Goal: Task Accomplishment & Management: Use online tool/utility

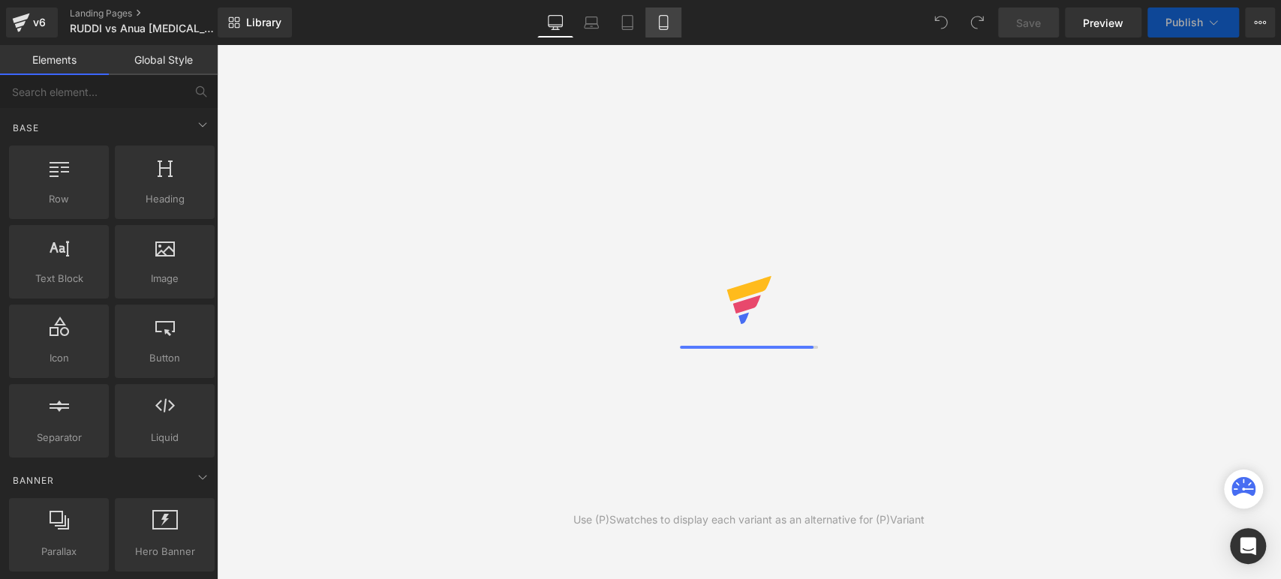
click at [670, 31] on link "Mobile" at bounding box center [664, 23] width 36 height 30
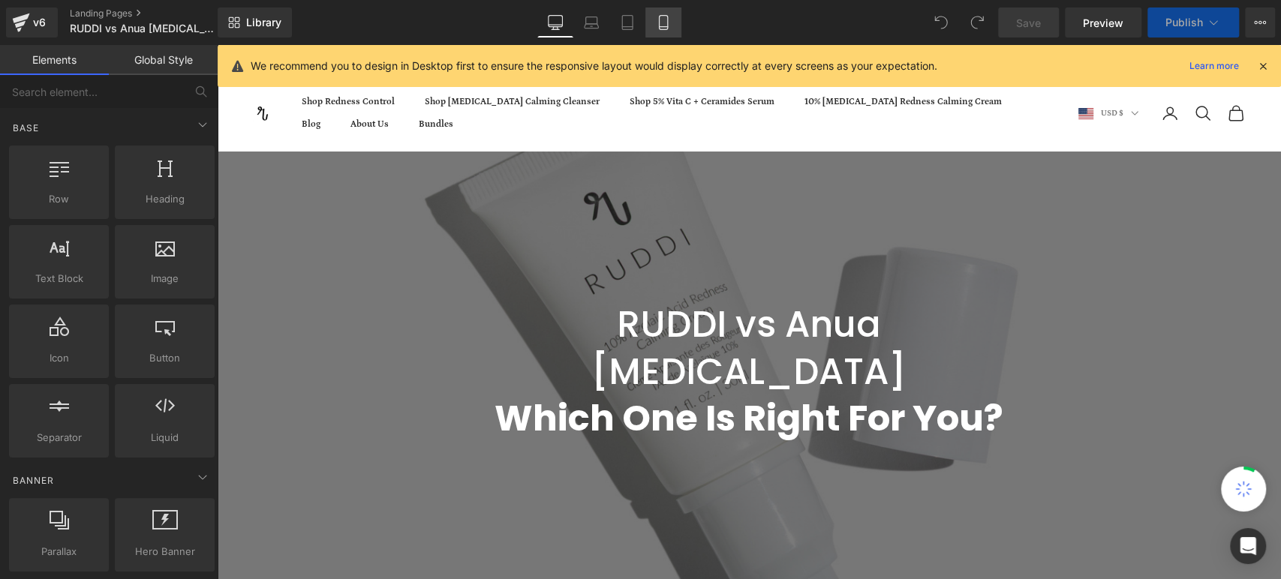
click at [659, 29] on icon at bounding box center [663, 23] width 8 height 14
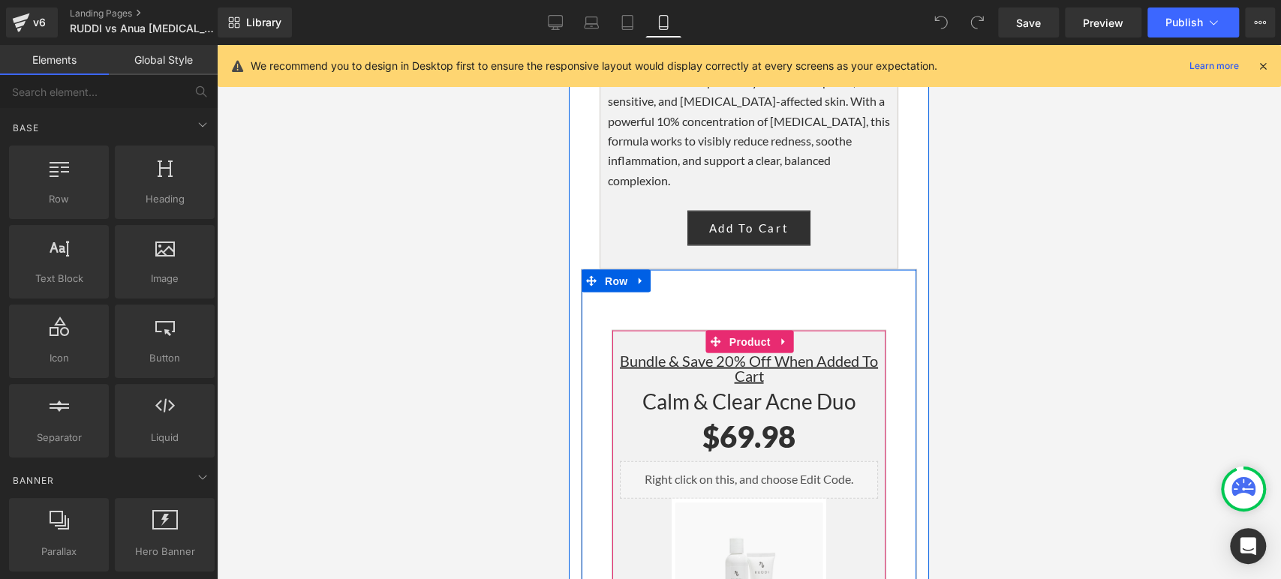
scroll to position [5921, 0]
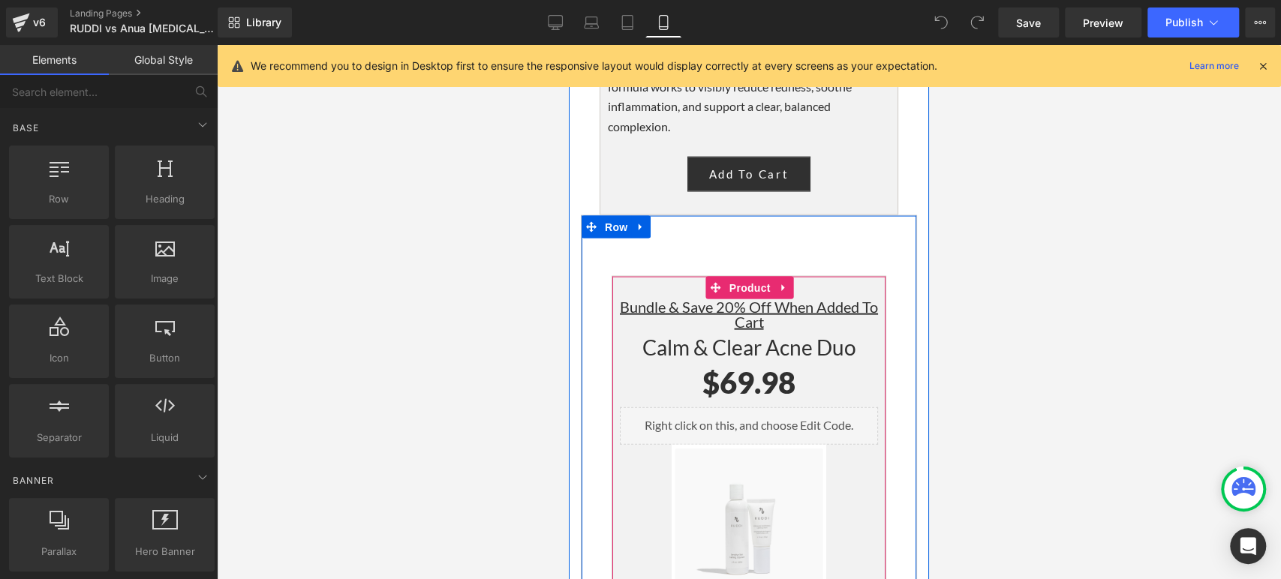
drag, startPoint x: 780, startPoint y: 445, endPoint x: 761, endPoint y: 484, distance: 43.3
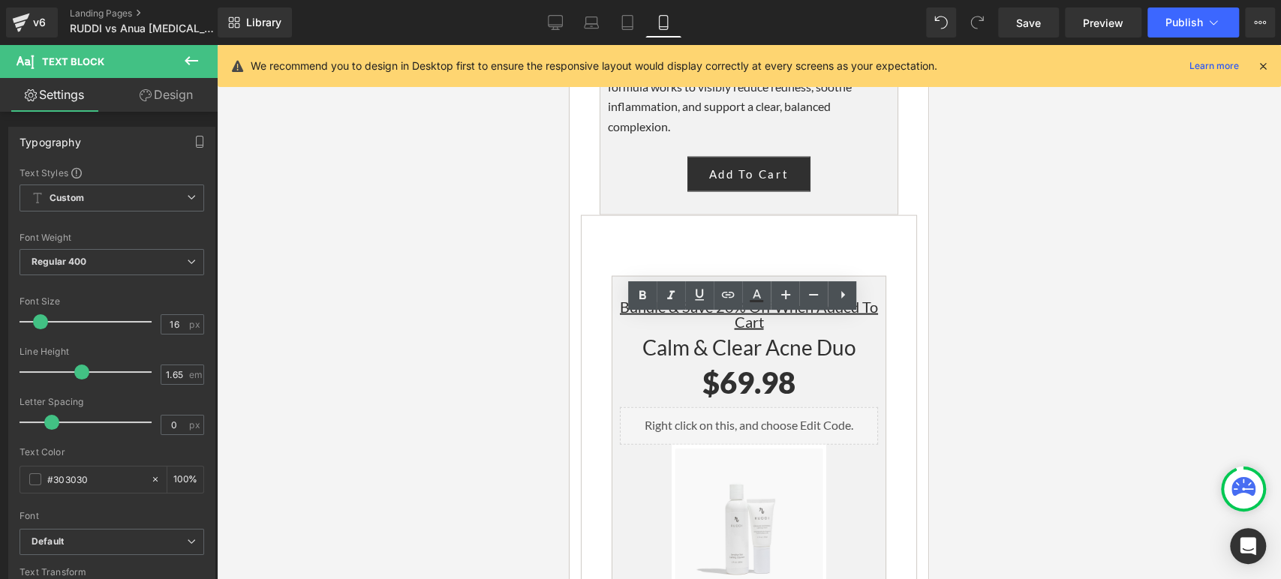
drag, startPoint x: 761, startPoint y: 484, endPoint x: 615, endPoint y: 349, distance: 199.2
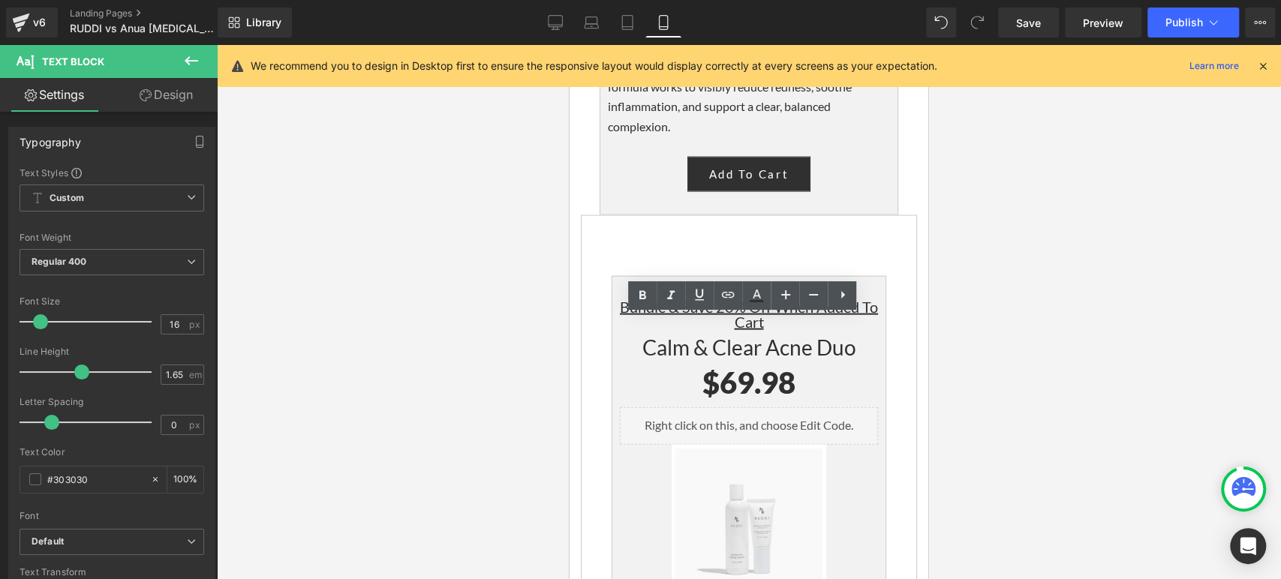
drag, startPoint x: 777, startPoint y: 488, endPoint x: 585, endPoint y: 346, distance: 238.2
click at [585, 346] on div "Bundle & Save 20% Off When Added To Cart Heading Calm & Clear Acne Duo Heading …" at bounding box center [749, 567] width 335 height 656
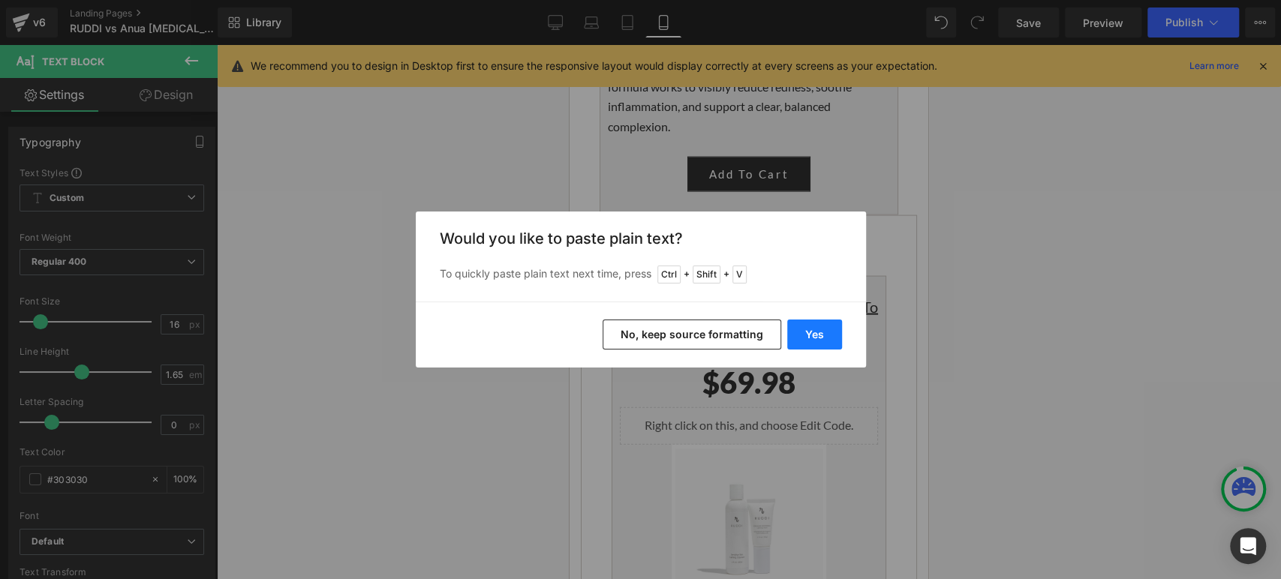
click at [806, 336] on button "Yes" at bounding box center [814, 335] width 55 height 30
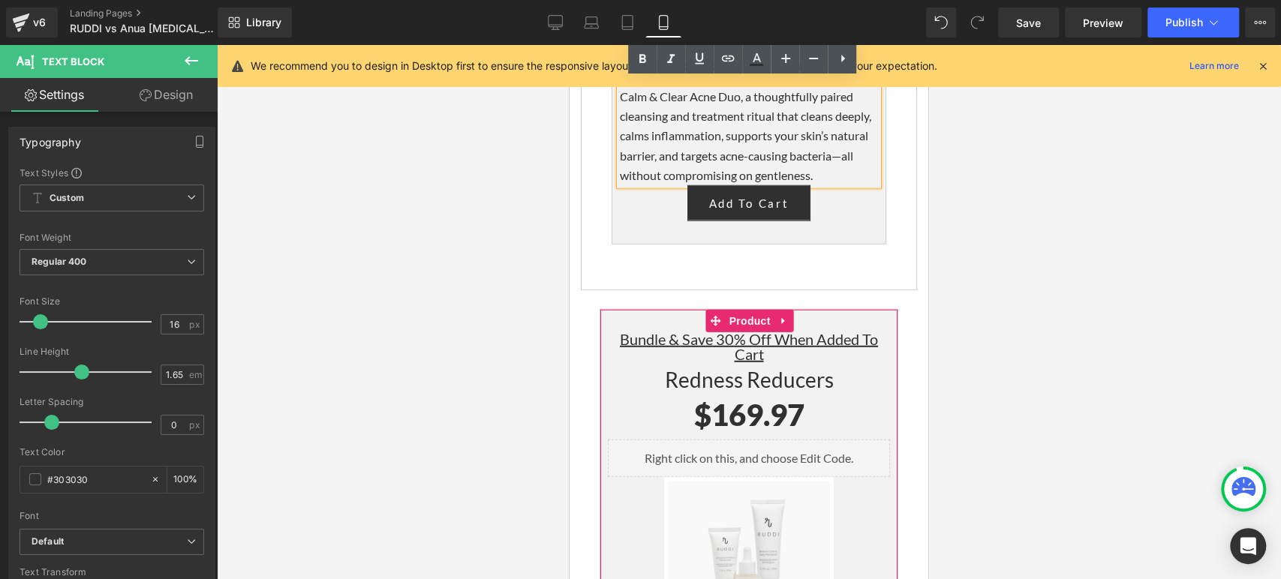
scroll to position [6505, 0]
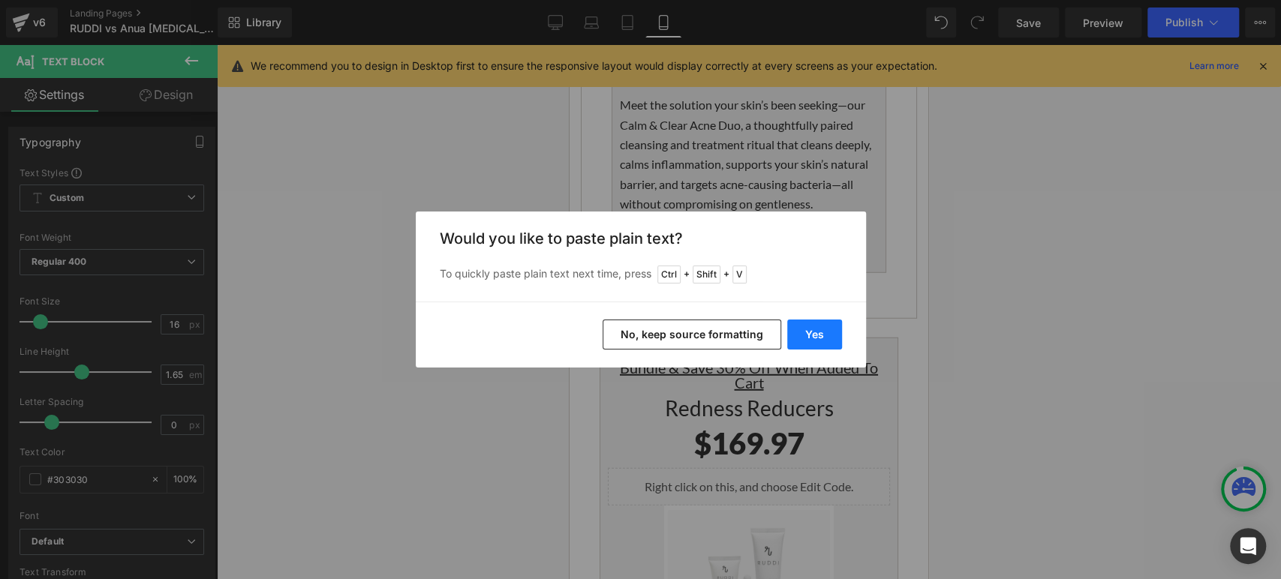
click at [805, 336] on button "Yes" at bounding box center [814, 335] width 55 height 30
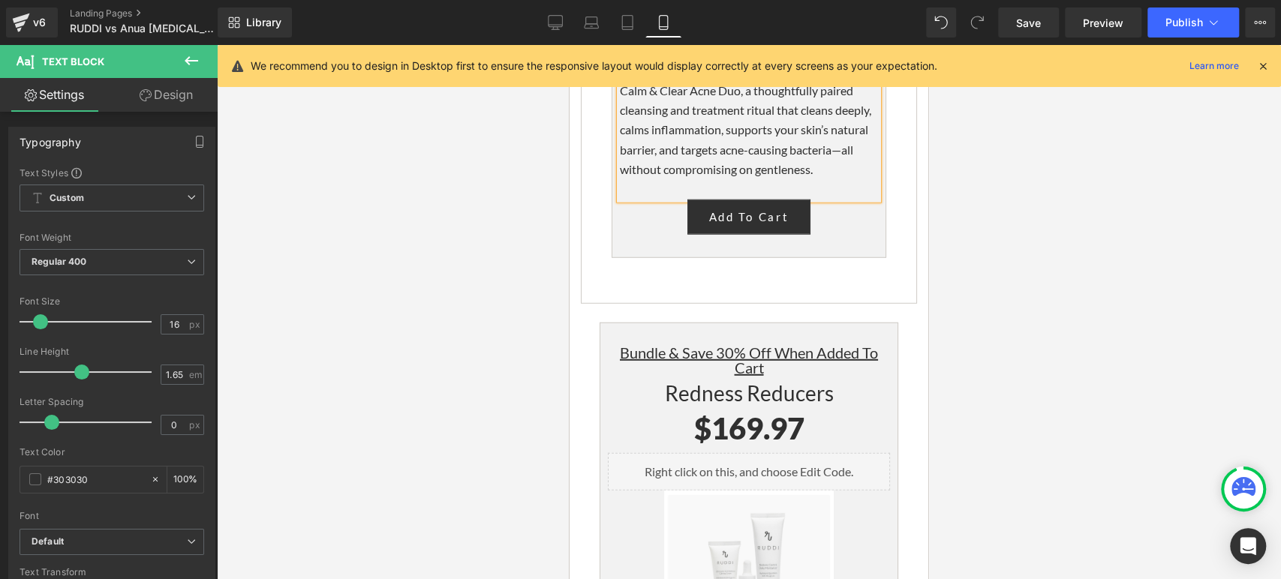
scroll to position [6588, 0]
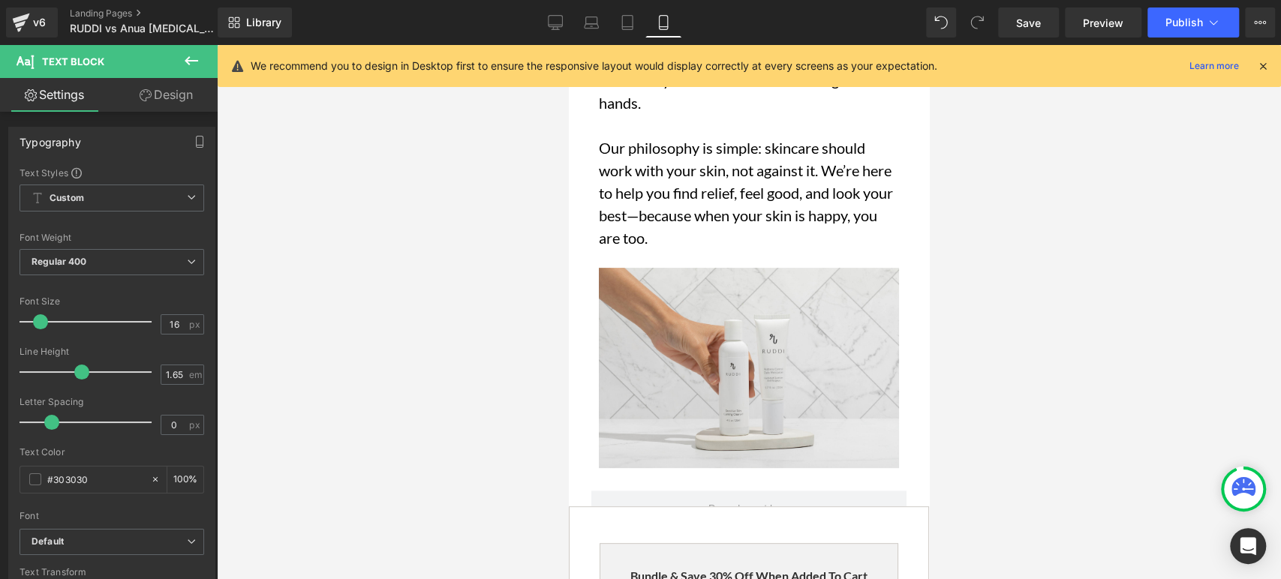
scroll to position [8089, 0]
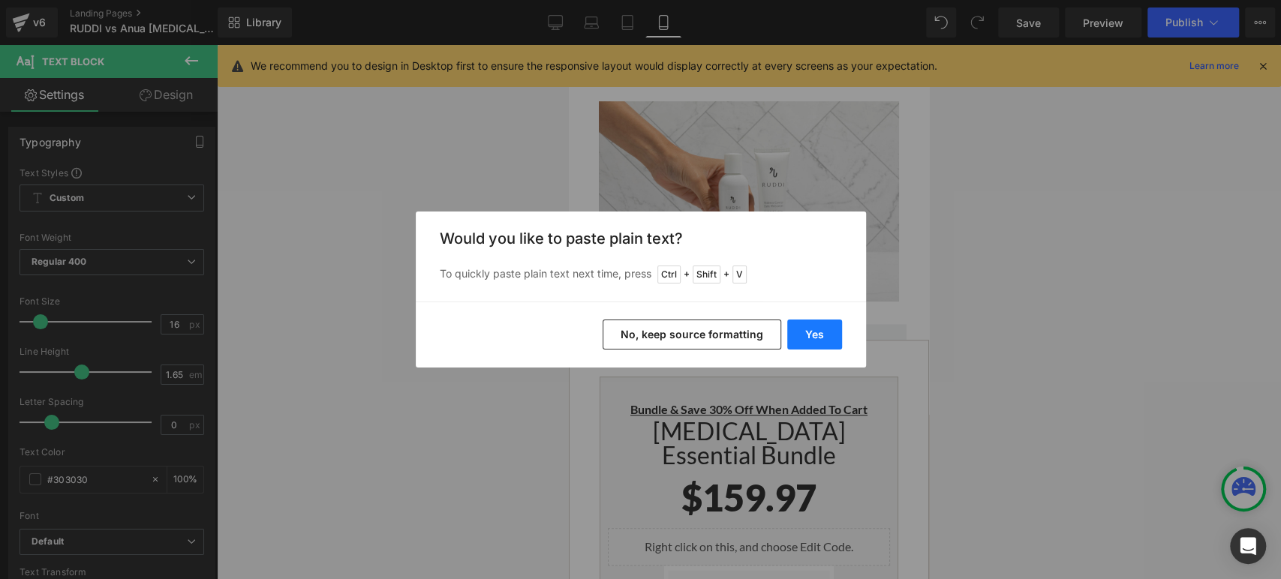
click at [823, 325] on button "Yes" at bounding box center [814, 335] width 55 height 30
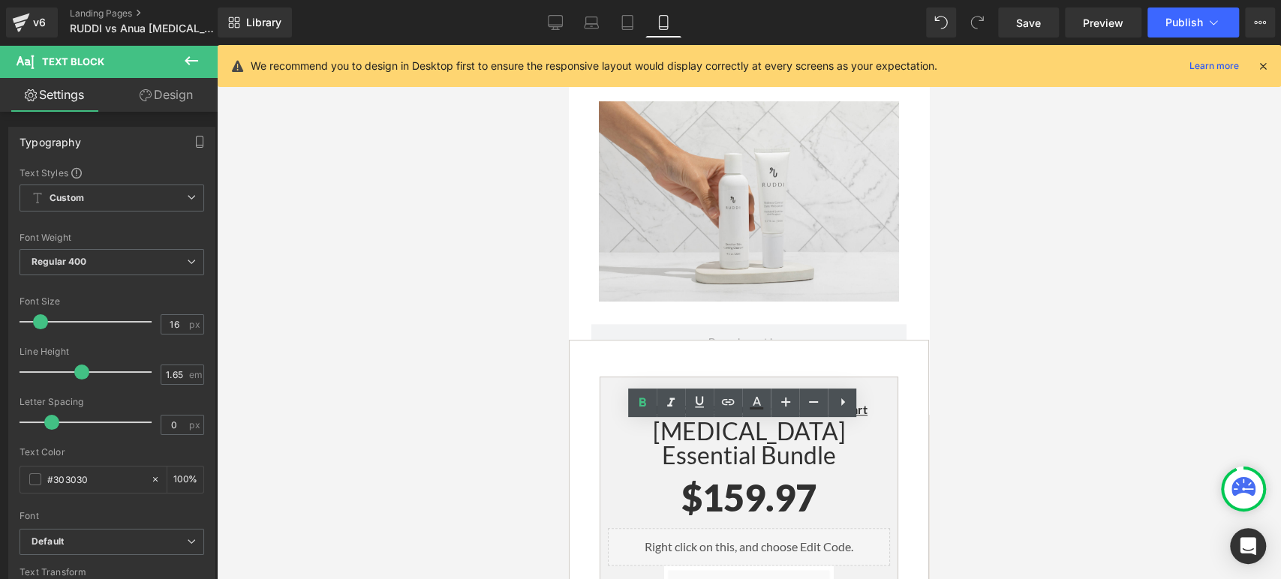
drag, startPoint x: 838, startPoint y: 489, endPoint x: 597, endPoint y: 436, distance: 246.6
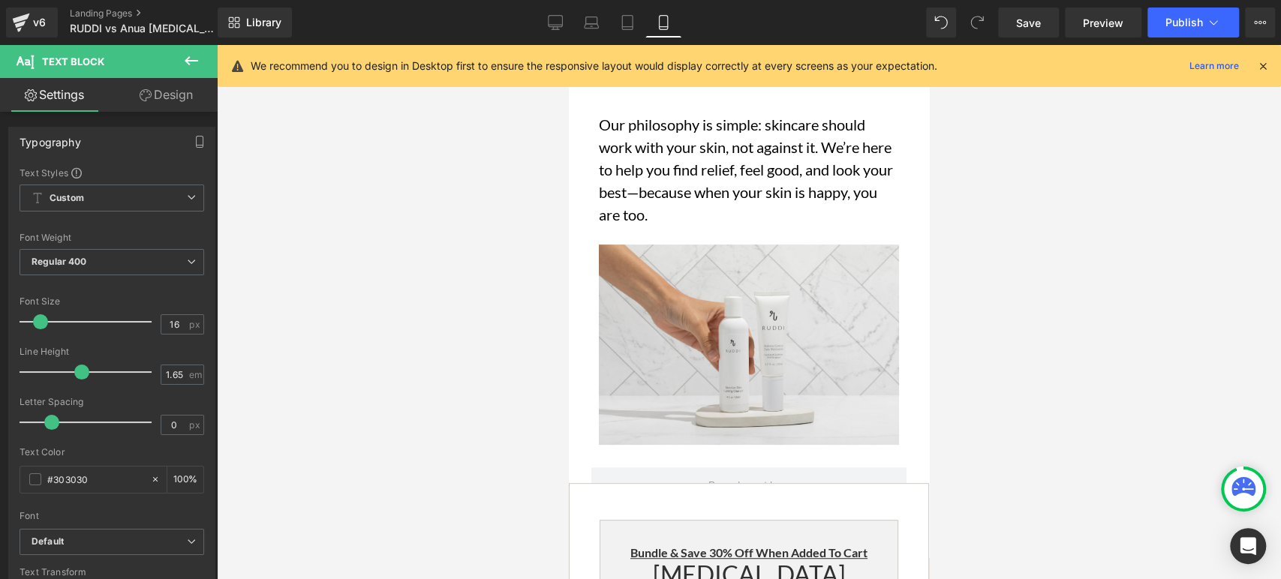
scroll to position [7923, 0]
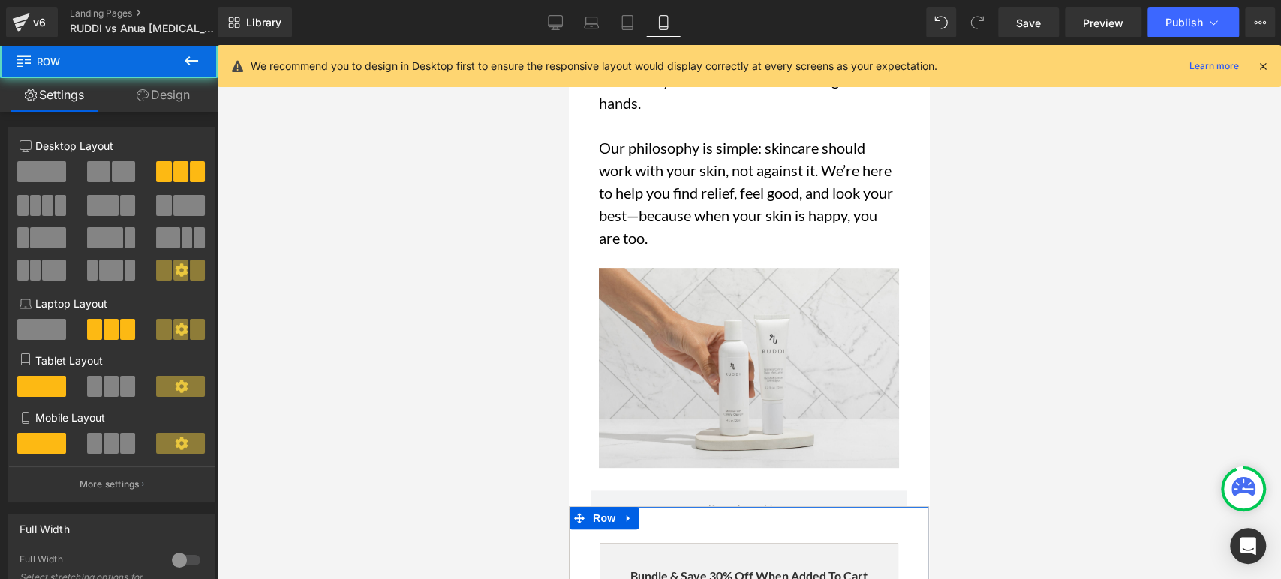
click at [732, 544] on span "Product" at bounding box center [743, 555] width 49 height 23
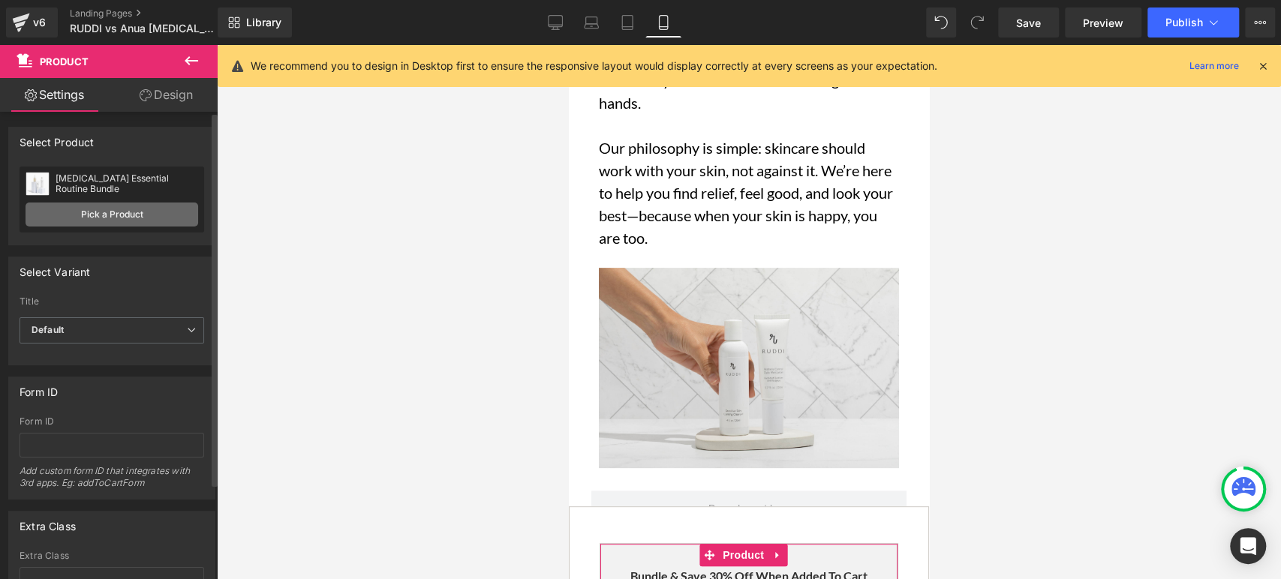
click at [126, 205] on link "Pick a Product" at bounding box center [112, 215] width 173 height 24
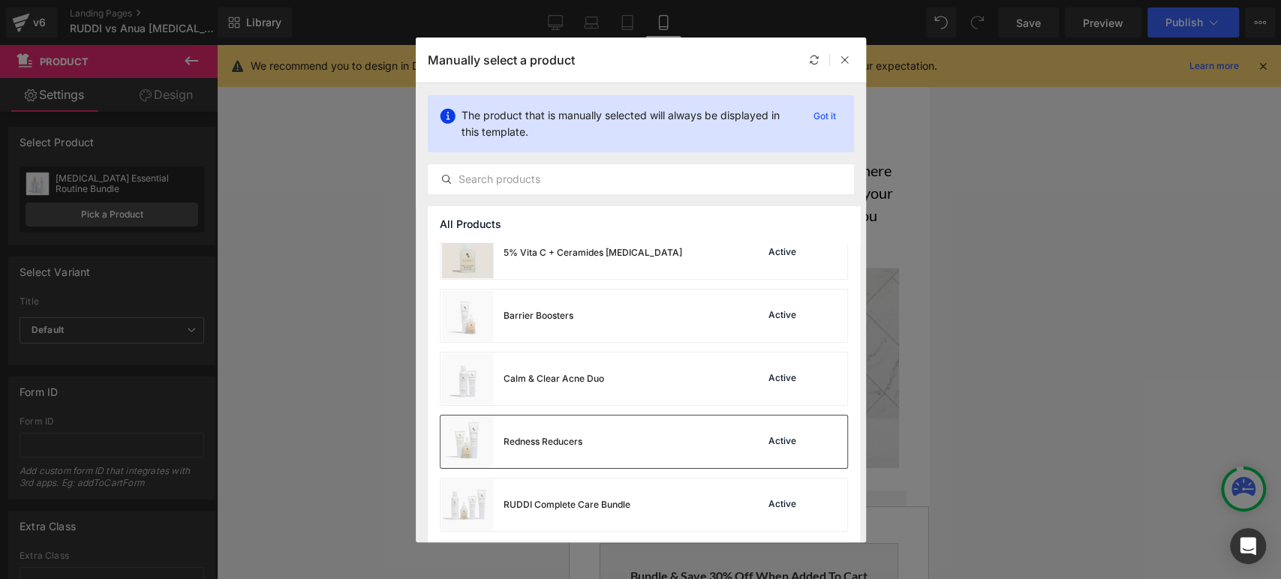
scroll to position [168, 0]
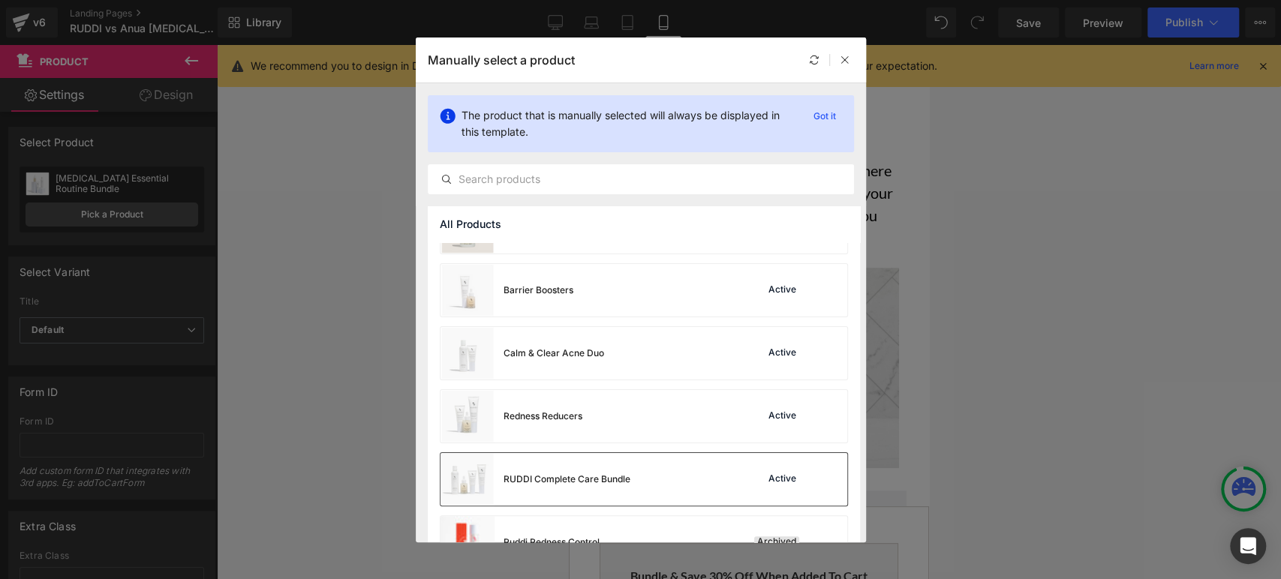
click at [642, 481] on div "RUDDI Complete Care Bundle Active" at bounding box center [644, 479] width 407 height 53
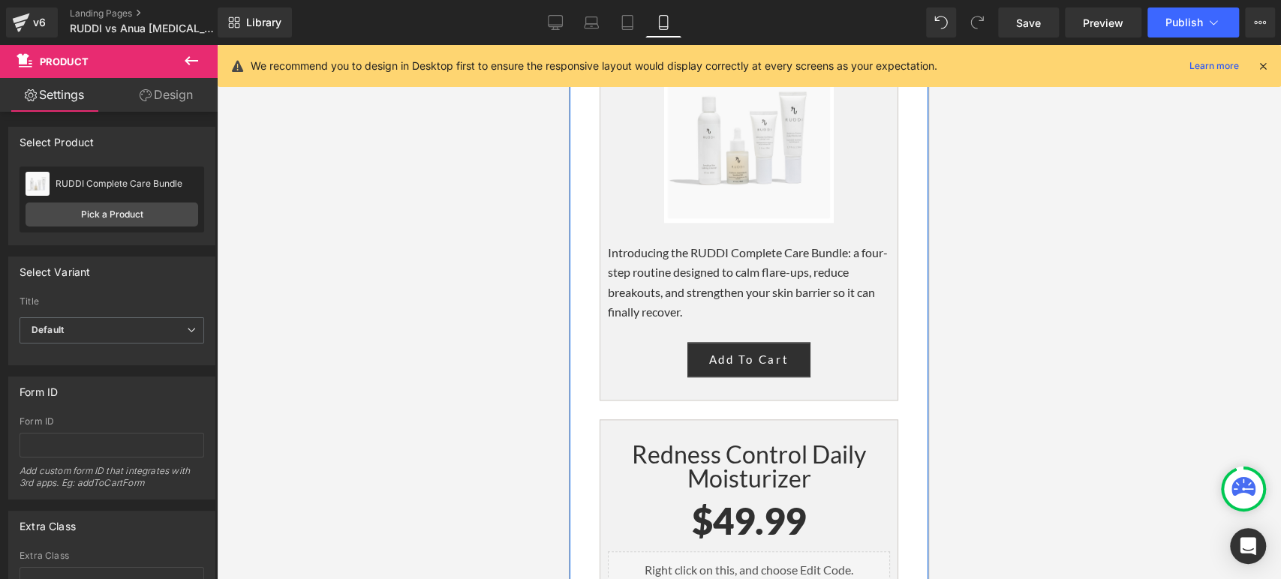
scroll to position [8673, 0]
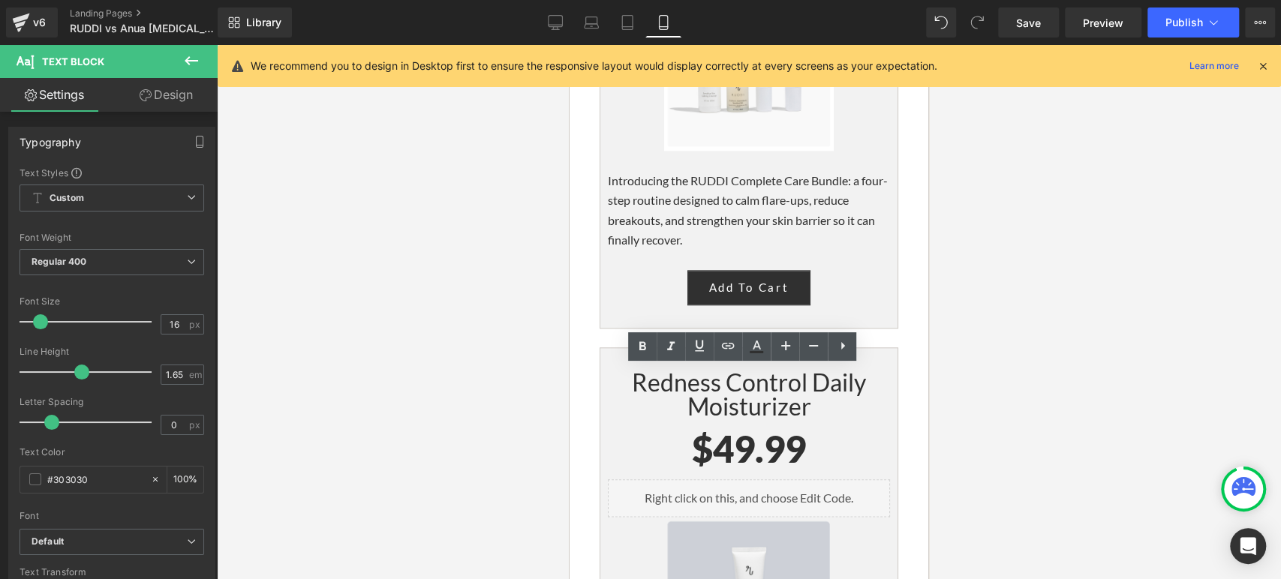
drag, startPoint x: 807, startPoint y: 475, endPoint x: 612, endPoint y: 380, distance: 217.2
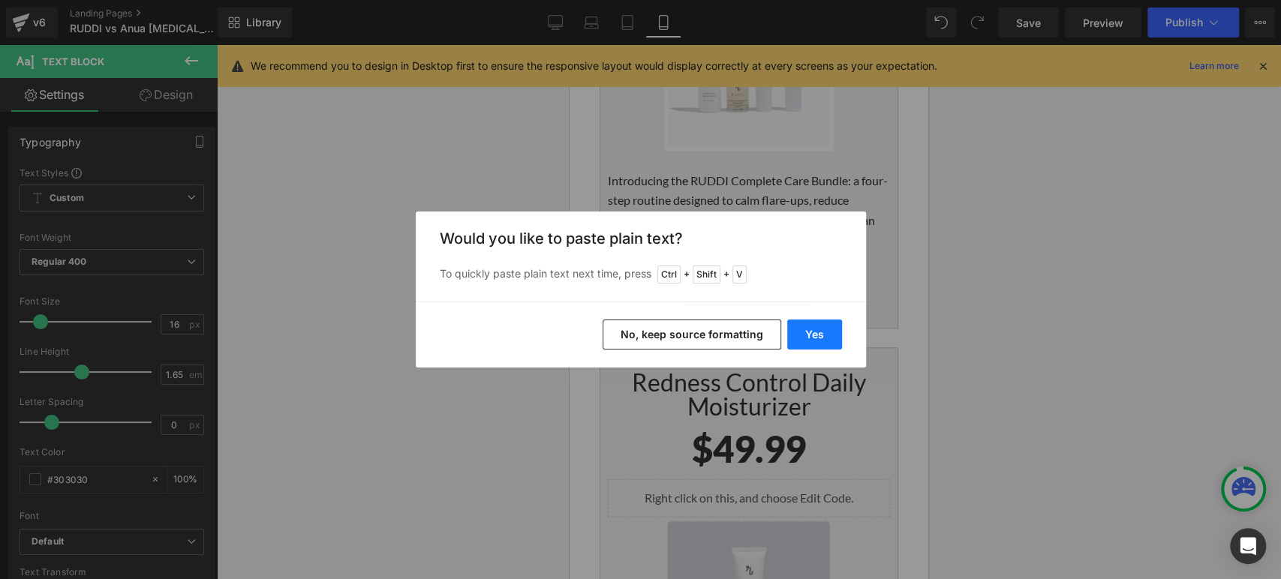
click at [811, 340] on button "Yes" at bounding box center [814, 335] width 55 height 30
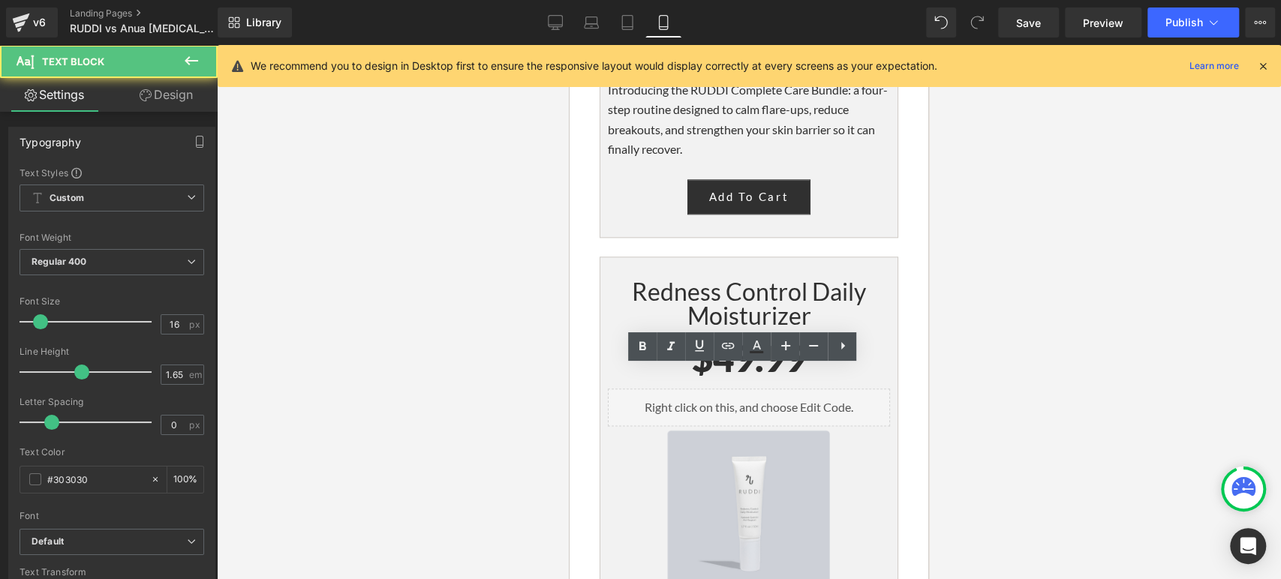
scroll to position [8840, 0]
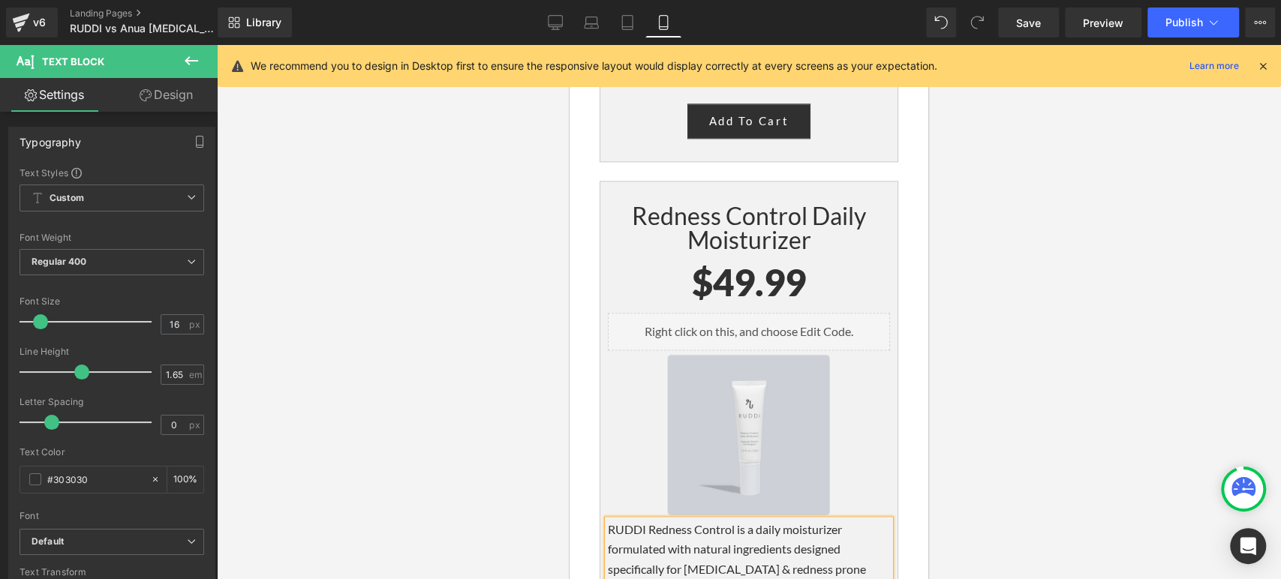
click at [608, 520] on p "RUDDI Redness Control is a daily moisturizer formulated with natural ingredient…" at bounding box center [749, 589] width 282 height 139
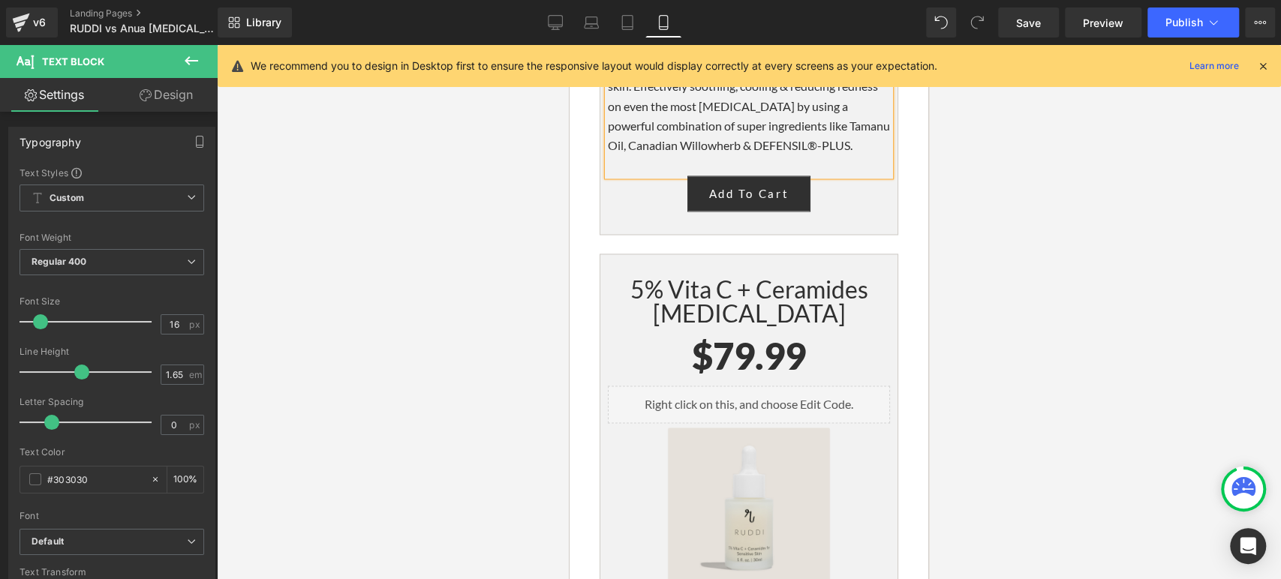
scroll to position [9424, 0]
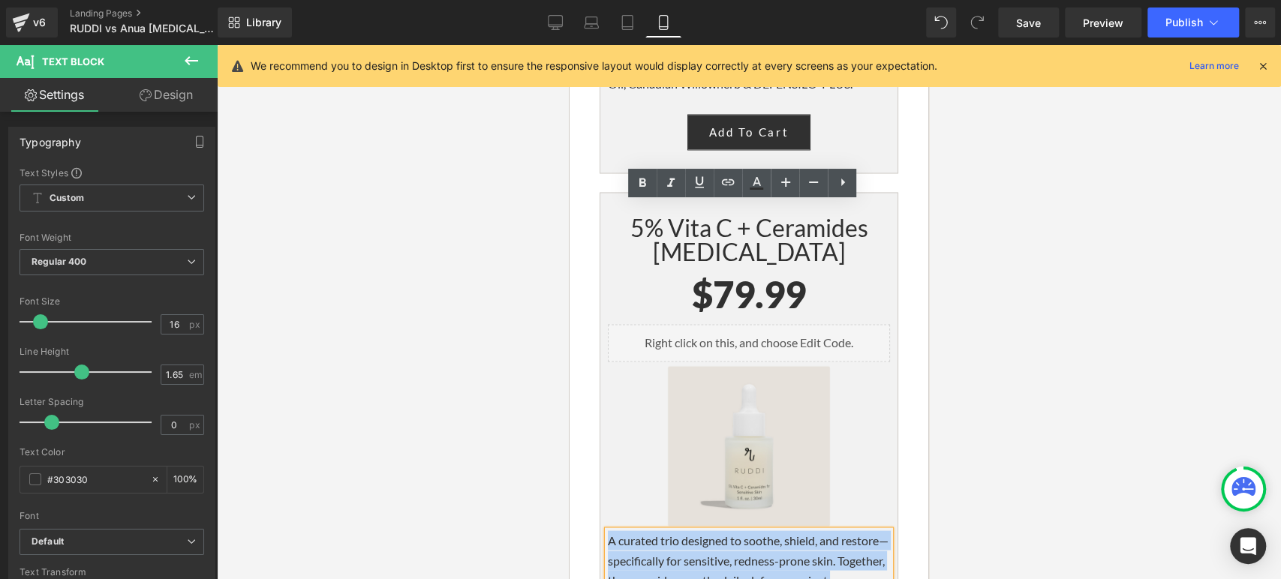
drag, startPoint x: 727, startPoint y: 329, endPoint x: 607, endPoint y: 215, distance: 165.7
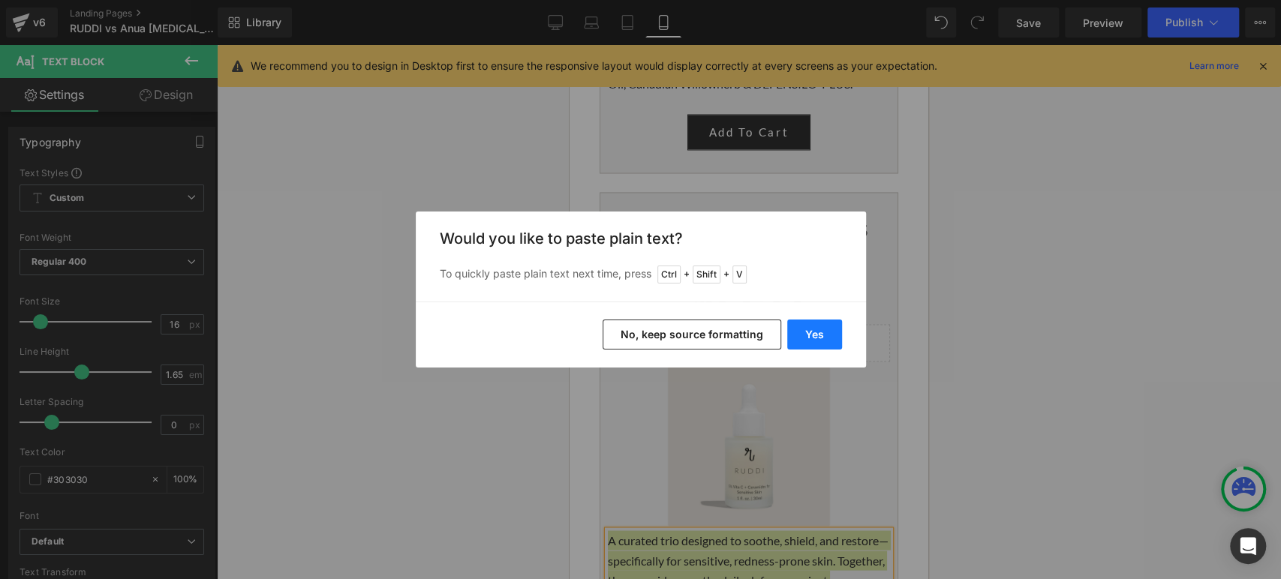
click at [792, 340] on button "Yes" at bounding box center [814, 335] width 55 height 30
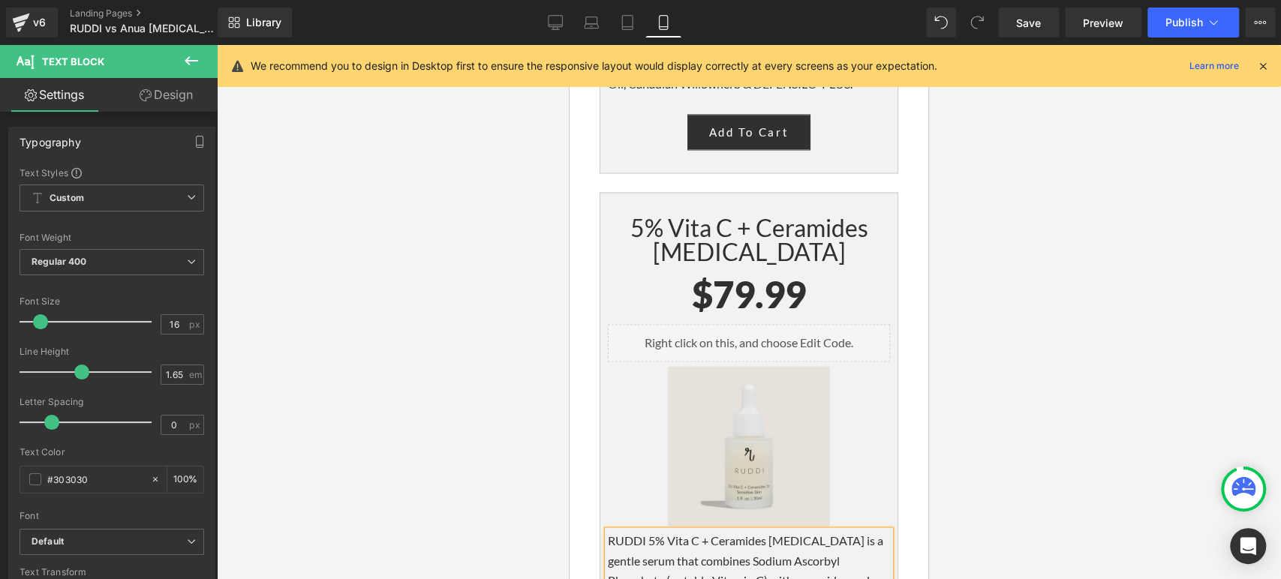
click at [608, 531] on div "RUDDI 5% Vita C + Ceramides [MEDICAL_DATA] is a gentle serum that combines Sodi…" at bounding box center [749, 590] width 282 height 119
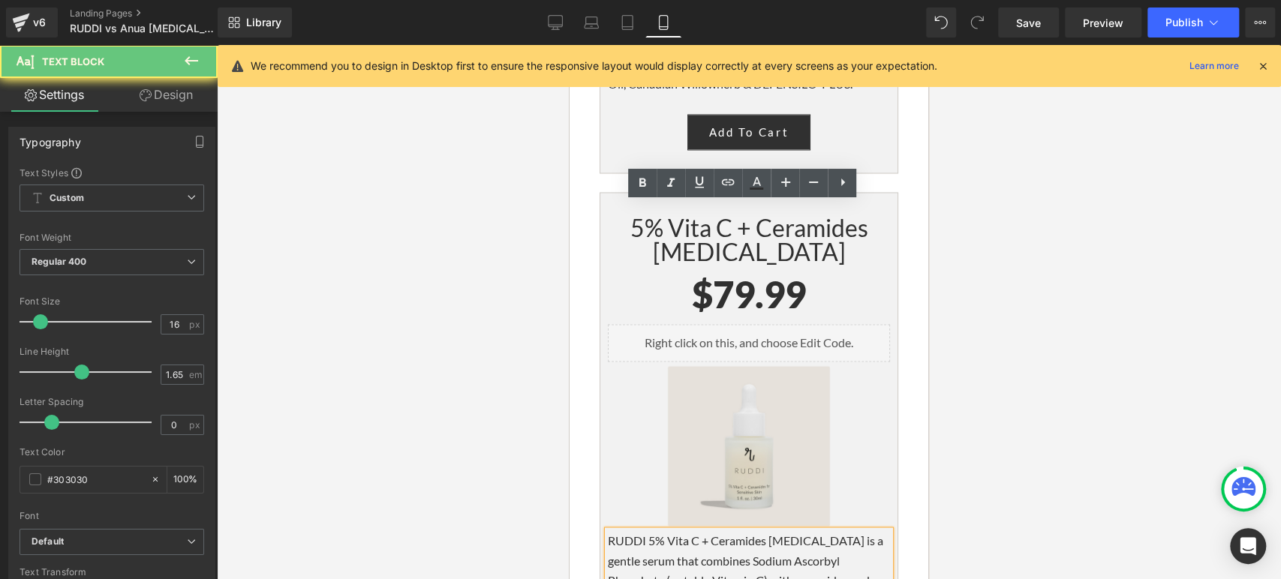
click at [612, 531] on p "RUDDI 5% Vita C + Ceramides [MEDICAL_DATA] is a gentle serum that combines Sodi…" at bounding box center [749, 580] width 282 height 99
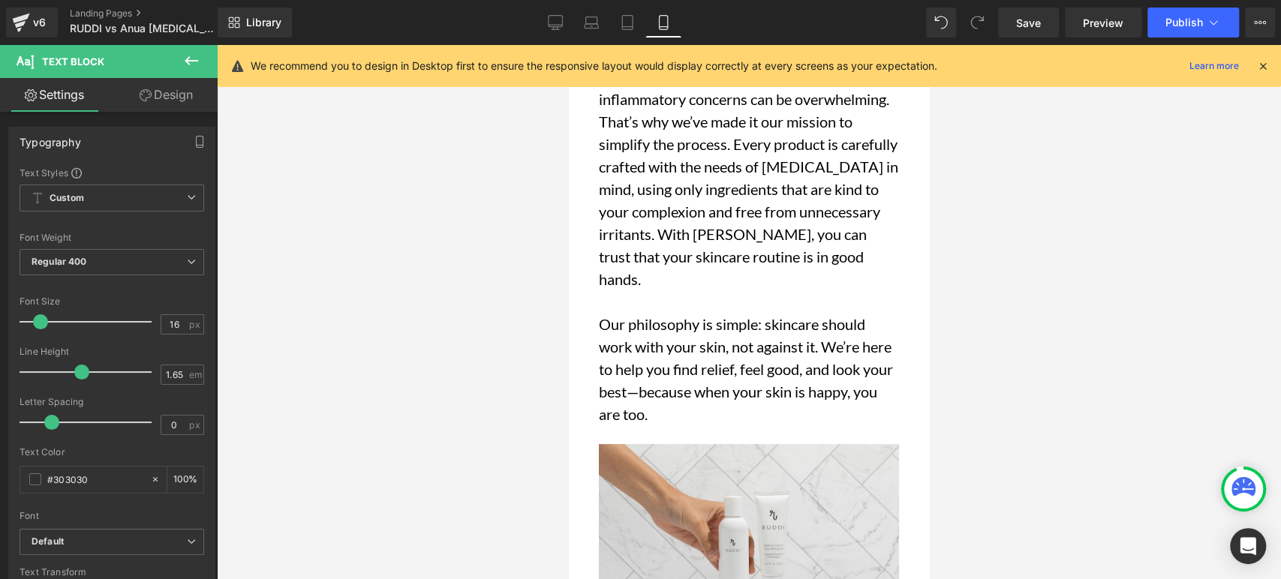
scroll to position [7506, 0]
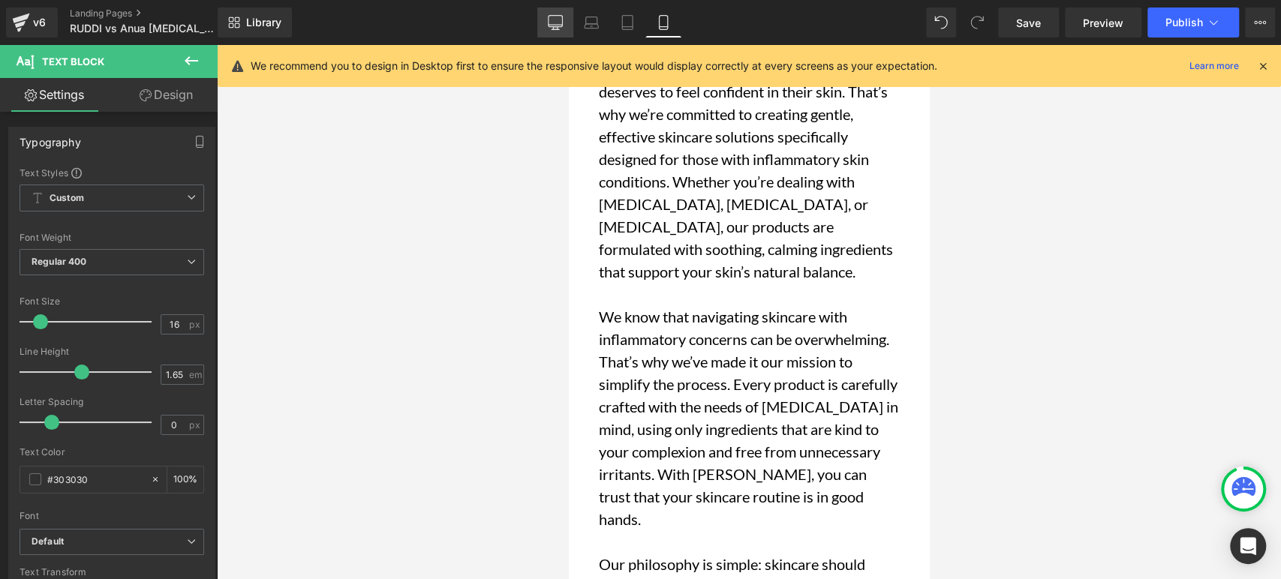
drag, startPoint x: 551, startPoint y: 27, endPoint x: 552, endPoint y: 35, distance: 8.4
click at [551, 27] on icon at bounding box center [555, 21] width 14 height 11
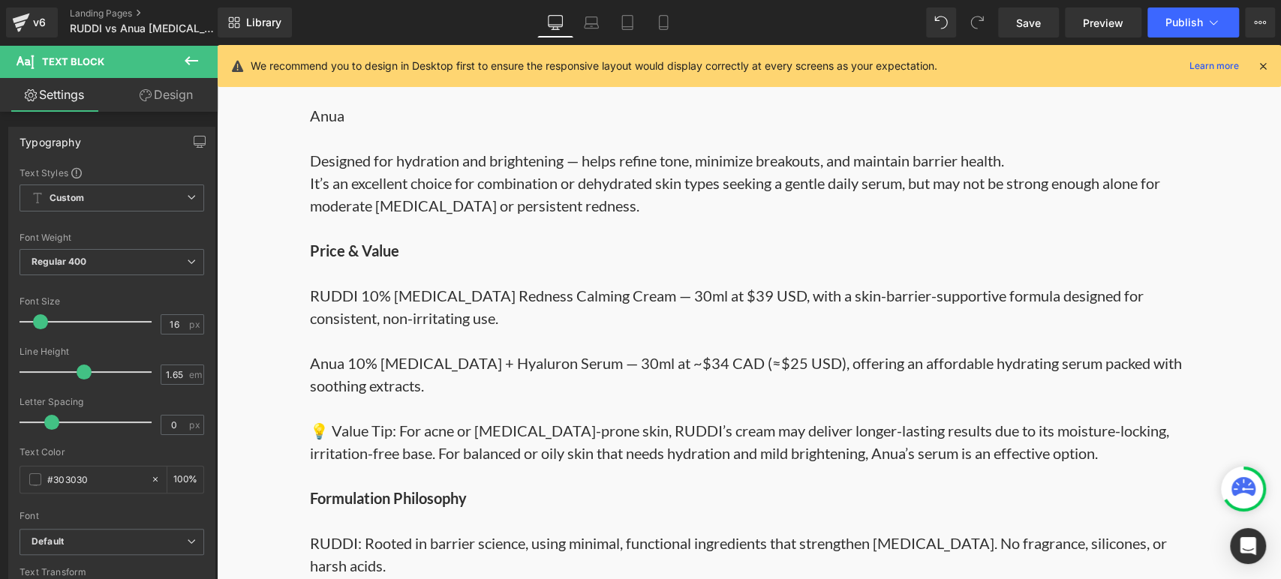
scroll to position [1846, 0]
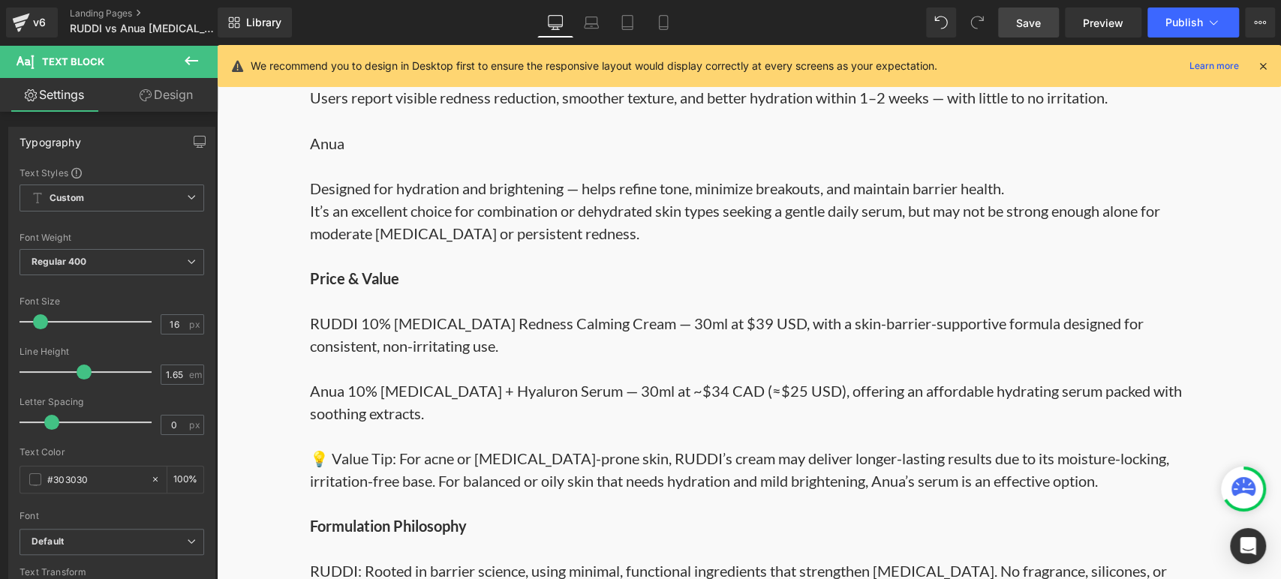
click at [1035, 24] on span "Save" at bounding box center [1028, 23] width 25 height 16
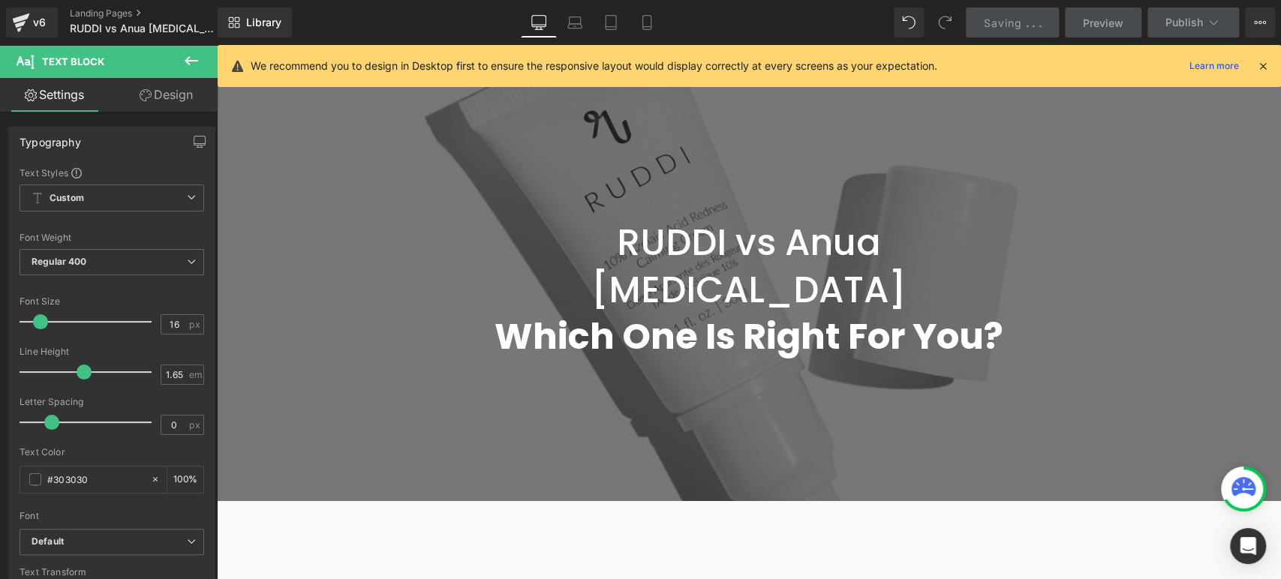
scroll to position [11, 0]
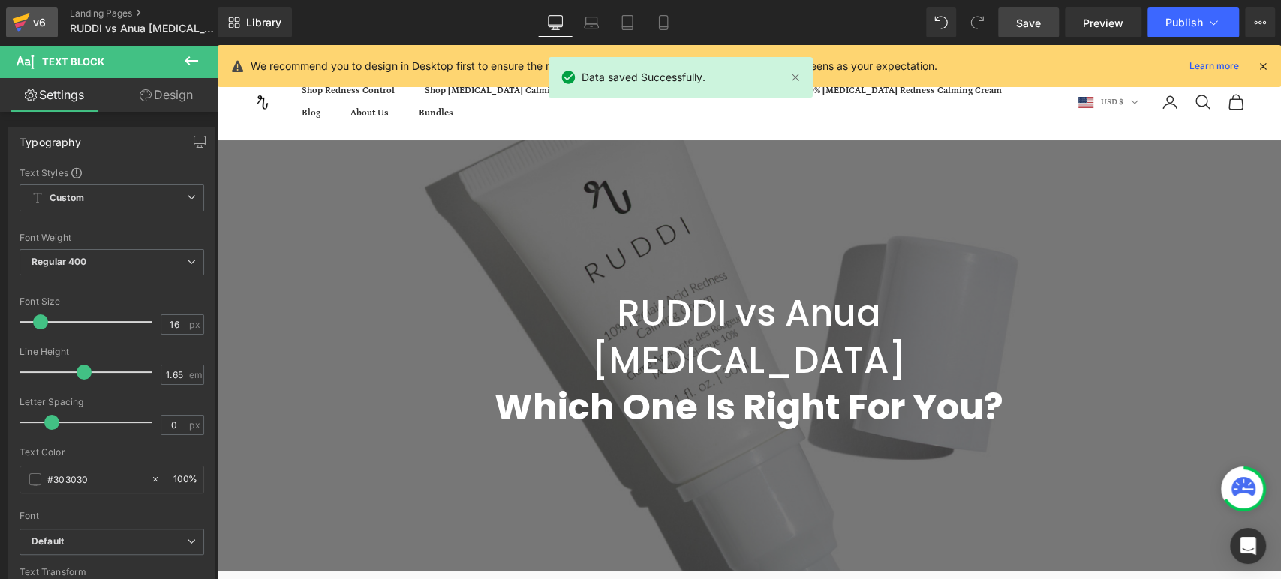
click at [27, 22] on icon at bounding box center [21, 23] width 18 height 38
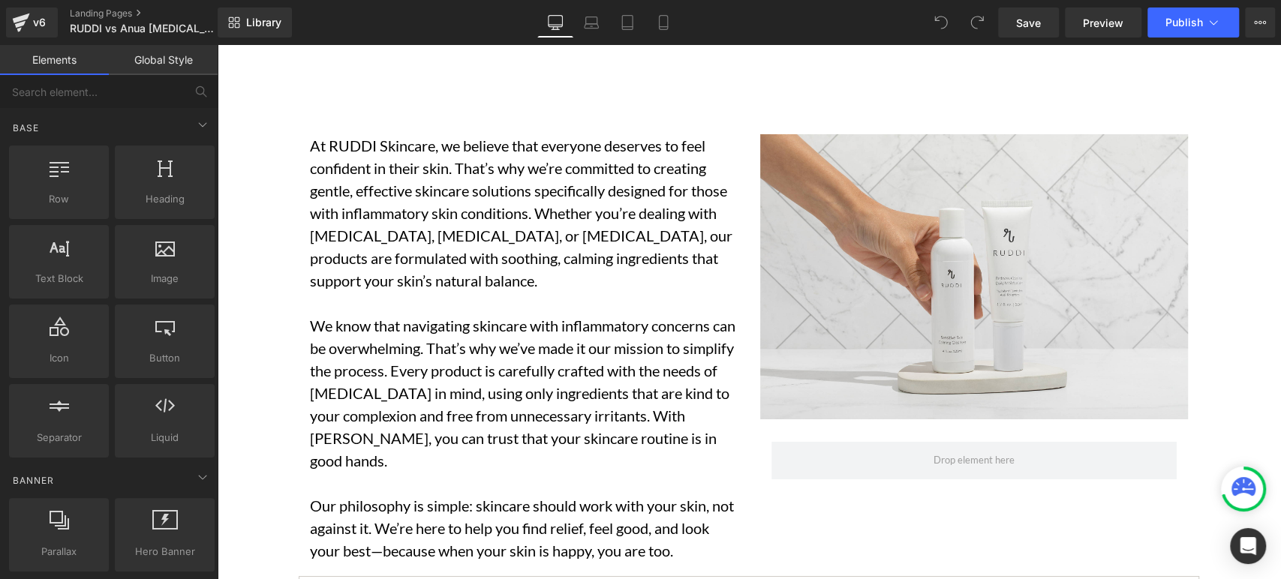
scroll to position [7673, 0]
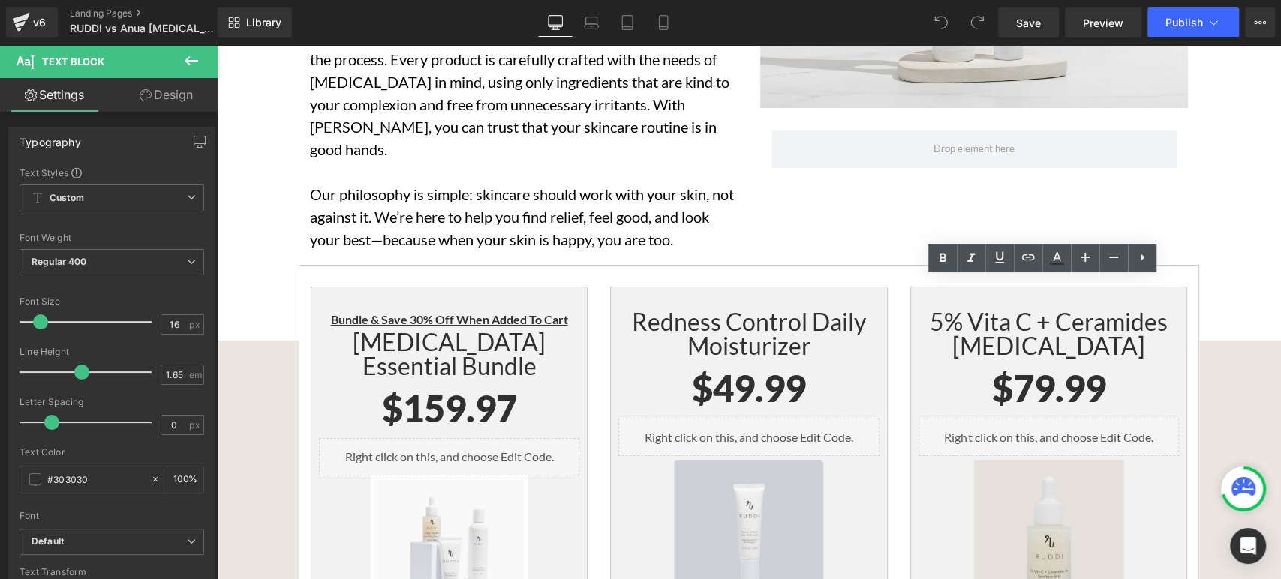
drag, startPoint x: 1021, startPoint y: 410, endPoint x: 913, endPoint y: 290, distance: 161.6
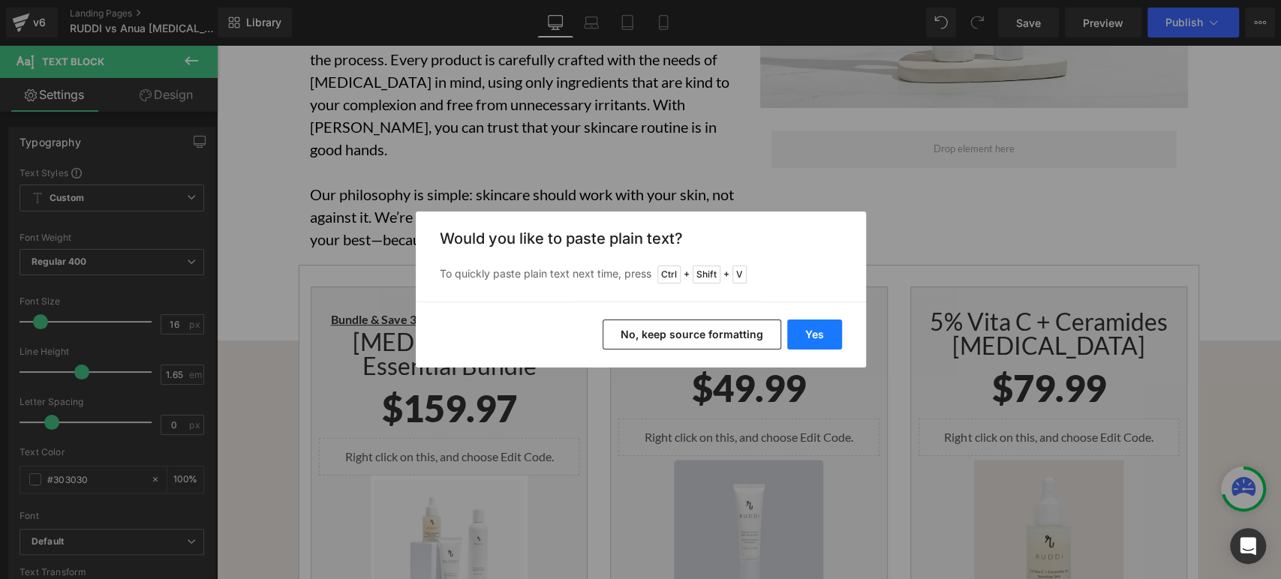
click at [815, 347] on button "Yes" at bounding box center [814, 335] width 55 height 30
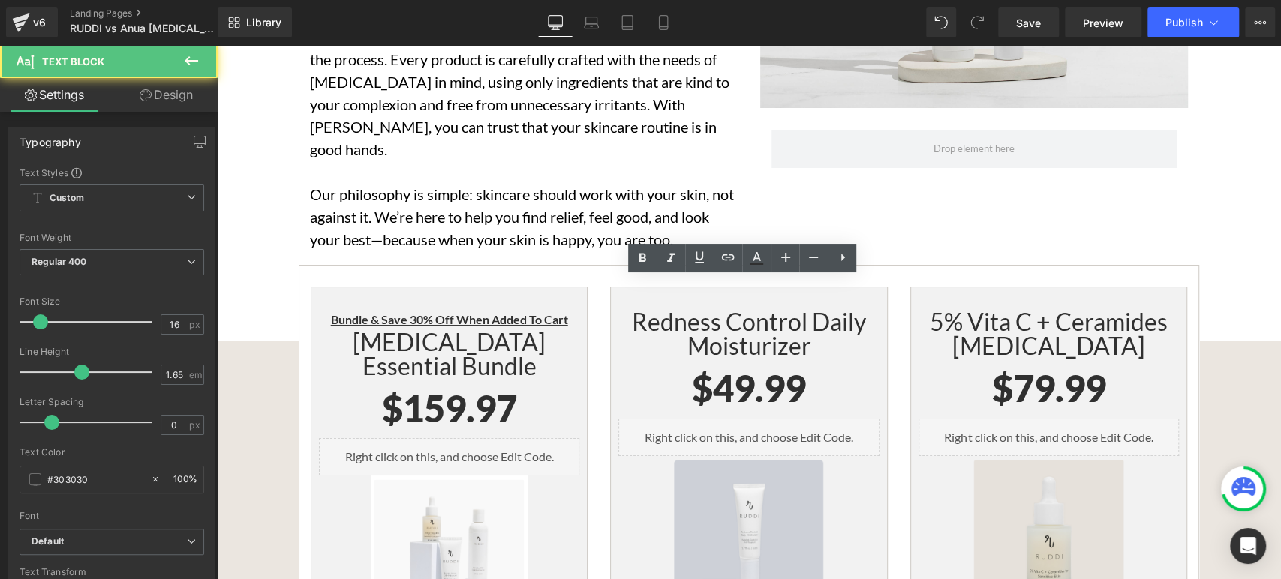
drag, startPoint x: 813, startPoint y: 390, endPoint x: 600, endPoint y: 289, distance: 235.4
click at [600, 289] on div "Redness Control Daily Moisturizer Heading $0 $49.99 (P) Price Liquid Sale Off (…" at bounding box center [748, 568] width 299 height 563
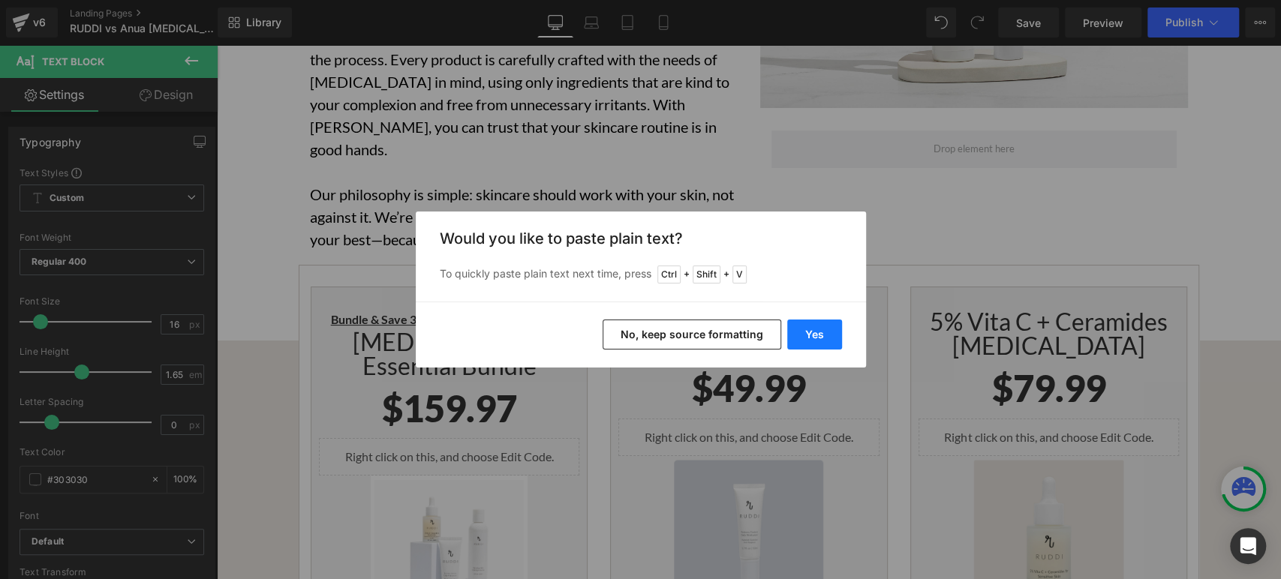
click at [793, 339] on button "Yes" at bounding box center [814, 335] width 55 height 30
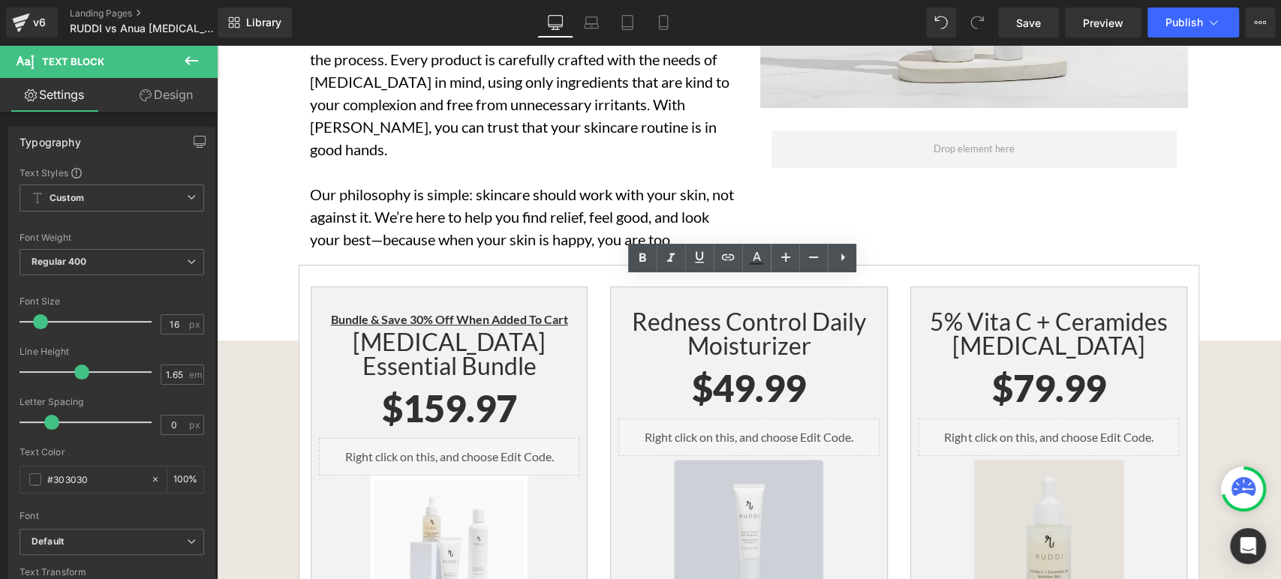
drag, startPoint x: 741, startPoint y: 313, endPoint x: 612, endPoint y: 311, distance: 129.1
drag, startPoint x: 1161, startPoint y: 305, endPoint x: 912, endPoint y: 308, distance: 249.2
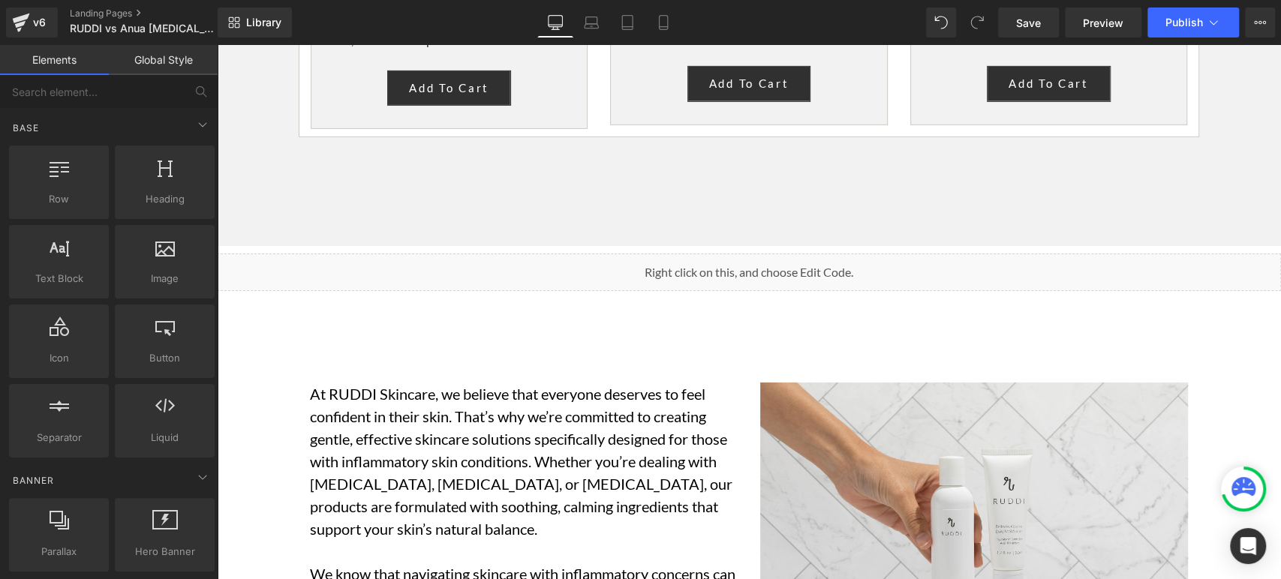
scroll to position [7089, 0]
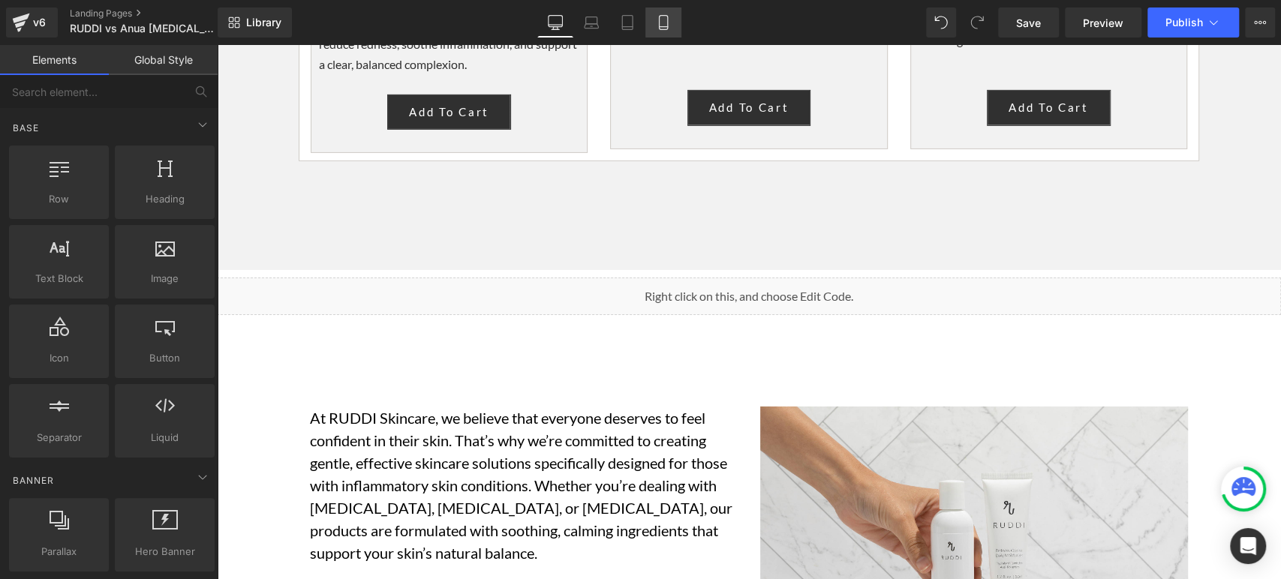
click at [665, 12] on link "Mobile" at bounding box center [664, 23] width 36 height 30
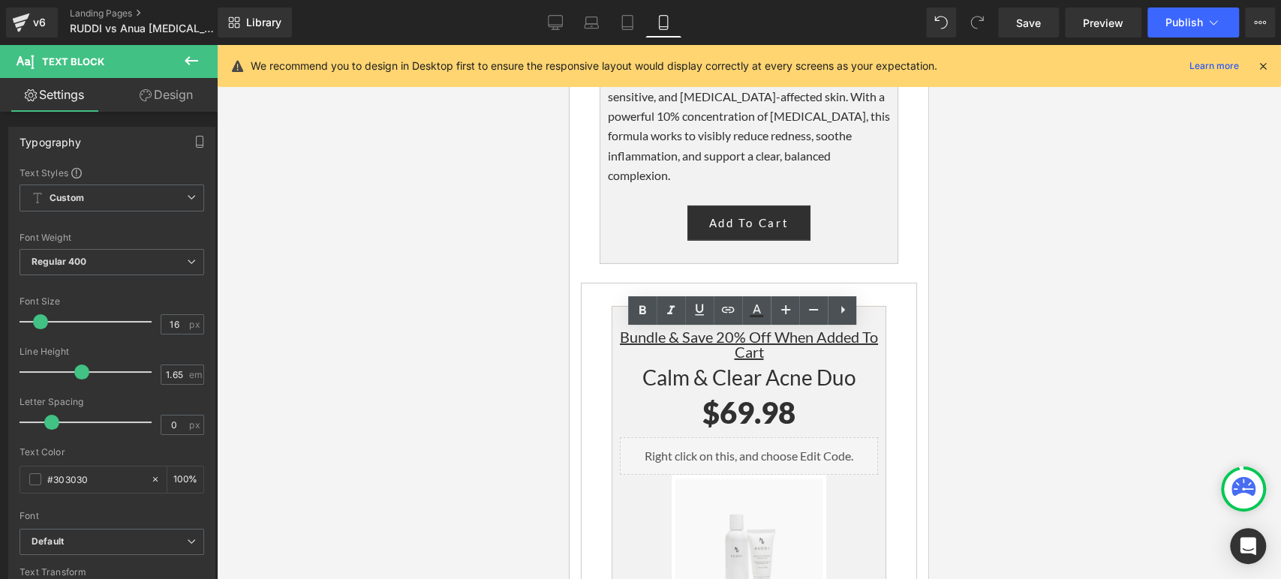
drag, startPoint x: 778, startPoint y: 494, endPoint x: 615, endPoint y: 363, distance: 209.2
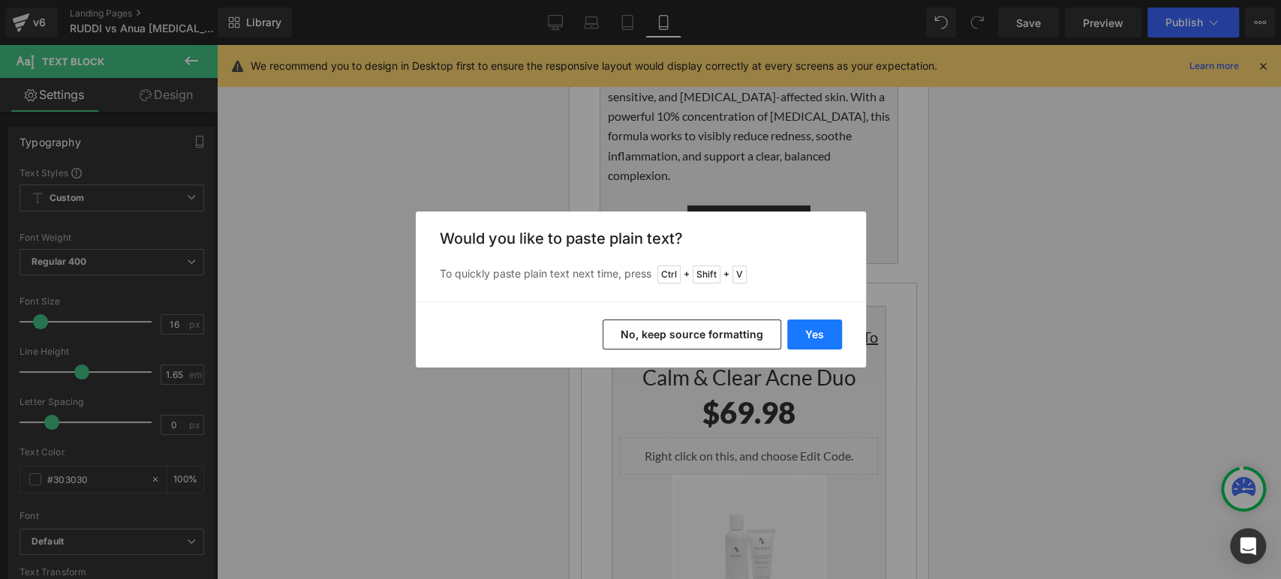
click at [839, 329] on button "Yes" at bounding box center [814, 335] width 55 height 30
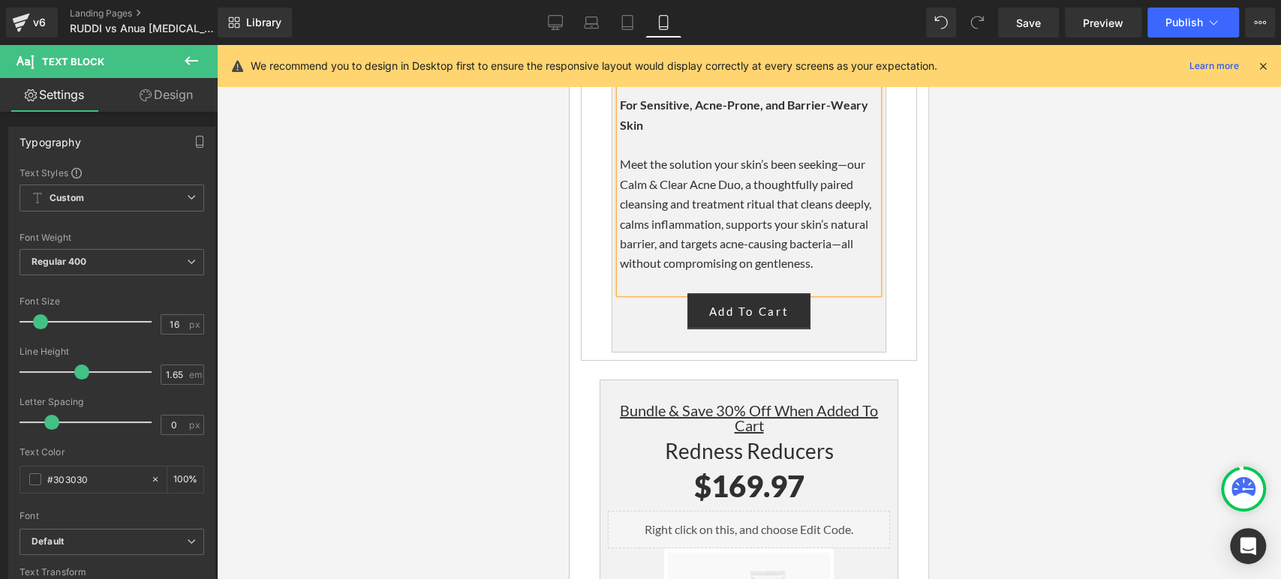
scroll to position [7673, 0]
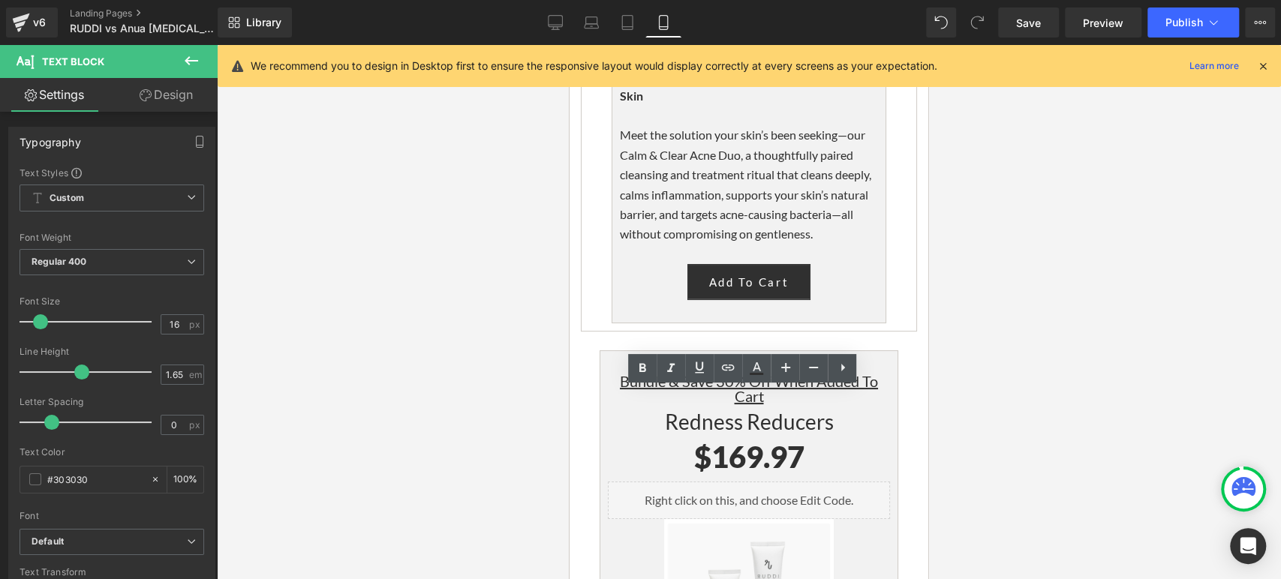
drag, startPoint x: 781, startPoint y: 521, endPoint x: 604, endPoint y: 419, distance: 203.8
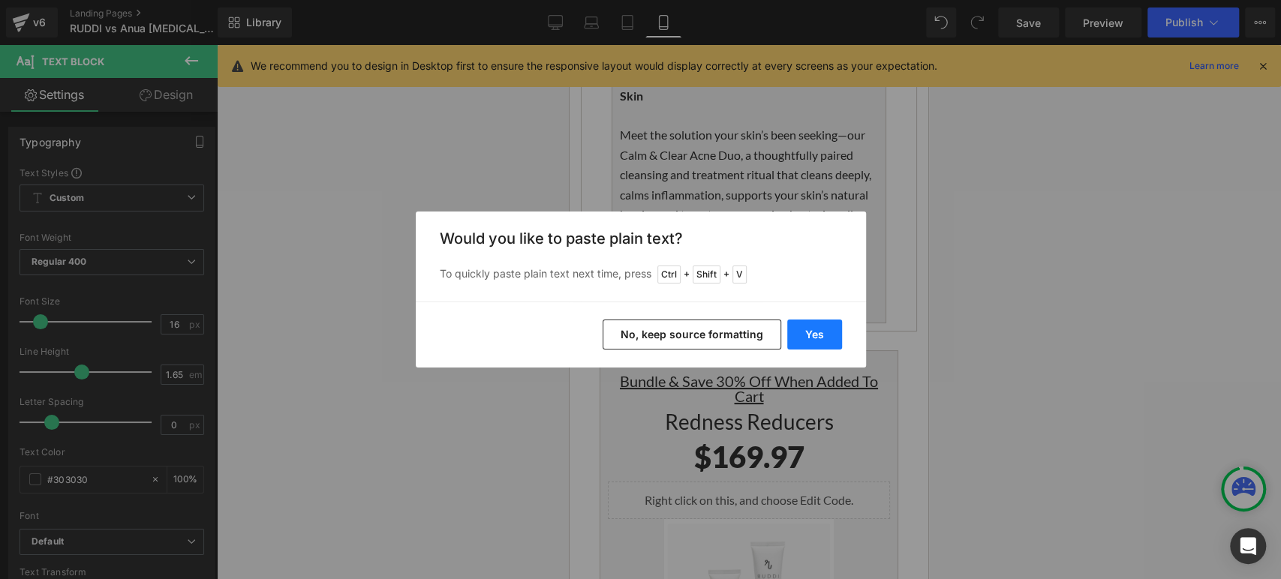
click at [811, 335] on button "Yes" at bounding box center [814, 335] width 55 height 30
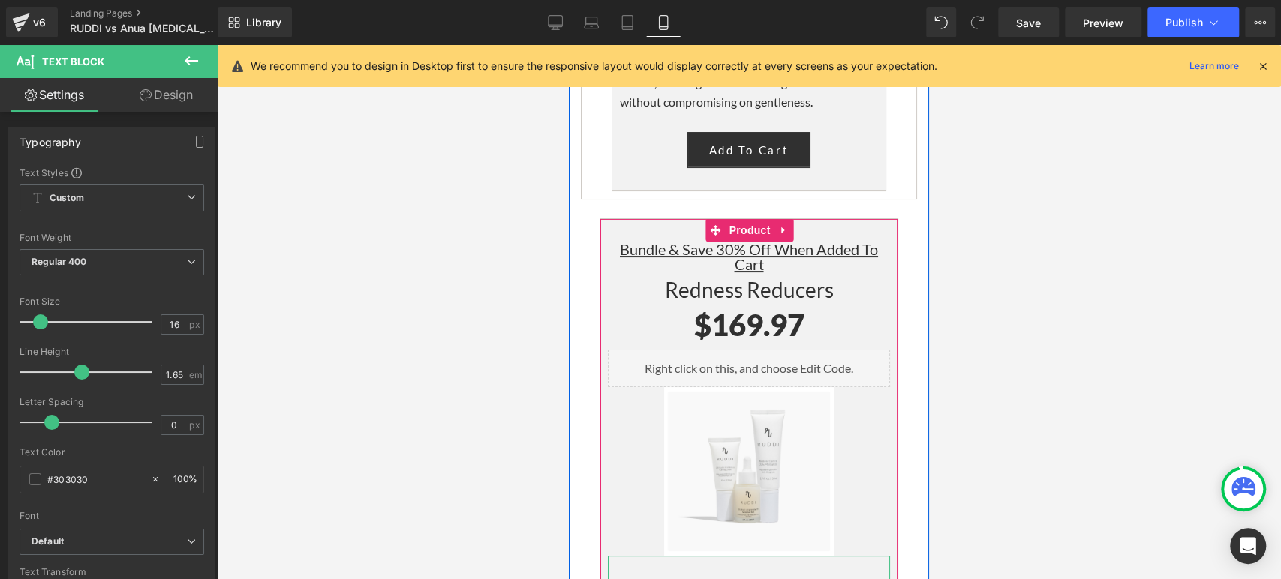
scroll to position [7839, 0]
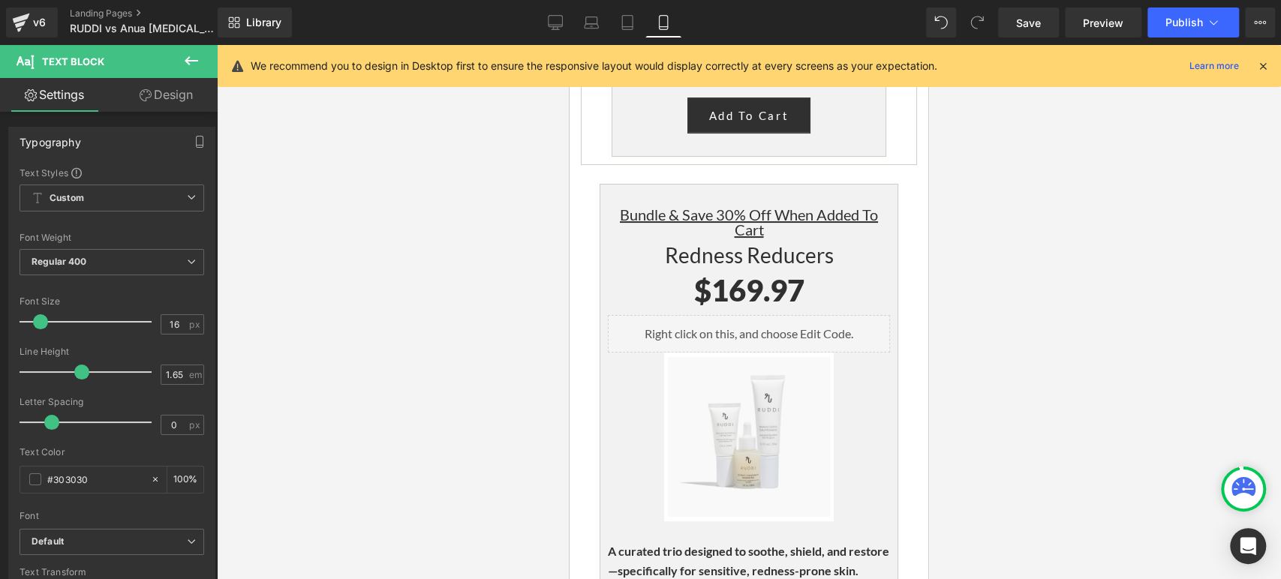
click at [1041, 342] on div at bounding box center [749, 312] width 1064 height 534
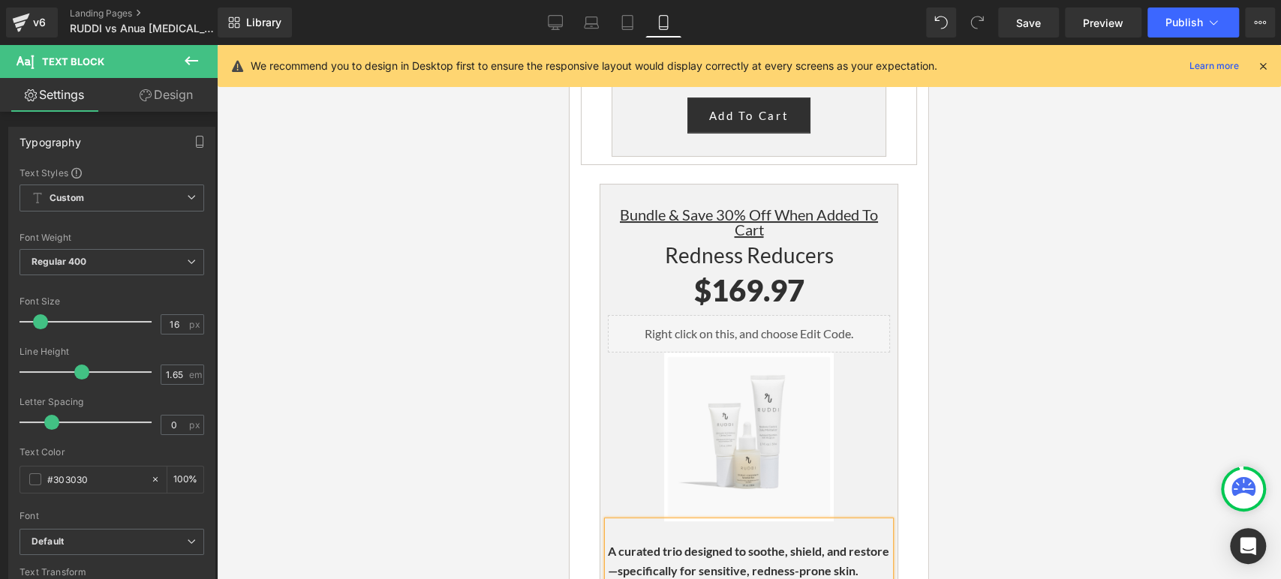
click at [1091, 339] on div at bounding box center [749, 312] width 1064 height 534
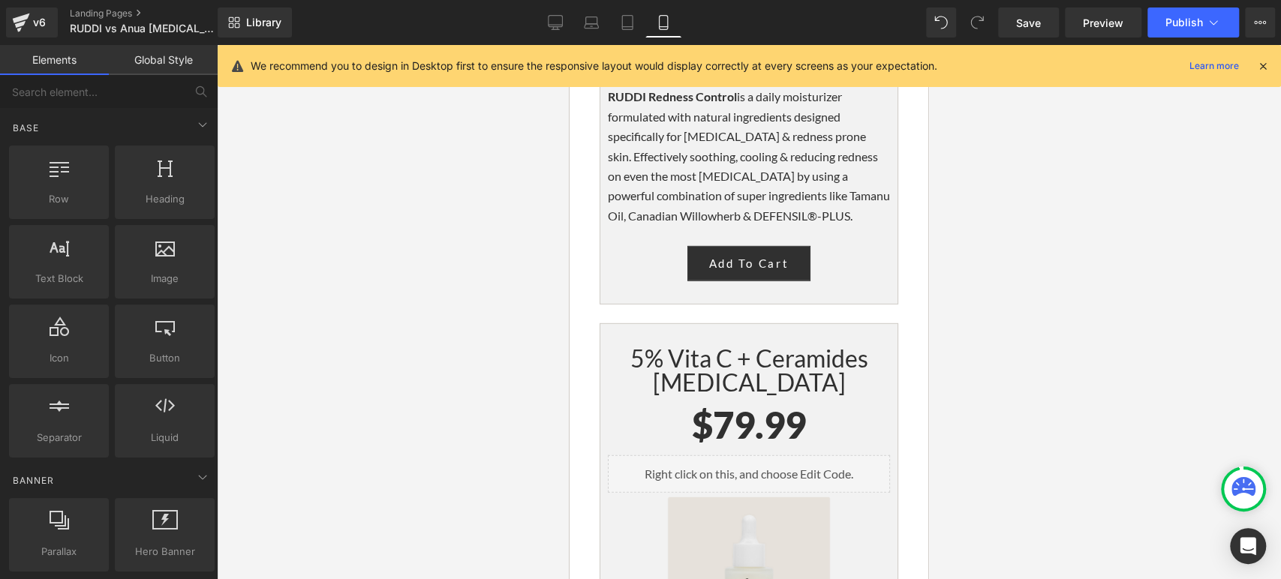
scroll to position [10592, 0]
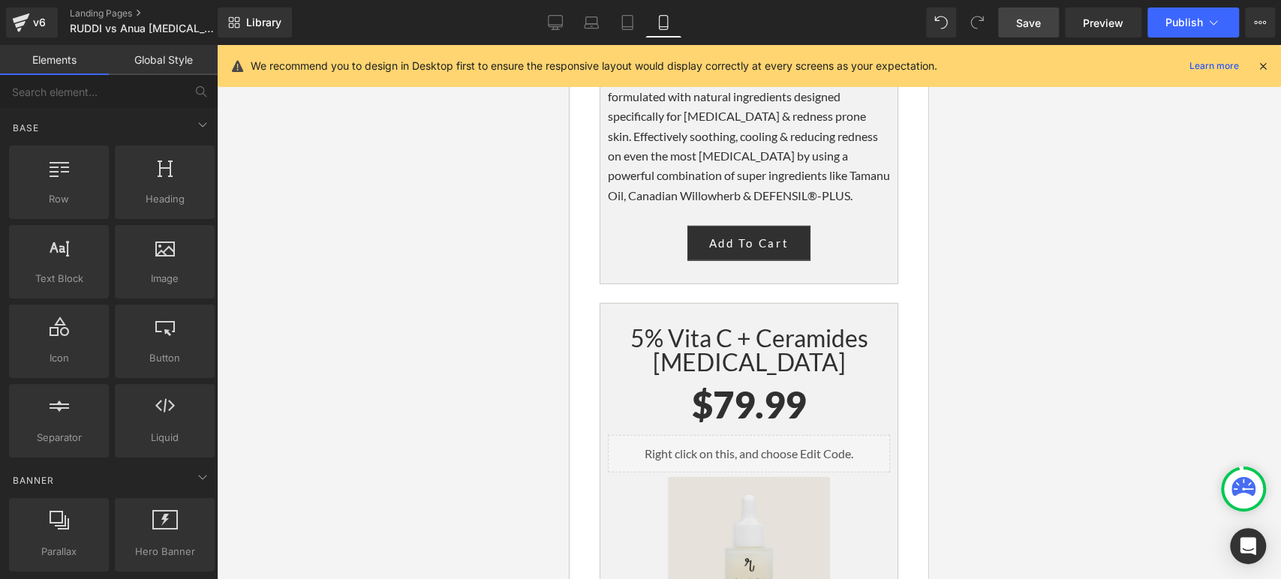
click at [1032, 27] on span "Save" at bounding box center [1028, 23] width 25 height 16
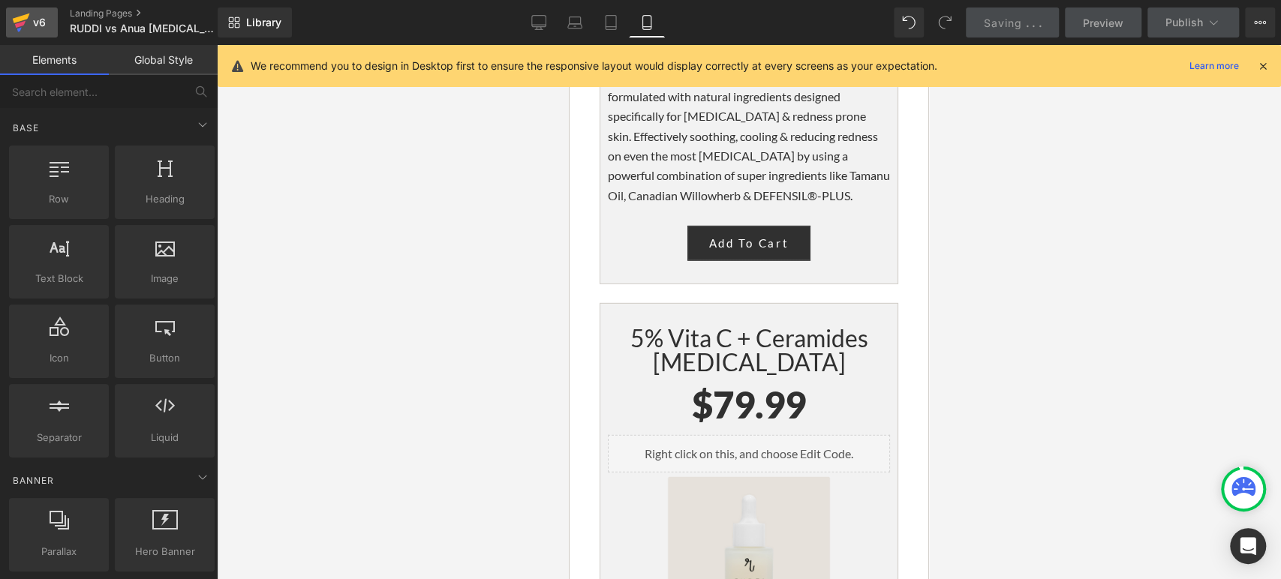
click at [25, 14] on icon at bounding box center [21, 23] width 18 height 38
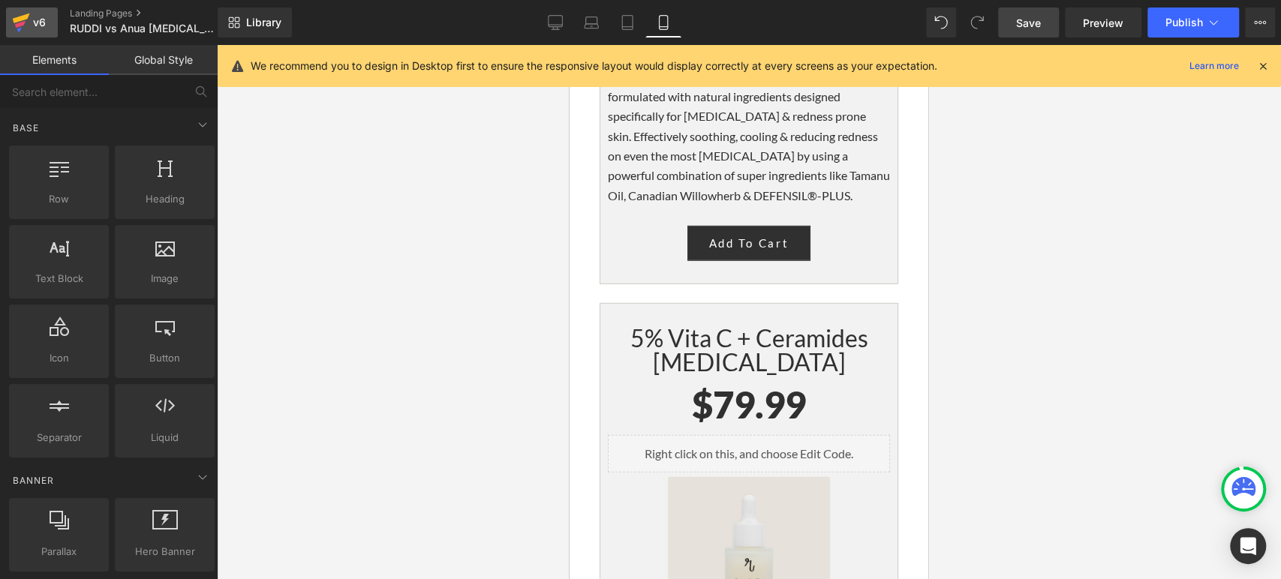
click at [24, 23] on icon at bounding box center [20, 24] width 11 height 7
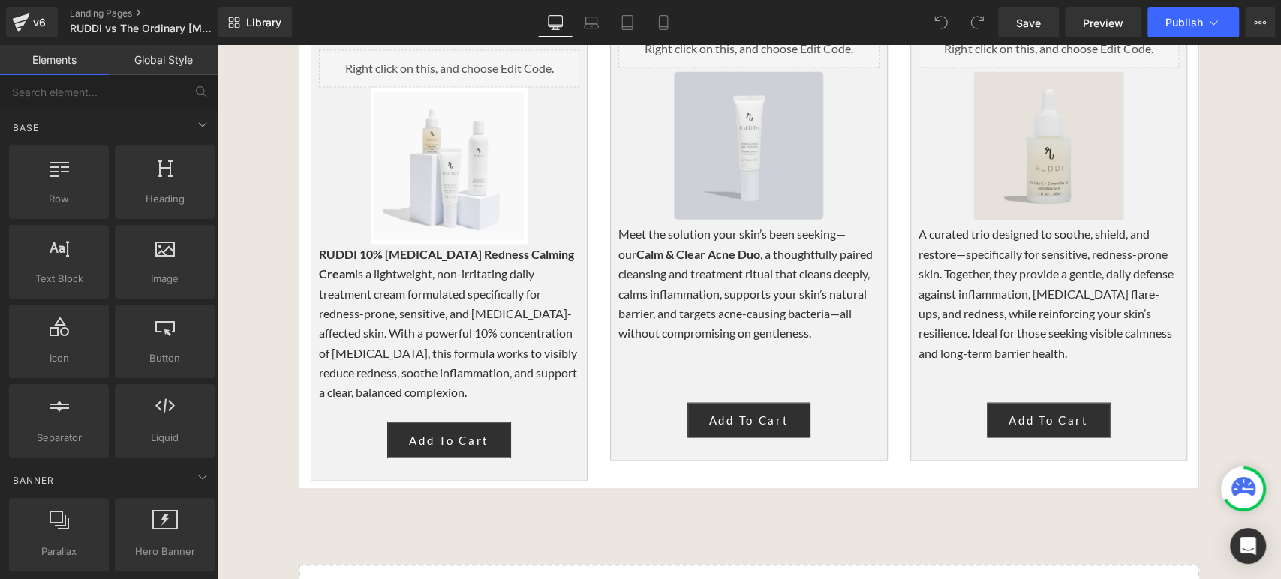
scroll to position [5588, 0]
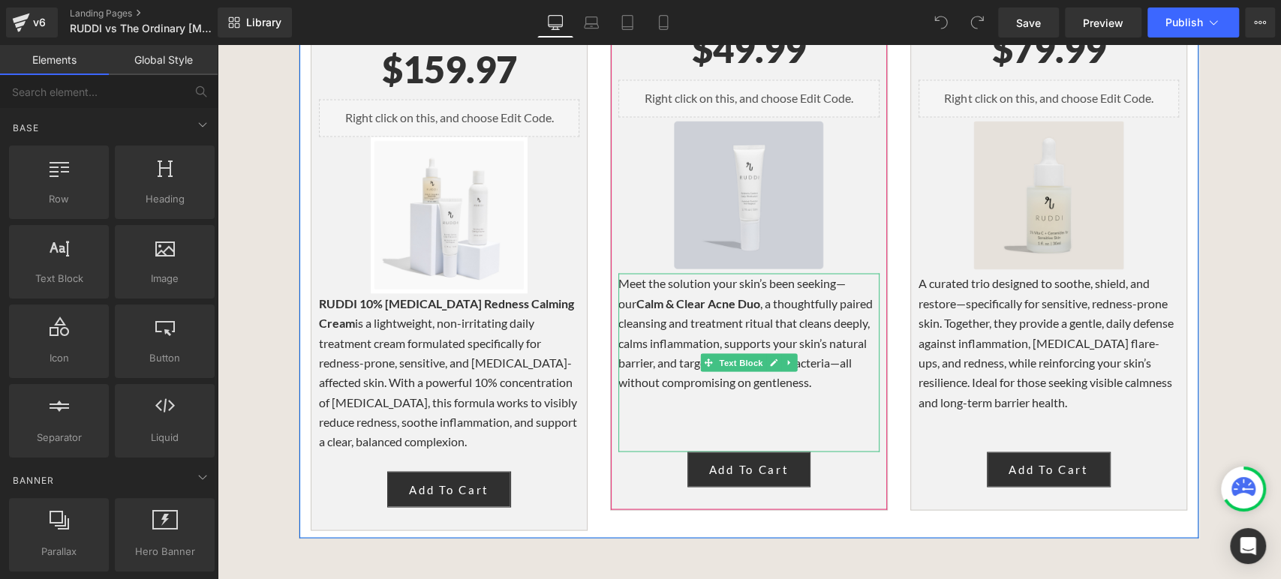
drag, startPoint x: 679, startPoint y: 295, endPoint x: 743, endPoint y: 308, distance: 65.1
click at [679, 295] on p "Meet the solution your skin’s been seeking—our Calm & Clear Acne Duo , a though…" at bounding box center [749, 332] width 260 height 119
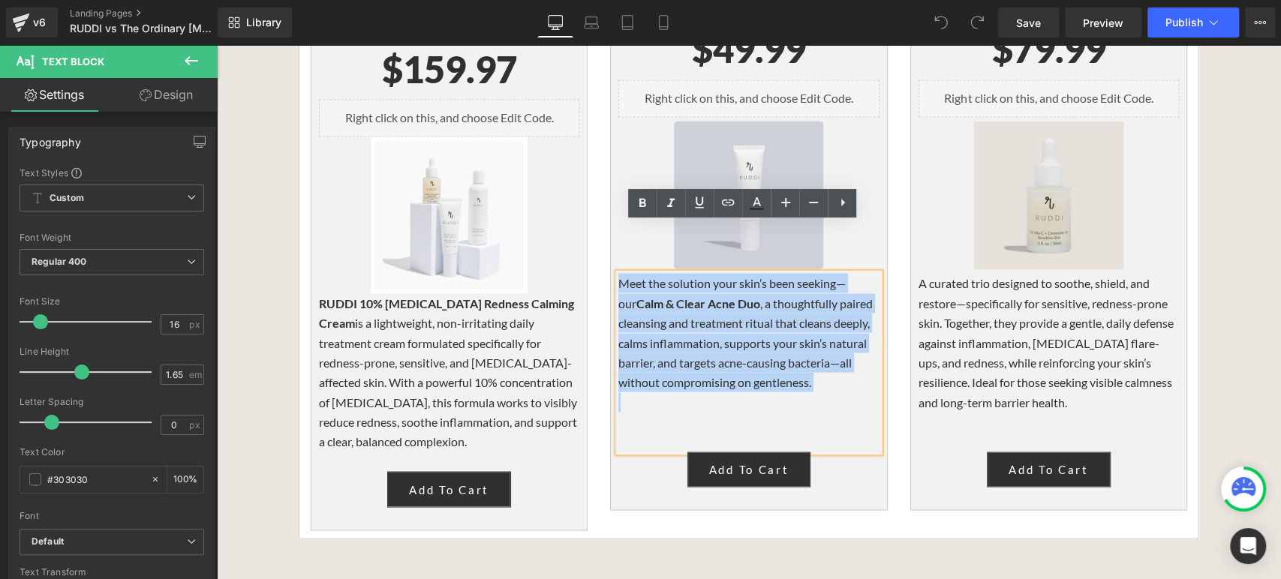
drag, startPoint x: 838, startPoint y: 342, endPoint x: 612, endPoint y: 238, distance: 248.9
click at [619, 273] on div "Meet the solution your skin’s been seeking—our Calm & Clear Acne Duo , a though…" at bounding box center [749, 362] width 260 height 179
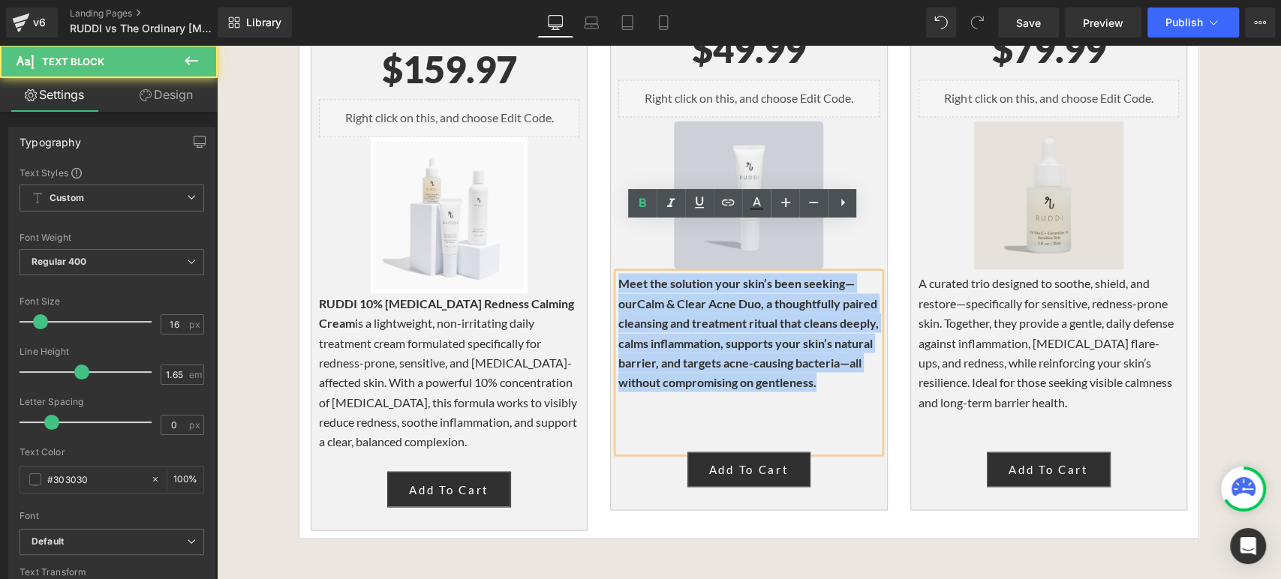
drag, startPoint x: 700, startPoint y: 347, endPoint x: 615, endPoint y: 240, distance: 136.7
click at [619, 273] on p "Meet the solution your skin’s been seeking—our Calm & Clear Acne Duo , a though…" at bounding box center [749, 332] width 260 height 119
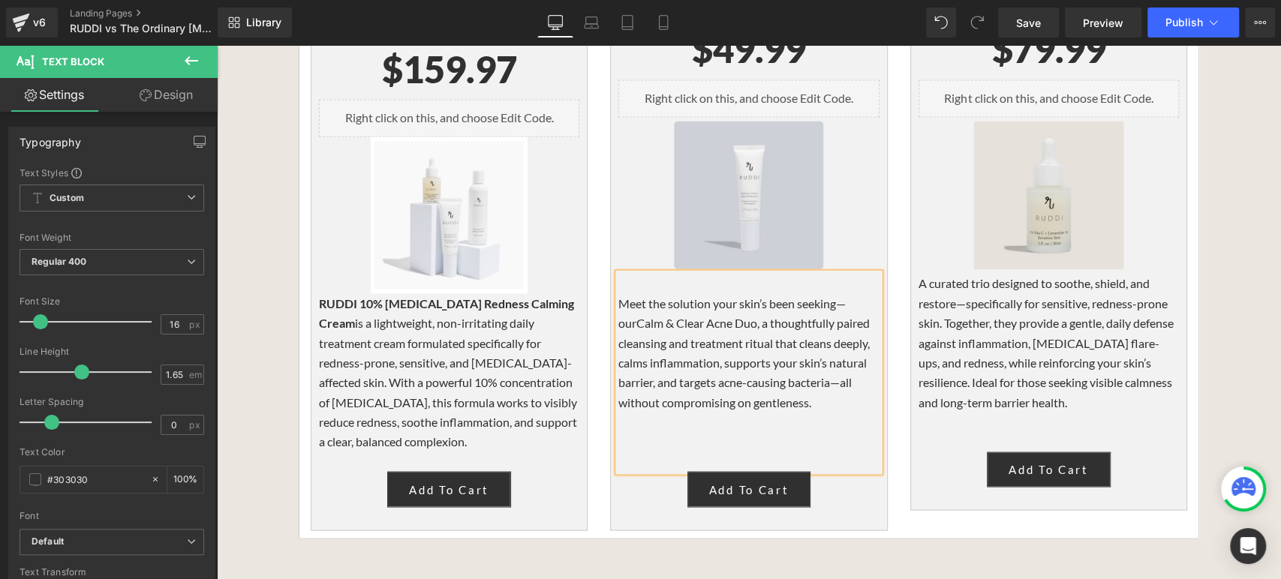
click at [750, 432] on p at bounding box center [749, 442] width 260 height 20
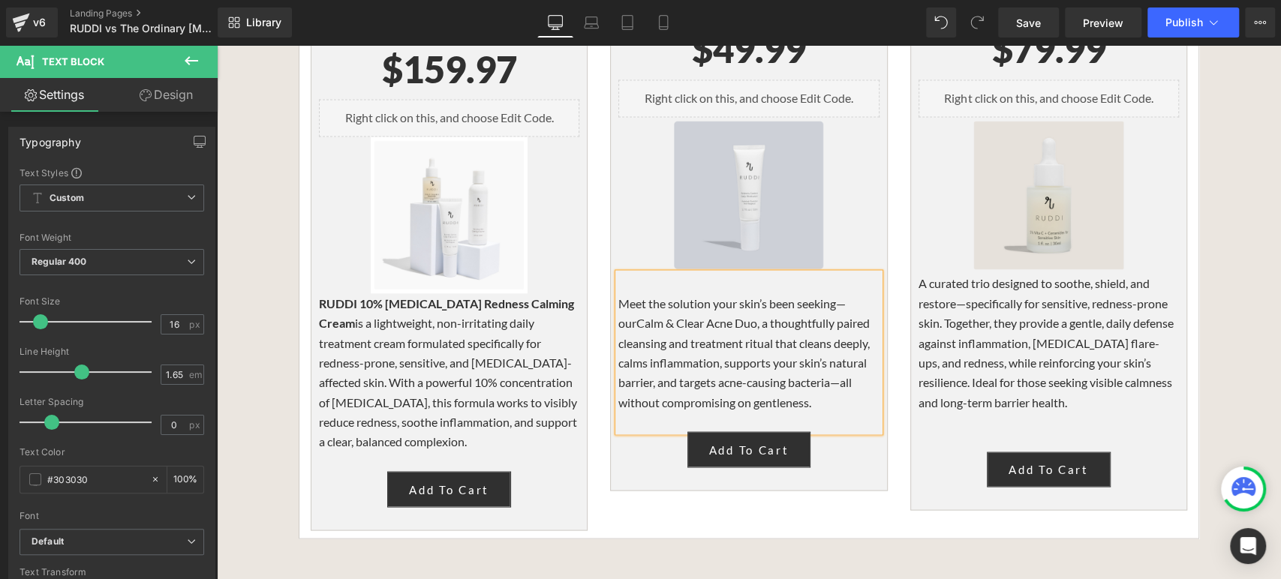
click at [713, 324] on p "Meet the solution your skin’s been seeking—our Calm & Clear Acne Duo , a though…" at bounding box center [749, 352] width 260 height 119
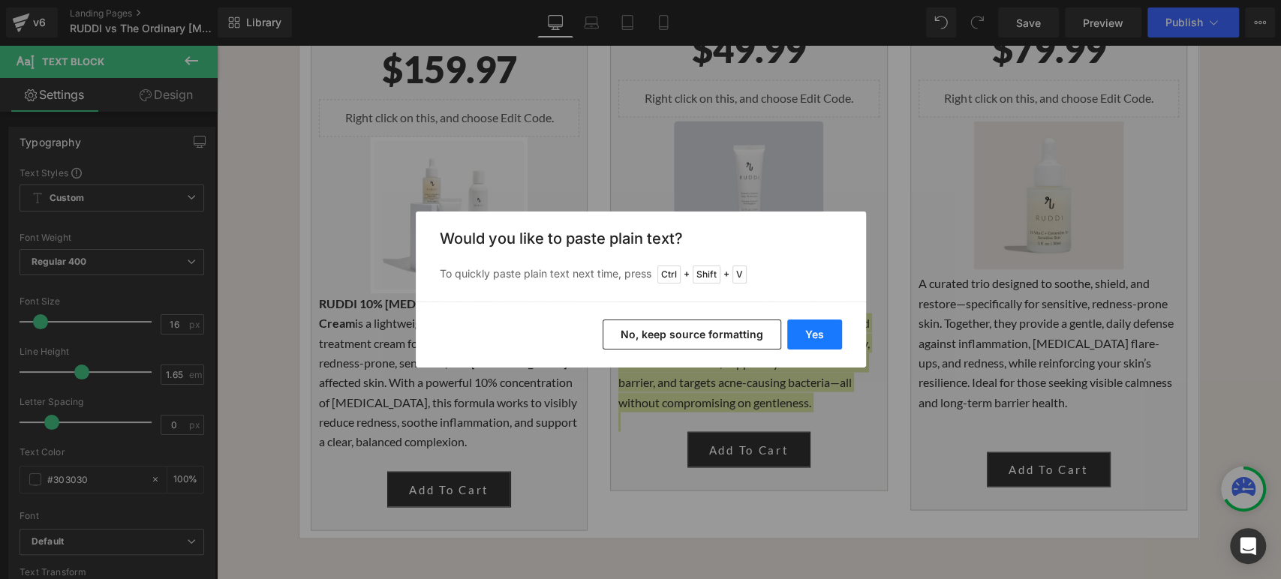
click at [797, 328] on button "Yes" at bounding box center [814, 335] width 55 height 30
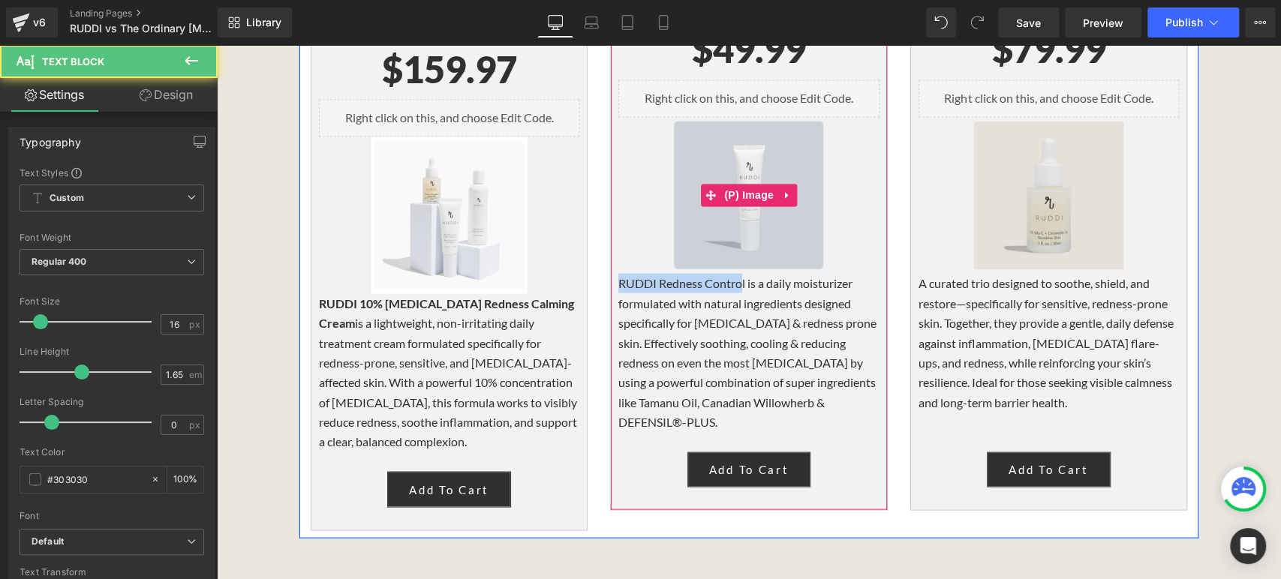
drag, startPoint x: 738, startPoint y: 230, endPoint x: 612, endPoint y: 212, distance: 126.7
click at [619, 212] on div "Redness Control Daily Moisturizer Heading $0 $49.99 (P) Price Liquid Sale Off (…" at bounding box center [749, 229] width 260 height 516
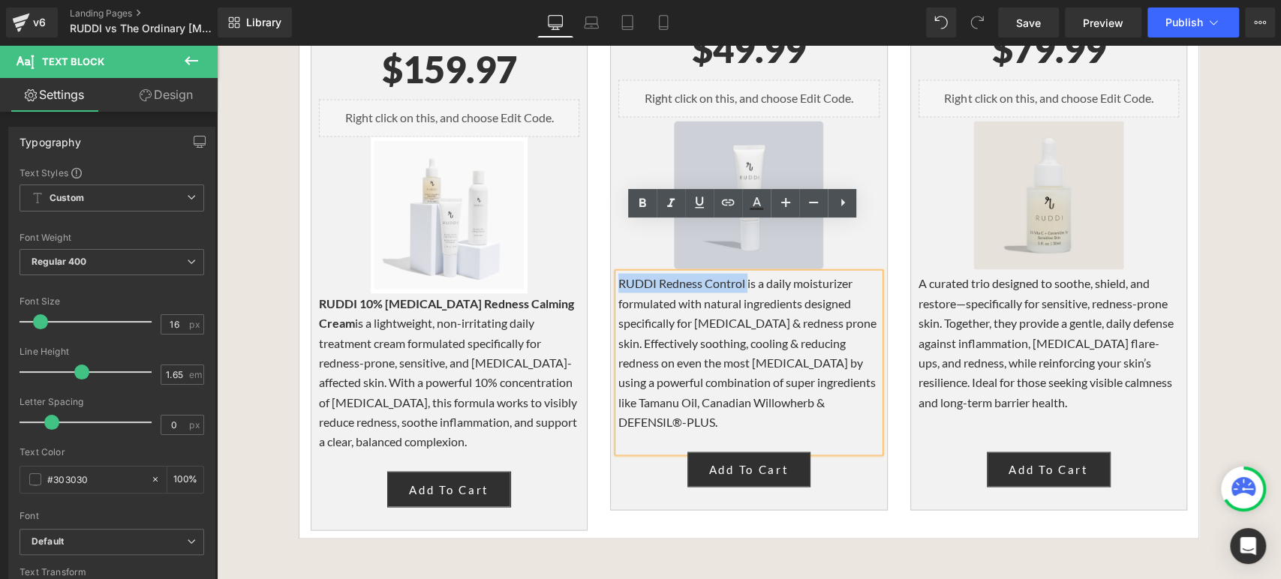
drag, startPoint x: 741, startPoint y: 232, endPoint x: 615, endPoint y: 234, distance: 126.1
click at [619, 273] on p "RUDDI Redness Control is a daily moisturizer formulated with natural ingredient…" at bounding box center [749, 352] width 260 height 158
click at [722, 379] on p "RUDDI Redness Control is a daily moisturizer formulated with natural ingredient…" at bounding box center [749, 352] width 260 height 158
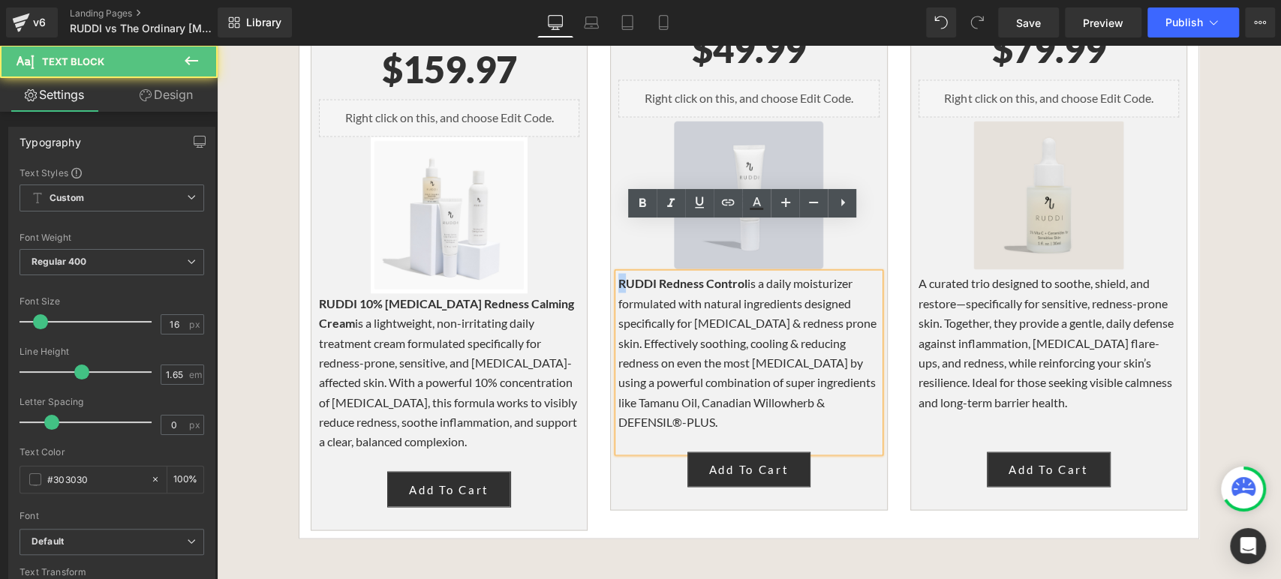
click at [619, 275] on strong "RUDDI Redness Control" at bounding box center [683, 282] width 129 height 14
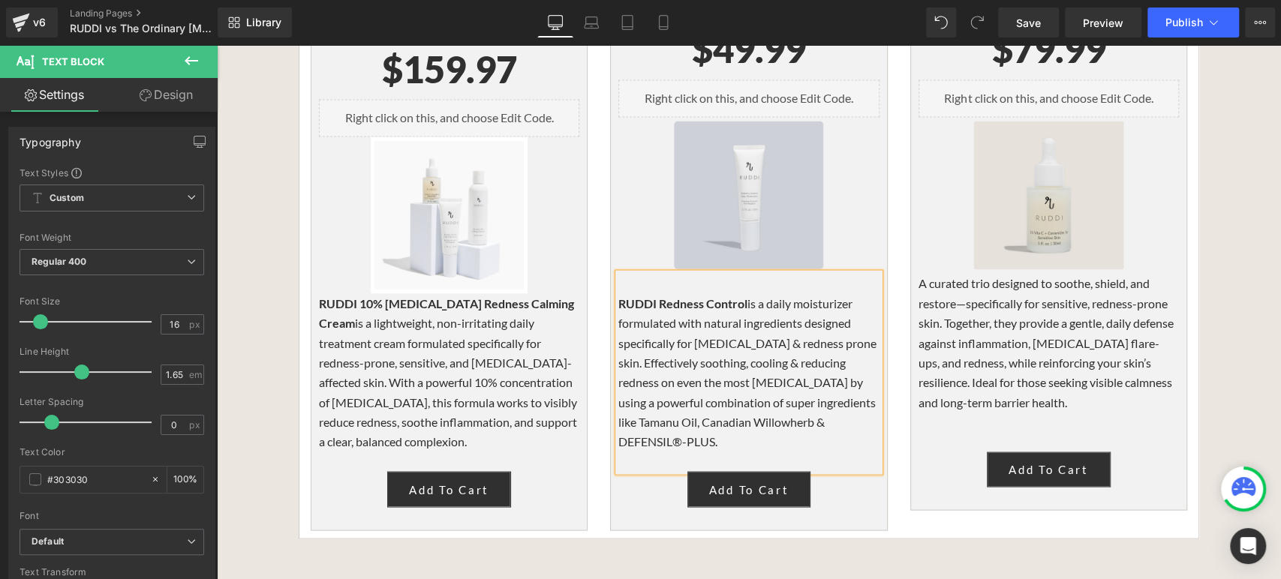
click at [937, 273] on p "A curated trio designed to soothe, shield, and restore—specifically for sensiti…" at bounding box center [1049, 342] width 260 height 139
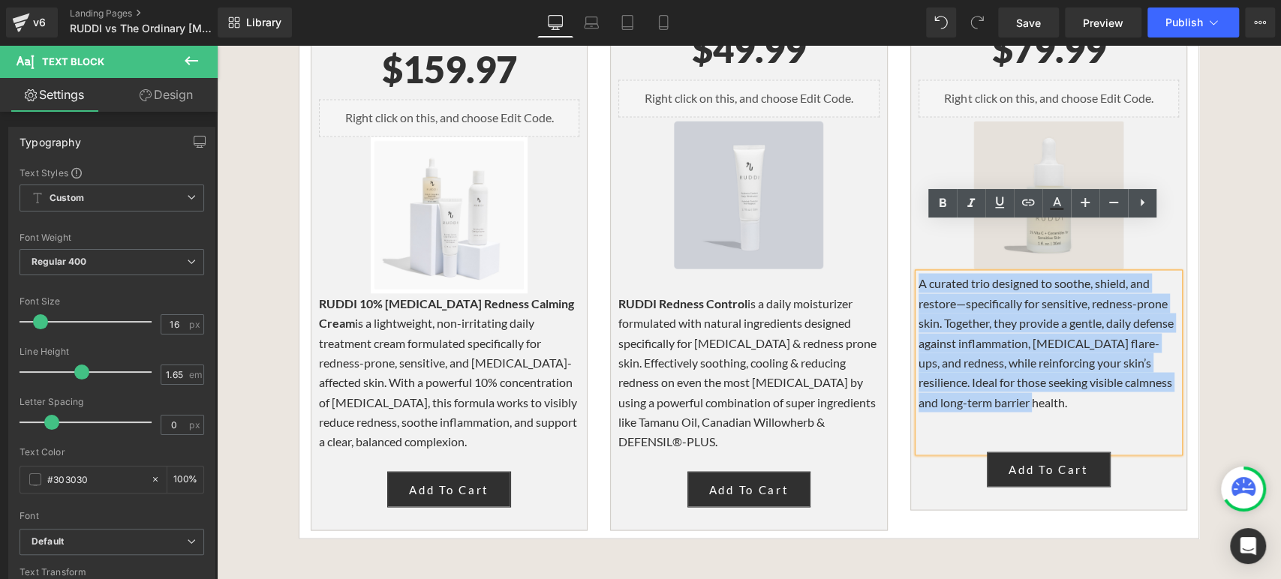
drag, startPoint x: 911, startPoint y: 236, endPoint x: 1075, endPoint y: 347, distance: 197.4
click at [1075, 347] on p "A curated trio designed to soothe, shield, and restore—specifically for sensiti…" at bounding box center [1049, 342] width 260 height 139
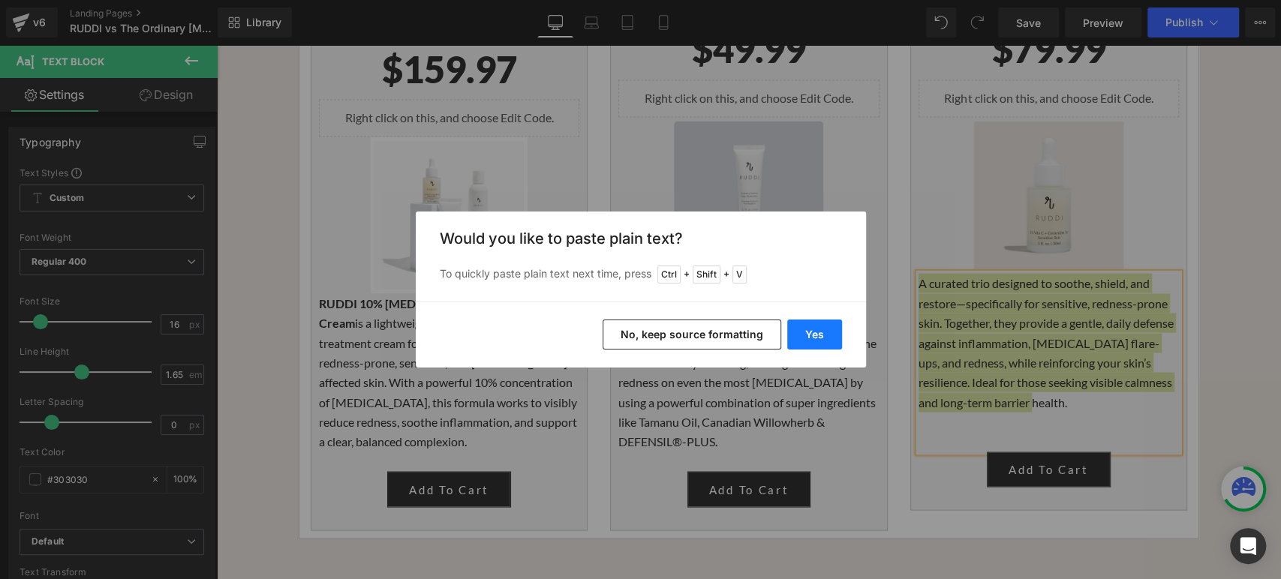
click at [807, 331] on button "Yes" at bounding box center [814, 335] width 55 height 30
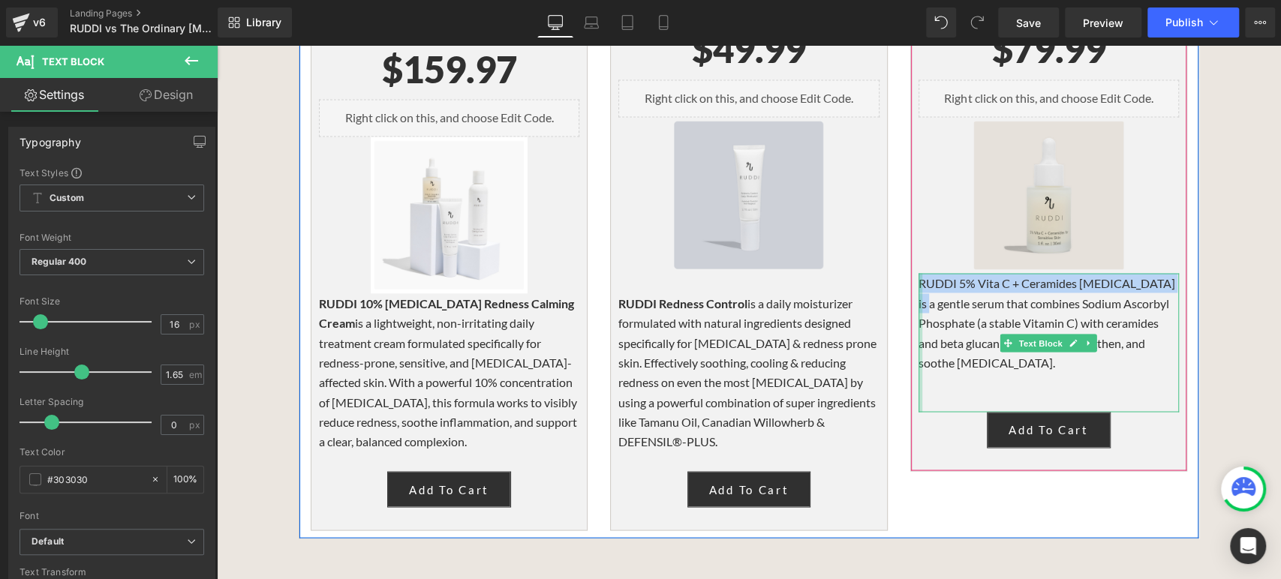
drag, startPoint x: 1167, startPoint y: 233, endPoint x: 914, endPoint y: 228, distance: 253.0
click at [919, 273] on div "RUDDI 5% Vita C + Ceramides for Sensitive Skin is a gentle serum that combines …" at bounding box center [1049, 342] width 260 height 139
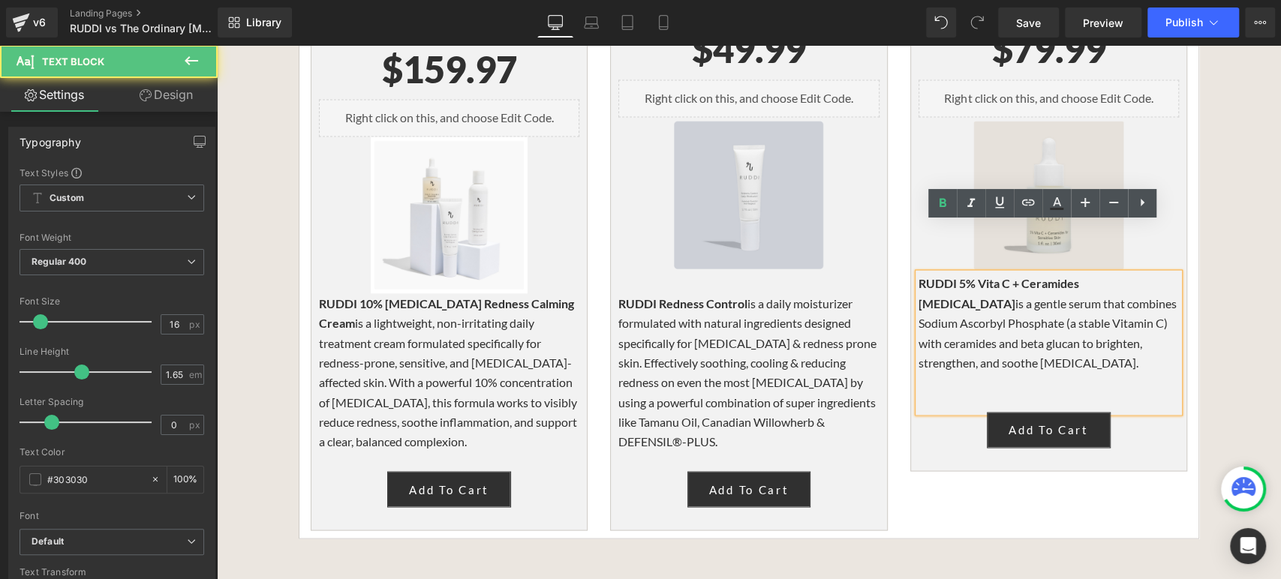
click at [1027, 296] on p "RUDDI 5% Vita C + Ceramides for Sensitive Skin is a gentle serum that combines …" at bounding box center [1049, 322] width 260 height 99
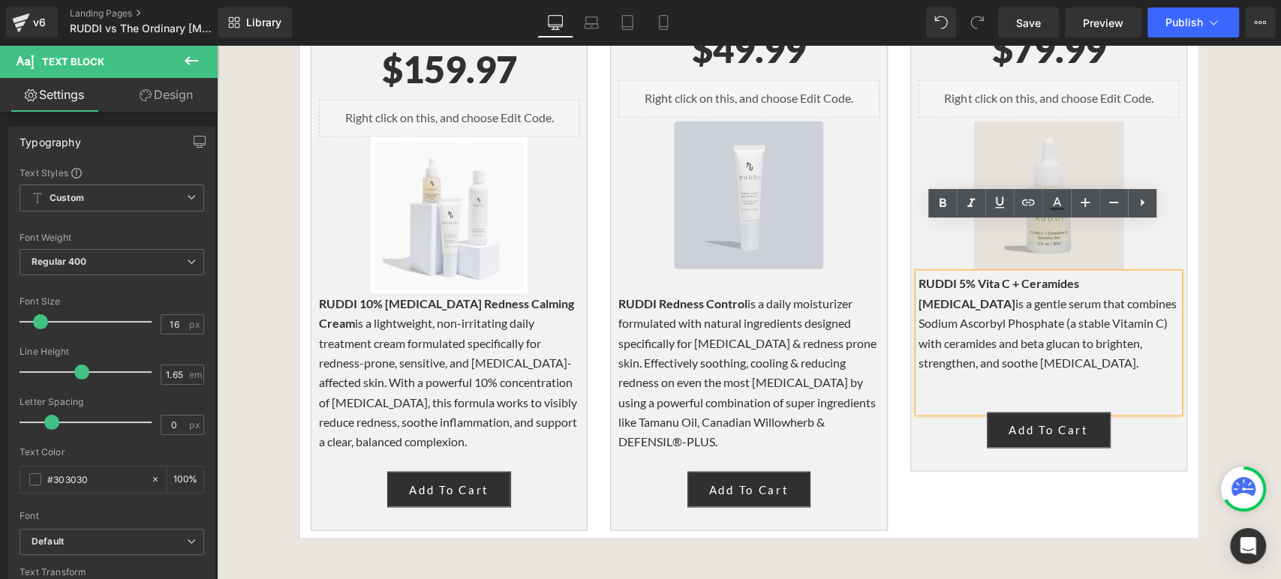
click at [919, 275] on strong "RUDDI 5% Vita C + Ceramides [MEDICAL_DATA]" at bounding box center [999, 292] width 161 height 34
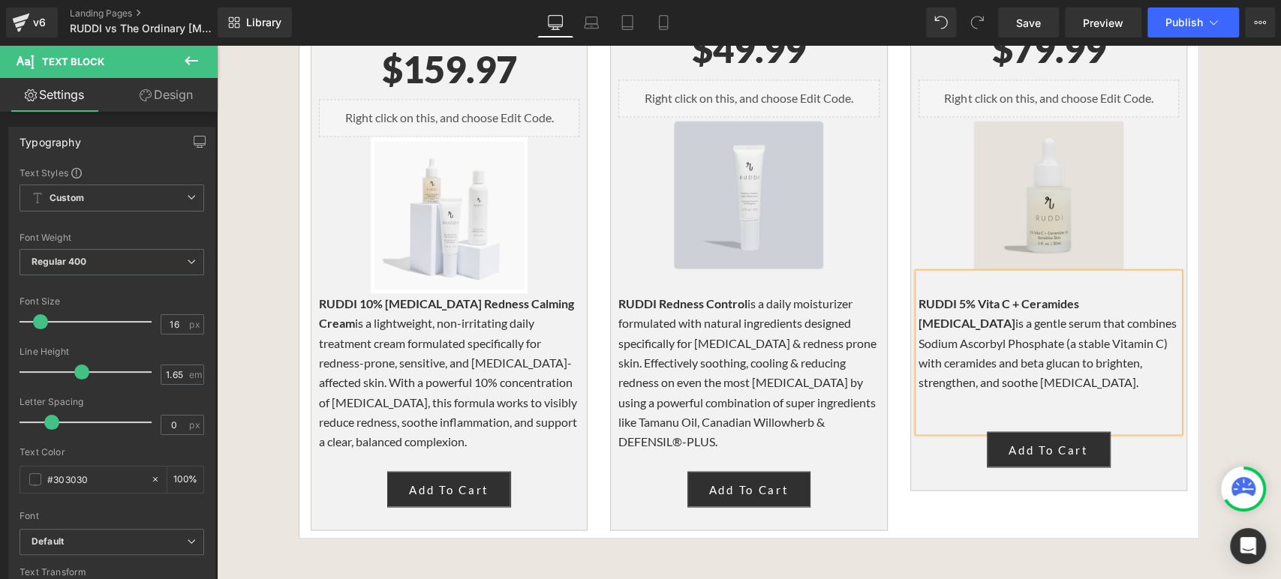
click at [1004, 412] on p at bounding box center [1049, 422] width 260 height 20
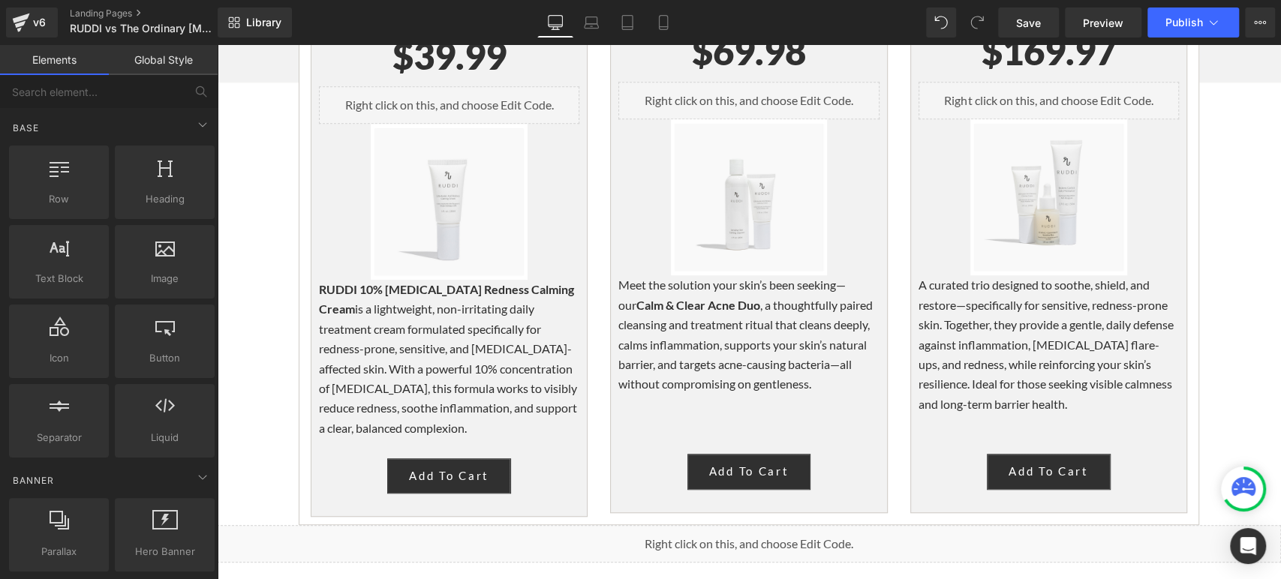
scroll to position [4253, 0]
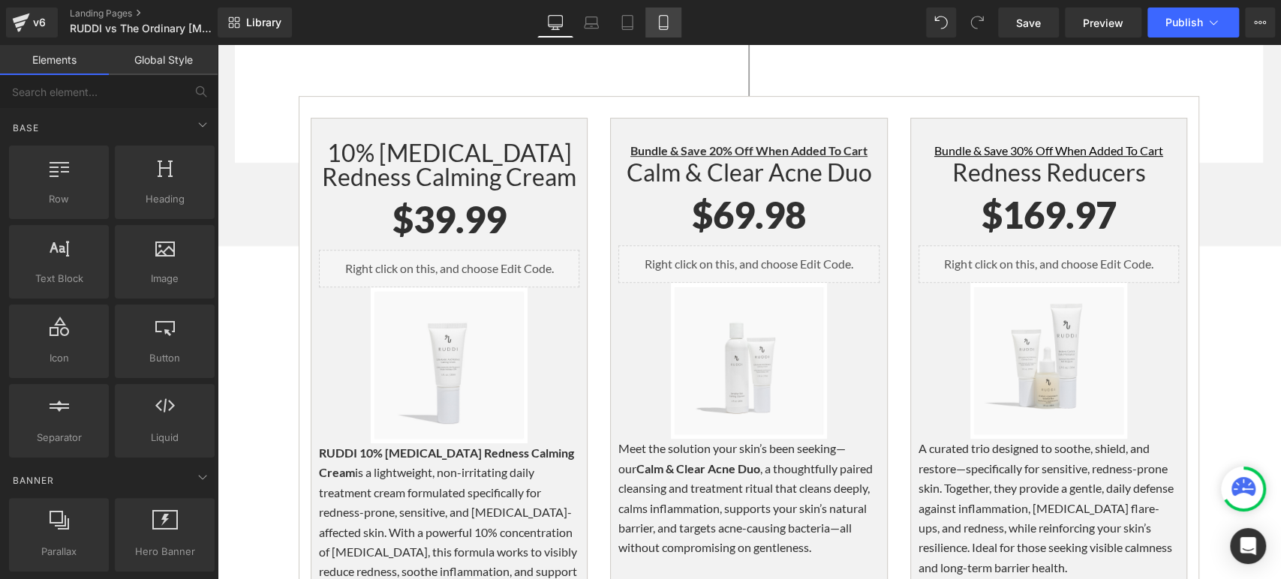
click at [666, 31] on link "Mobile" at bounding box center [664, 23] width 36 height 30
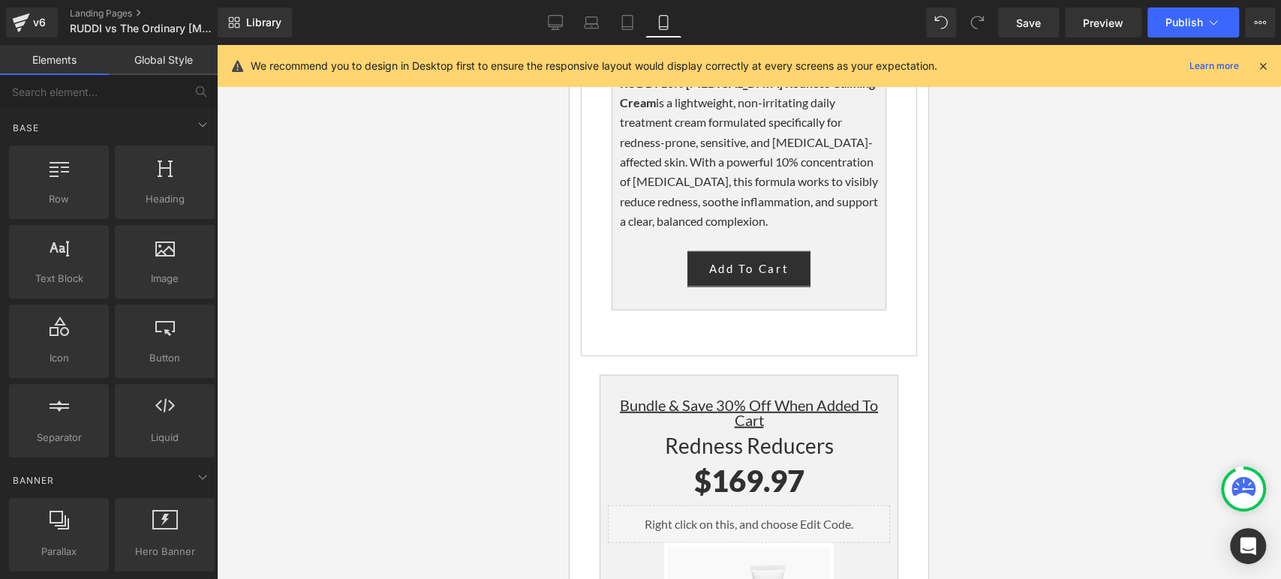
scroll to position [6421, 0]
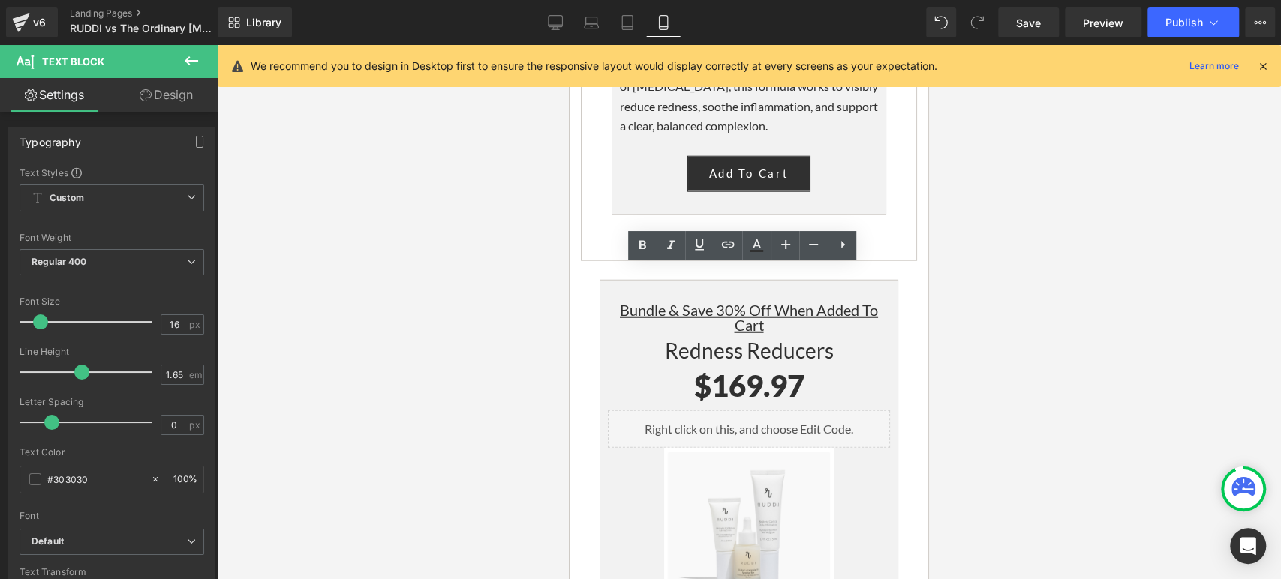
drag, startPoint x: 802, startPoint y: 418, endPoint x: 602, endPoint y: 300, distance: 231.8
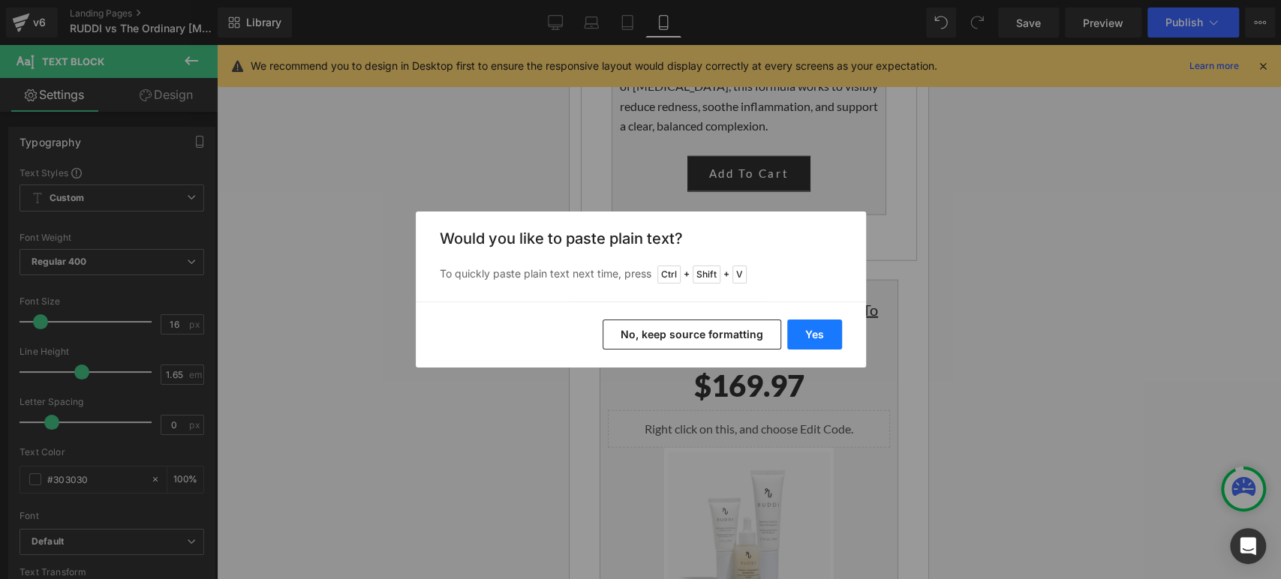
click at [821, 346] on button "Yes" at bounding box center [814, 335] width 55 height 30
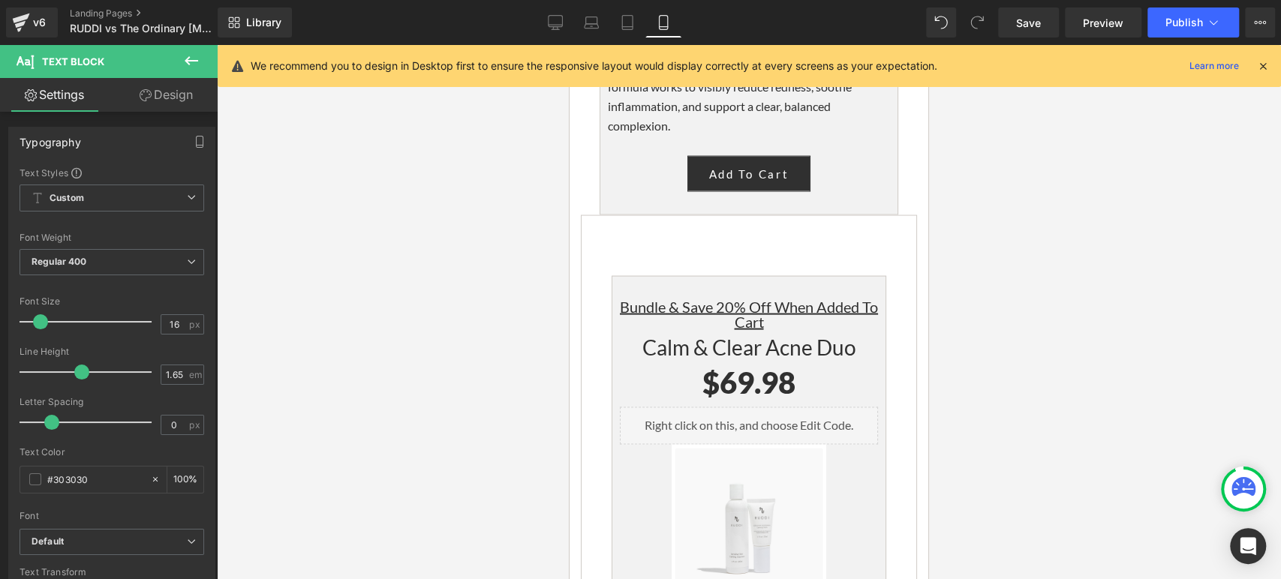
scroll to position [5671, 0]
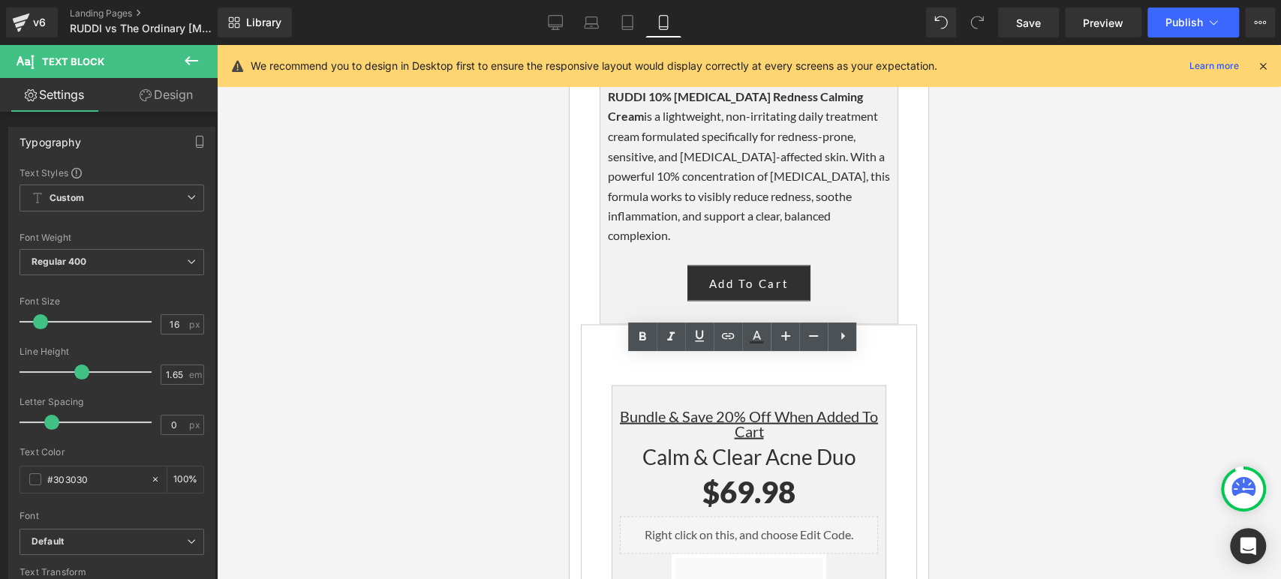
drag, startPoint x: 765, startPoint y: 522, endPoint x: 616, endPoint y: 389, distance: 199.8
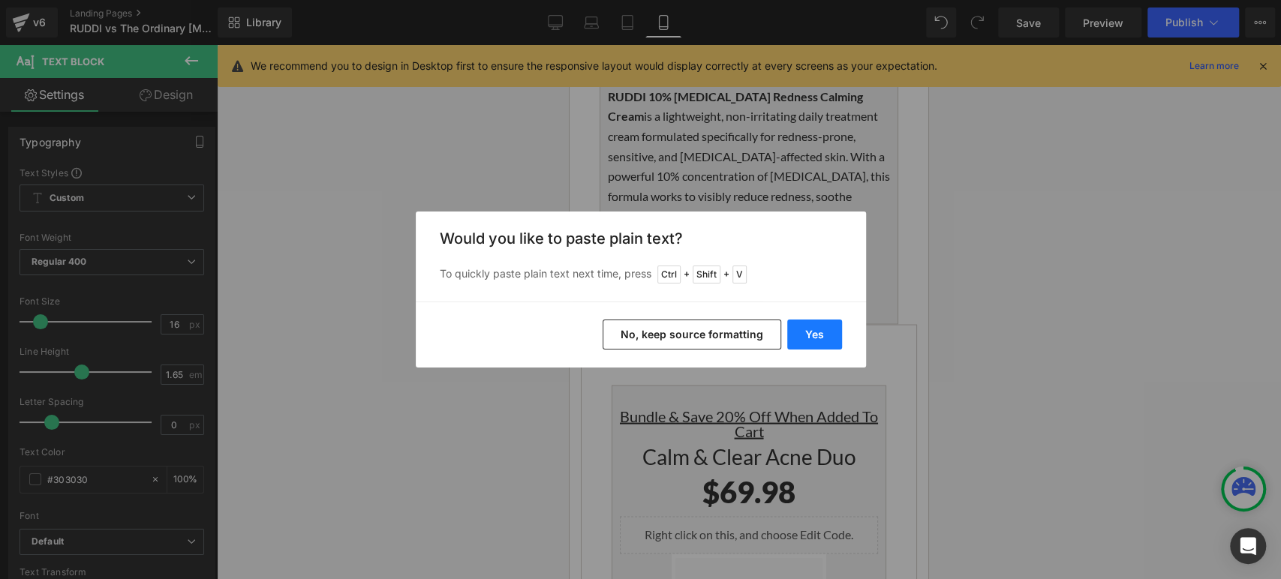
click at [824, 341] on button "Yes" at bounding box center [814, 335] width 55 height 30
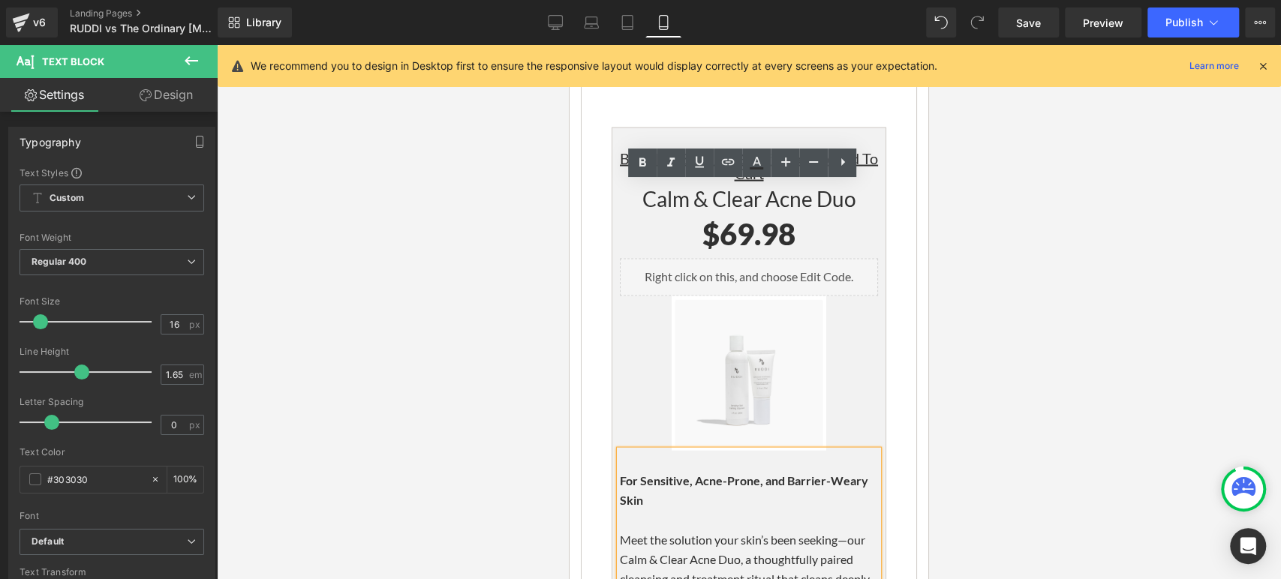
scroll to position [6005, 0]
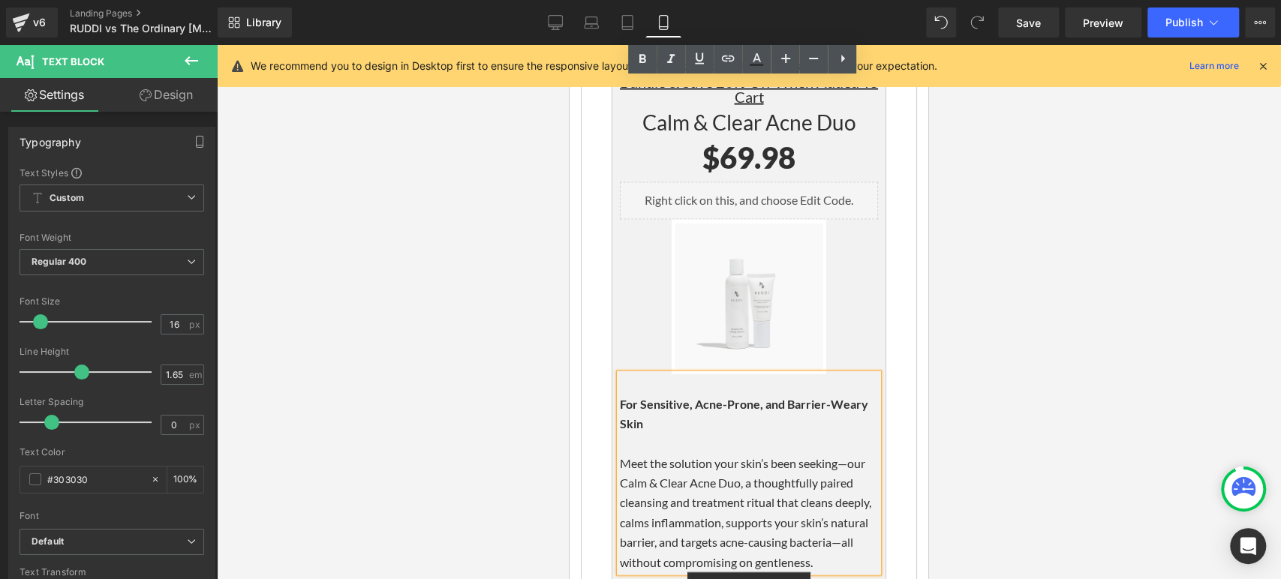
click at [824, 454] on p "Meet the solution your skin’s been seeking—our Calm & Clear Acne Duo, a thought…" at bounding box center [749, 513] width 258 height 119
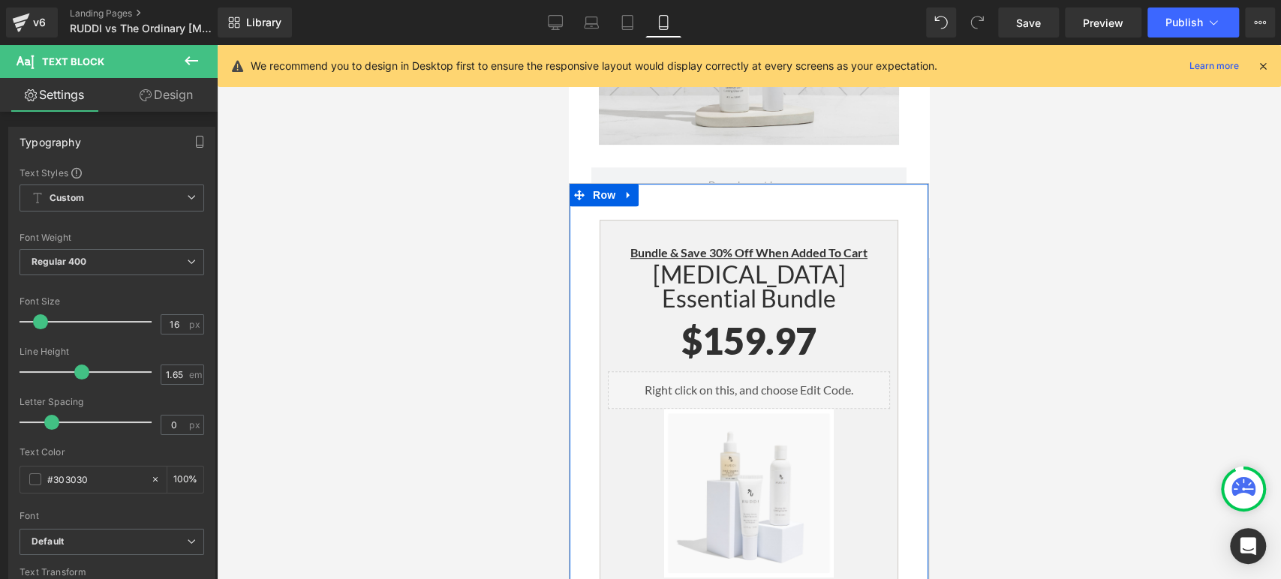
scroll to position [7839, 0]
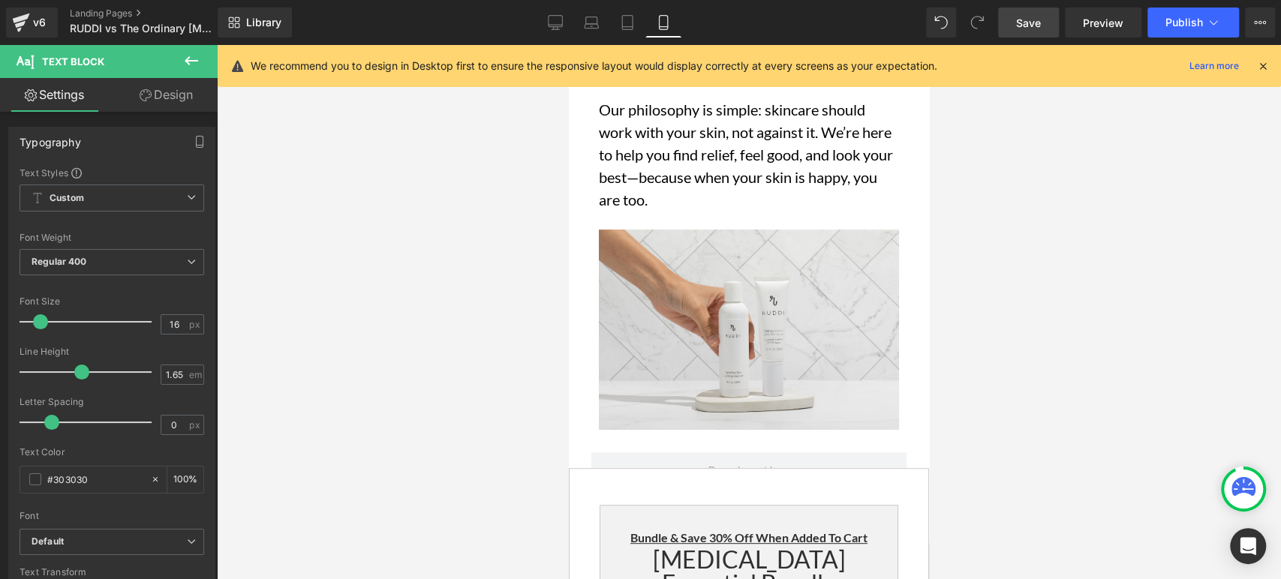
click at [1031, 29] on span "Save" at bounding box center [1028, 23] width 25 height 16
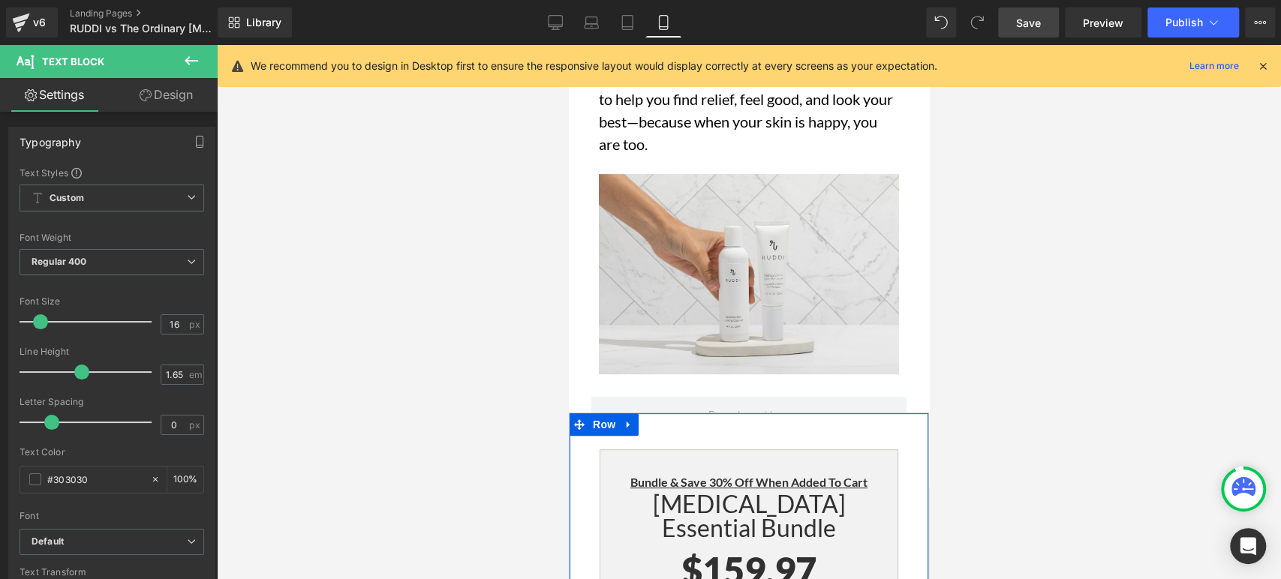
scroll to position [7923, 0]
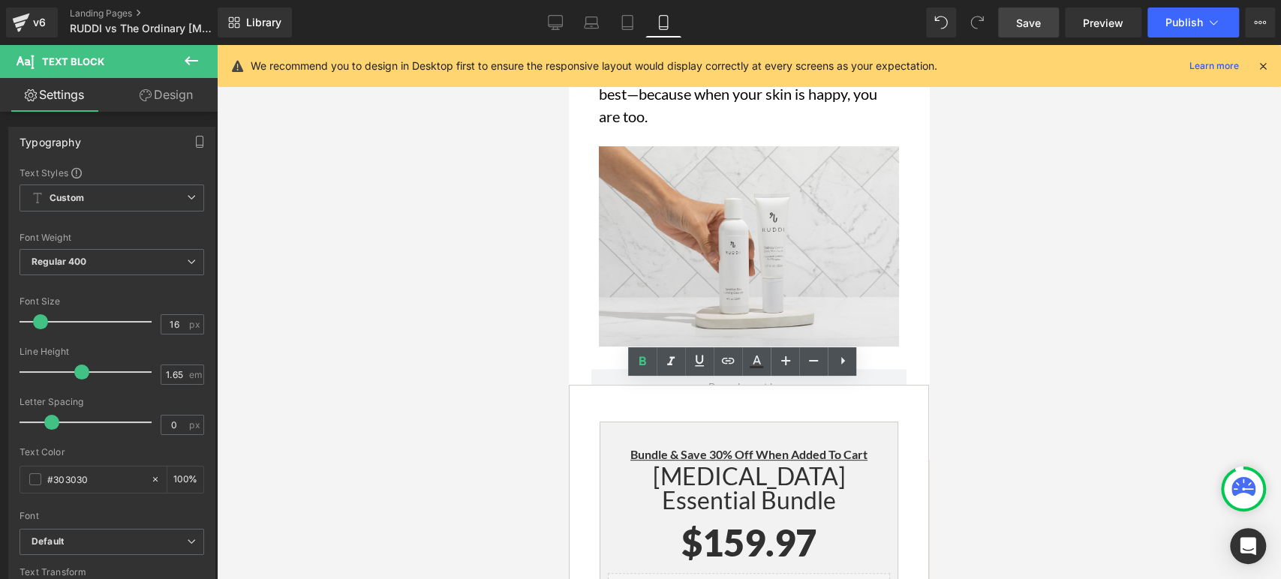
scroll to position [7942, 0]
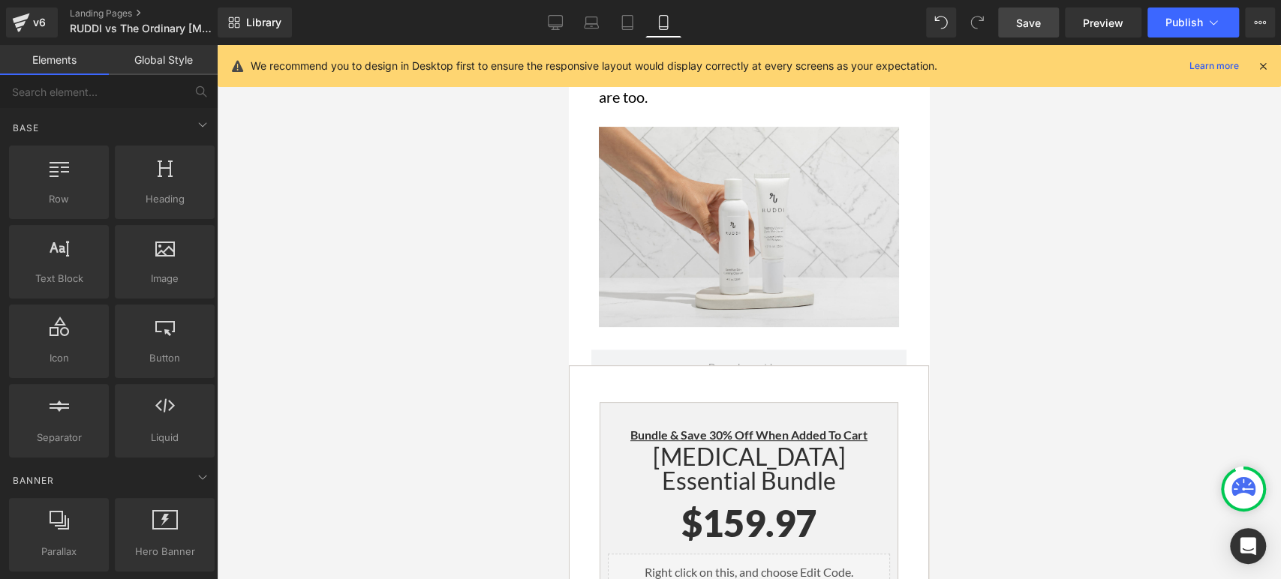
click at [1063, 290] on div at bounding box center [749, 312] width 1064 height 534
click at [1028, 20] on span "Save" at bounding box center [1028, 23] width 25 height 16
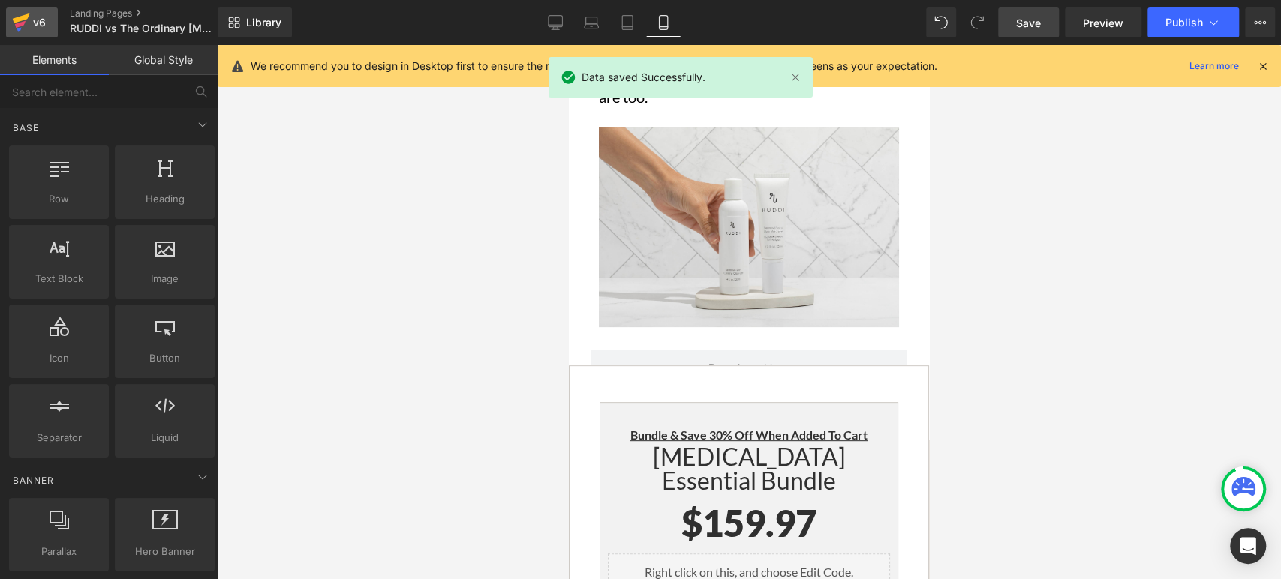
click at [36, 17] on div "v6" at bounding box center [39, 23] width 19 height 20
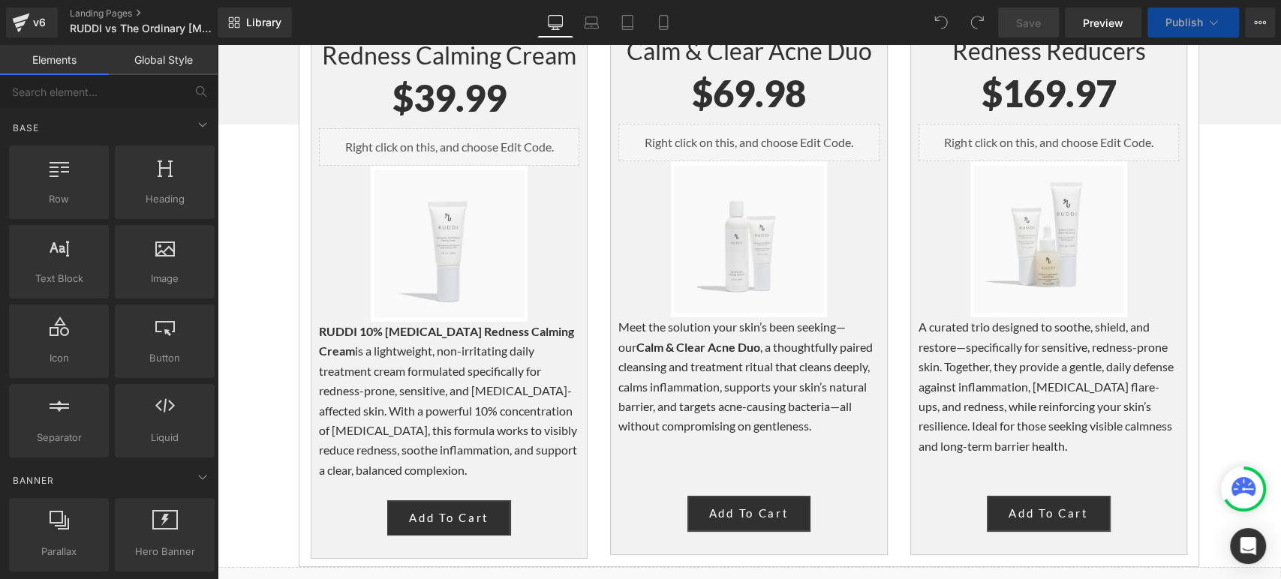
scroll to position [3753, 0]
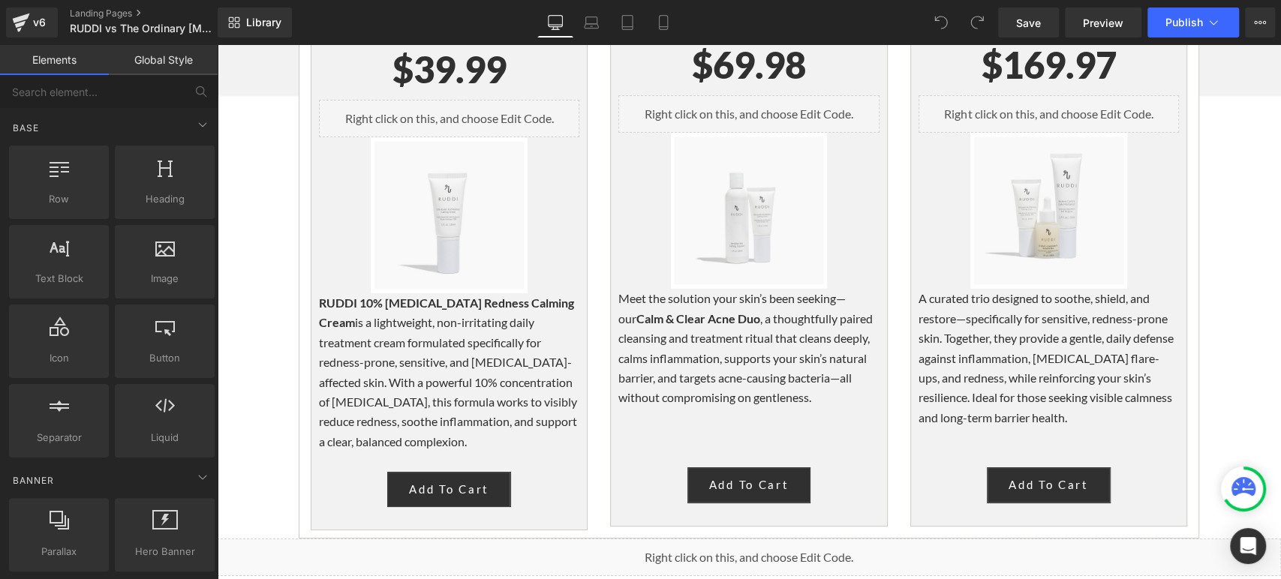
click at [393, 293] on p "RUDDI 10% [MEDICAL_DATA] Redness Calming Cream is a lightweight, non-irritating…" at bounding box center [449, 372] width 260 height 158
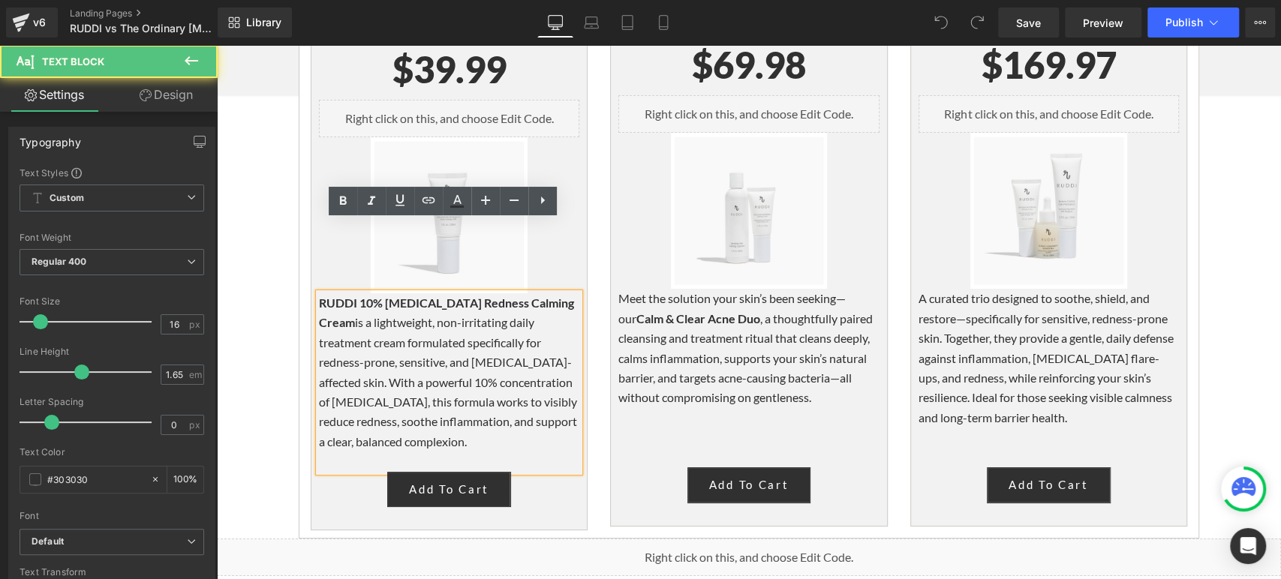
click at [663, 296] on p "Meet the solution your skin’s been seeking—our Calm & Clear Acne Duo , a though…" at bounding box center [749, 348] width 260 height 119
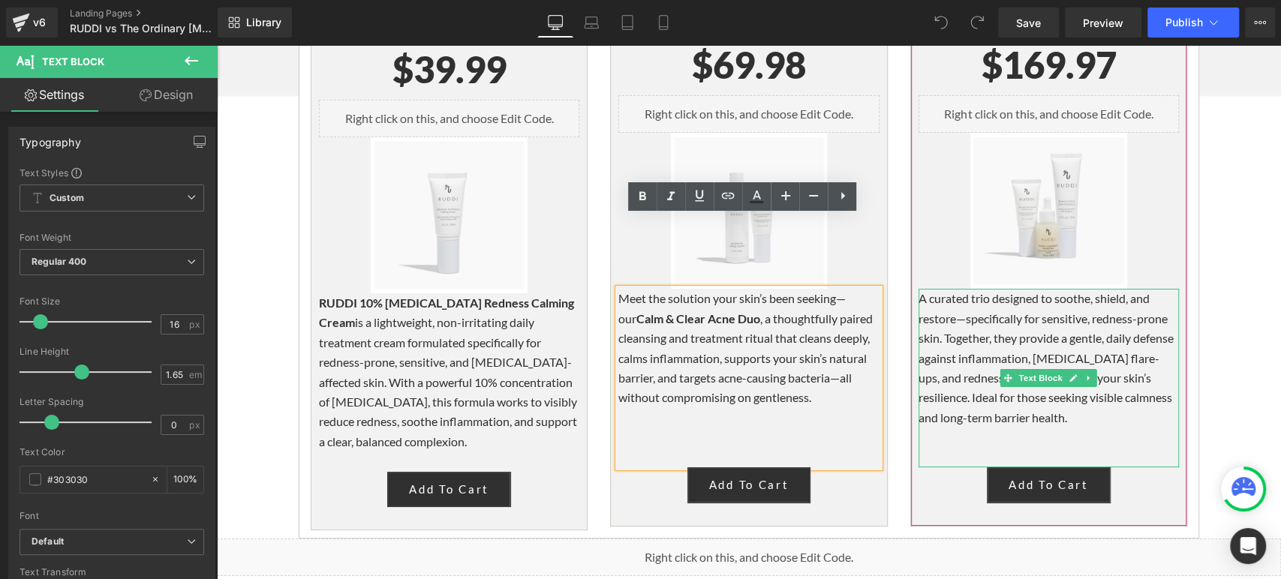
click at [992, 289] on p "A curated trio designed to soothe, shield, and restore—specifically for sensiti…" at bounding box center [1049, 358] width 260 height 139
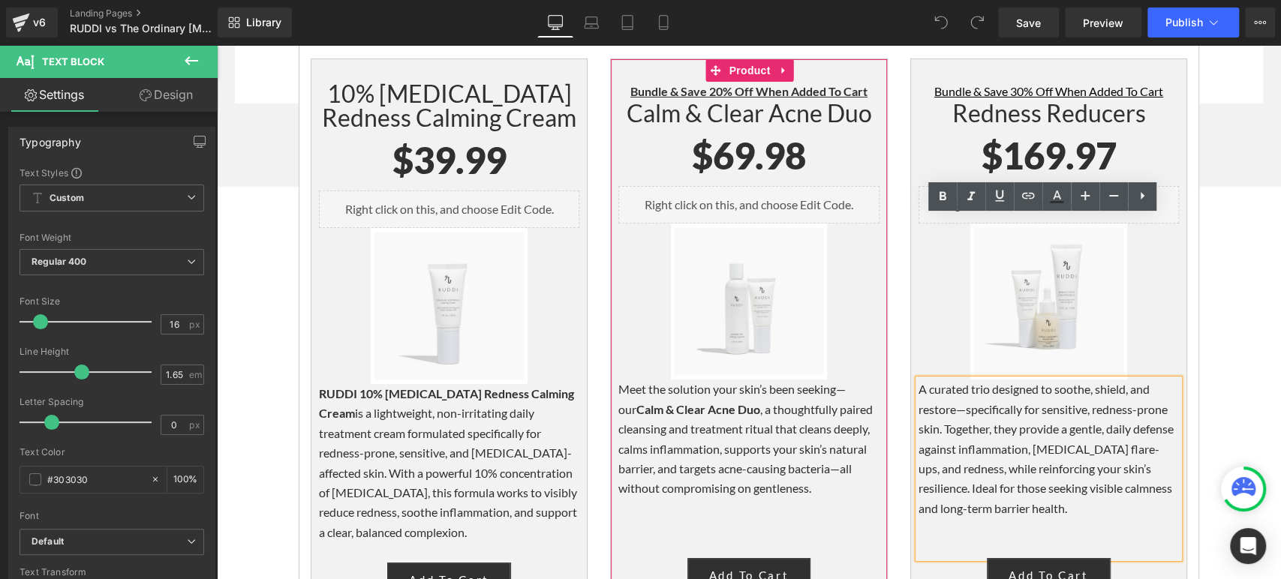
scroll to position [3586, 0]
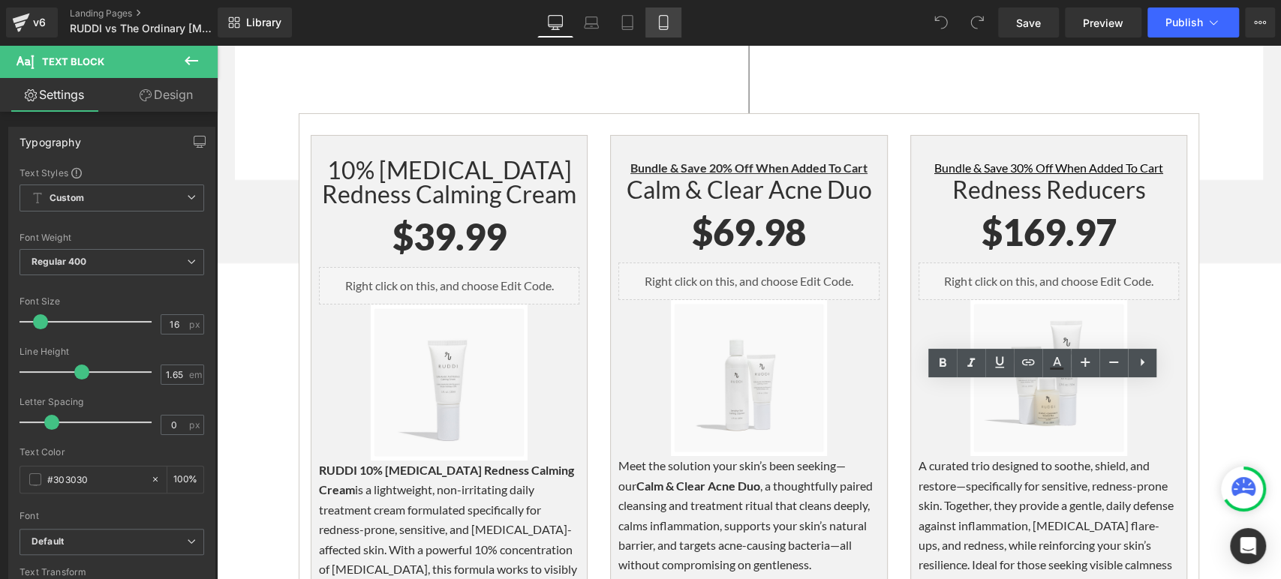
click at [655, 29] on link "Mobile" at bounding box center [664, 23] width 36 height 30
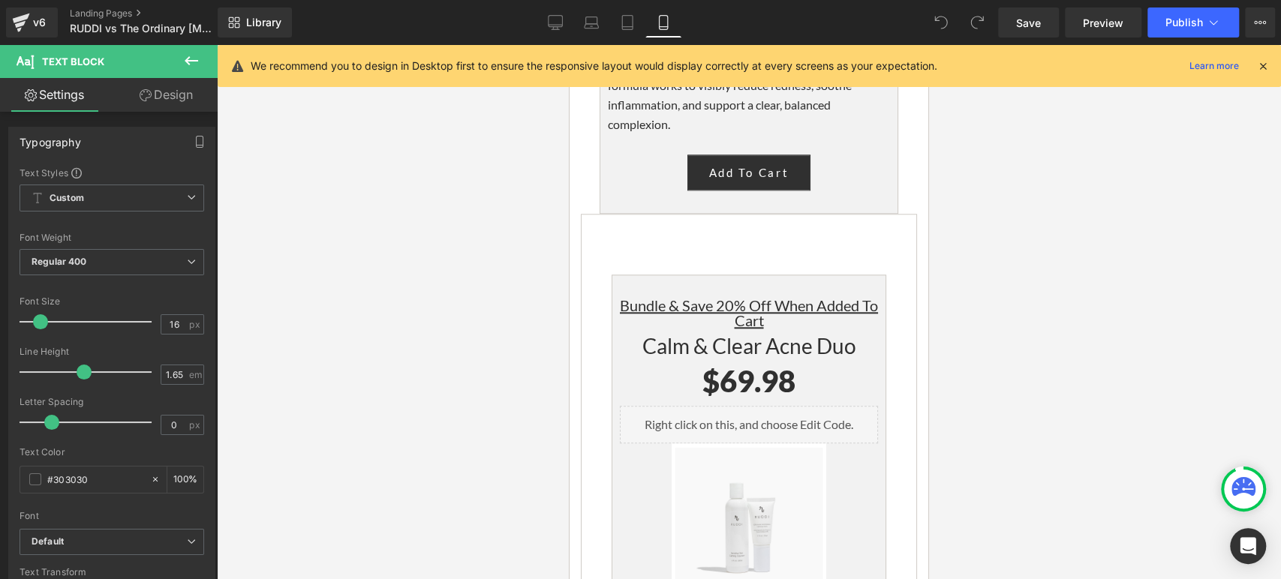
scroll to position [4920, 0]
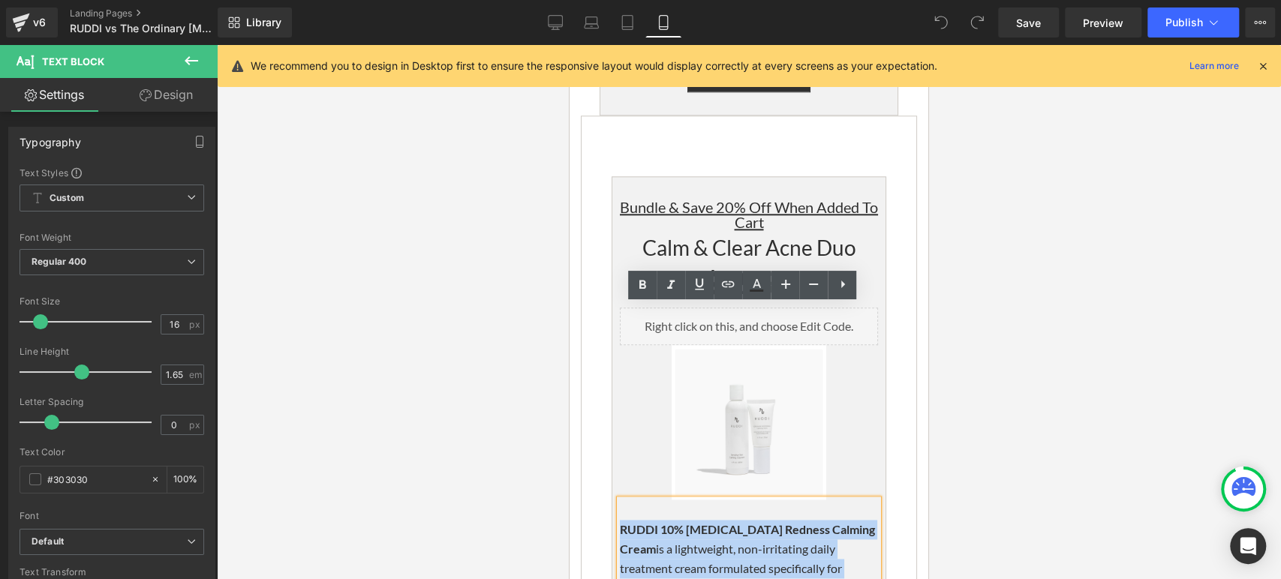
drag, startPoint x: 756, startPoint y: 477, endPoint x: 615, endPoint y: 344, distance: 193.8
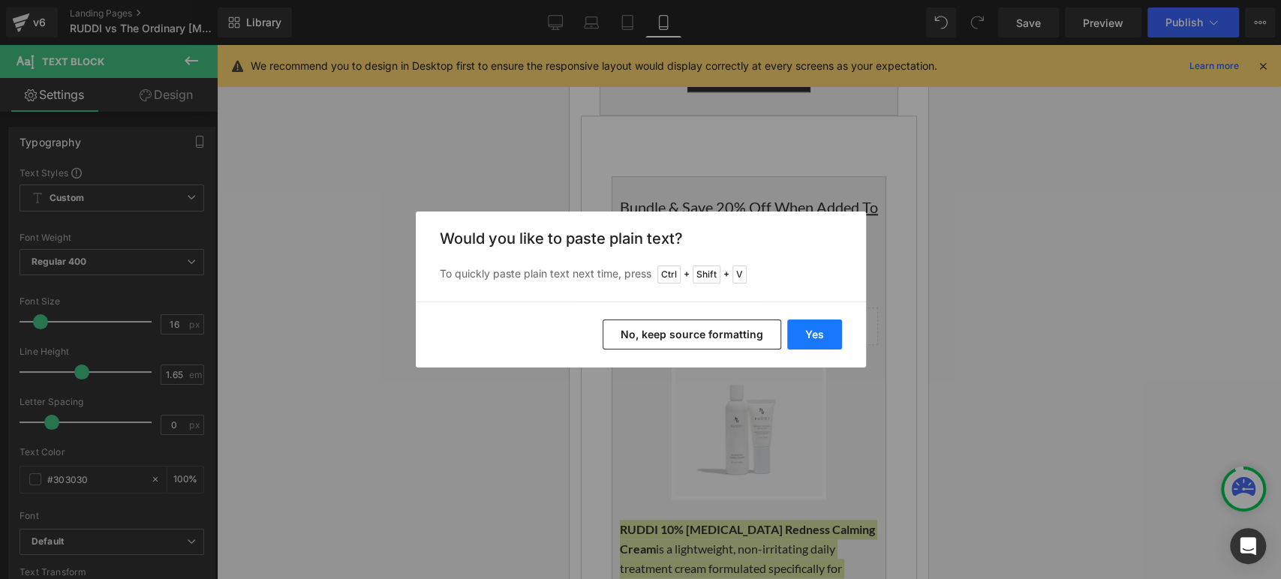
click at [823, 335] on button "Yes" at bounding box center [814, 335] width 55 height 30
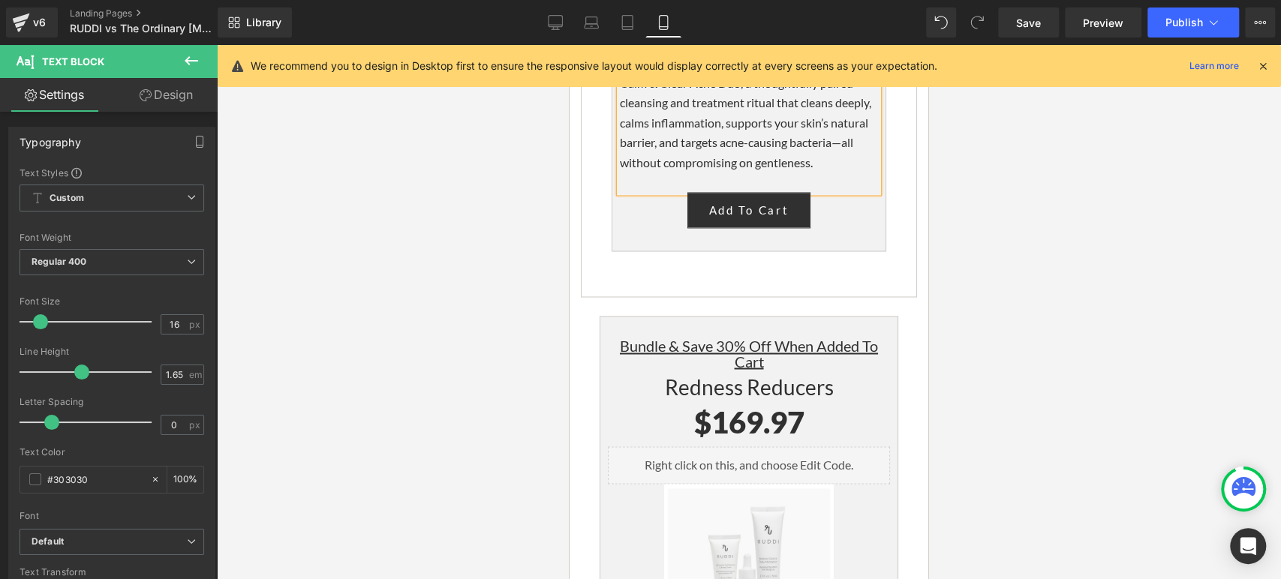
scroll to position [5504, 0]
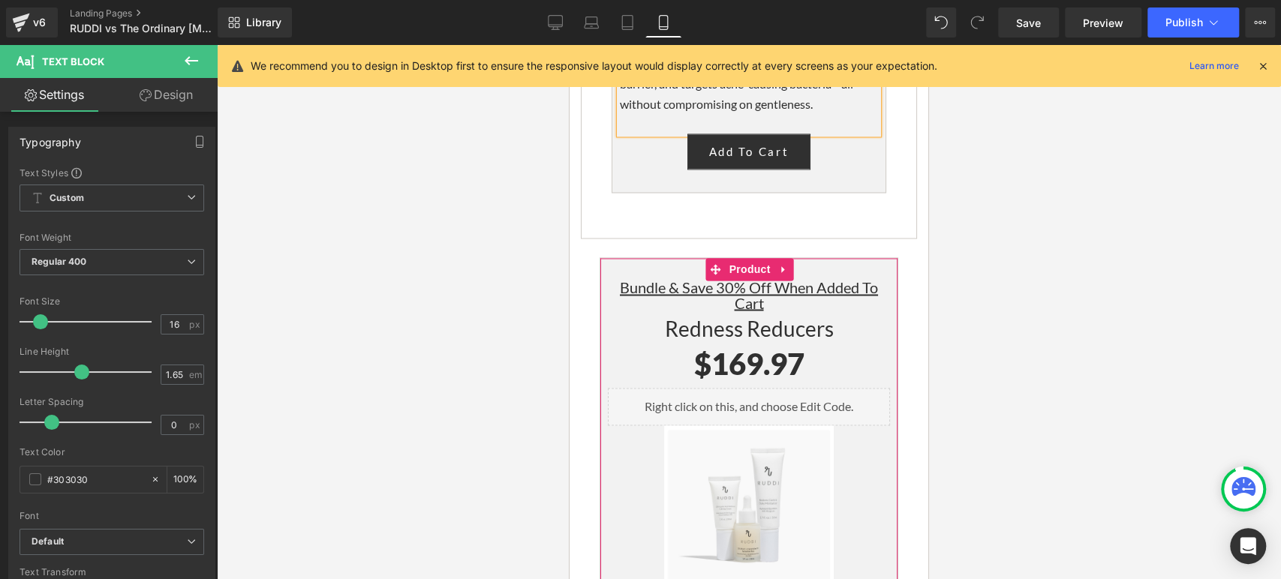
drag, startPoint x: 693, startPoint y: 430, endPoint x: 665, endPoint y: 430, distance: 27.8
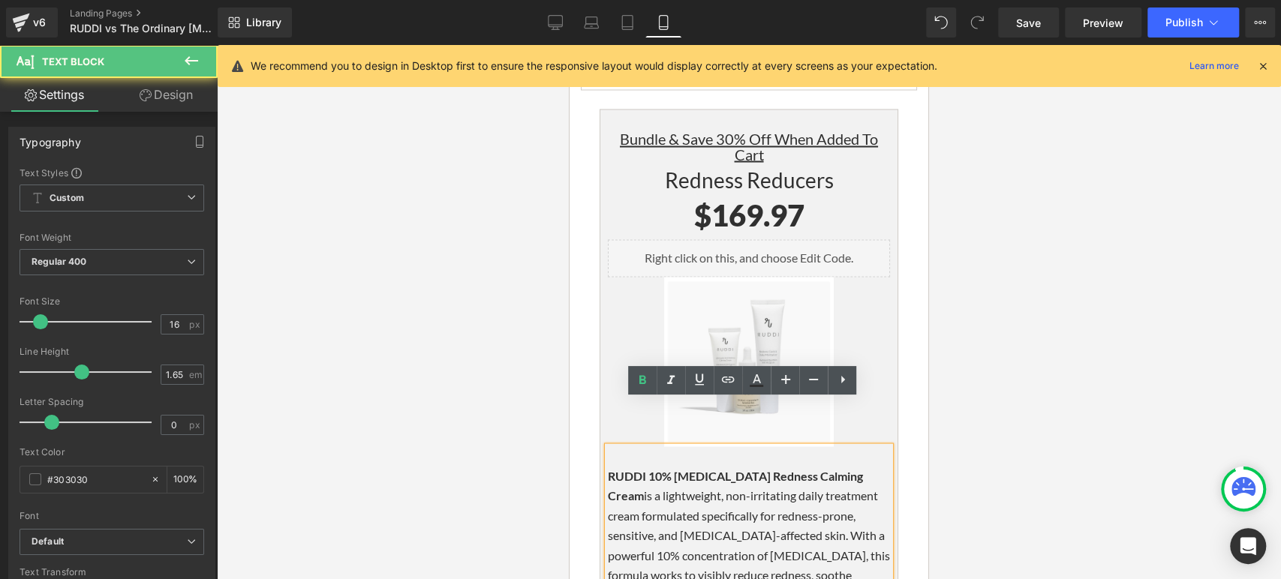
scroll to position [5671, 0]
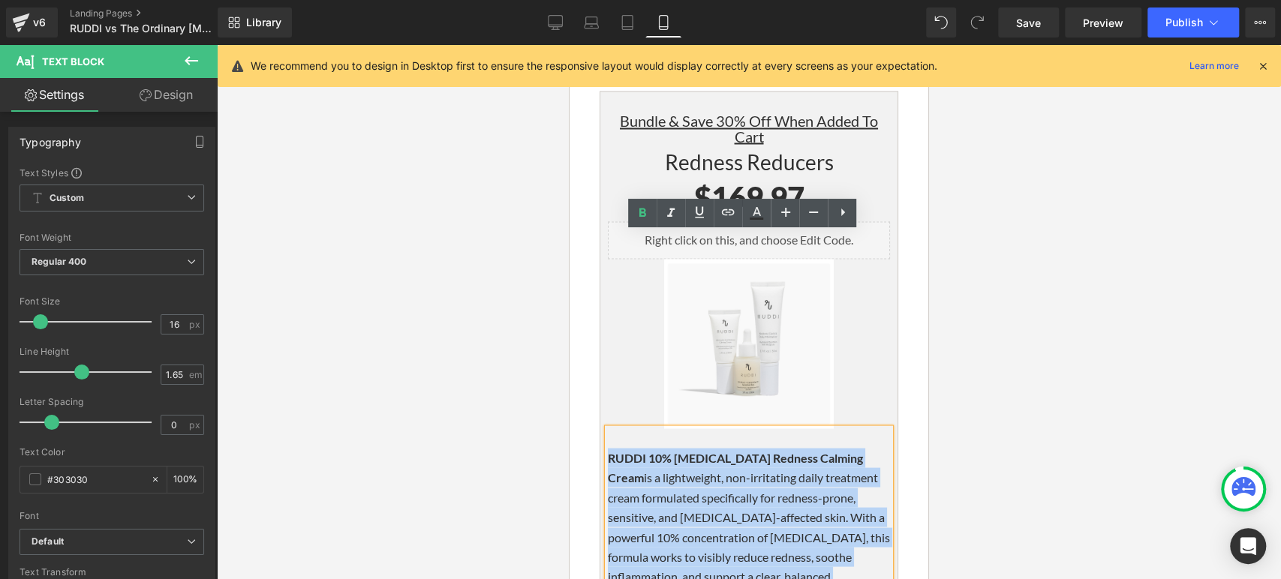
drag, startPoint x: 812, startPoint y: 387, endPoint x: 603, endPoint y: 268, distance: 240.7
click at [608, 448] on p "RUDDI 10% [MEDICAL_DATA] Redness Calming Cream is a lightweight, non-irritating…" at bounding box center [749, 527] width 282 height 158
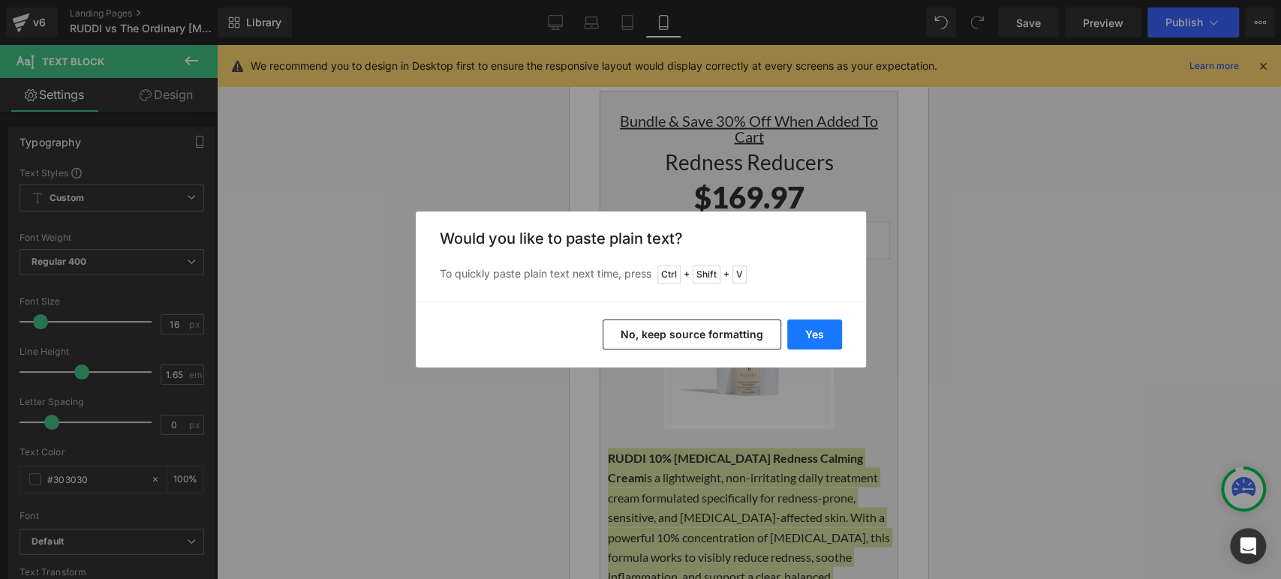
click at [801, 340] on button "Yes" at bounding box center [814, 335] width 55 height 30
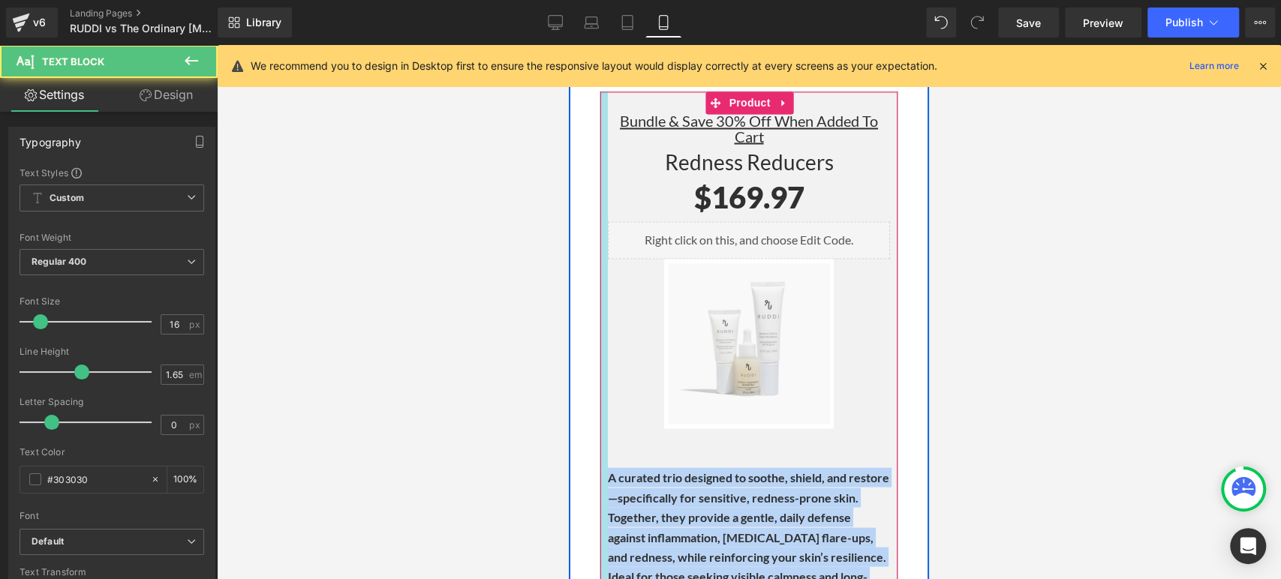
drag, startPoint x: 693, startPoint y: 394, endPoint x: 598, endPoint y: 281, distance: 147.6
click at [600, 281] on div "Bundle & Save 30% Off When Added To Cart Heading Redness Reducers Heading $0 $1…" at bounding box center [749, 378] width 299 height 575
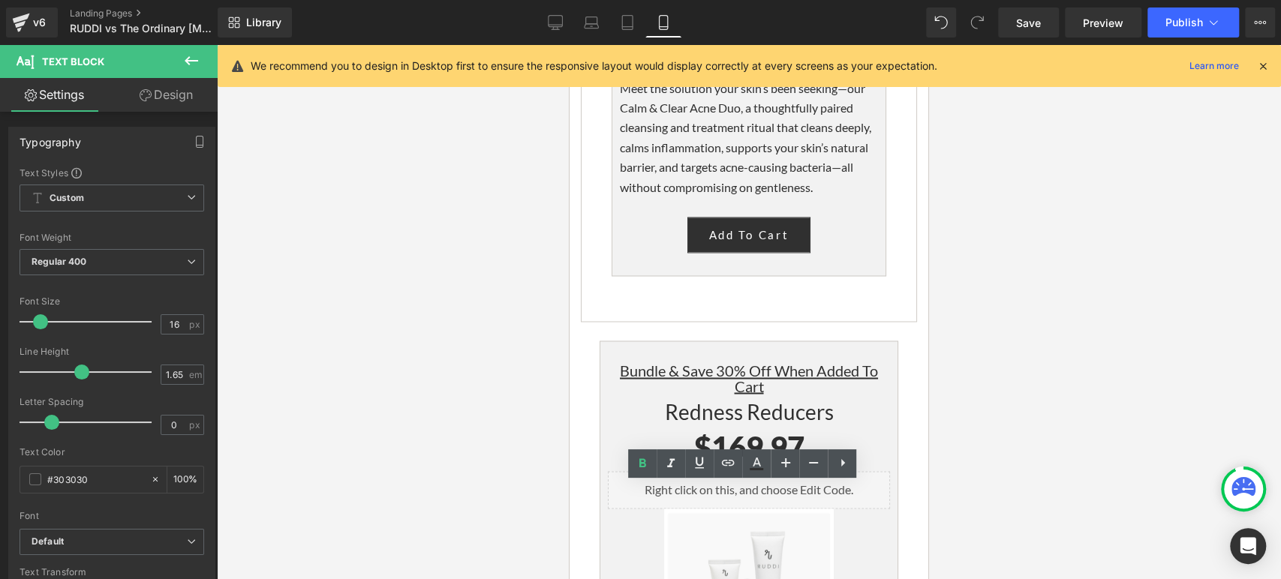
scroll to position [5837, 0]
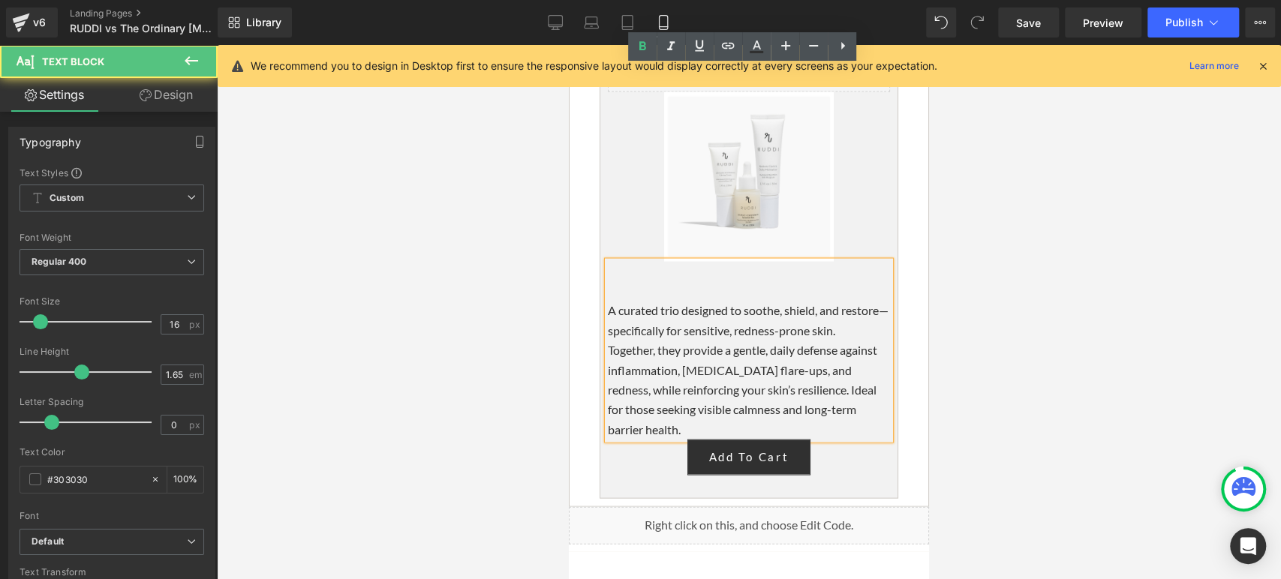
click at [881, 341] on p "Together, they provide a gentle, daily defense against inflammation, [MEDICAL_D…" at bounding box center [749, 390] width 282 height 99
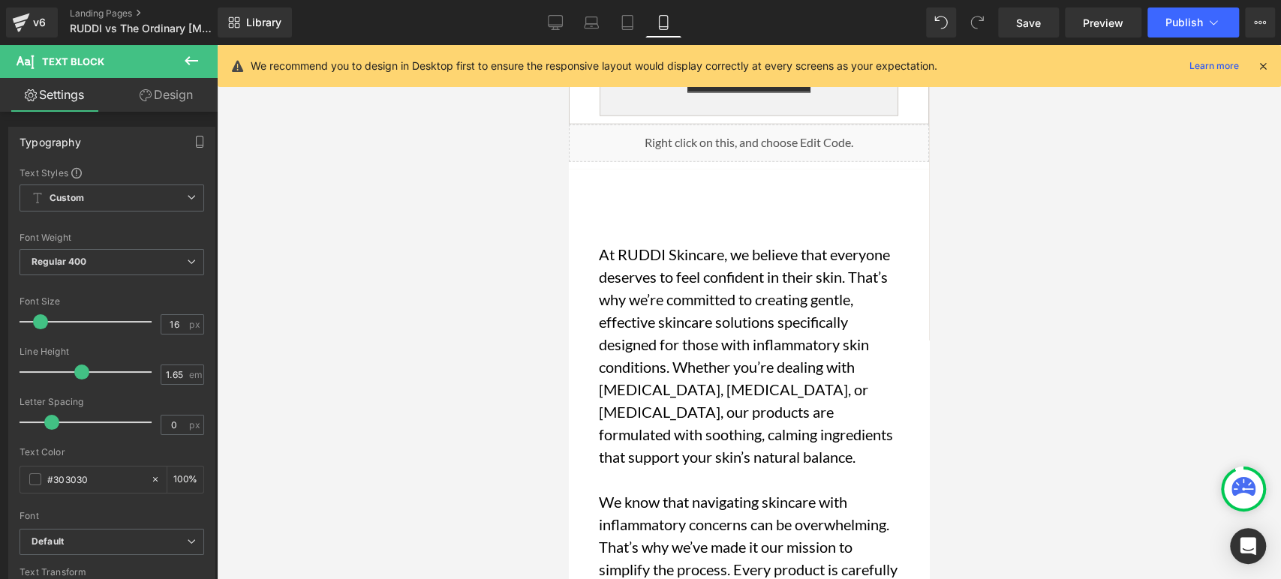
scroll to position [5921, 0]
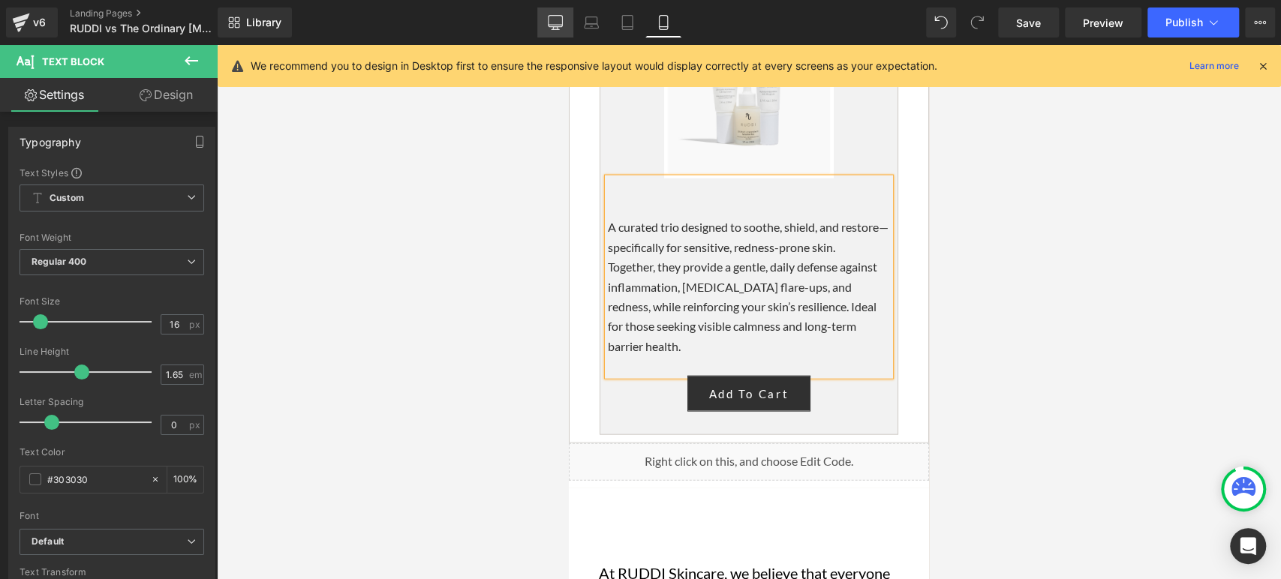
click at [538, 21] on link "Desktop" at bounding box center [555, 23] width 36 height 30
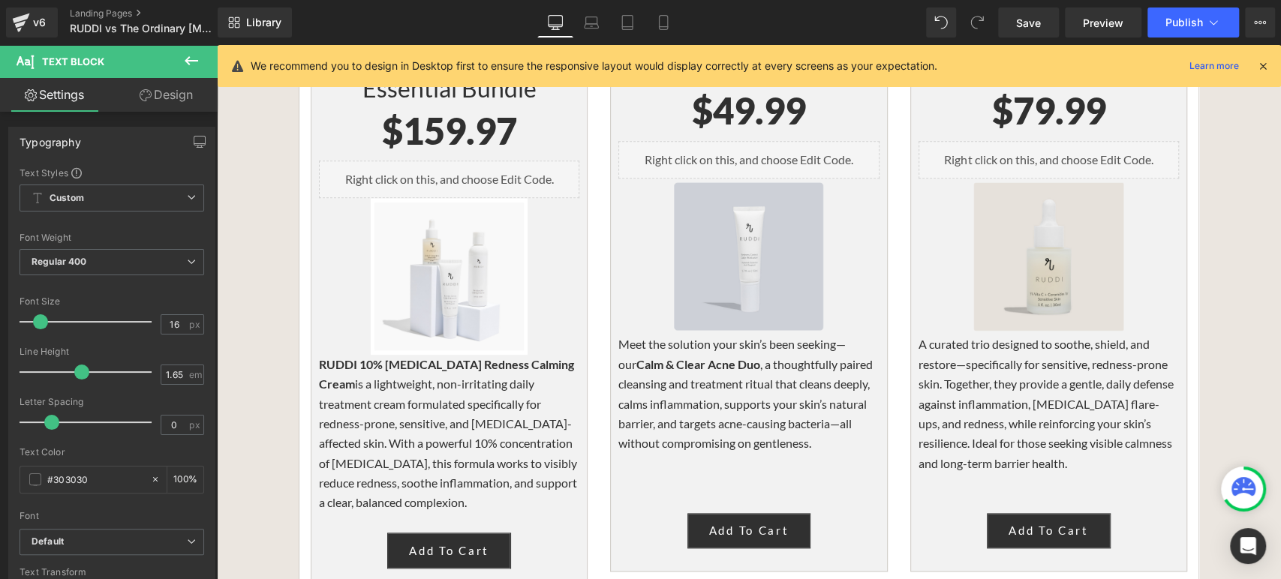
scroll to position [4837, 0]
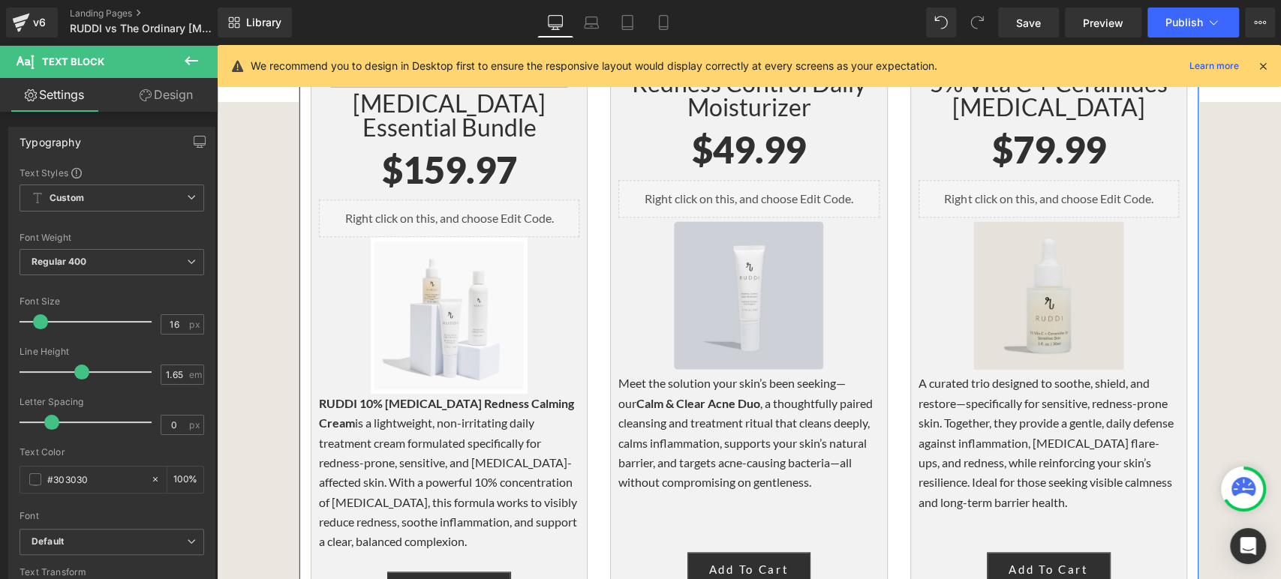
click at [676, 386] on p "Meet the solution your skin’s been seeking—our Calm & Clear Acne Duo , a though…" at bounding box center [749, 433] width 260 height 119
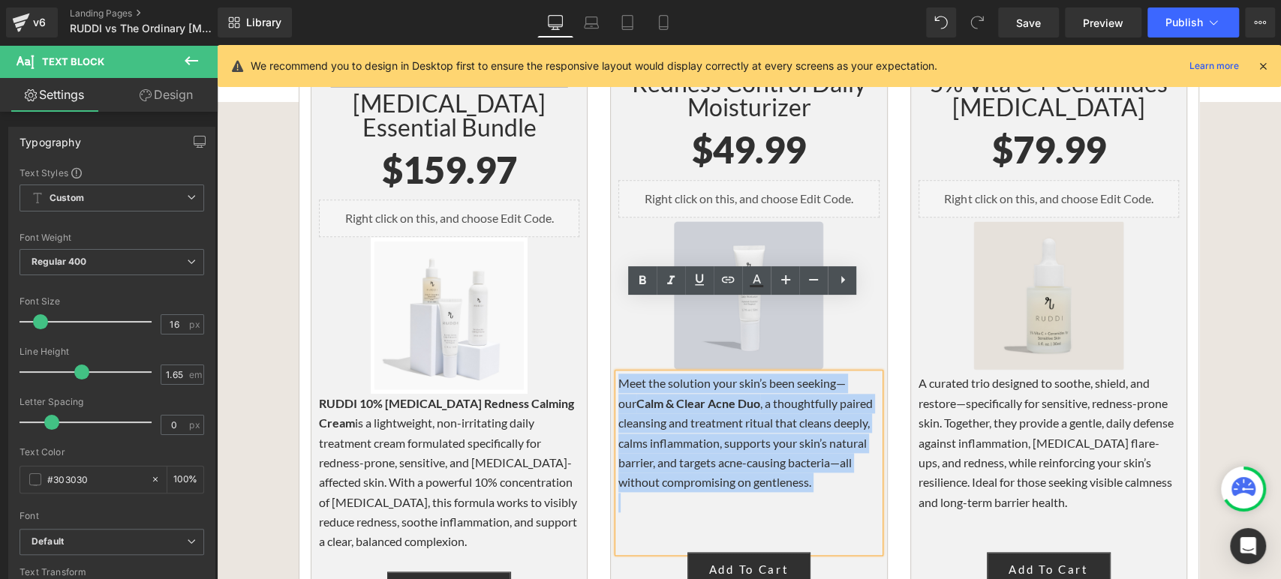
drag, startPoint x: 829, startPoint y: 419, endPoint x: 612, endPoint y: 312, distance: 242.0
click at [619, 374] on div "Meet the solution your skin’s been seeking—our Calm & Clear Acne Duo , a though…" at bounding box center [749, 463] width 260 height 179
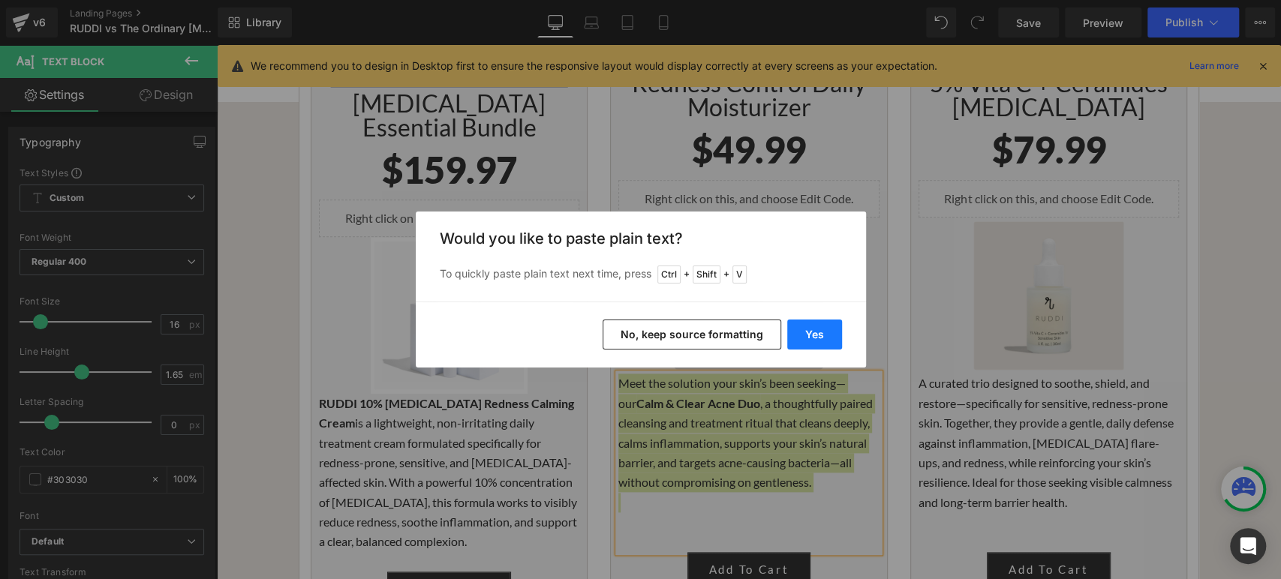
click at [811, 343] on button "Yes" at bounding box center [814, 335] width 55 height 30
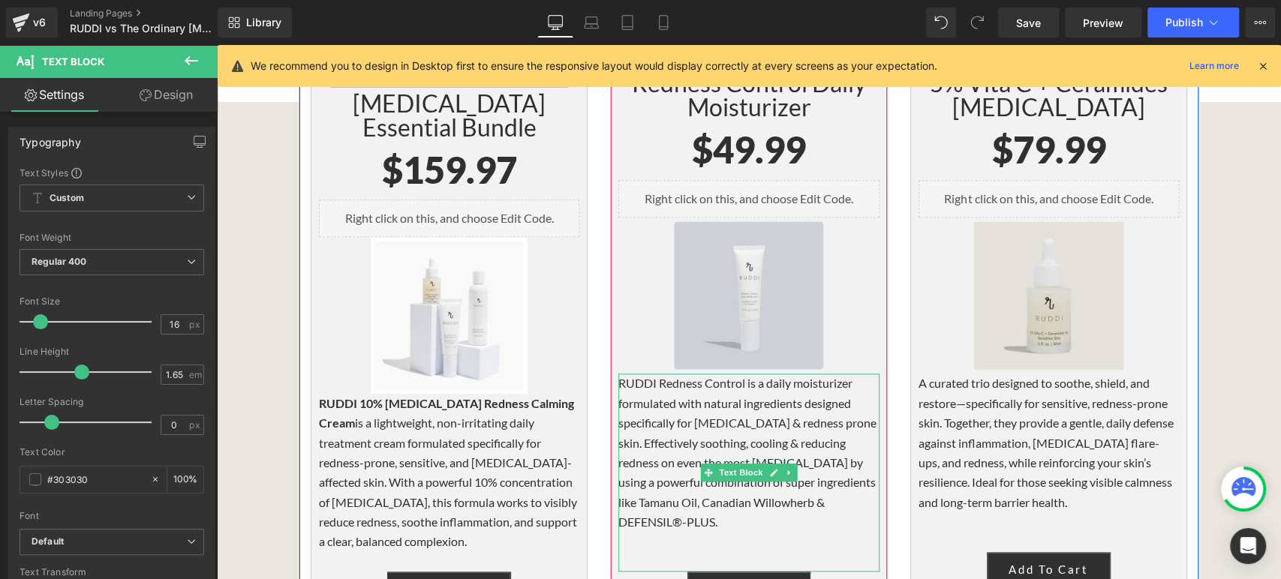
click at [712, 532] on p at bounding box center [749, 542] width 260 height 20
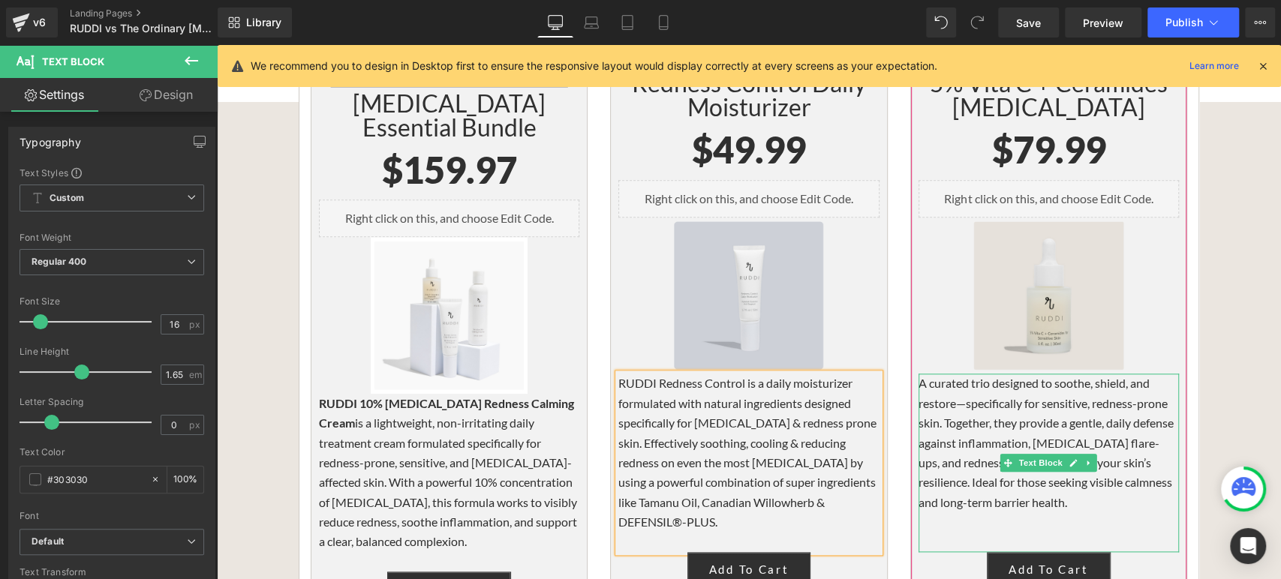
click at [1055, 438] on p "A curated trio designed to soothe, shield, and restore—specifically for sensiti…" at bounding box center [1049, 443] width 260 height 139
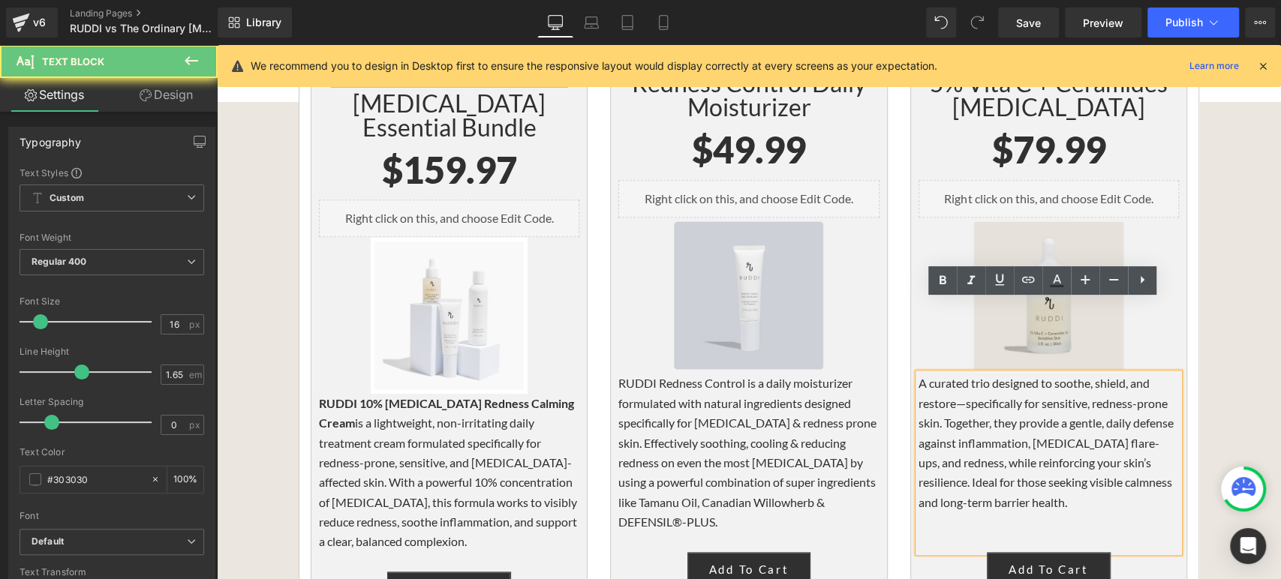
click at [1051, 437] on p "A curated trio designed to soothe, shield, and restore—specifically for sensiti…" at bounding box center [1049, 443] width 260 height 139
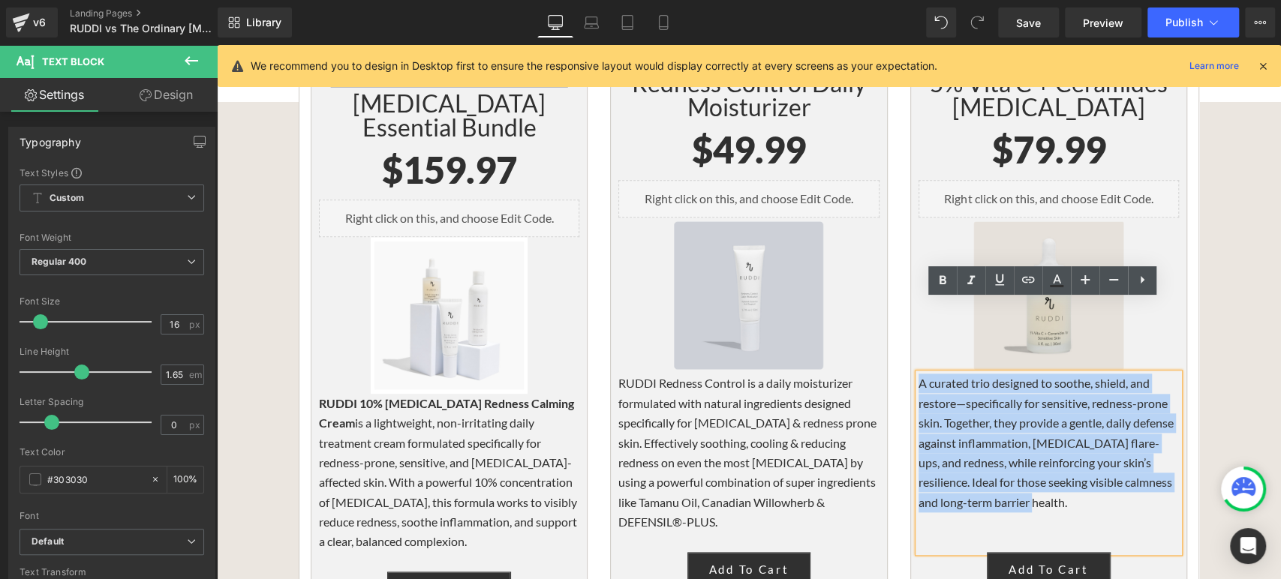
drag, startPoint x: 1049, startPoint y: 435, endPoint x: 912, endPoint y: 313, distance: 183.4
click at [919, 374] on p "A curated trio designed to soothe, shield, and restore—specifically for sensiti…" at bounding box center [1049, 443] width 260 height 139
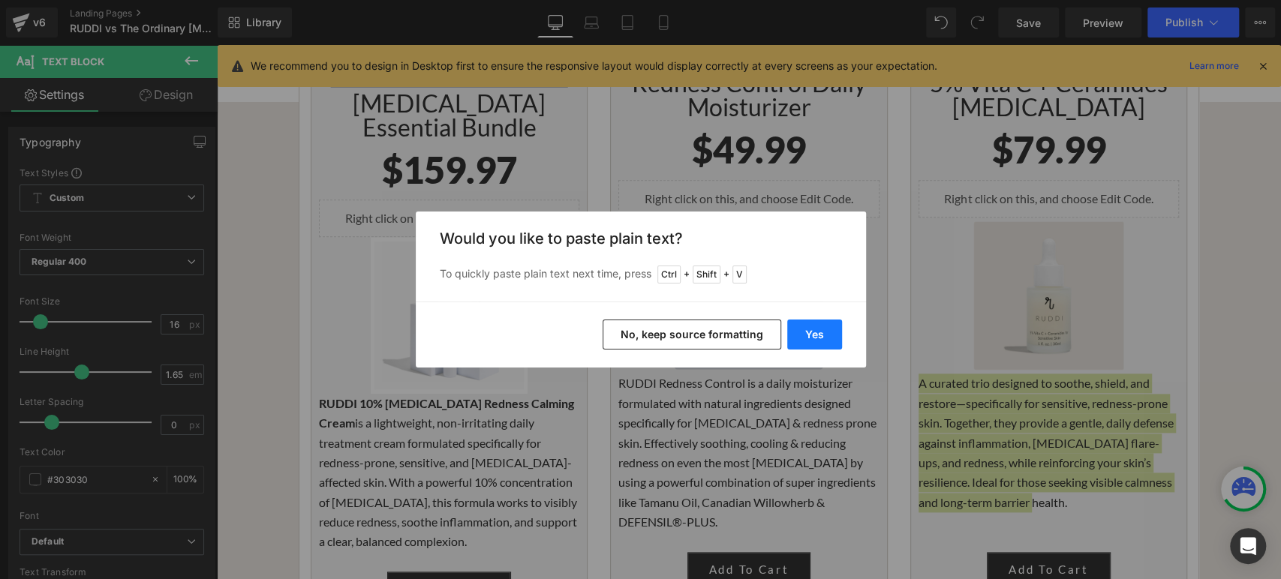
click at [801, 337] on button "Yes" at bounding box center [814, 335] width 55 height 30
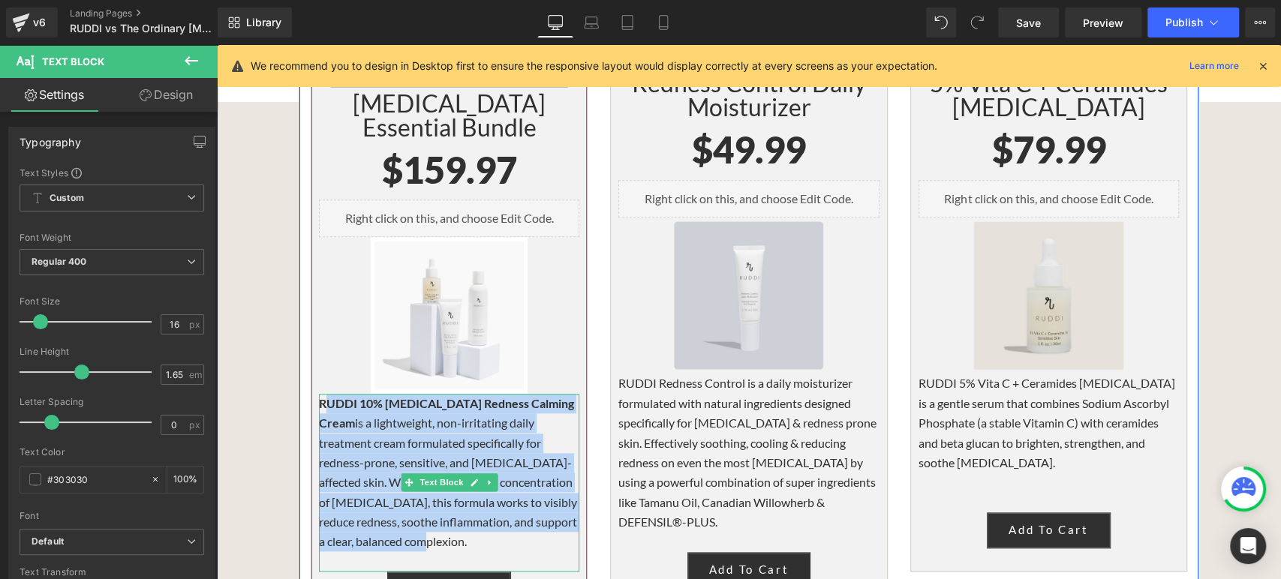
drag, startPoint x: 434, startPoint y: 466, endPoint x: 318, endPoint y: 331, distance: 177.8
click at [319, 394] on p "RUDDI 10% [MEDICAL_DATA] Redness Calming Cream is a lightweight, non-irritating…" at bounding box center [449, 473] width 260 height 158
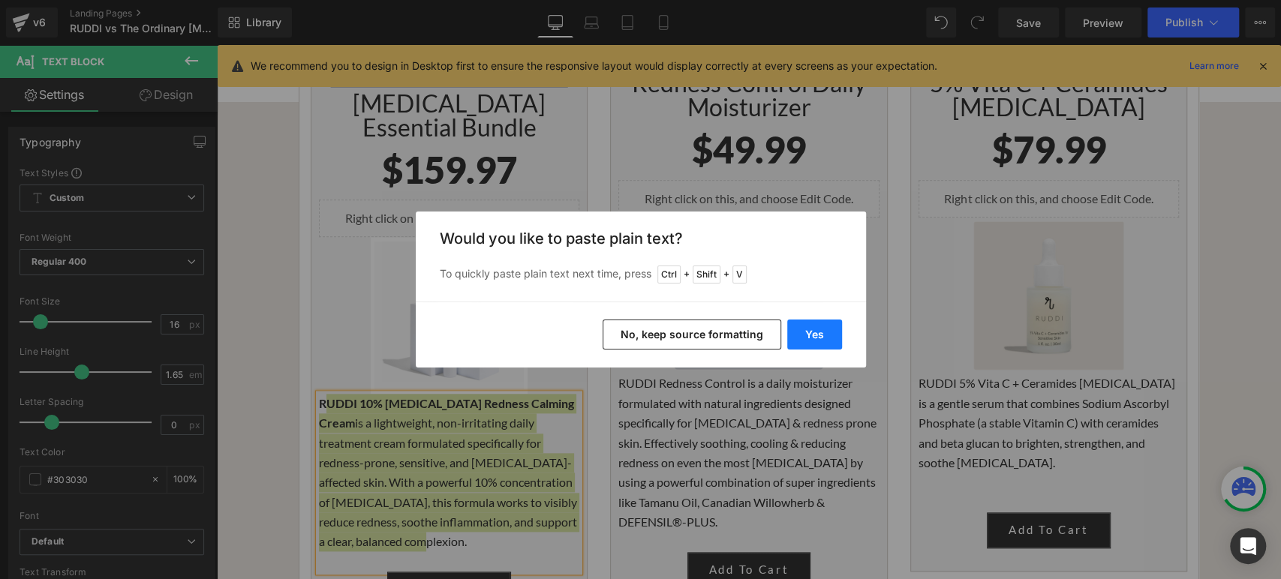
click at [823, 336] on button "Yes" at bounding box center [814, 335] width 55 height 30
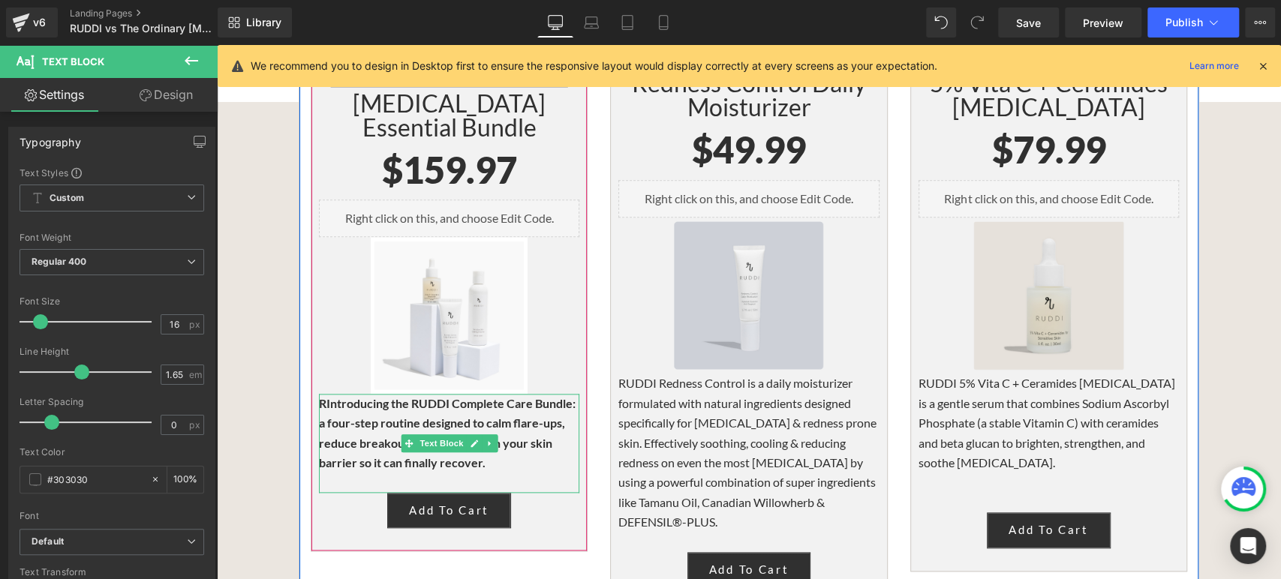
click at [319, 396] on span "RIntroducing the RUDDI Complete Care Bundle: a four-step routine designed to ca…" at bounding box center [447, 433] width 257 height 74
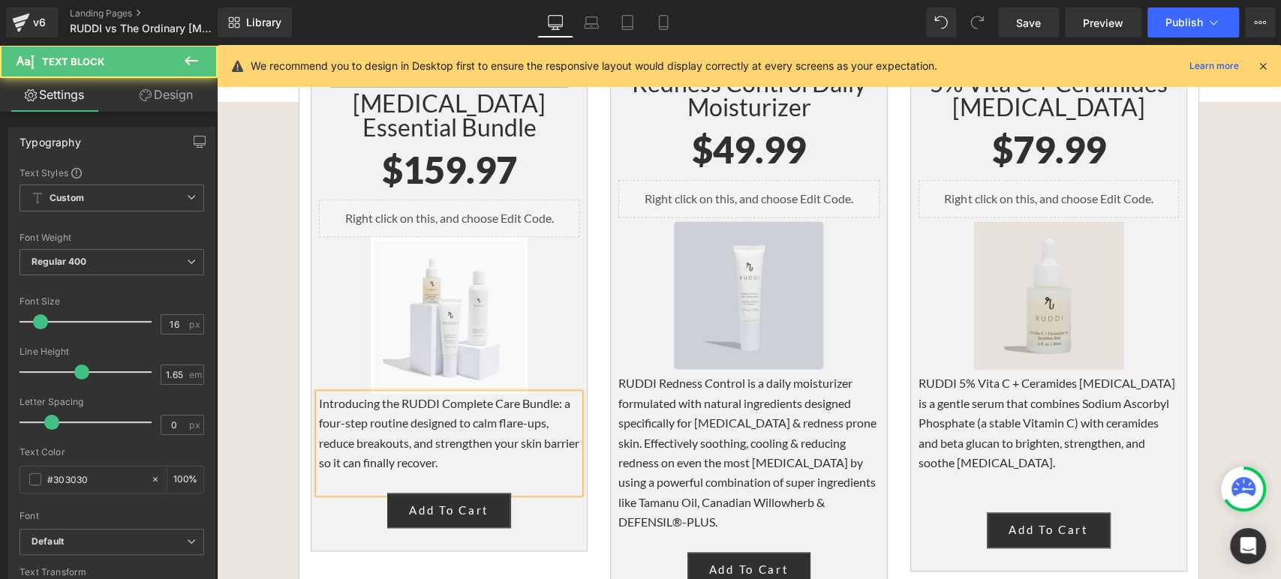
click at [319, 394] on div "Introducing the RUDDI Complete Care Bundle: a four-step routine designed to cal…" at bounding box center [449, 443] width 260 height 99
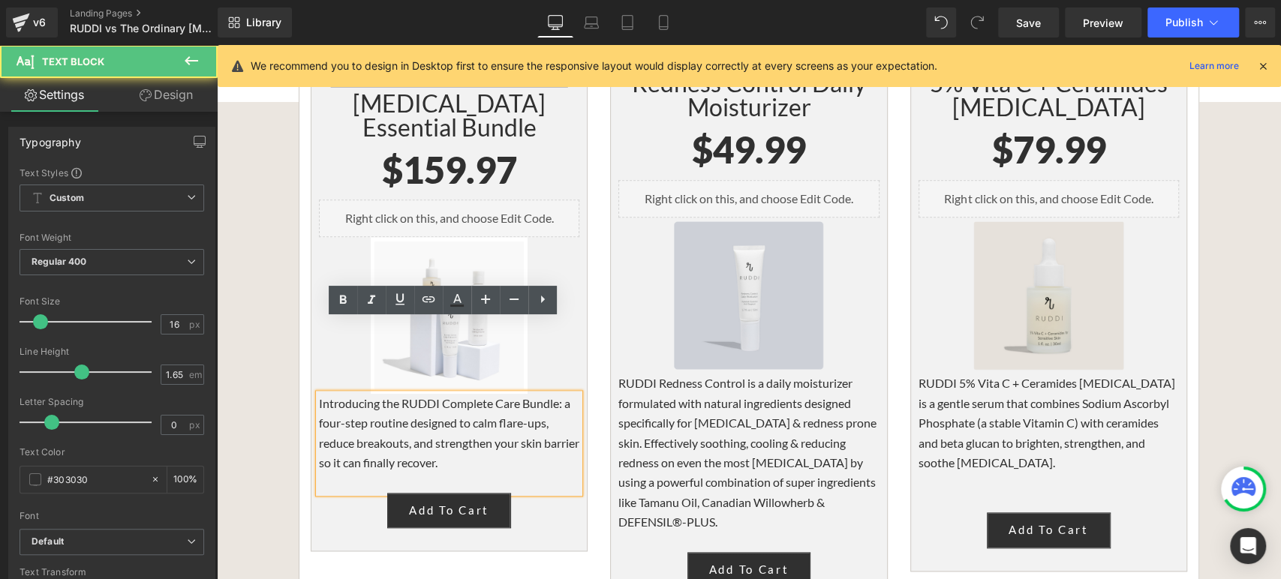
click at [319, 396] on span "Introducing the RUDDI Complete Care Bundle: a four-step routine designed to cal…" at bounding box center [449, 433] width 260 height 74
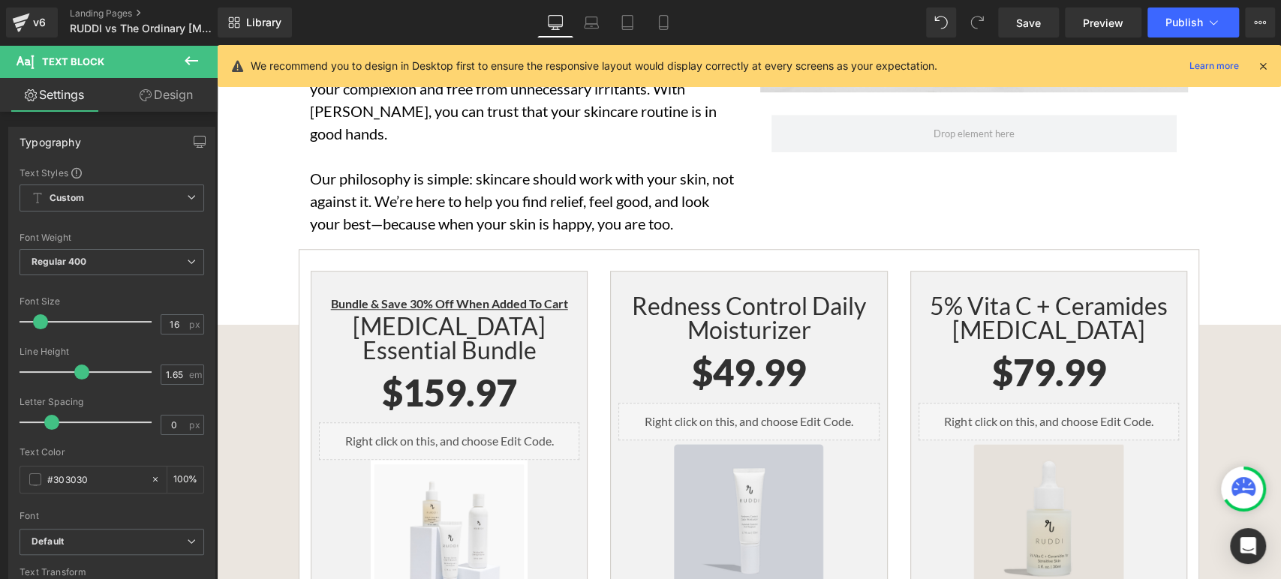
scroll to position [4587, 0]
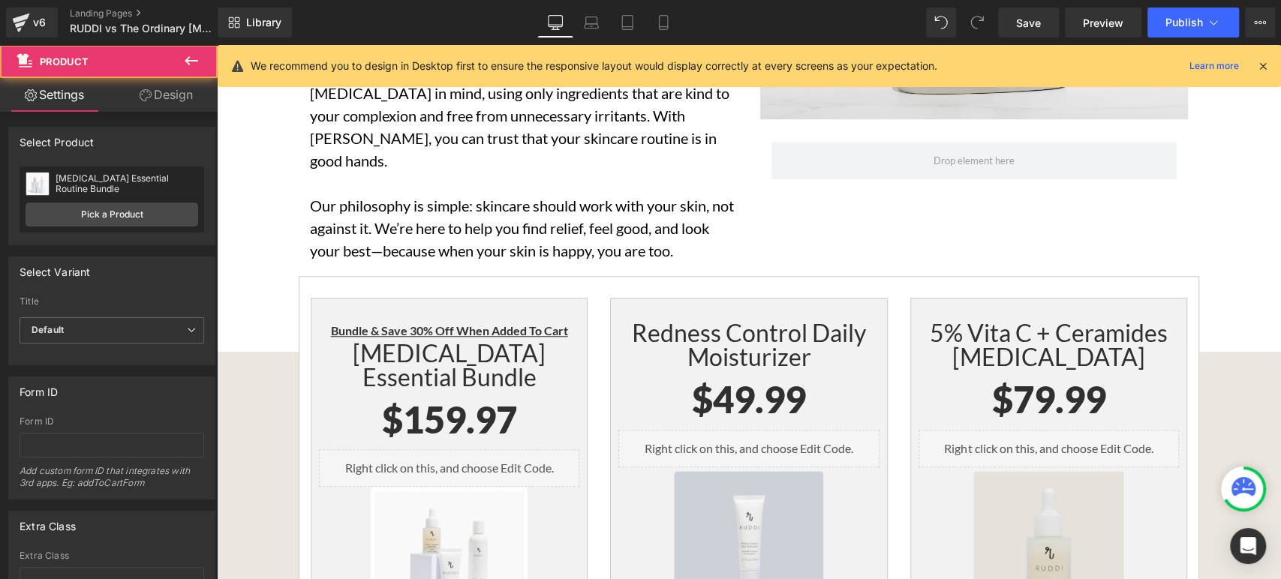
click at [399, 298] on div "Bundle & Save 30% Off When Added To Cart Heading Sensitive Skin Essential Bundl…" at bounding box center [449, 560] width 277 height 524
click at [407, 298] on div "Bundle & Save 30% Off When Added To Cart Heading Sensitive Skin Essential Bundl…" at bounding box center [449, 560] width 277 height 524
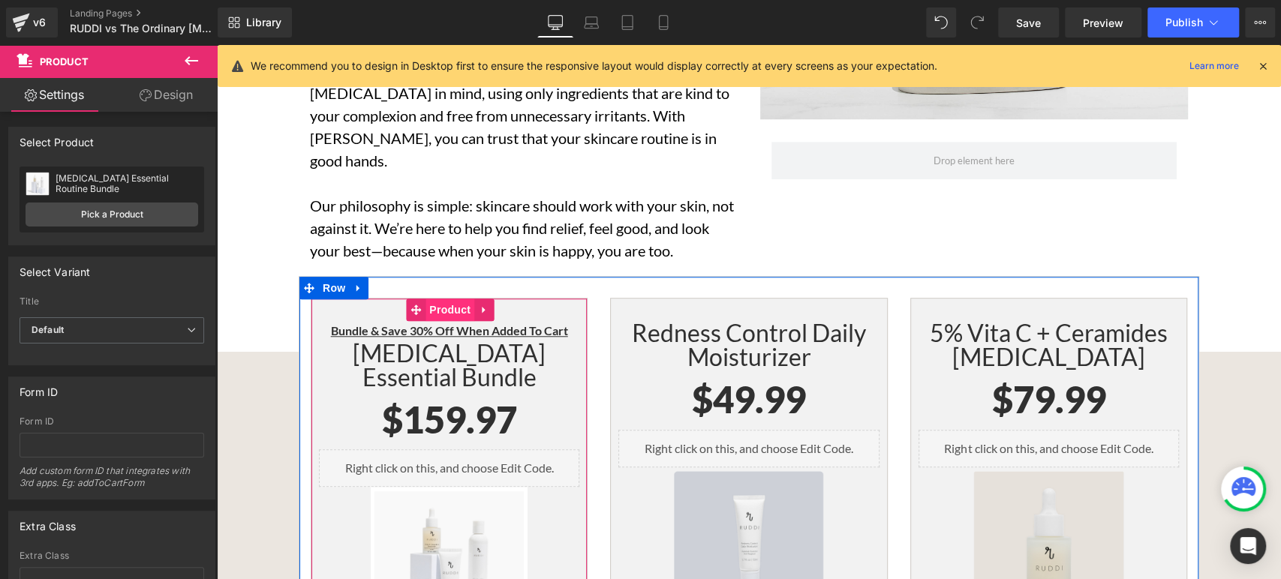
click at [436, 299] on span "Product" at bounding box center [450, 310] width 49 height 23
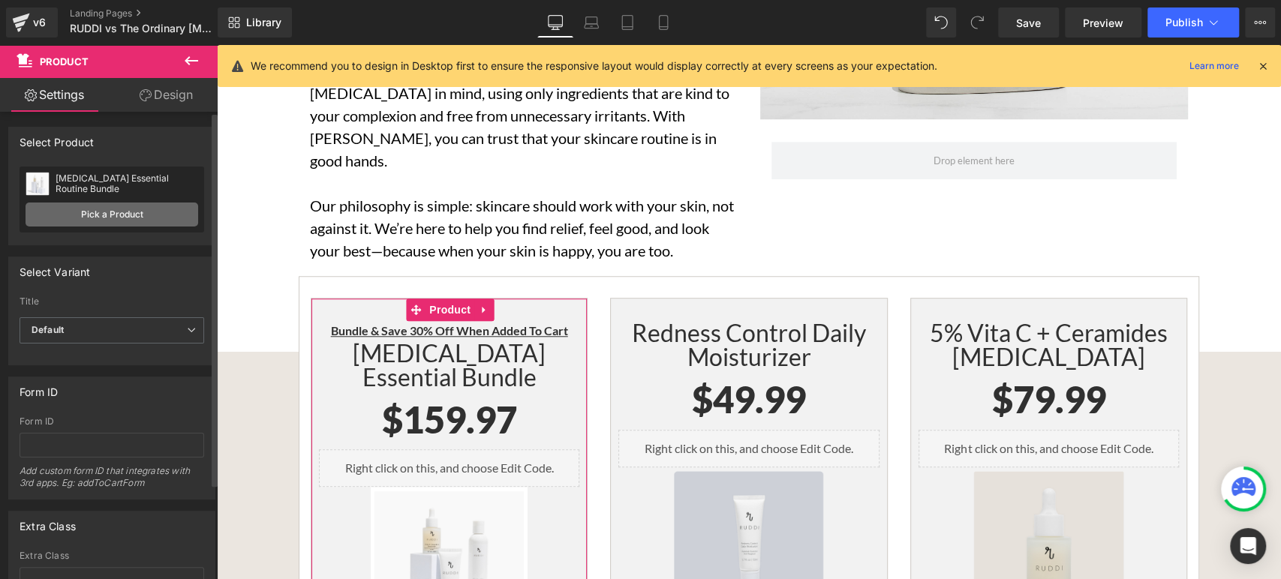
click at [96, 218] on link "Pick a Product" at bounding box center [112, 215] width 173 height 24
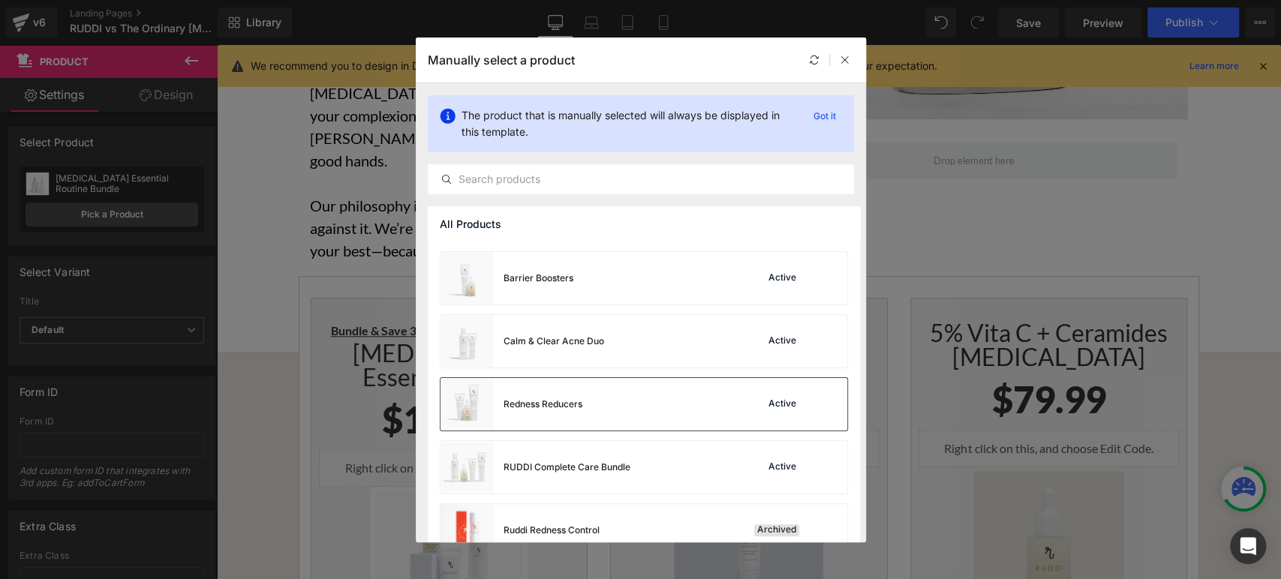
scroll to position [250, 0]
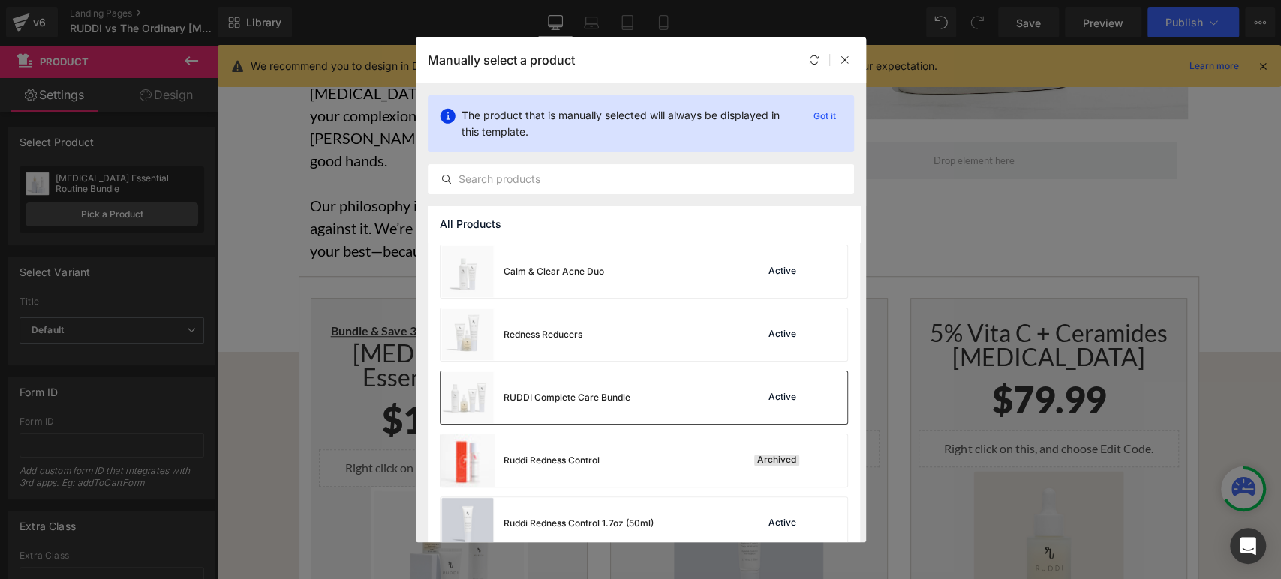
click at [606, 408] on div "RUDDI Complete Care Bundle" at bounding box center [536, 398] width 190 height 53
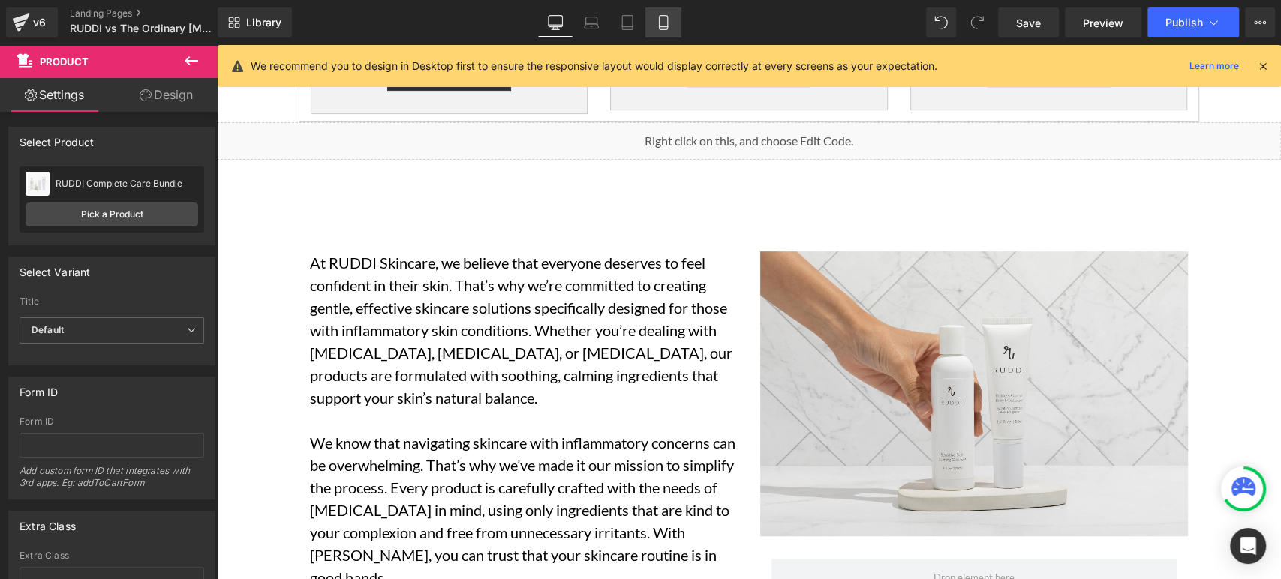
click at [654, 21] on link "Mobile" at bounding box center [664, 23] width 36 height 30
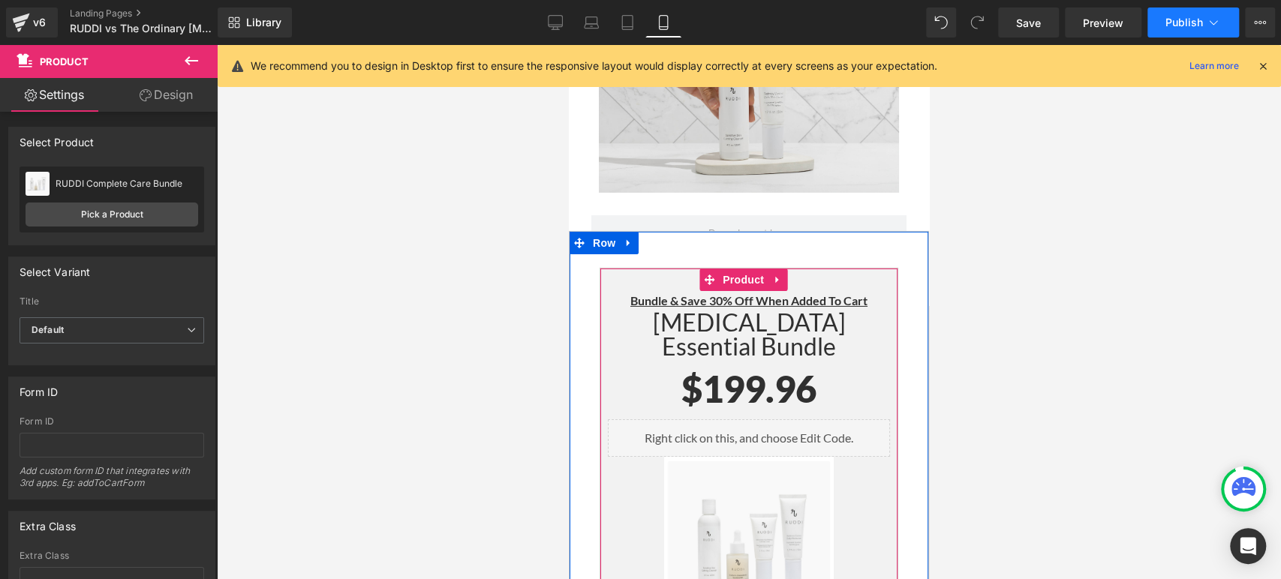
scroll to position [7029, 0]
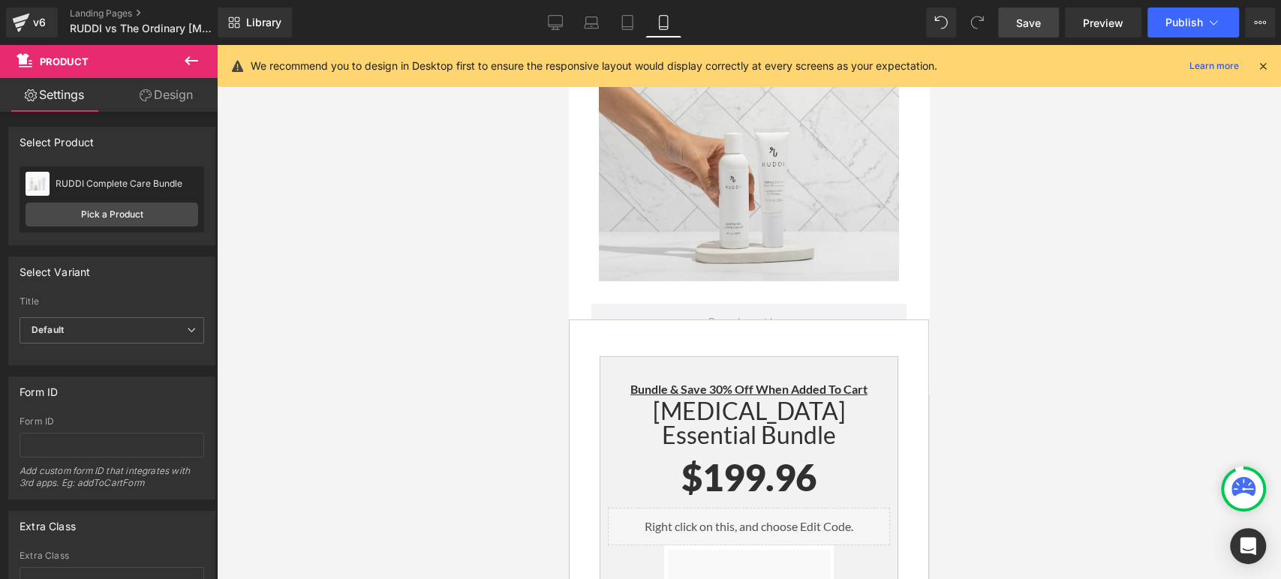
click at [1040, 23] on span "Save" at bounding box center [1028, 23] width 25 height 16
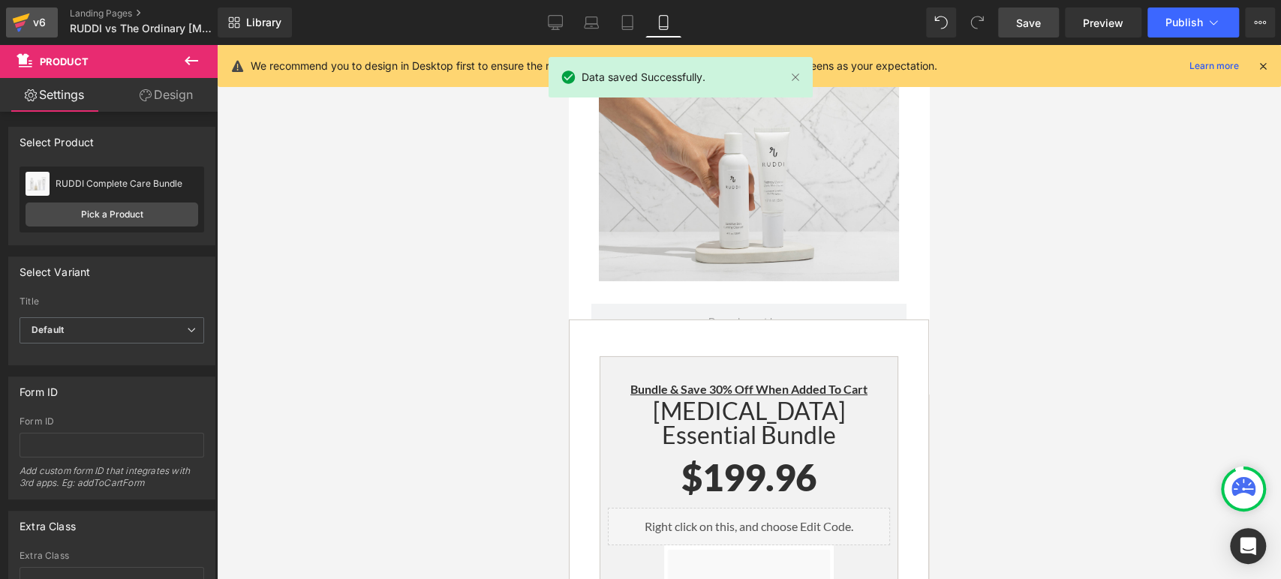
click at [38, 15] on div "v6" at bounding box center [39, 23] width 19 height 20
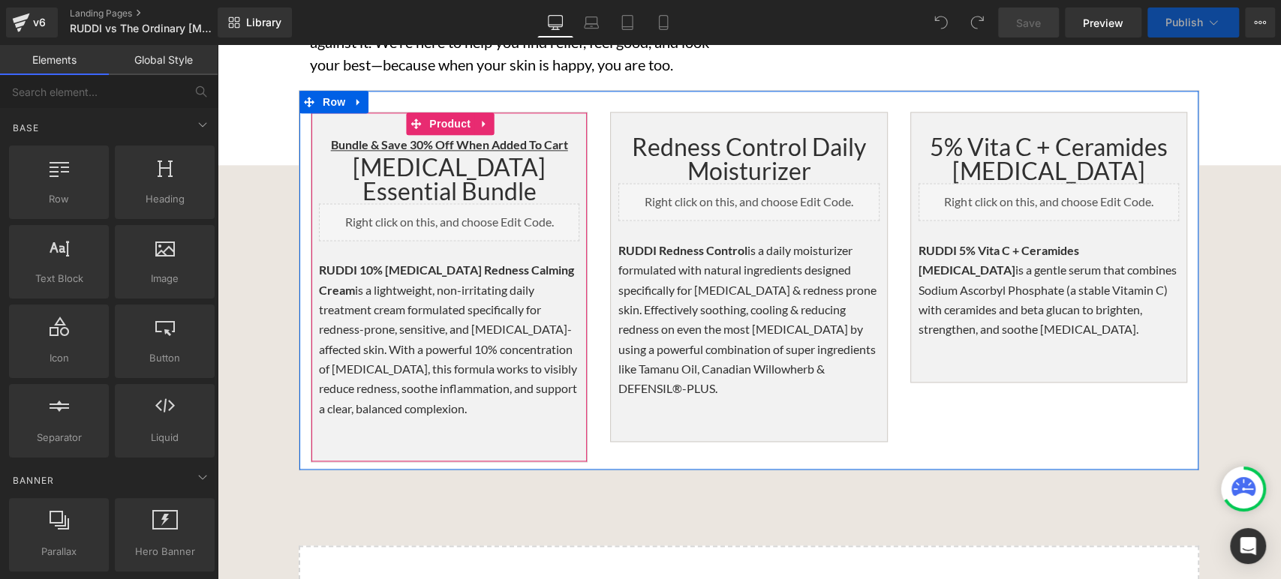
scroll to position [5422, 0]
click at [467, 261] on p "RUDDI 10% [MEDICAL_DATA] Redness Calming Cream is a lightweight, non-irritating…" at bounding box center [449, 340] width 260 height 158
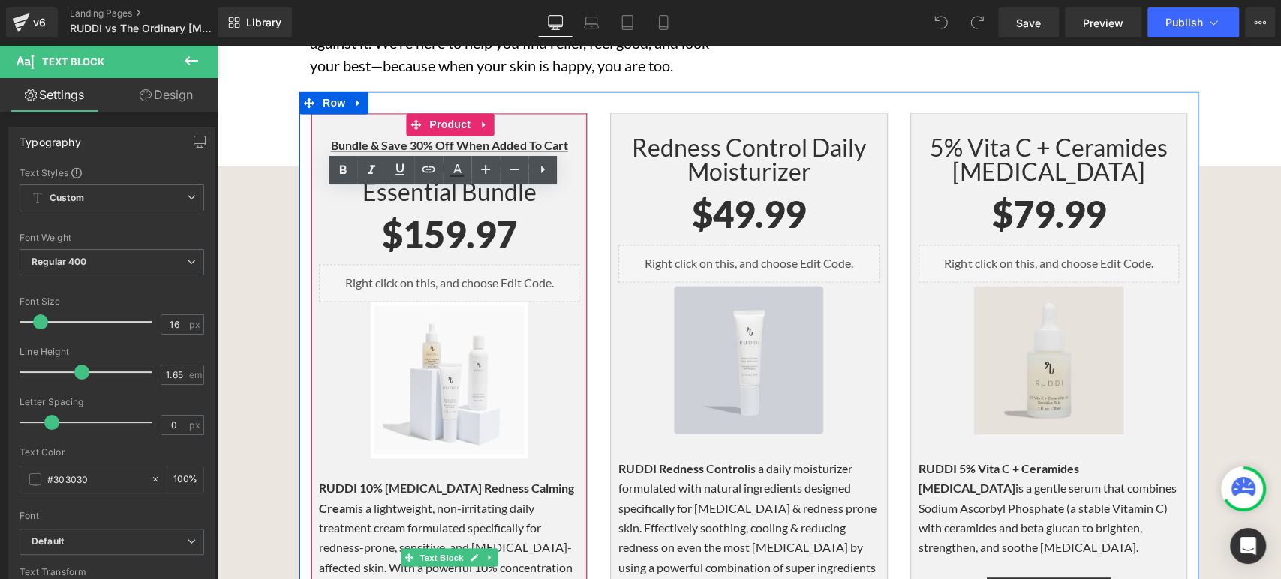
click at [397, 480] on span "RUDDI 10% [MEDICAL_DATA] Redness Calming Cream" at bounding box center [446, 497] width 255 height 34
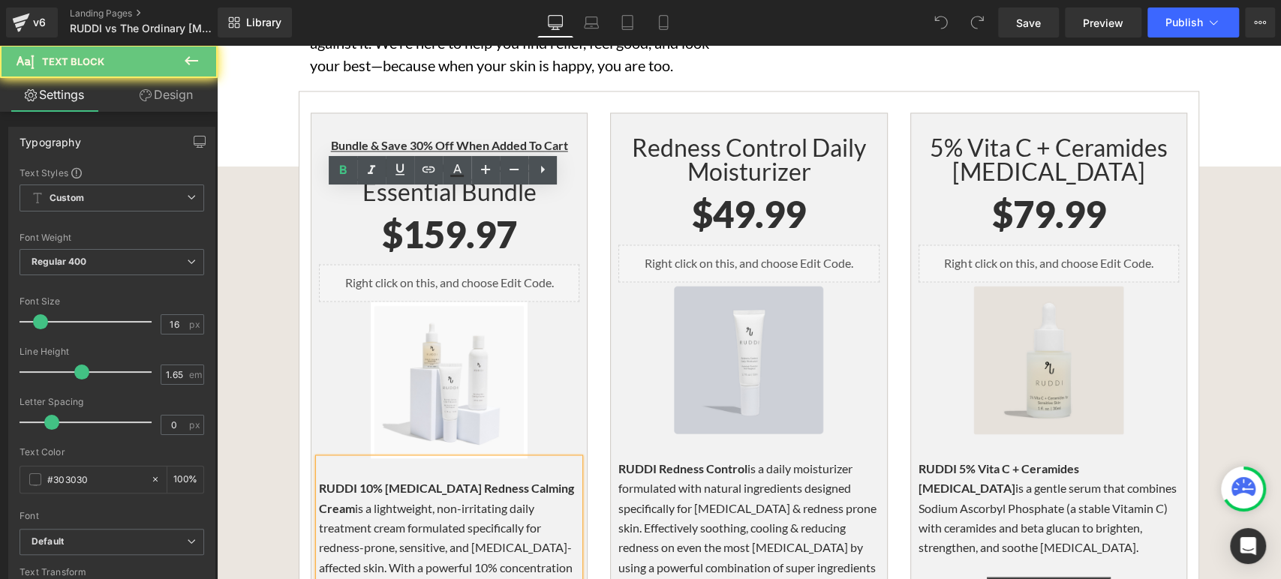
click at [397, 478] on p "RUDDI 10% [MEDICAL_DATA] Redness Calming Cream is a lightweight, non-irritating…" at bounding box center [449, 557] width 260 height 158
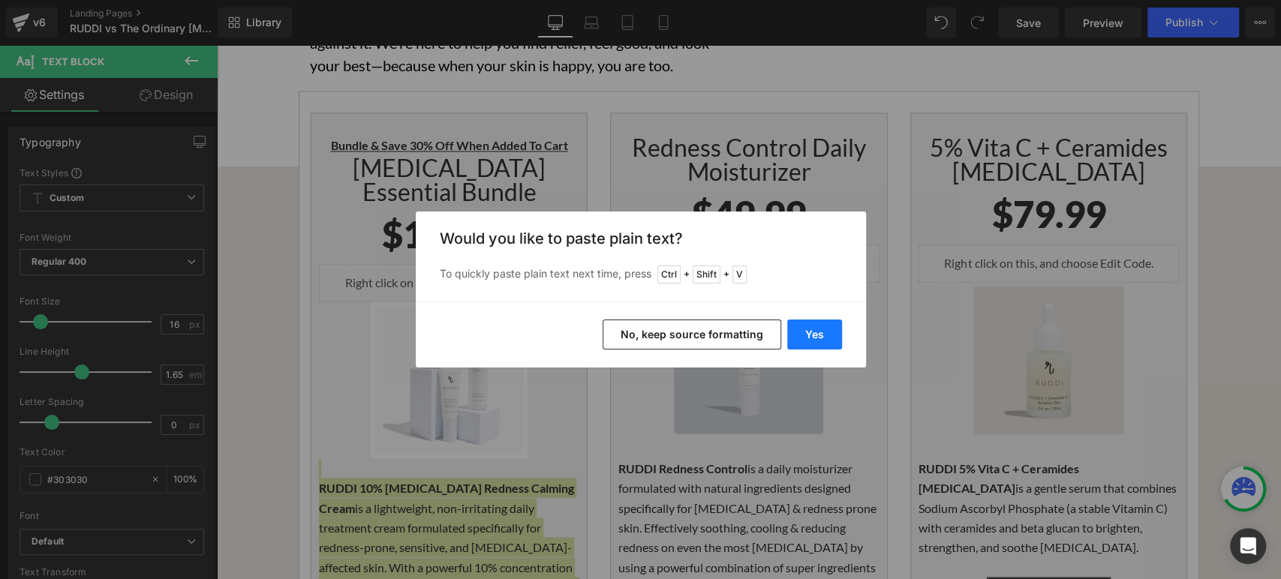
click at [813, 336] on button "Yes" at bounding box center [814, 335] width 55 height 30
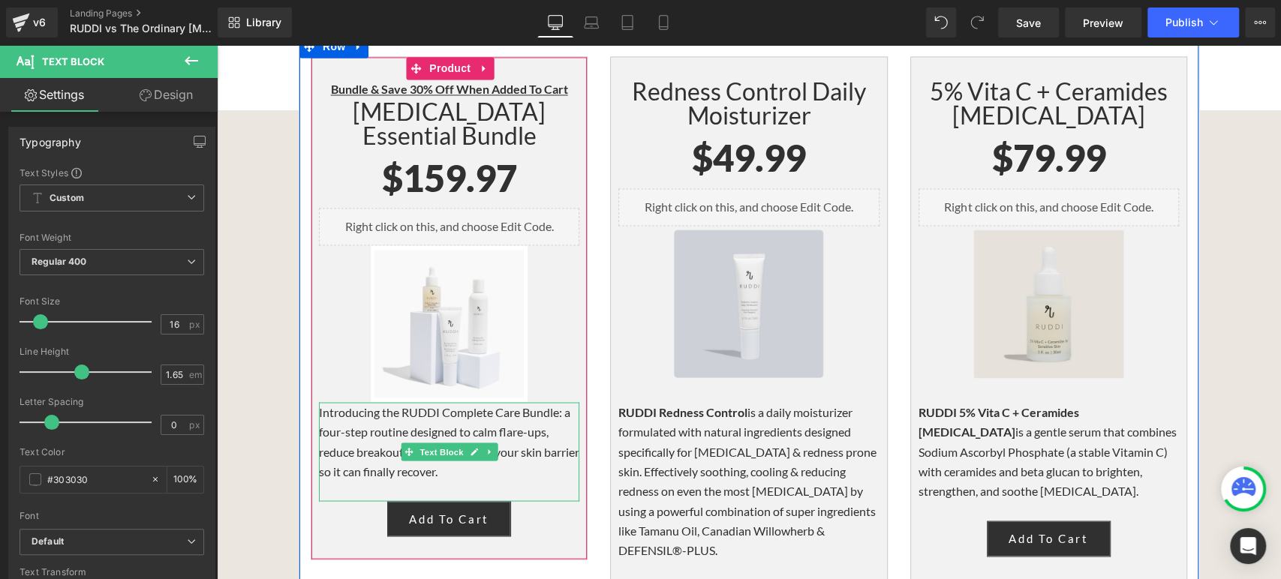
scroll to position [5506, 0]
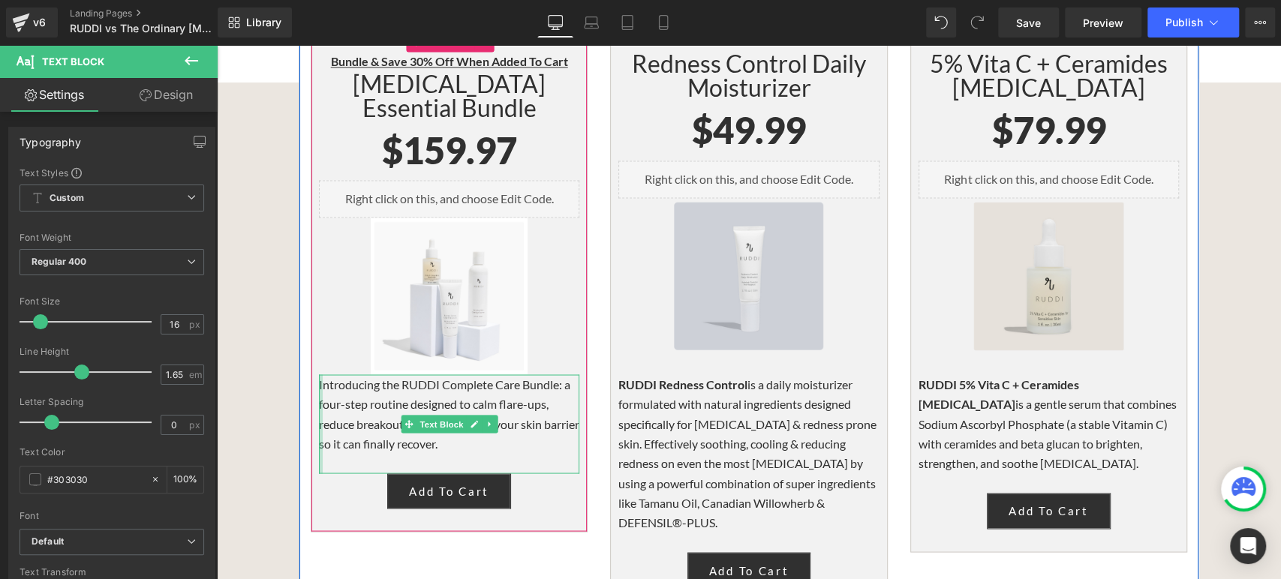
click at [319, 375] on div at bounding box center [321, 424] width 4 height 99
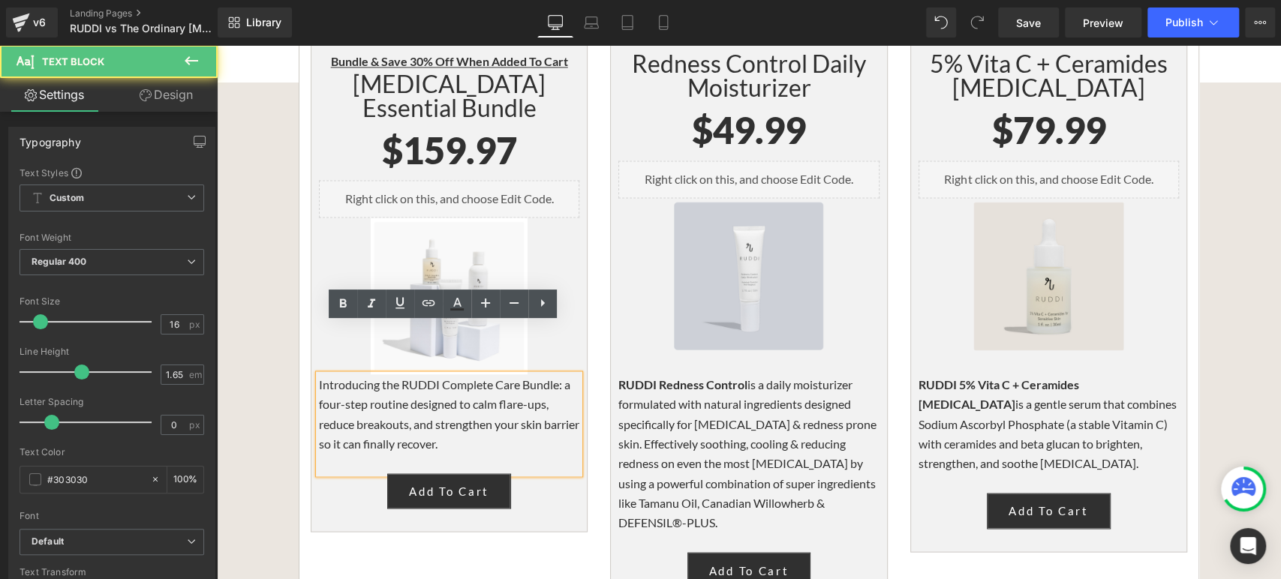
click at [319, 375] on p "Introducing the RUDDI Complete Care Bundle: a four-step routine designed to cal…" at bounding box center [449, 415] width 260 height 80
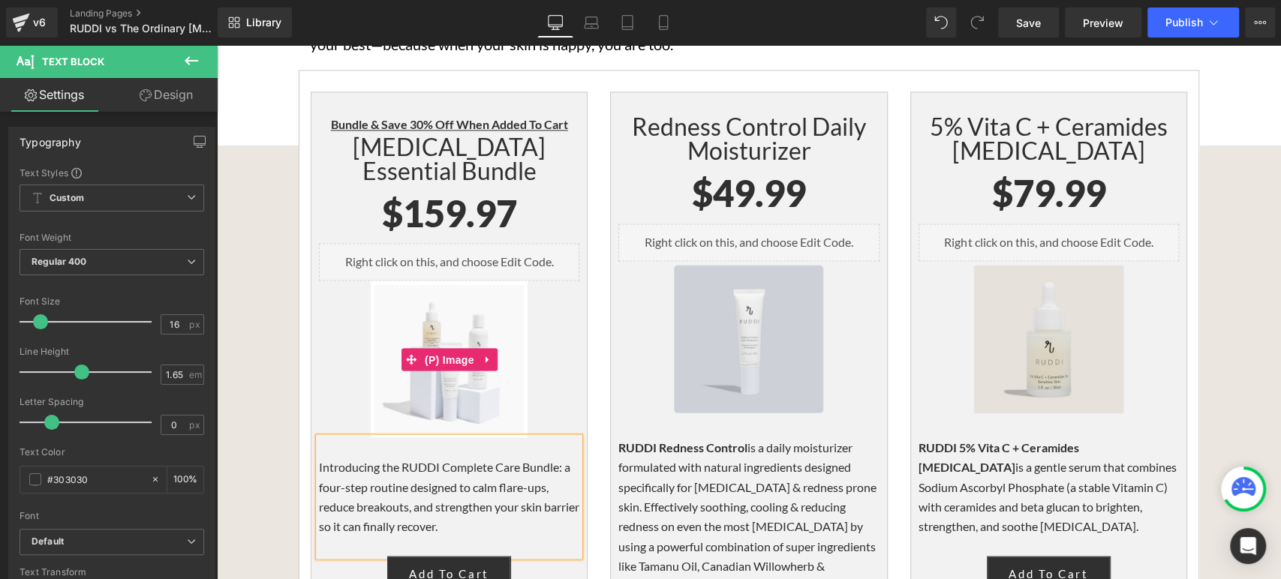
scroll to position [5339, 0]
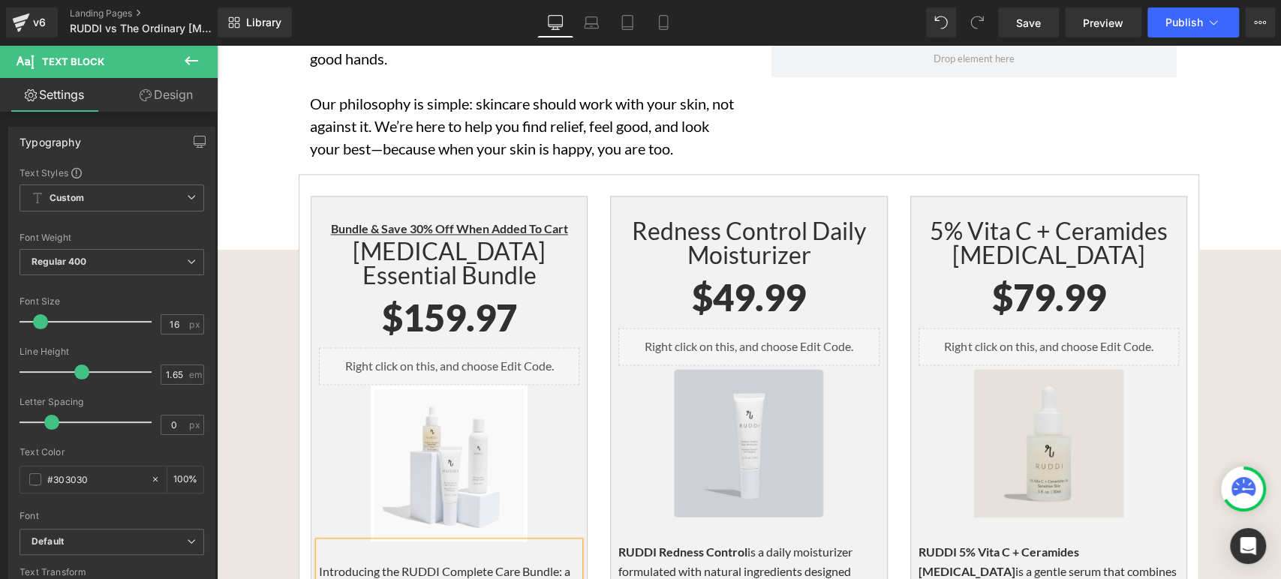
click at [438, 196] on div "Bundle & Save 30% Off When Added To Cart Heading [MEDICAL_DATA] Essential Bundl…" at bounding box center [449, 458] width 277 height 524
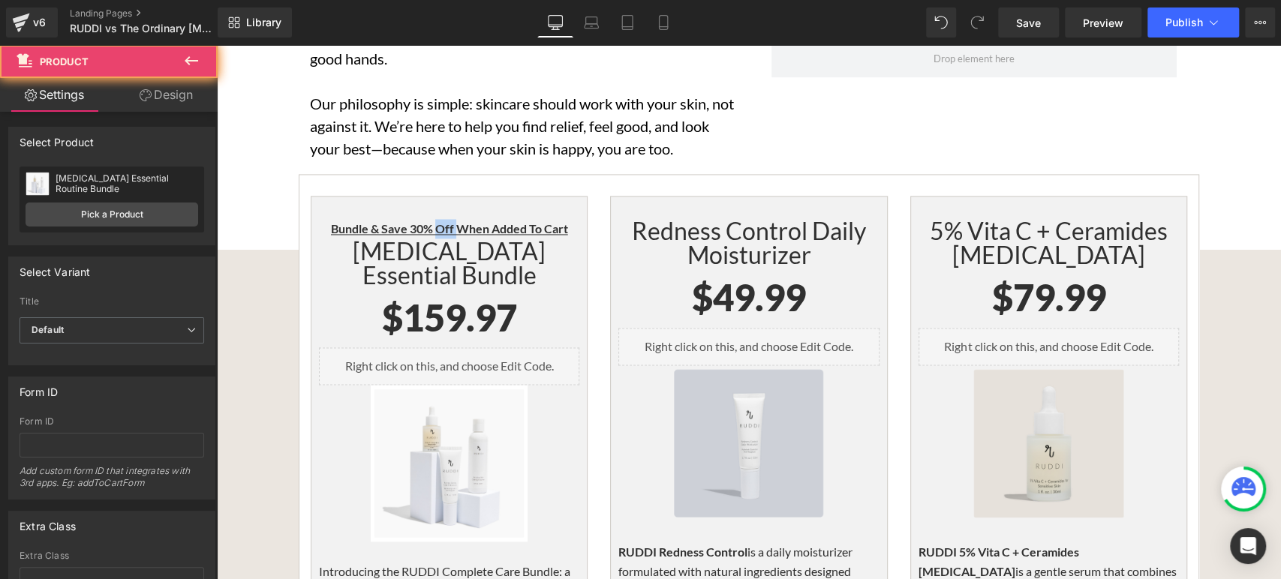
click at [438, 196] on div "Bundle & Save 30% Off When Added To Cart Heading [MEDICAL_DATA] Essential Bundl…" at bounding box center [449, 458] width 277 height 524
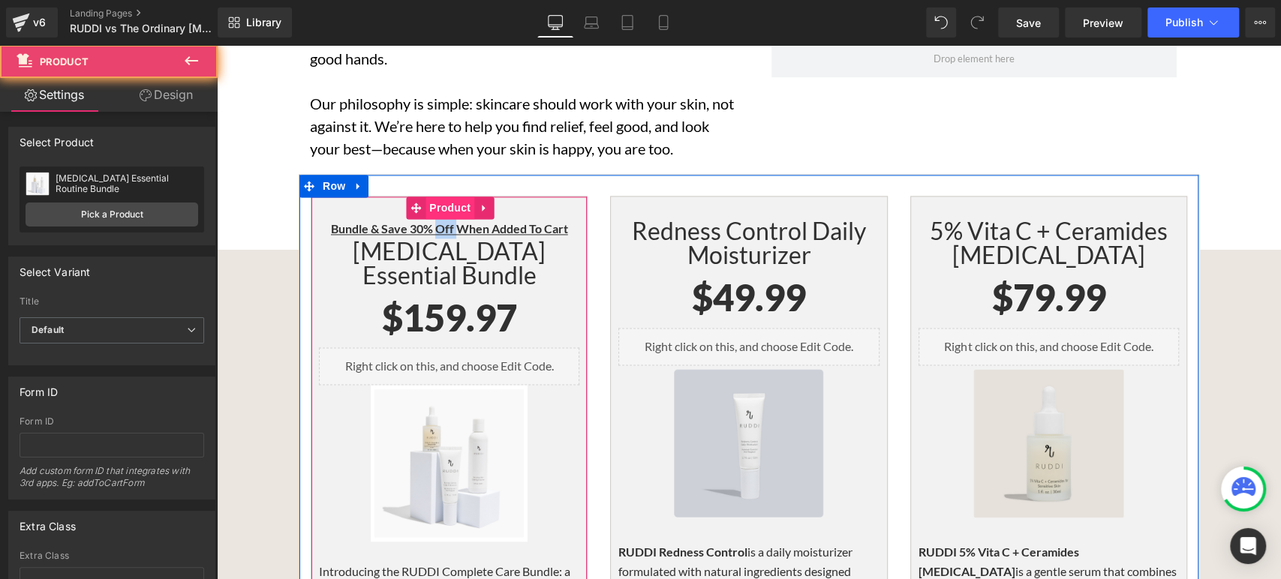
click at [441, 197] on span "Product" at bounding box center [450, 208] width 49 height 23
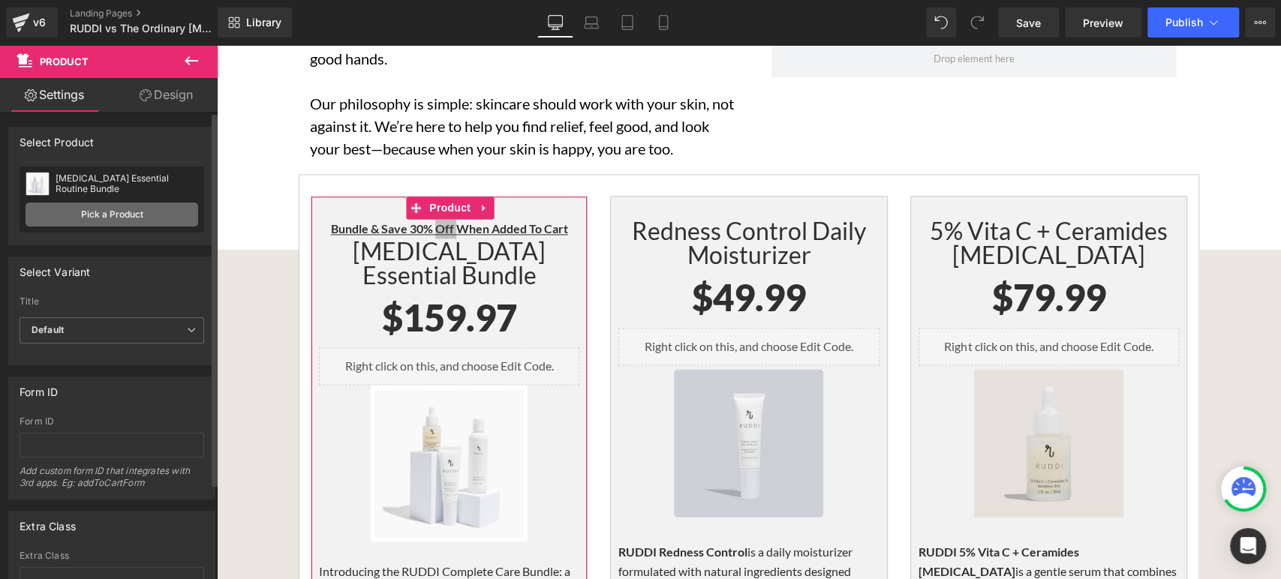
click at [103, 221] on link "Pick a Product" at bounding box center [112, 215] width 173 height 24
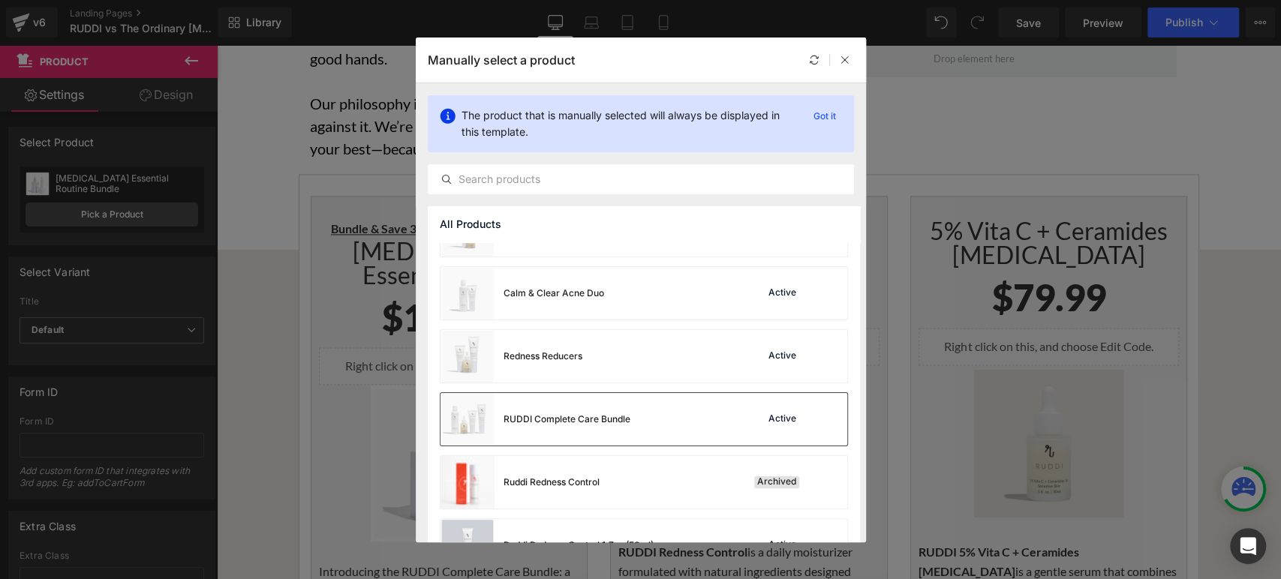
scroll to position [333, 0]
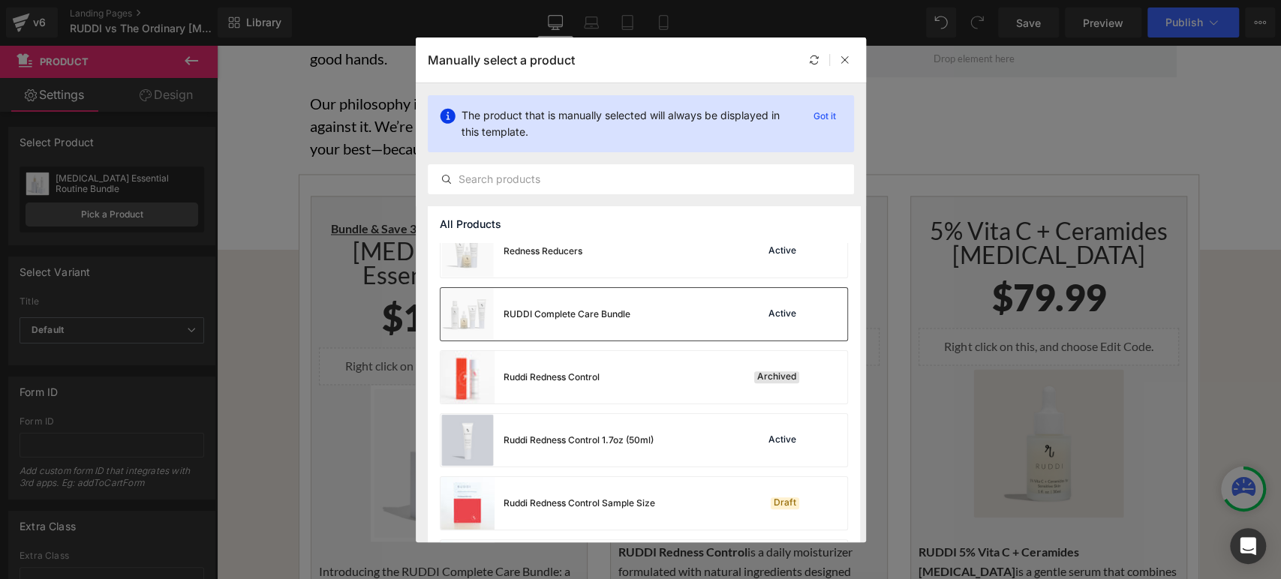
click at [634, 320] on div "RUDDI Complete Care Bundle Active" at bounding box center [644, 314] width 407 height 53
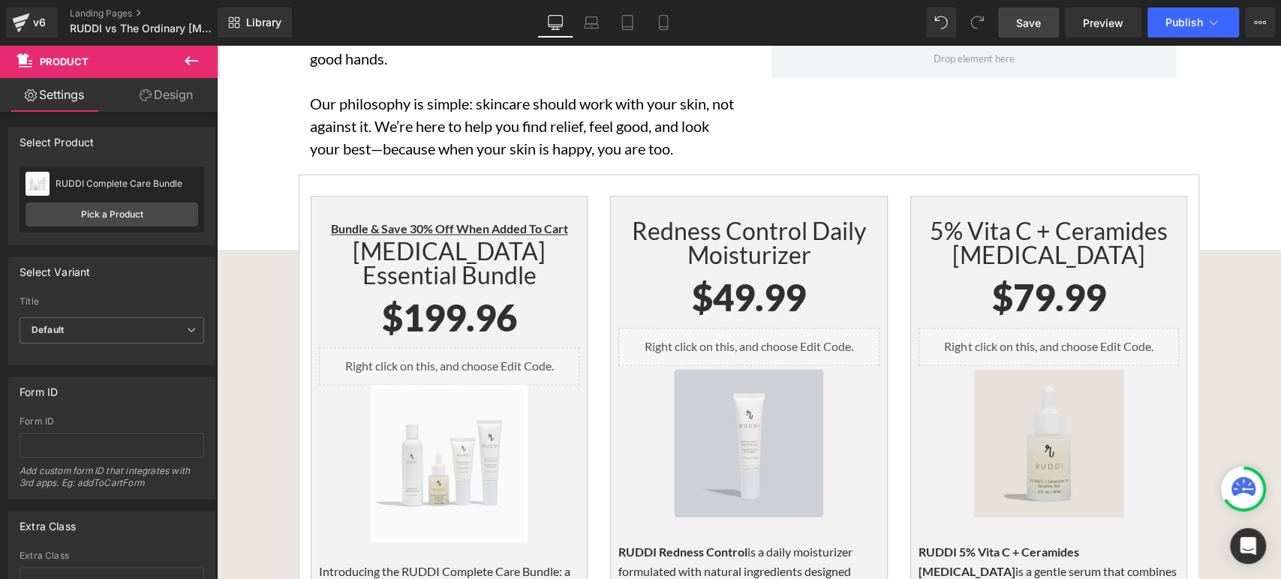
click at [1041, 23] on span "Save" at bounding box center [1028, 23] width 25 height 16
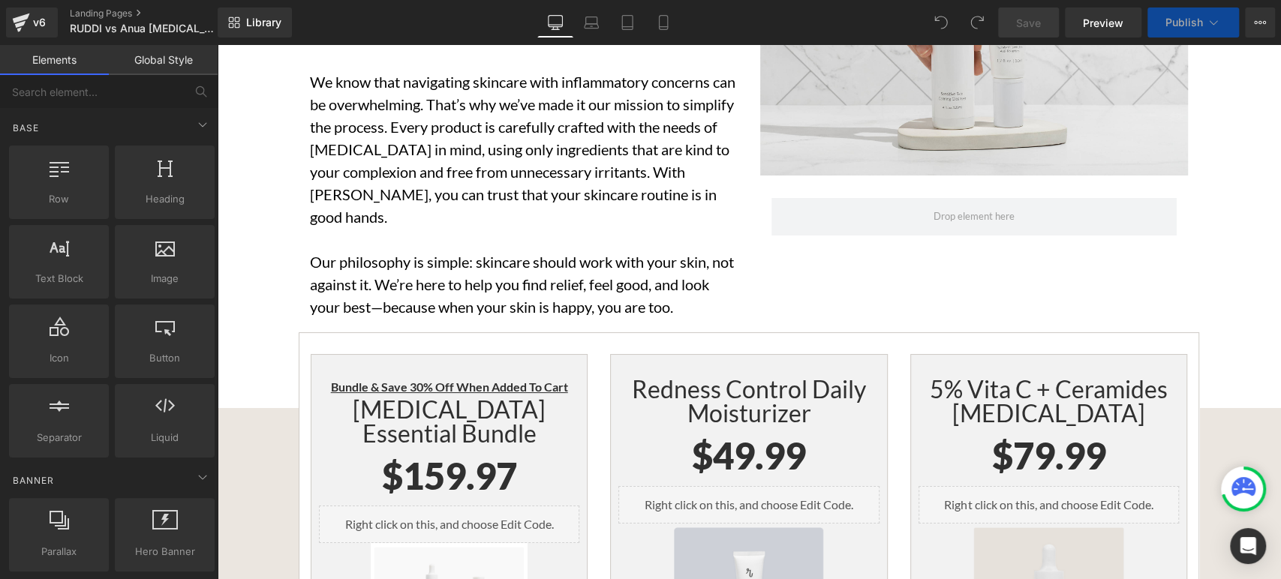
scroll to position [7673, 0]
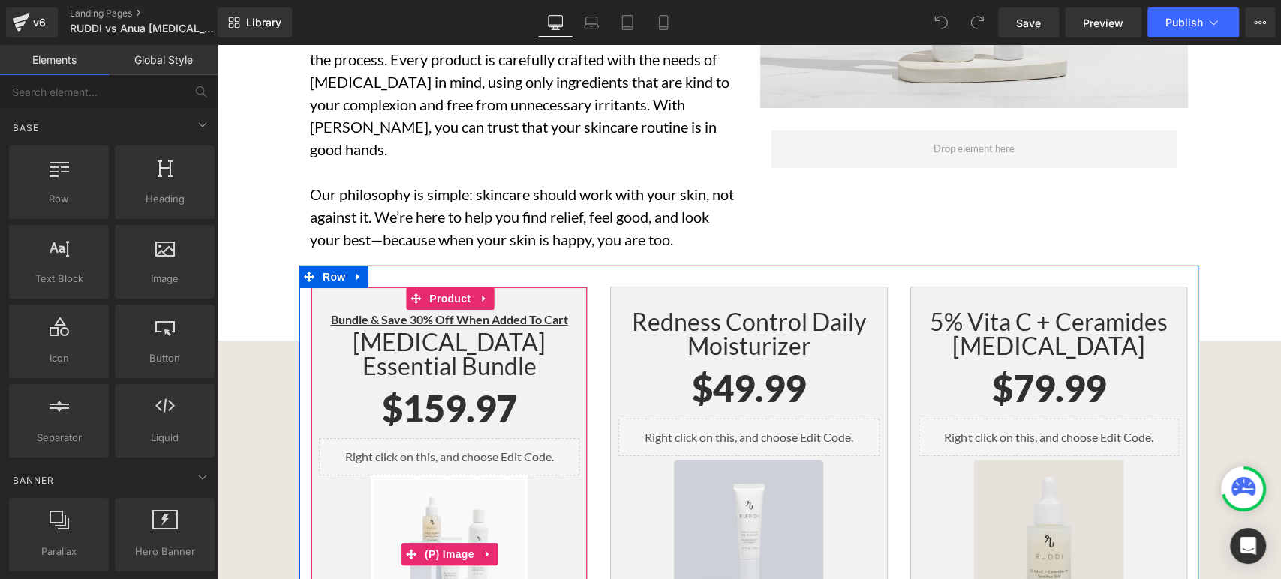
click at [567, 476] on div "Sale Off" at bounding box center [449, 554] width 260 height 156
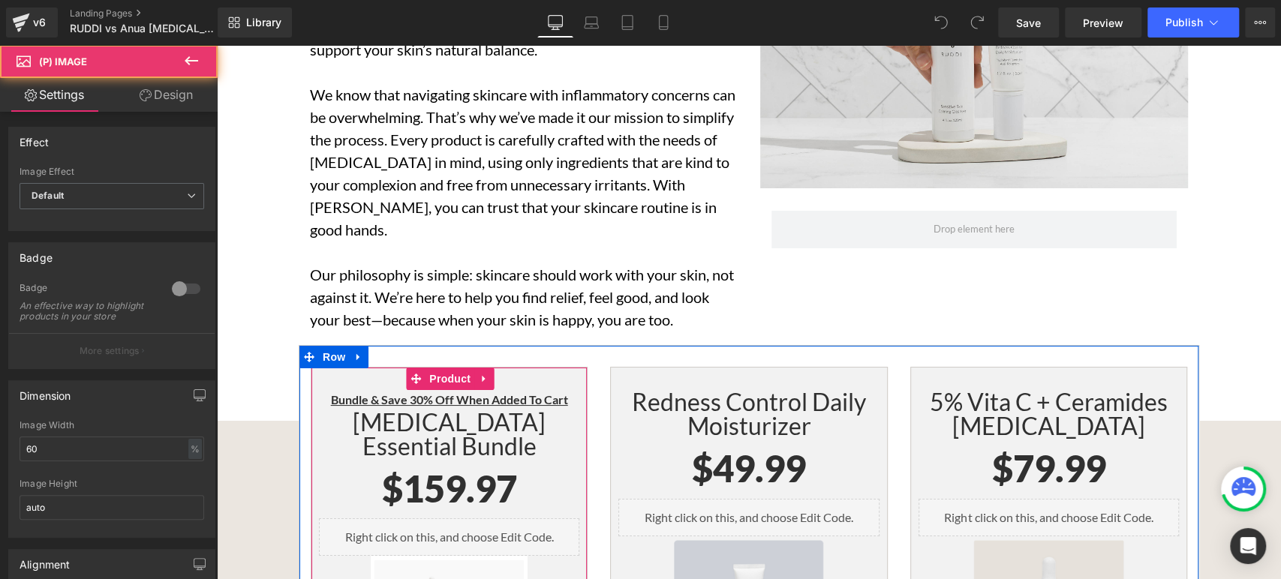
scroll to position [7506, 0]
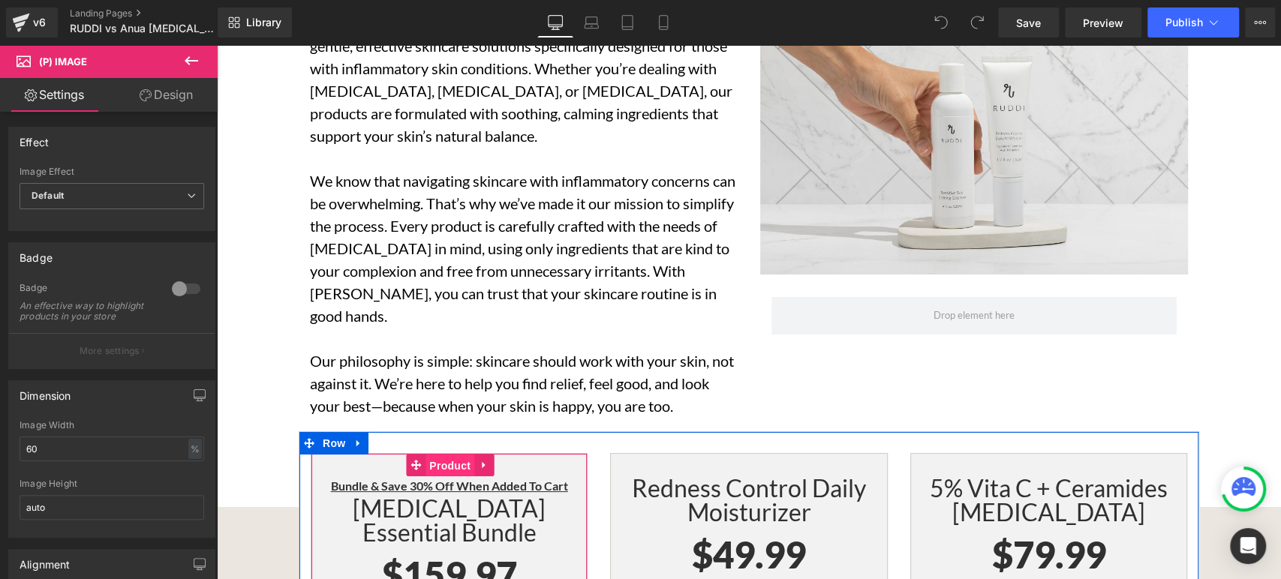
drag, startPoint x: 454, startPoint y: 132, endPoint x: 440, endPoint y: 137, distance: 15.2
click at [453, 455] on span "Product" at bounding box center [450, 466] width 49 height 23
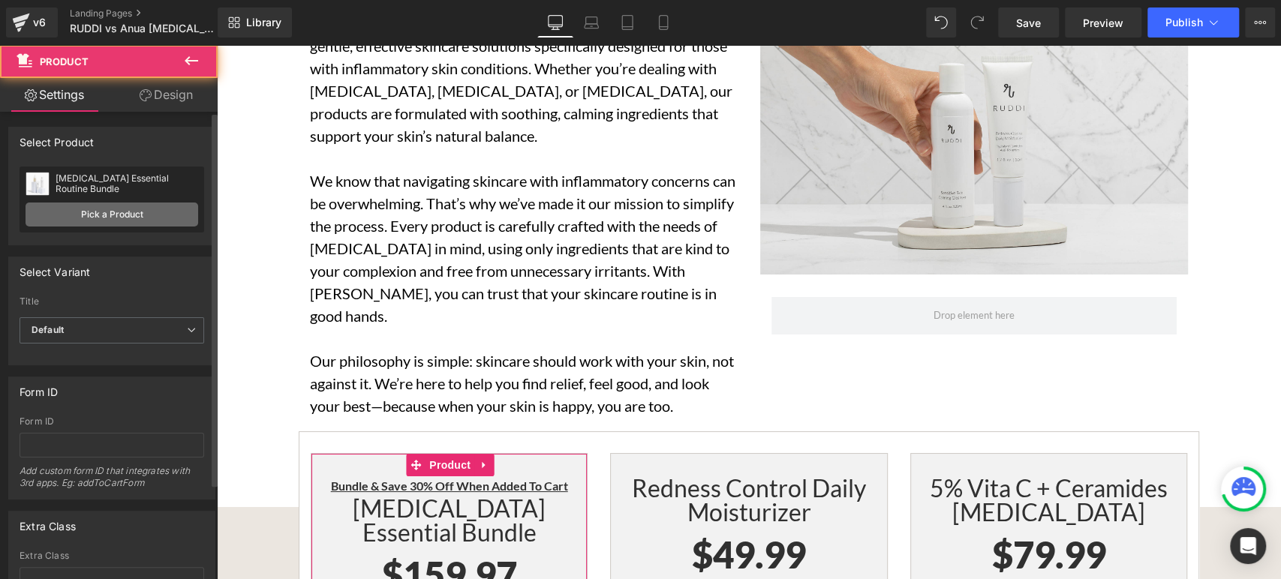
click at [131, 213] on link "Pick a Product" at bounding box center [112, 215] width 173 height 24
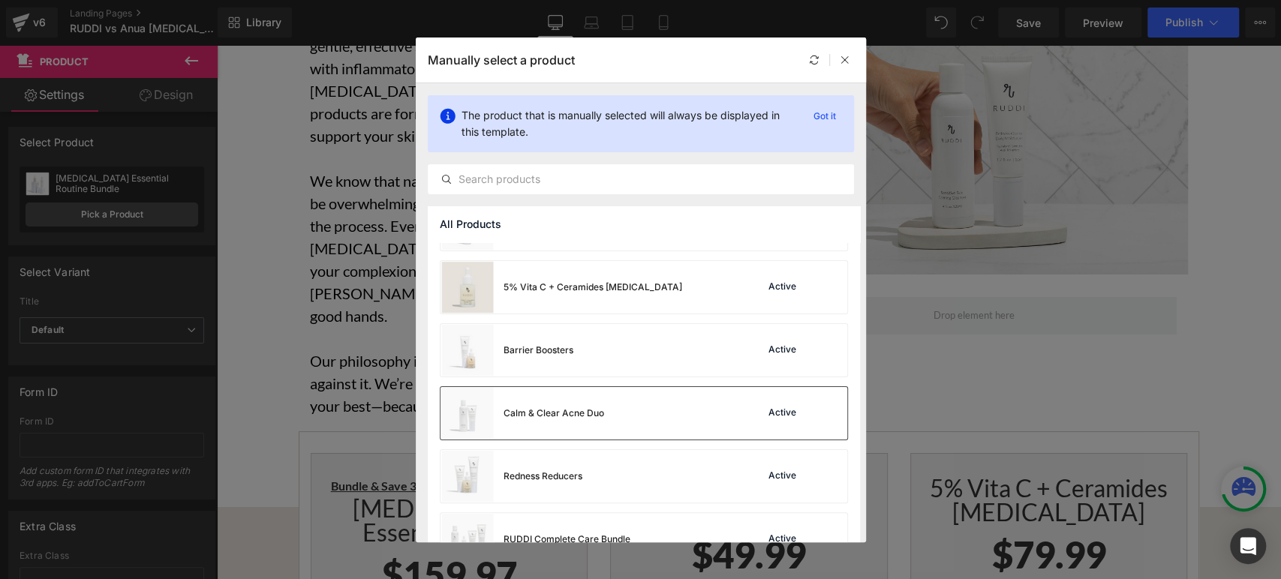
scroll to position [167, 0]
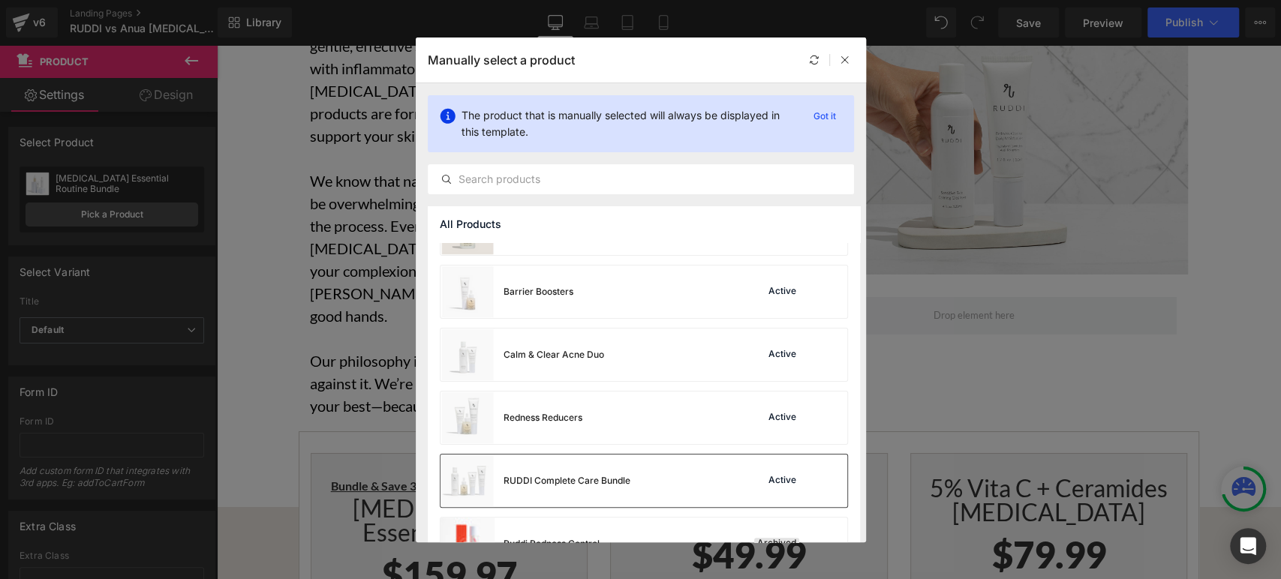
click at [620, 473] on div "RUDDI Complete Care Bundle" at bounding box center [536, 481] width 190 height 53
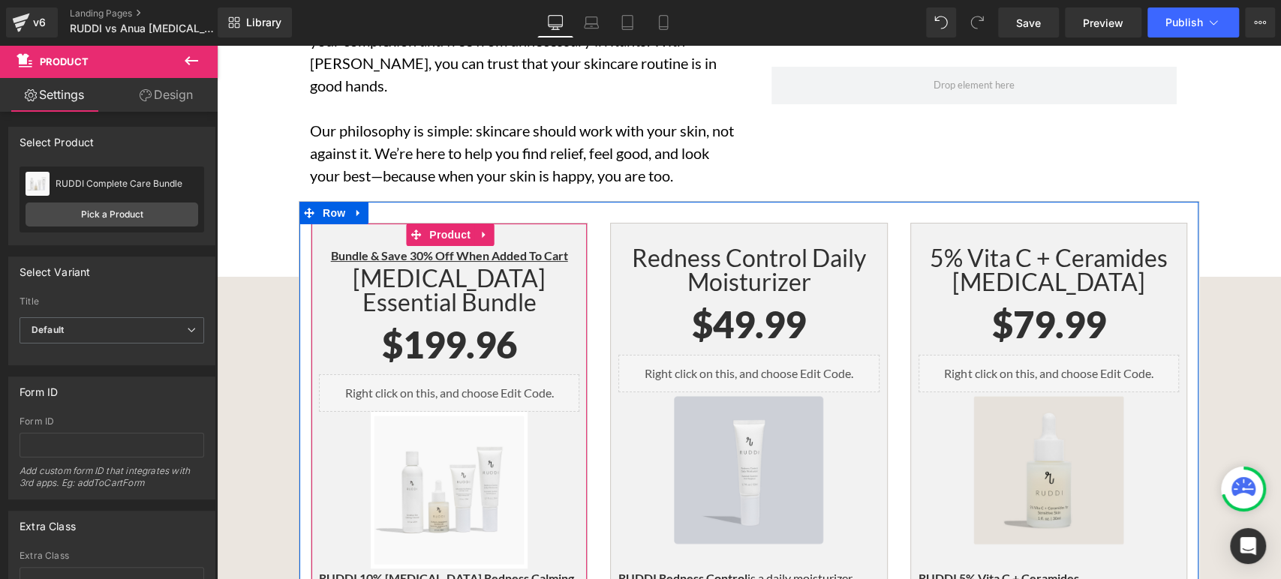
scroll to position [7756, 0]
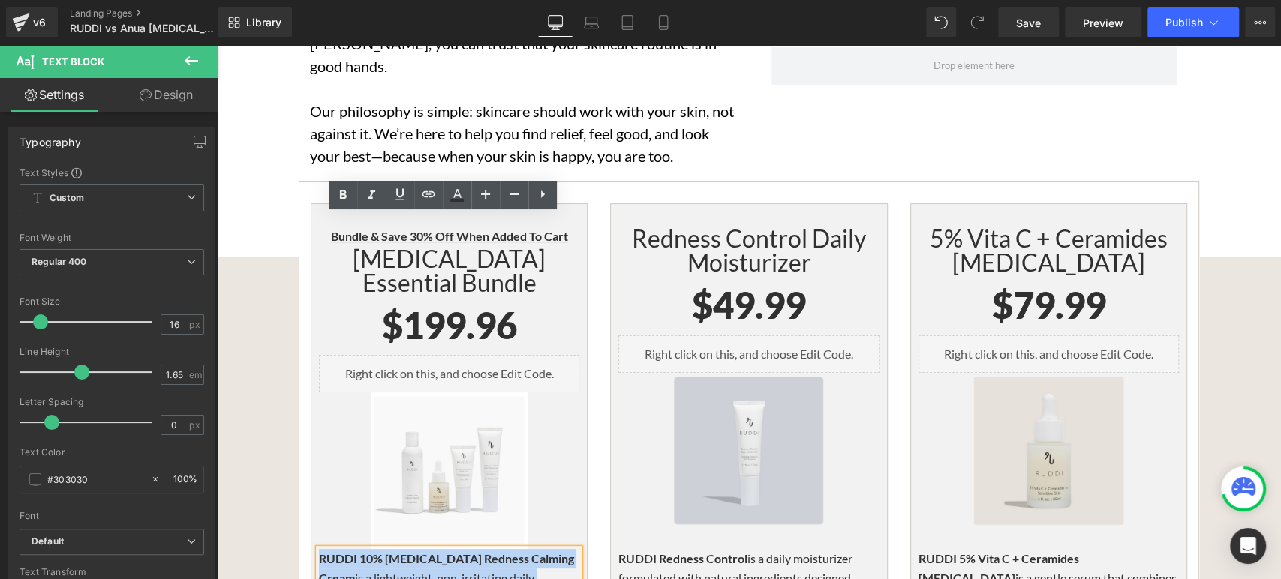
drag, startPoint x: 435, startPoint y: 363, endPoint x: 315, endPoint y: 228, distance: 179.7
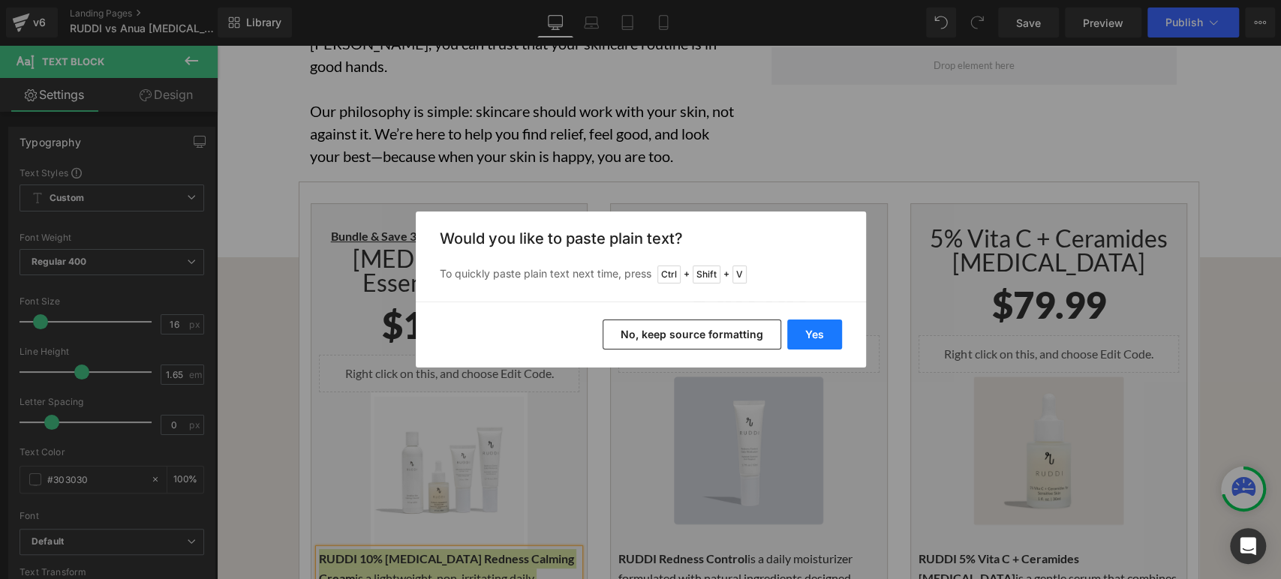
click at [809, 339] on button "Yes" at bounding box center [814, 335] width 55 height 30
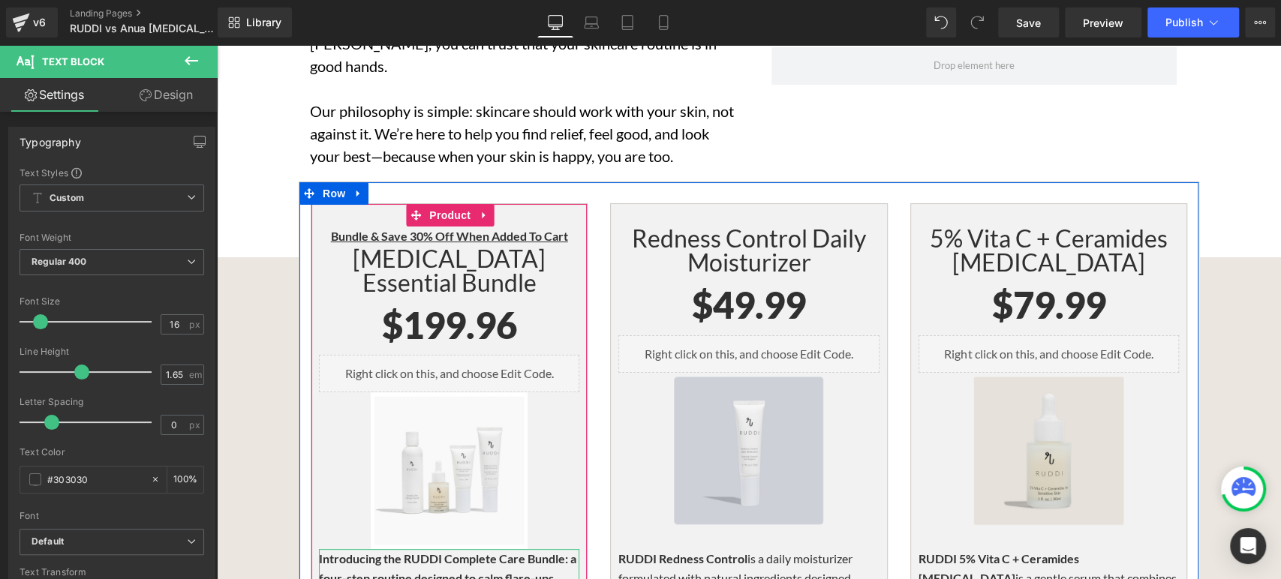
click at [492, 549] on p "Introducing the RUDDI Complete Care Bundle: a four-step routine designed to cal…" at bounding box center [449, 589] width 260 height 80
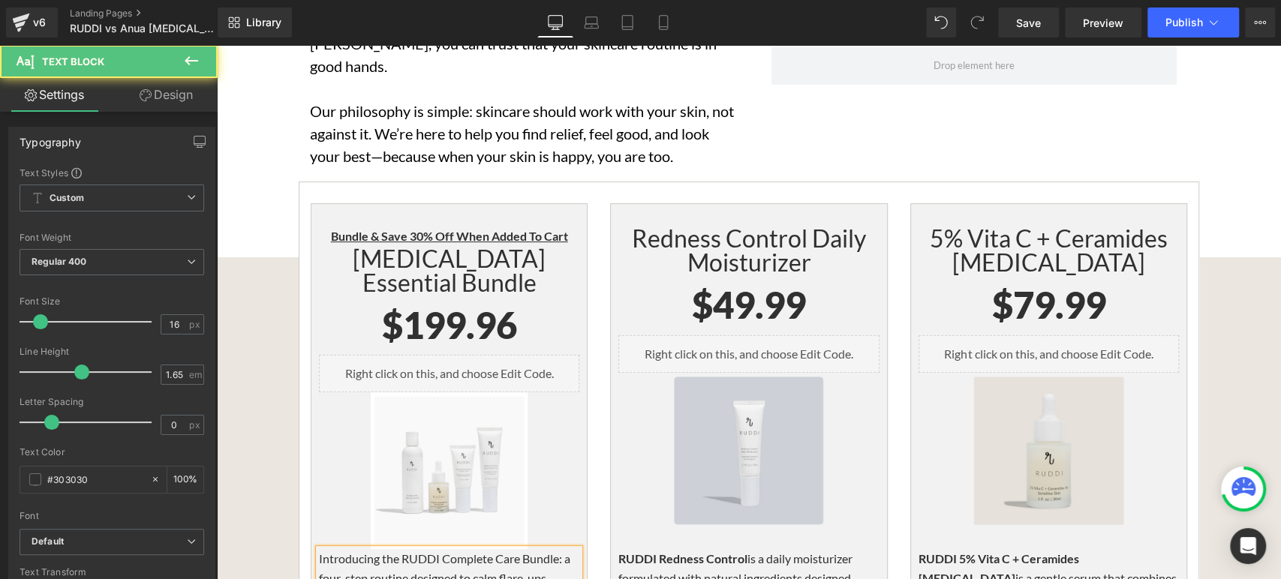
click at [319, 549] on p "Introducing the RUDDI Complete Care Bundle: a four-step routine designed to cal…" at bounding box center [449, 589] width 260 height 80
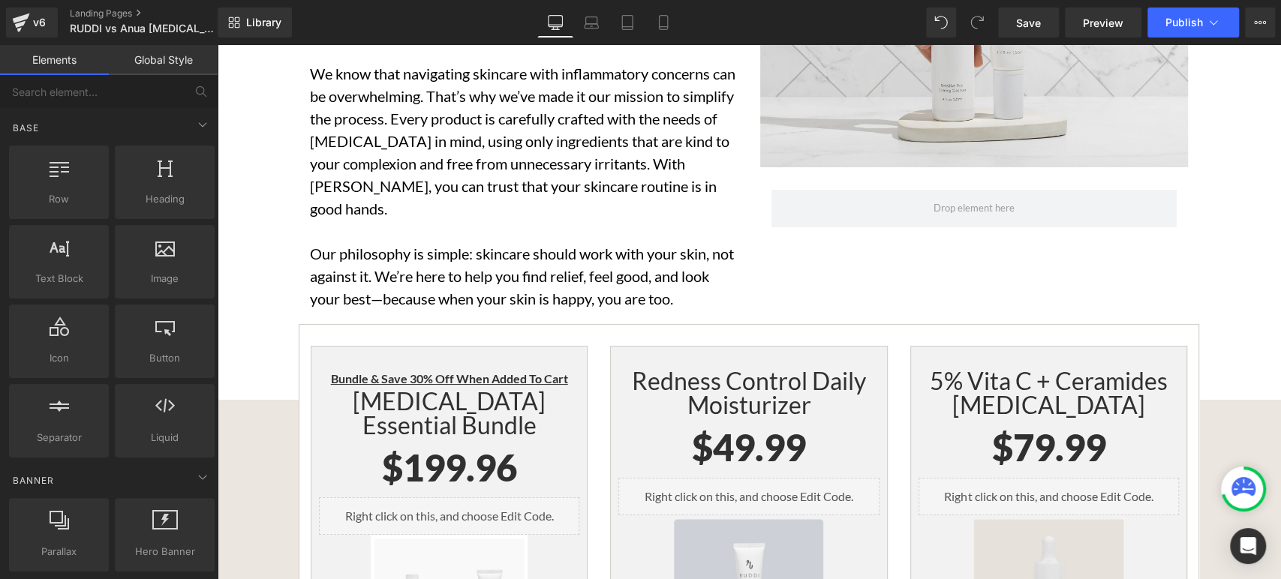
scroll to position [7506, 0]
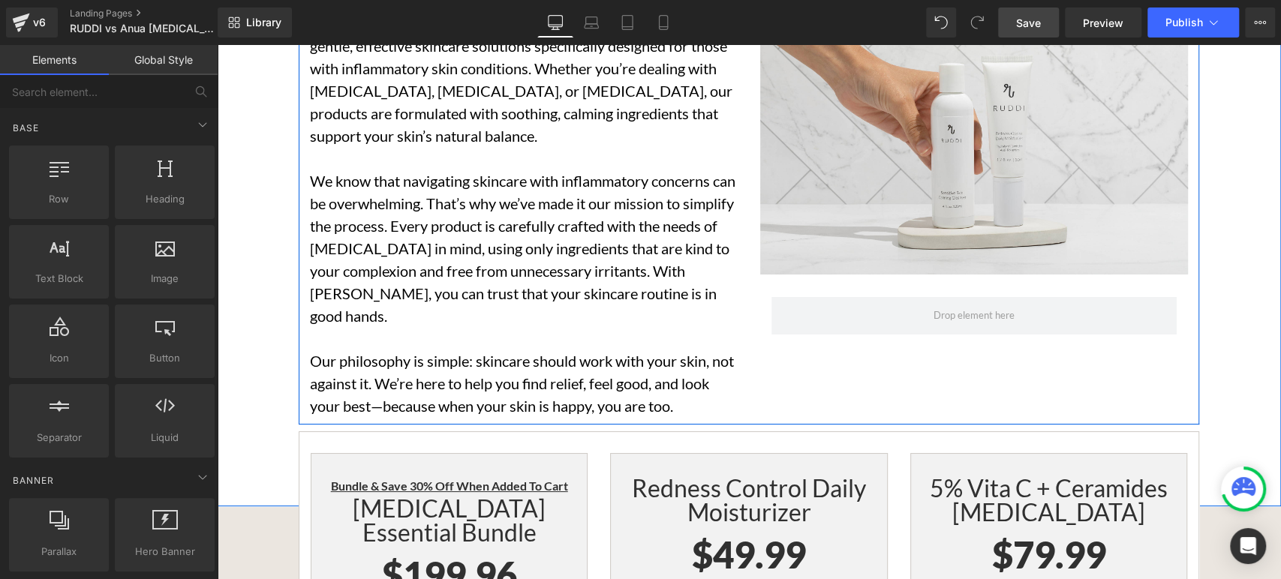
click at [1024, 35] on div "Library Desktop Desktop Laptop Tablet Mobile Save Preview Publish Scheduled Vie…" at bounding box center [750, 22] width 1064 height 45
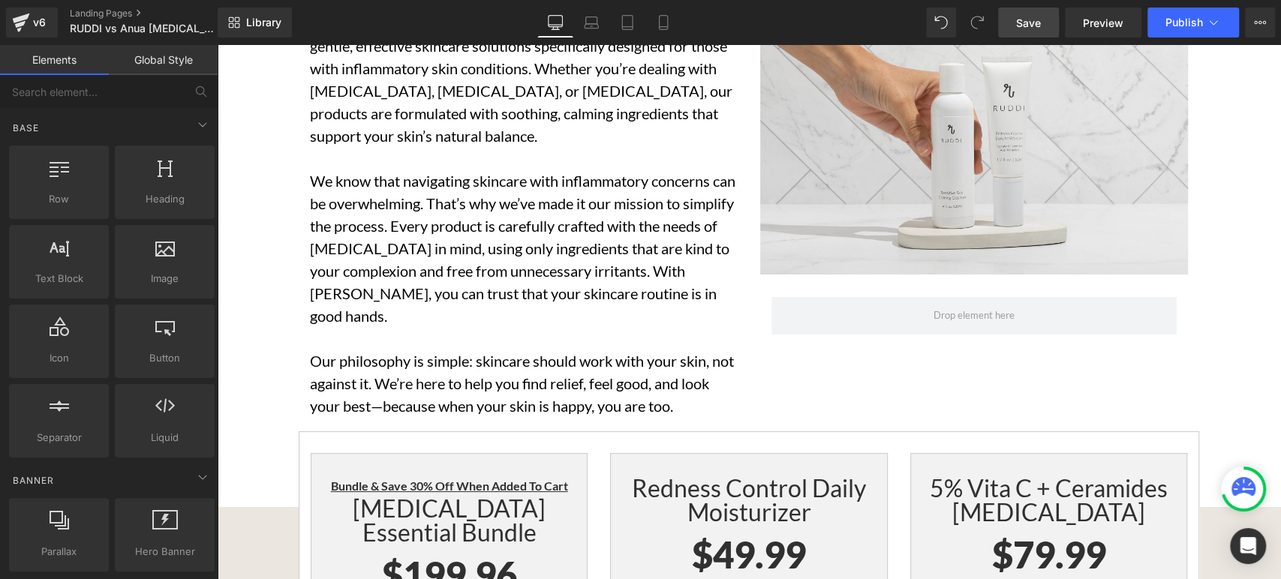
click at [1024, 32] on link "Save" at bounding box center [1028, 23] width 61 height 30
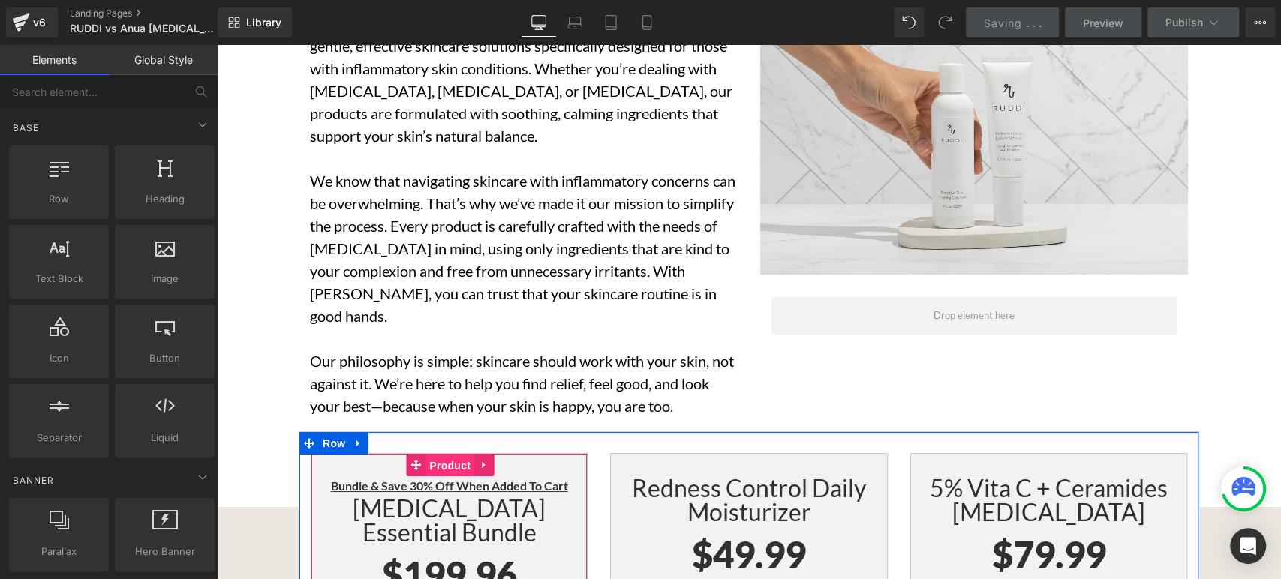
click at [436, 455] on span "Product" at bounding box center [450, 466] width 49 height 23
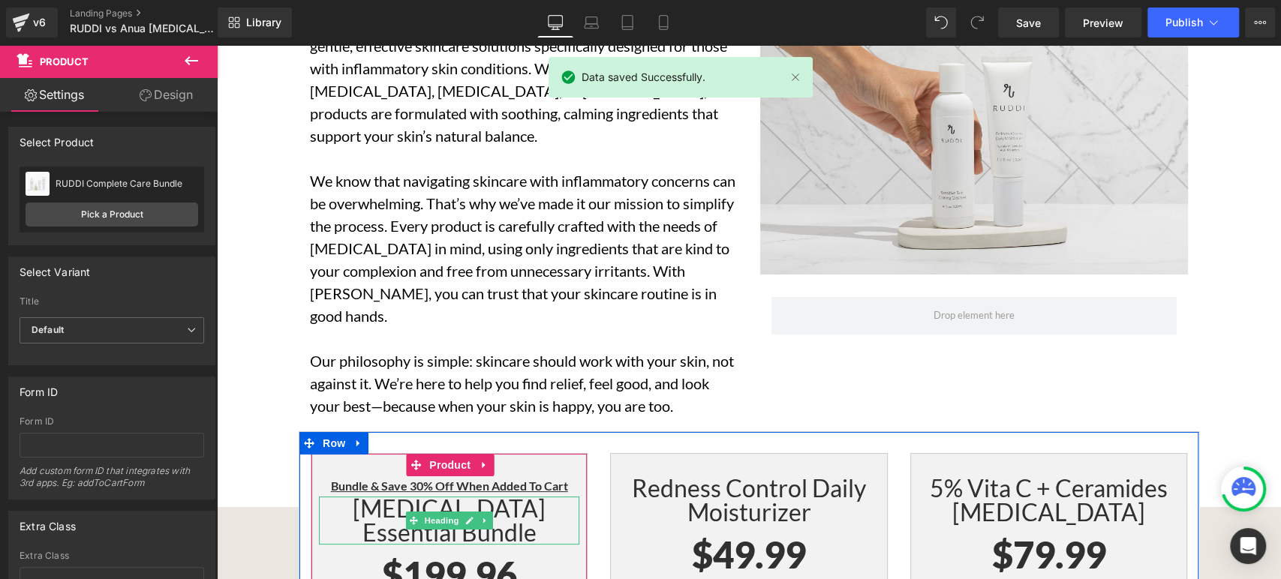
click at [483, 497] on h1 "[MEDICAL_DATA] Essential Bundle" at bounding box center [449, 521] width 260 height 48
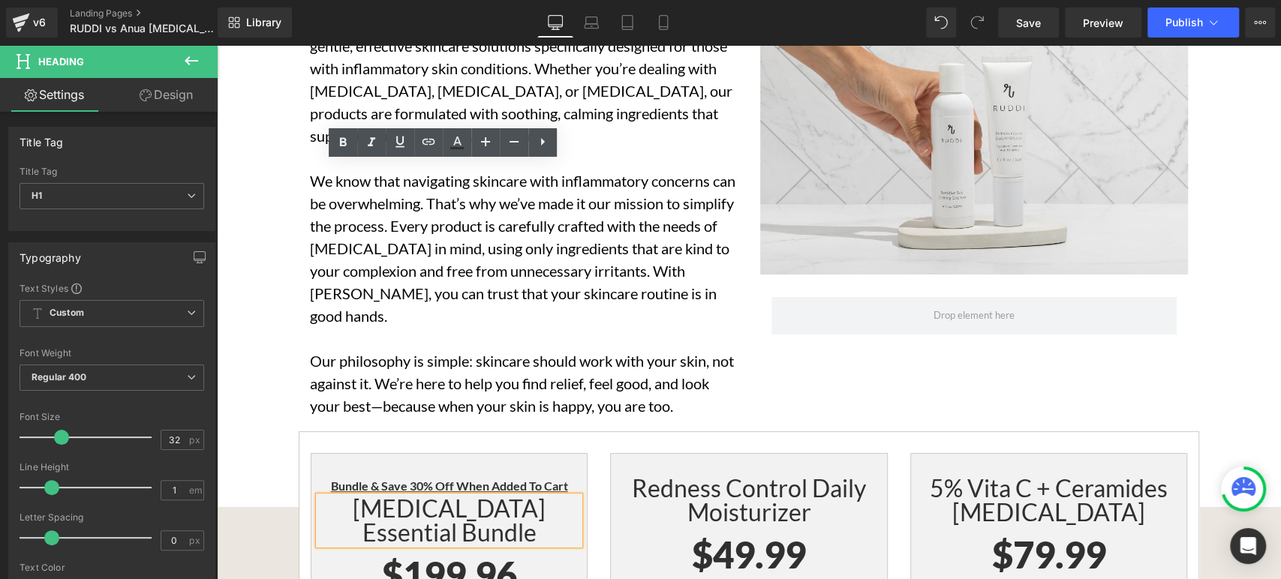
click at [492, 497] on h1 "[MEDICAL_DATA] Essential Bundle" at bounding box center [449, 521] width 260 height 48
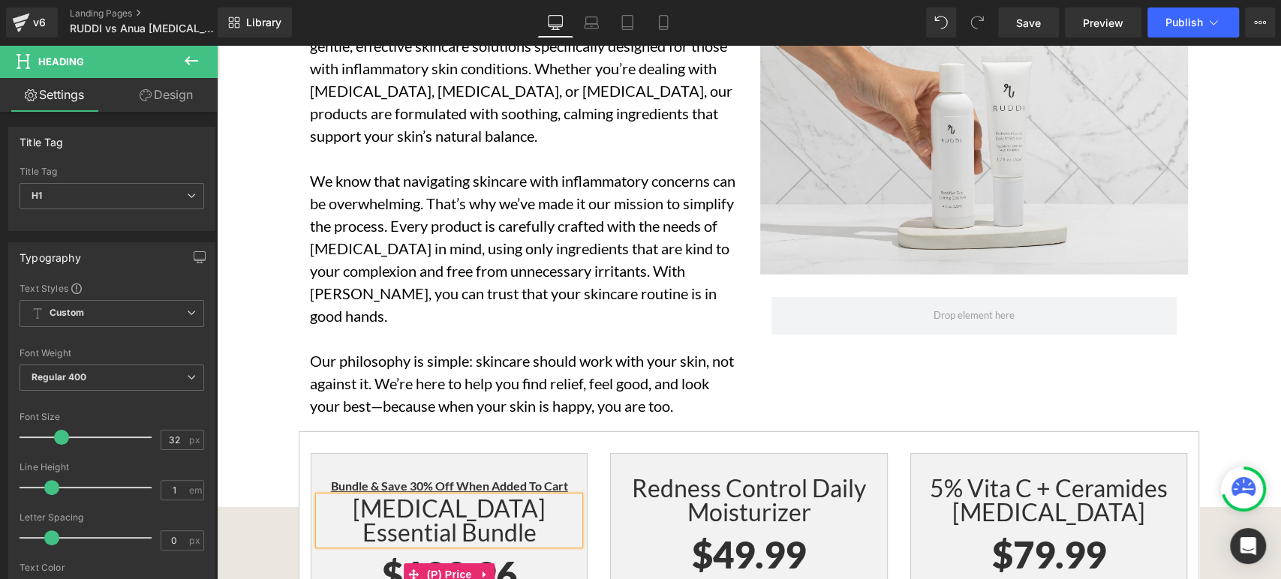
paste div
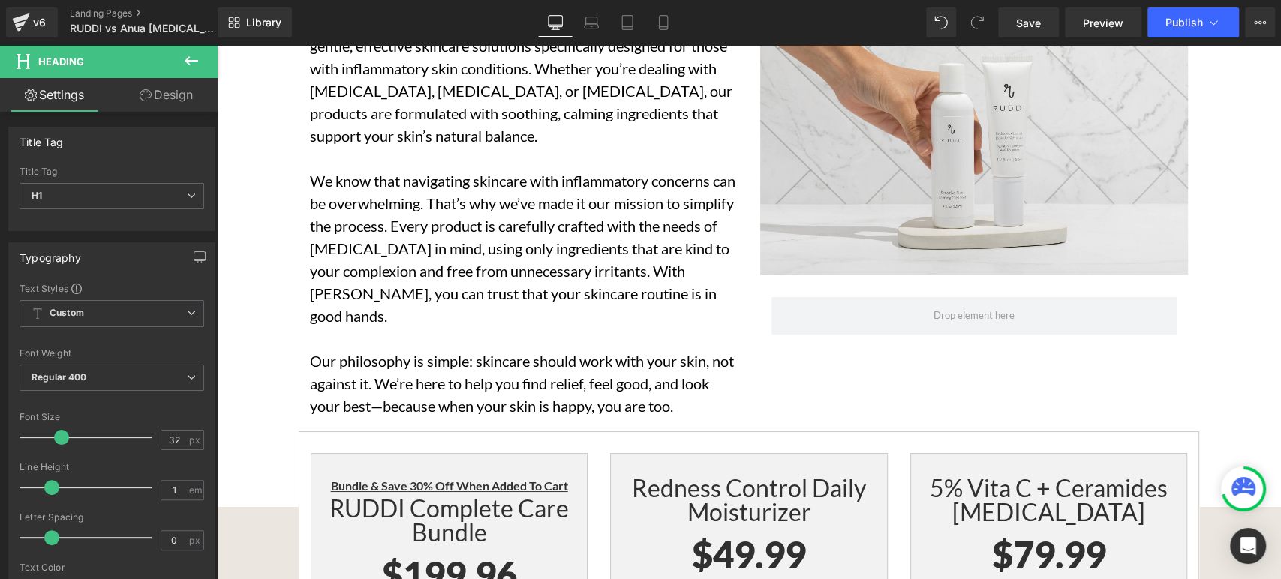
drag, startPoint x: 1045, startPoint y: 23, endPoint x: 987, endPoint y: 2, distance: 61.5
click at [1045, 23] on link "Save" at bounding box center [1028, 23] width 61 height 30
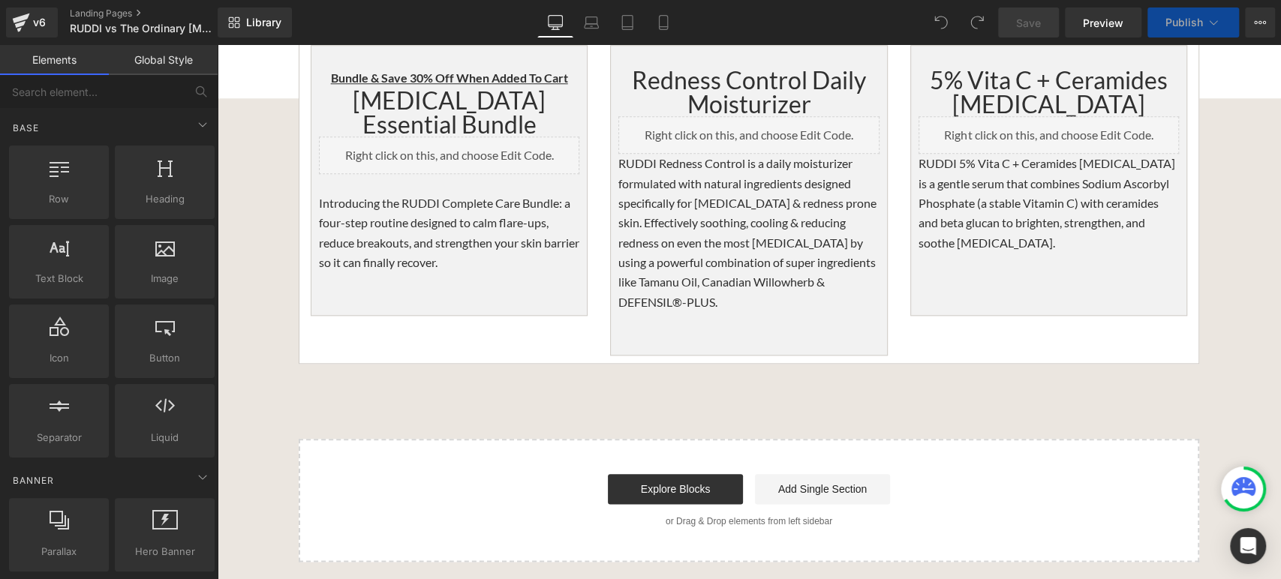
scroll to position [4589, 0]
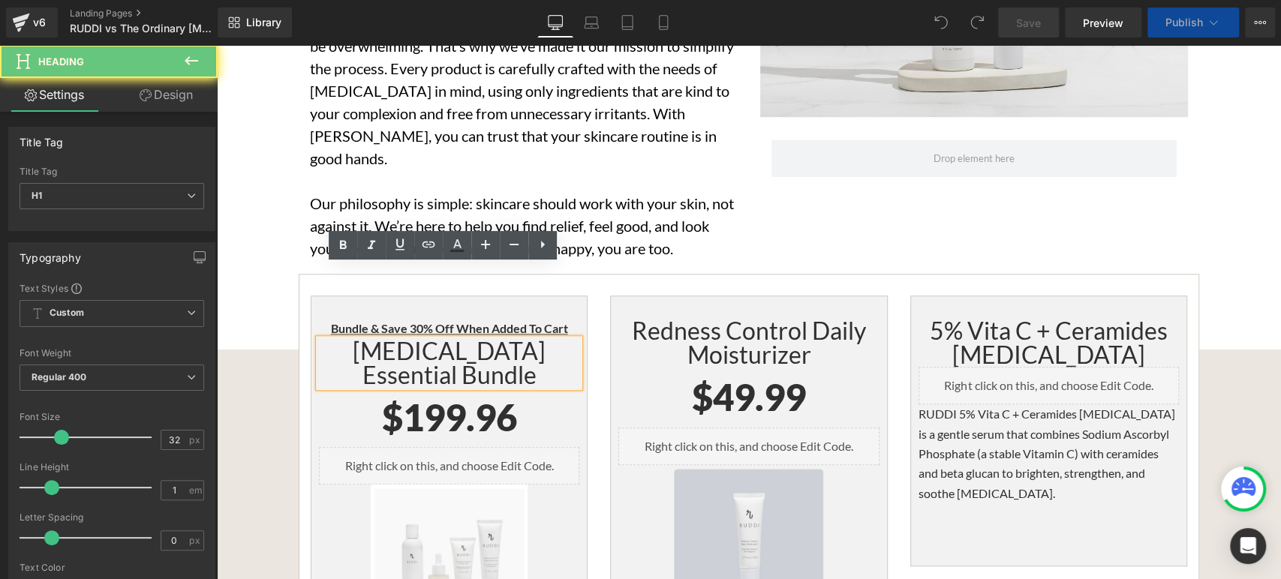
click at [494, 339] on h1 "[MEDICAL_DATA] Essential Bundle" at bounding box center [449, 363] width 260 height 48
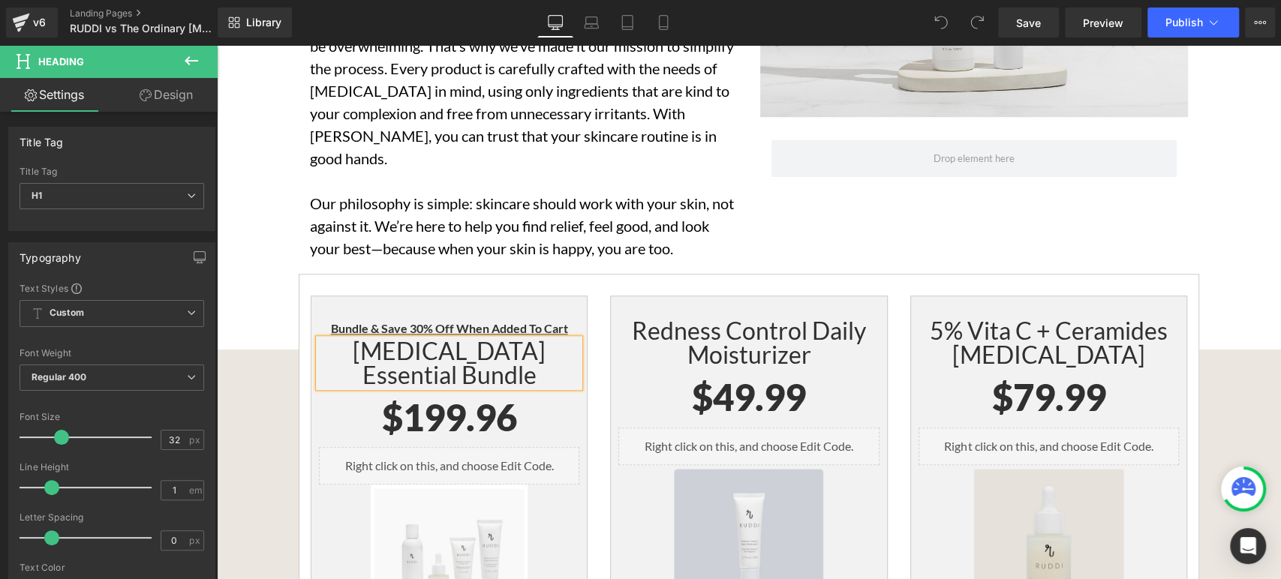
paste div
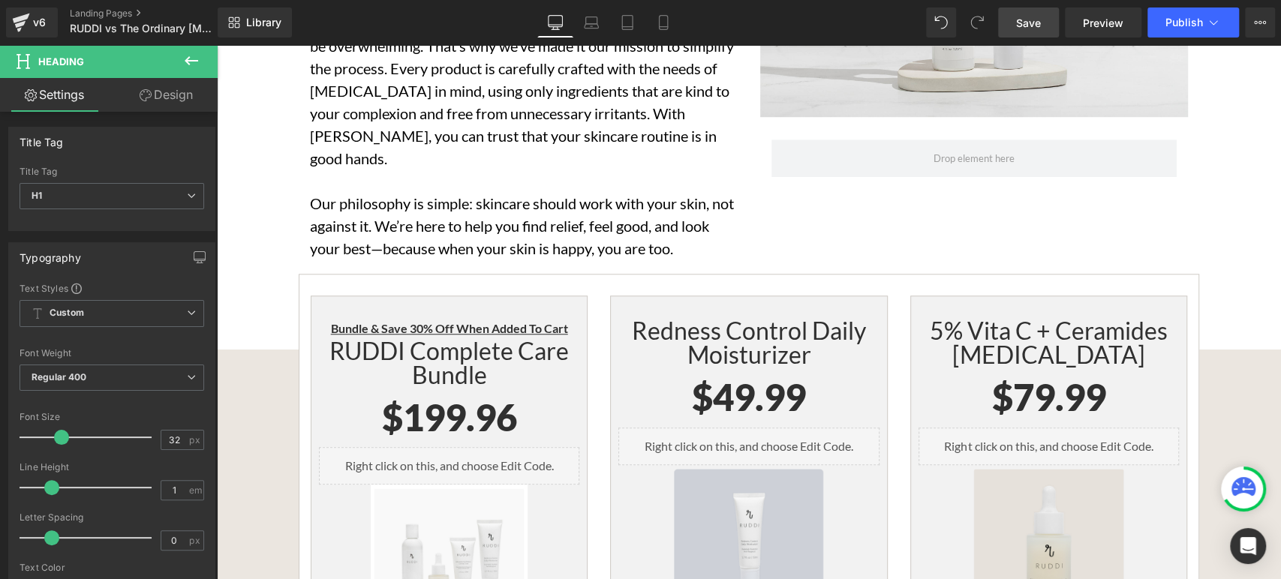
click at [1027, 35] on link "Save" at bounding box center [1028, 23] width 61 height 30
click at [1015, 17] on link "Save" at bounding box center [1028, 23] width 61 height 30
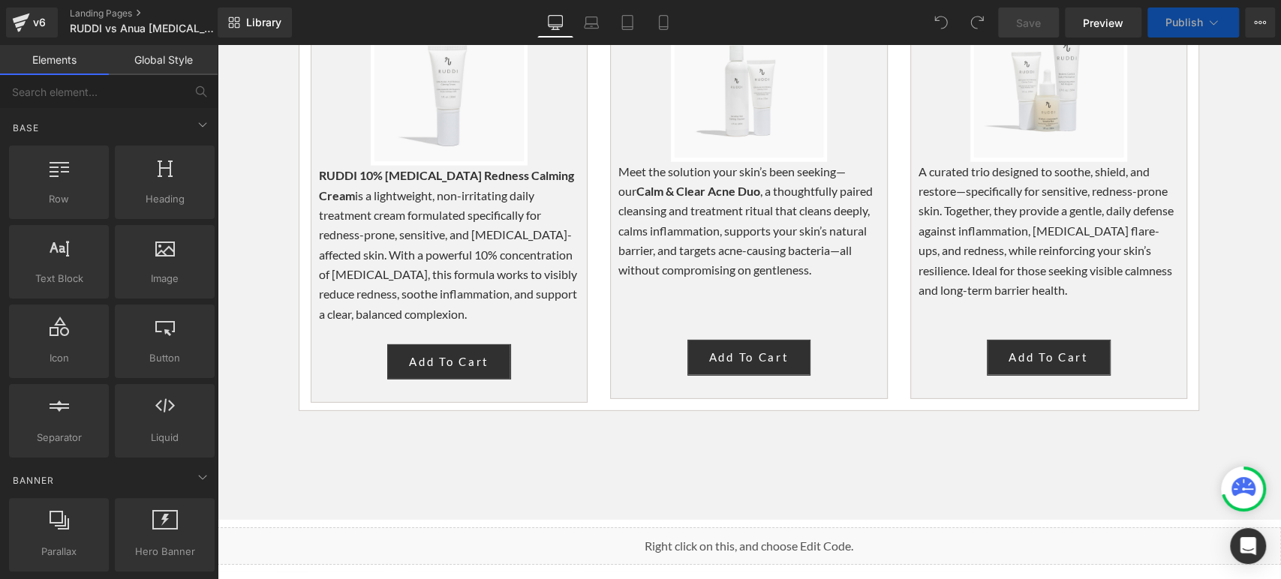
scroll to position [7506, 0]
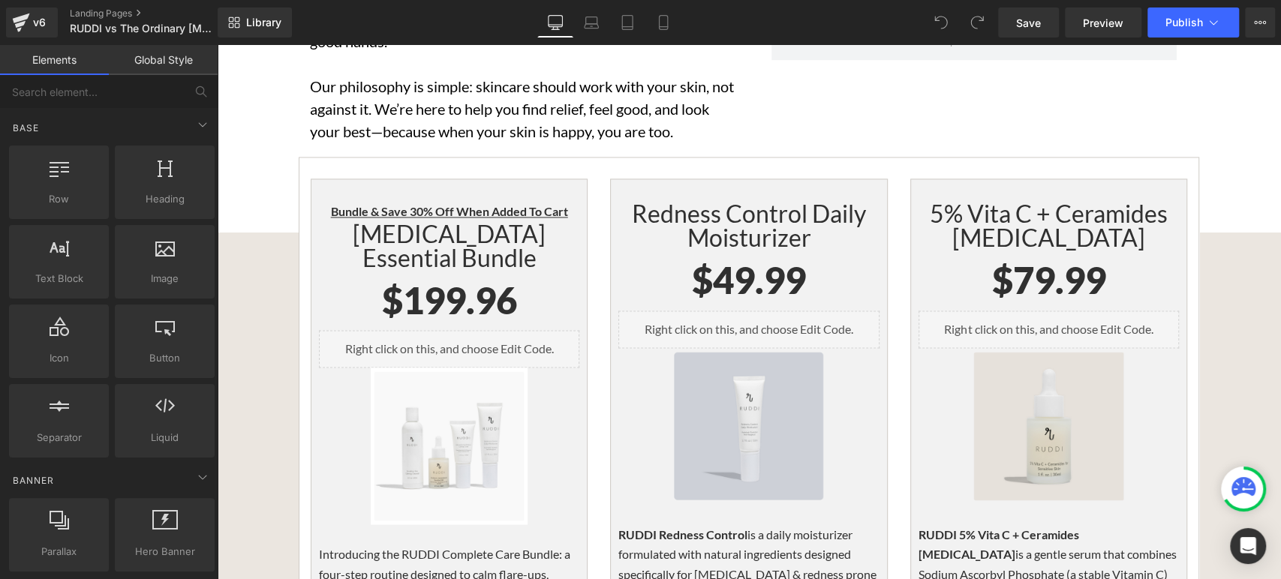
scroll to position [5254, 0]
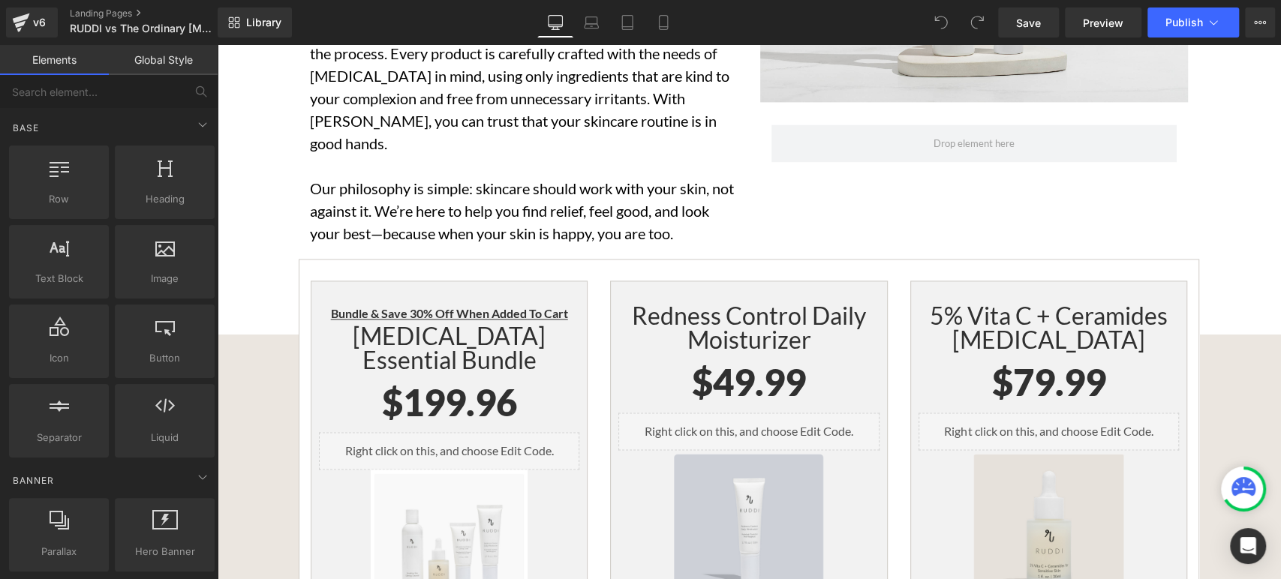
click at [501, 324] on h1 "[MEDICAL_DATA] Essential Bundle" at bounding box center [449, 348] width 260 height 48
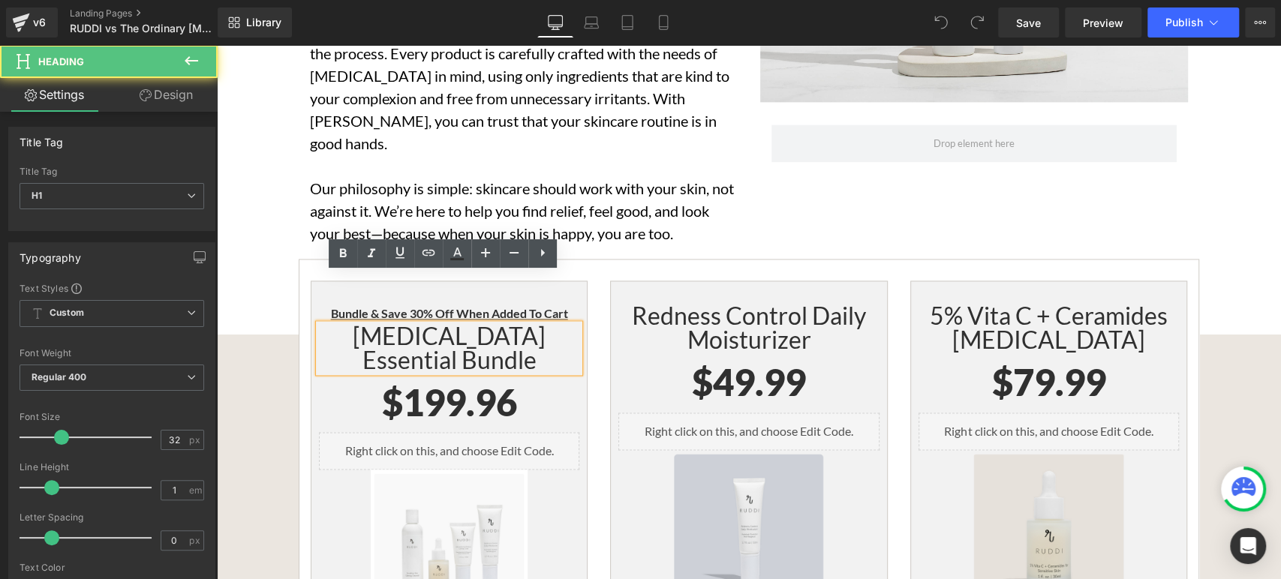
click at [489, 324] on h1 "[MEDICAL_DATA] Essential Bundle" at bounding box center [449, 348] width 260 height 48
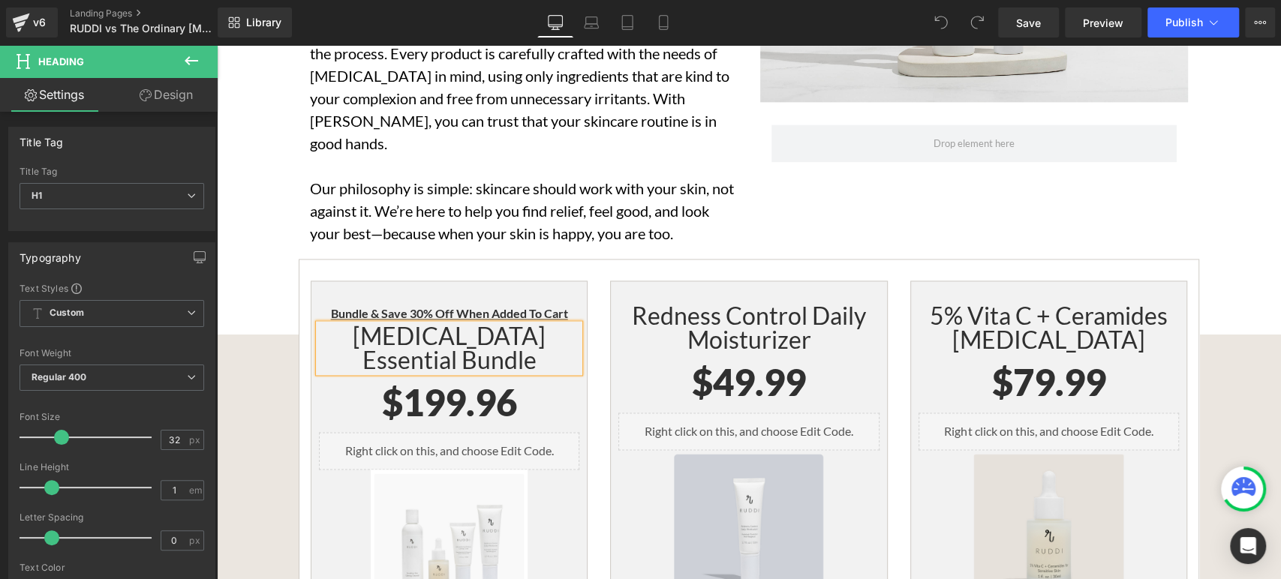
paste div
click at [1044, 29] on link "Save" at bounding box center [1028, 23] width 61 height 30
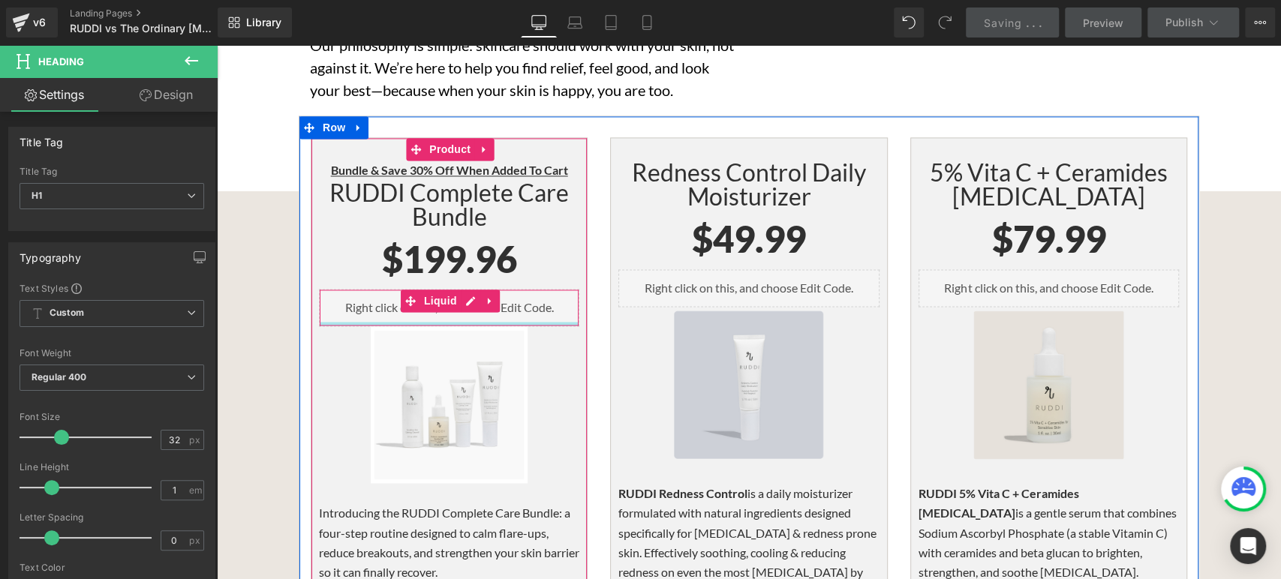
scroll to position [5338, 0]
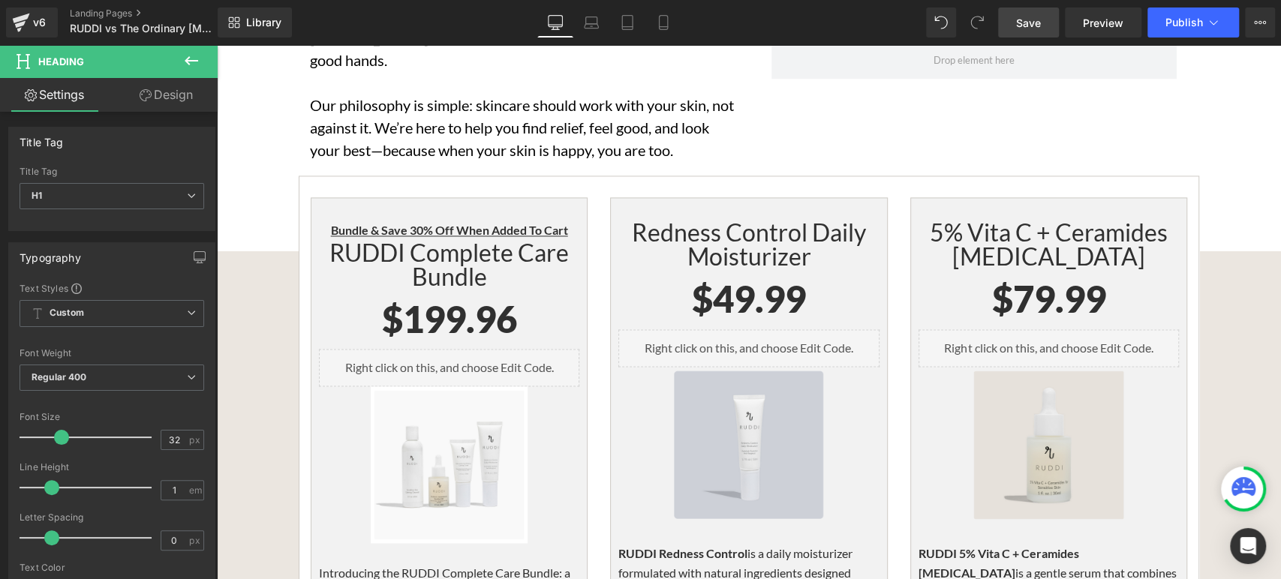
click at [1042, 20] on link "Save" at bounding box center [1028, 23] width 61 height 30
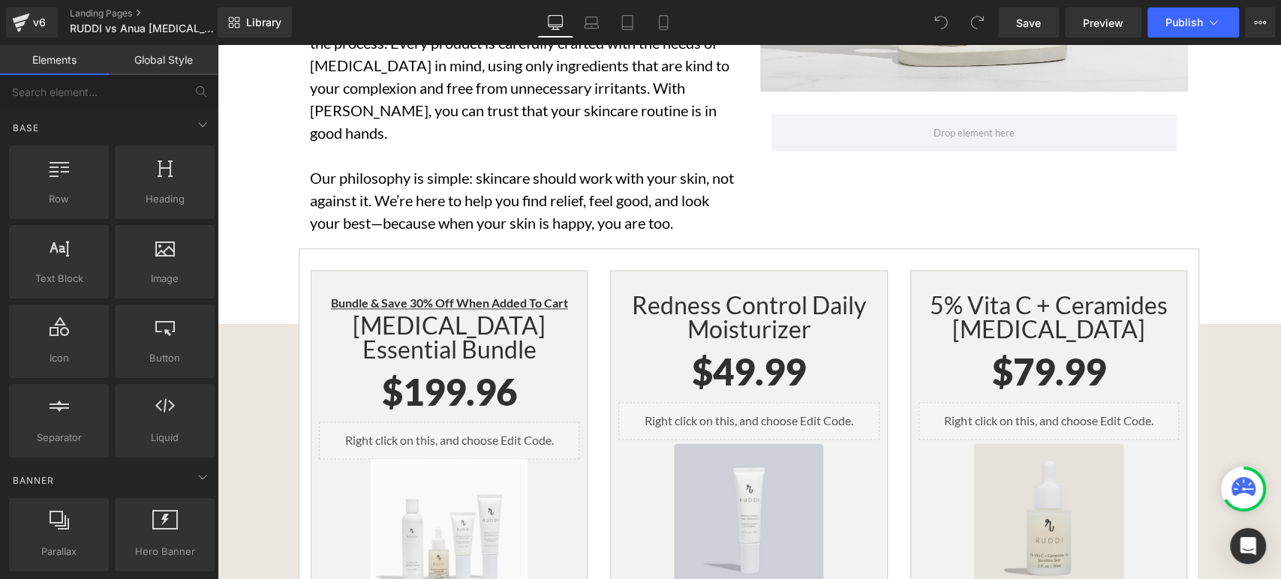
scroll to position [5170, 0]
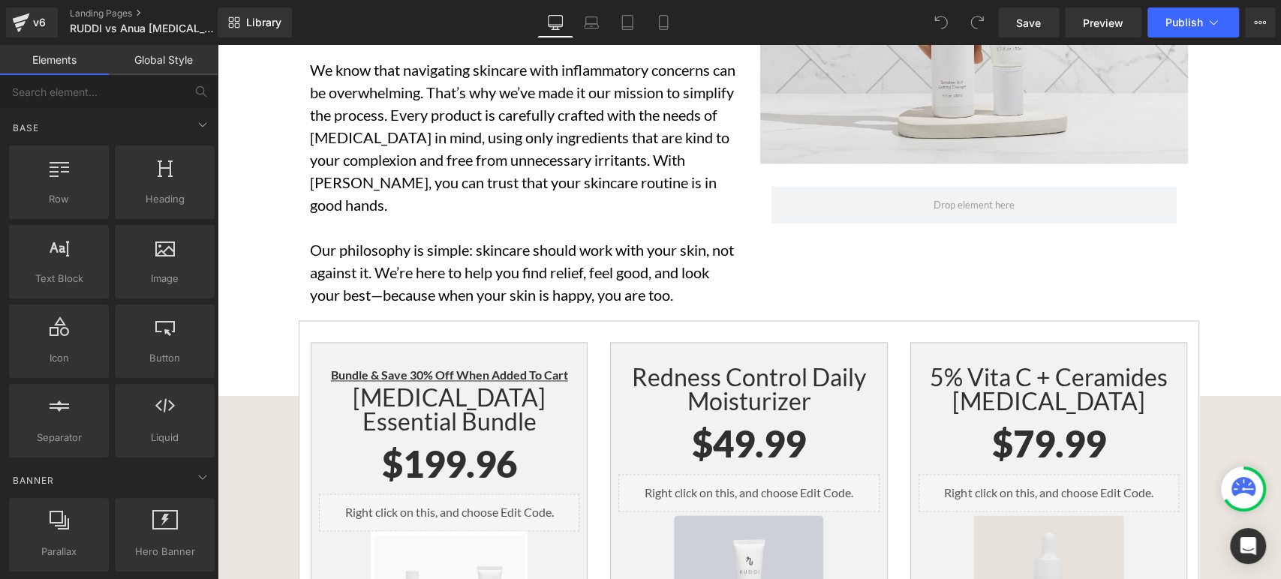
click at [489, 386] on h1 "[MEDICAL_DATA] Essential Bundle" at bounding box center [449, 410] width 260 height 48
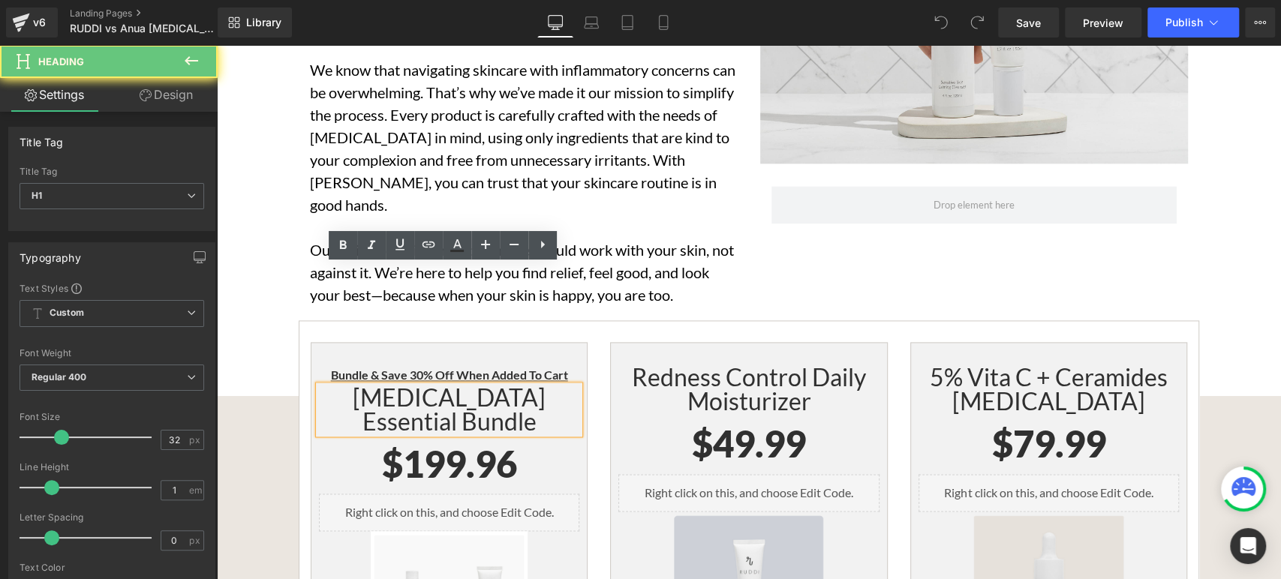
click at [477, 386] on h1 "[MEDICAL_DATA] Essential Bundle" at bounding box center [449, 410] width 260 height 48
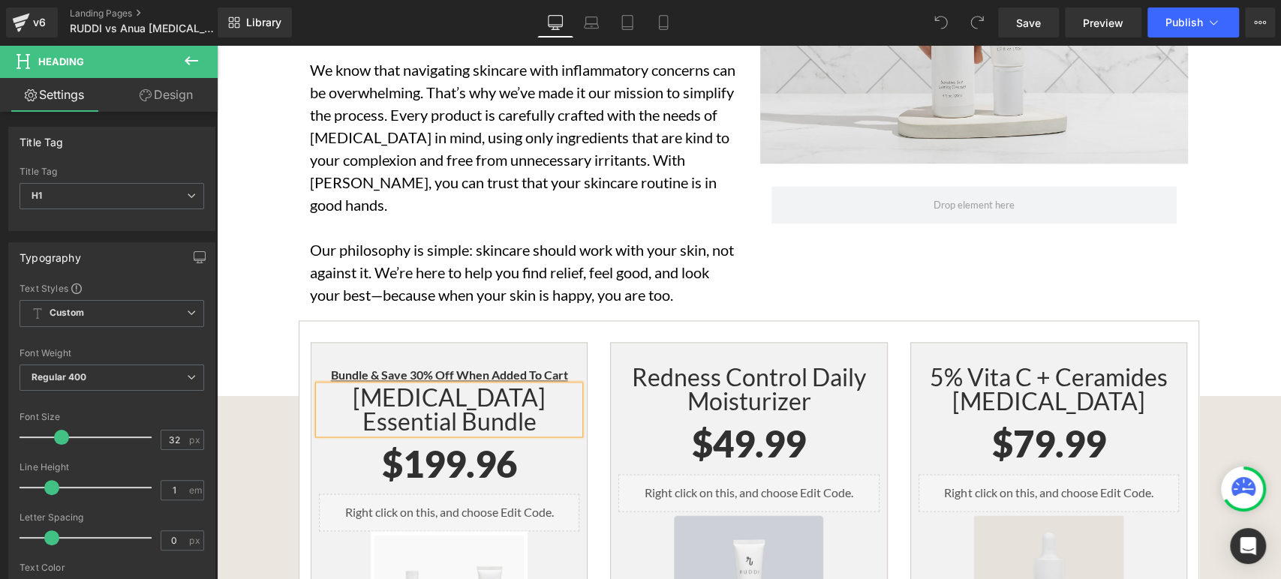
paste div
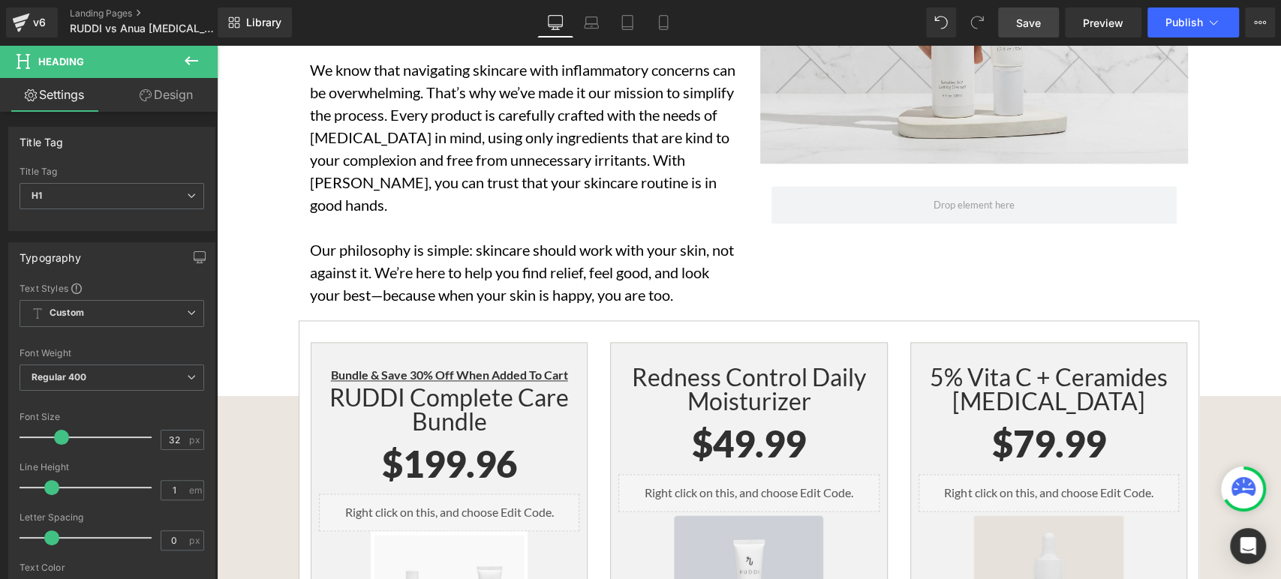
click at [1023, 17] on link "Save" at bounding box center [1028, 23] width 61 height 30
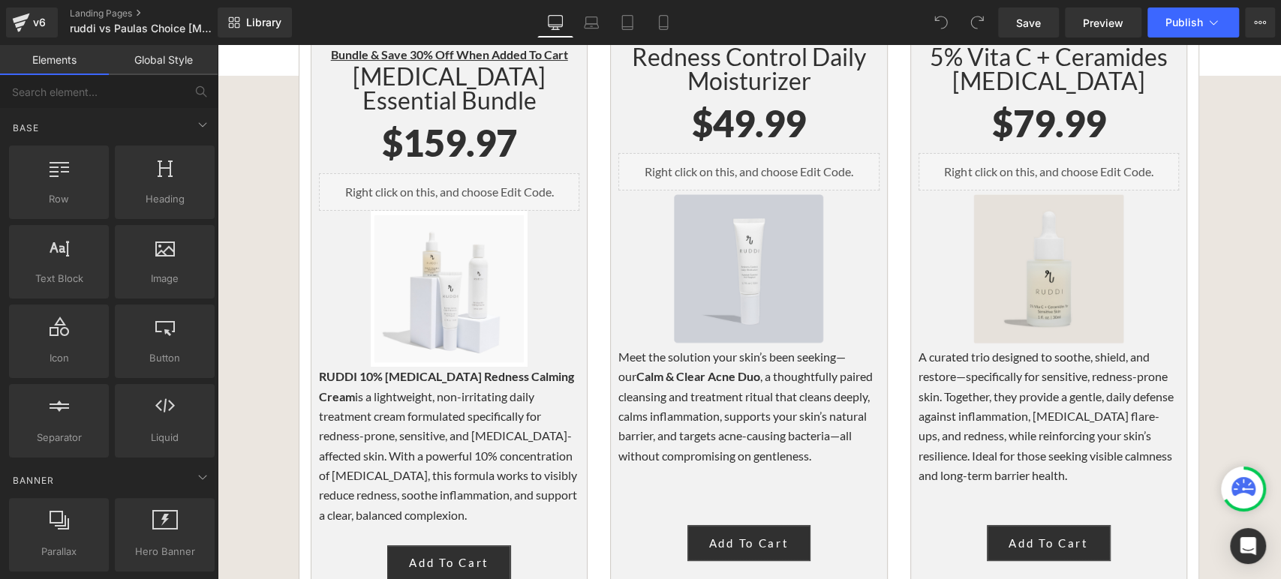
scroll to position [3836, 0]
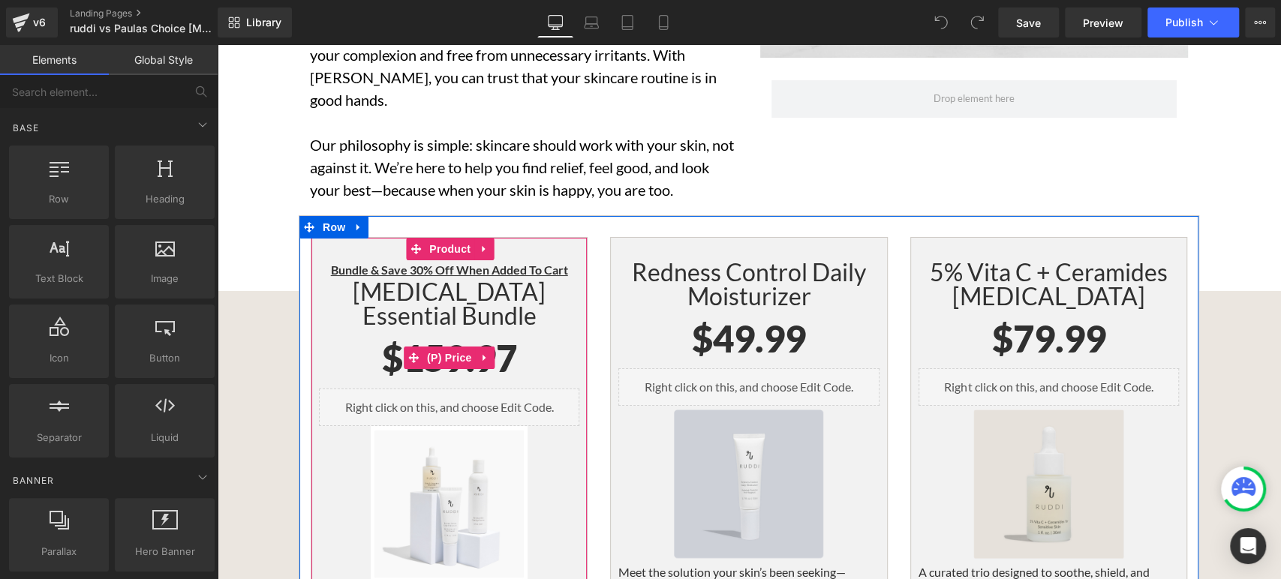
drag, startPoint x: 504, startPoint y: 214, endPoint x: 501, endPoint y: 206, distance: 8.1
click at [504, 328] on span "$159.97" at bounding box center [449, 358] width 135 height 61
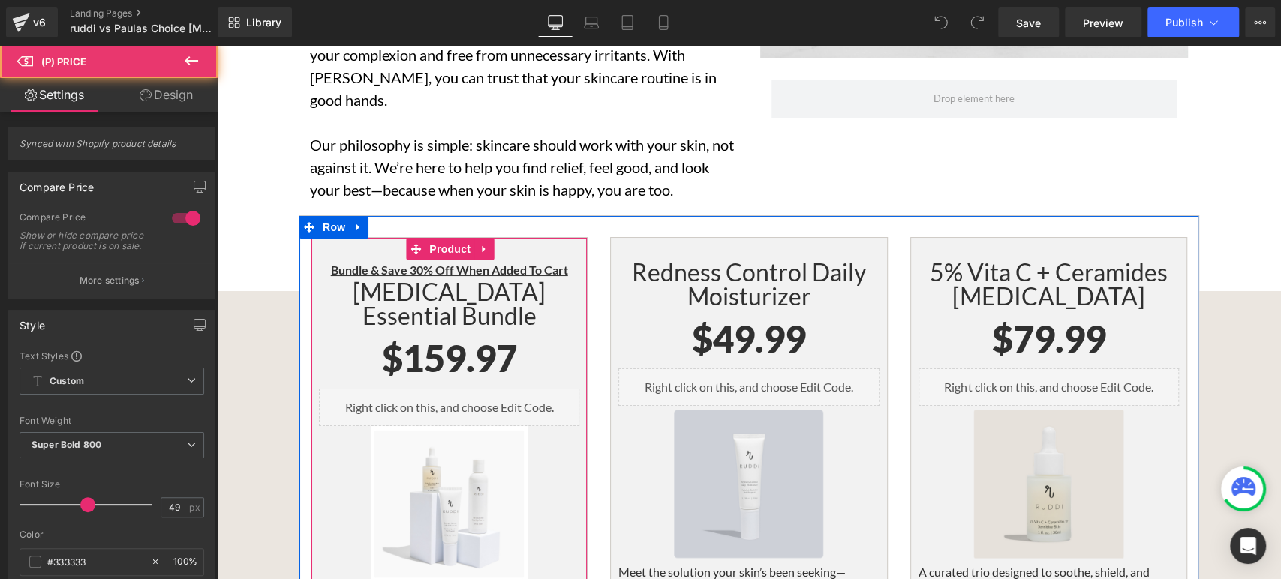
drag, startPoint x: 497, startPoint y: 200, endPoint x: 491, endPoint y: 193, distance: 9.0
click at [495, 280] on h1 "[MEDICAL_DATA] Essential Bundle" at bounding box center [449, 304] width 260 height 48
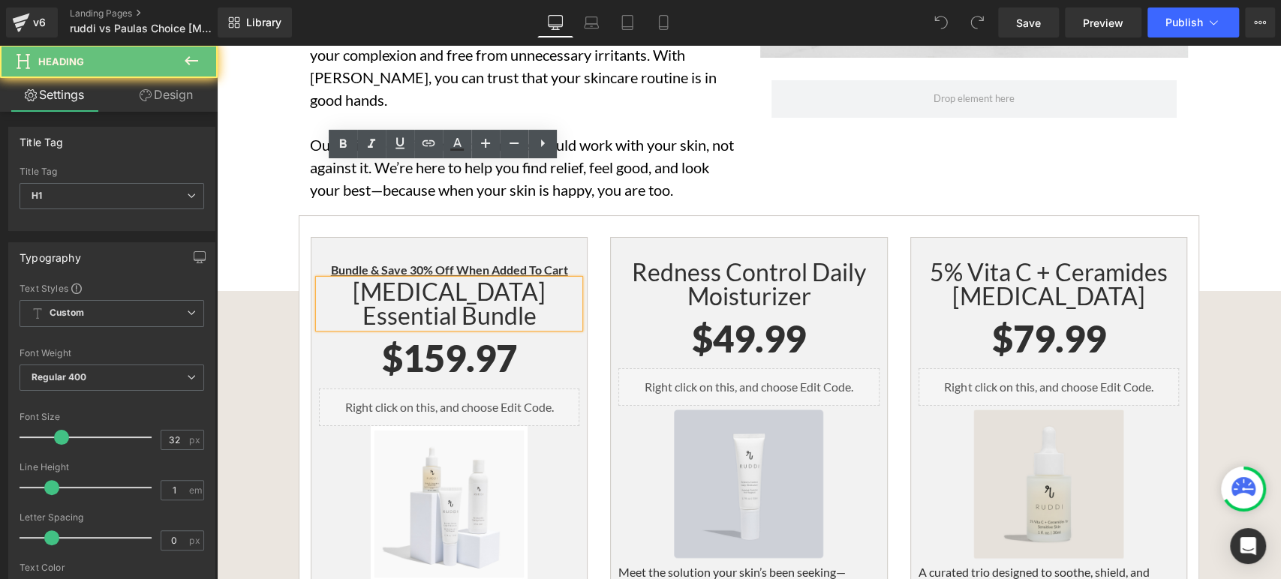
click at [491, 280] on h1 "[MEDICAL_DATA] Essential Bundle" at bounding box center [449, 304] width 260 height 48
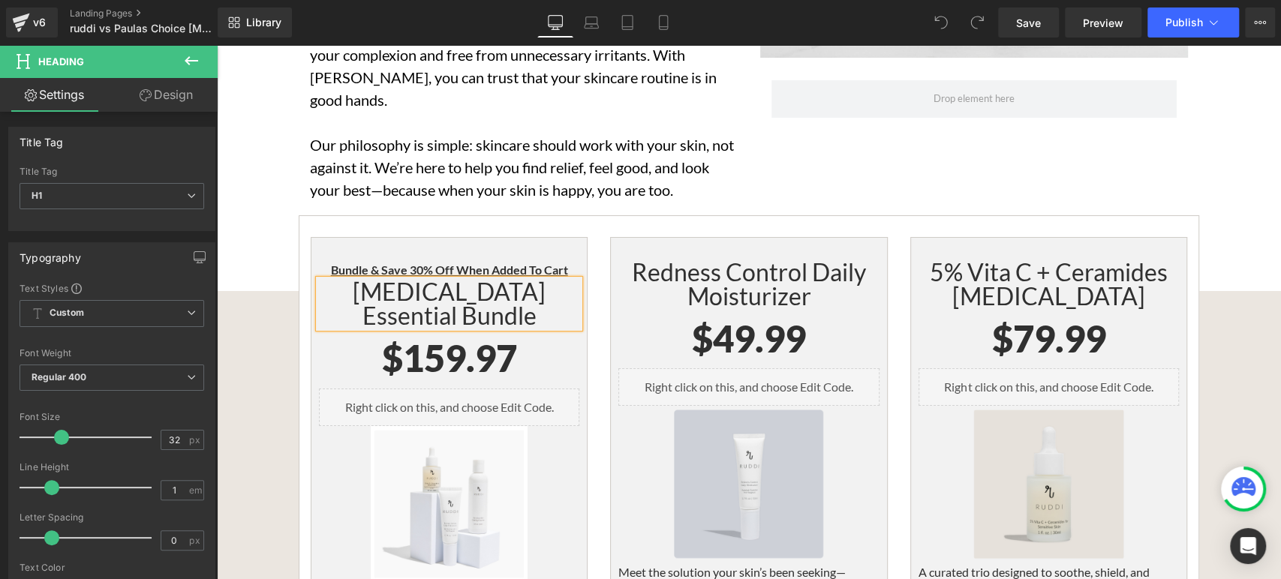
paste div
click at [456, 237] on div "Bundle & Save 30% Off When Added To Cart Heading RUDDI Complete Care Bundle Hea…" at bounding box center [449, 528] width 277 height 583
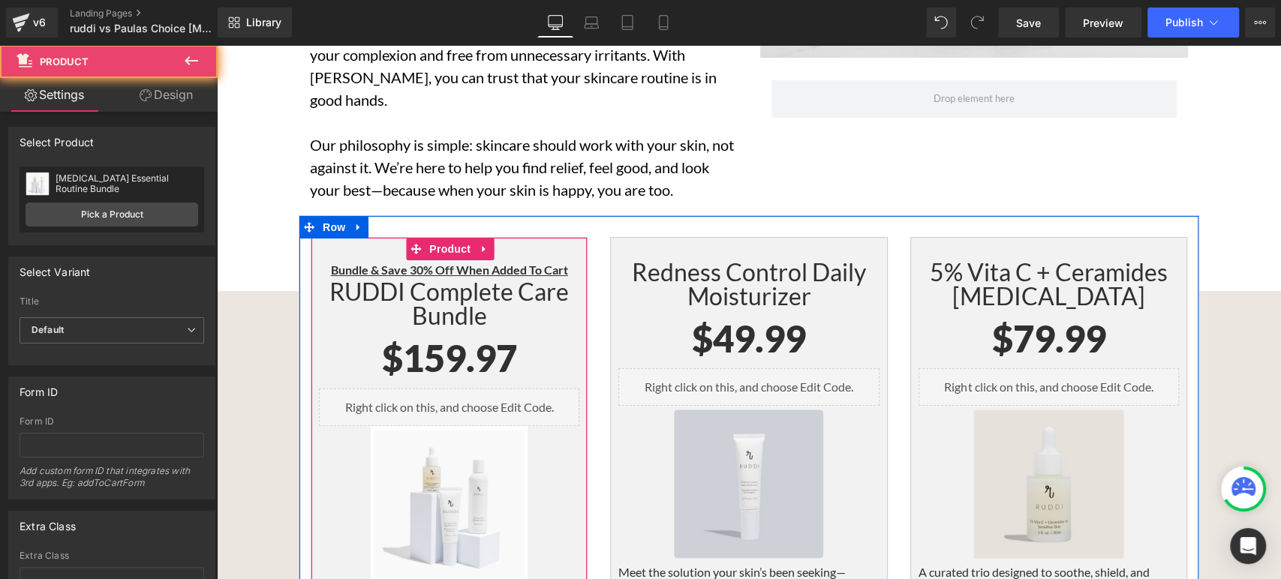
click at [435, 237] on div "Bundle & Save 30% Off When Added To Cart Heading RUDDI Complete Care Bundle Hea…" at bounding box center [449, 528] width 277 height 583
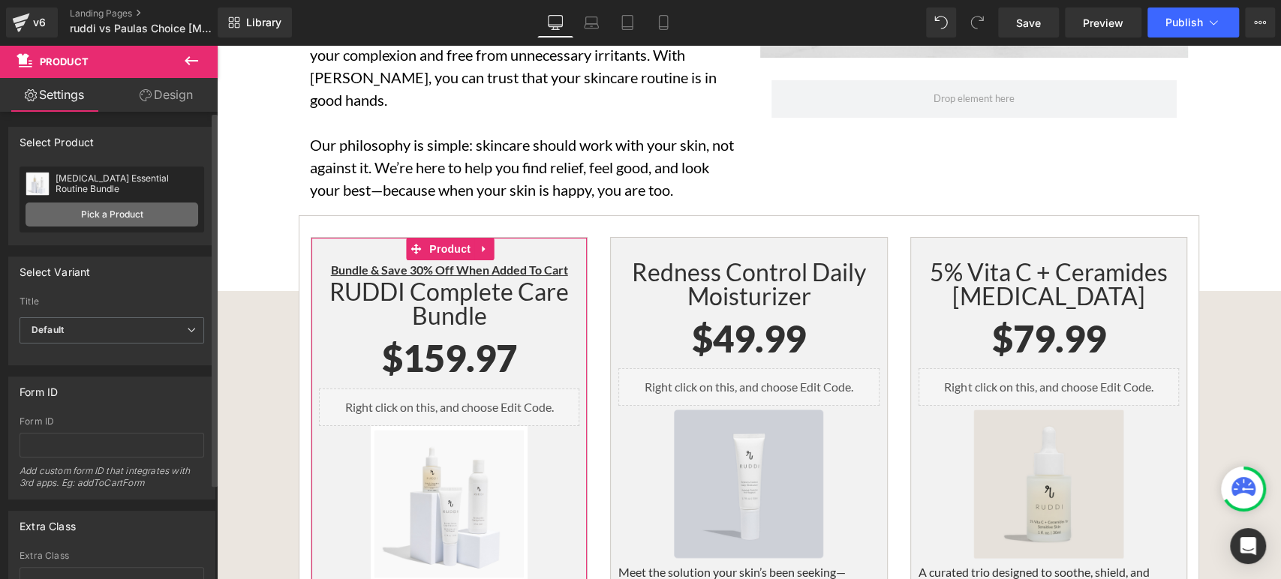
click at [136, 210] on link "Pick a Product" at bounding box center [112, 215] width 173 height 24
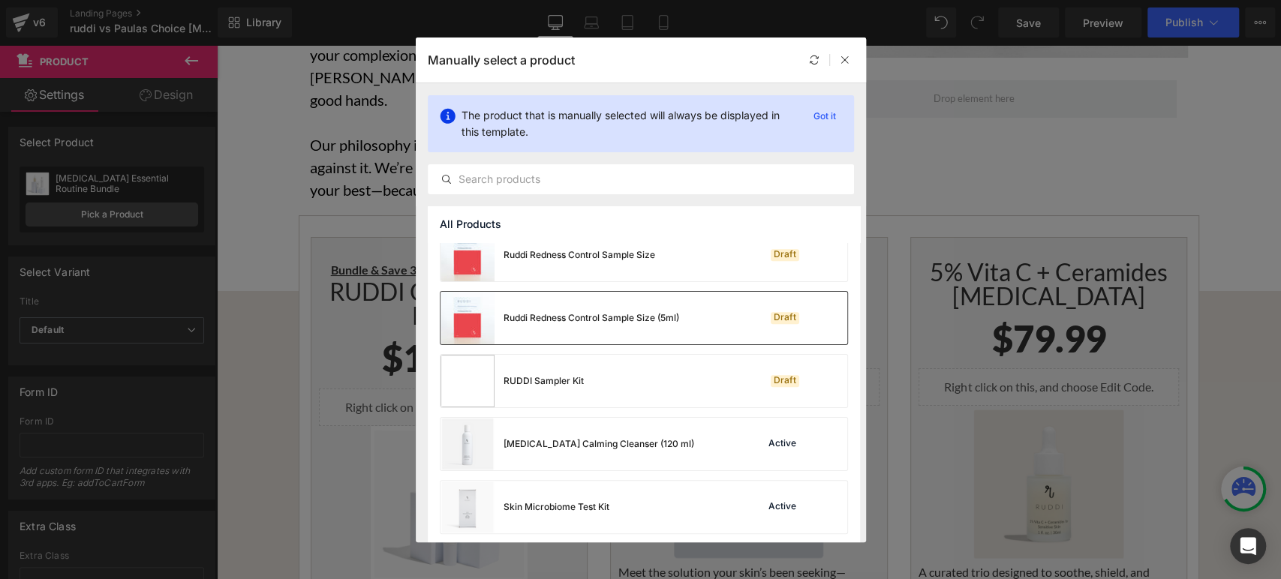
scroll to position [583, 0]
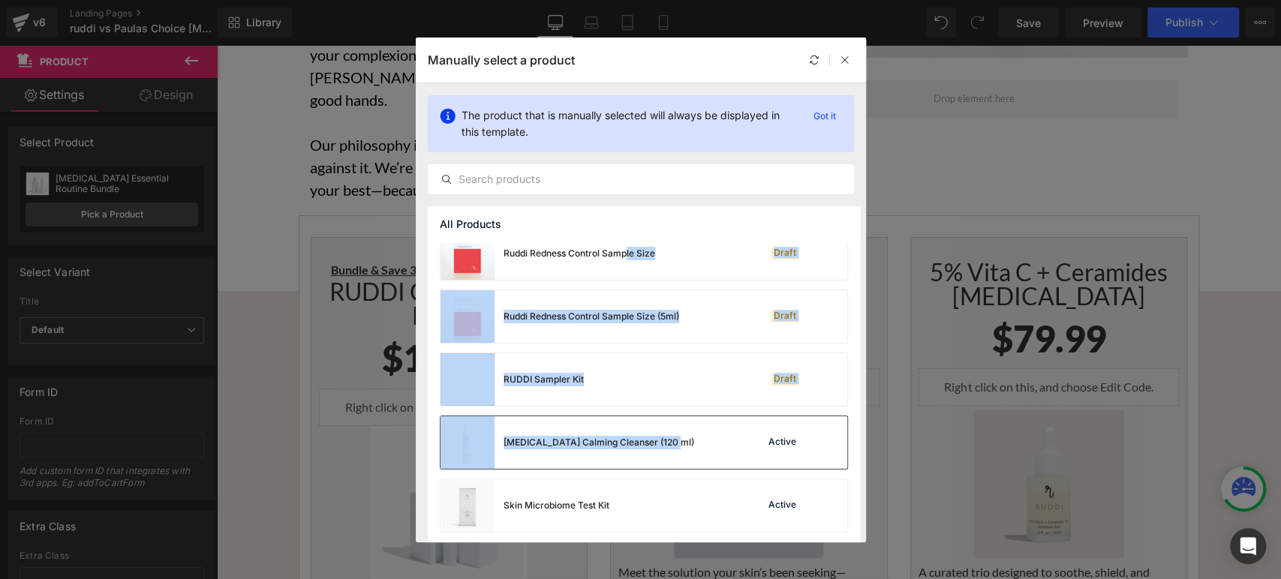
drag, startPoint x: 625, startPoint y: 252, endPoint x: 670, endPoint y: 441, distance: 193.7
click at [669, 443] on div "Sensitive Skin Essential Routine Bundle Active 10% Azelaic Acid Redness Calming…" at bounding box center [644, 102] width 432 height 886
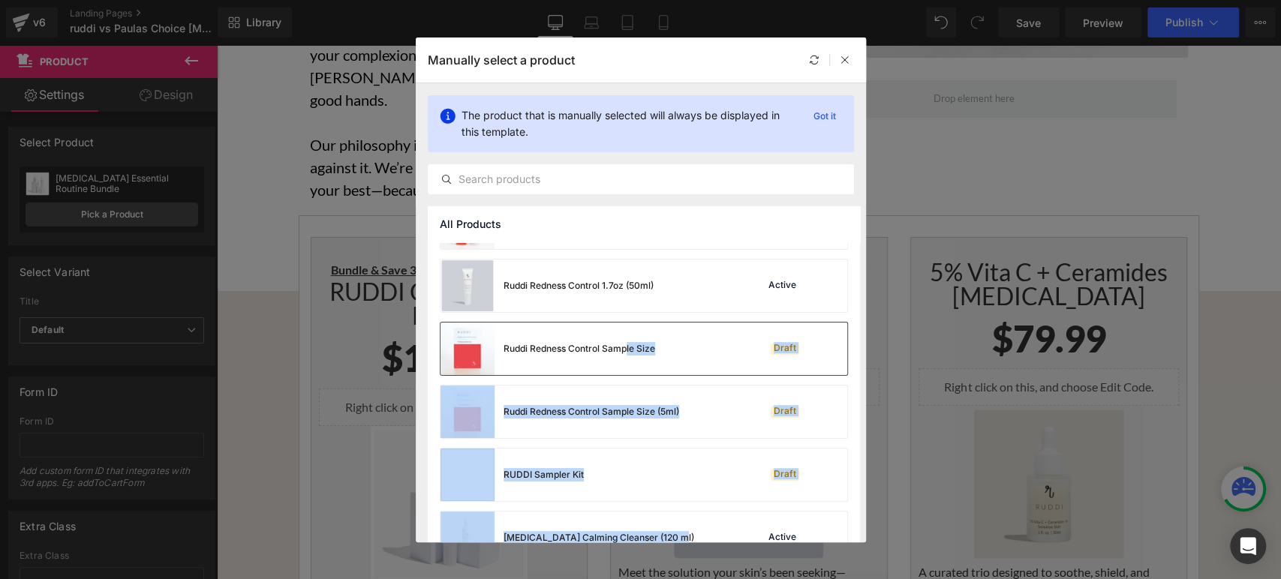
scroll to position [417, 0]
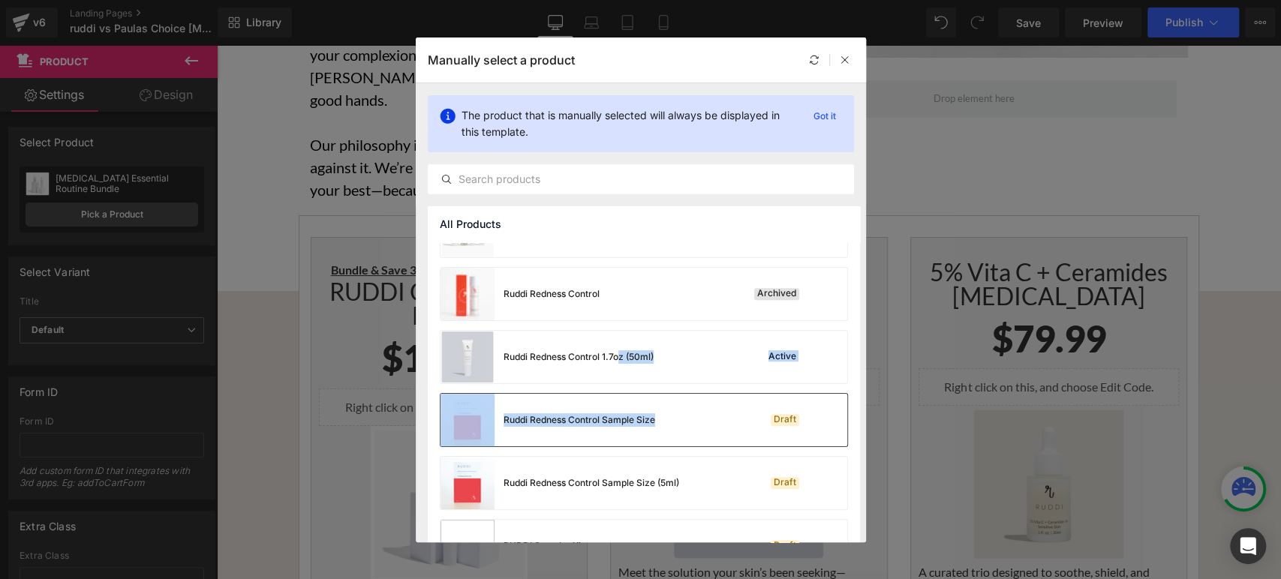
drag, startPoint x: 622, startPoint y: 353, endPoint x: 685, endPoint y: 402, distance: 80.3
click at [689, 398] on div "Sensitive Skin Essential Routine Bundle Active 10% Azelaic Acid Redness Calming…" at bounding box center [644, 269] width 432 height 886
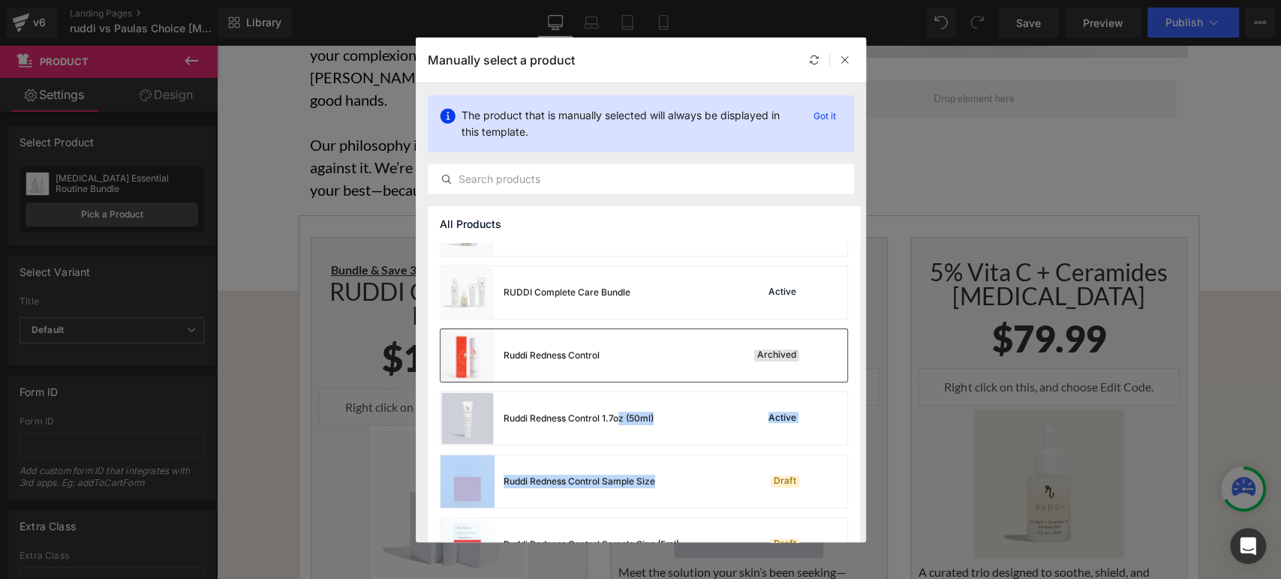
scroll to position [333, 0]
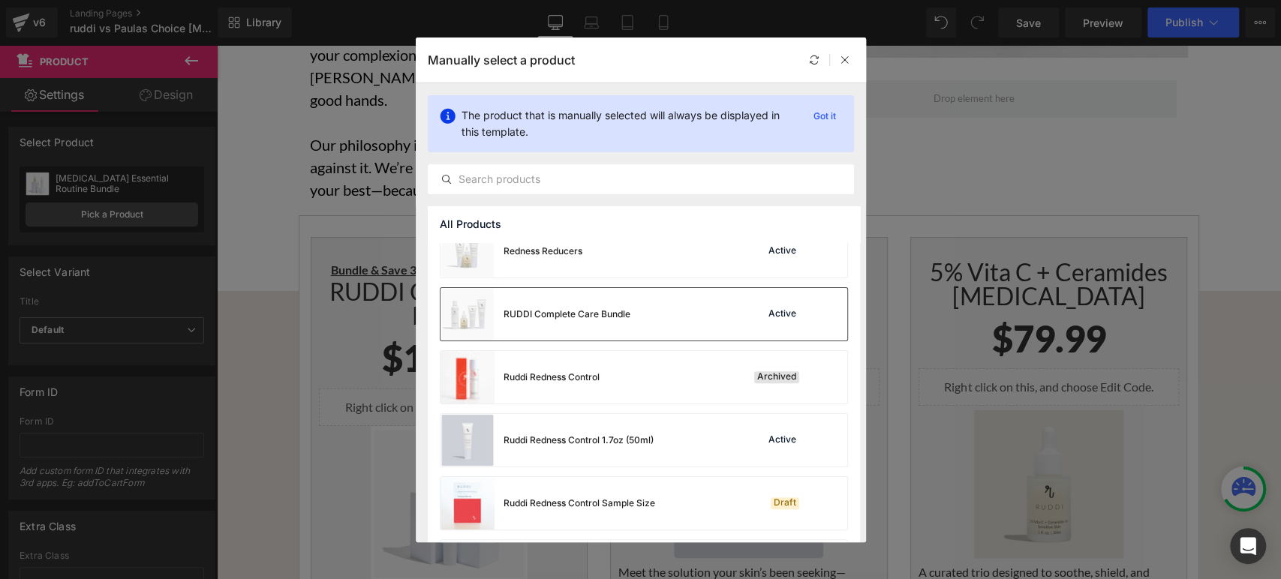
drag, startPoint x: 620, startPoint y: 320, endPoint x: 404, endPoint y: 275, distance: 220.7
click at [620, 321] on div "RUDDI Complete Care Bundle" at bounding box center [536, 314] width 190 height 53
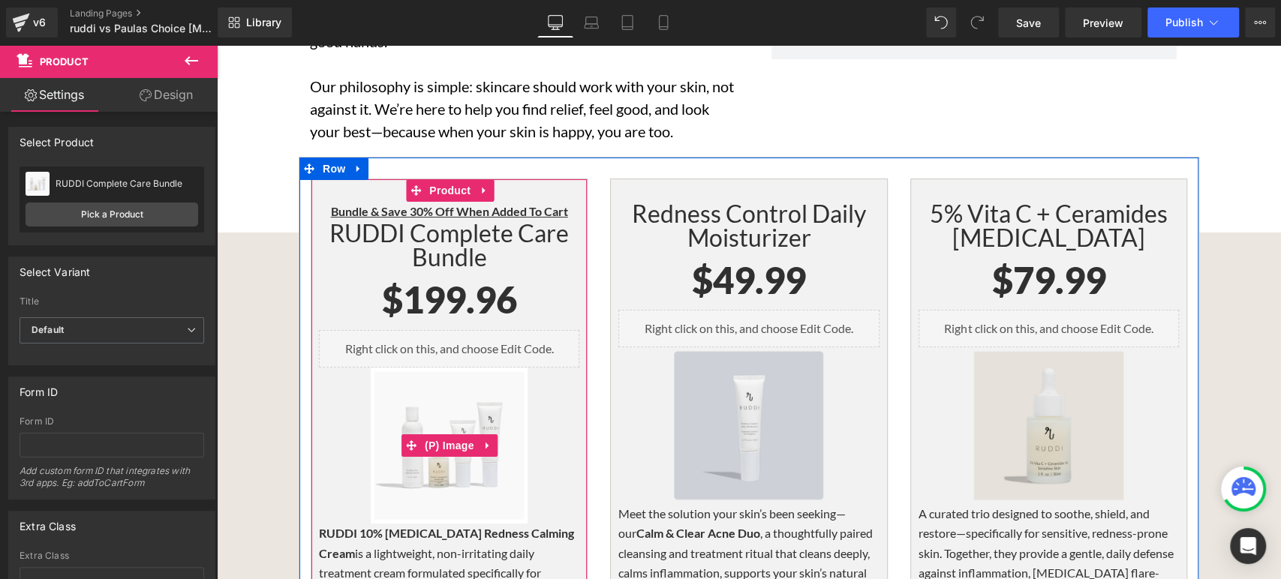
scroll to position [3920, 0]
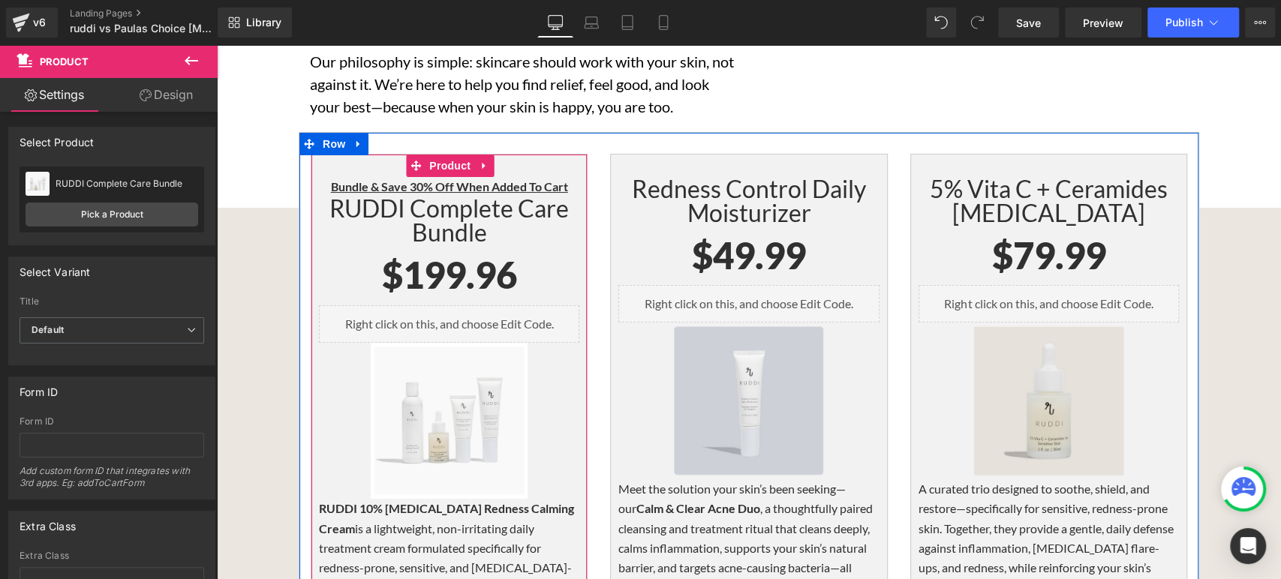
click at [414, 499] on p "RUDDI 10% [MEDICAL_DATA] Redness Calming Cream is a lightweight, non-irritating…" at bounding box center [449, 578] width 260 height 158
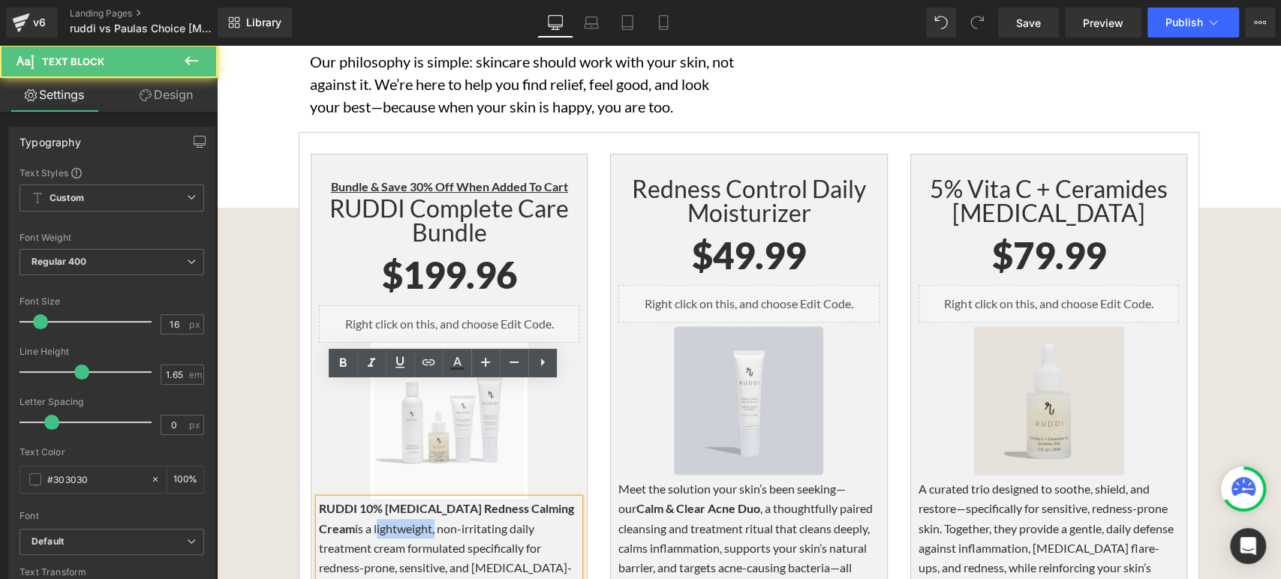
click at [414, 499] on p "RUDDI 10% [MEDICAL_DATA] Redness Calming Cream is a lightweight, non-irritating…" at bounding box center [449, 578] width 260 height 158
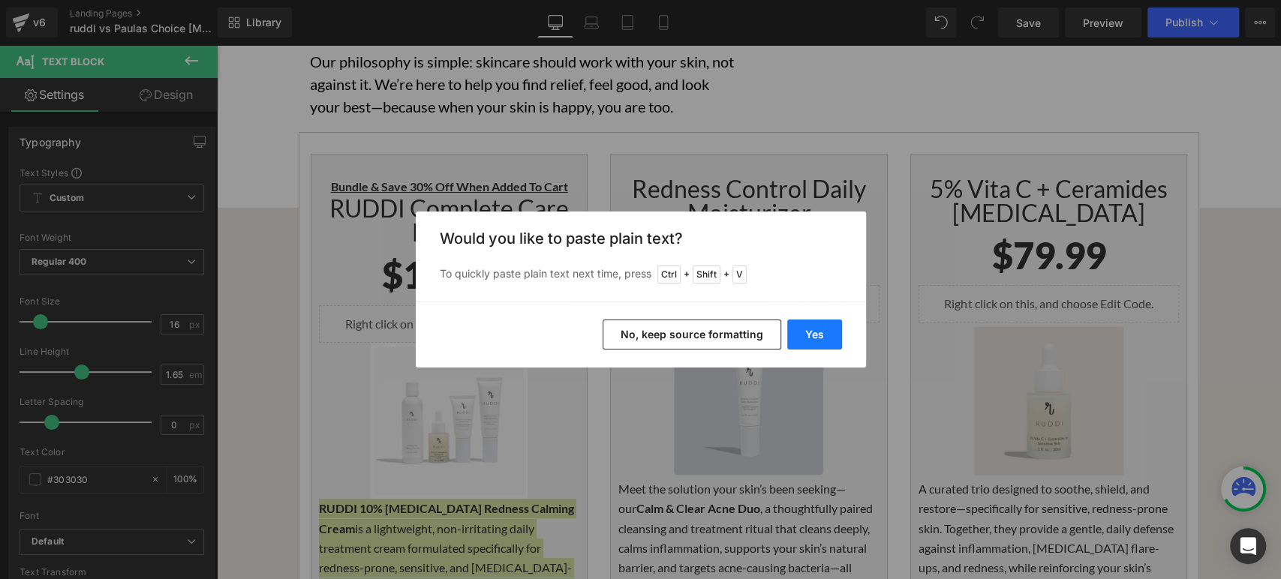
click at [808, 336] on button "Yes" at bounding box center [814, 335] width 55 height 30
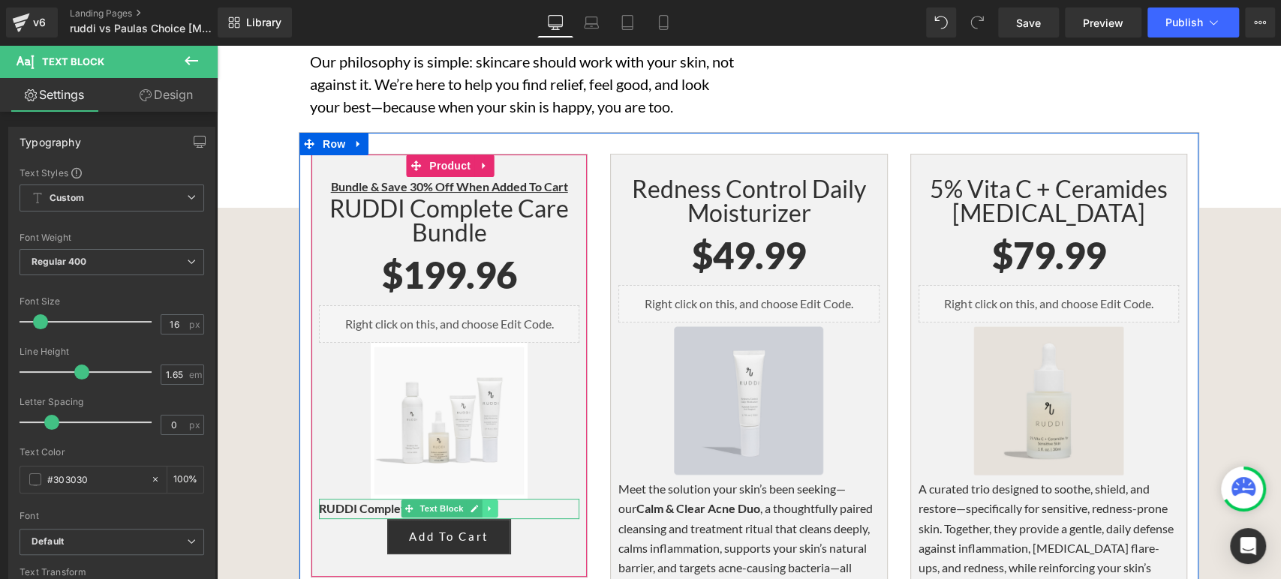
click at [483, 500] on link at bounding box center [490, 509] width 16 height 18
click at [531, 499] on p "RUDDI Complete Care Bundle" at bounding box center [449, 509] width 260 height 20
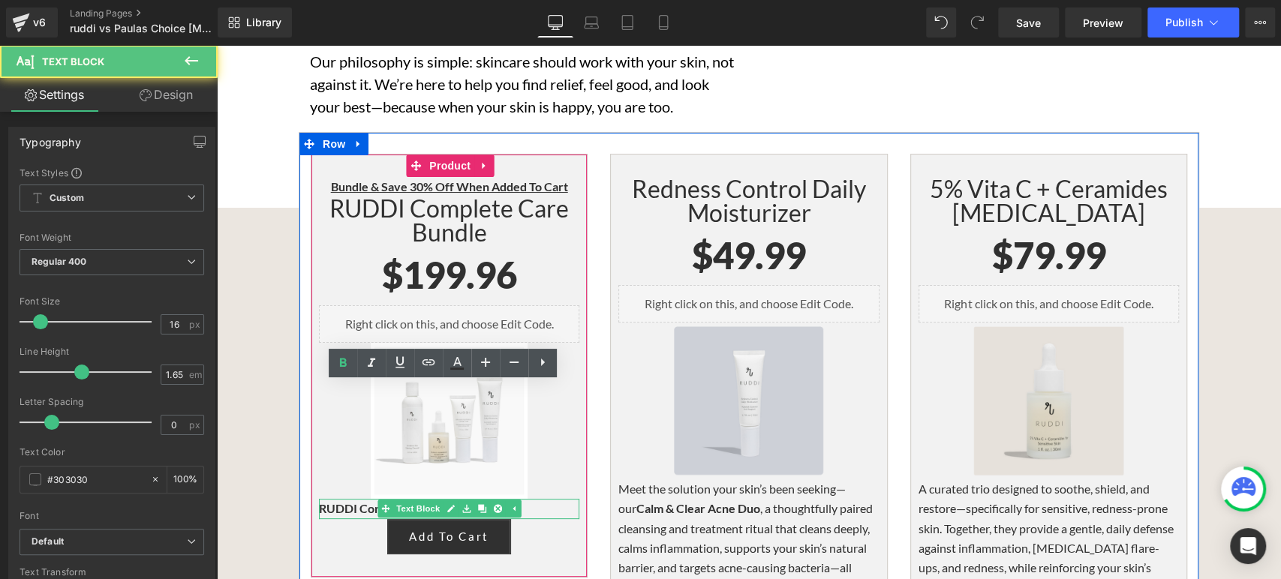
click at [531, 499] on p "RUDDI Complete Care Bundle" at bounding box center [449, 509] width 260 height 20
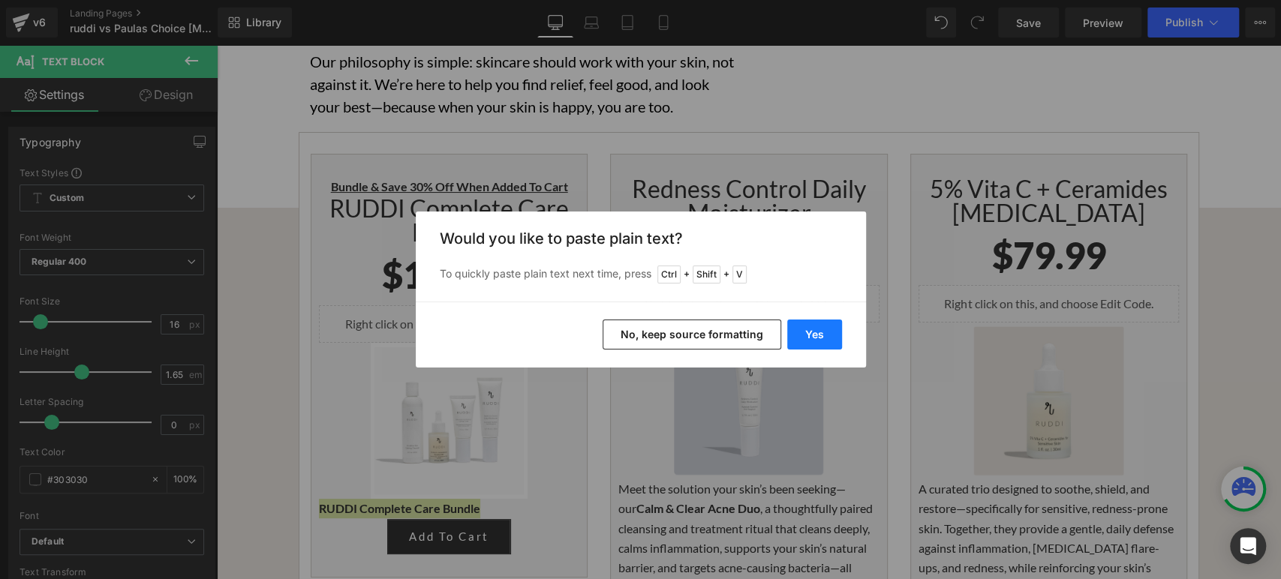
click at [815, 339] on button "Yes" at bounding box center [814, 335] width 55 height 30
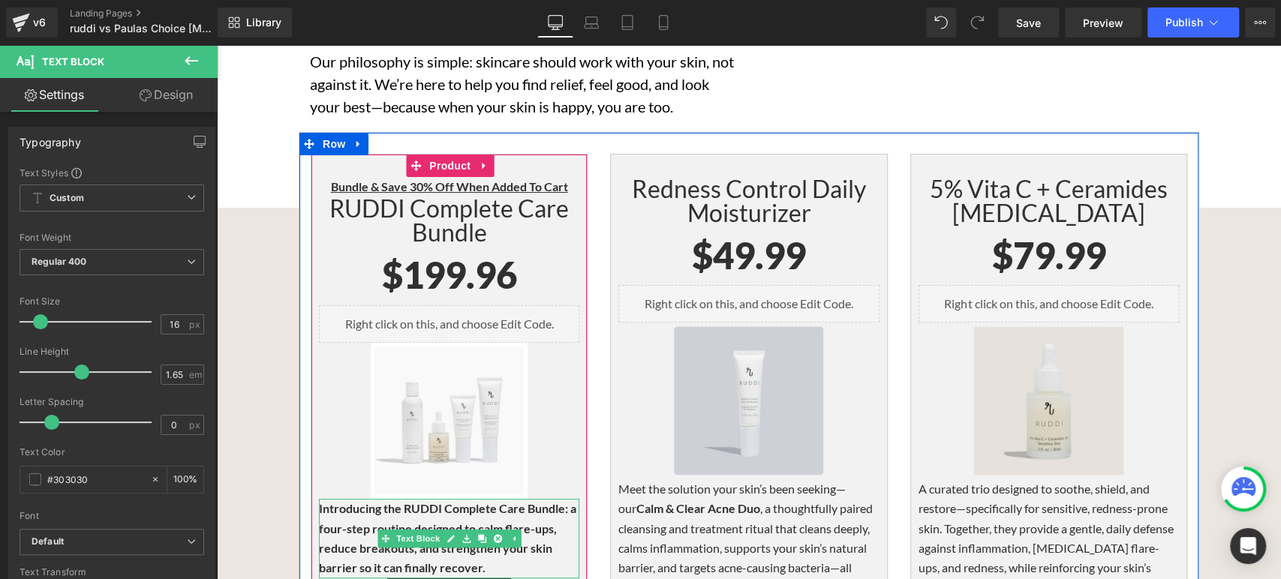
click at [513, 499] on p "Introducing the RUDDI Complete Care Bundle: a four-step routine designed to cal…" at bounding box center [449, 539] width 260 height 80
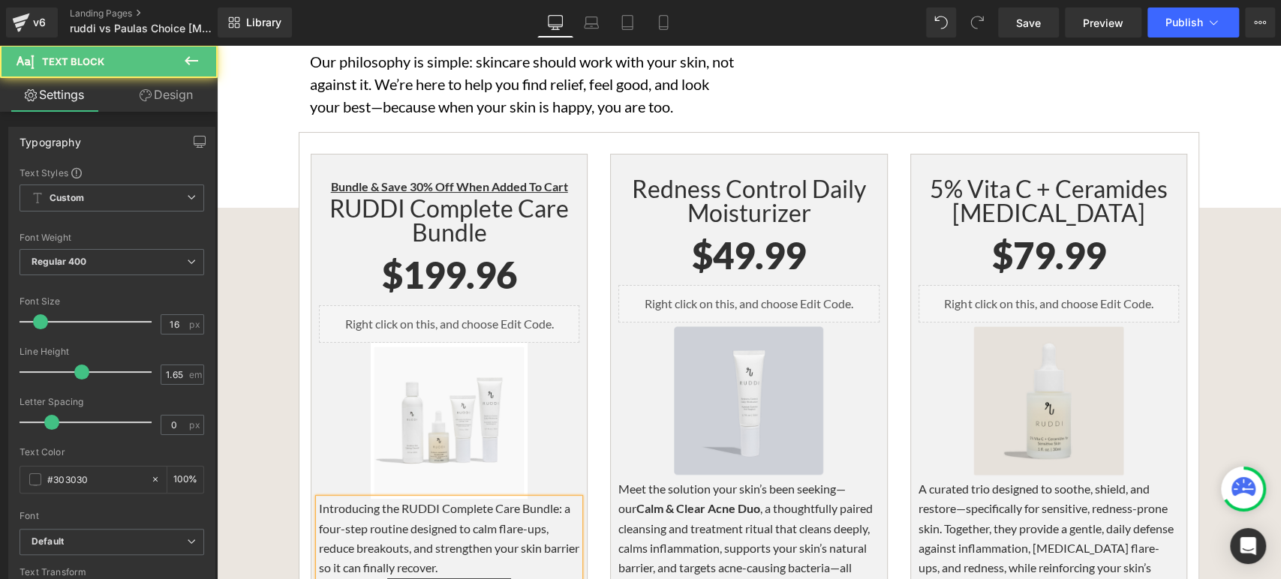
click at [516, 499] on p "Introducing the RUDDI Complete Care Bundle: a four-step routine designed to cal…" at bounding box center [449, 539] width 260 height 80
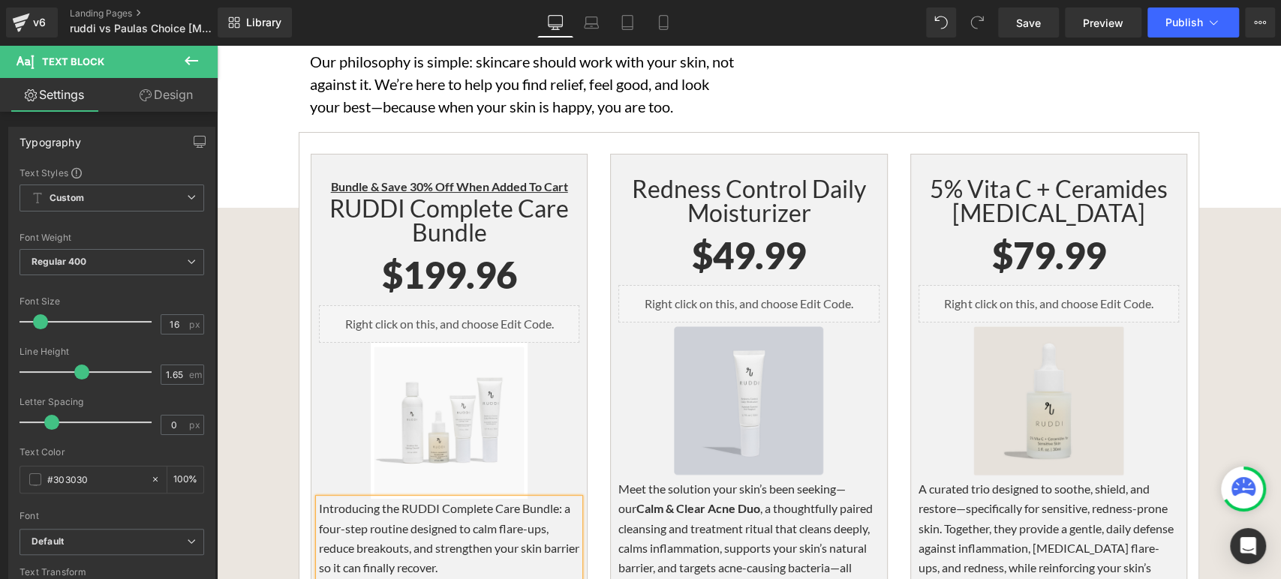
click at [319, 499] on p "Introducing the RUDDI Complete Care Bundle: a four-step routine designed to cal…" at bounding box center [449, 539] width 260 height 80
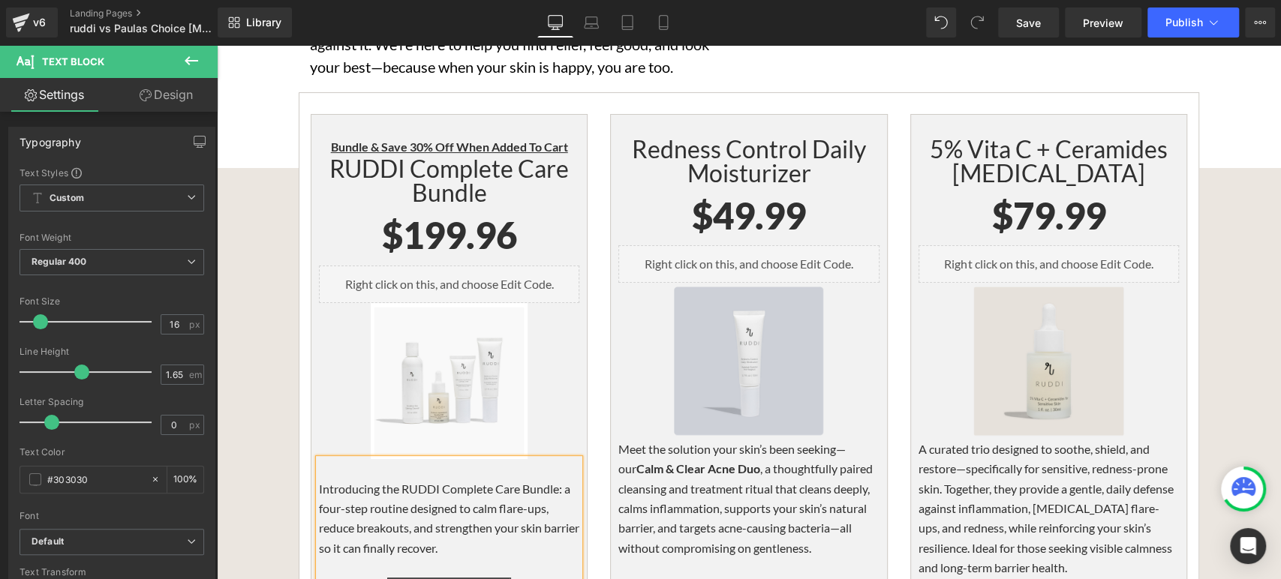
scroll to position [4003, 0]
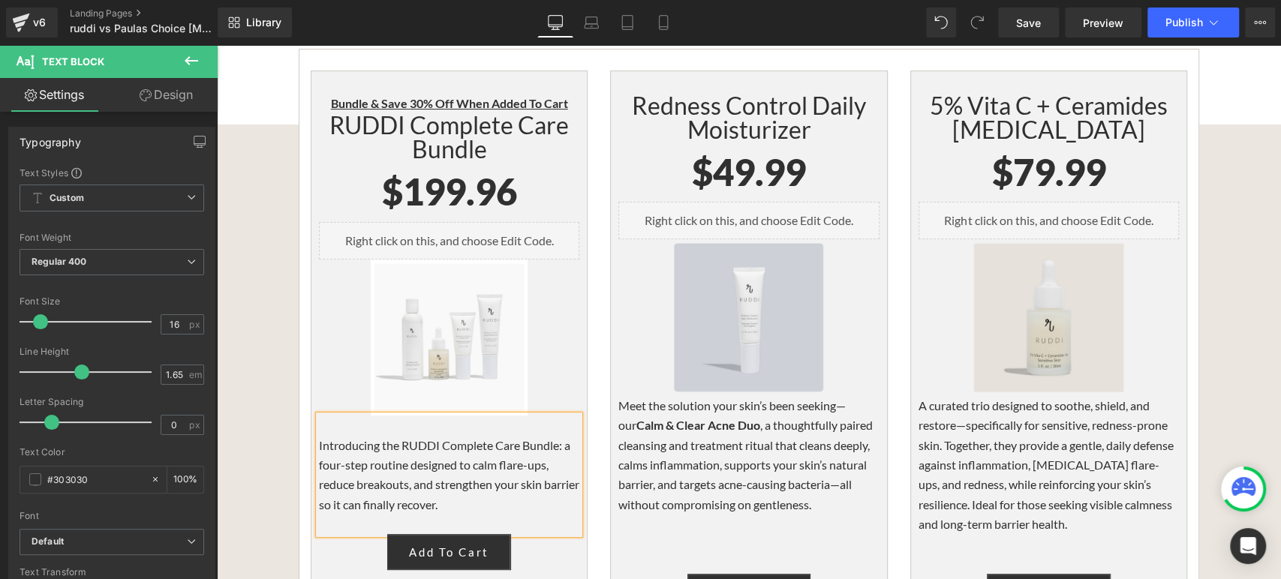
click at [1023, 396] on p "A curated trio designed to soothe, shield, and restore—specifically for sensiti…" at bounding box center [1049, 465] width 260 height 139
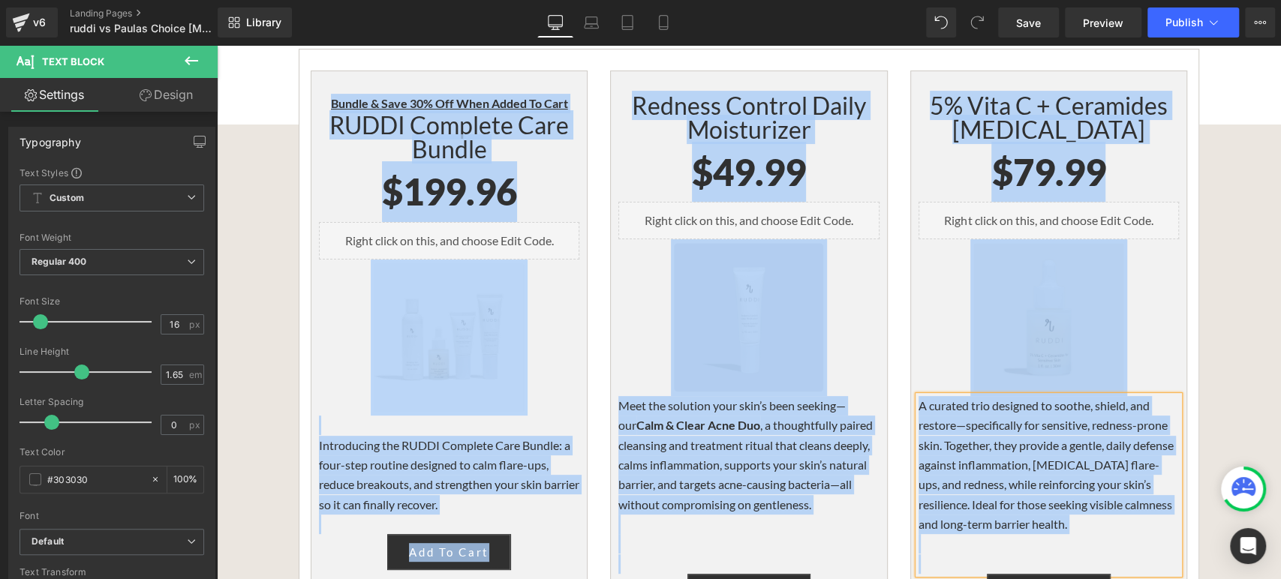
click at [1024, 396] on p "A curated trio designed to soothe, shield, and restore—specifically for sensiti…" at bounding box center [1049, 465] width 260 height 139
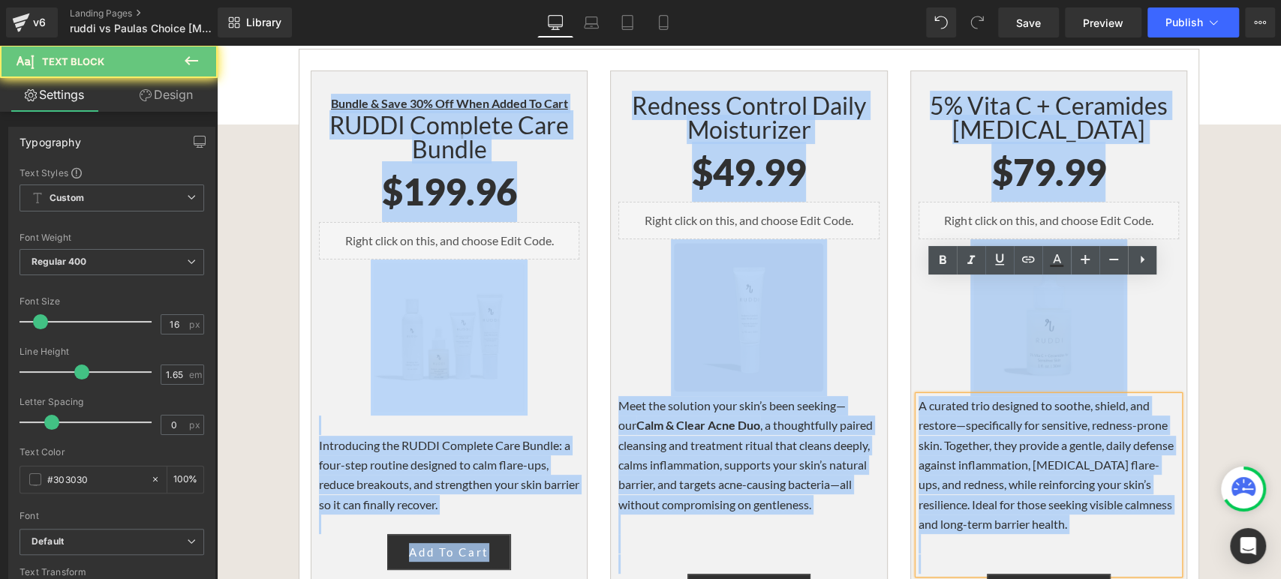
click at [1019, 396] on p "A curated trio designed to soothe, shield, and restore—specifically for sensiti…" at bounding box center [1049, 465] width 260 height 139
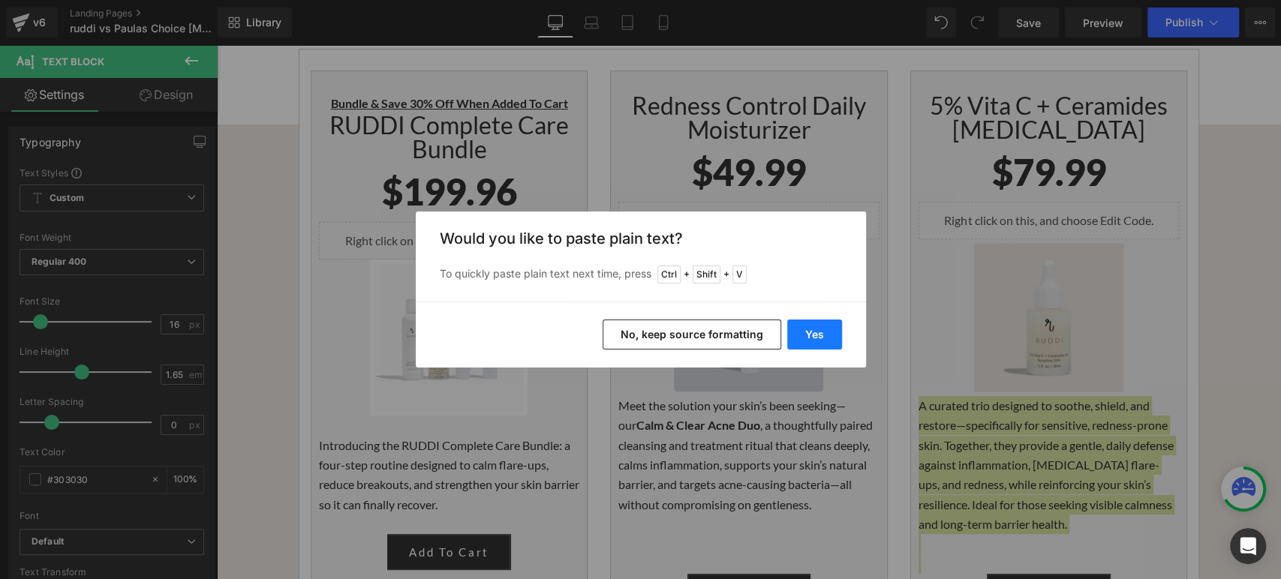
click at [829, 333] on button "Yes" at bounding box center [814, 335] width 55 height 30
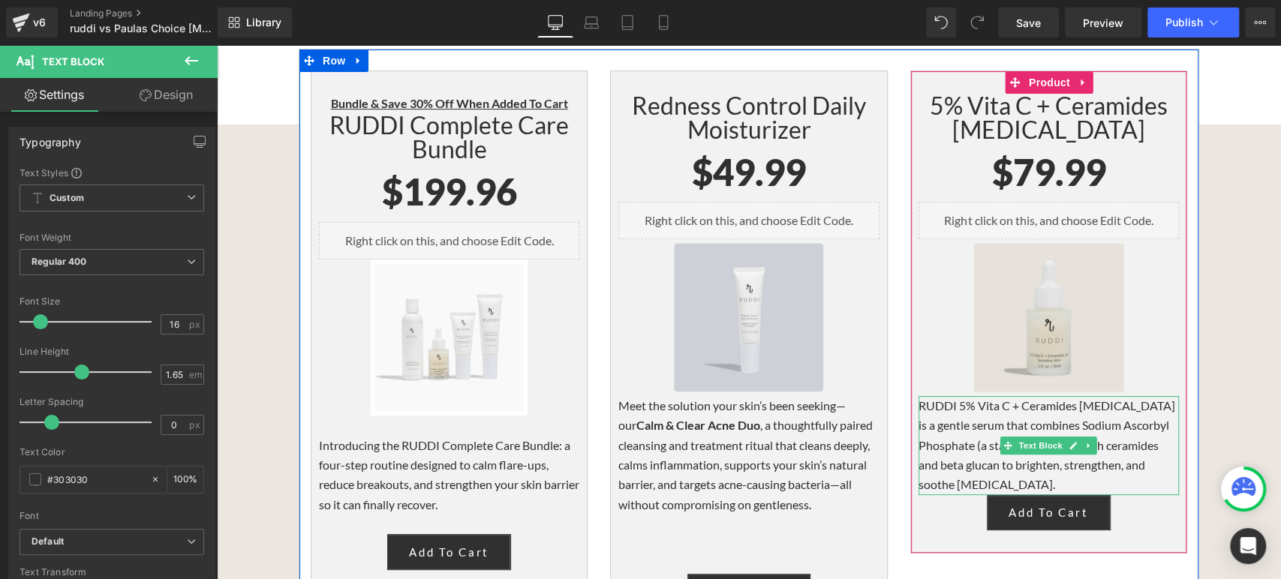
click at [1073, 396] on p "RUDDI 5% Vita C + Ceramides [MEDICAL_DATA] is a gentle serum that combines Sodi…" at bounding box center [1049, 445] width 260 height 99
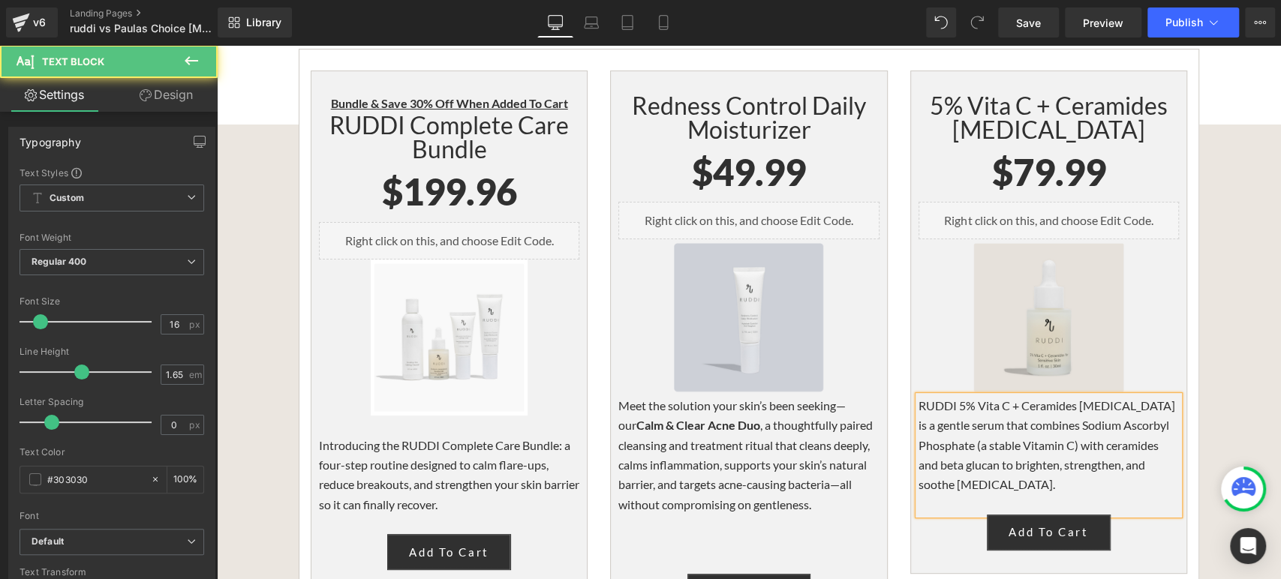
click at [919, 396] on p "RUDDI 5% Vita C + Ceramides [MEDICAL_DATA] is a gentle serum that combines Sodi…" at bounding box center [1049, 445] width 260 height 99
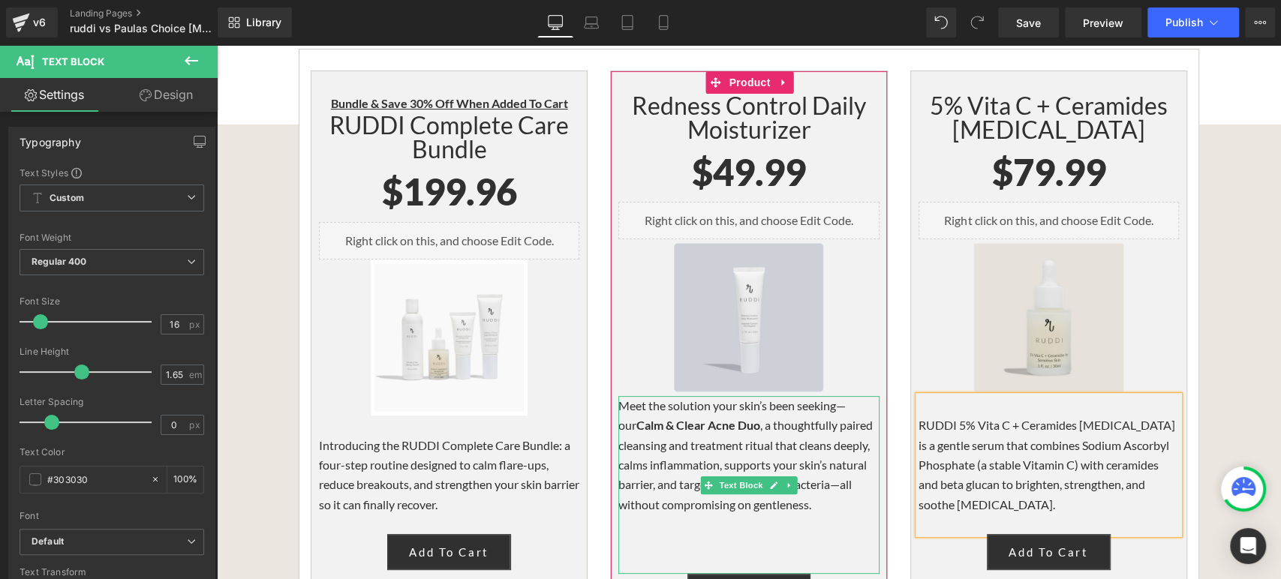
click at [734, 396] on p "Meet the solution your skin’s been seeking—our Calm & Clear Acne Duo , a though…" at bounding box center [749, 455] width 260 height 119
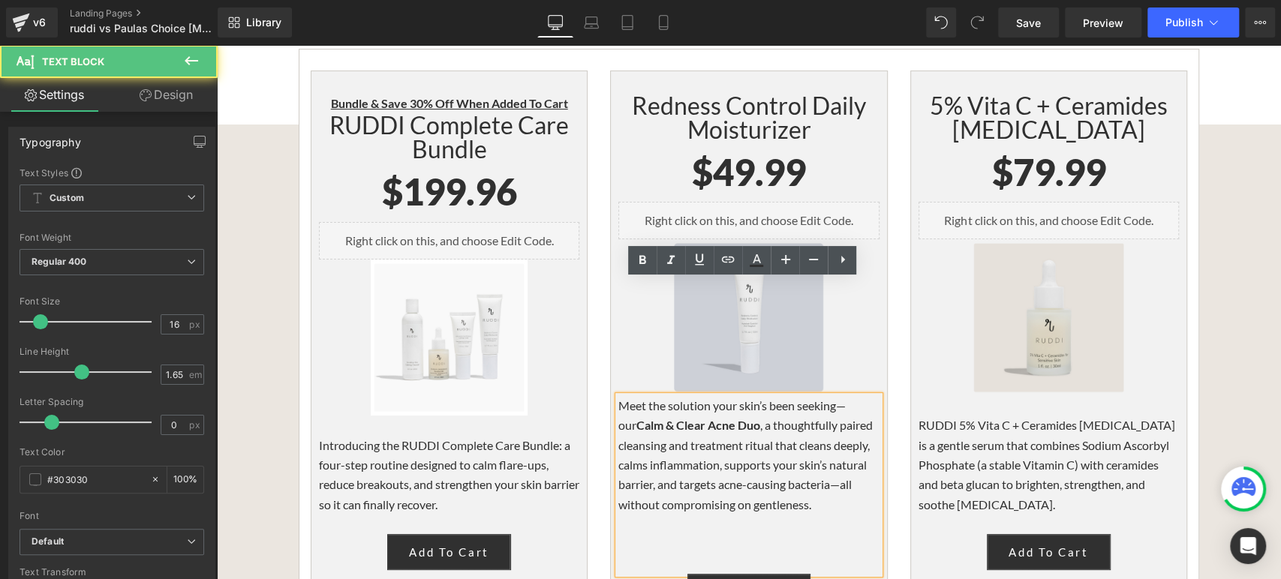
click at [720, 396] on p "Meet the solution your skin’s been seeking—our Calm & Clear Acne Duo , a though…" at bounding box center [749, 455] width 260 height 119
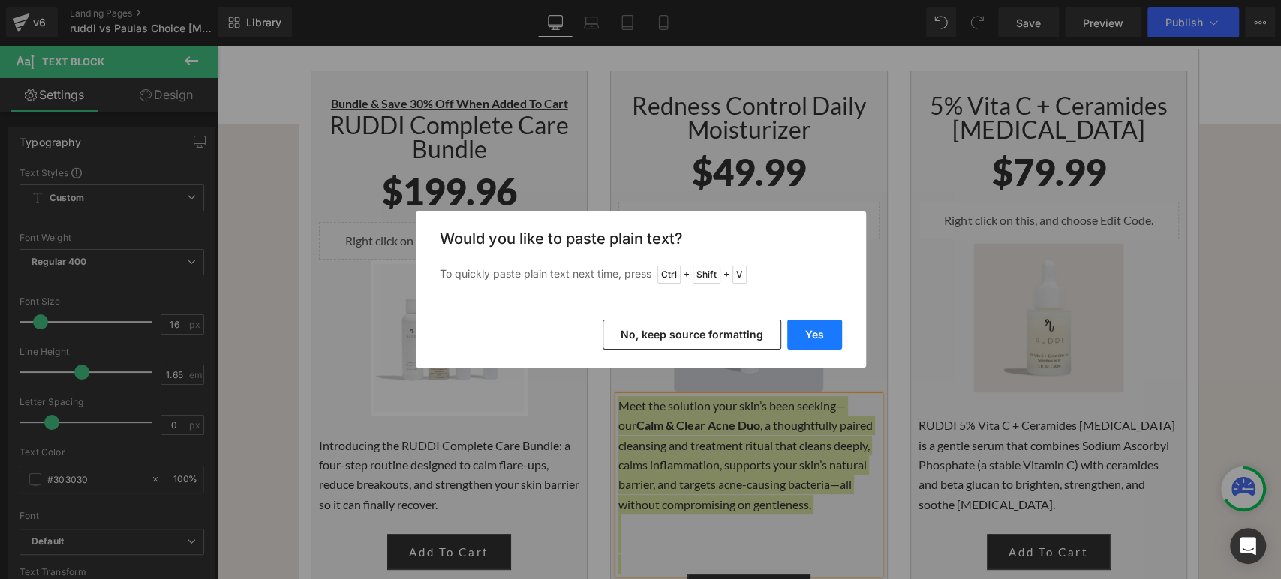
click at [817, 327] on button "Yes" at bounding box center [814, 335] width 55 height 30
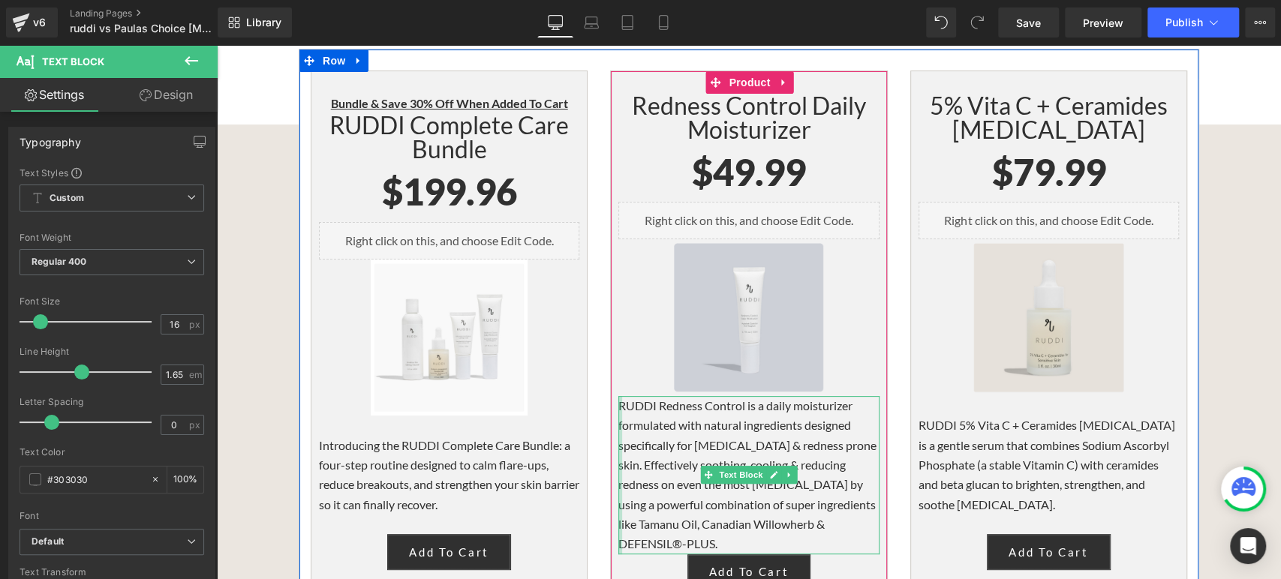
click at [619, 396] on div at bounding box center [621, 475] width 4 height 158
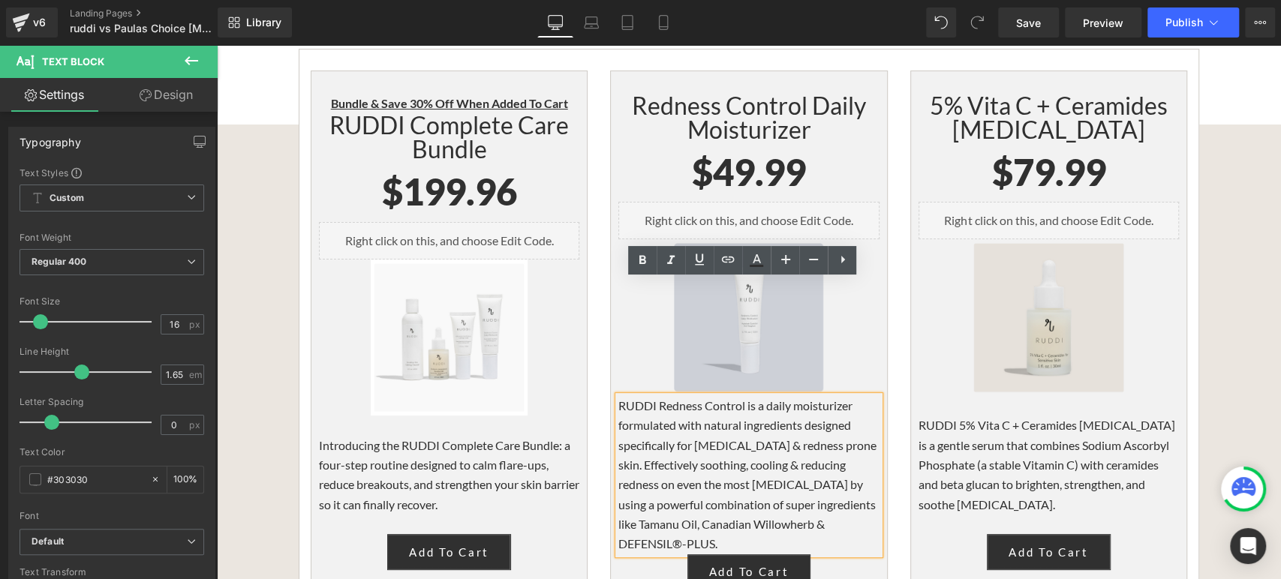
click at [619, 396] on p "RUDDI Redness Control is a daily moisturizer formulated with natural ingredient…" at bounding box center [749, 475] width 260 height 158
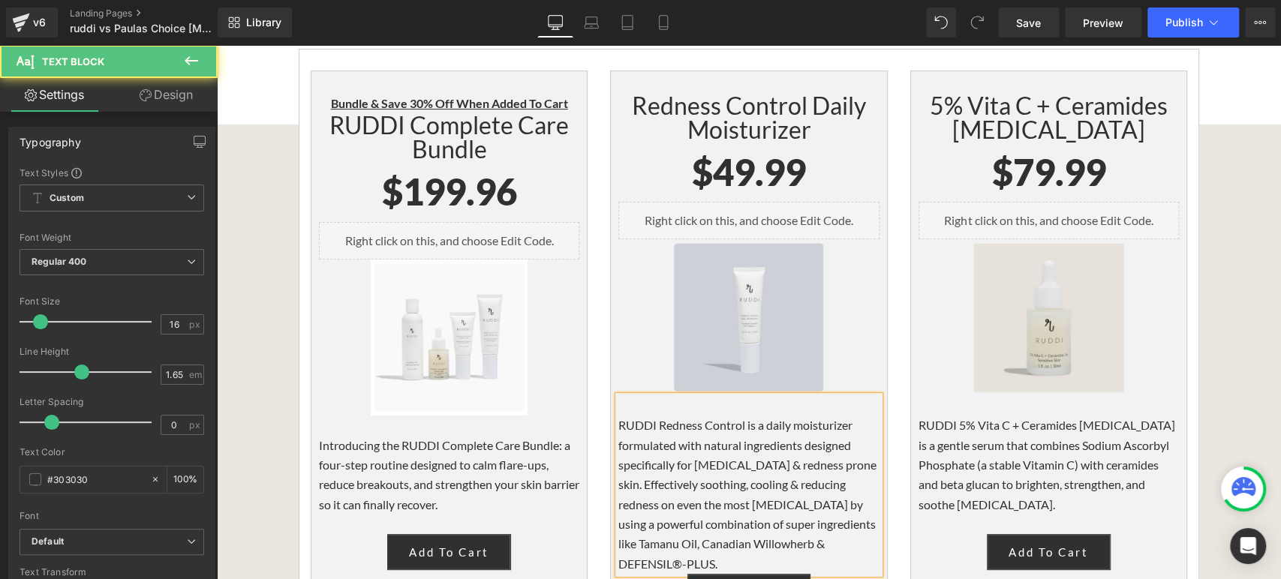
click at [667, 443] on p "RUDDI Redness Control is a daily moisturizer formulated with natural ingredient…" at bounding box center [749, 495] width 260 height 158
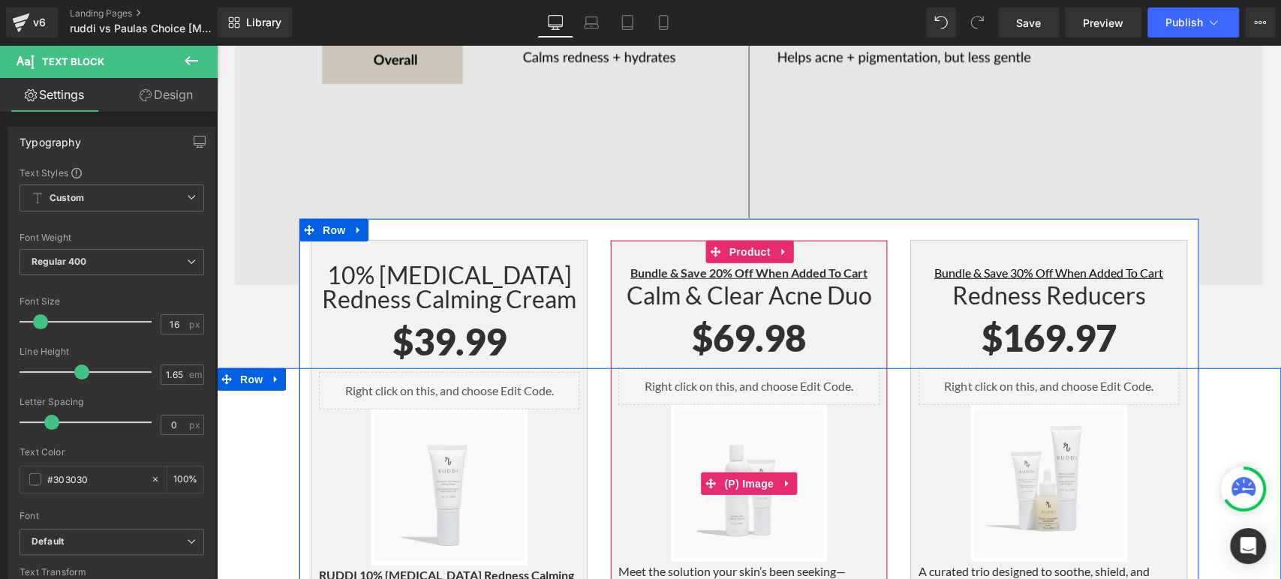
scroll to position [2502, 0]
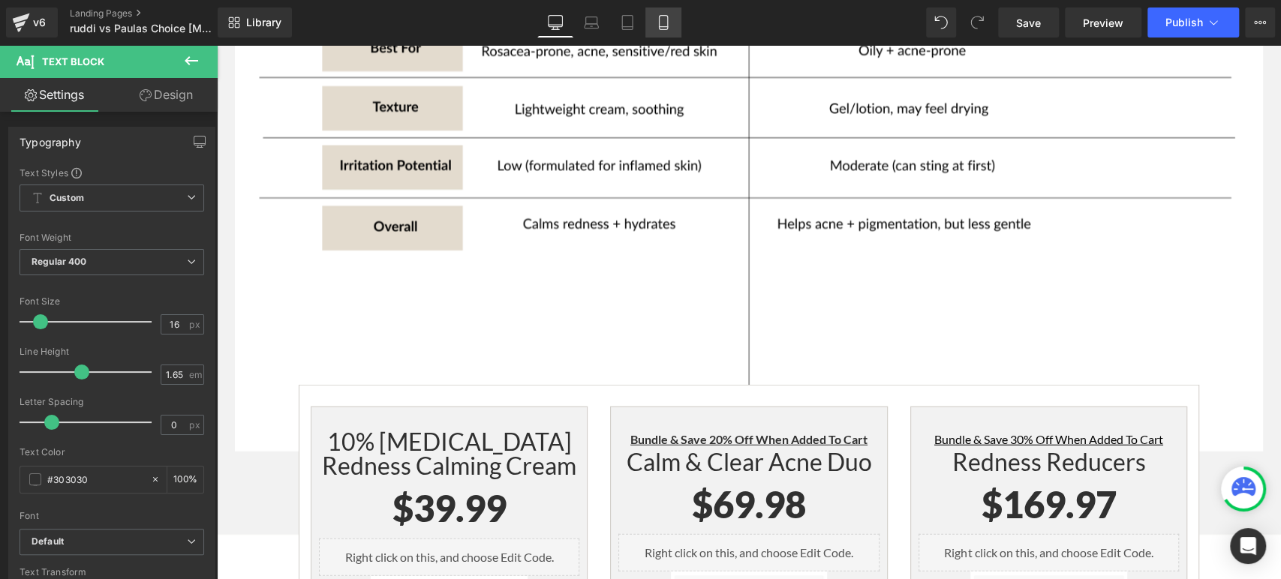
click at [665, 23] on icon at bounding box center [663, 22] width 15 height 15
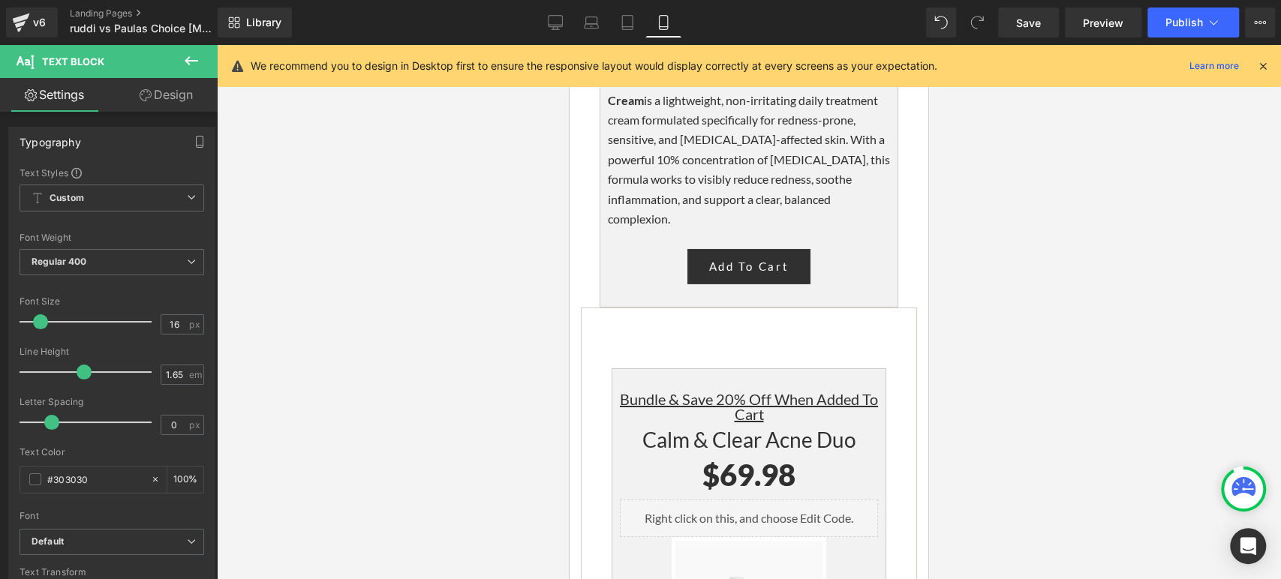
scroll to position [3683, 0]
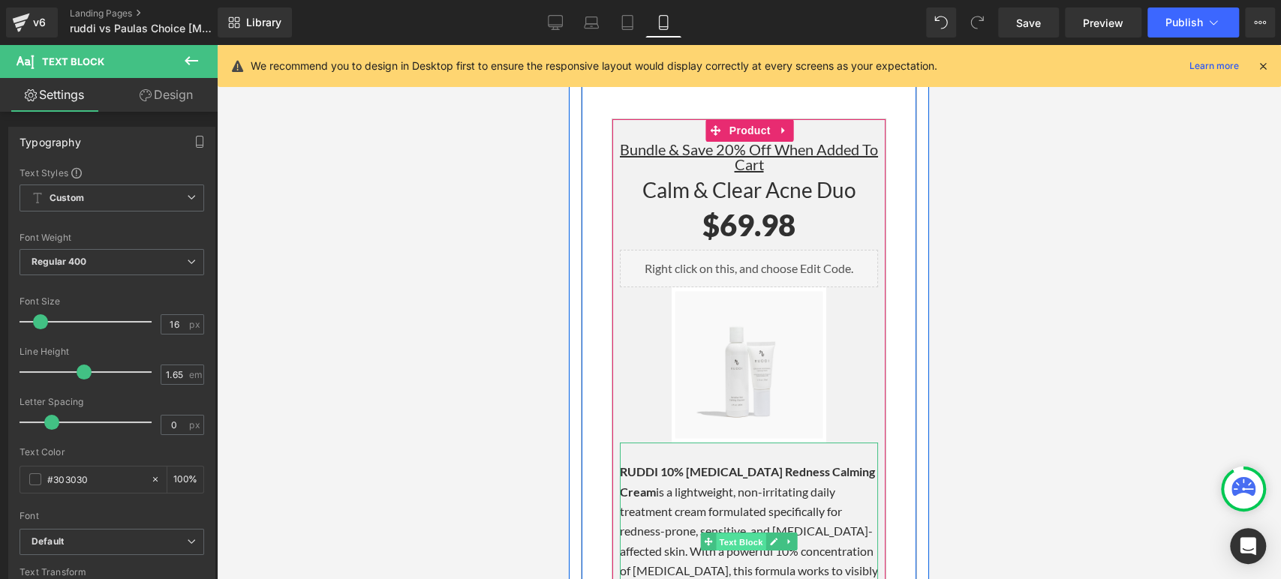
click at [727, 533] on span "Text Block" at bounding box center [742, 542] width 50 height 18
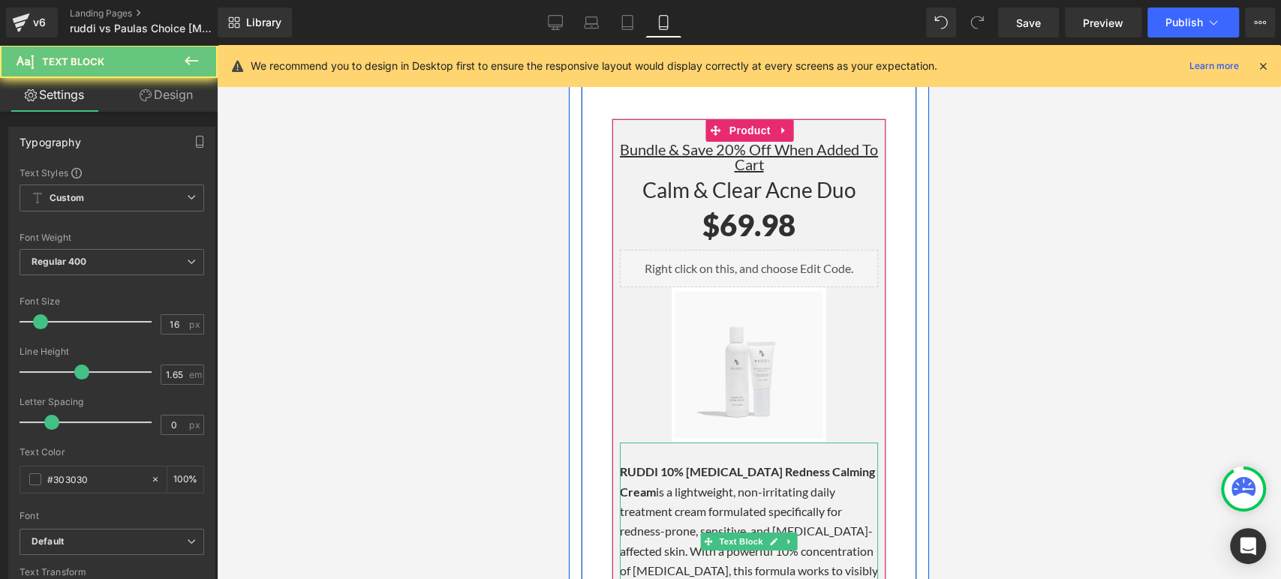
click at [721, 462] on p "RUDDI 10% Azelaic Acid Redness Calming Cream is a lightweight, non-irritating d…" at bounding box center [749, 541] width 258 height 158
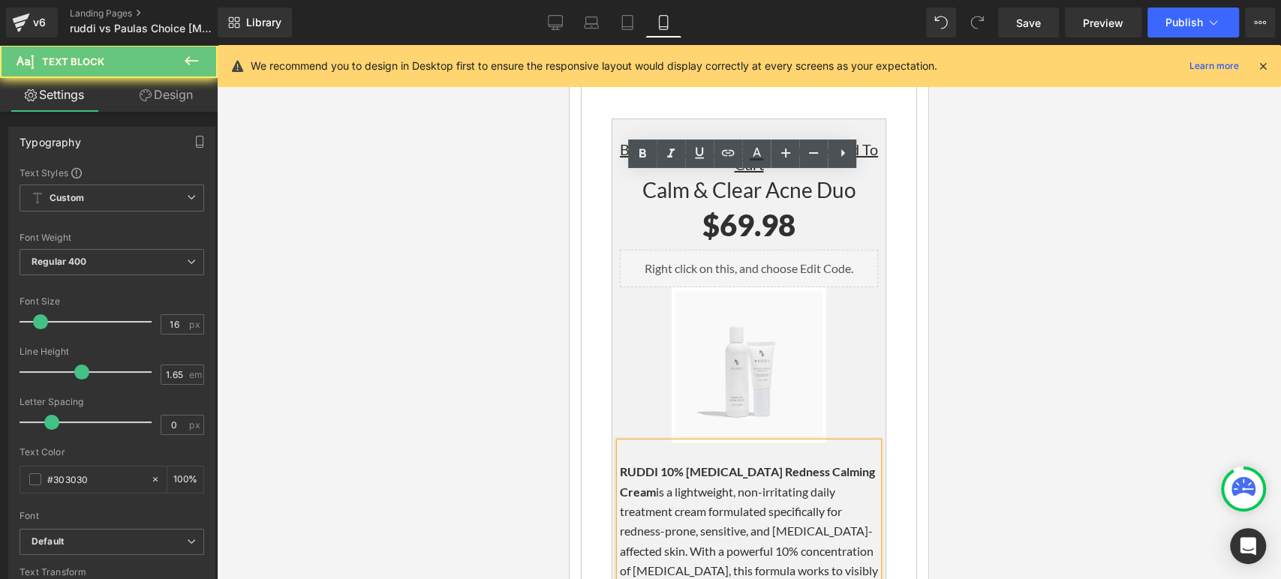
click at [766, 462] on p "RUDDI 10% Azelaic Acid Redness Calming Cream is a lightweight, non-irritating d…" at bounding box center [749, 541] width 258 height 158
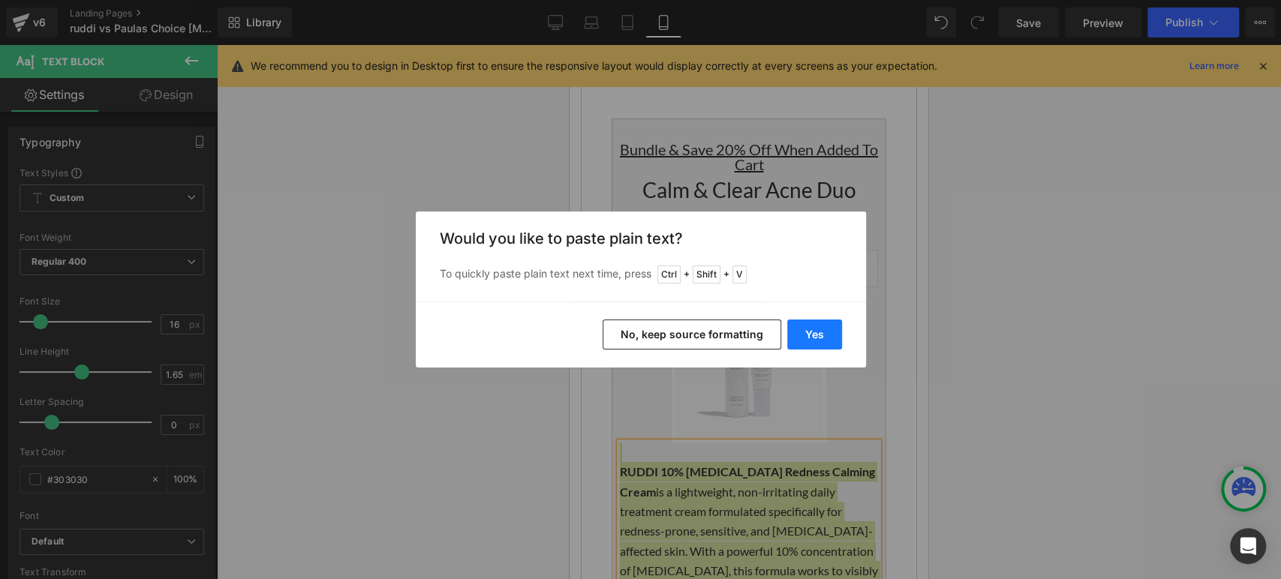
click at [821, 333] on button "Yes" at bounding box center [814, 335] width 55 height 30
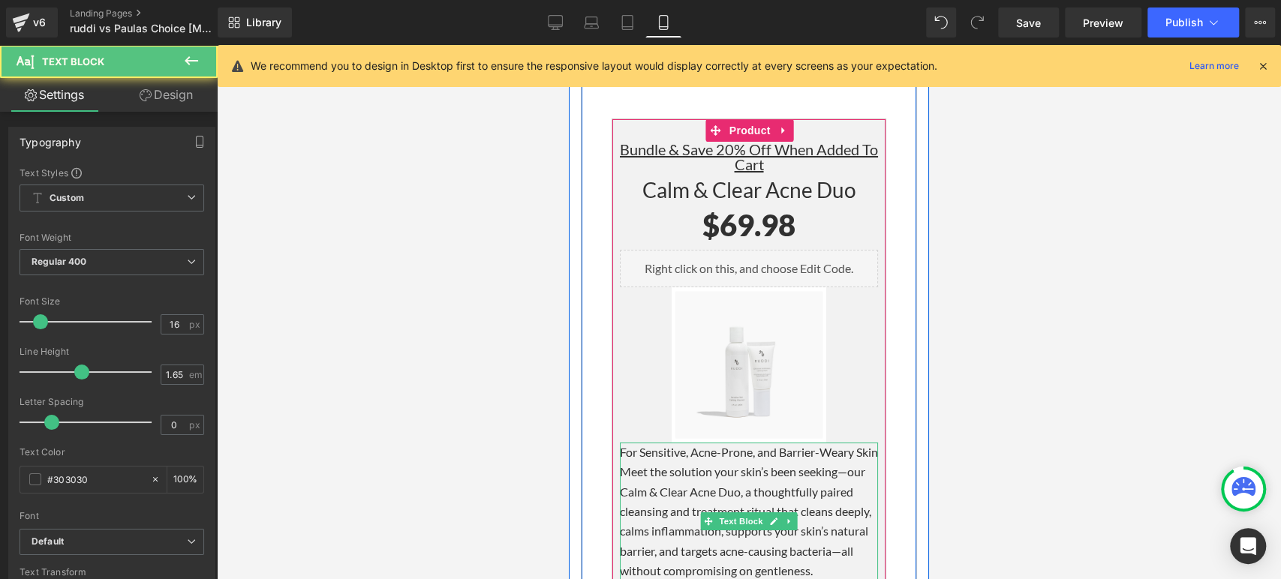
click at [839, 462] on p "Meet the solution your skin’s been seeking—our Calm & Clear Acne Duo, a thought…" at bounding box center [749, 521] width 258 height 119
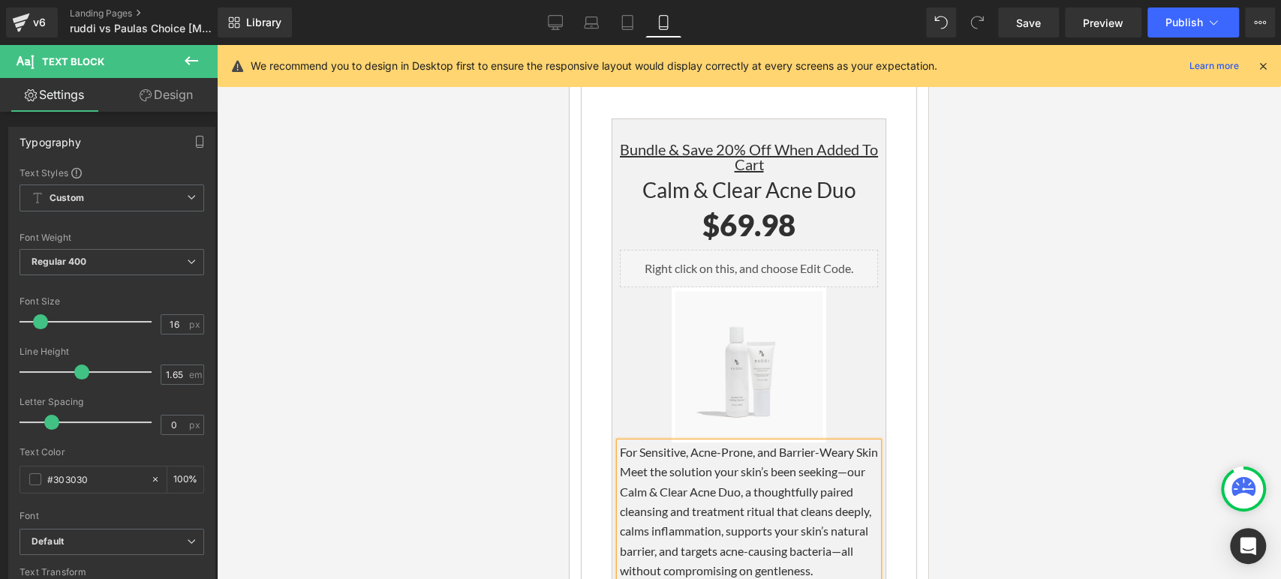
click at [620, 443] on p "For Sensitive, Acne-Prone, and Barrier-Weary Skin" at bounding box center [749, 453] width 258 height 20
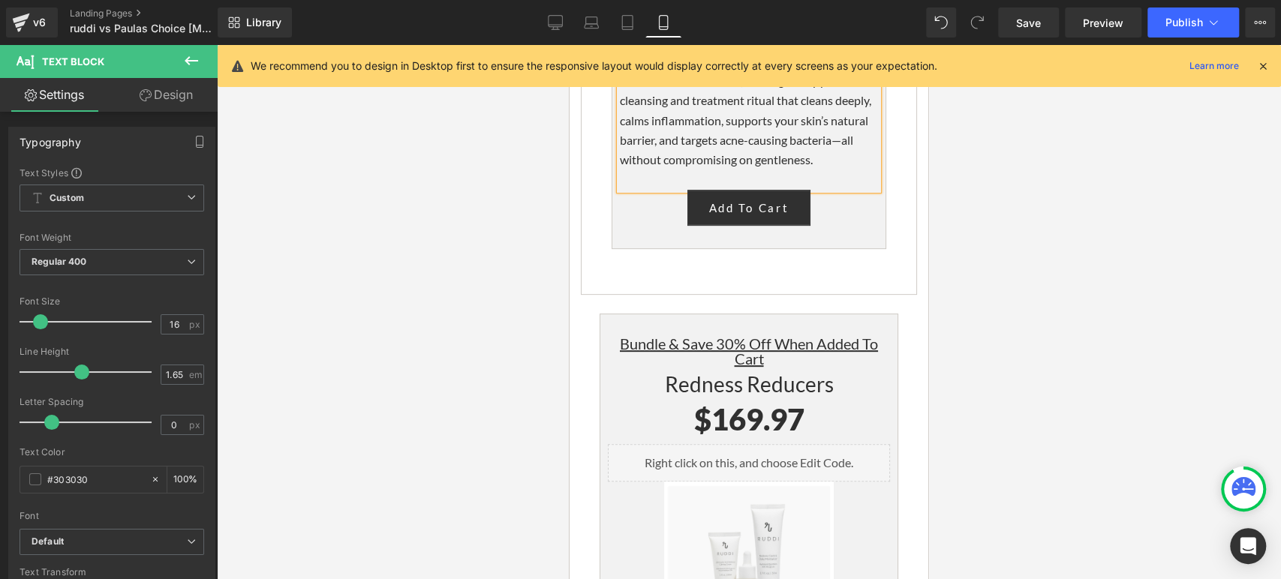
scroll to position [4184, 0]
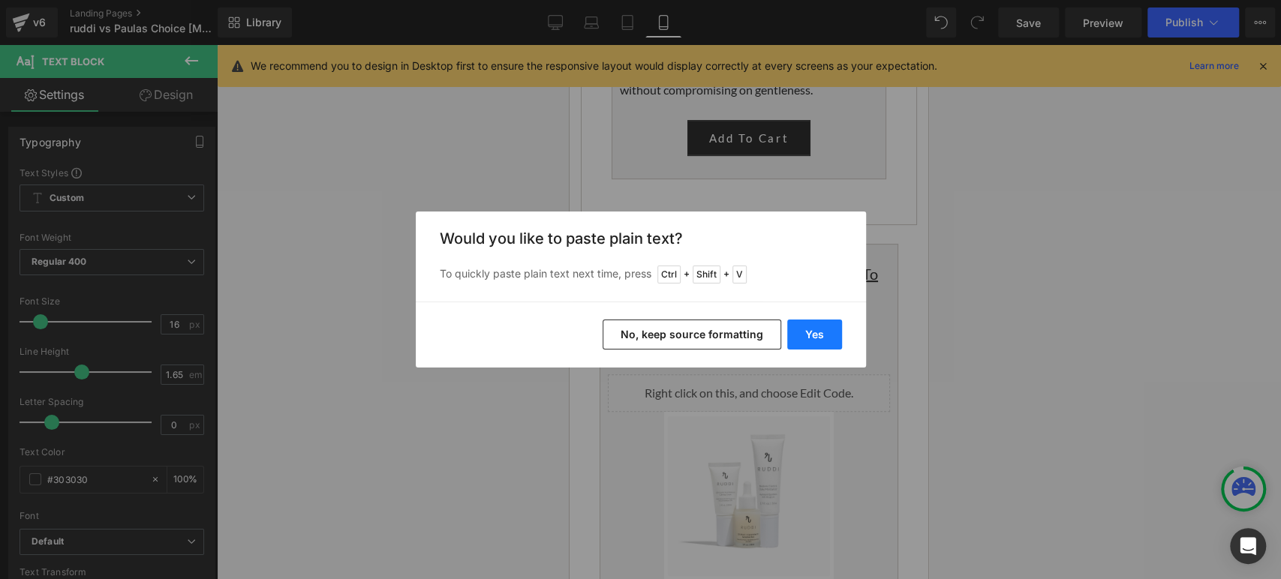
click at [810, 339] on button "Yes" at bounding box center [814, 335] width 55 height 30
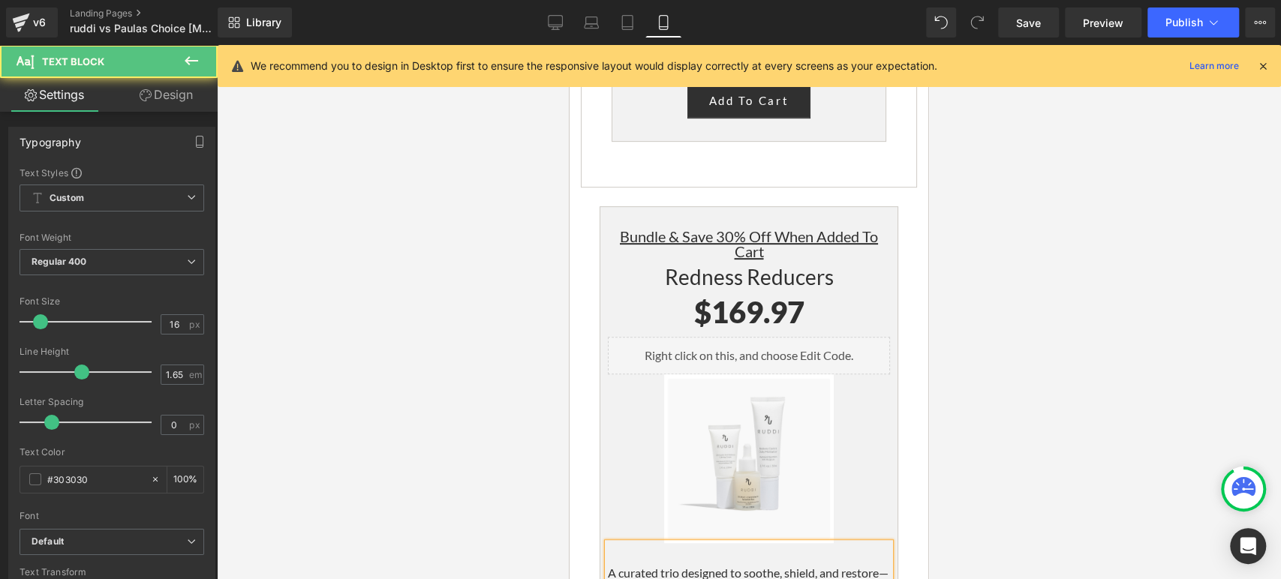
scroll to position [4517, 0]
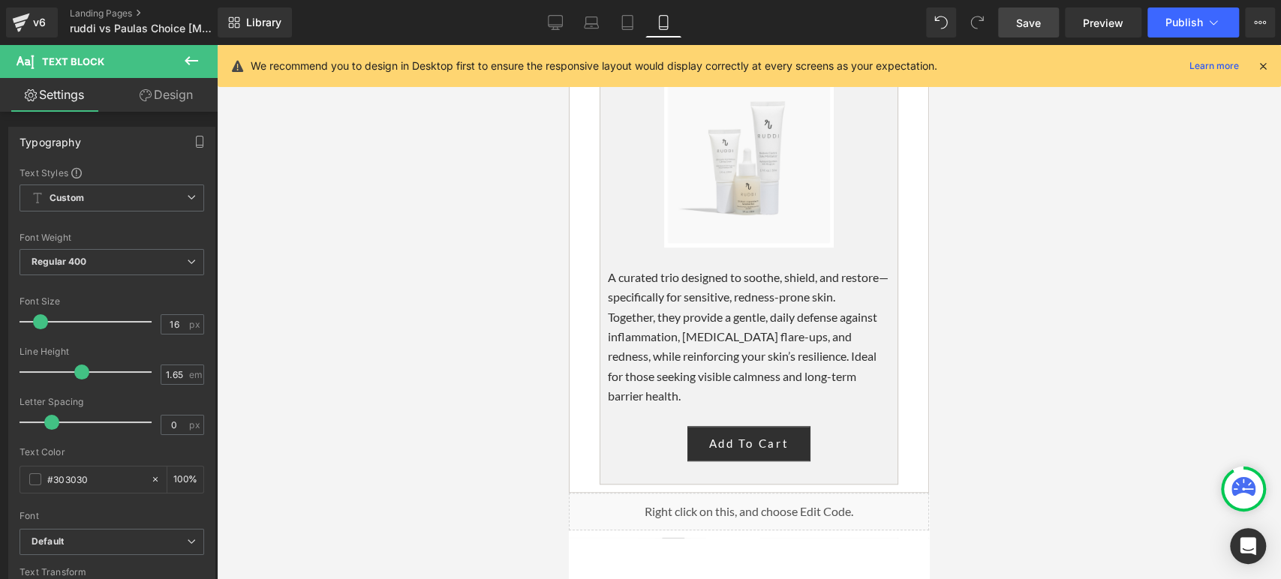
drag, startPoint x: 1037, startPoint y: 24, endPoint x: 997, endPoint y: 9, distance: 43.2
click at [1037, 24] on span "Save" at bounding box center [1028, 23] width 25 height 16
drag, startPoint x: 1035, startPoint y: 26, endPoint x: 973, endPoint y: 110, distance: 104.6
click at [1035, 26] on span "Save" at bounding box center [1028, 23] width 25 height 16
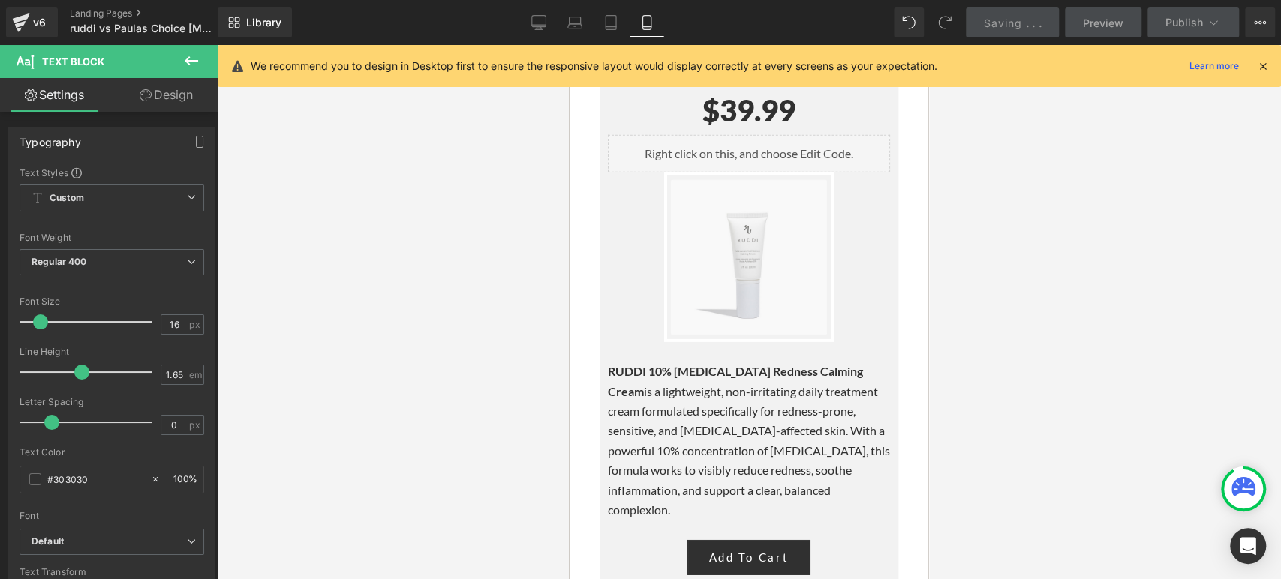
scroll to position [3099, 0]
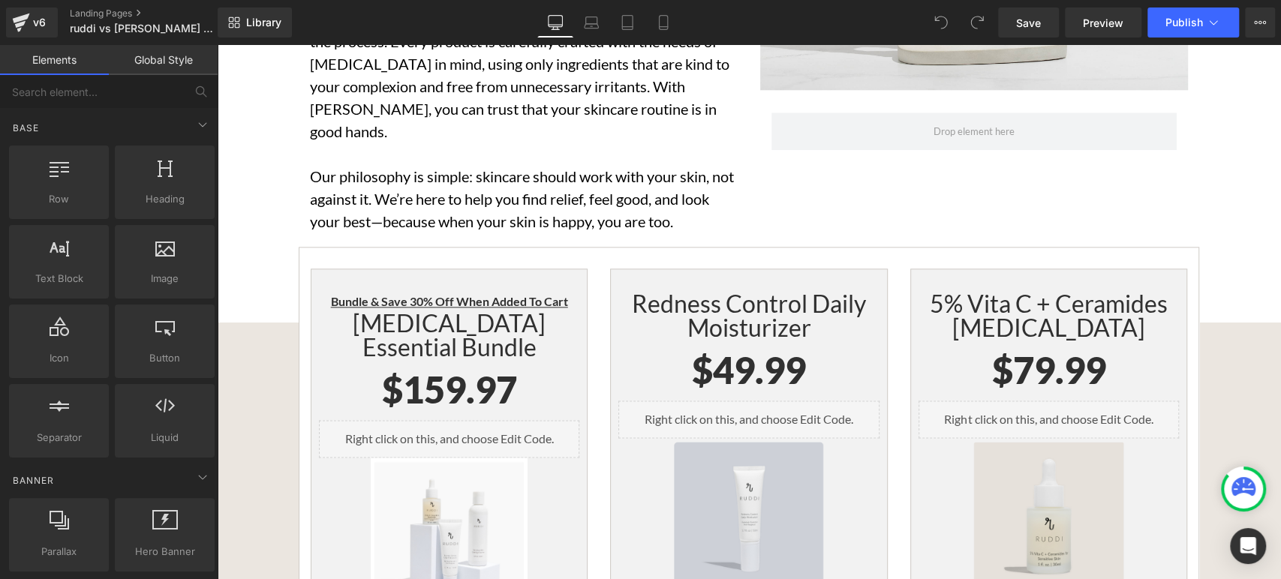
scroll to position [5004, 0]
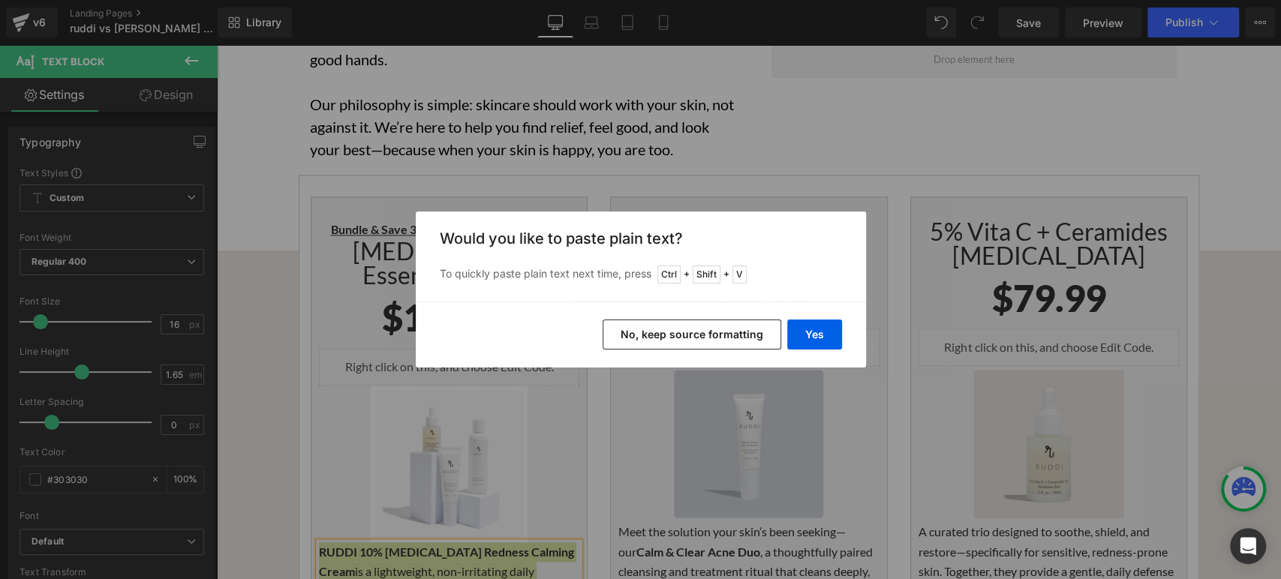
click at [685, 329] on button "No, keep source formatting" at bounding box center [692, 335] width 179 height 30
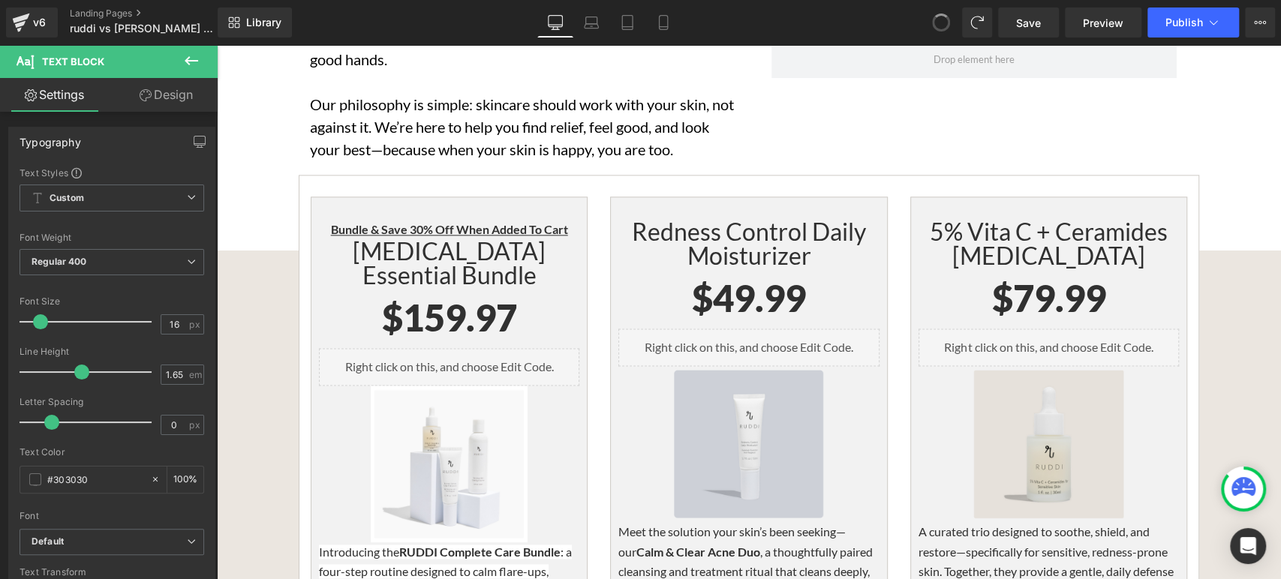
drag, startPoint x: 944, startPoint y: 17, endPoint x: 620, endPoint y: 57, distance: 326.8
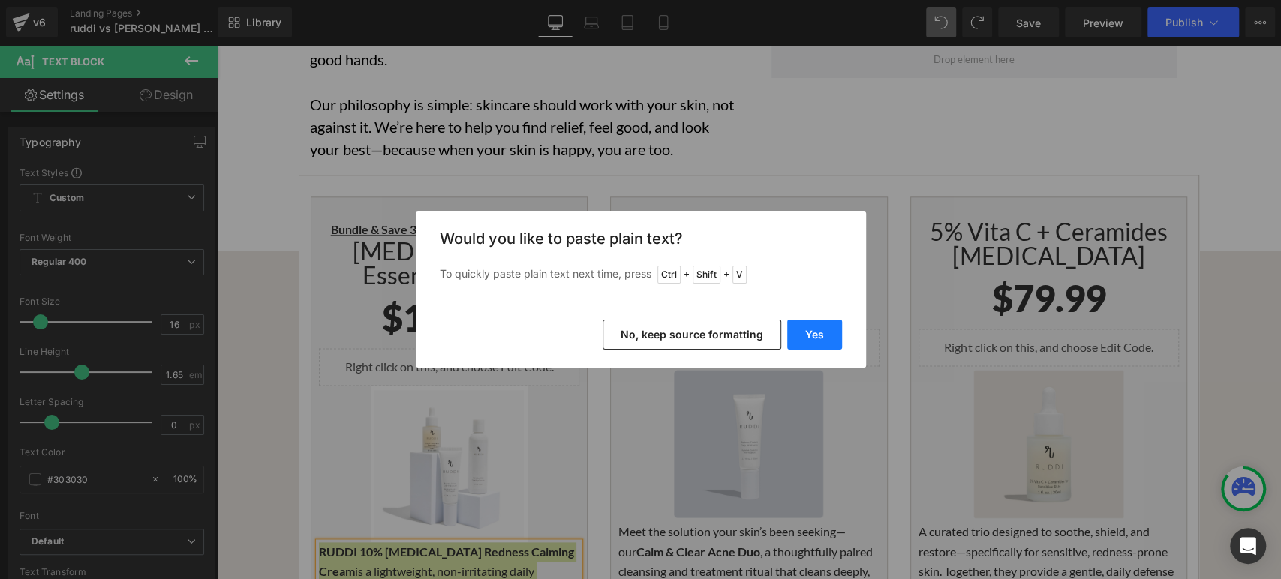
click at [814, 333] on button "Yes" at bounding box center [814, 335] width 55 height 30
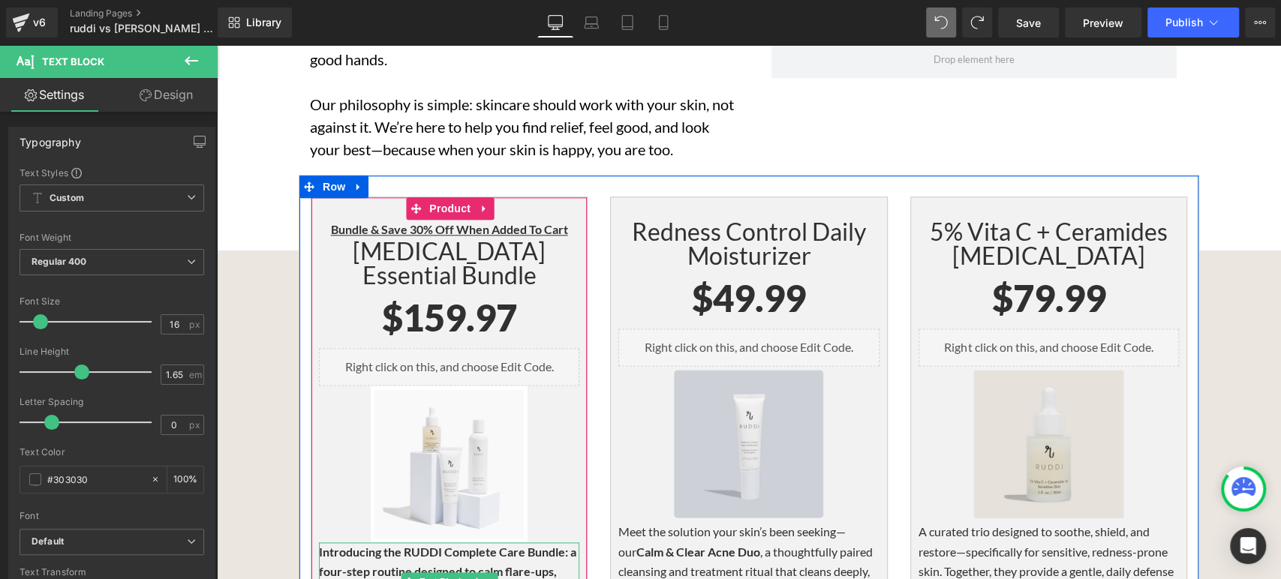
drag, startPoint x: 435, startPoint y: 399, endPoint x: 409, endPoint y: 397, distance: 26.3
click at [434, 545] on b "Introducing the RUDDI Complete Care Bundle: a four-step routine designed to cal…" at bounding box center [447, 582] width 257 height 74
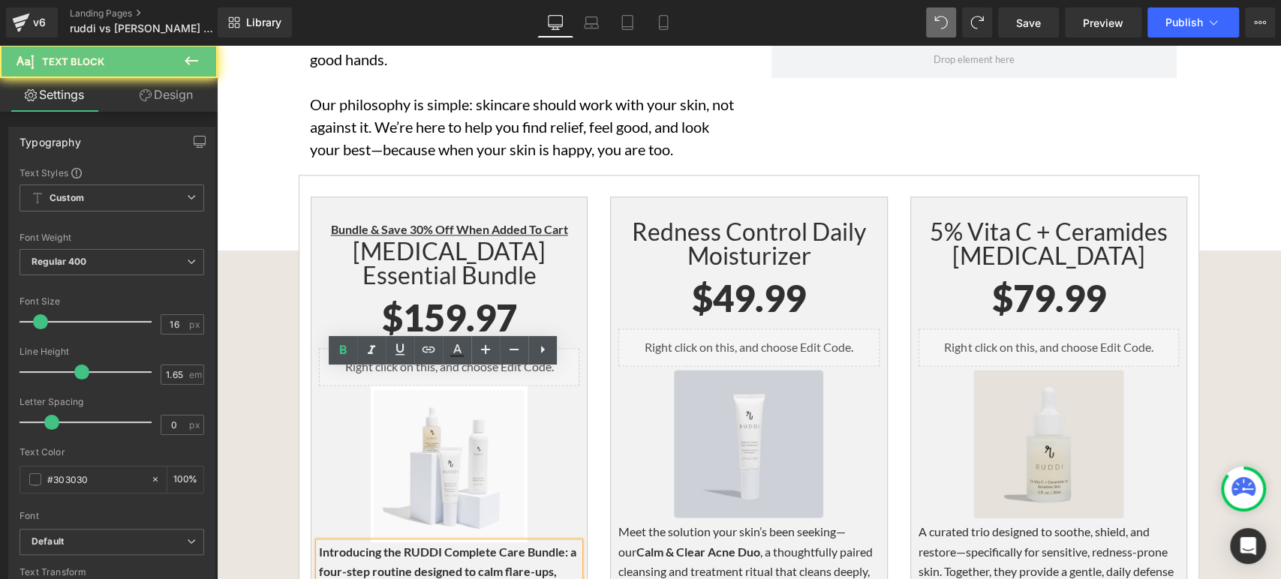
click at [402, 545] on b "Introducing the RUDDI Complete Care Bundle: a four-step routine designed to cal…" at bounding box center [447, 582] width 257 height 74
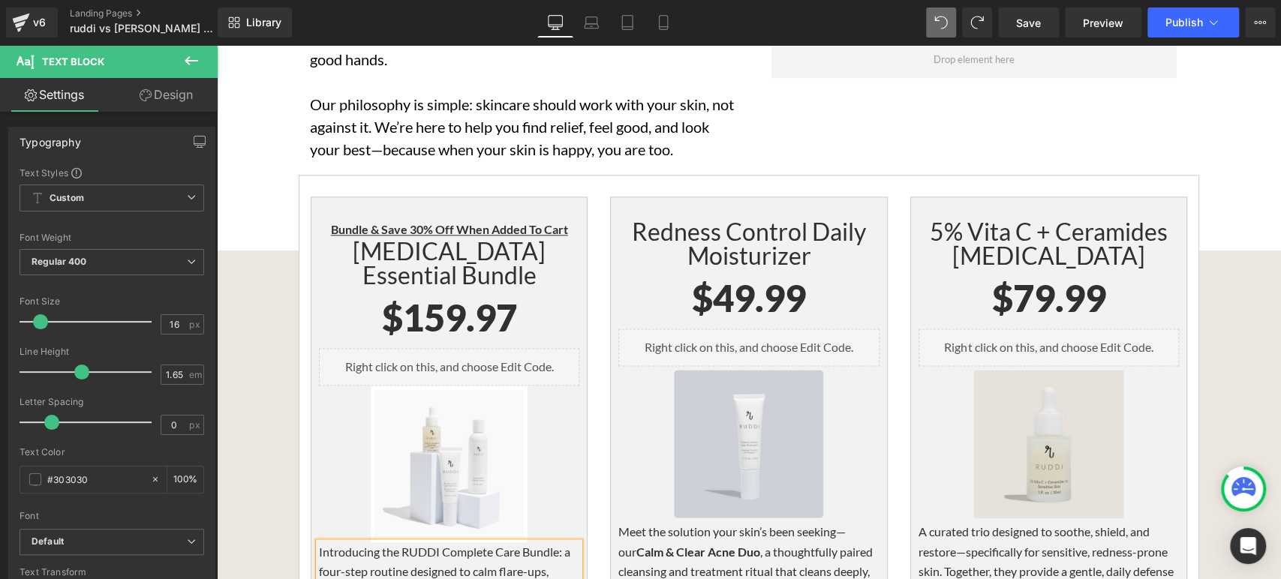
click at [496, 543] on p "Introducing the RUDDI Complete Care Bundle: a four-step routine designed to cal…" at bounding box center [449, 583] width 260 height 80
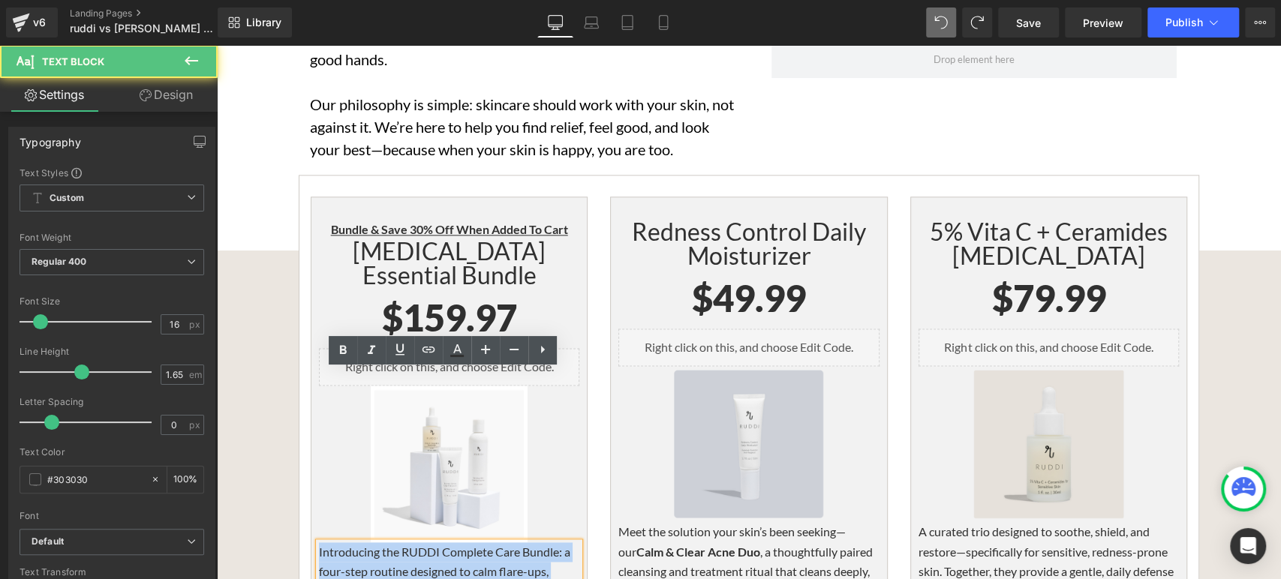
click at [319, 543] on p "Introducing the RUDDI Complete Care Bundle: a four-step routine designed to cal…" at bounding box center [449, 583] width 260 height 80
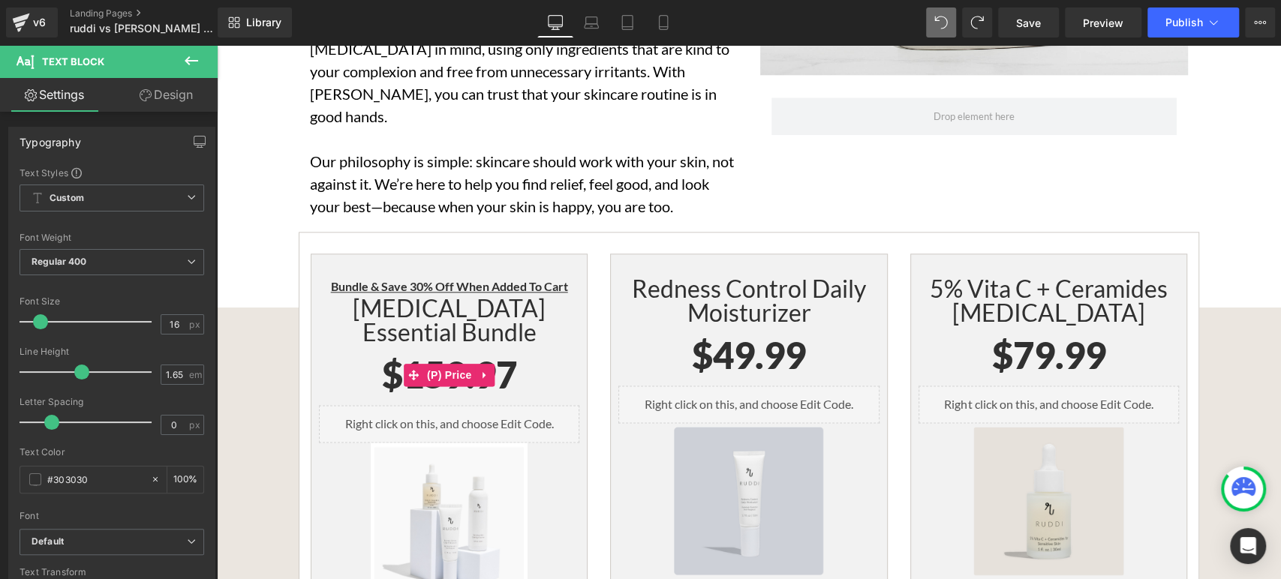
scroll to position [4920, 0]
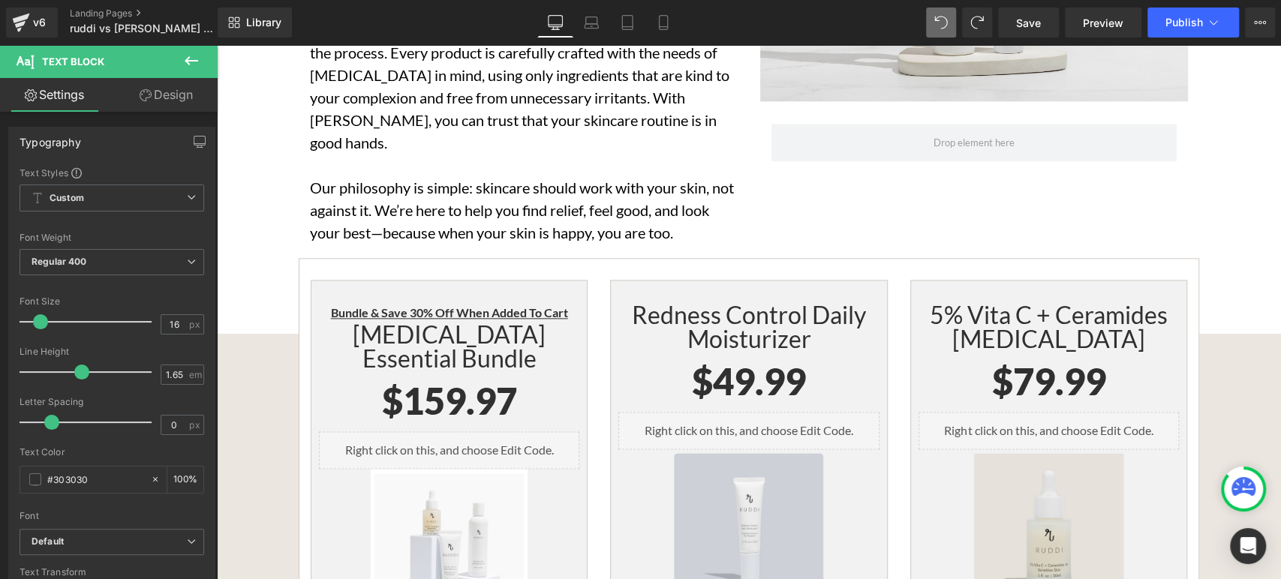
click at [481, 323] on div "[MEDICAL_DATA] Essential Bundle Heading" at bounding box center [449, 347] width 260 height 48
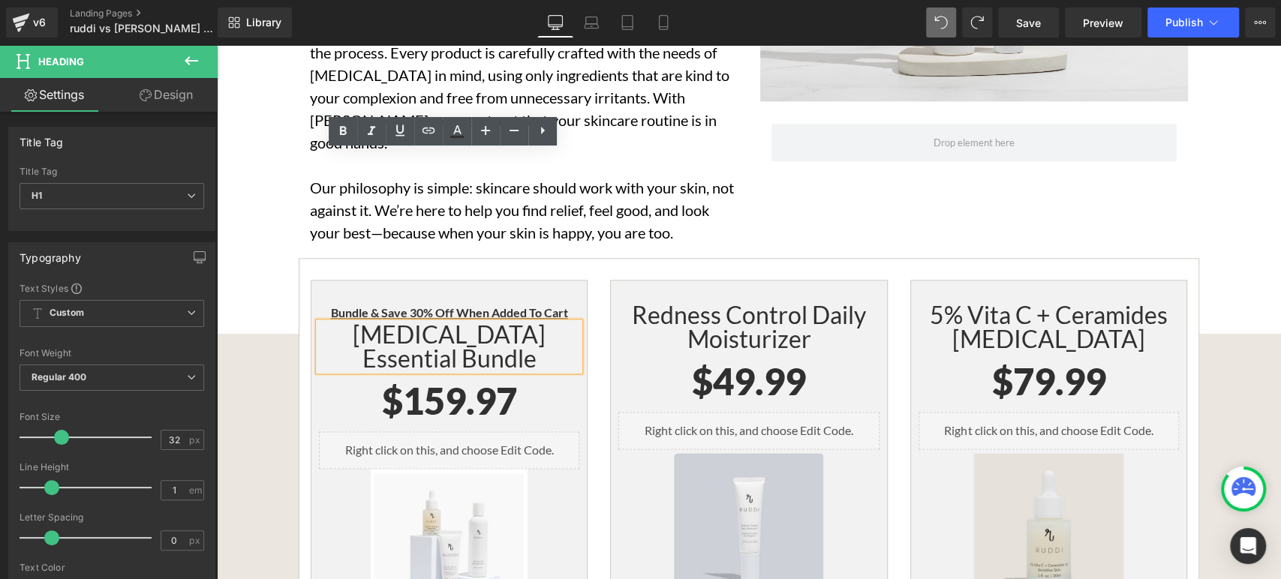
click at [491, 323] on h1 "[MEDICAL_DATA] Essential Bundle" at bounding box center [449, 347] width 260 height 48
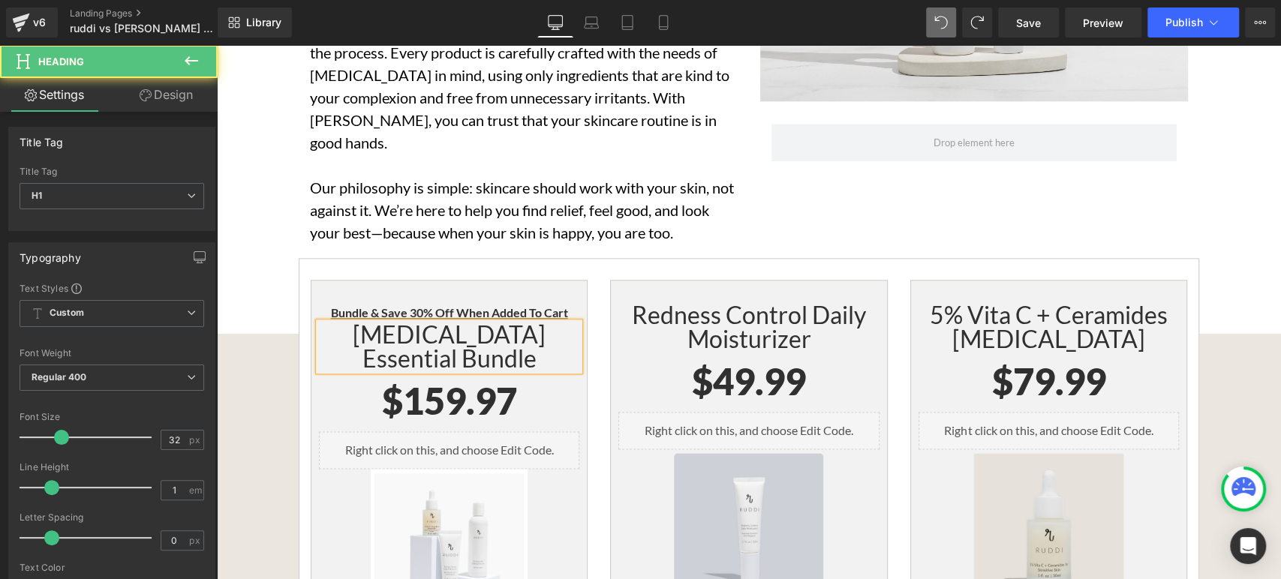
paste div
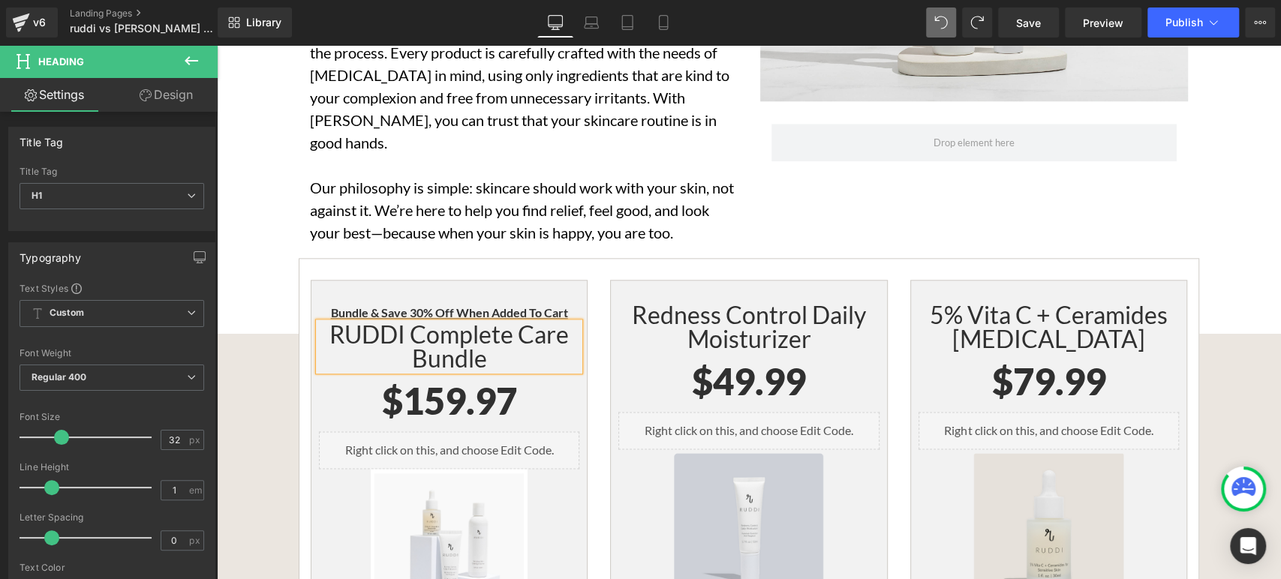
click at [430, 303] on div "Bundle & Save 30% Off When Added To Cart Heading" at bounding box center [449, 313] width 260 height 20
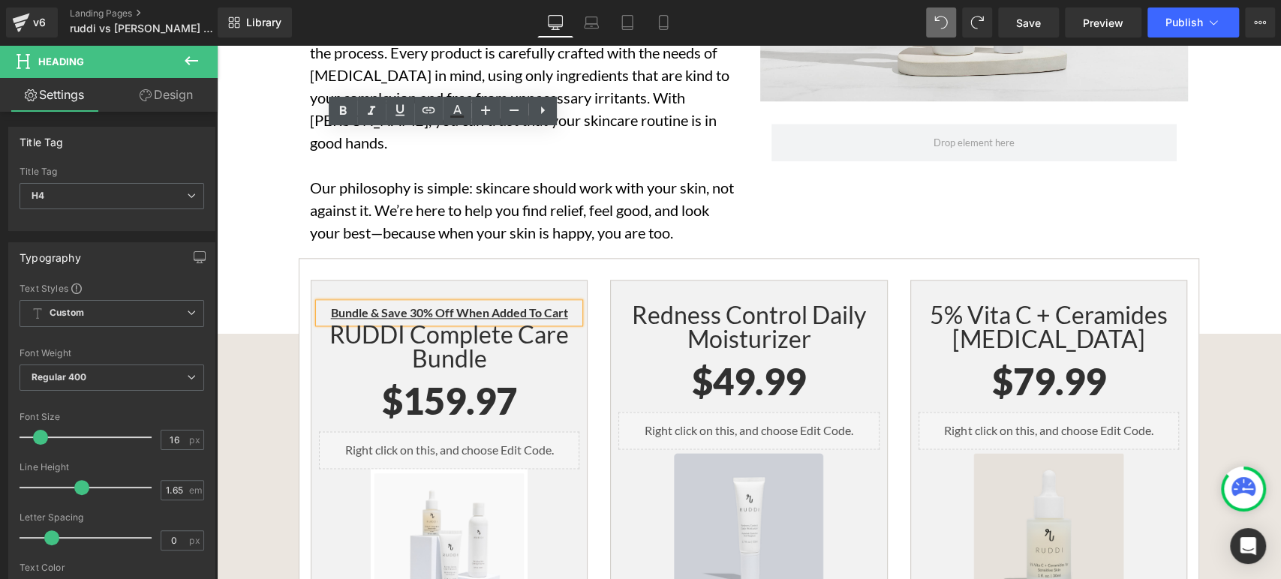
click at [351, 371] on div "$0 $159.97" at bounding box center [449, 401] width 260 height 61
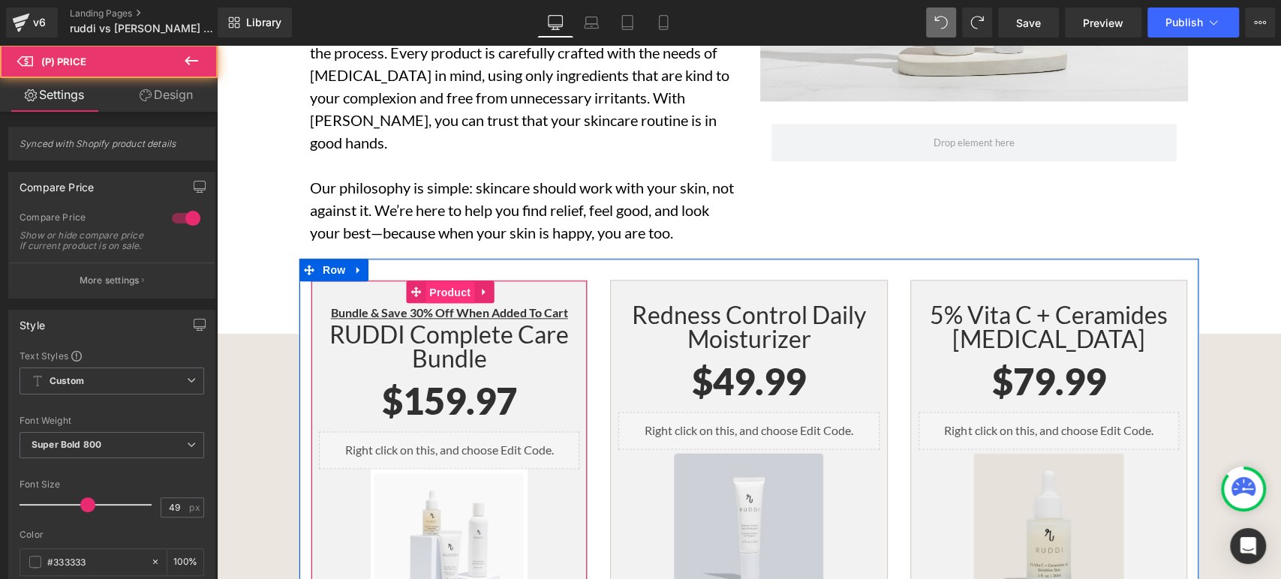
click at [447, 281] on span "Product" at bounding box center [450, 292] width 49 height 23
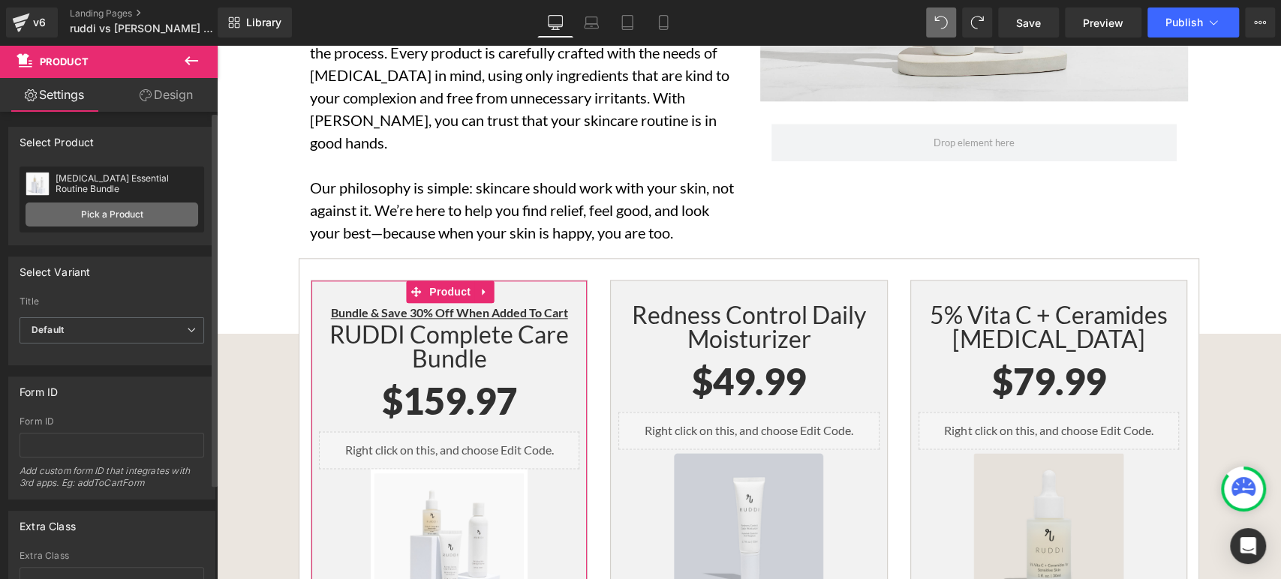
click at [139, 213] on link "Pick a Product" at bounding box center [112, 215] width 173 height 24
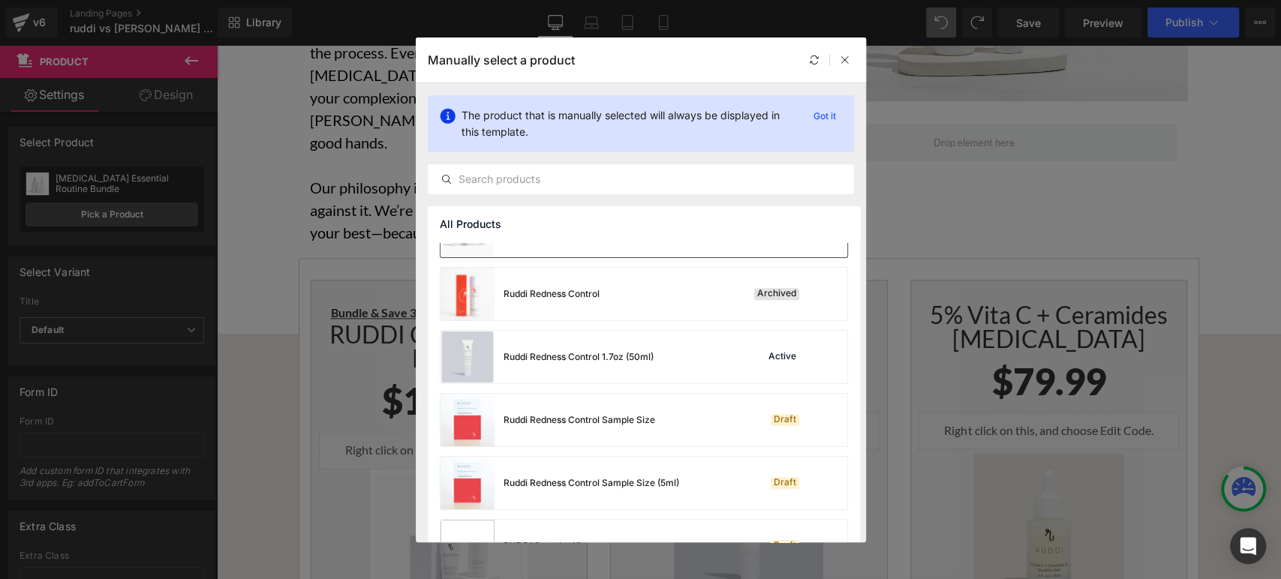
scroll to position [333, 0]
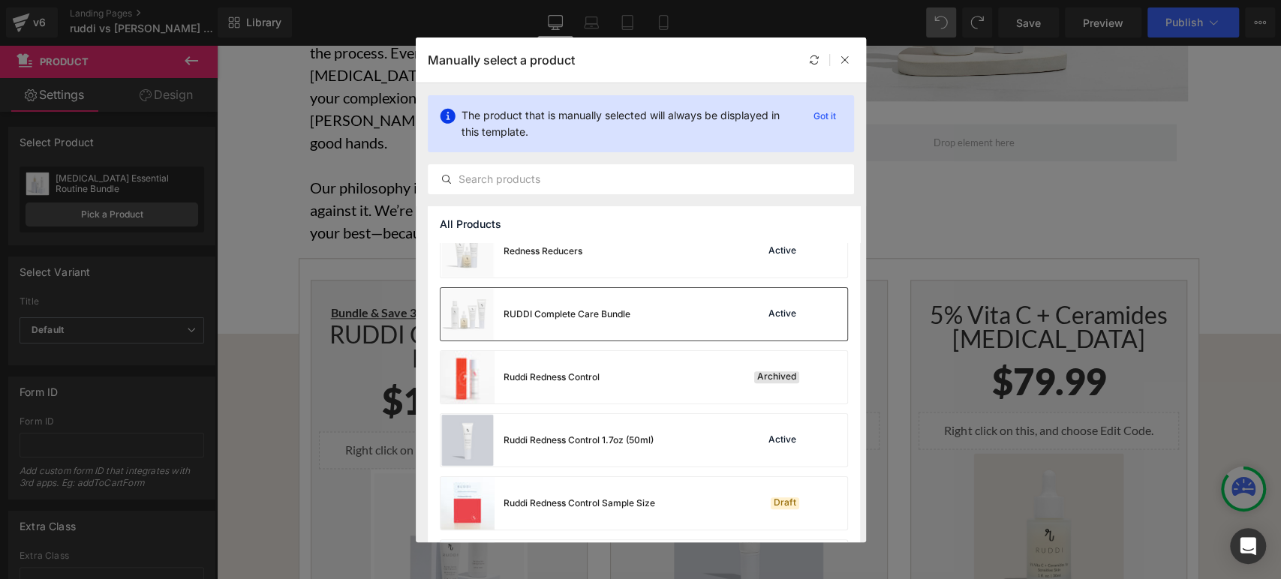
click at [620, 318] on div "RUDDI Complete Care Bundle" at bounding box center [567, 315] width 127 height 14
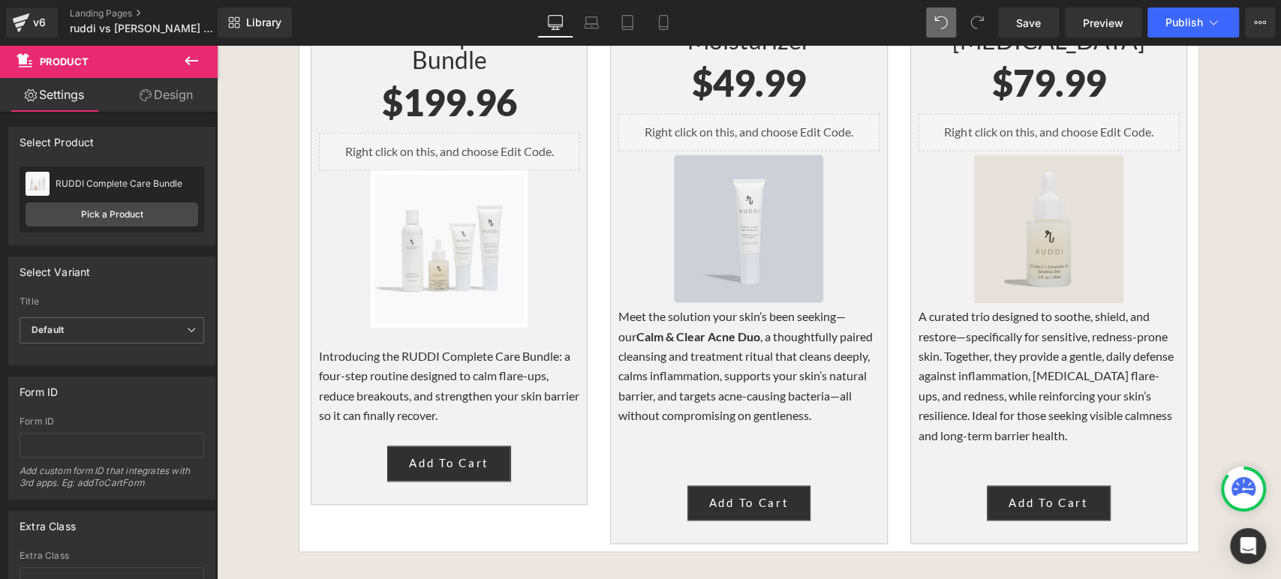
scroll to position [5170, 0]
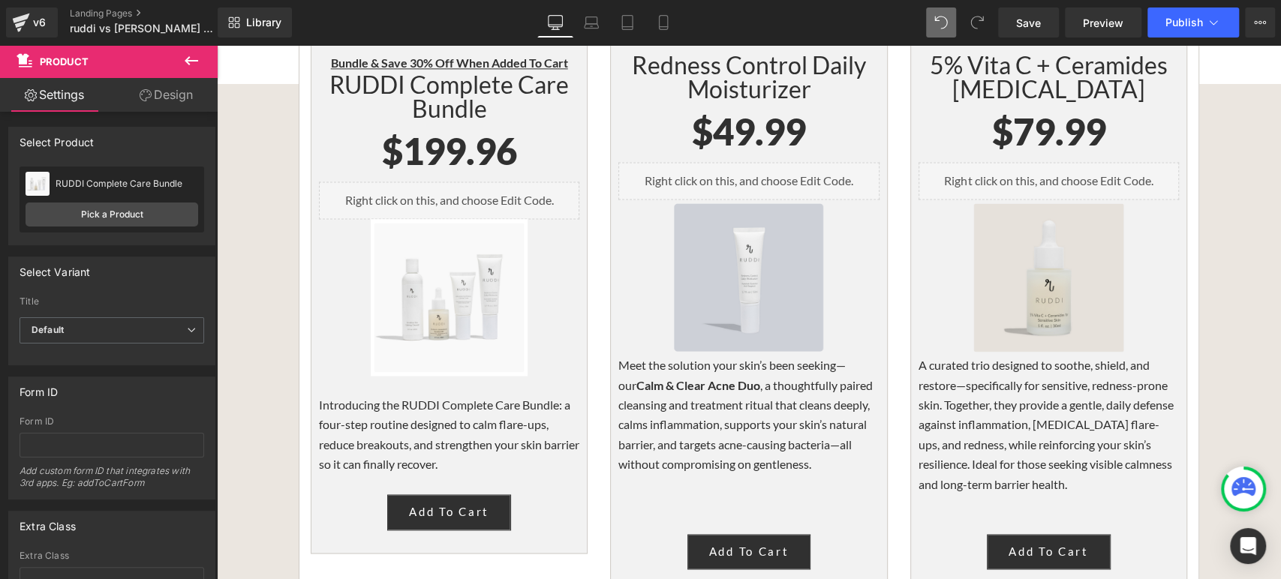
click at [1036, 356] on p "A curated trio designed to soothe, shield, and restore—specifically for sensiti…" at bounding box center [1049, 425] width 260 height 139
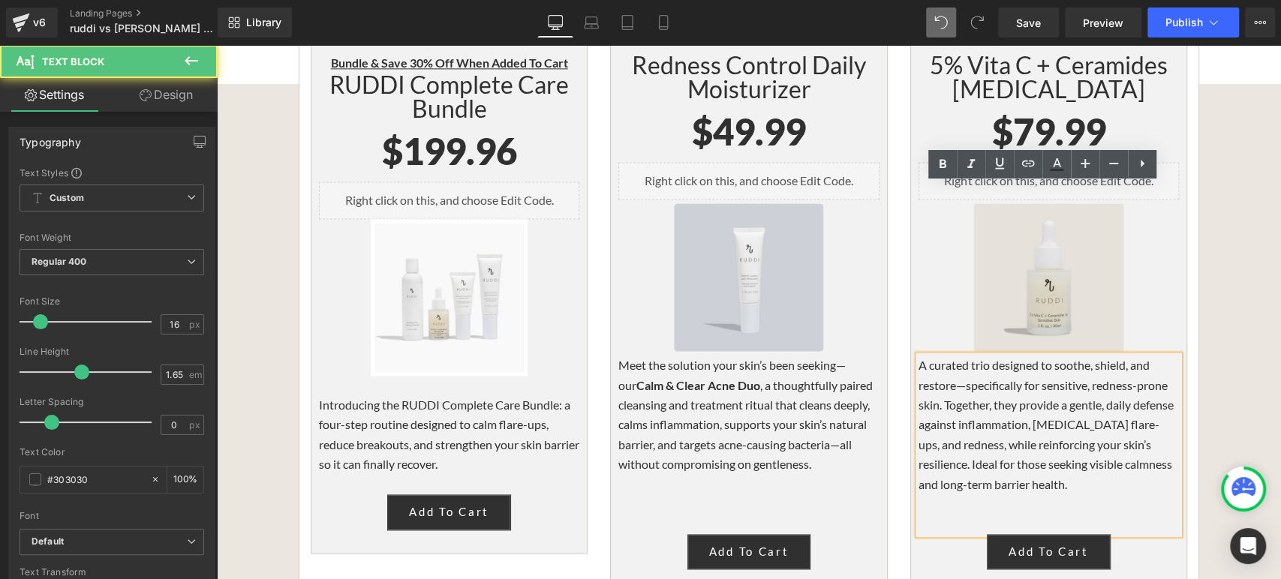
click at [1028, 356] on p "A curated trio designed to soothe, shield, and restore—specifically for sensiti…" at bounding box center [1049, 425] width 260 height 139
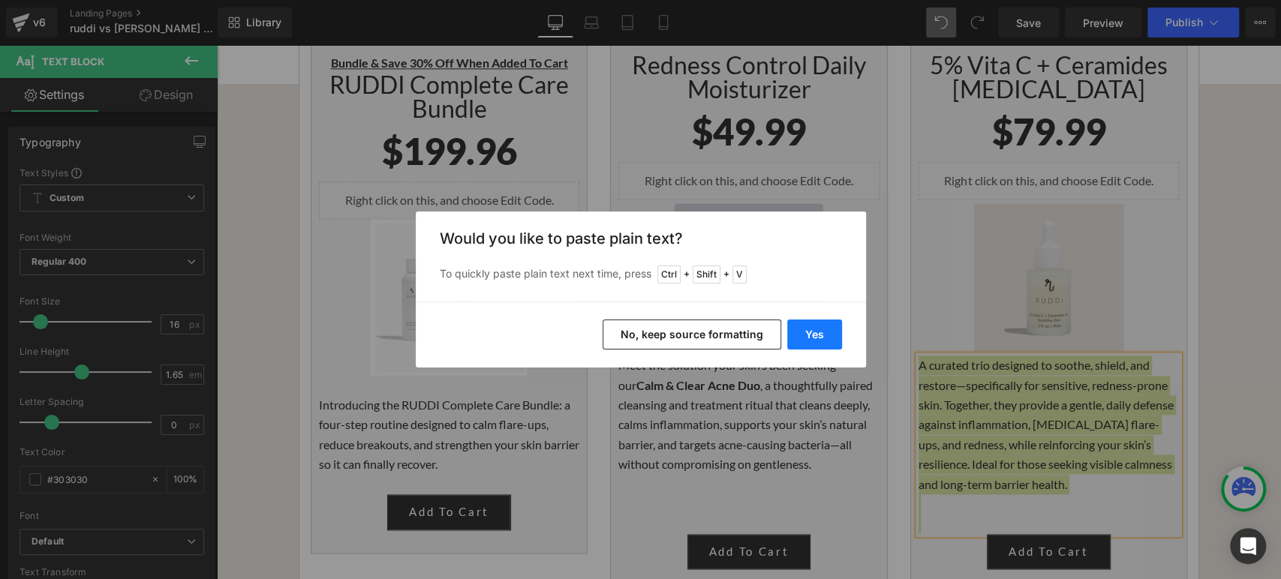
click at [793, 336] on button "Yes" at bounding box center [814, 335] width 55 height 30
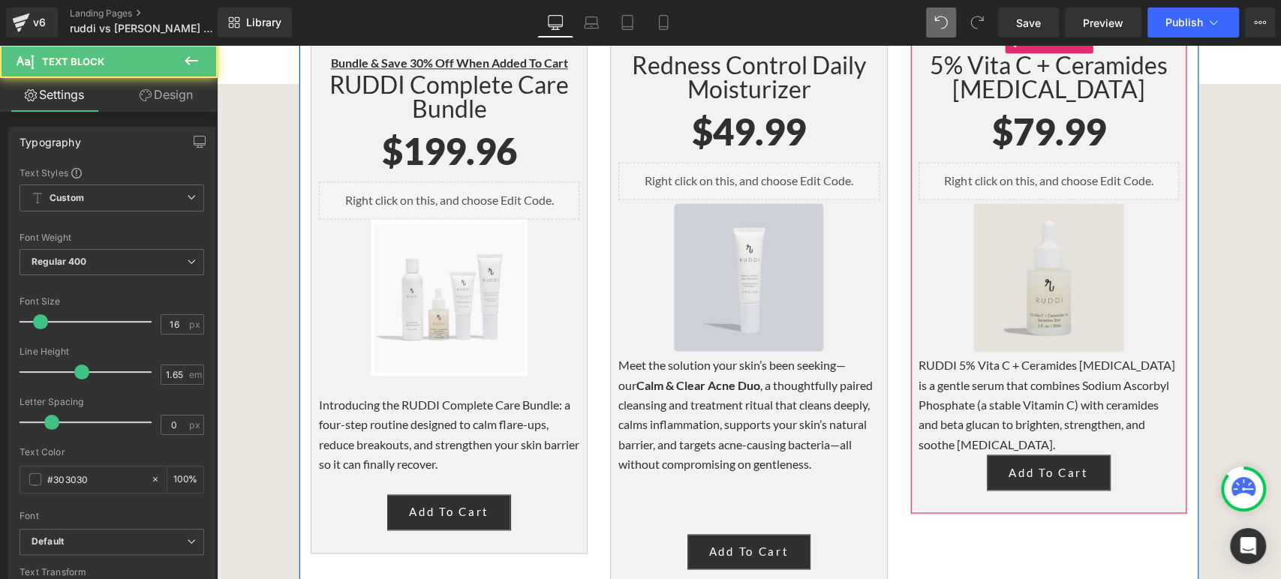
click at [1064, 356] on p "RUDDI 5% Vita C + Ceramides [MEDICAL_DATA] is a gentle serum that combines Sodi…" at bounding box center [1049, 405] width 260 height 99
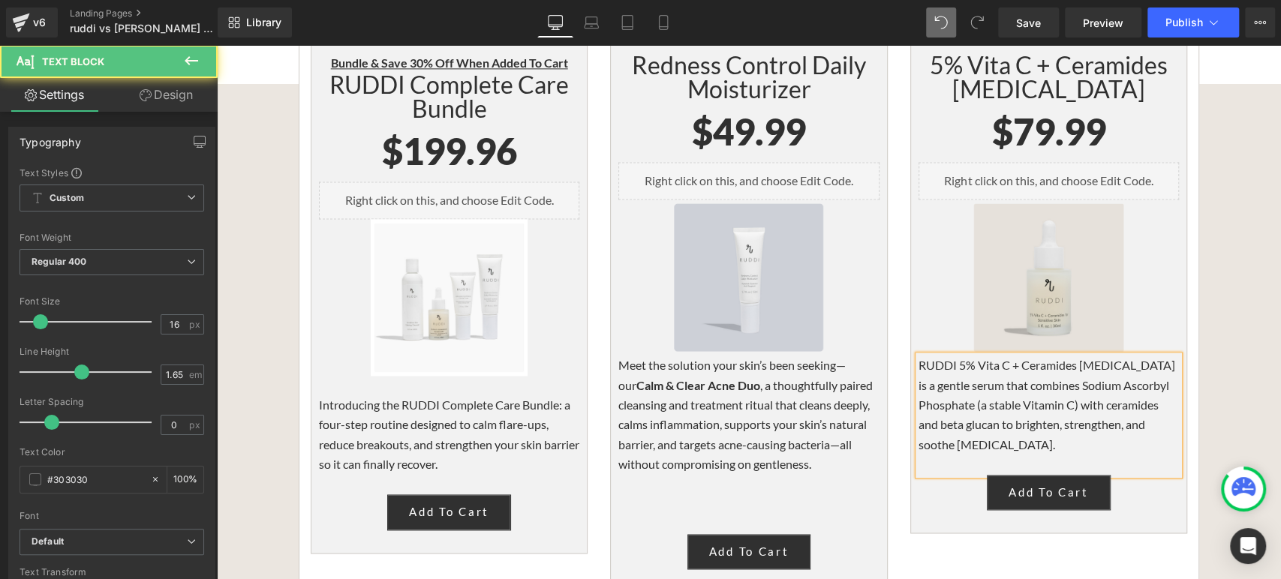
click at [919, 356] on p "RUDDI 5% Vita C + Ceramides [MEDICAL_DATA] is a gentle serum that combines Sodi…" at bounding box center [1049, 405] width 260 height 99
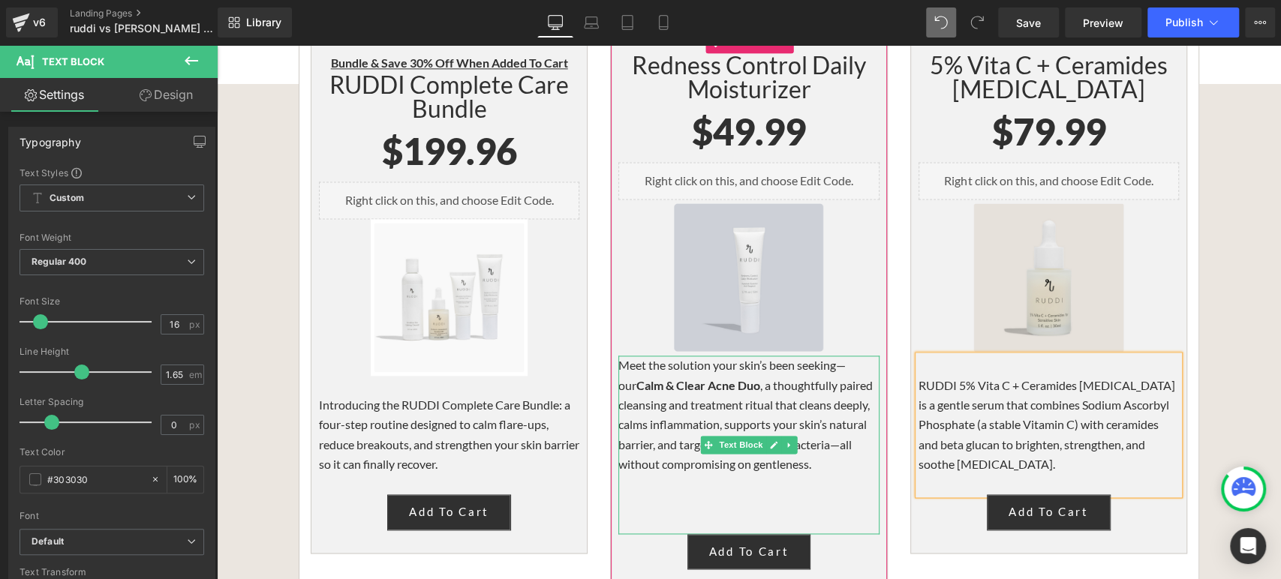
click at [700, 356] on p "Meet the solution your skin’s been seeking—our Calm & Clear Acne Duo , a though…" at bounding box center [749, 415] width 260 height 119
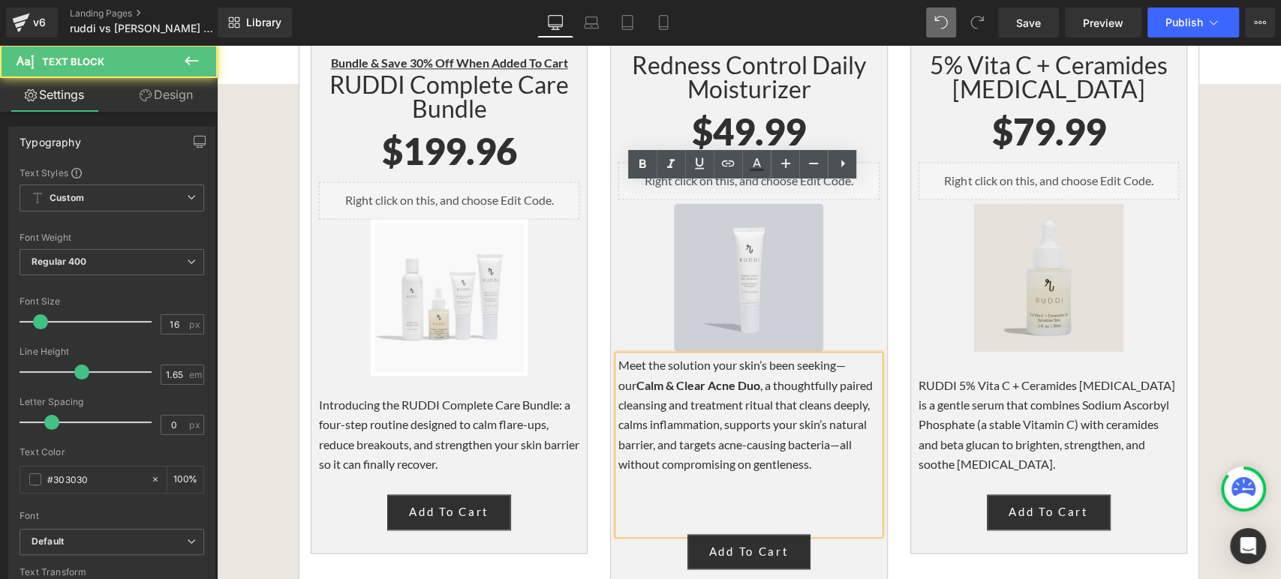
click at [677, 356] on p "Meet the solution your skin’s been seeking—our Calm & Clear Acne Duo , a though…" at bounding box center [749, 415] width 260 height 119
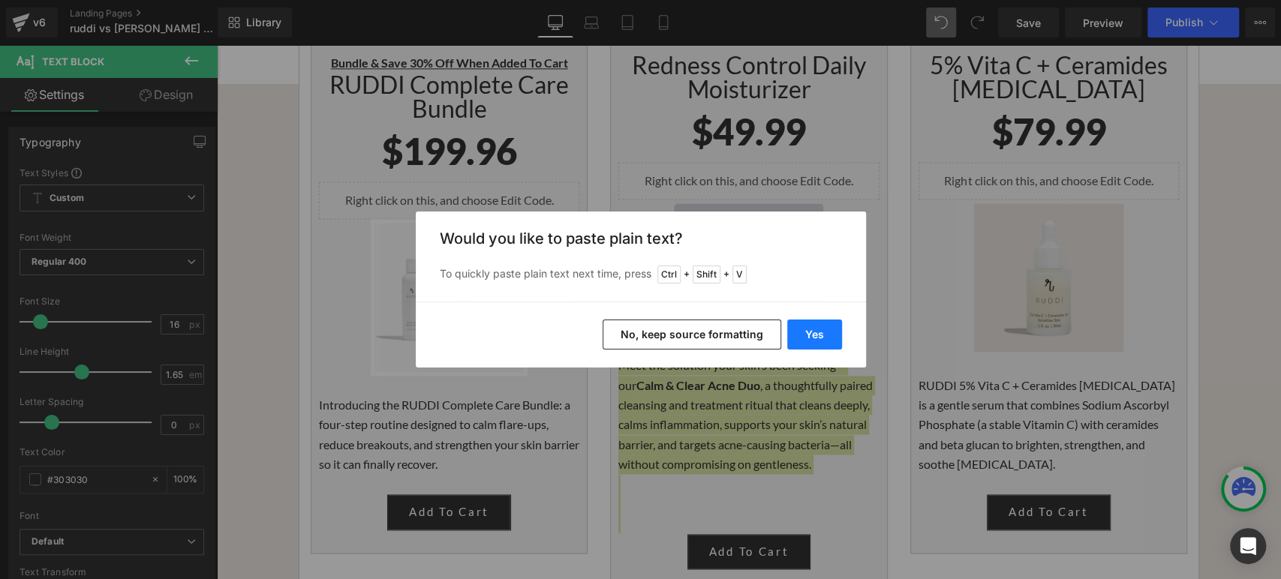
click at [816, 334] on button "Yes" at bounding box center [814, 335] width 55 height 30
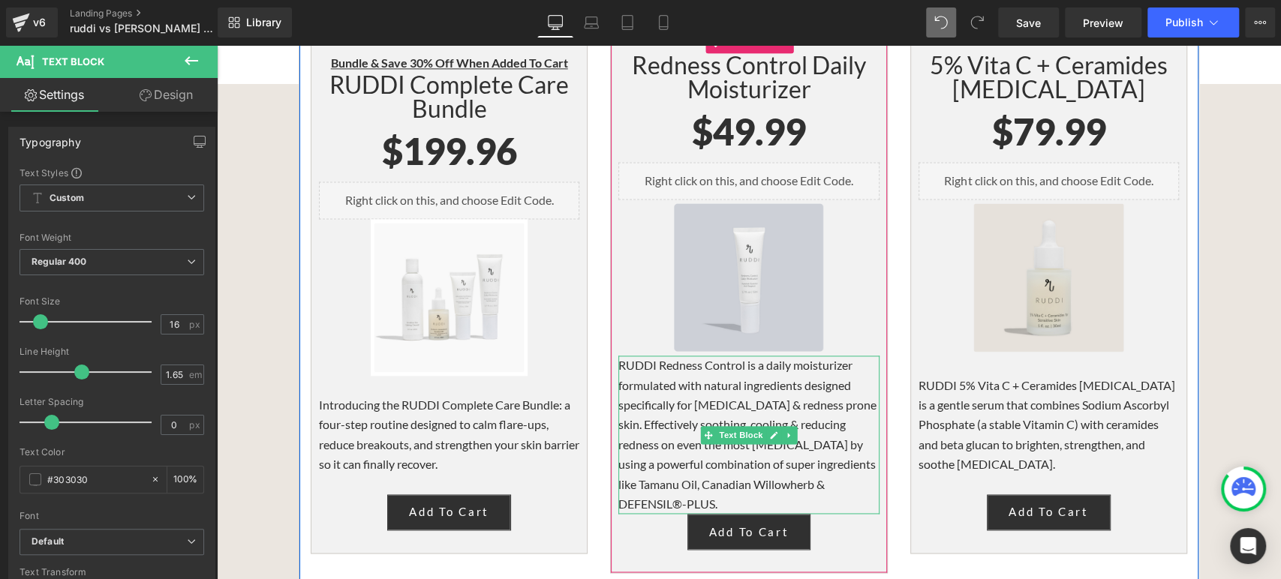
click at [706, 356] on p "RUDDI Redness Control is a daily moisturizer formulated with natural ingredient…" at bounding box center [749, 435] width 260 height 158
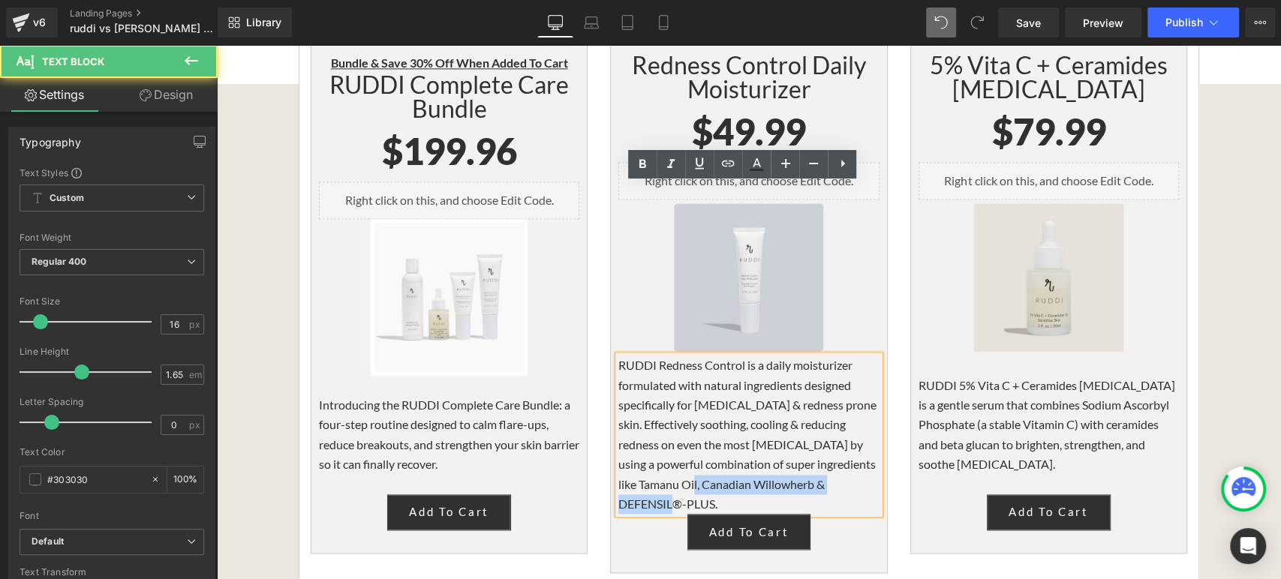
click at [709, 356] on p "RUDDI Redness Control is a daily moisturizer formulated with natural ingredient…" at bounding box center [749, 435] width 260 height 158
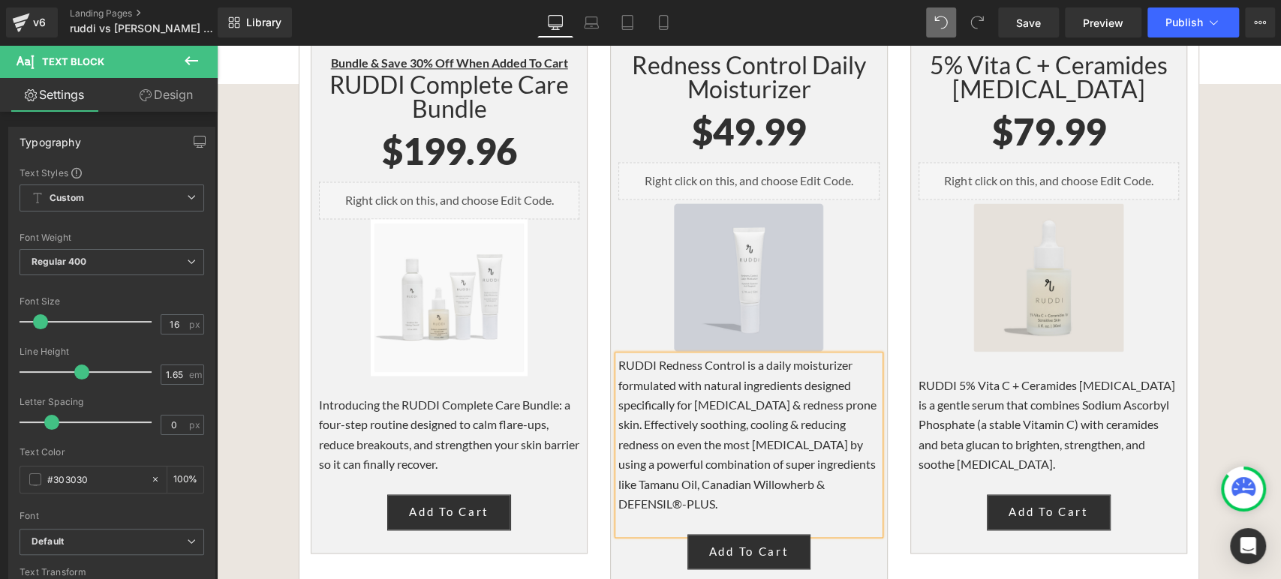
click at [619, 356] on p "RUDDI Redness Control is a daily moisturizer formulated with natural ingredient…" at bounding box center [749, 435] width 260 height 158
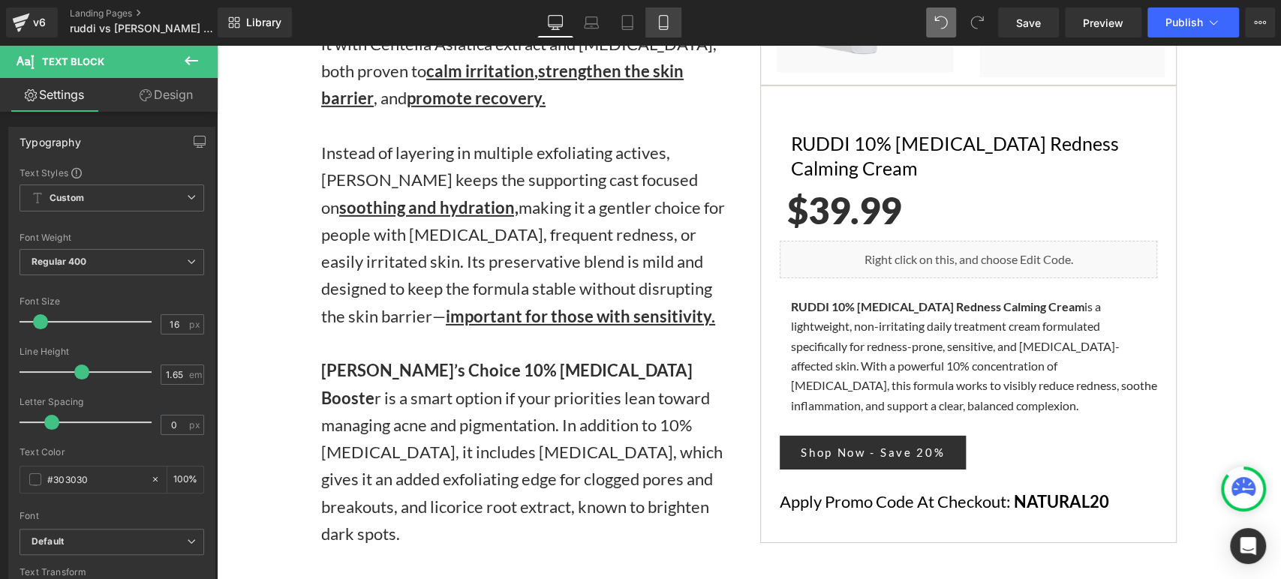
click at [673, 21] on link "Mobile" at bounding box center [664, 23] width 36 height 30
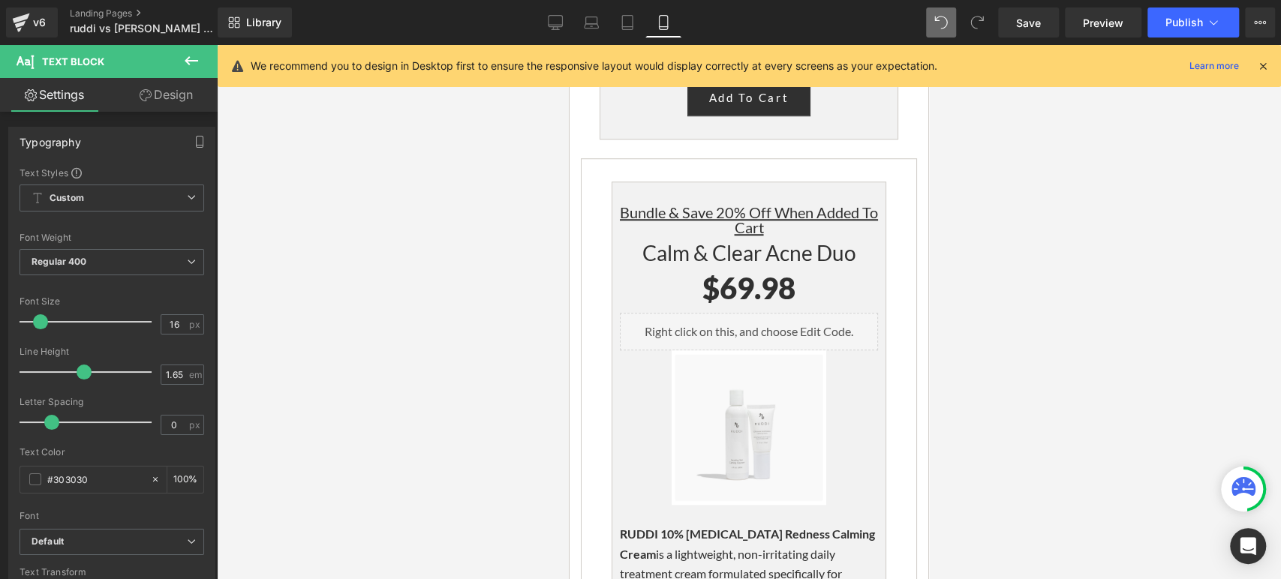
scroll to position [4513, 0]
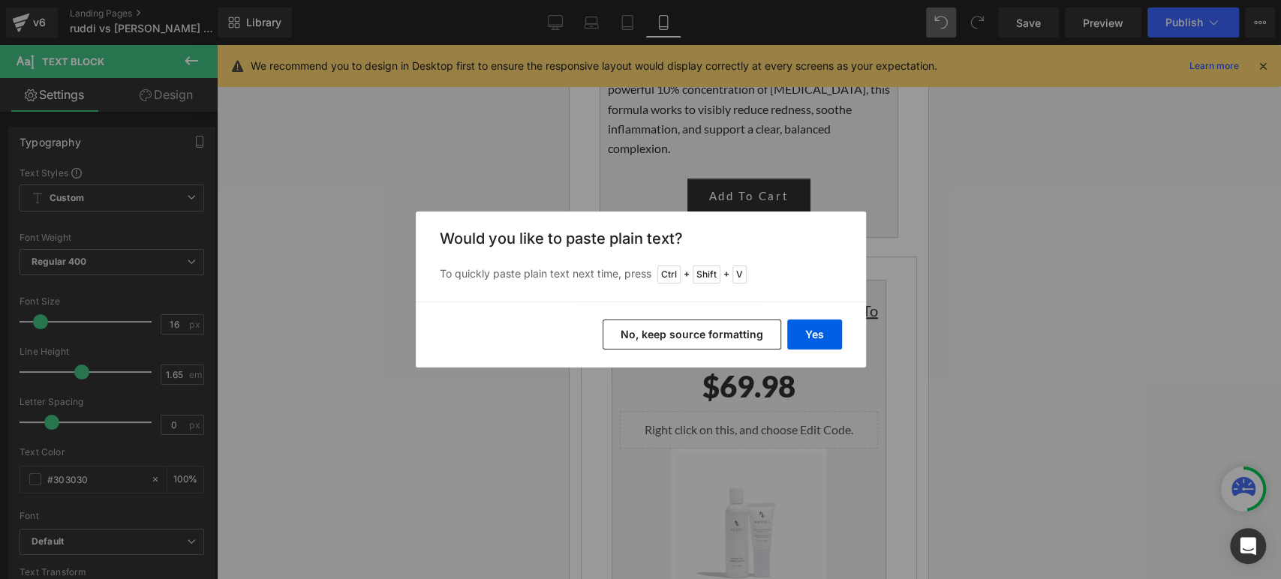
click at [825, 349] on button "Yes" at bounding box center [814, 335] width 55 height 30
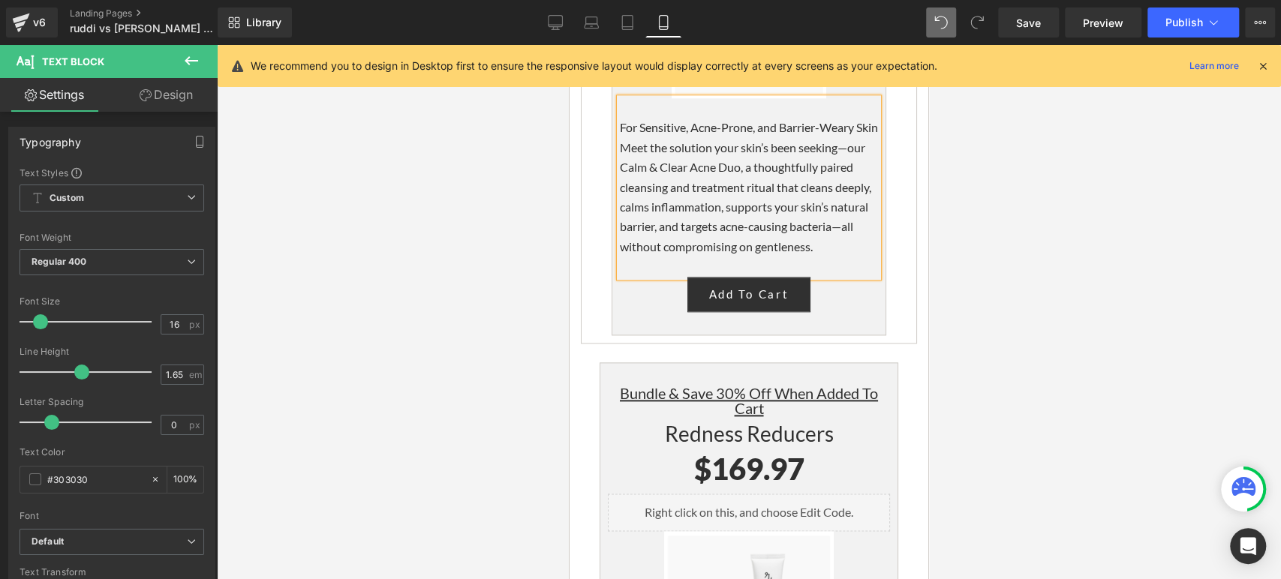
scroll to position [5097, 0]
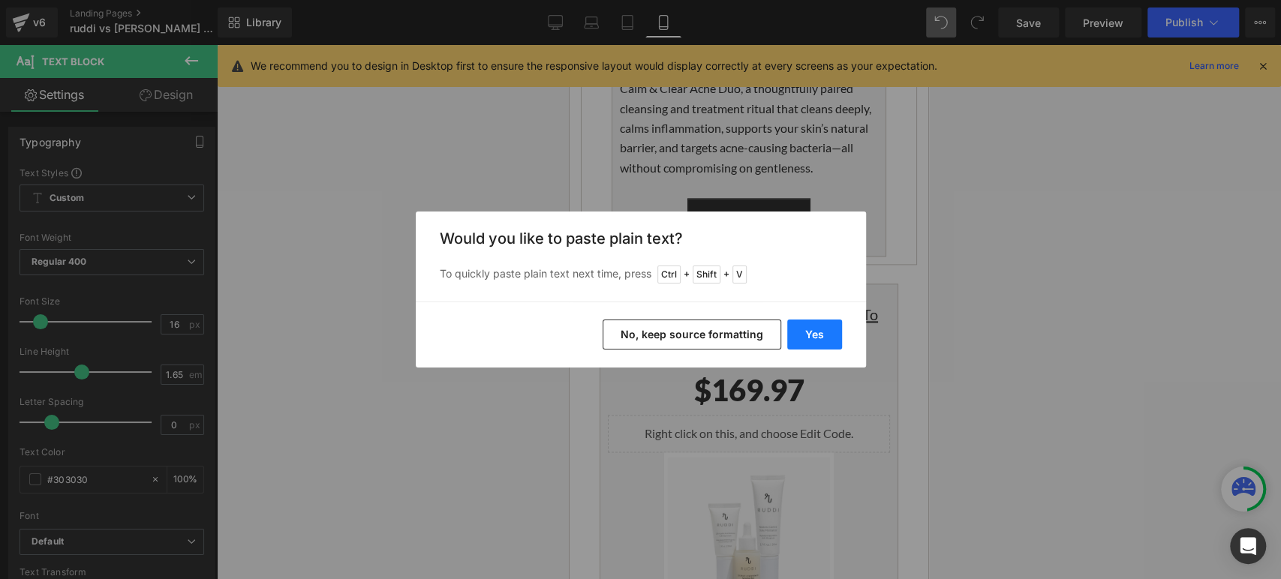
click at [802, 336] on button "Yes" at bounding box center [814, 335] width 55 height 30
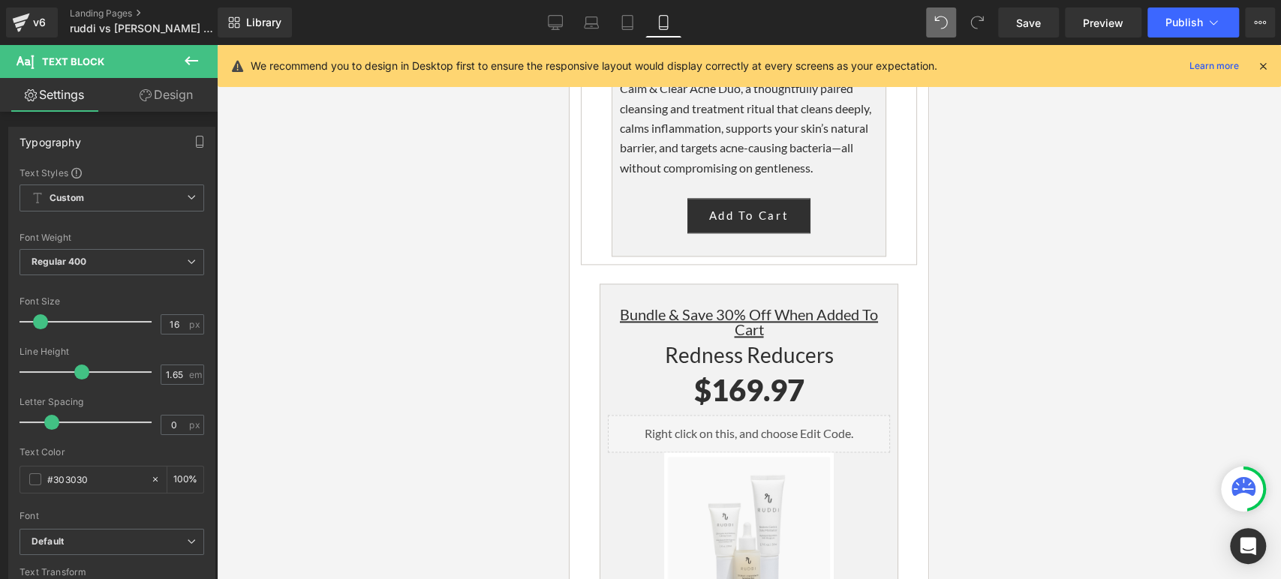
click at [1017, 26] on span "Save" at bounding box center [1028, 23] width 25 height 16
click at [1026, 17] on span "Save" at bounding box center [1028, 23] width 25 height 16
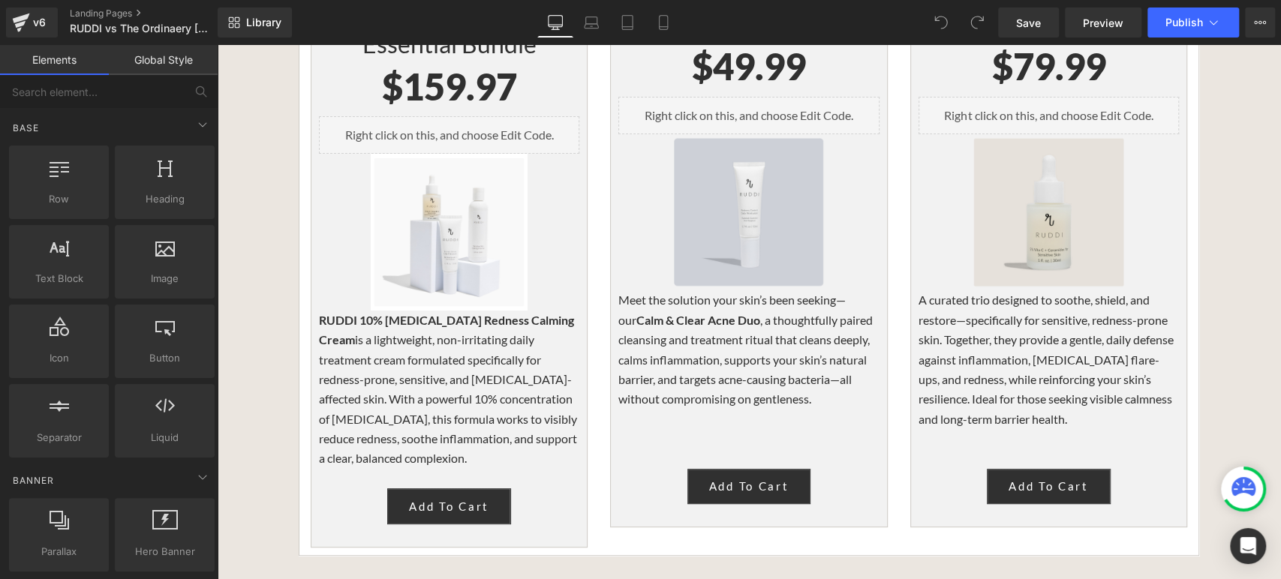
scroll to position [3920, 0]
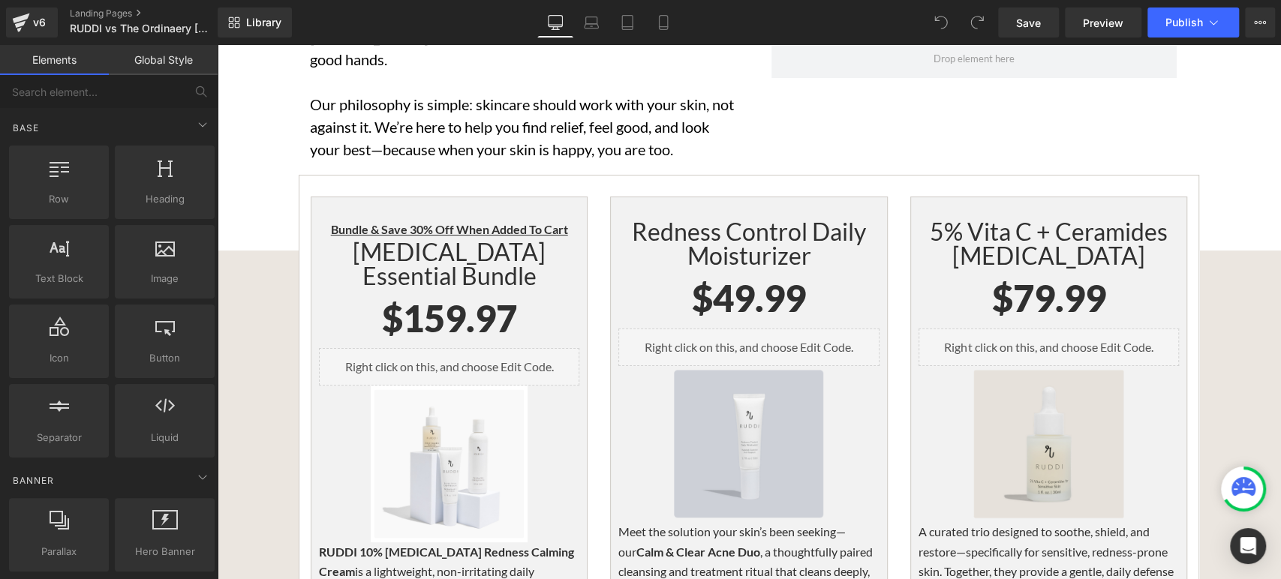
click at [459, 240] on div "[MEDICAL_DATA] Essential Bundle Heading" at bounding box center [449, 264] width 260 height 48
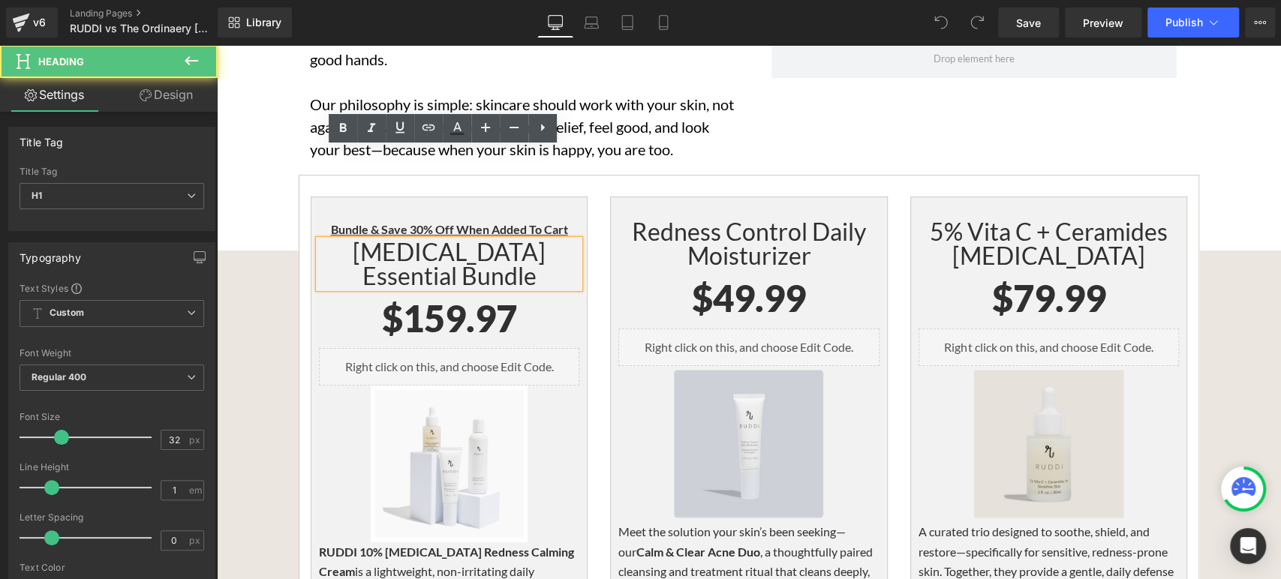
click at [456, 240] on h1 "[MEDICAL_DATA] Essential Bundle" at bounding box center [449, 264] width 260 height 48
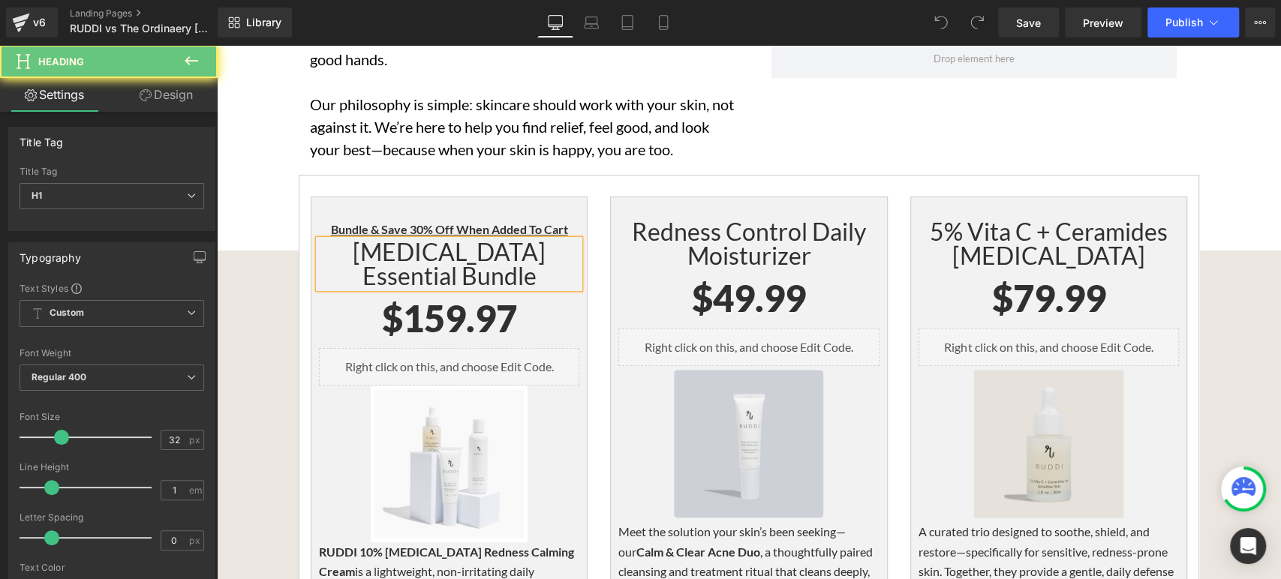
paste div
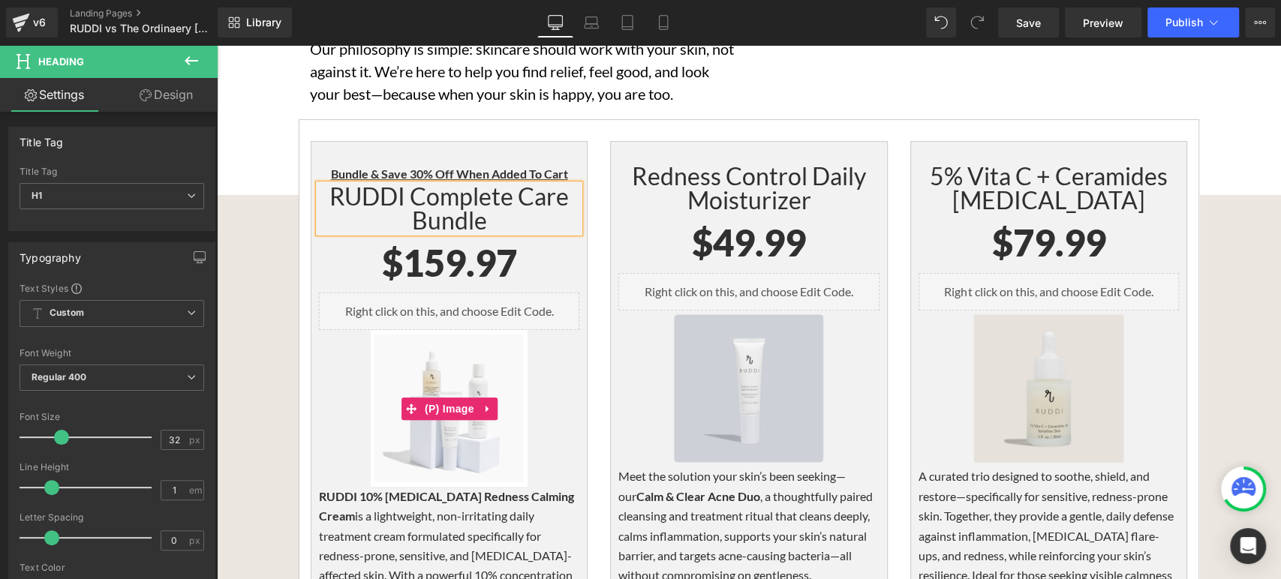
scroll to position [4003, 0]
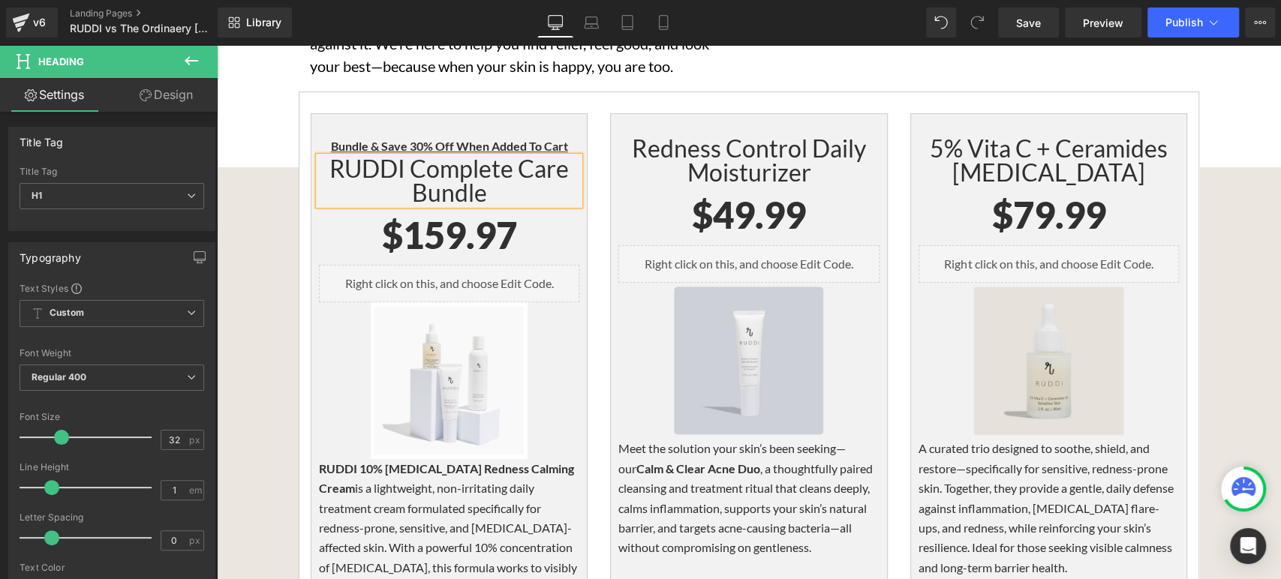
click at [453, 459] on p "RUDDI 10% [MEDICAL_DATA] Redness Calming Cream is a lightweight, non-irritating…" at bounding box center [449, 538] width 260 height 158
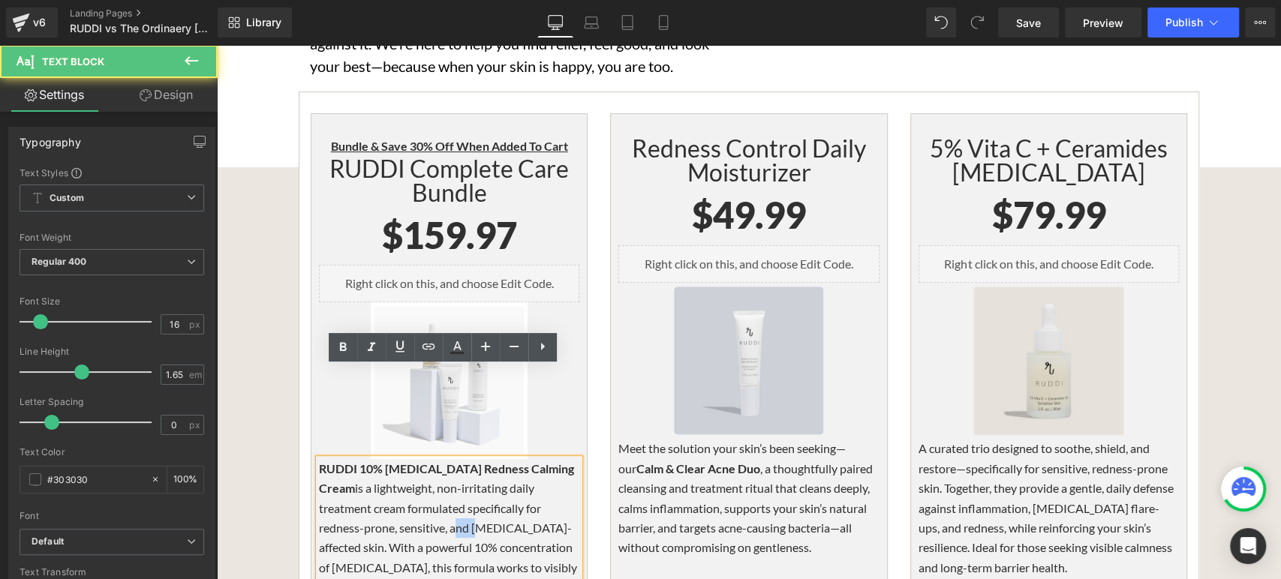
click at [452, 459] on p "RUDDI 10% [MEDICAL_DATA] Redness Calming Cream is a lightweight, non-irritating…" at bounding box center [449, 538] width 260 height 158
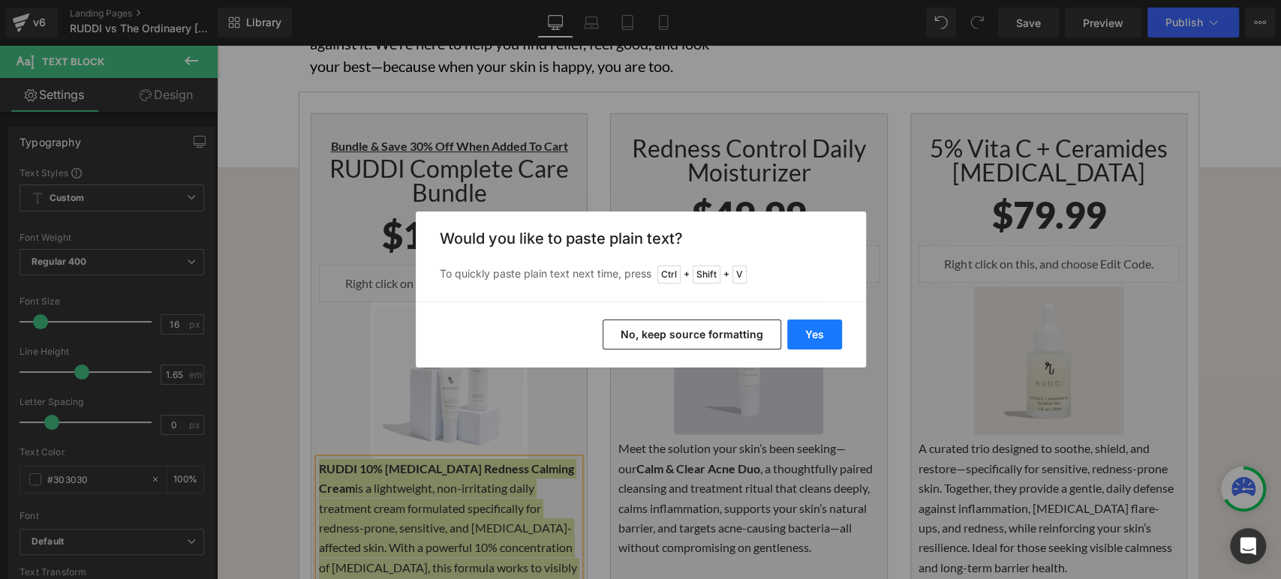
click at [818, 333] on button "Yes" at bounding box center [814, 335] width 55 height 30
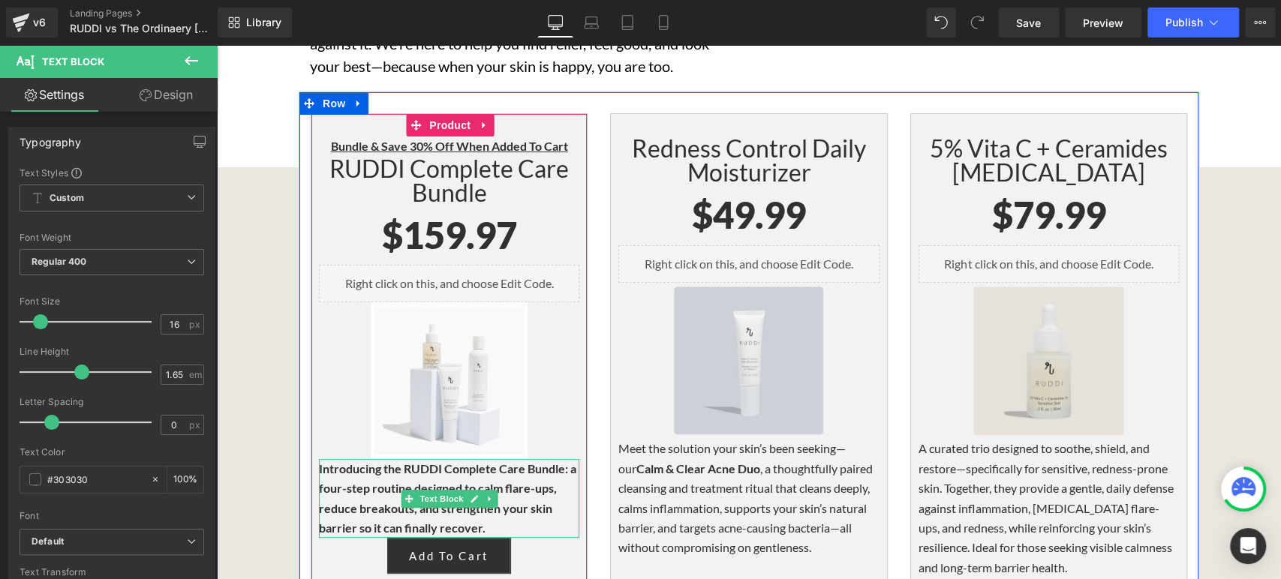
click at [386, 462] on b "Introducing the RUDDI Complete Care Bundle: a four-step routine designed to cal…" at bounding box center [447, 499] width 257 height 74
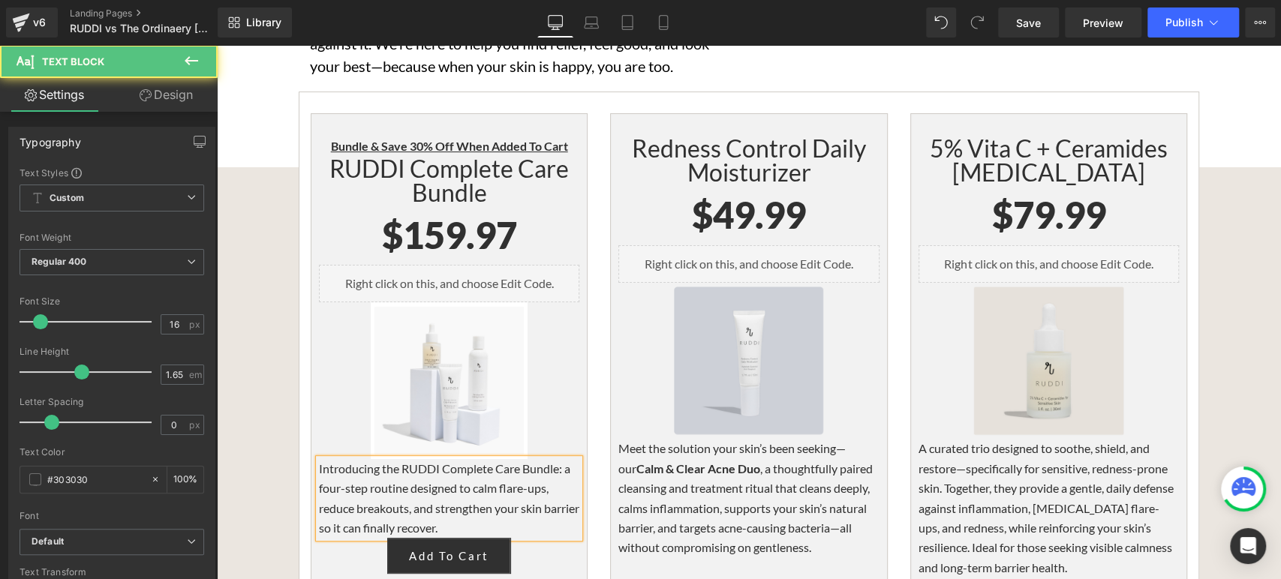
click at [487, 459] on p "Introducing the RUDDI Complete Care Bundle: a four-step routine designed to cal…" at bounding box center [449, 499] width 260 height 80
click at [319, 459] on p "Introducing the RUDDI Complete Care Bundle: a four-step routine designed to cal…" at bounding box center [449, 499] width 260 height 80
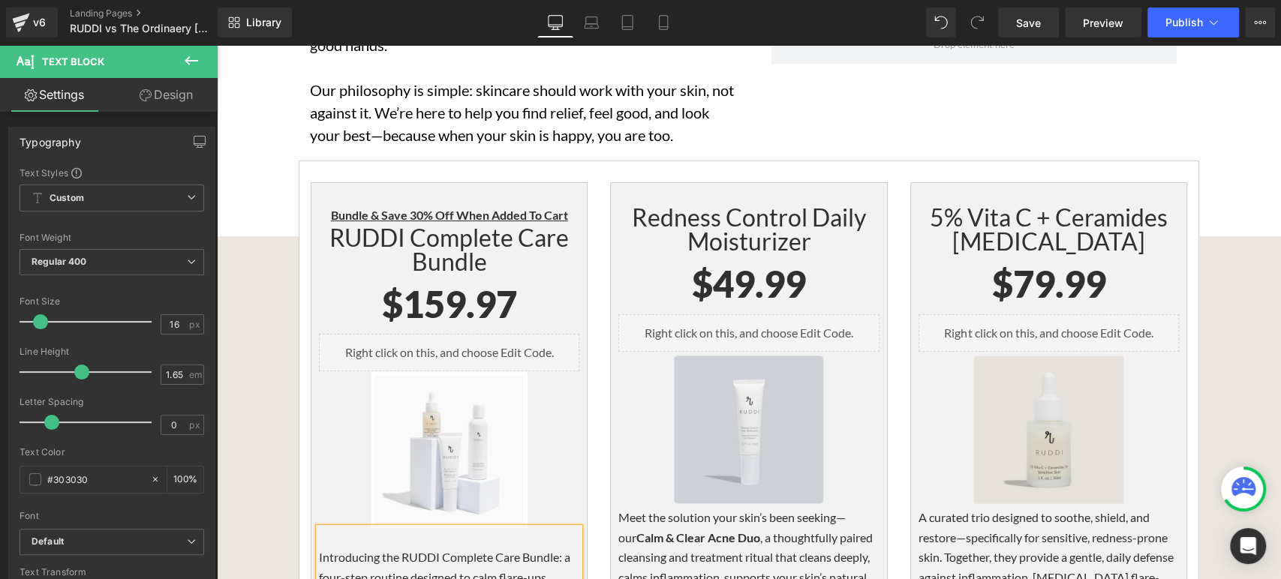
scroll to position [3836, 0]
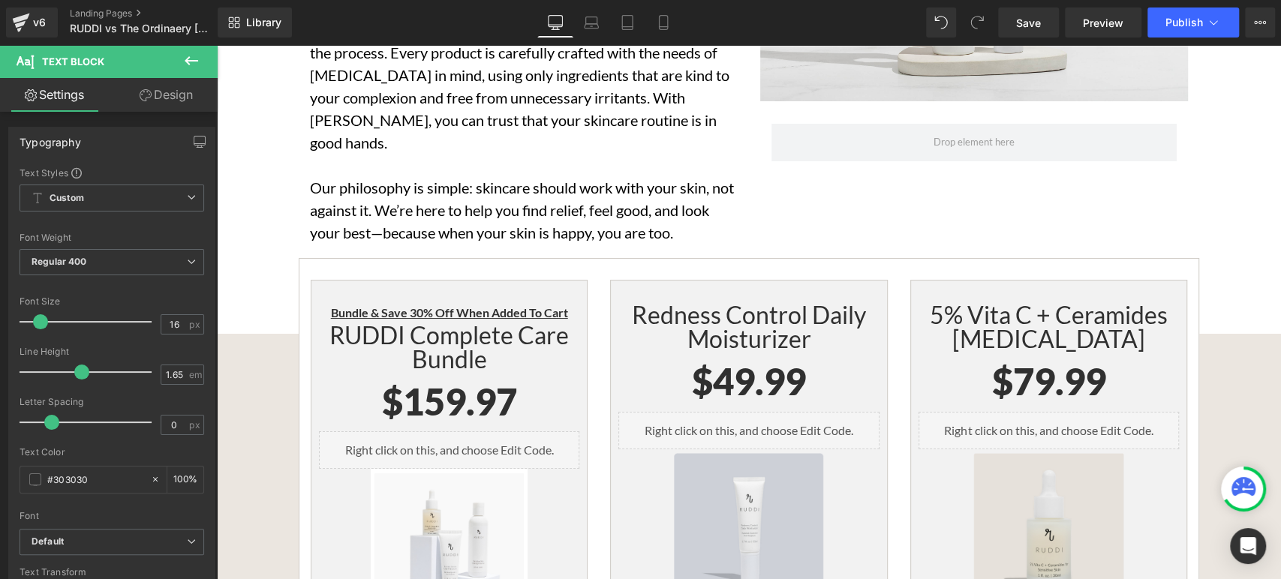
click at [448, 280] on div "Bundle & Save 30% Off When Added To Cart Heading RUDDI Complete Care Bundle Hea…" at bounding box center [449, 542] width 277 height 524
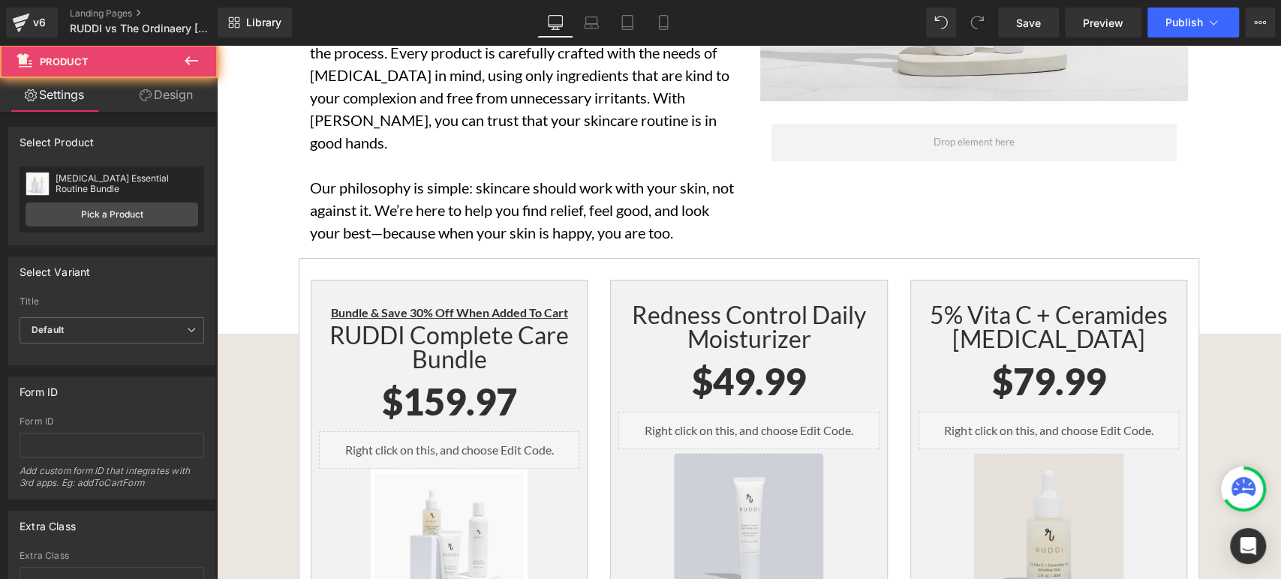
click at [444, 280] on div "Bundle & Save 30% Off When Added To Cart Heading RUDDI Complete Care Bundle Hea…" at bounding box center [449, 542] width 277 height 524
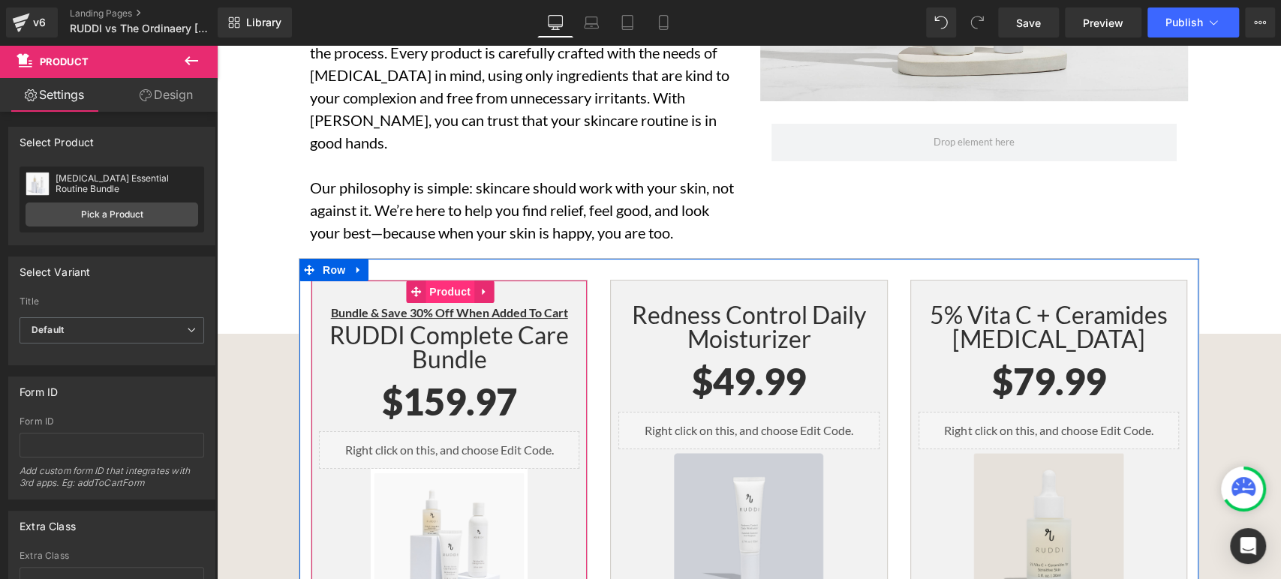
click at [441, 281] on span "Product" at bounding box center [450, 292] width 49 height 23
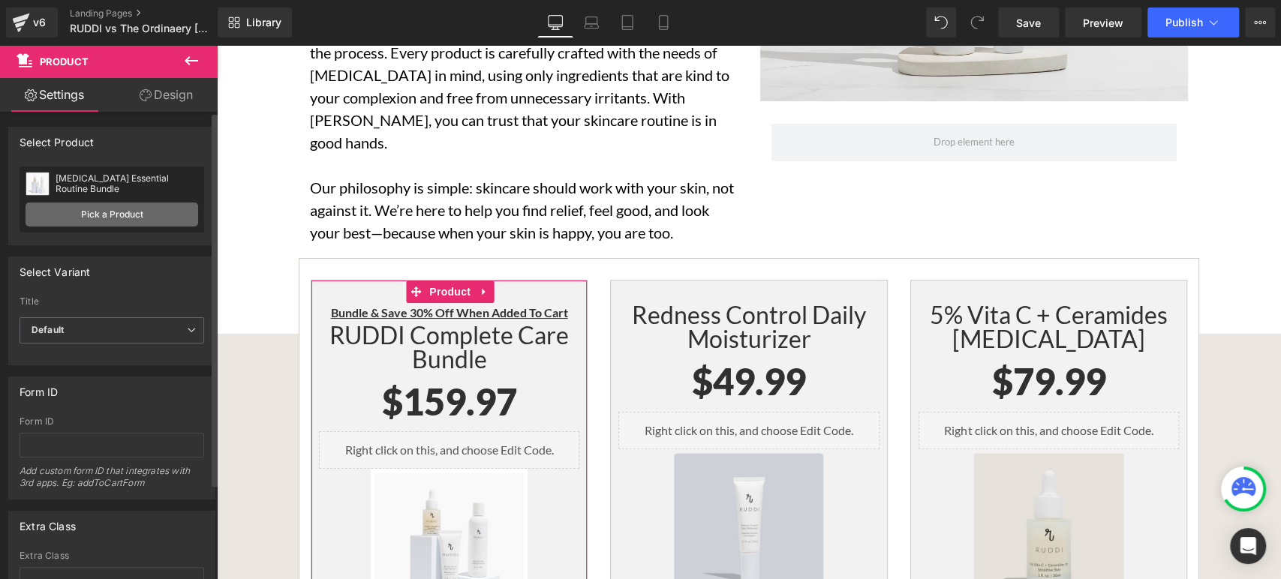
click at [153, 221] on link "Pick a Product" at bounding box center [112, 215] width 173 height 24
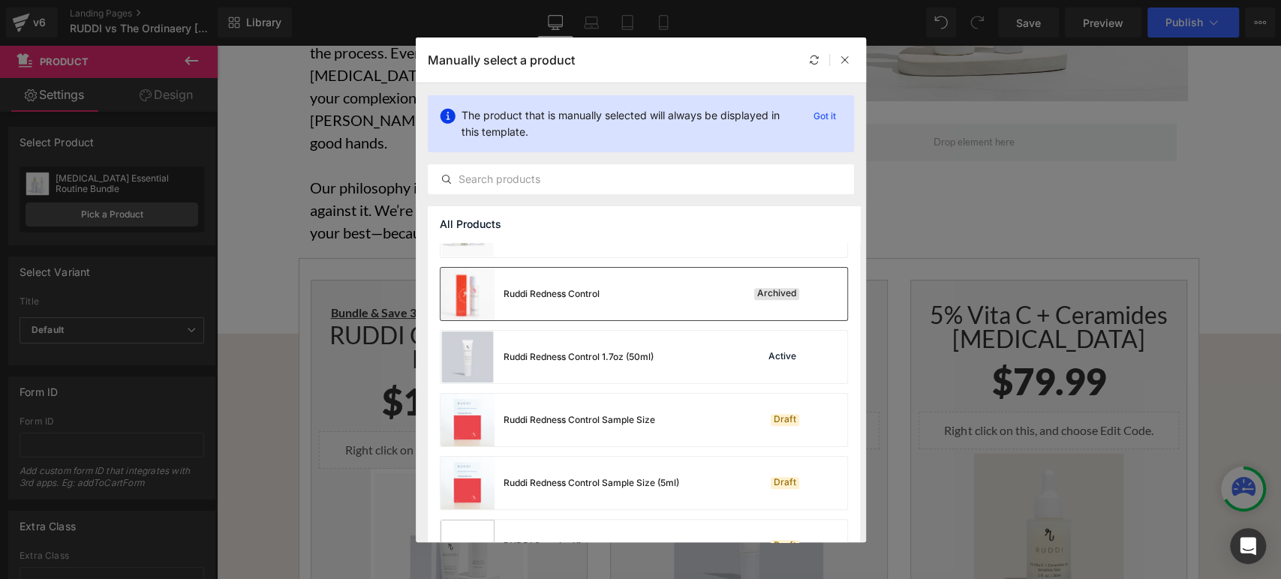
scroll to position [335, 0]
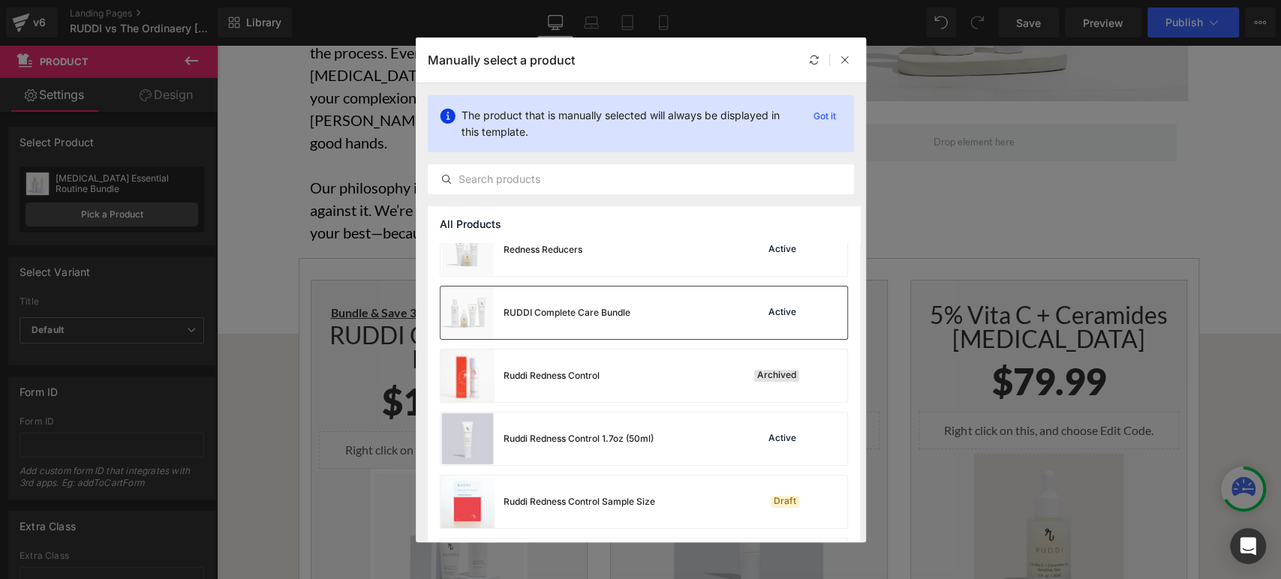
click at [611, 324] on div "RUDDI Complete Care Bundle" at bounding box center [536, 313] width 190 height 53
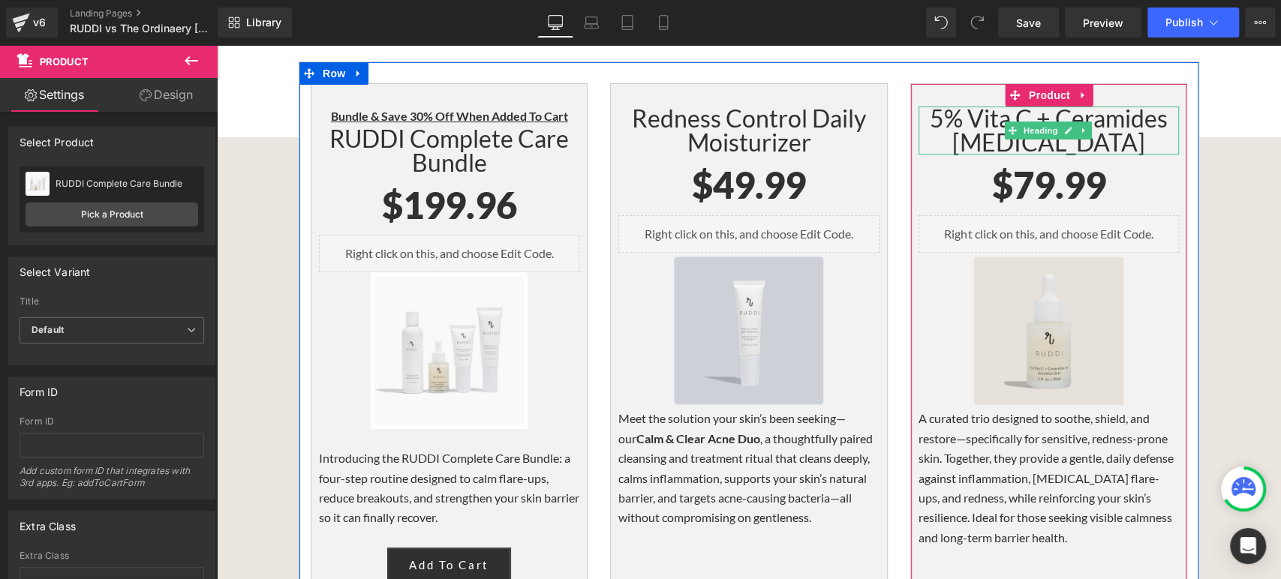
scroll to position [4086, 0]
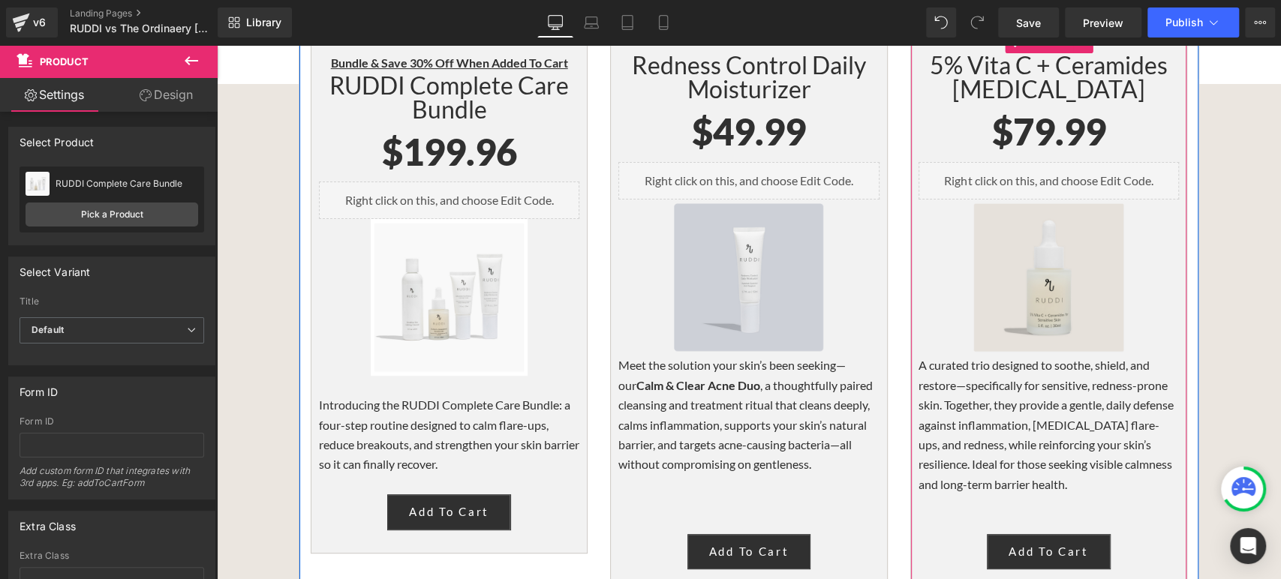
click at [973, 356] on p "A curated trio designed to soothe, shield, and restore—specifically for sensiti…" at bounding box center [1049, 425] width 260 height 139
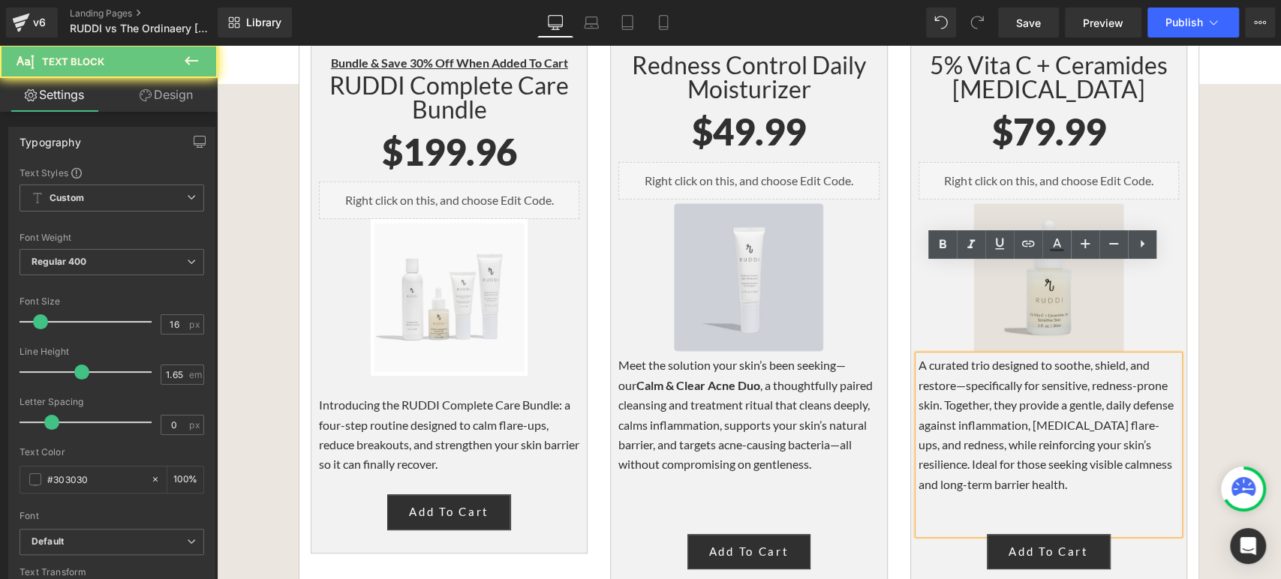
click at [969, 356] on p "A curated trio designed to soothe, shield, and restore—specifically for sensiti…" at bounding box center [1049, 425] width 260 height 139
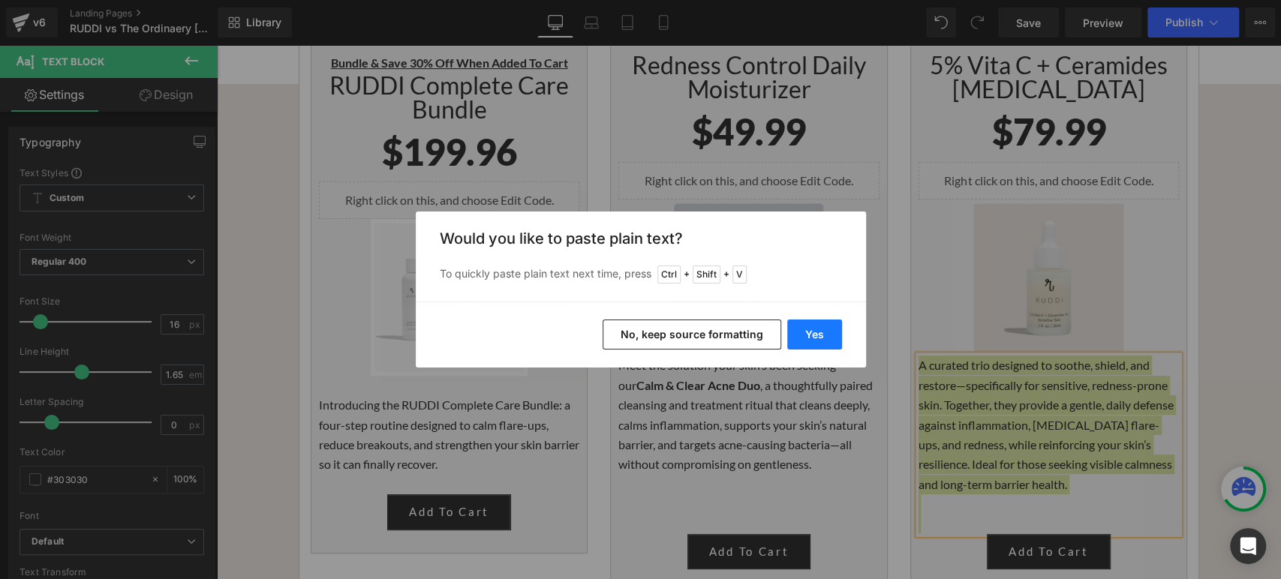
click at [793, 324] on button "Yes" at bounding box center [814, 335] width 55 height 30
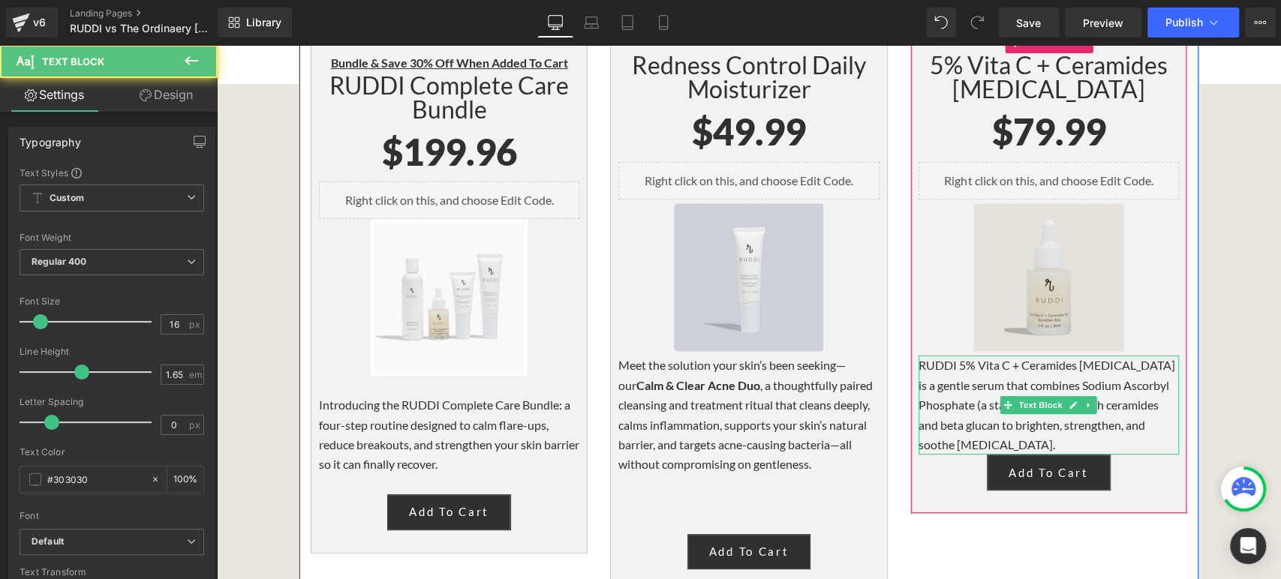
click at [919, 356] on p "RUDDI 5% Vita C + Ceramides [MEDICAL_DATA] is a gentle serum that combines Sodi…" at bounding box center [1049, 405] width 260 height 99
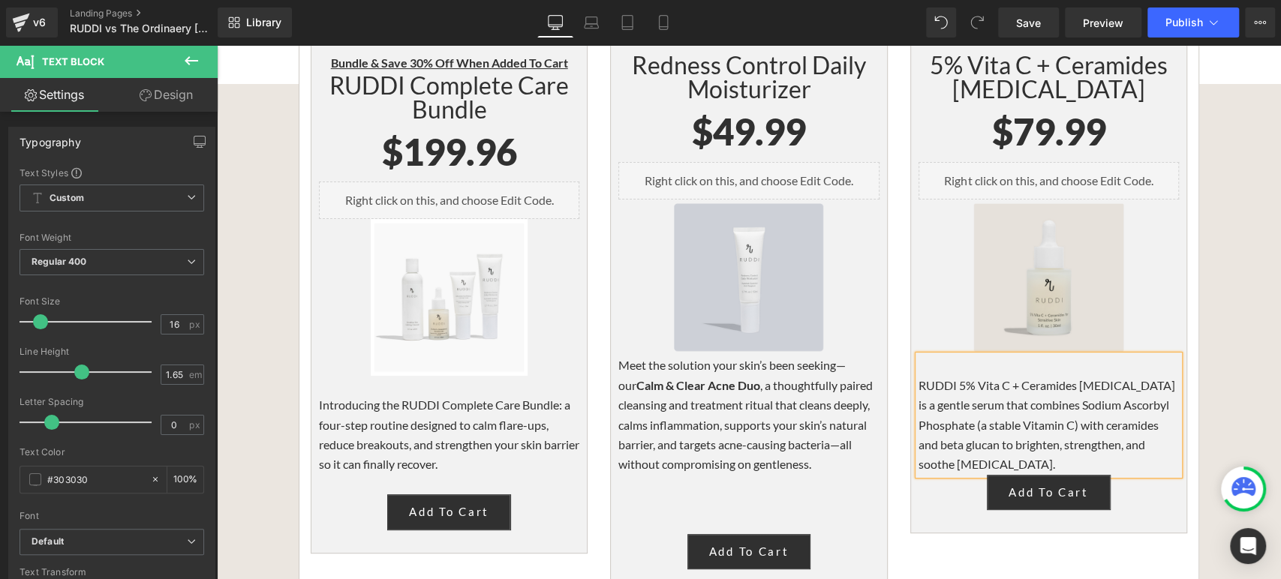
click at [1118, 378] on p "RUDDI 5% Vita C + Ceramides [MEDICAL_DATA] is a gentle serum that combines Sodi…" at bounding box center [1049, 425] width 260 height 99
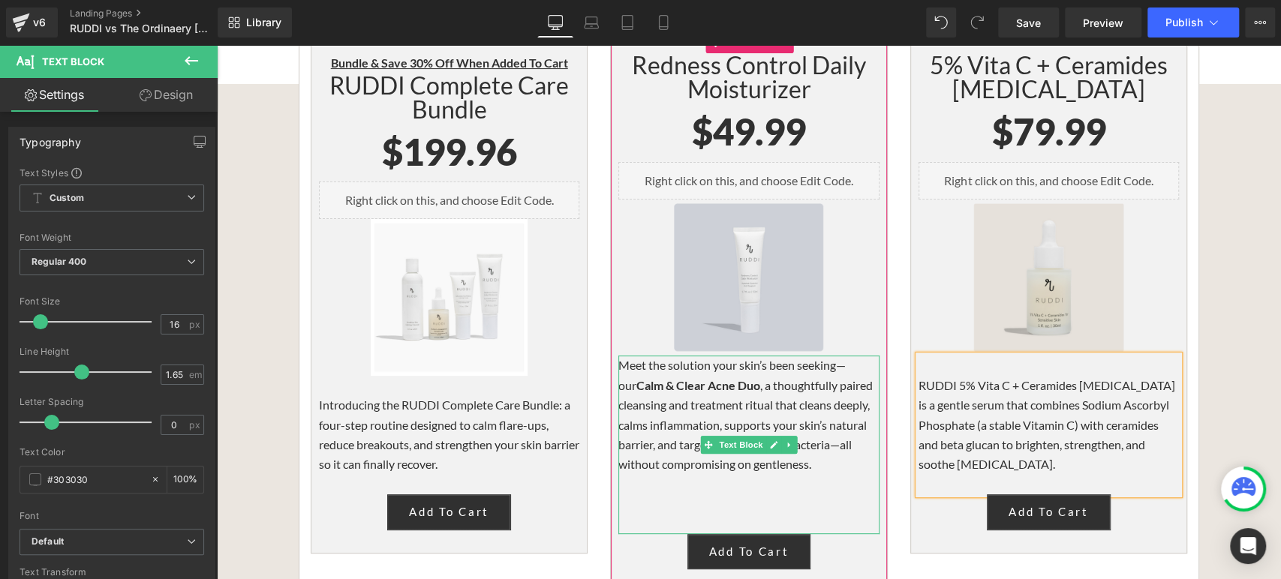
click at [760, 356] on p "Meet the solution your skin’s been seeking—our Calm & Clear Acne Duo , a though…" at bounding box center [749, 415] width 260 height 119
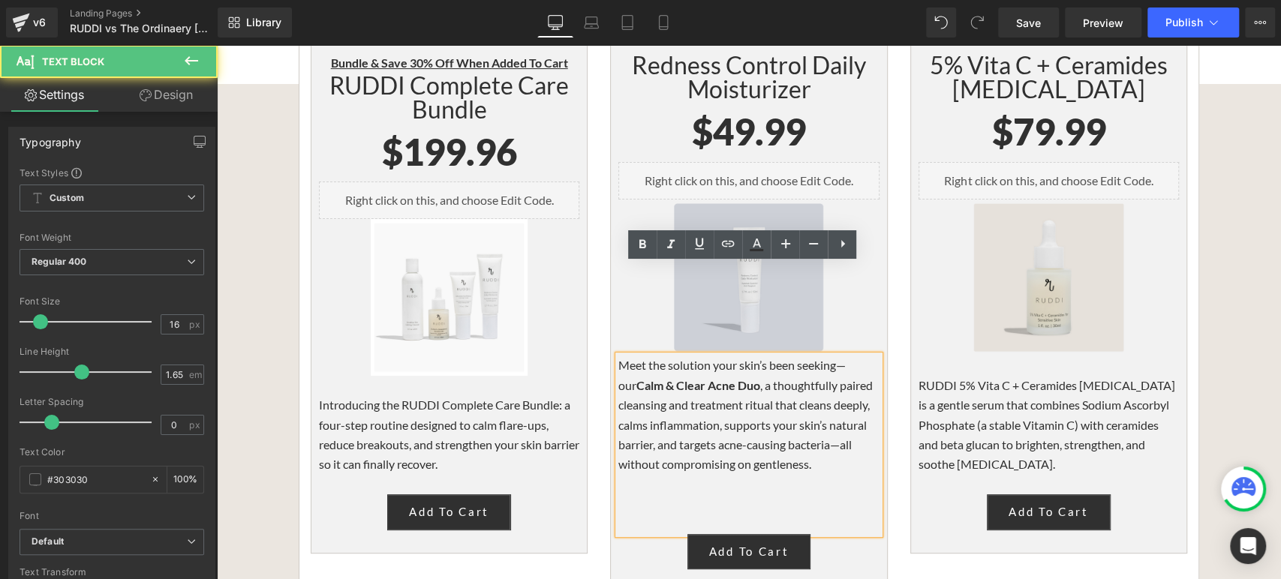
click at [742, 378] on span "Calm & Clear Acne Duo" at bounding box center [699, 385] width 124 height 14
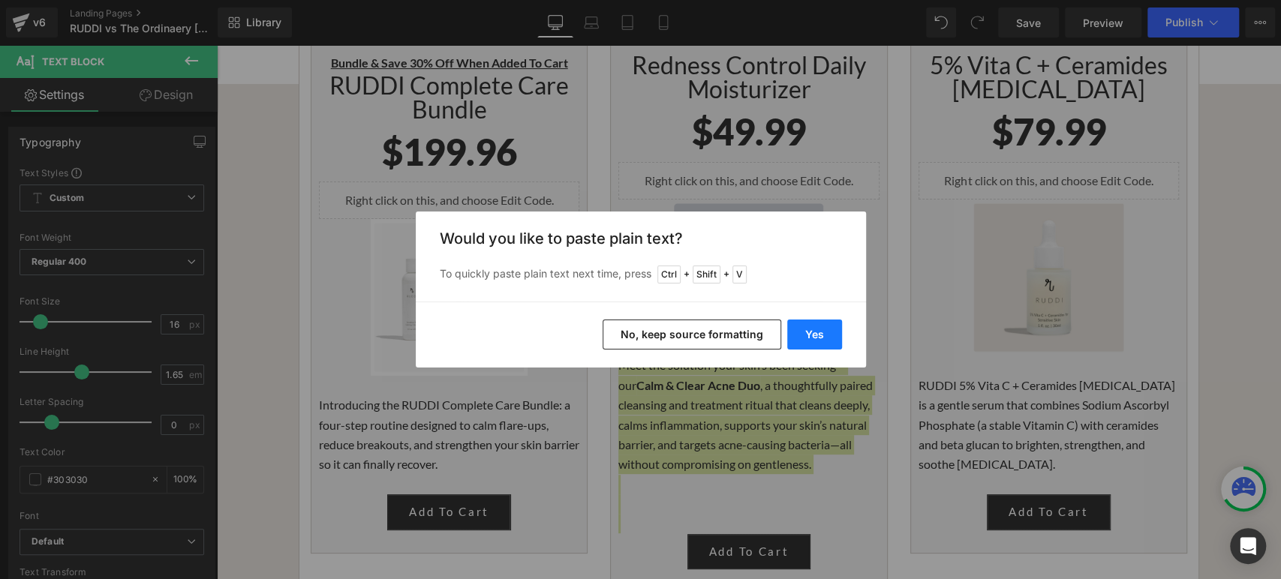
click at [799, 336] on button "Yes" at bounding box center [814, 335] width 55 height 30
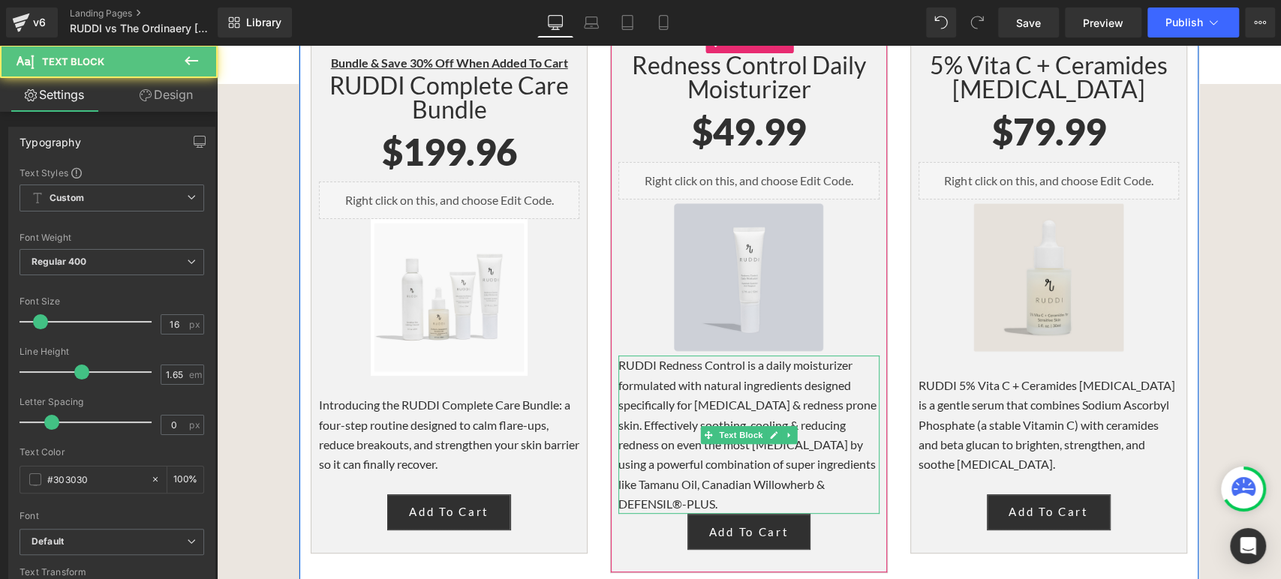
click at [723, 408] on p "RUDDI Redness Control is a daily moisturizer formulated with natural ingredient…" at bounding box center [749, 435] width 260 height 158
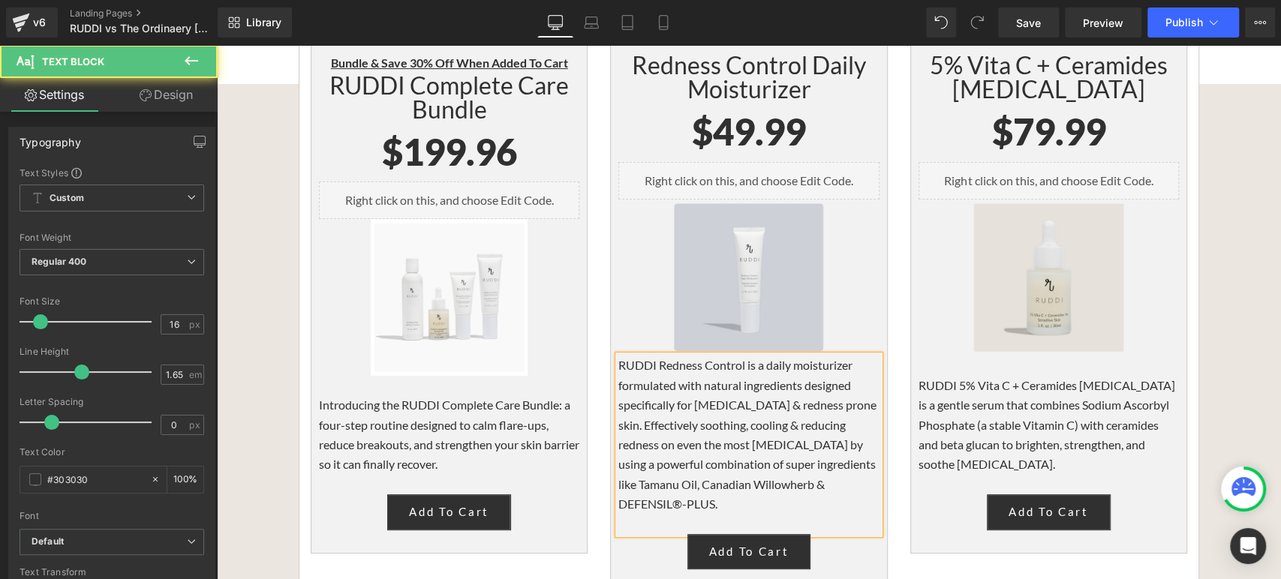
click at [619, 356] on p "RUDDI Redness Control is a daily moisturizer formulated with natural ingredient…" at bounding box center [749, 435] width 260 height 158
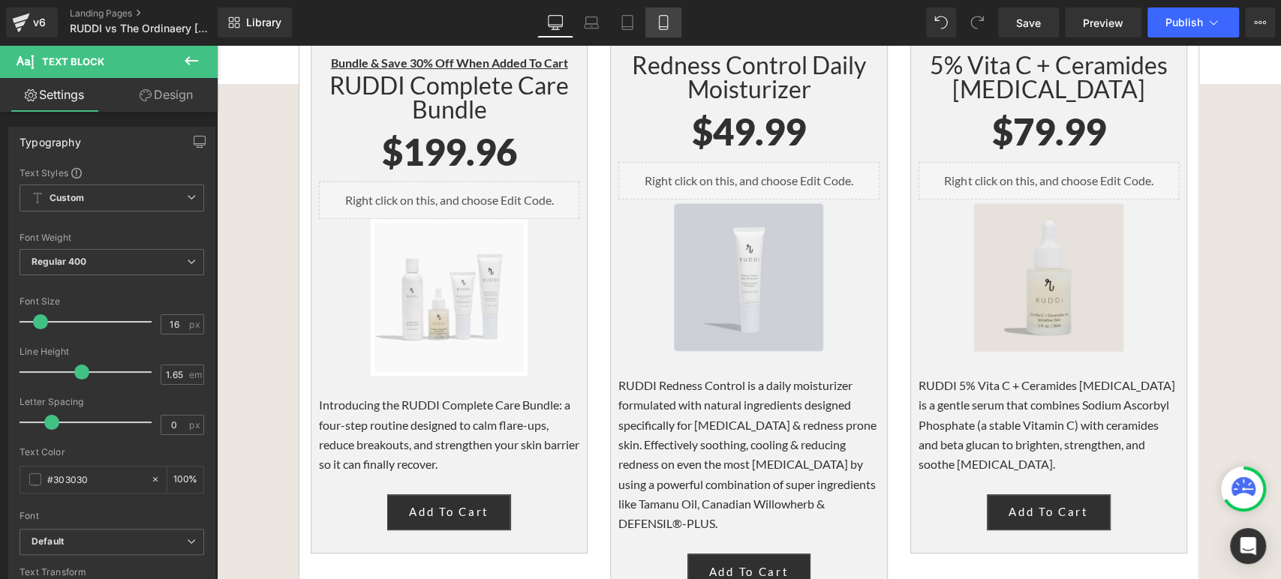
click at [671, 16] on link "Mobile" at bounding box center [664, 23] width 36 height 30
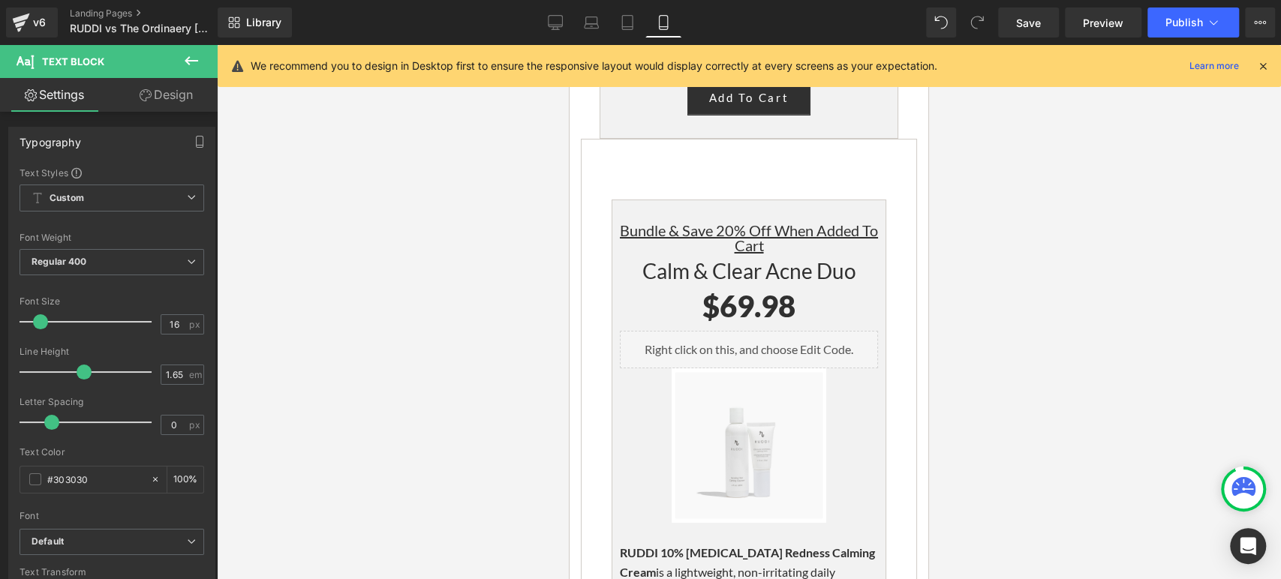
scroll to position [3776, 0]
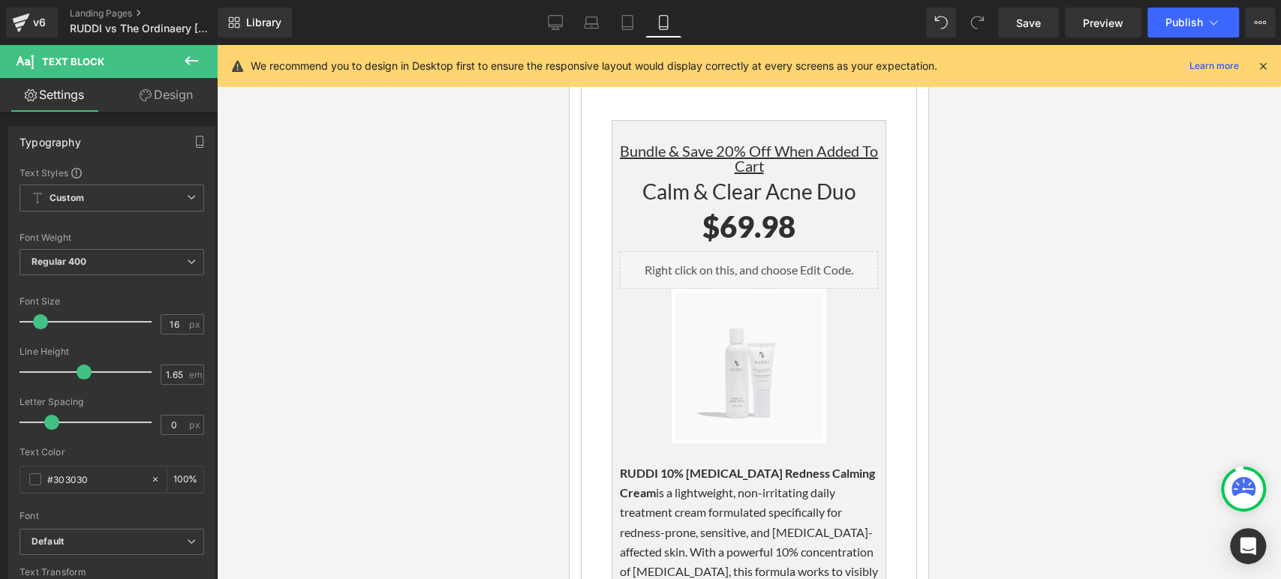
click at [735, 464] on p "RUDDI 10% [MEDICAL_DATA] Redness Calming Cream is a lightweight, non-irritating…" at bounding box center [749, 543] width 258 height 158
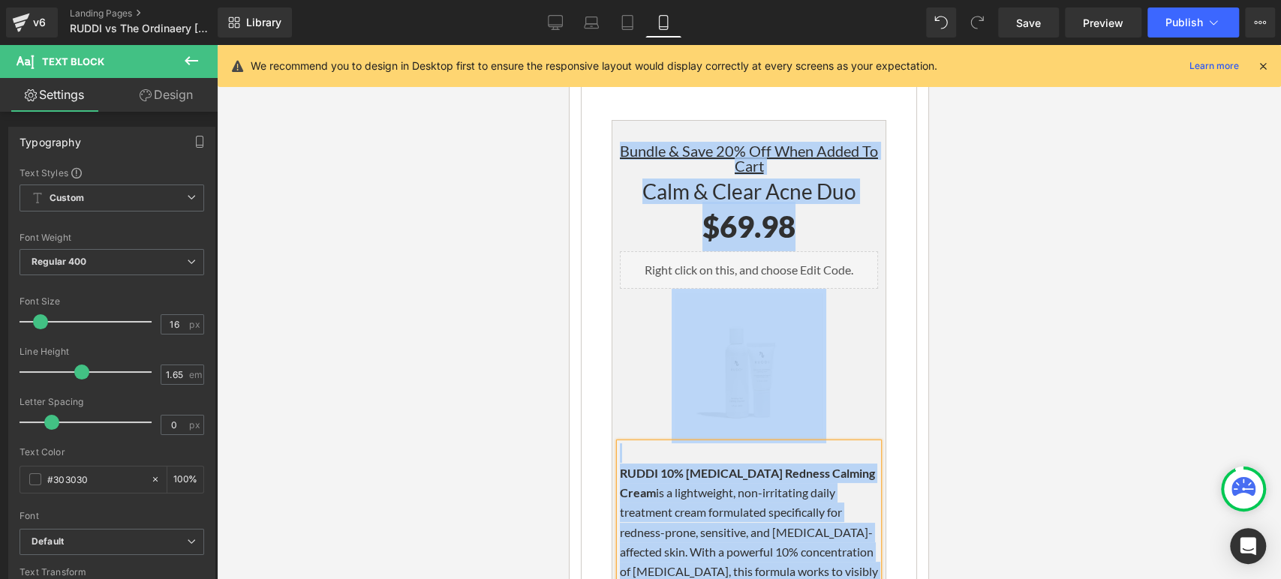
click at [779, 464] on p "RUDDI 10% [MEDICAL_DATA] Redness Calming Cream is a lightweight, non-irritating…" at bounding box center [749, 543] width 258 height 158
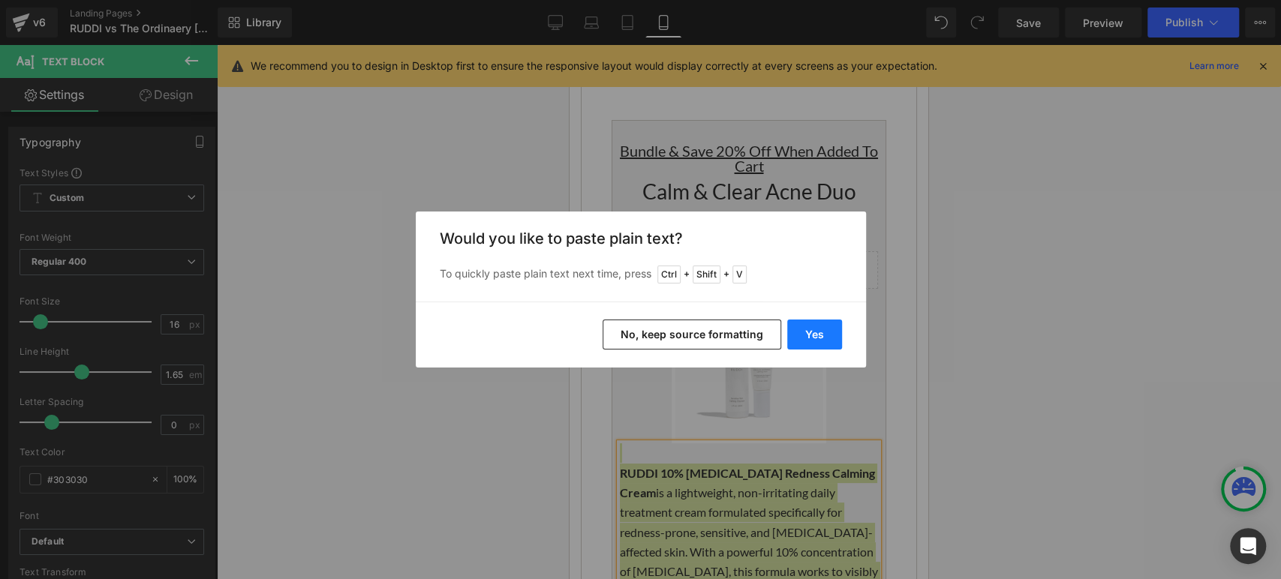
click at [802, 347] on button "Yes" at bounding box center [814, 335] width 55 height 30
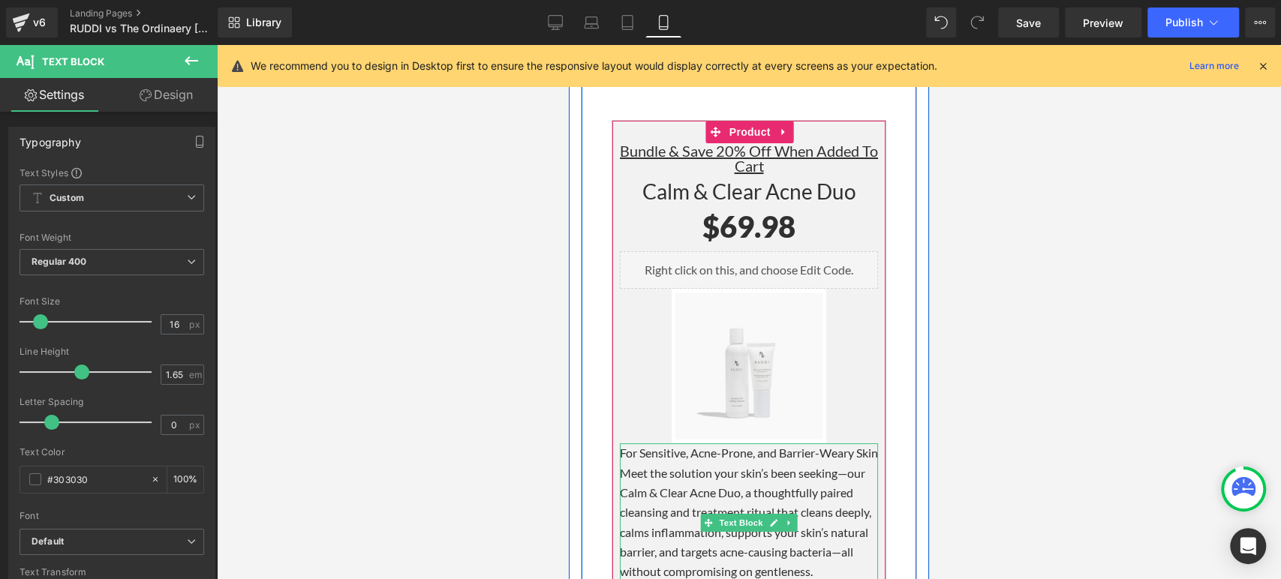
click at [821, 464] on p "Meet the solution your skin’s been seeking—our Calm & Clear Acne Duo, a thought…" at bounding box center [749, 523] width 258 height 119
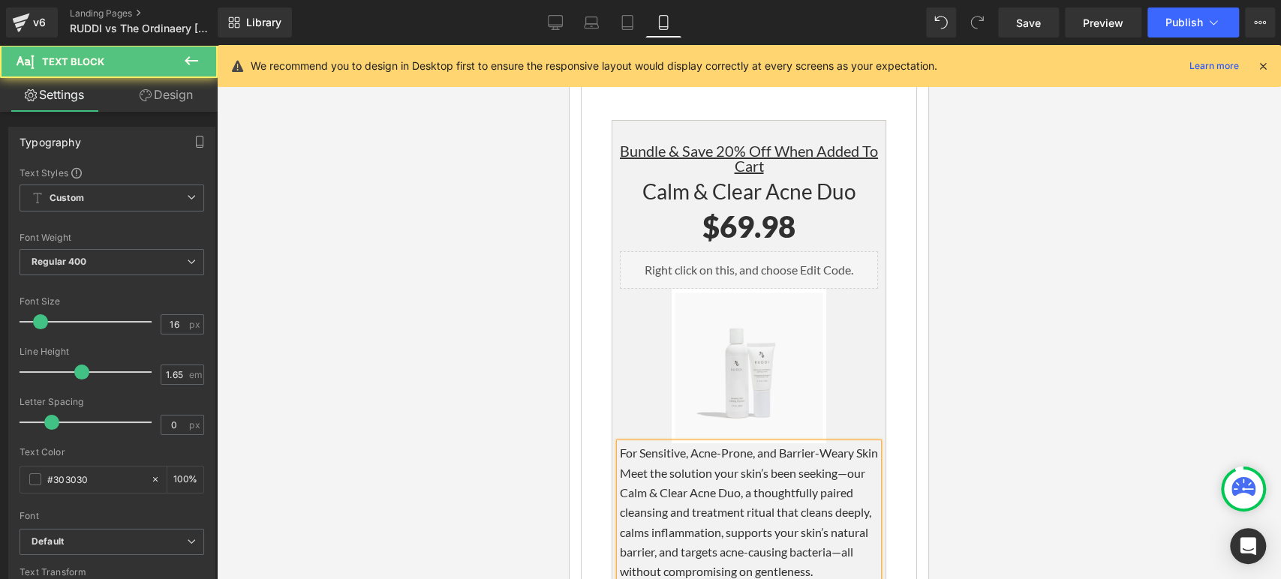
click at [620, 444] on p "For Sensitive, Acne-Prone, and Barrier-Weary Skin" at bounding box center [749, 454] width 258 height 20
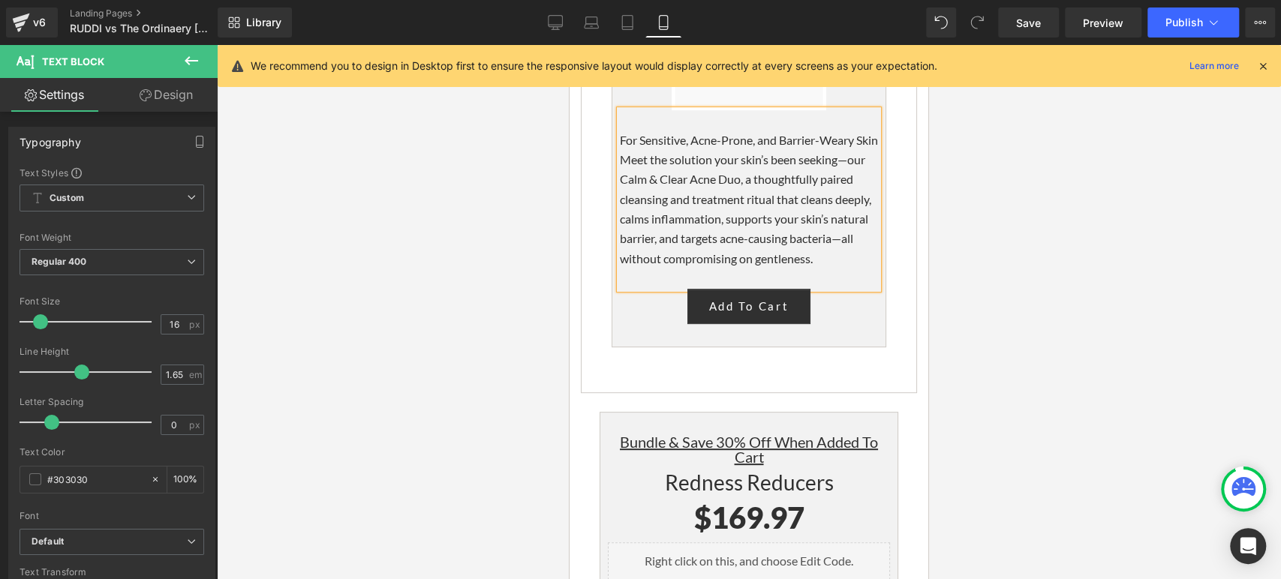
scroll to position [4444, 0]
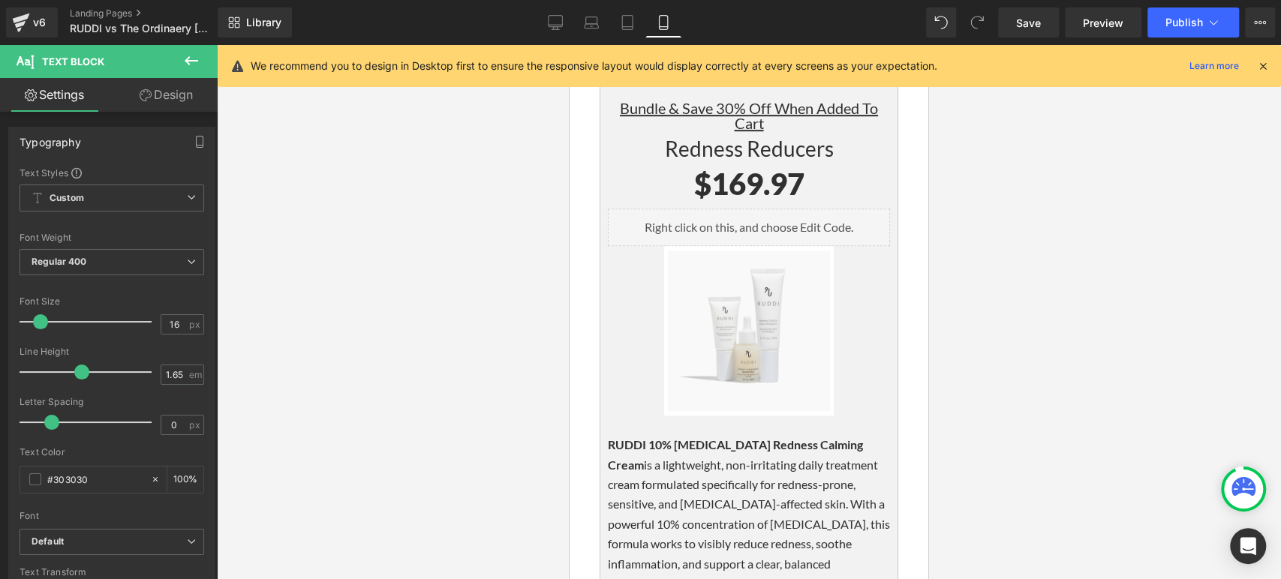
click at [793, 435] on p "RUDDI 10% [MEDICAL_DATA] Redness Calming Cream is a lightweight, non-irritating…" at bounding box center [749, 514] width 282 height 158
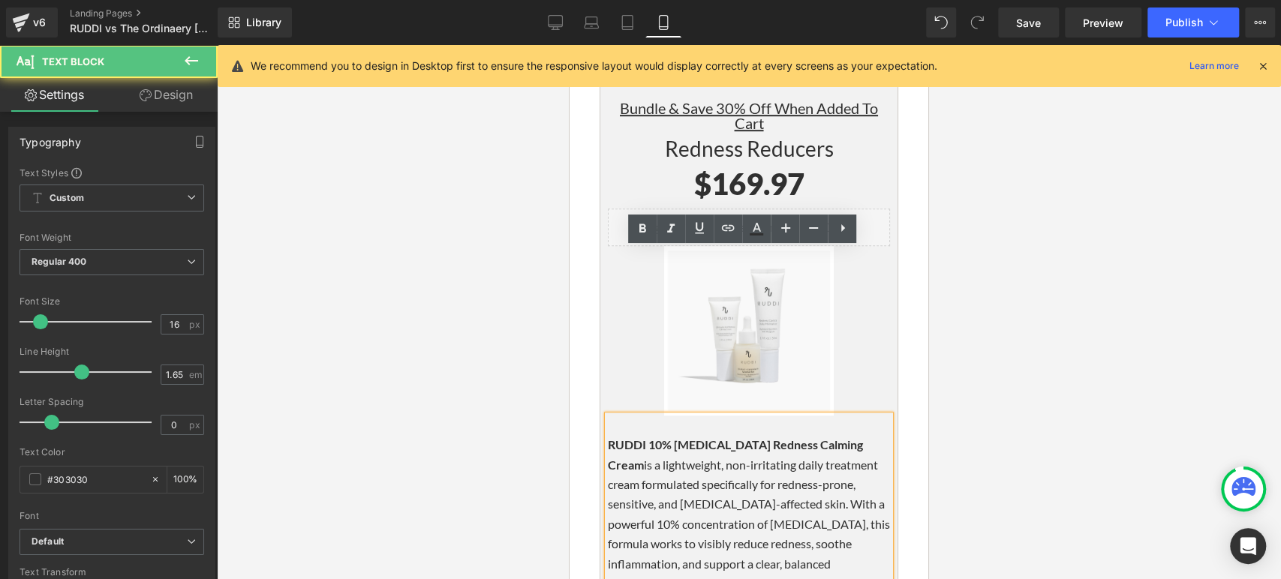
click at [811, 435] on p "RUDDI 10% [MEDICAL_DATA] Redness Calming Cream is a lightweight, non-irritating…" at bounding box center [749, 514] width 282 height 158
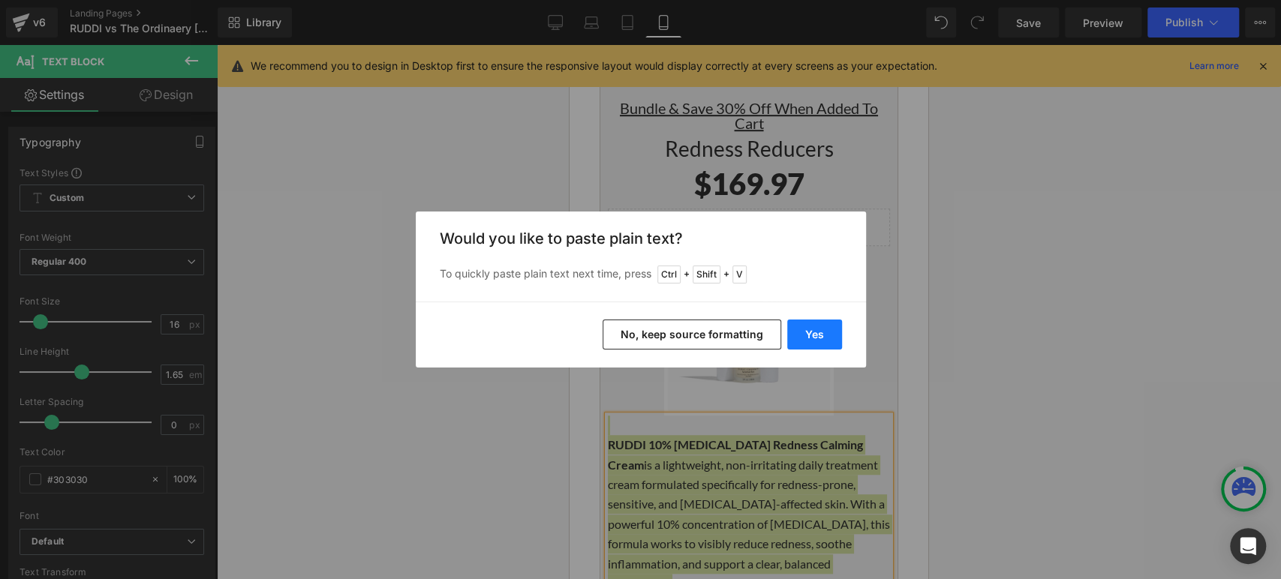
click at [810, 330] on button "Yes" at bounding box center [814, 335] width 55 height 30
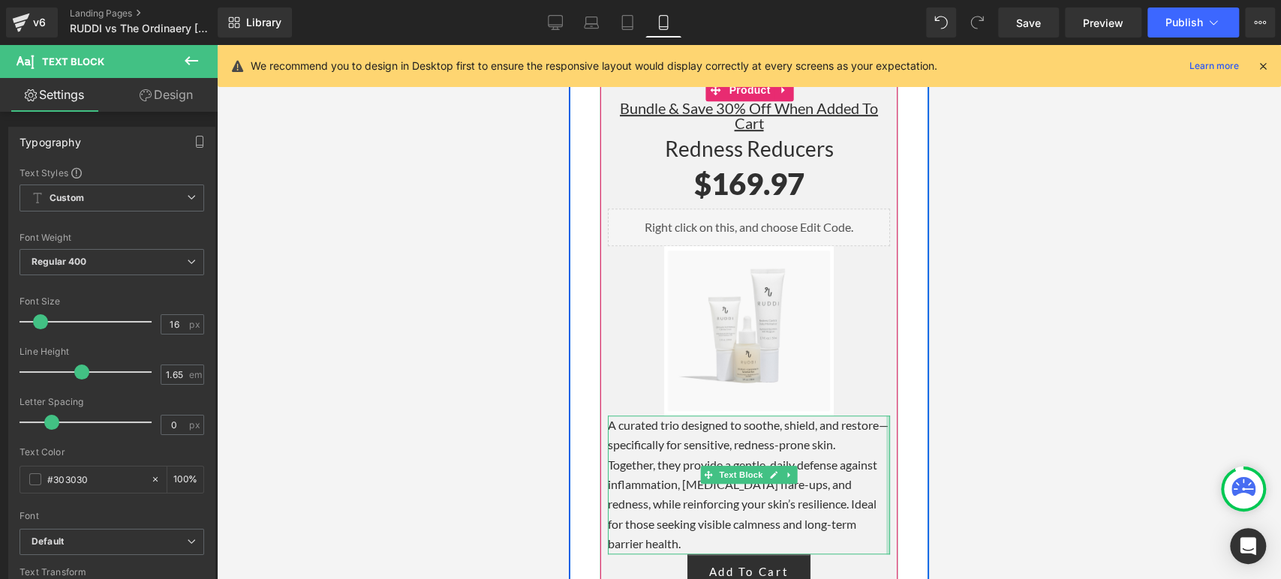
click at [886, 416] on div at bounding box center [888, 485] width 4 height 139
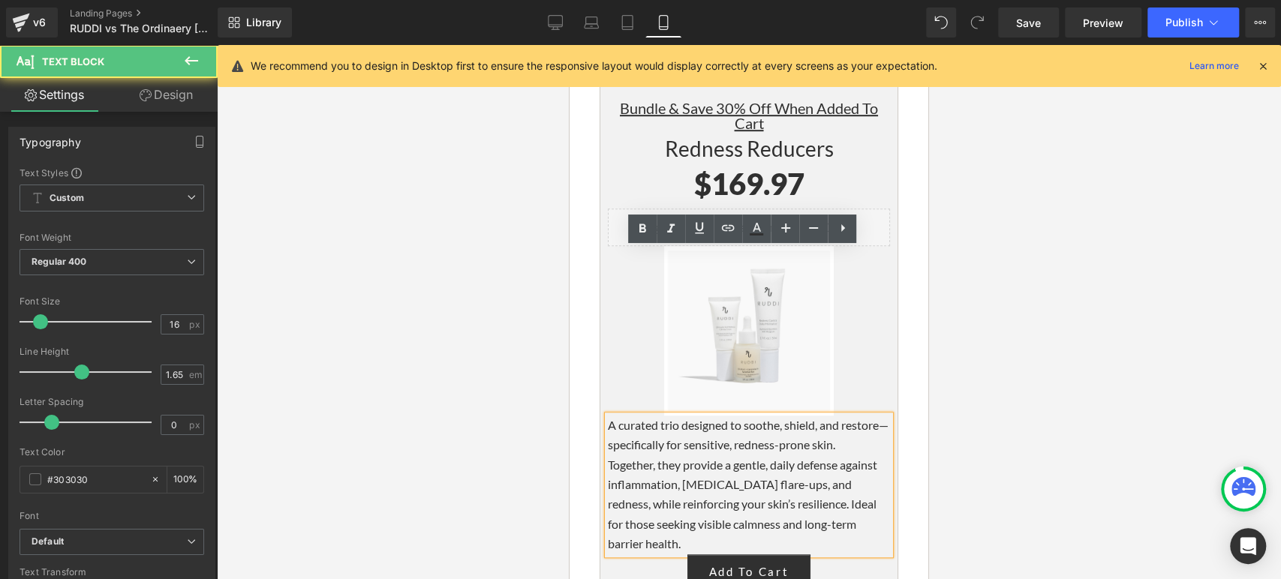
click at [877, 456] on p "Together, they provide a gentle, daily defense against inflammation, [MEDICAL_D…" at bounding box center [749, 505] width 282 height 99
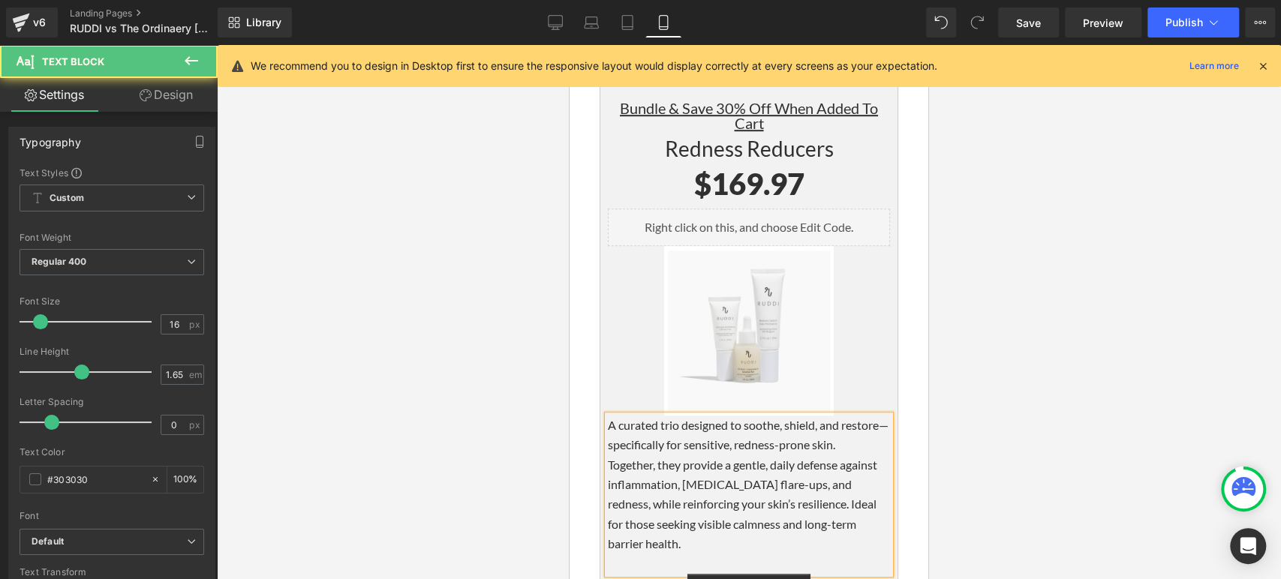
click at [608, 416] on p "A curated trio designed to soothe, shield, and restore—specifically for sensiti…" at bounding box center [749, 436] width 282 height 40
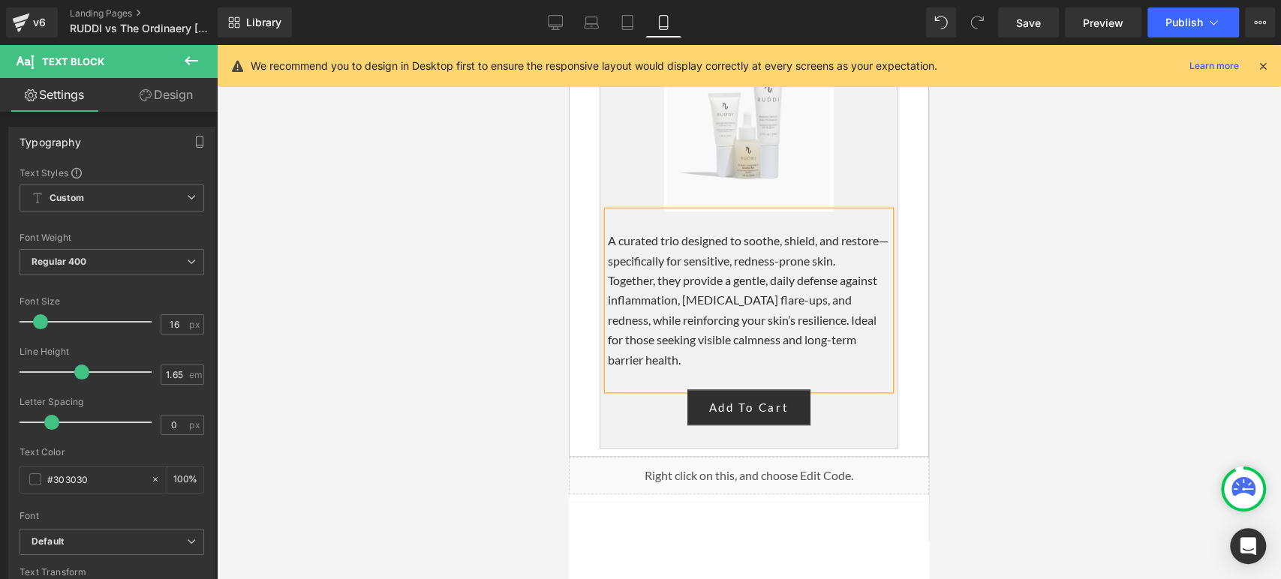
scroll to position [4610, 0]
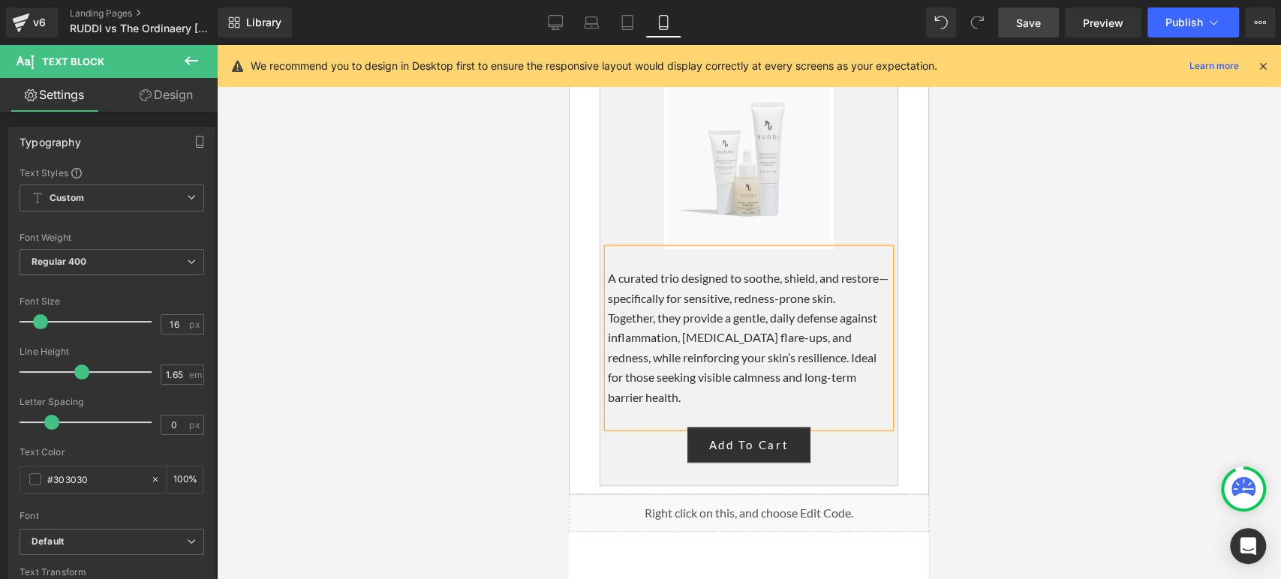
click at [1019, 19] on span "Save" at bounding box center [1028, 23] width 25 height 16
click at [1031, 23] on span "Save" at bounding box center [1028, 23] width 25 height 16
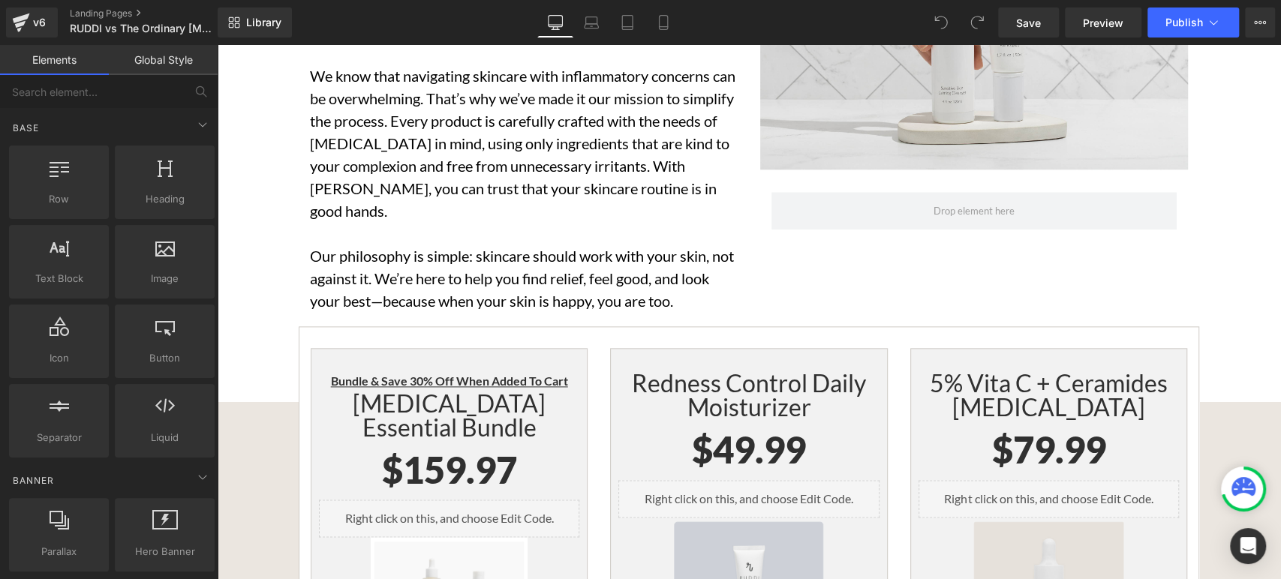
scroll to position [5004, 0]
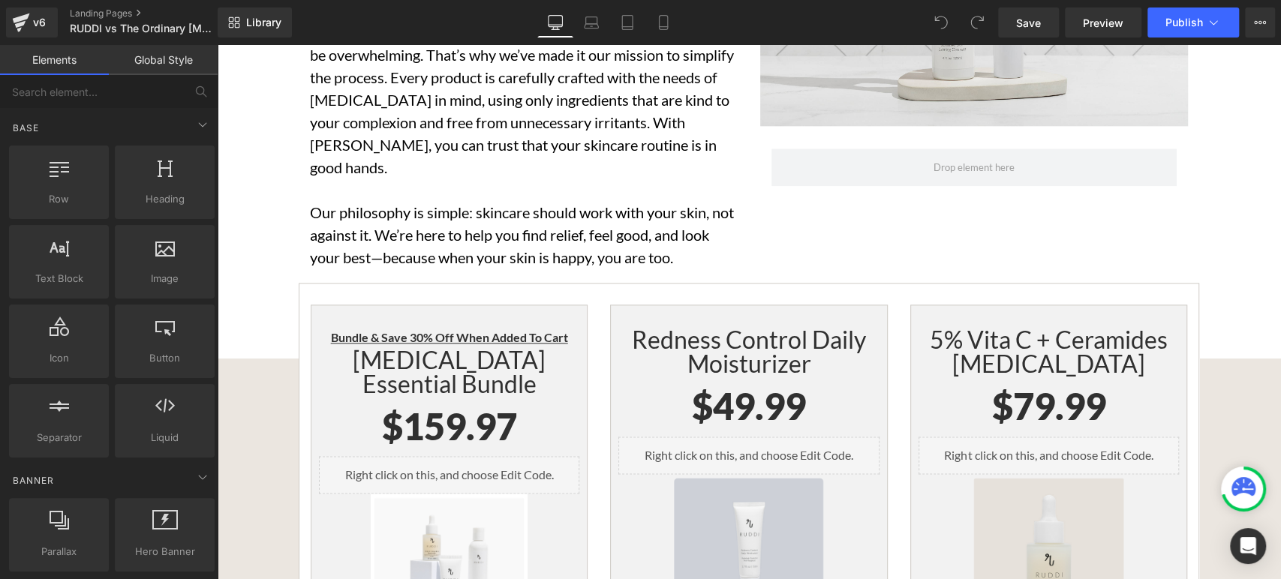
click at [507, 405] on span "$159.97" at bounding box center [449, 427] width 135 height 44
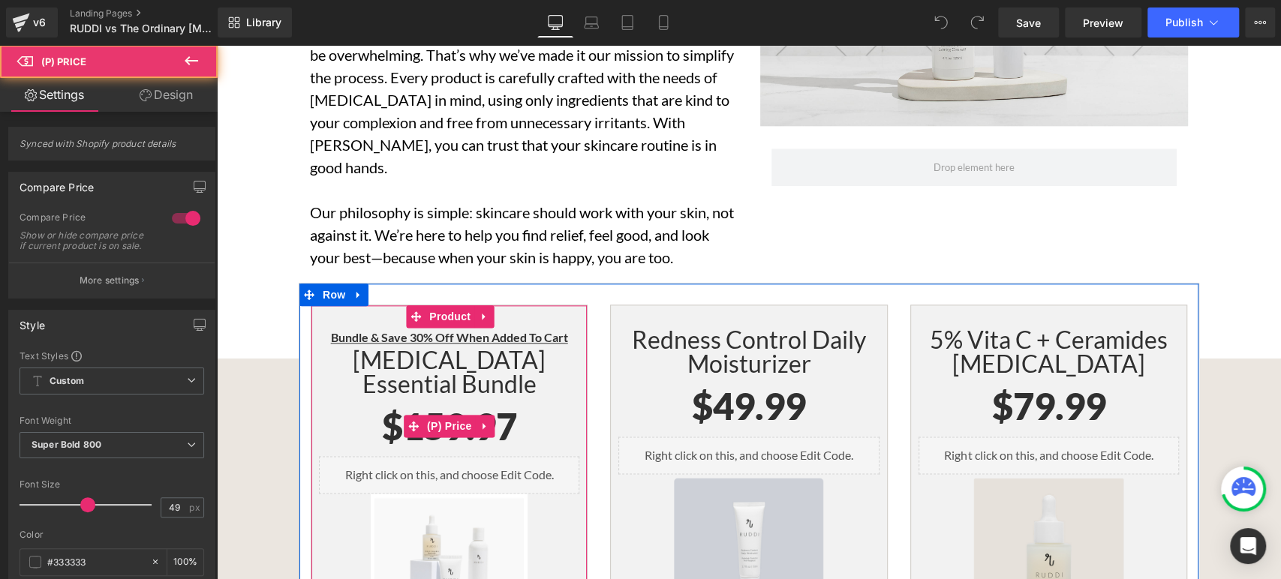
click at [507, 405] on span "$159.97" at bounding box center [449, 427] width 135 height 44
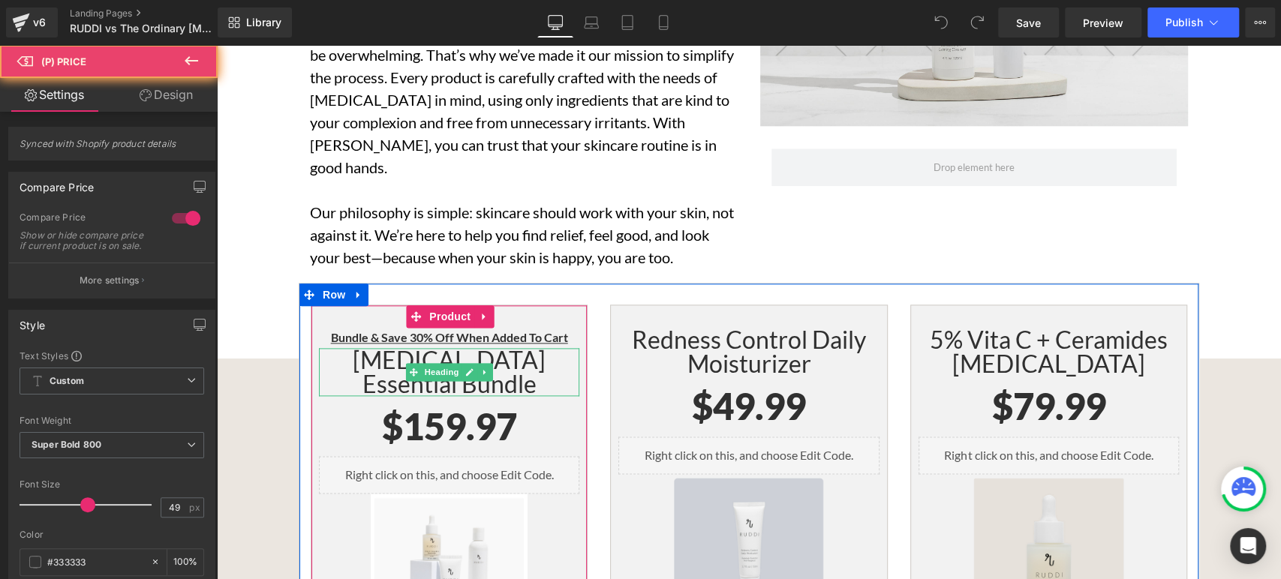
click at [514, 348] on h1 "[MEDICAL_DATA] Essential Bundle" at bounding box center [449, 372] width 260 height 48
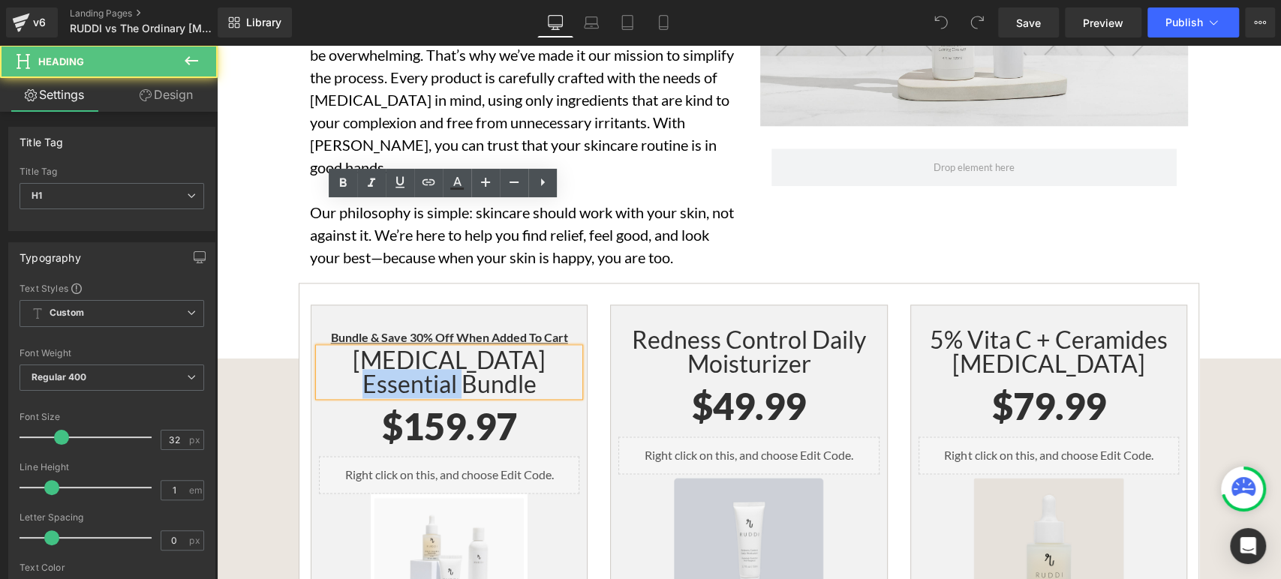
click at [514, 348] on h1 "[MEDICAL_DATA] Essential Bundle" at bounding box center [449, 372] width 260 height 48
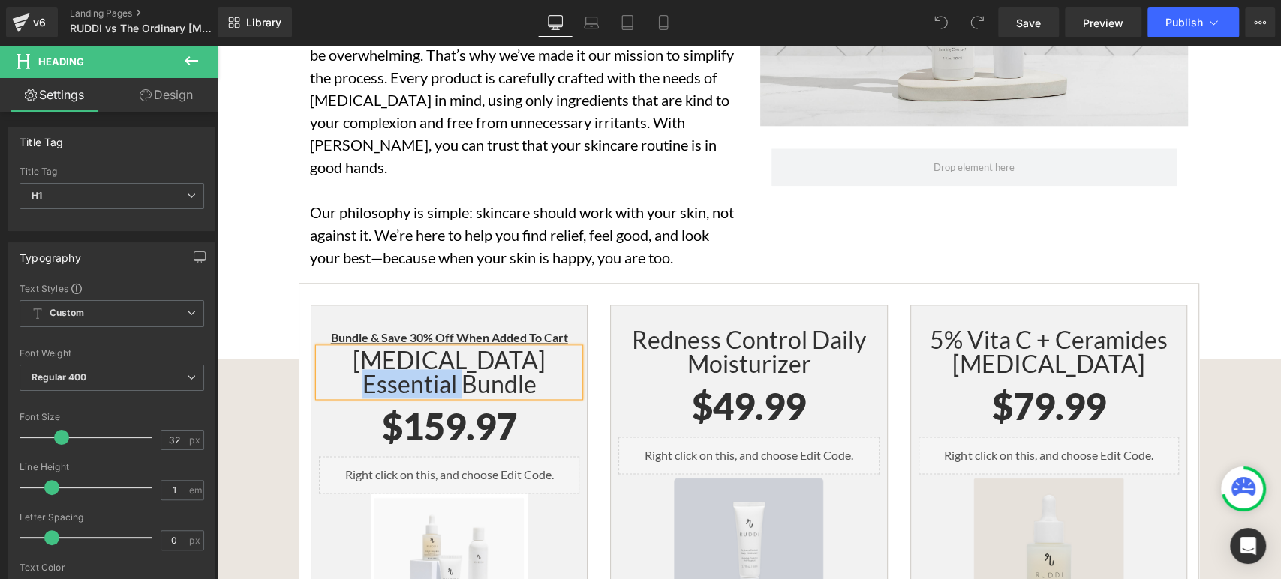
paste div
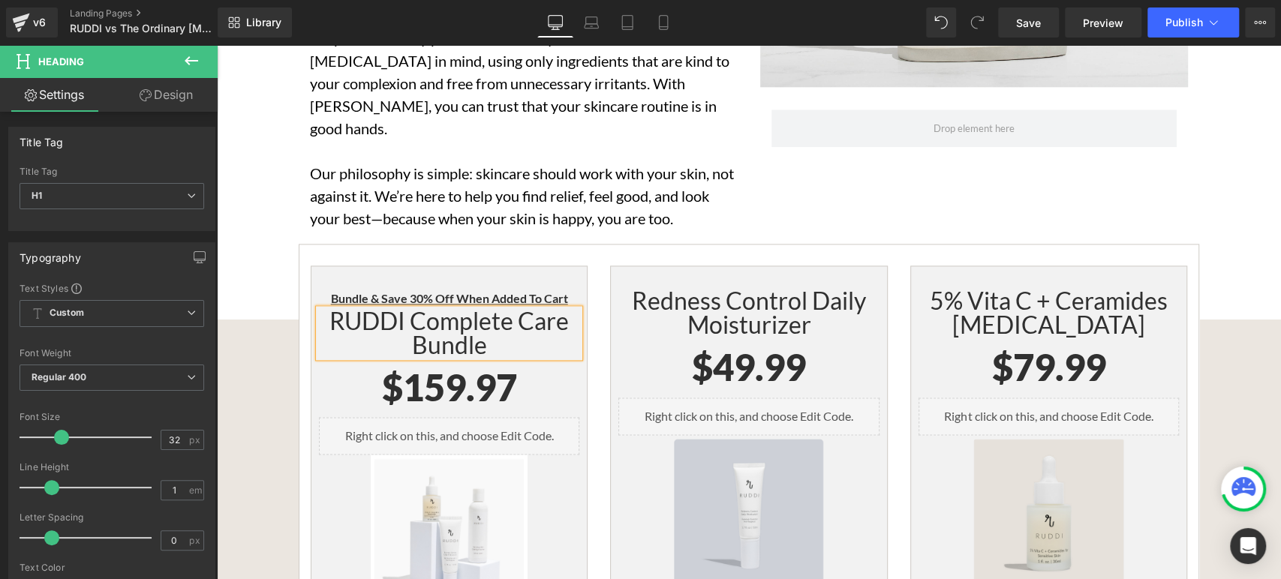
scroll to position [5170, 0]
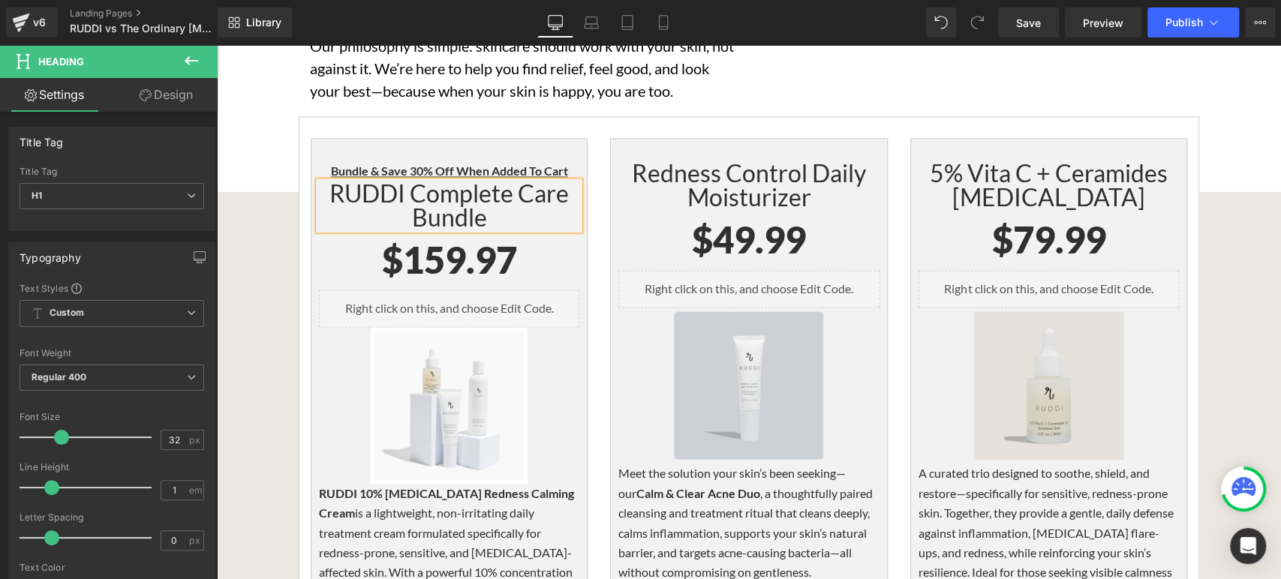
click at [446, 484] on p "RUDDI 10% [MEDICAL_DATA] Redness Calming Cream is a lightweight, non-irritating…" at bounding box center [449, 563] width 260 height 158
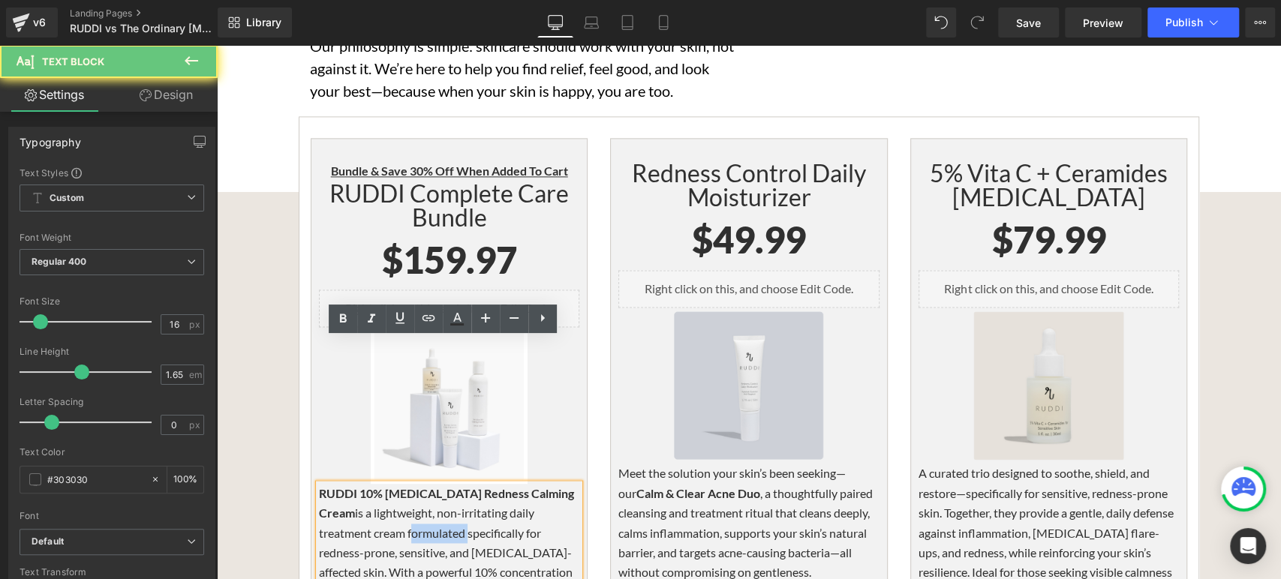
click at [445, 484] on p "RUDDI 10% Azelaic Acid Redness Calming Cream is a lightweight, non-irritating d…" at bounding box center [449, 563] width 260 height 158
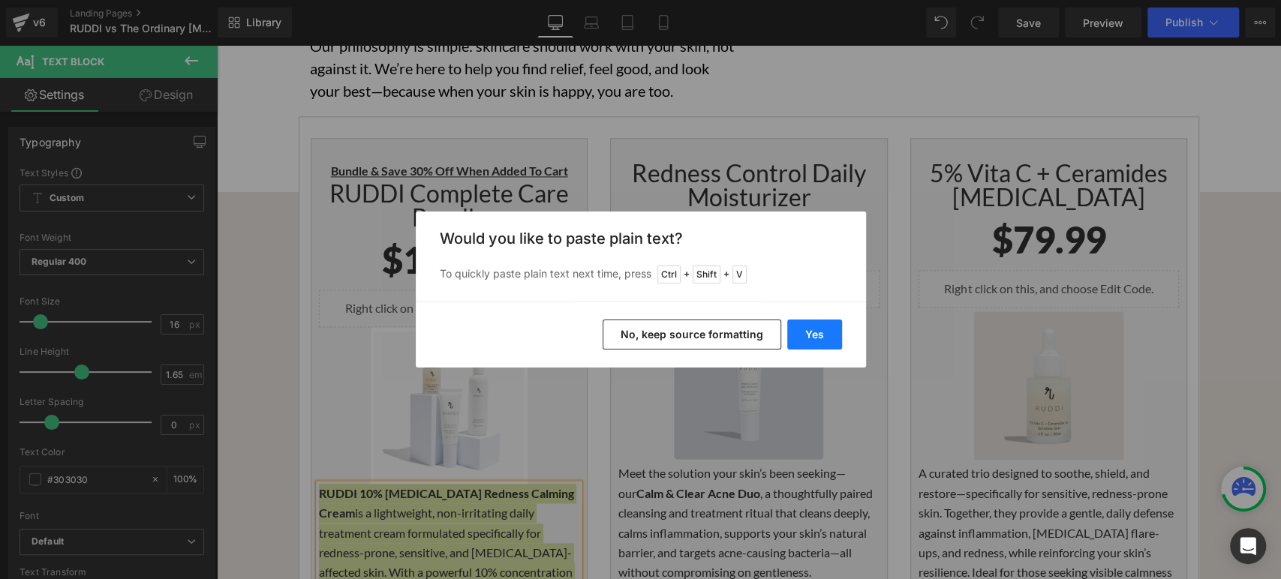
drag, startPoint x: 440, startPoint y: 340, endPoint x: 807, endPoint y: 340, distance: 367.0
click at [807, 340] on button "Yes" at bounding box center [814, 335] width 55 height 30
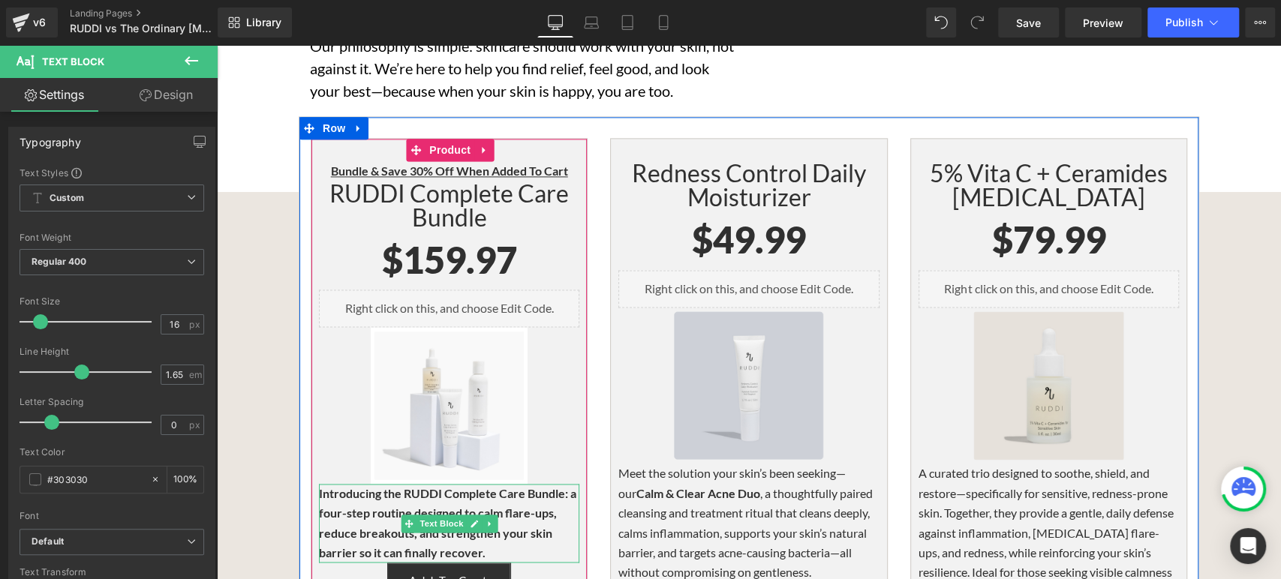
click at [504, 484] on p "Introducing the RUDDI Complete Care Bundle: a four-step routine designed to cal…" at bounding box center [449, 524] width 260 height 80
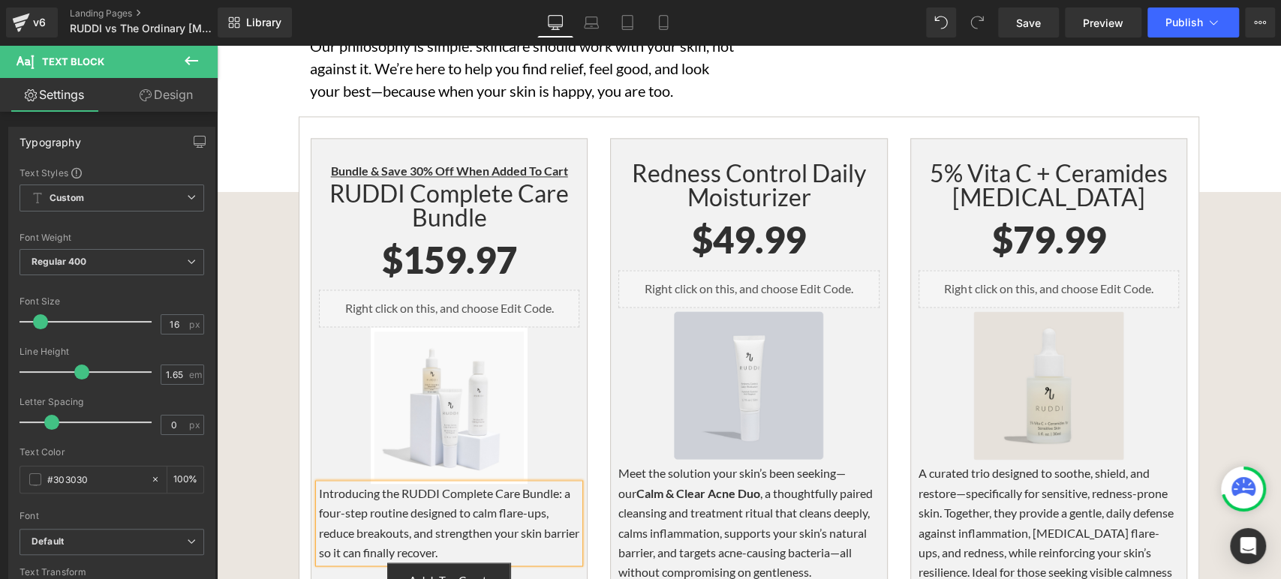
click at [497, 484] on p "Introducing the RUDDI Complete Care Bundle: a four-step routine designed to cal…" at bounding box center [449, 524] width 260 height 80
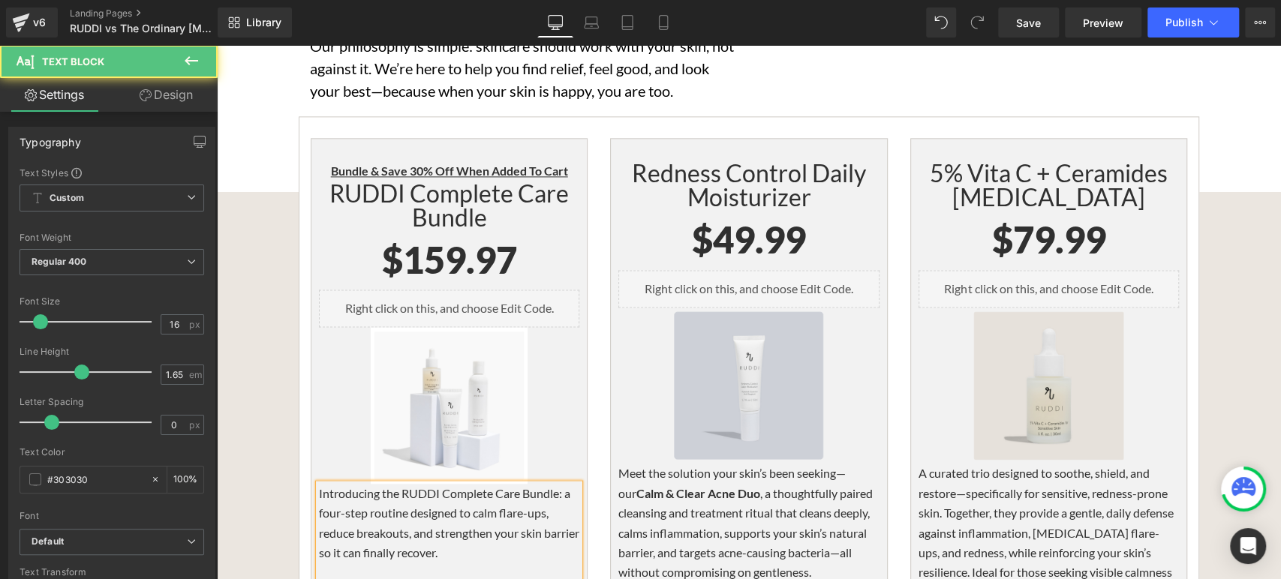
click at [319, 484] on p "Introducing the RUDDI Complete Care Bundle: a four-step routine designed to cal…" at bounding box center [449, 524] width 260 height 80
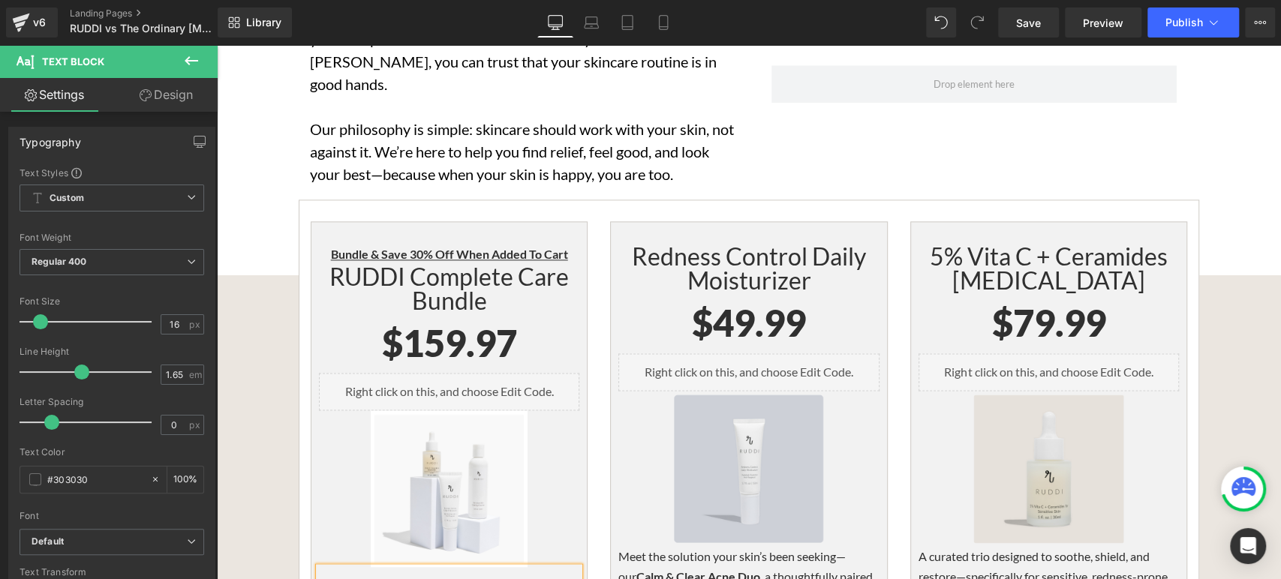
drag, startPoint x: 465, startPoint y: 165, endPoint x: 484, endPoint y: 179, distance: 23.7
click at [465, 265] on div "RUDDI Complete Care Bundle Heading" at bounding box center [449, 289] width 260 height 48
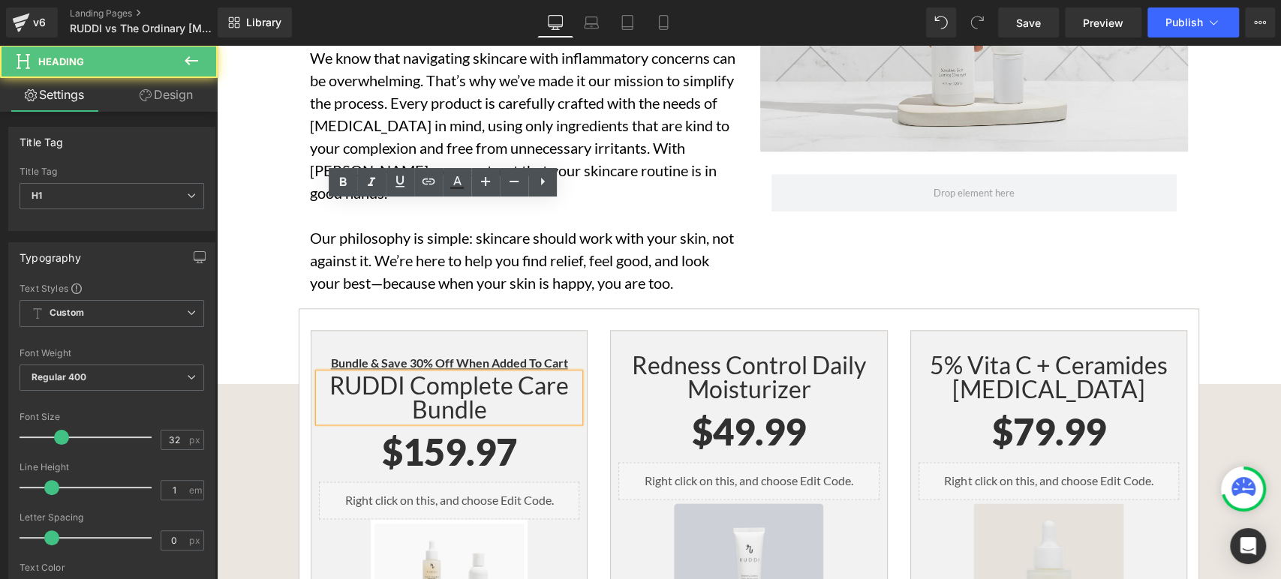
scroll to position [4920, 0]
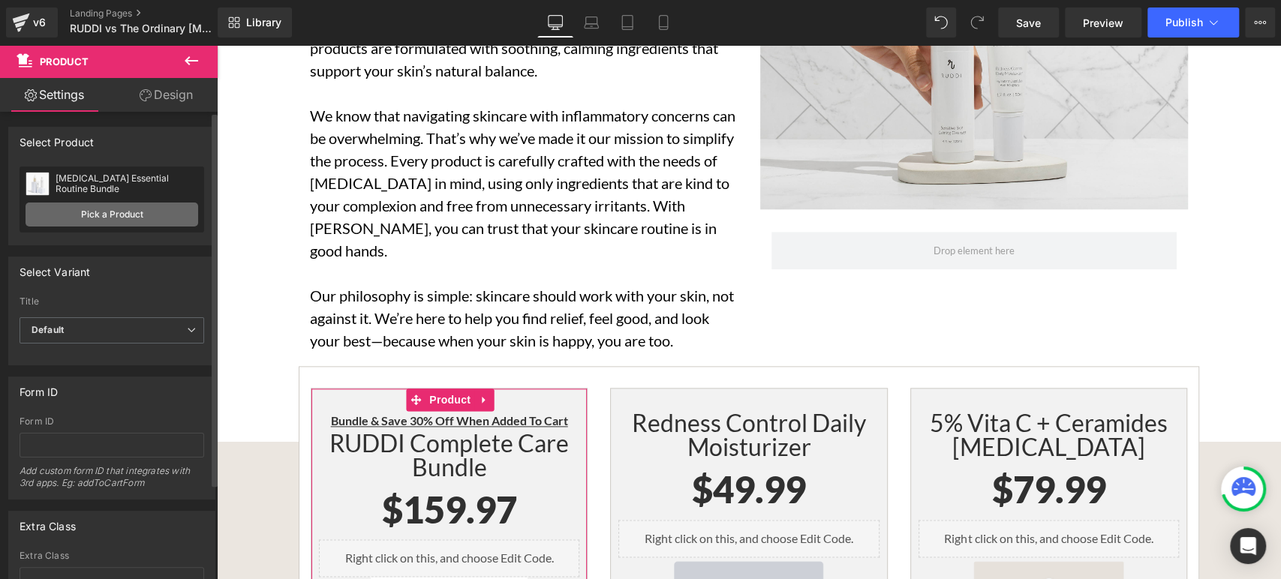
click at [174, 219] on link "Pick a Product" at bounding box center [112, 215] width 173 height 24
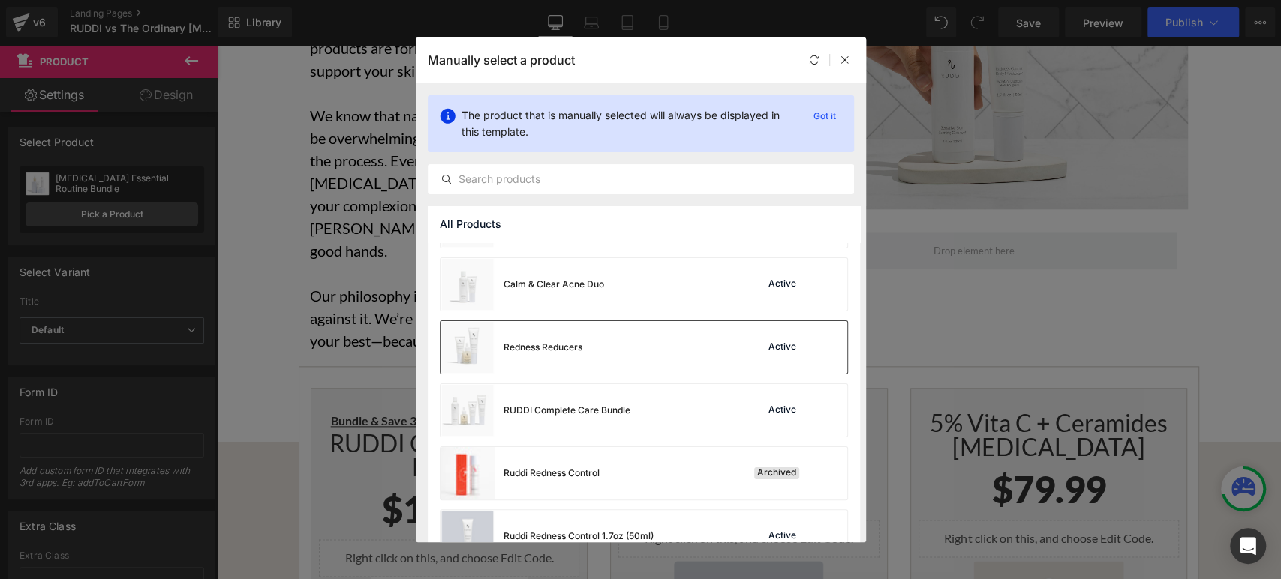
scroll to position [250, 0]
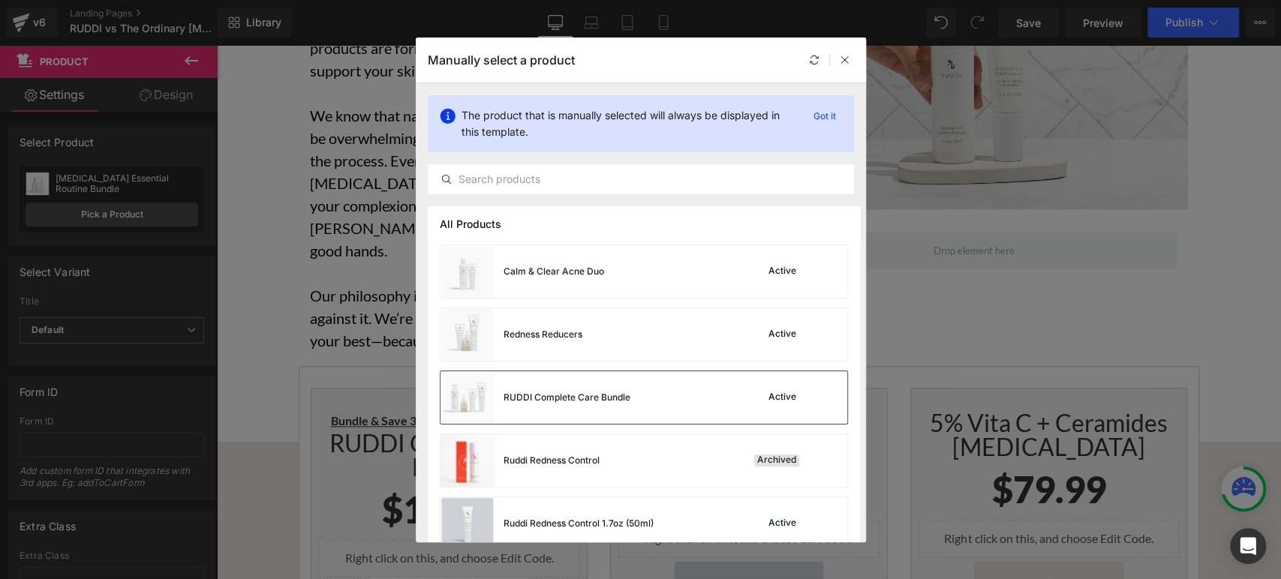
drag, startPoint x: 627, startPoint y: 387, endPoint x: 374, endPoint y: 310, distance: 264.3
click at [628, 387] on div "RUDDI Complete Care Bundle" at bounding box center [536, 398] width 190 height 53
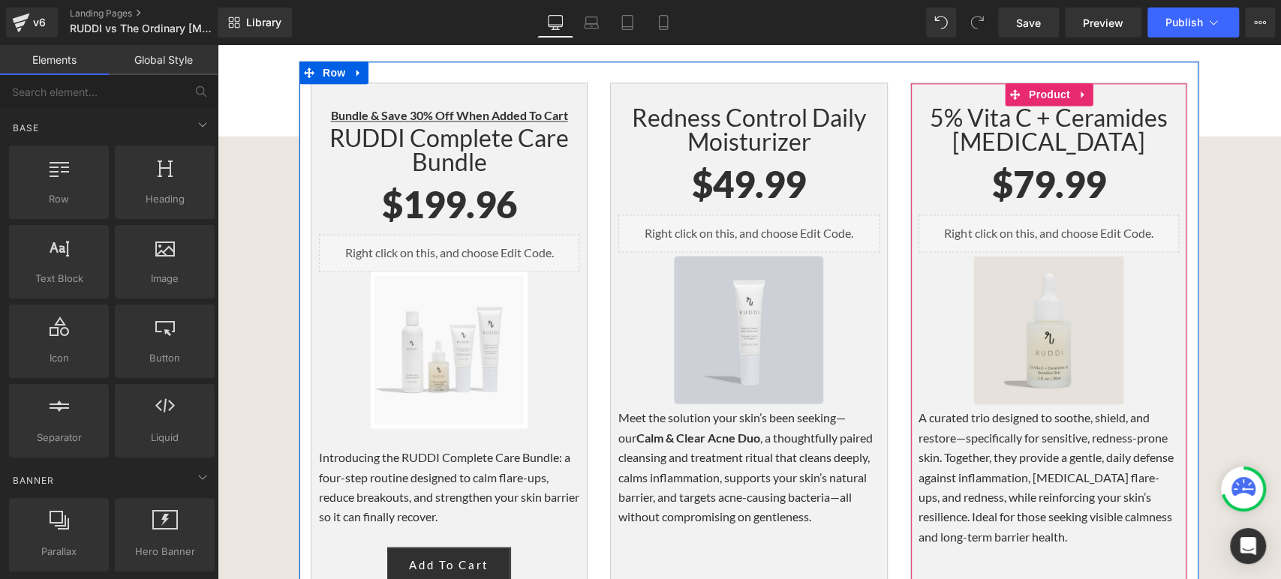
scroll to position [5254, 0]
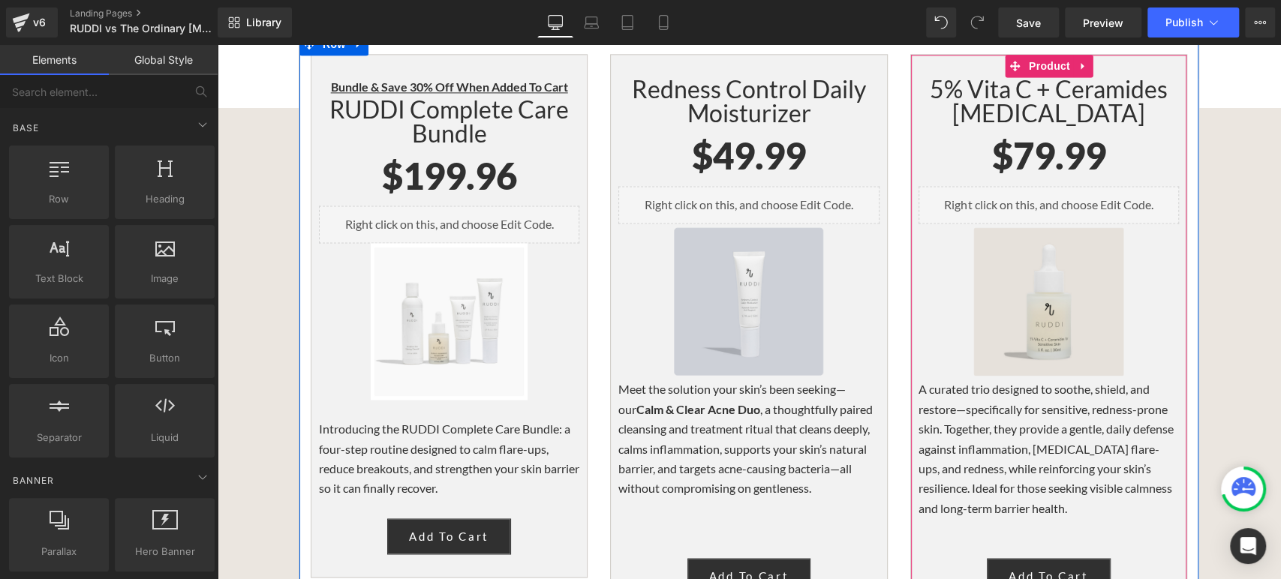
click at [1012, 380] on p "A curated trio designed to soothe, shield, and restore—specifically for sensiti…" at bounding box center [1049, 449] width 260 height 139
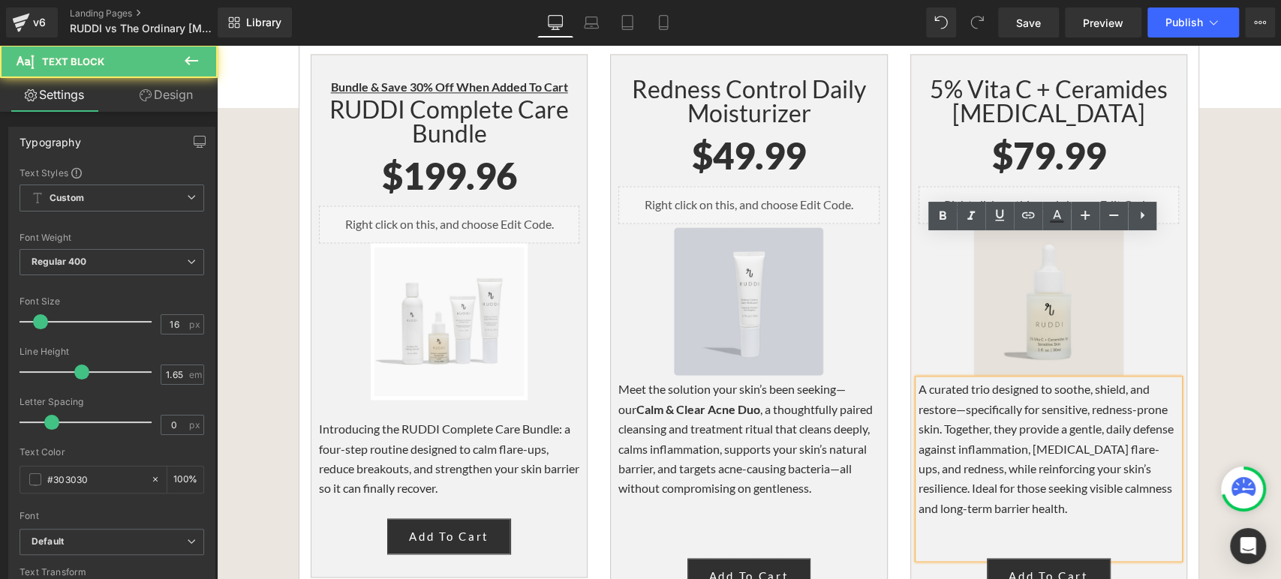
click at [1013, 380] on p "A curated trio designed to soothe, shield, and restore—specifically for sensiti…" at bounding box center [1049, 449] width 260 height 139
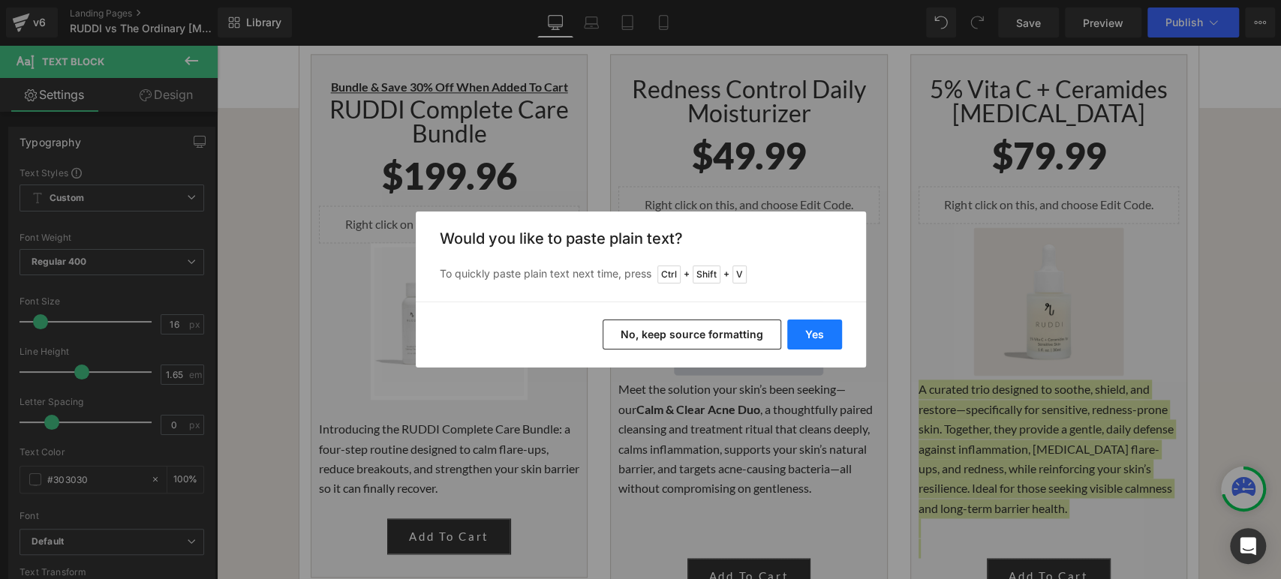
click at [811, 324] on button "Yes" at bounding box center [814, 335] width 55 height 30
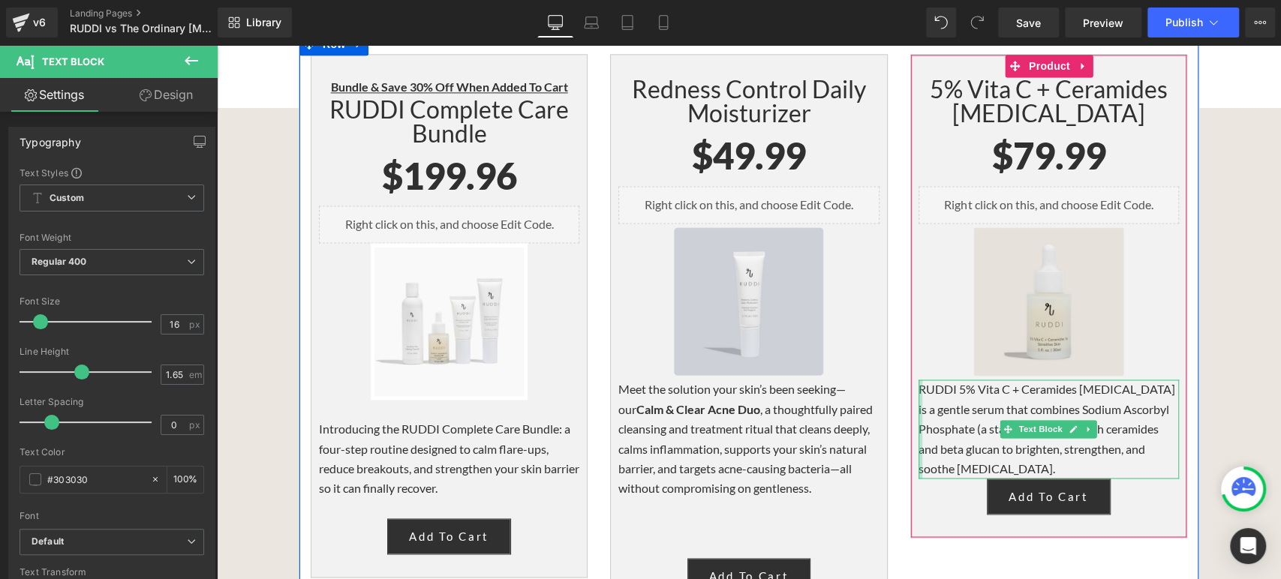
click at [919, 380] on div at bounding box center [921, 429] width 4 height 99
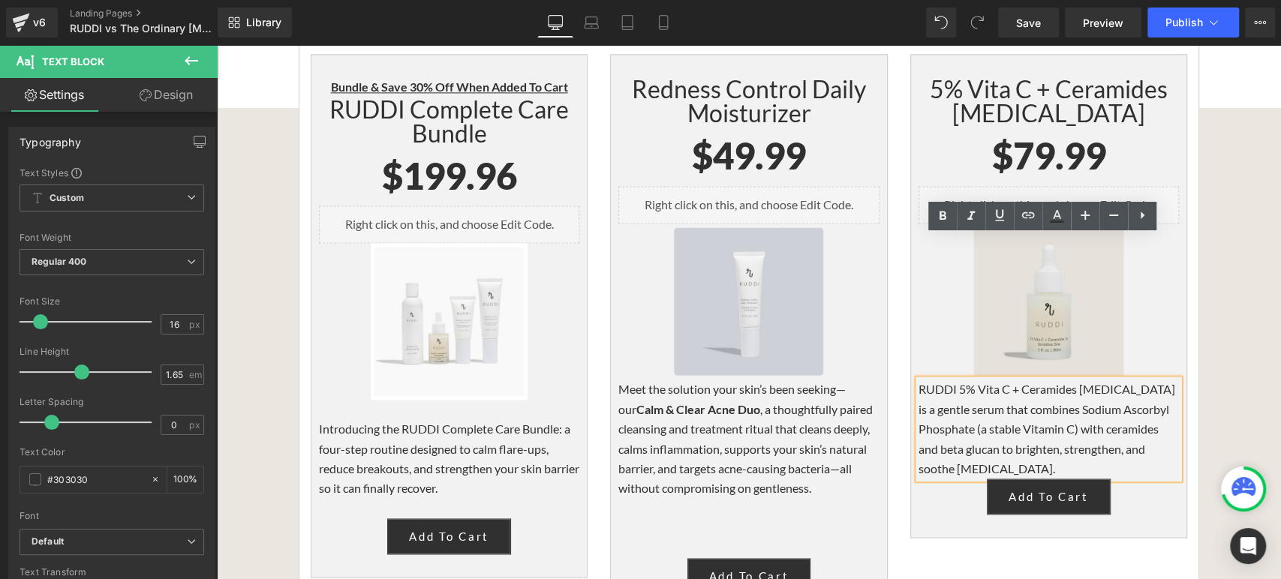
click at [919, 380] on p "RUDDI 5% Vita C + Ceramides for Sensitive Skin is a gentle serum that combines …" at bounding box center [1049, 429] width 260 height 99
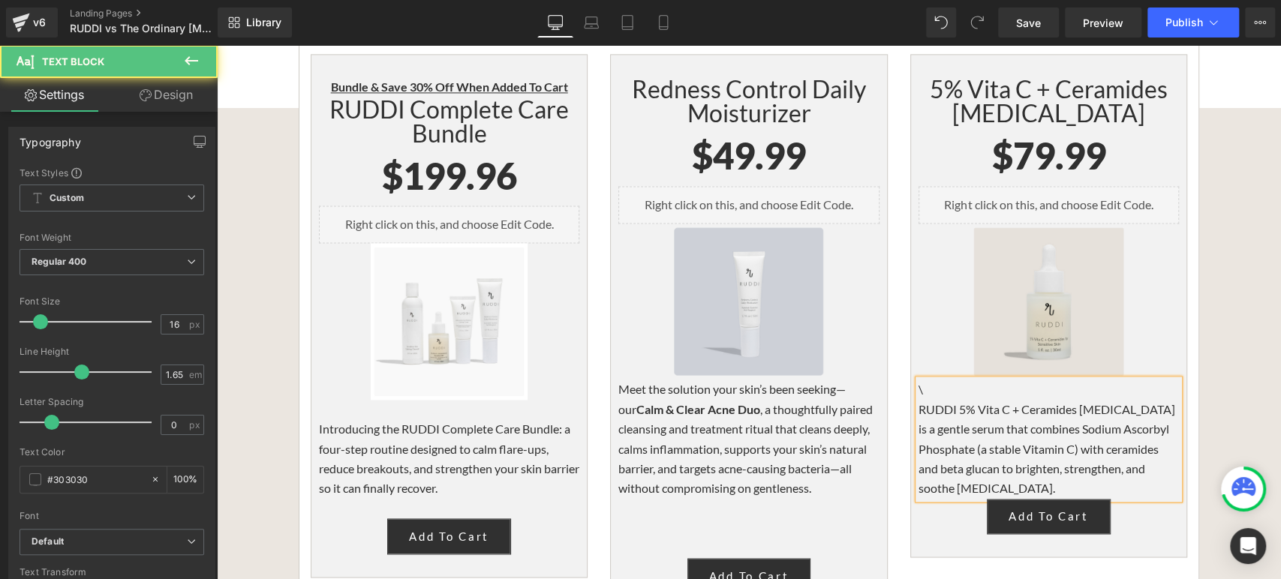
click at [921, 380] on p "\" at bounding box center [1049, 390] width 260 height 20
click at [1137, 400] on p "RUDDI 5% Vita C + Ceramides for Sensitive Skin is a gentle serum that combines …" at bounding box center [1049, 449] width 260 height 99
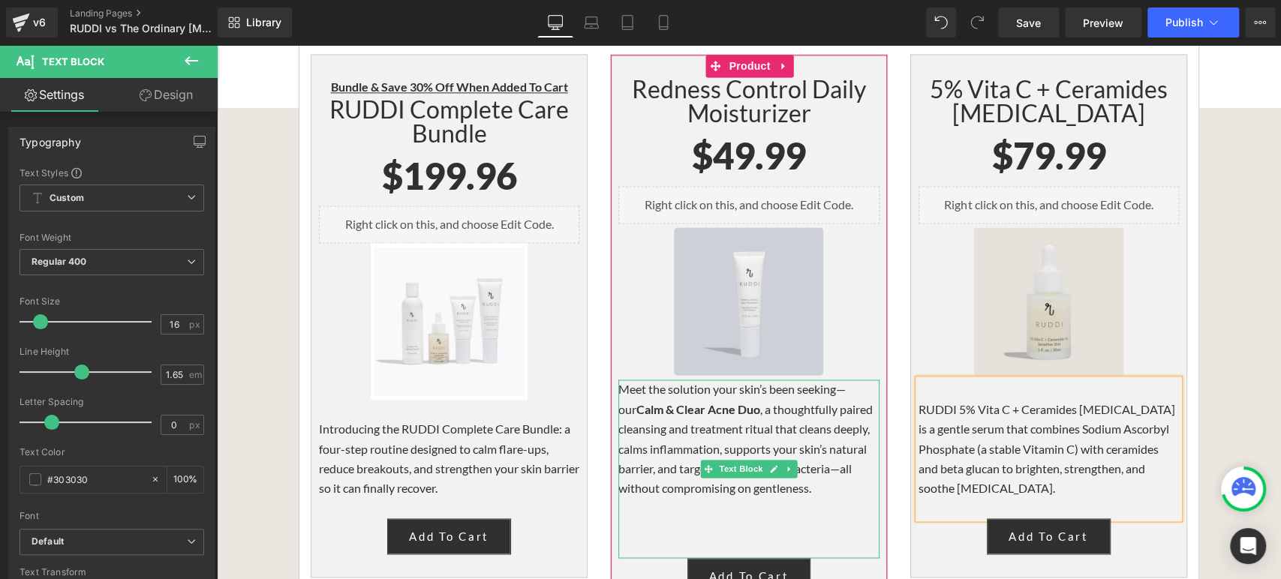
click at [757, 380] on p "Meet the solution your skin’s been seeking—our Calm & Clear Acne Duo , a though…" at bounding box center [749, 439] width 260 height 119
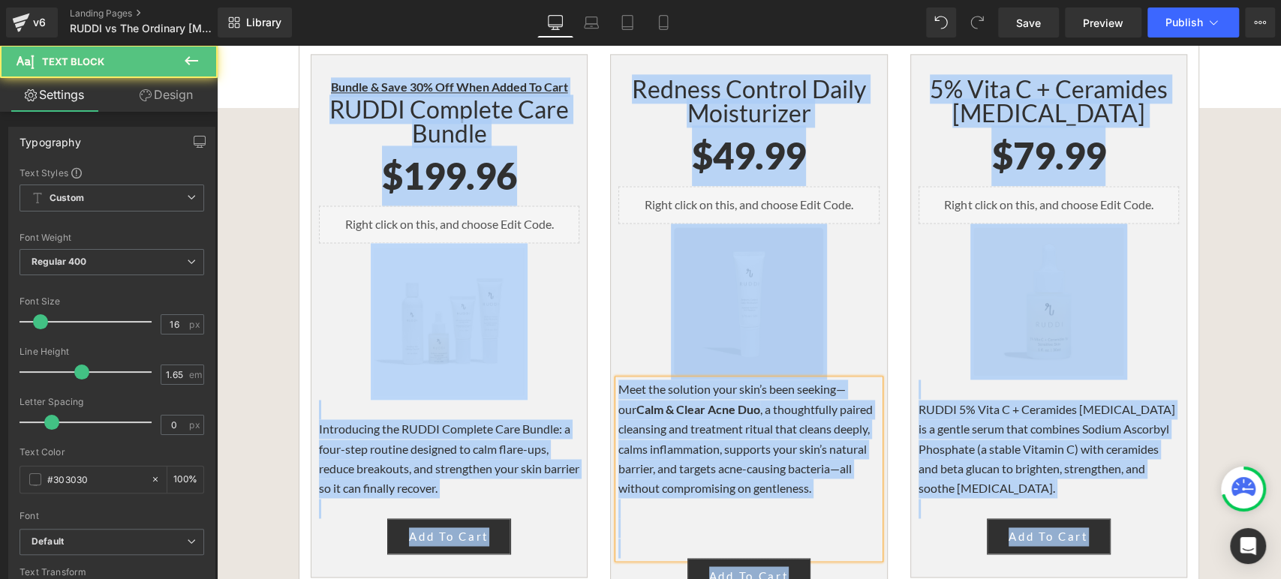
click at [752, 380] on p "Meet the solution your skin’s been seeking—our Calm & Clear Acne Duo , a though…" at bounding box center [749, 439] width 260 height 119
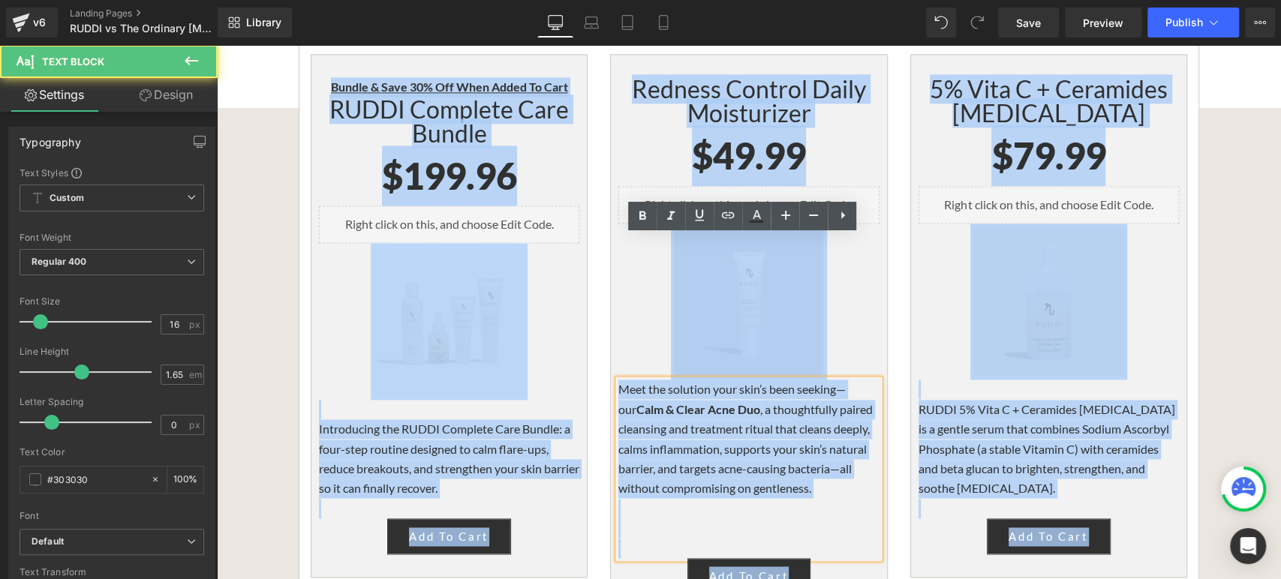
click at [814, 380] on p "Meet the solution your skin’s been seeking—our Calm & Clear Acne Duo , a though…" at bounding box center [749, 439] width 260 height 119
click at [813, 380] on p "Meet the solution your skin’s been seeking—our Calm & Clear Acne Duo , a though…" at bounding box center [749, 439] width 260 height 119
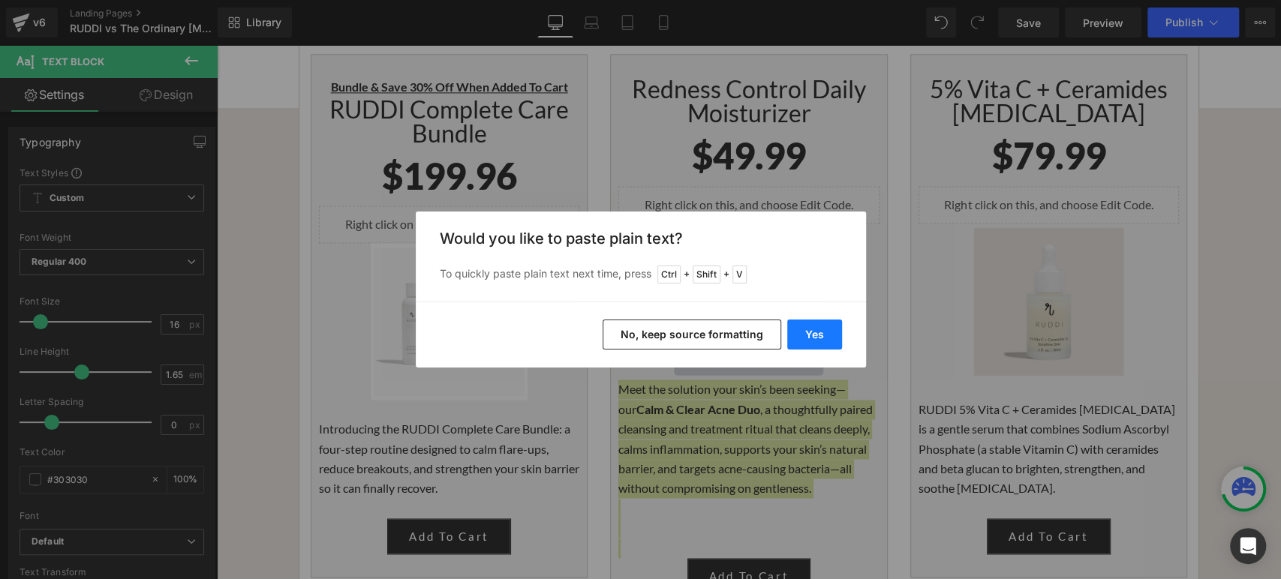
drag, startPoint x: 809, startPoint y: 331, endPoint x: 582, endPoint y: 305, distance: 228.1
click at [809, 331] on button "Yes" at bounding box center [814, 335] width 55 height 30
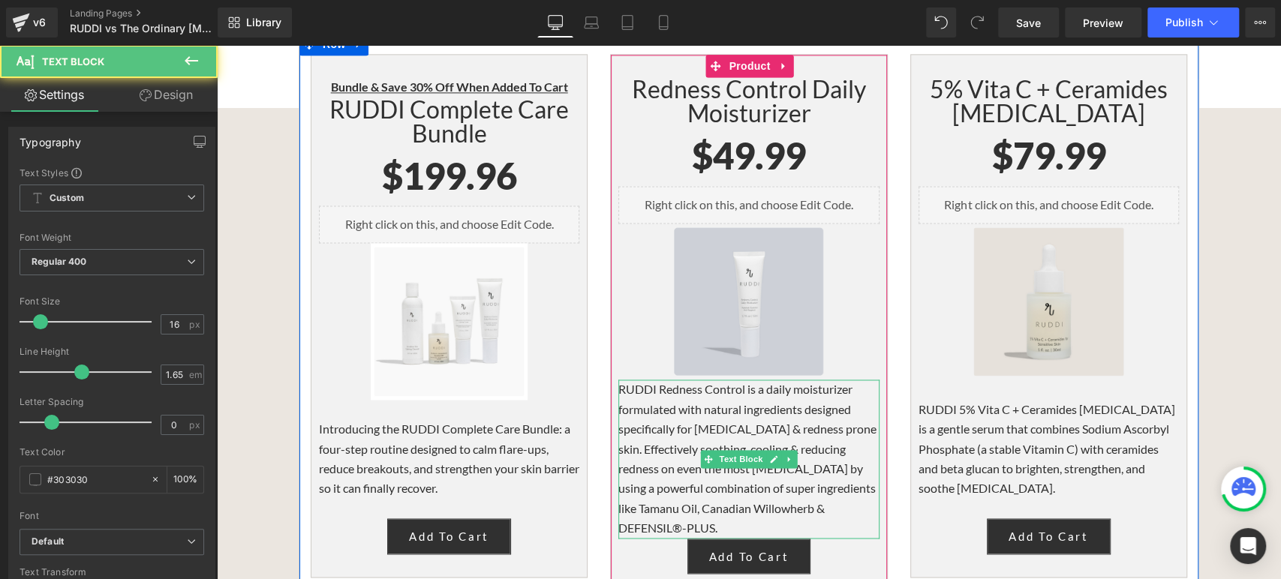
click at [723, 380] on p "RUDDI Redness Control is a daily moisturizer formulated with natural ingredient…" at bounding box center [749, 459] width 260 height 158
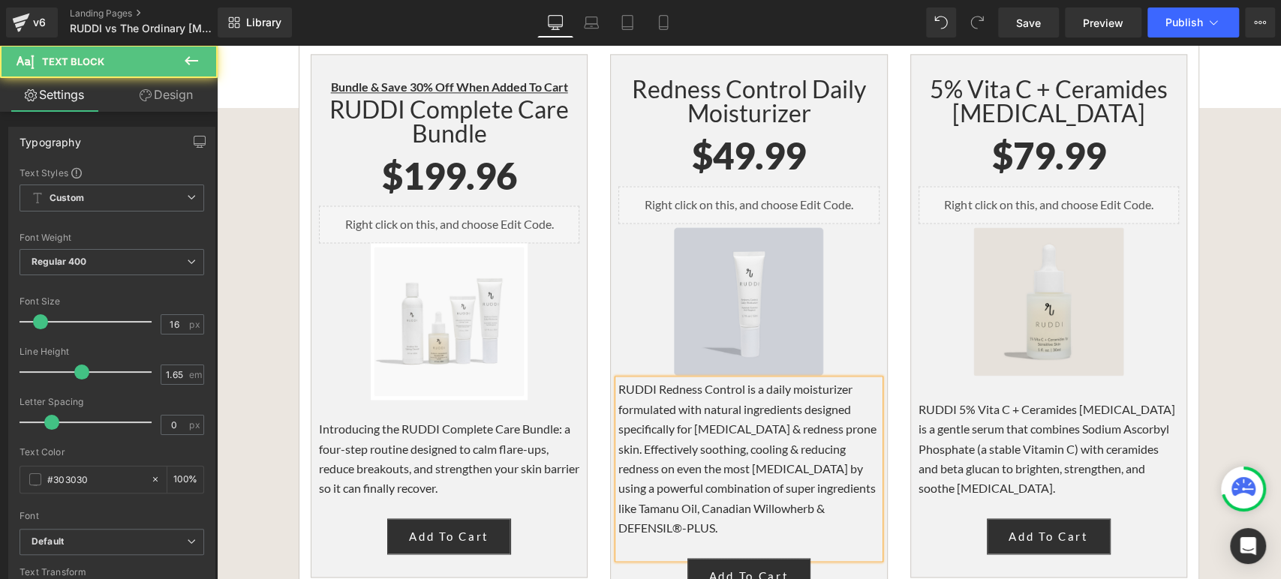
click at [619, 380] on p "RUDDI Redness Control is a daily moisturizer formulated with natural ingredient…" at bounding box center [749, 459] width 260 height 158
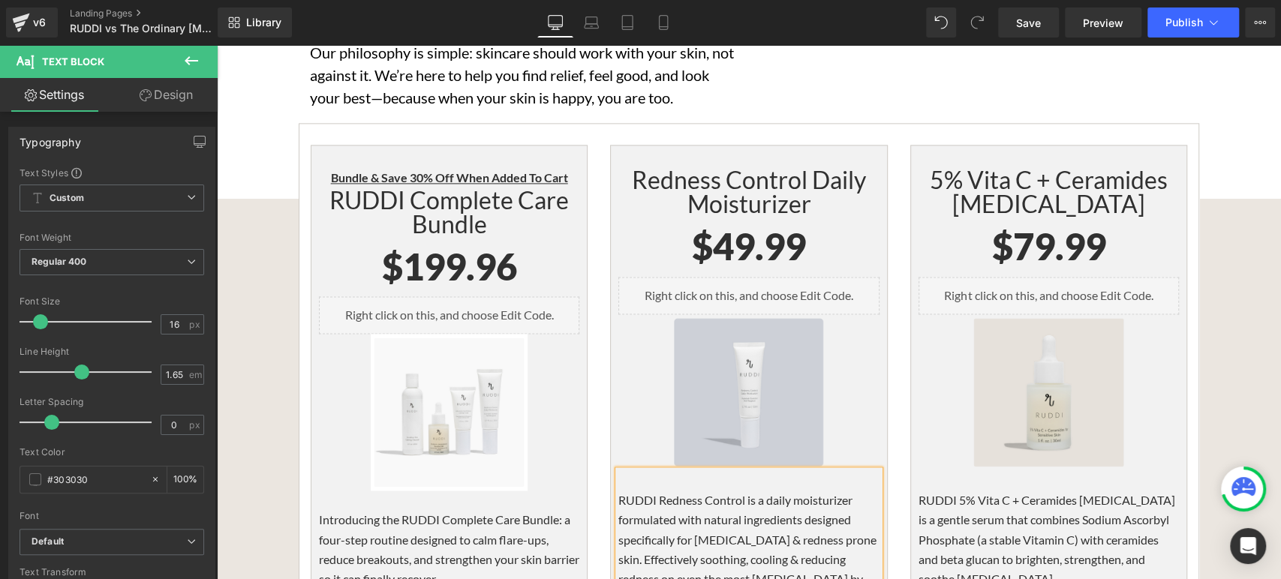
scroll to position [5087, 0]
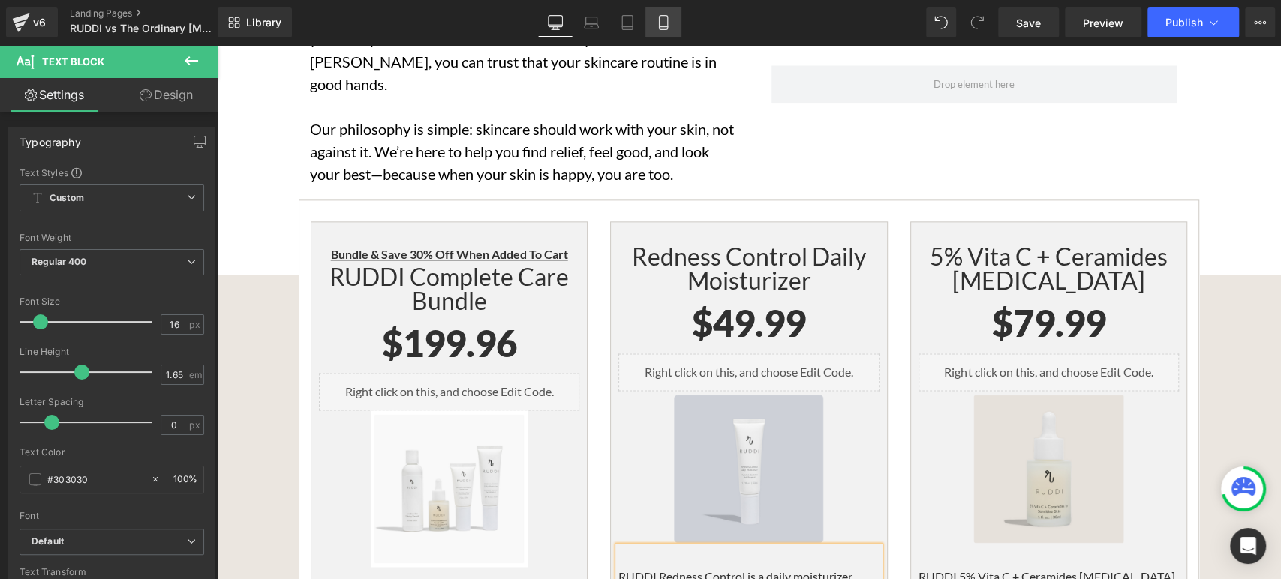
click at [673, 15] on link "Mobile" at bounding box center [664, 23] width 36 height 30
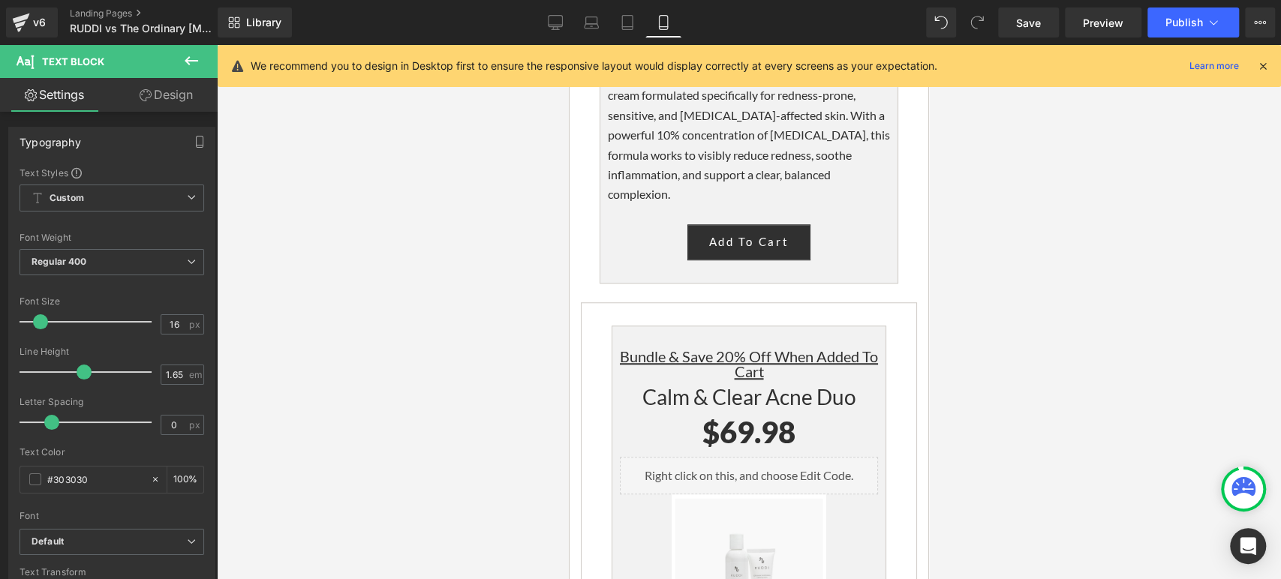
scroll to position [4718, 0]
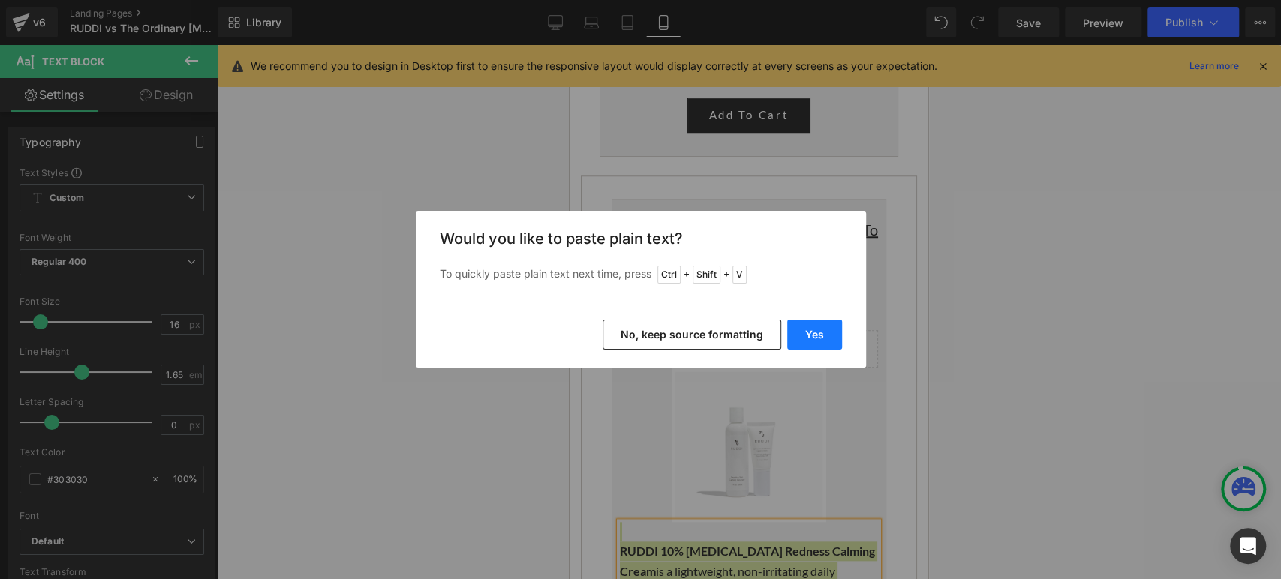
click at [829, 334] on button "Yes" at bounding box center [814, 335] width 55 height 30
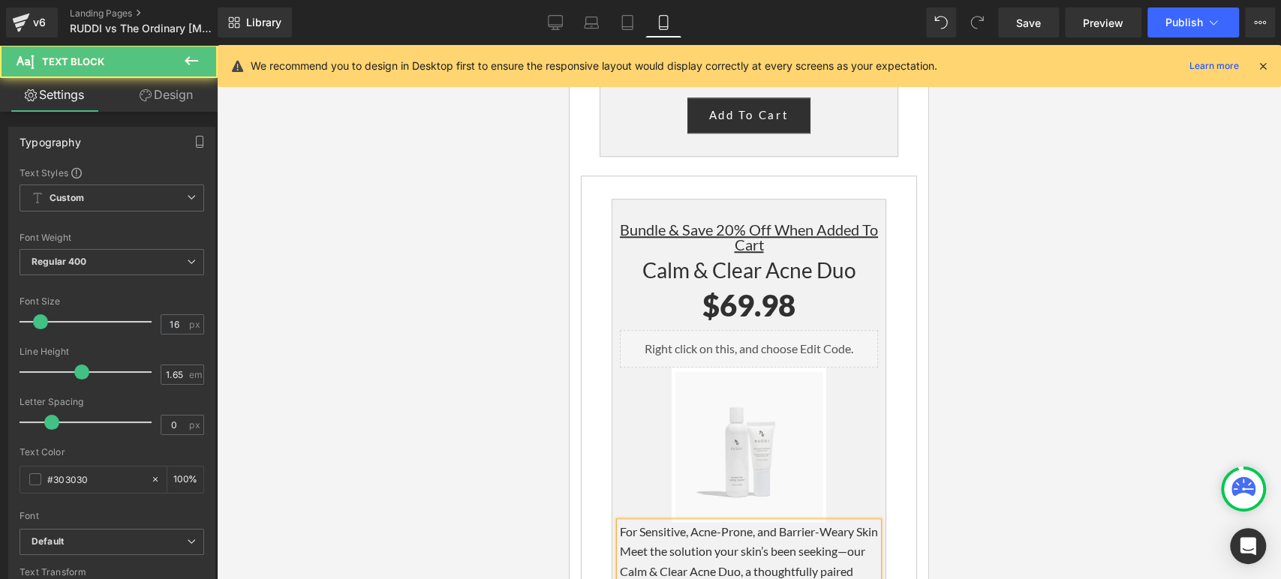
click at [620, 522] on p "For Sensitive, Acne-Prone, and Barrier-Weary Skin" at bounding box center [749, 532] width 258 height 20
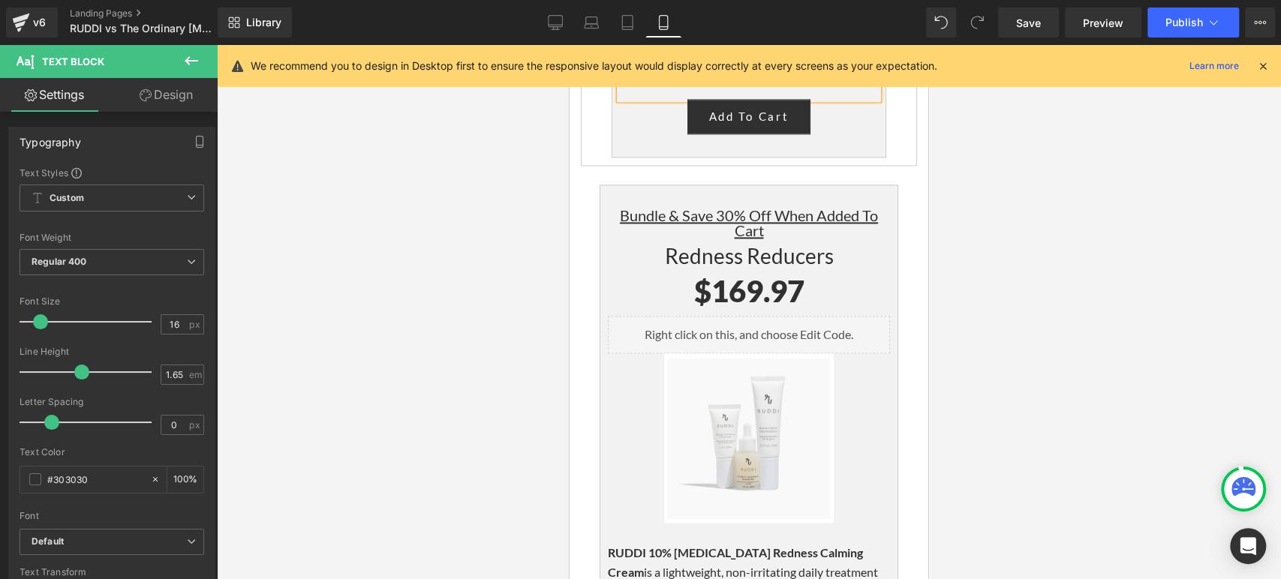
scroll to position [5386, 0]
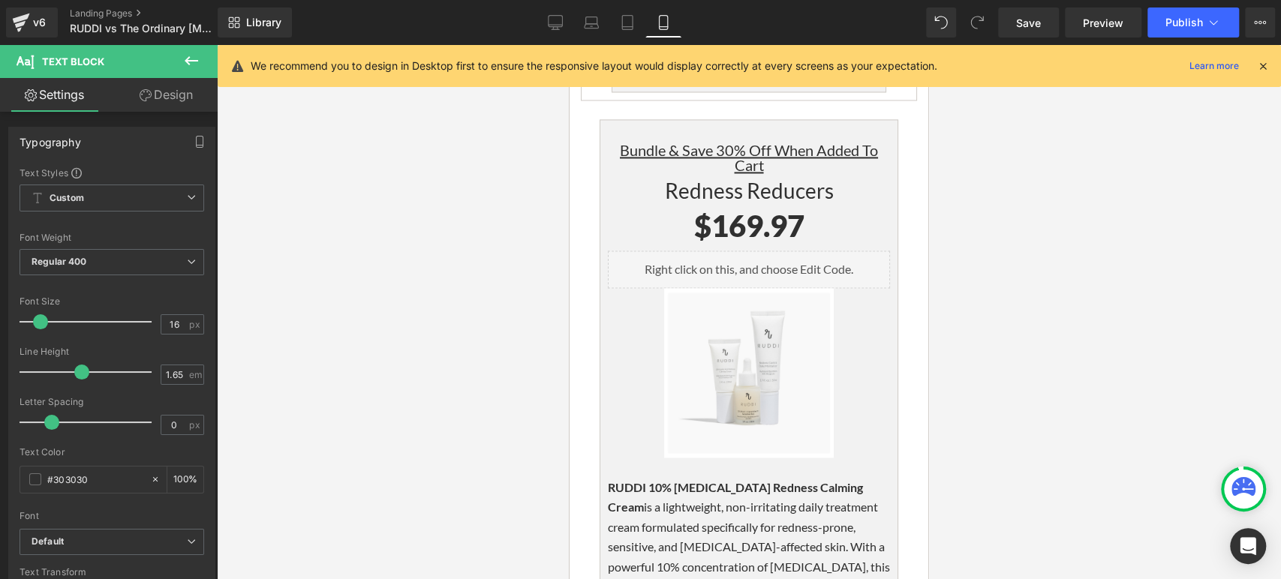
click at [755, 477] on p "RUDDI 10% Azelaic Acid Redness Calming Cream is a lightweight, non-irritating d…" at bounding box center [749, 556] width 282 height 158
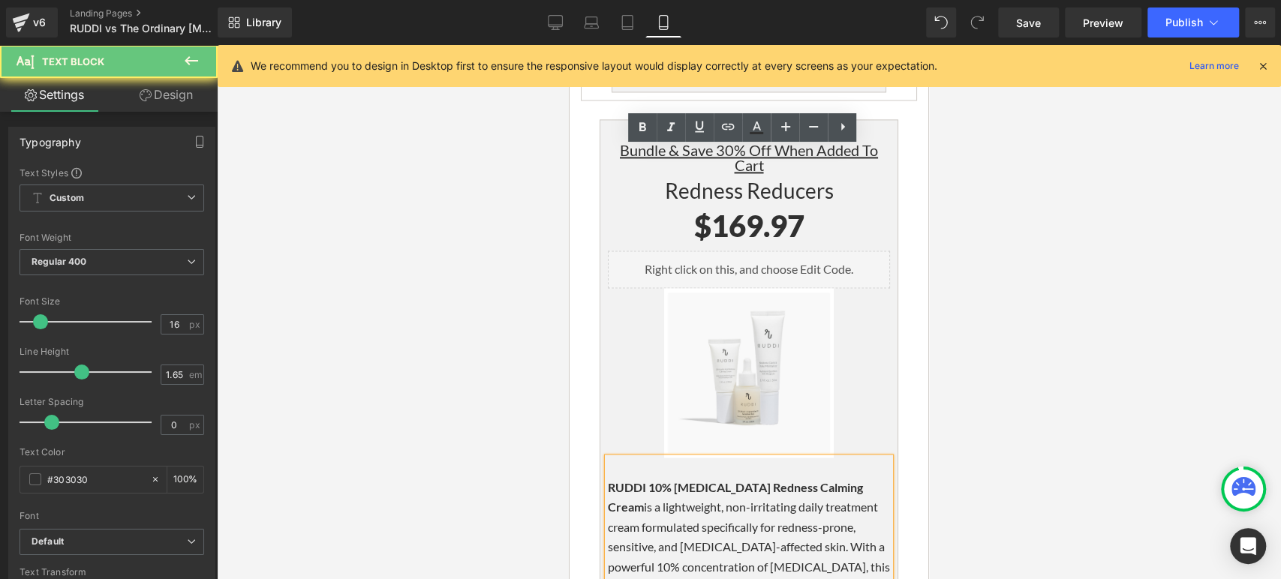
click at [761, 477] on p "RUDDI 10% Azelaic Acid Redness Calming Cream is a lightweight, non-irritating d…" at bounding box center [749, 556] width 282 height 158
click at [808, 477] on p "RUDDI 10% Azelaic Acid Redness Calming Cream is a lightweight, non-irritating d…" at bounding box center [749, 556] width 282 height 158
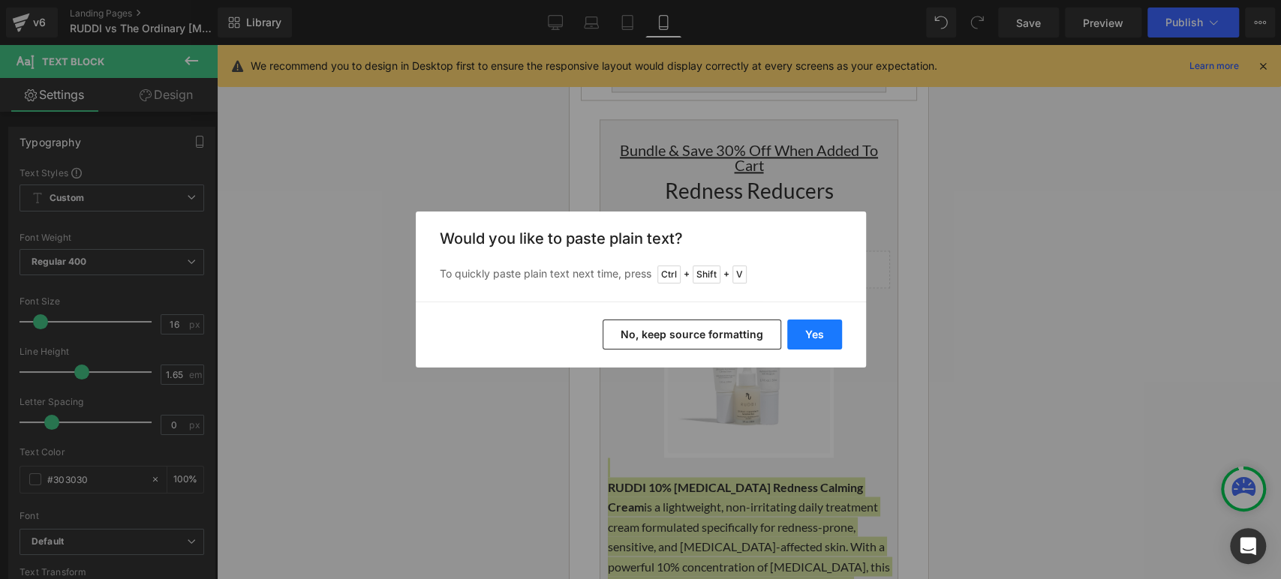
click at [826, 335] on button "Yes" at bounding box center [814, 335] width 55 height 30
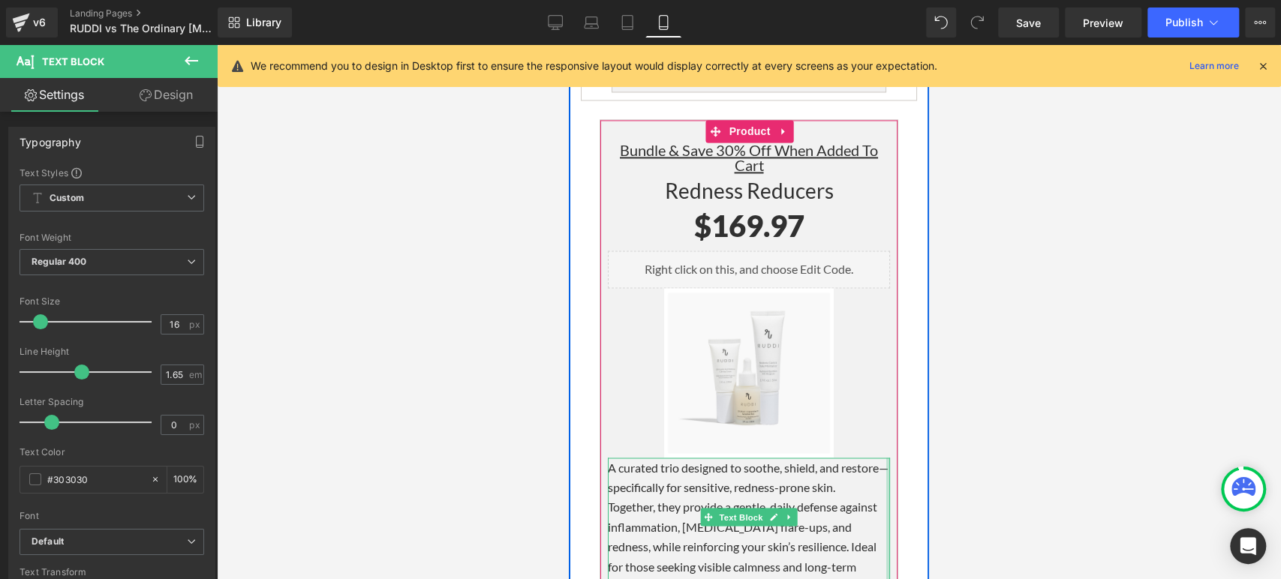
click at [886, 458] on div at bounding box center [888, 527] width 4 height 139
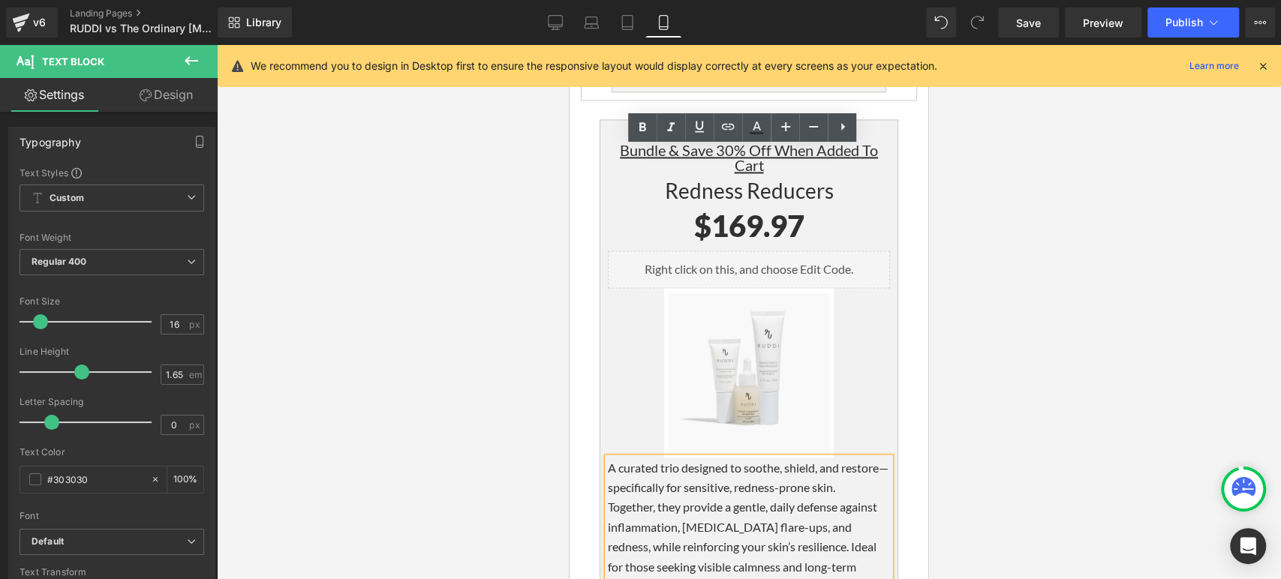
click at [875, 497] on p "Together, they provide a gentle, daily defense against inflammation, [MEDICAL_D…" at bounding box center [749, 546] width 282 height 99
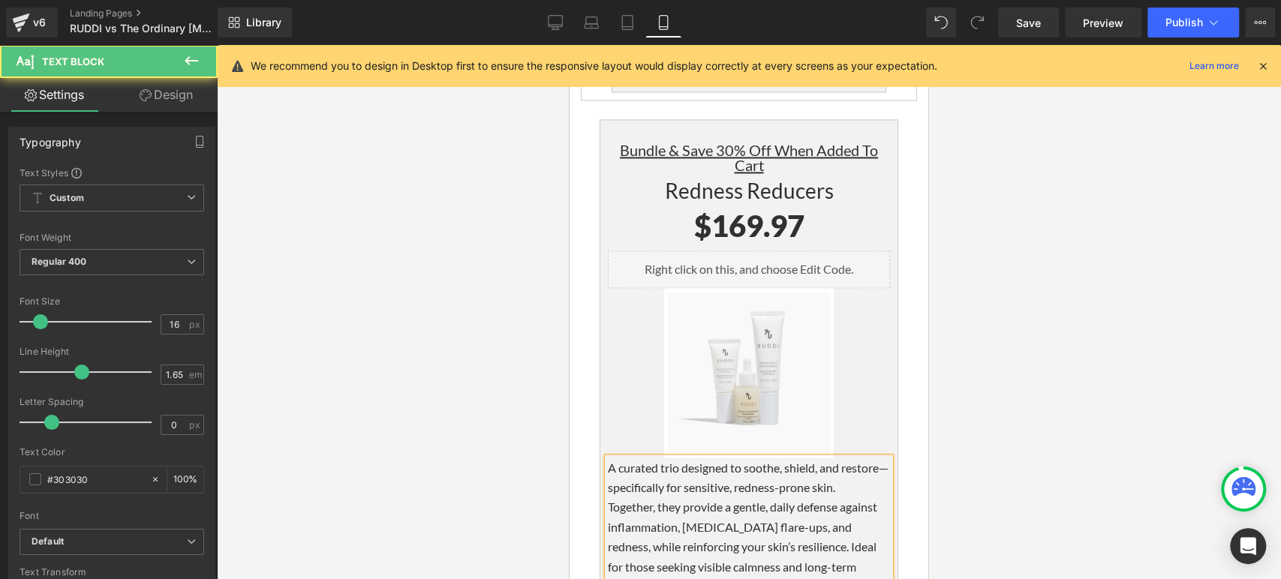
click at [608, 458] on p "A curated trio designed to soothe, shield, and restore—specifically for sensiti…" at bounding box center [749, 478] width 282 height 40
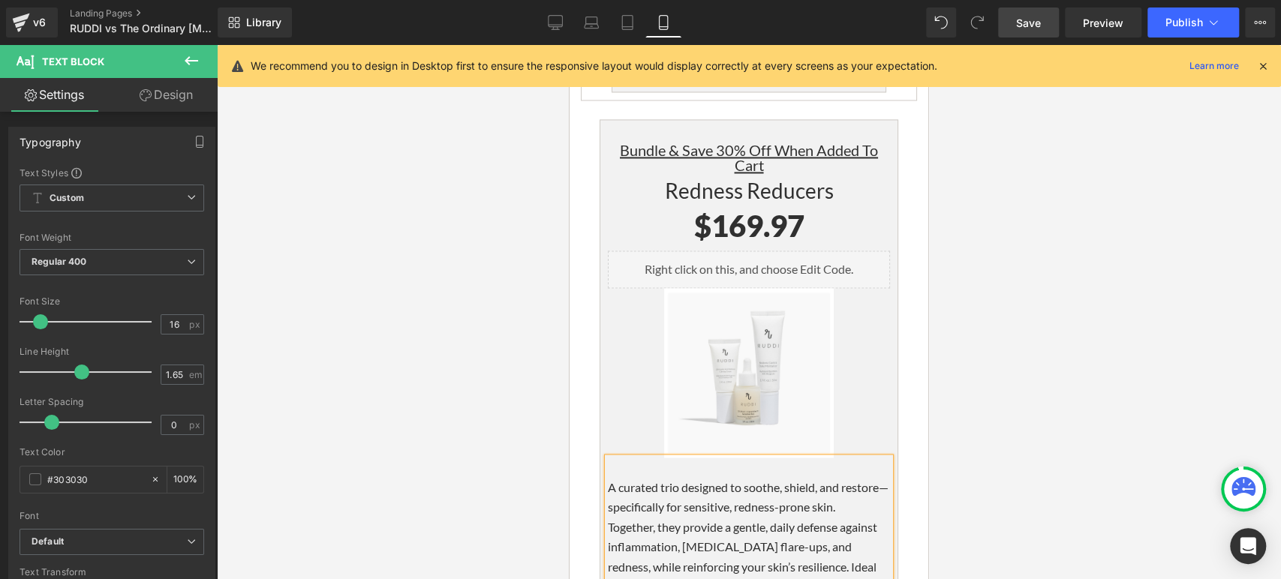
click at [1007, 19] on link "Save" at bounding box center [1028, 23] width 61 height 30
click at [1021, 20] on span "Save" at bounding box center [1028, 23] width 25 height 16
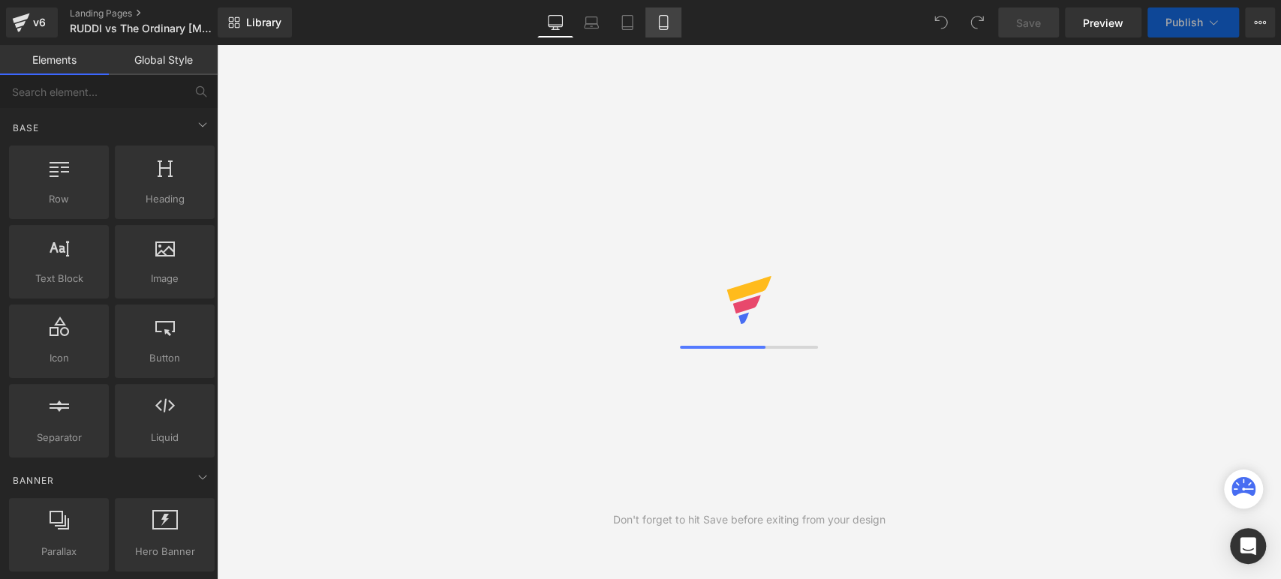
click at [666, 28] on icon at bounding box center [663, 22] width 15 height 15
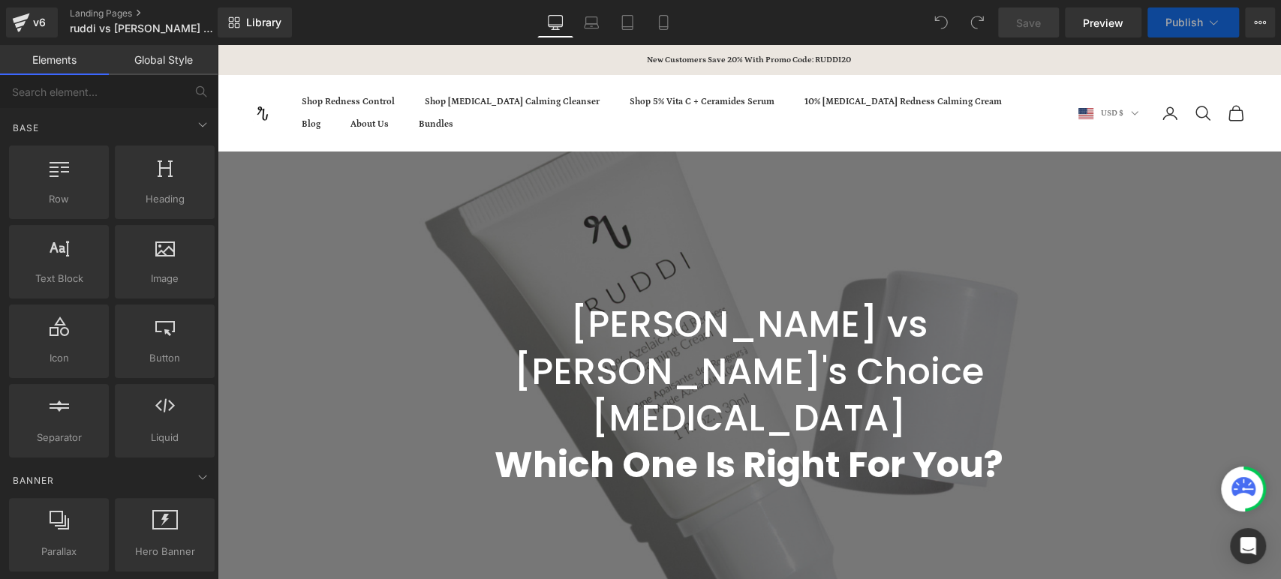
scroll to position [751, 0]
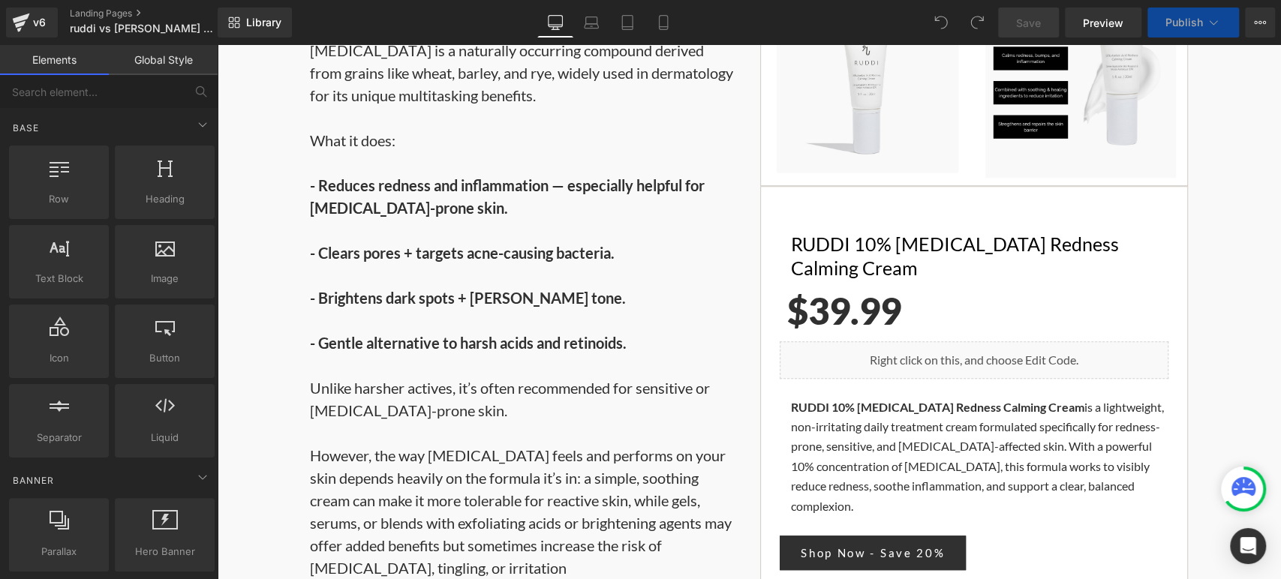
click at [667, 42] on div "Library Desktop Desktop Laptop Tablet Mobile Save Preview Publish Scheduled Vie…" at bounding box center [750, 22] width 1064 height 45
click at [664, 31] on link "Mobile" at bounding box center [664, 23] width 36 height 30
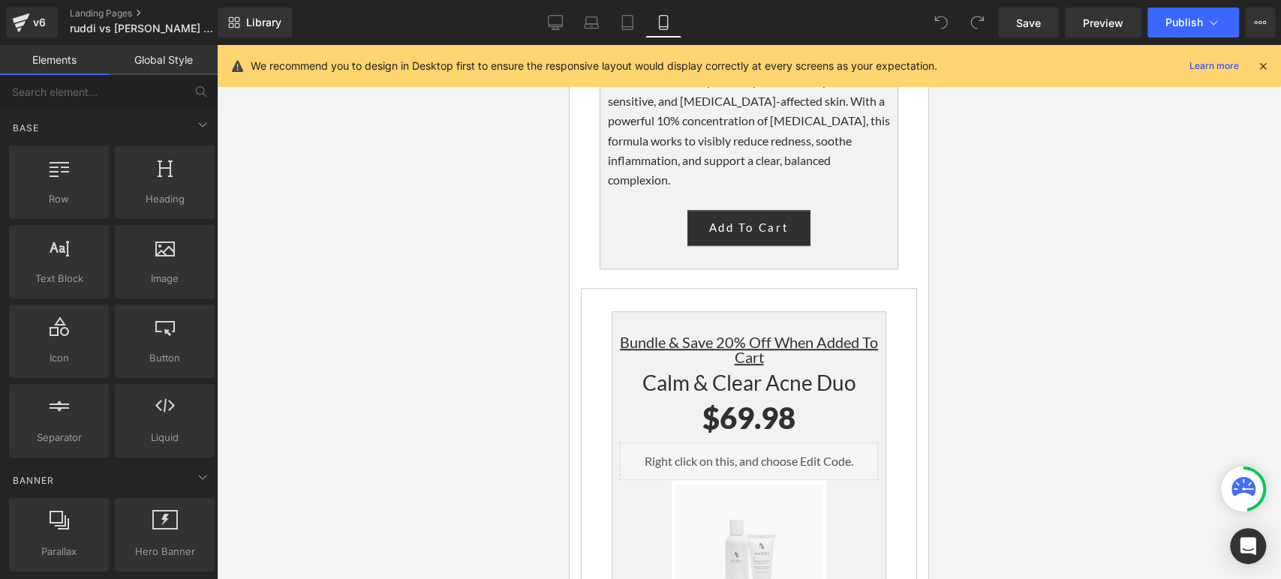
scroll to position [4587, 0]
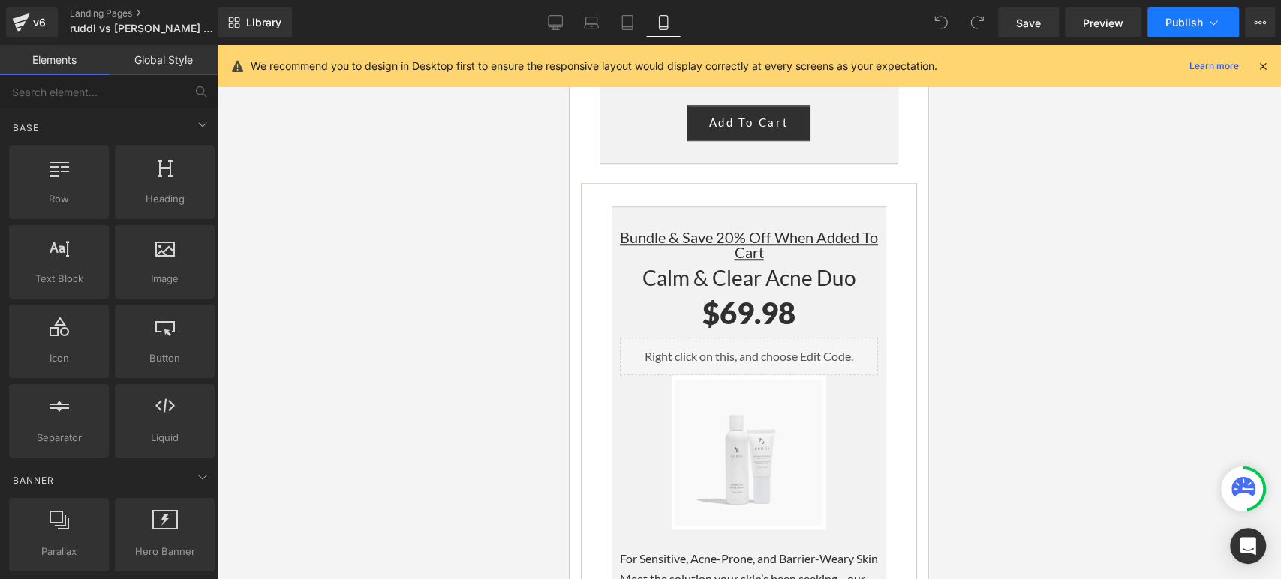
click at [1213, 25] on icon at bounding box center [1213, 22] width 15 height 15
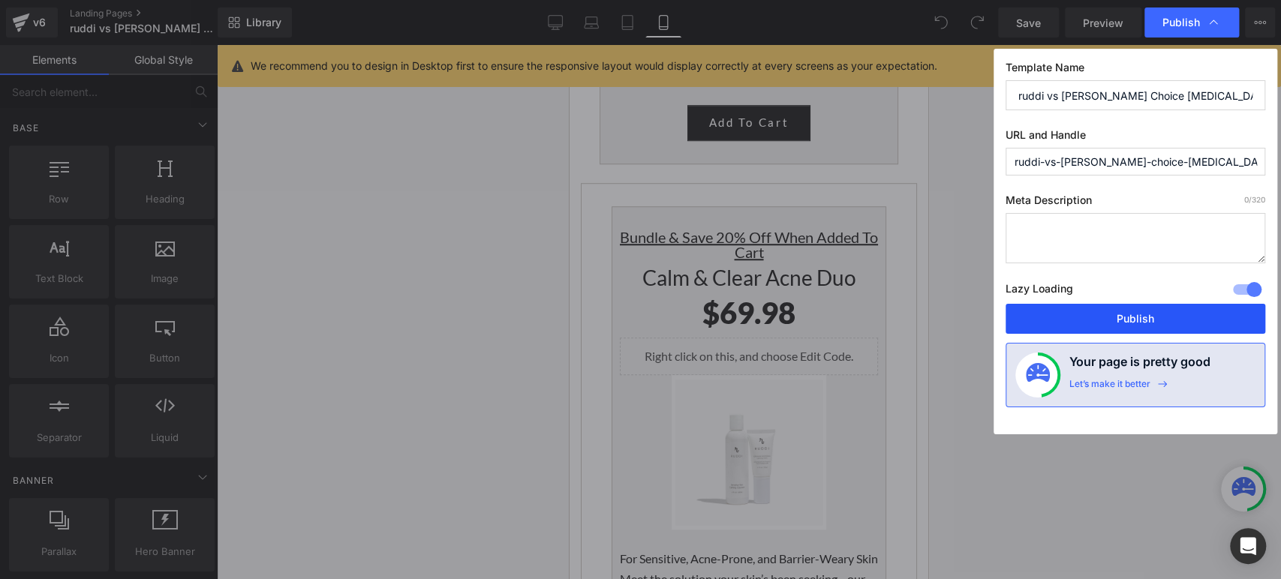
click at [1147, 311] on button "Publish" at bounding box center [1136, 319] width 260 height 30
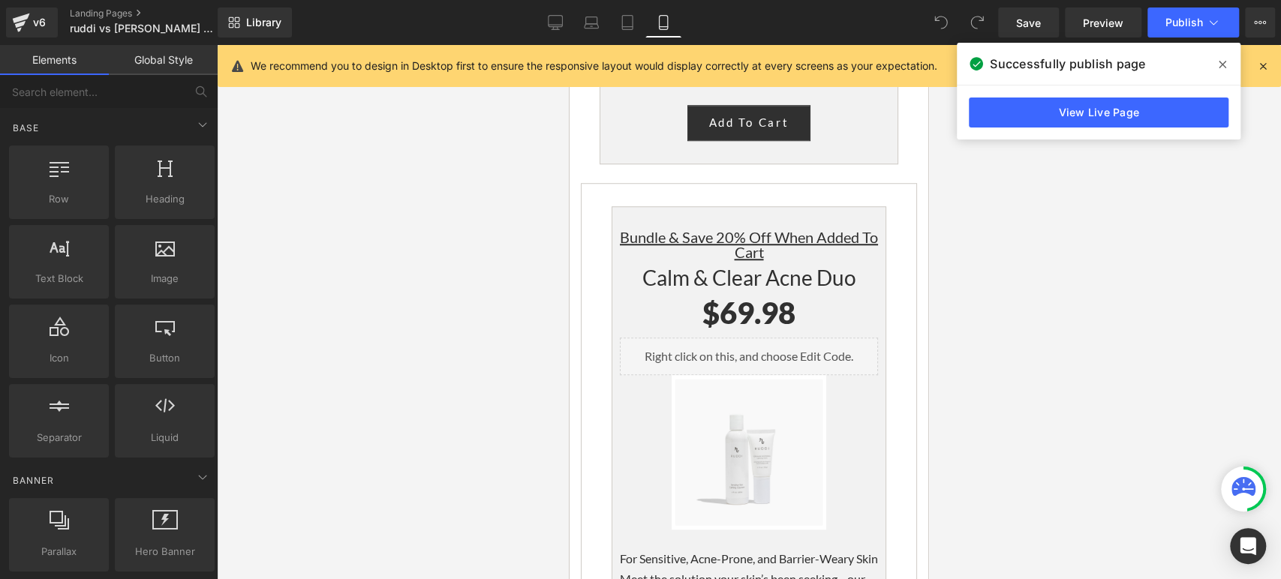
click at [1229, 64] on span at bounding box center [1223, 65] width 24 height 24
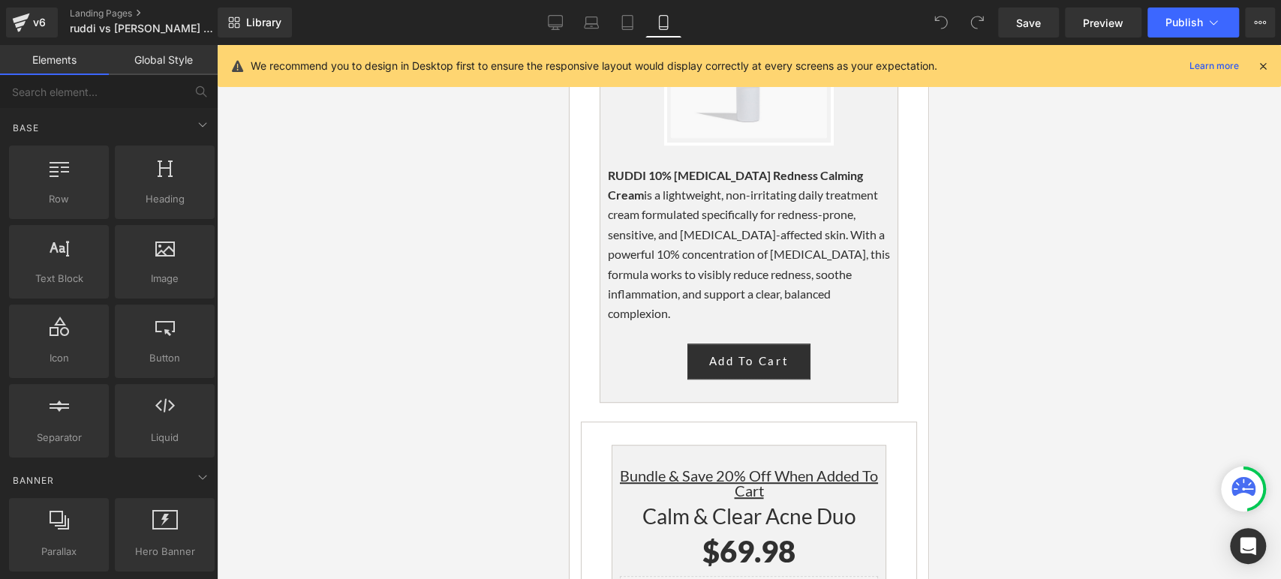
scroll to position [4170, 0]
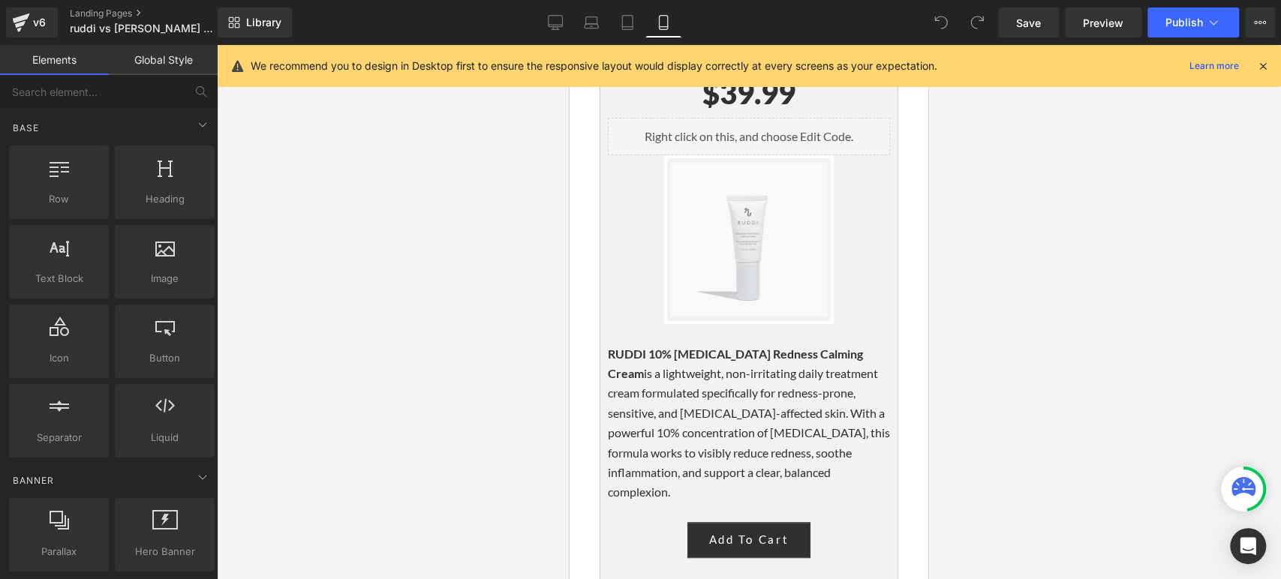
click at [1056, 275] on div at bounding box center [749, 312] width 1064 height 534
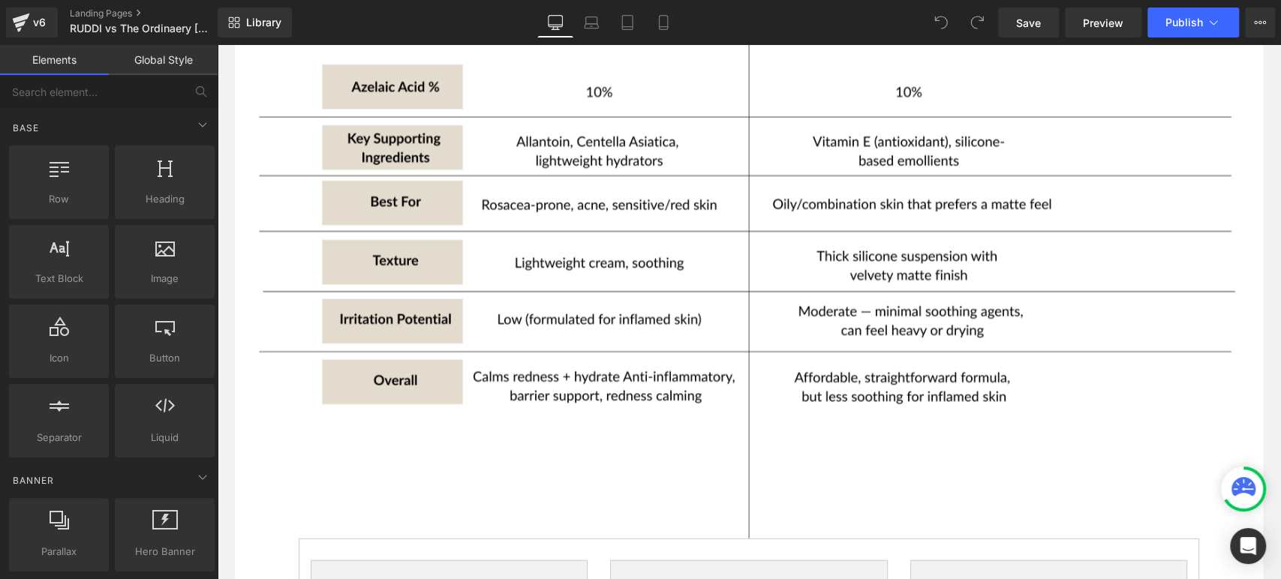
scroll to position [2585, 0]
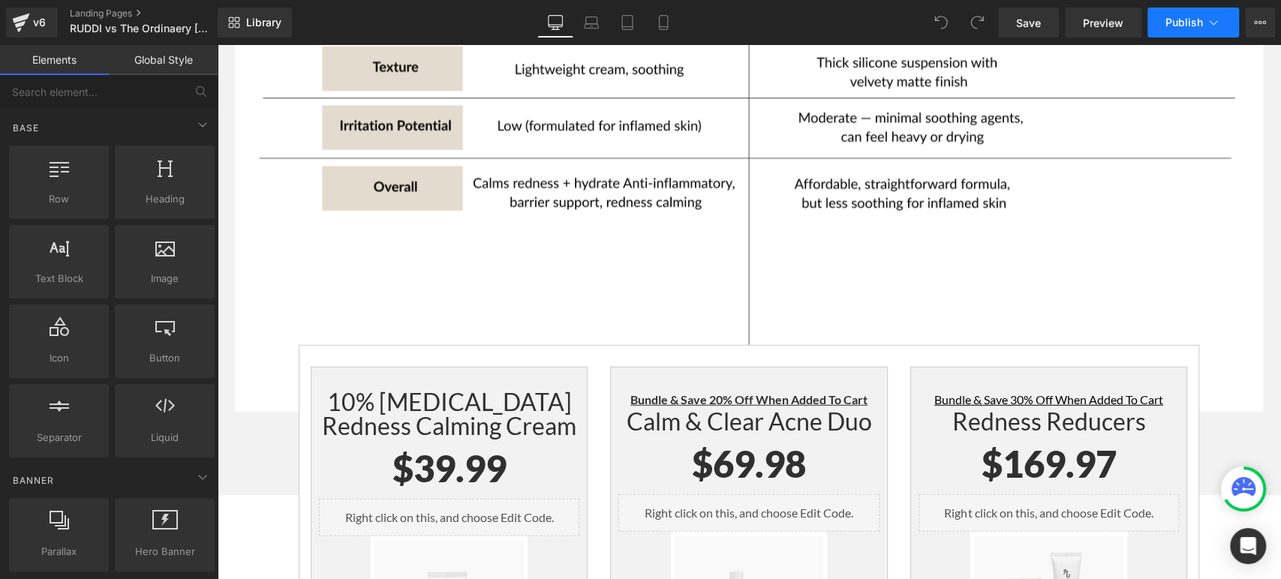
click at [1190, 35] on button "Publish" at bounding box center [1194, 23] width 92 height 30
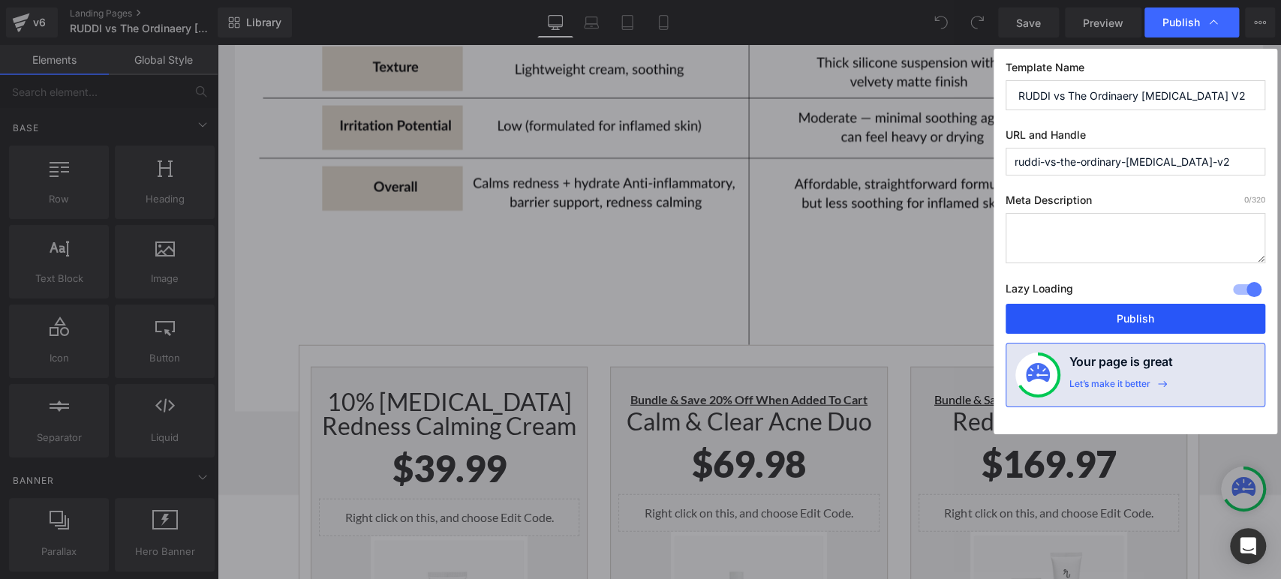
drag, startPoint x: 1159, startPoint y: 315, endPoint x: 942, endPoint y: 269, distance: 221.6
click at [1159, 315] on button "Publish" at bounding box center [1136, 319] width 260 height 30
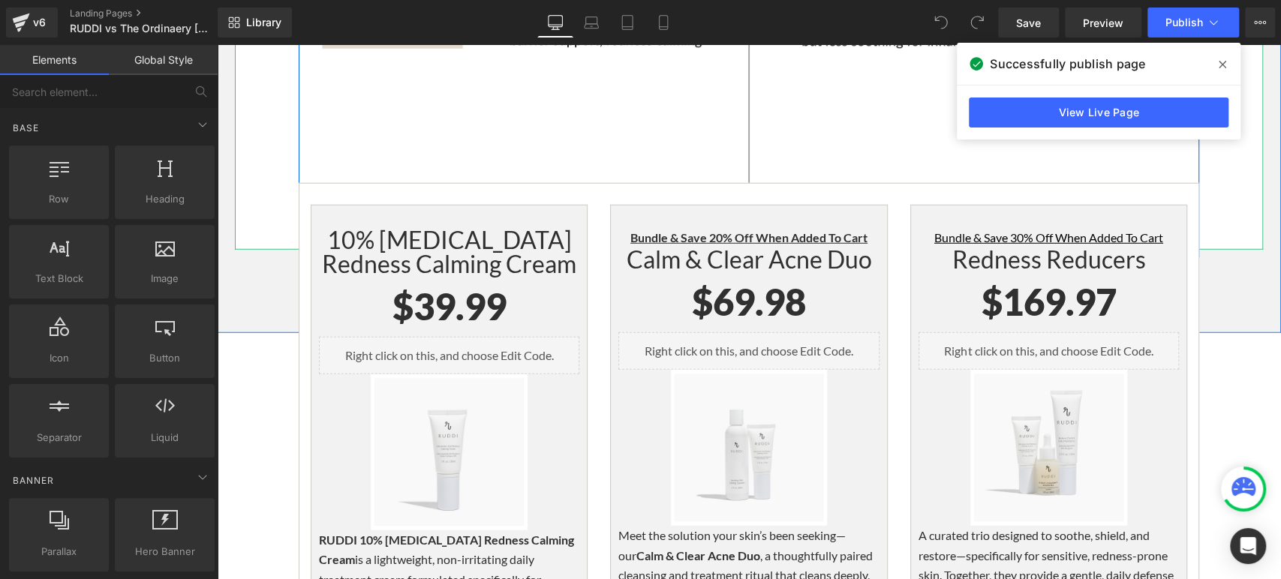
scroll to position [2835, 0]
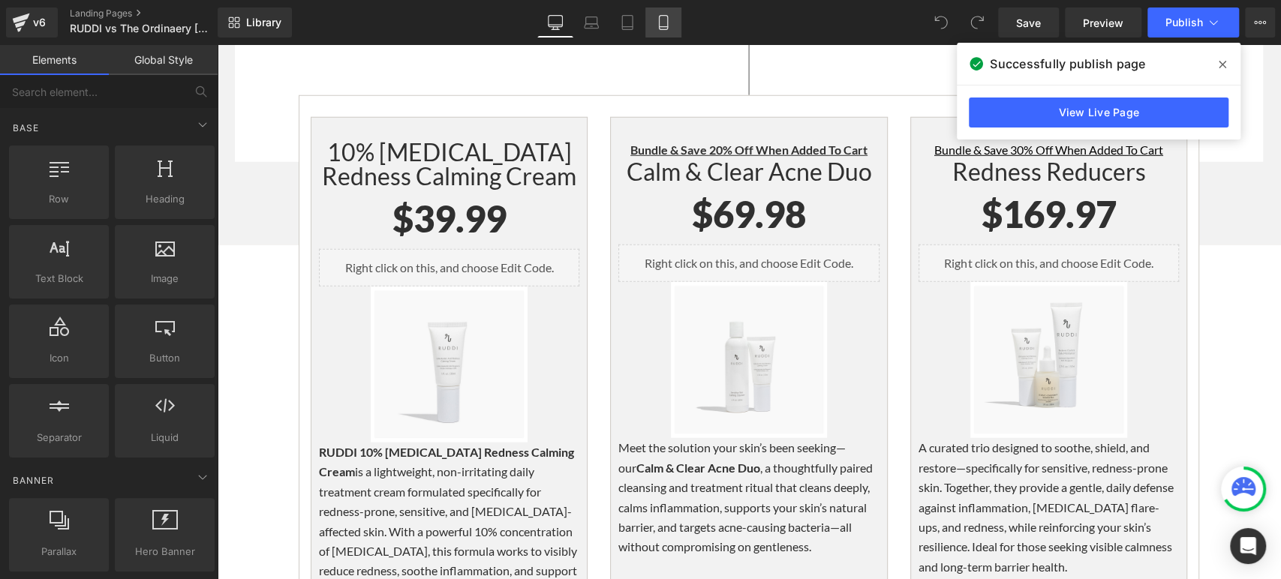
click at [659, 29] on icon at bounding box center [663, 23] width 8 height 14
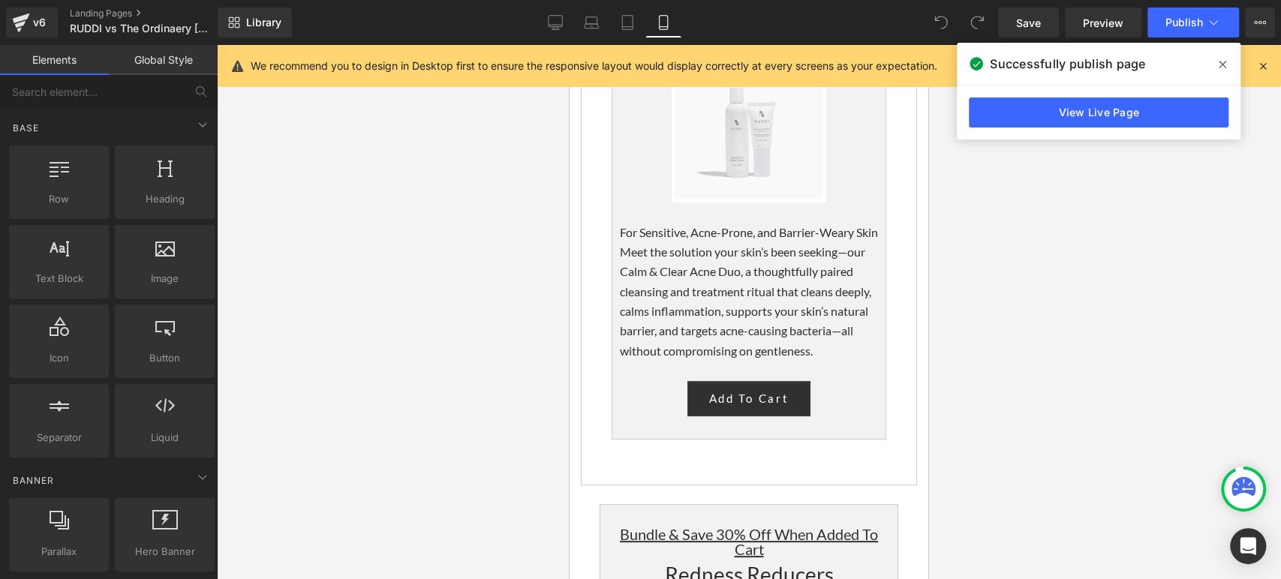
scroll to position [3920, 0]
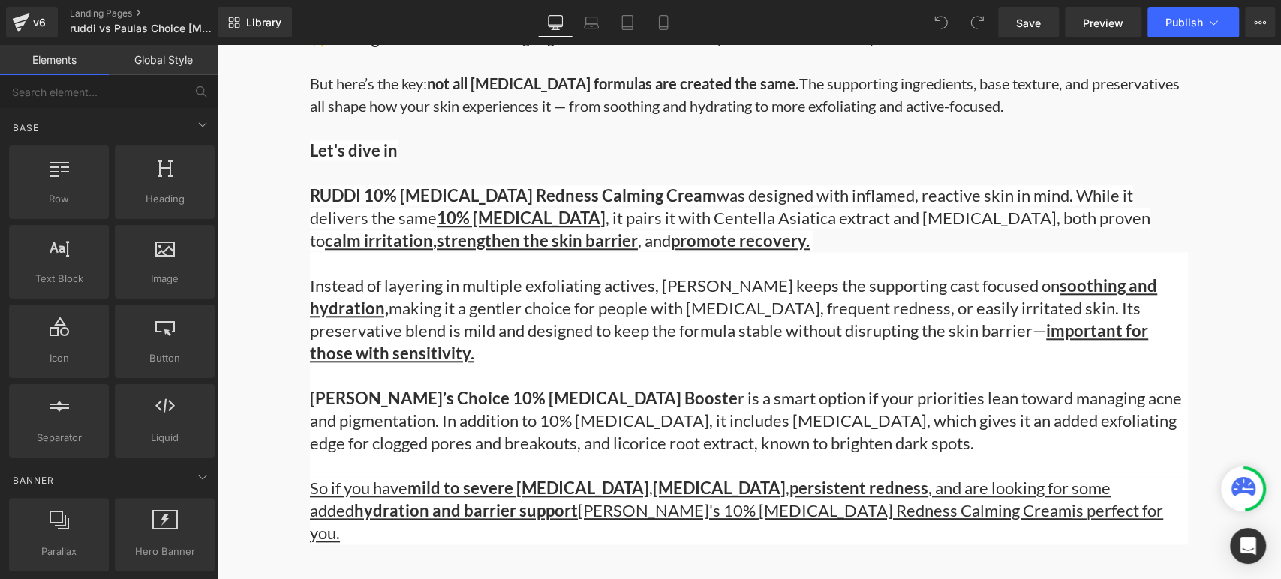
scroll to position [1084, 0]
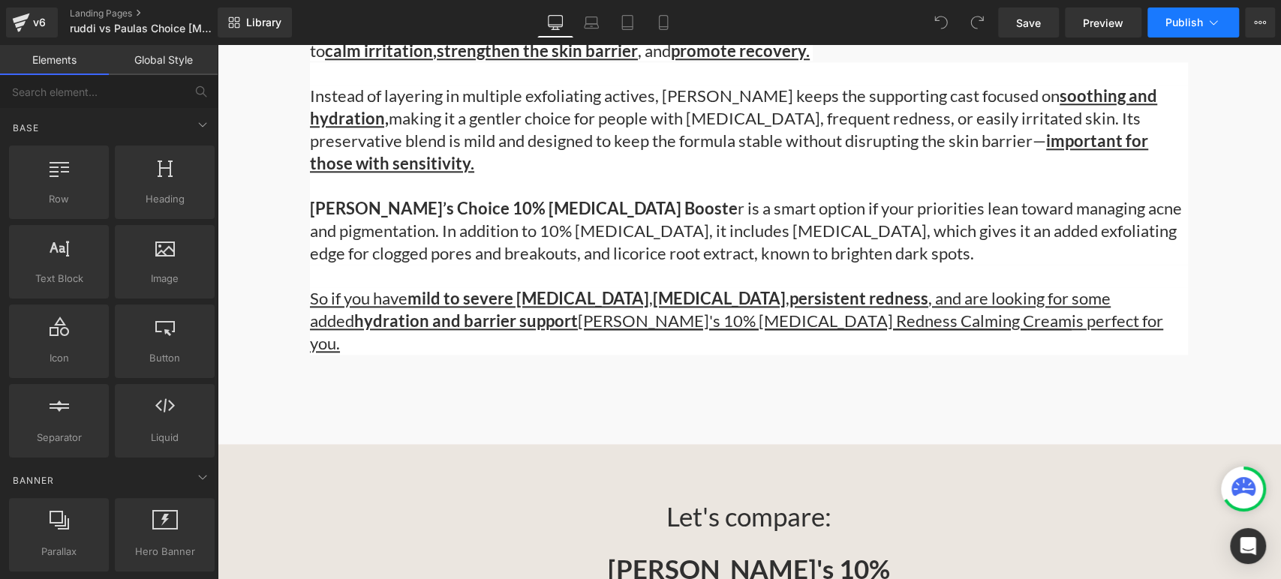
click at [1183, 19] on span "Publish" at bounding box center [1185, 23] width 38 height 12
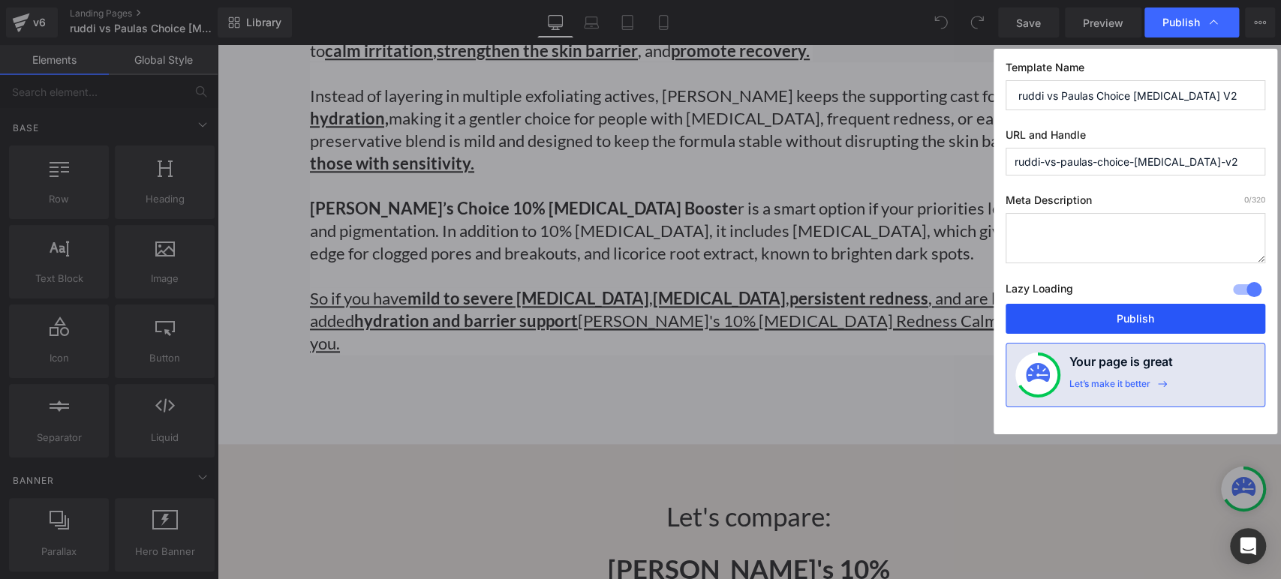
click at [1144, 317] on button "Publish" at bounding box center [1136, 319] width 260 height 30
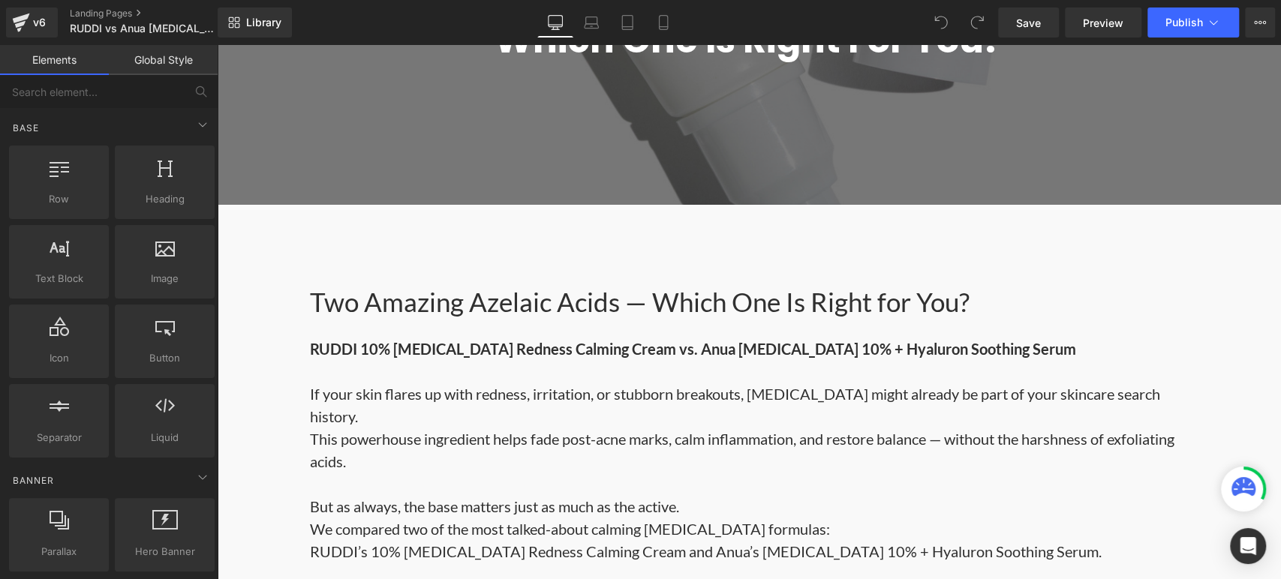
scroll to position [417, 0]
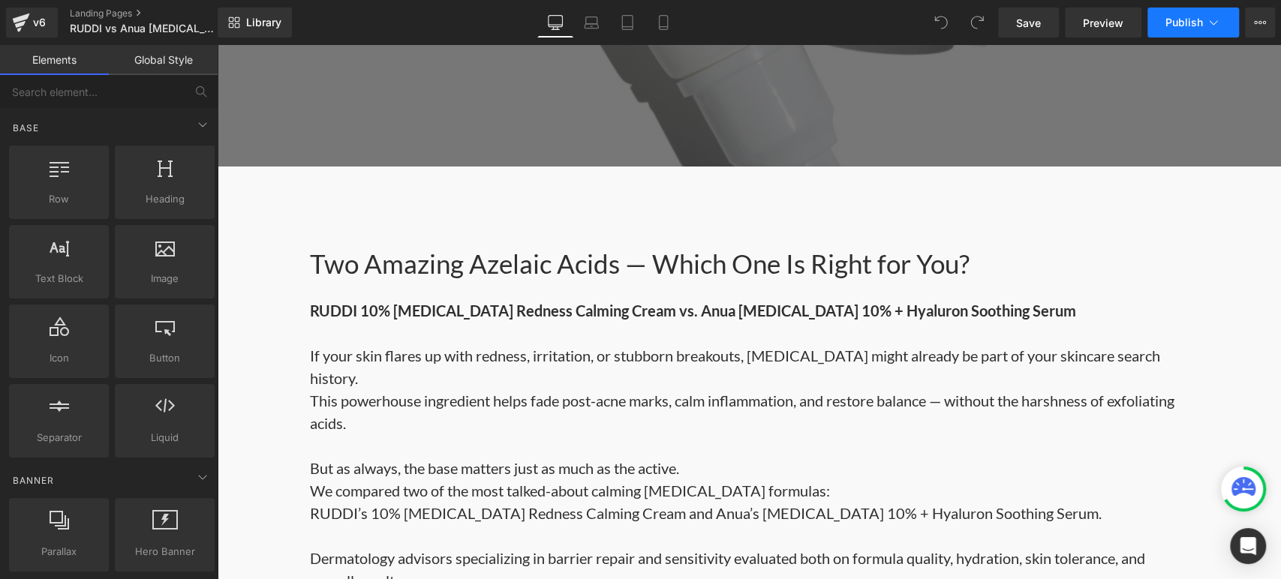
click at [1184, 26] on span "Publish" at bounding box center [1185, 23] width 38 height 12
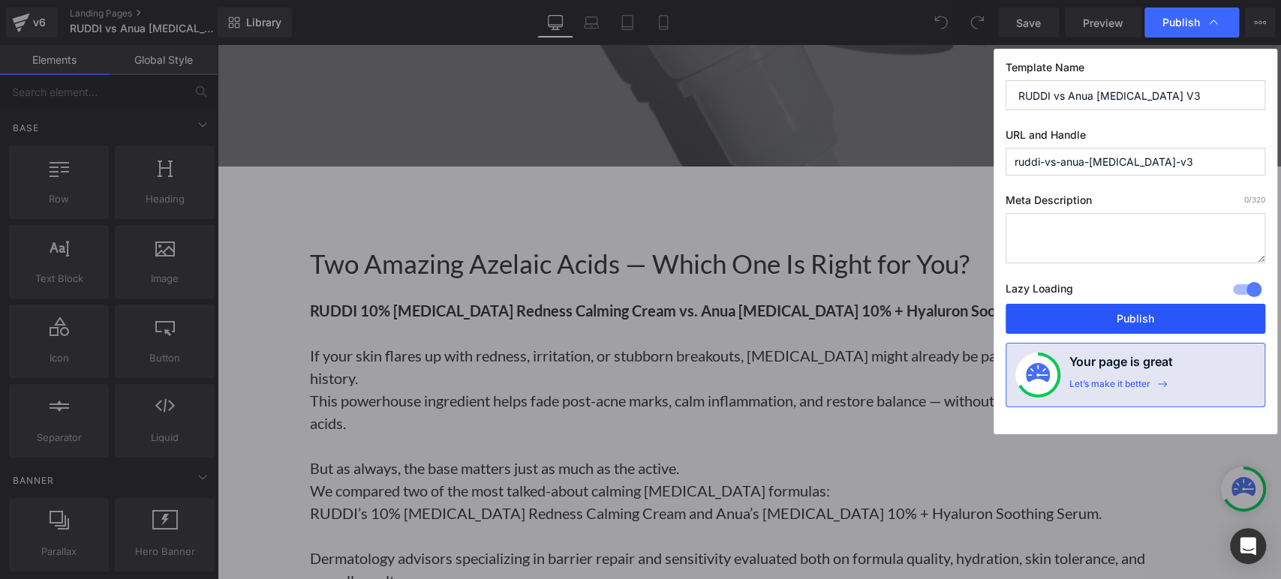
drag, startPoint x: 1163, startPoint y: 312, endPoint x: 885, endPoint y: 215, distance: 294.4
click at [1163, 313] on button "Publish" at bounding box center [1136, 319] width 260 height 30
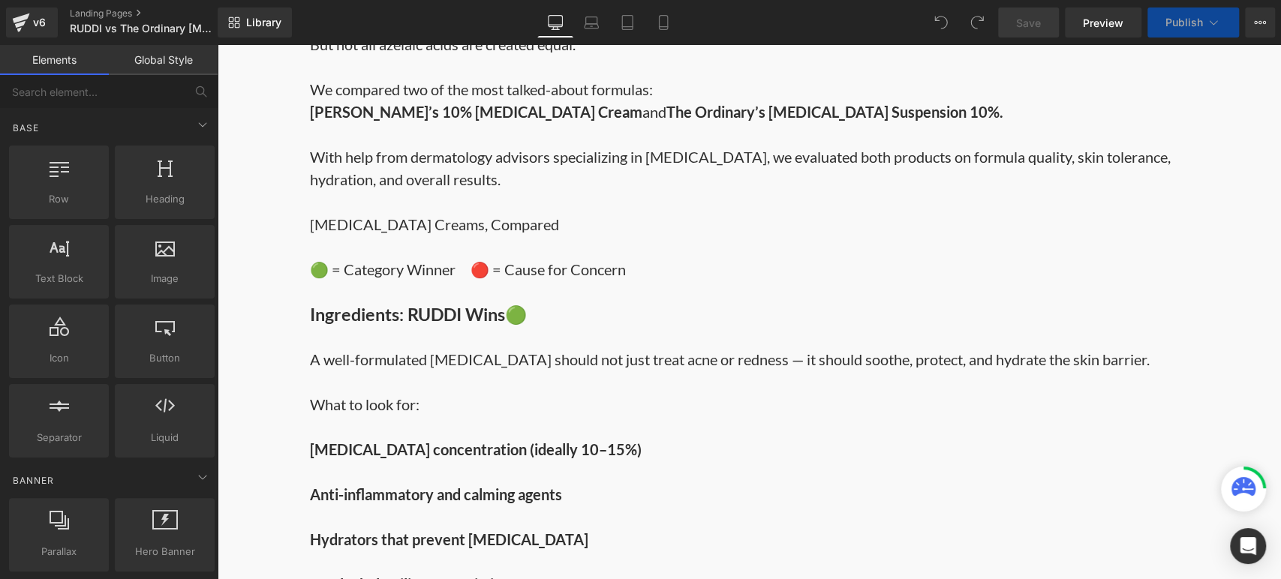
scroll to position [917, 0]
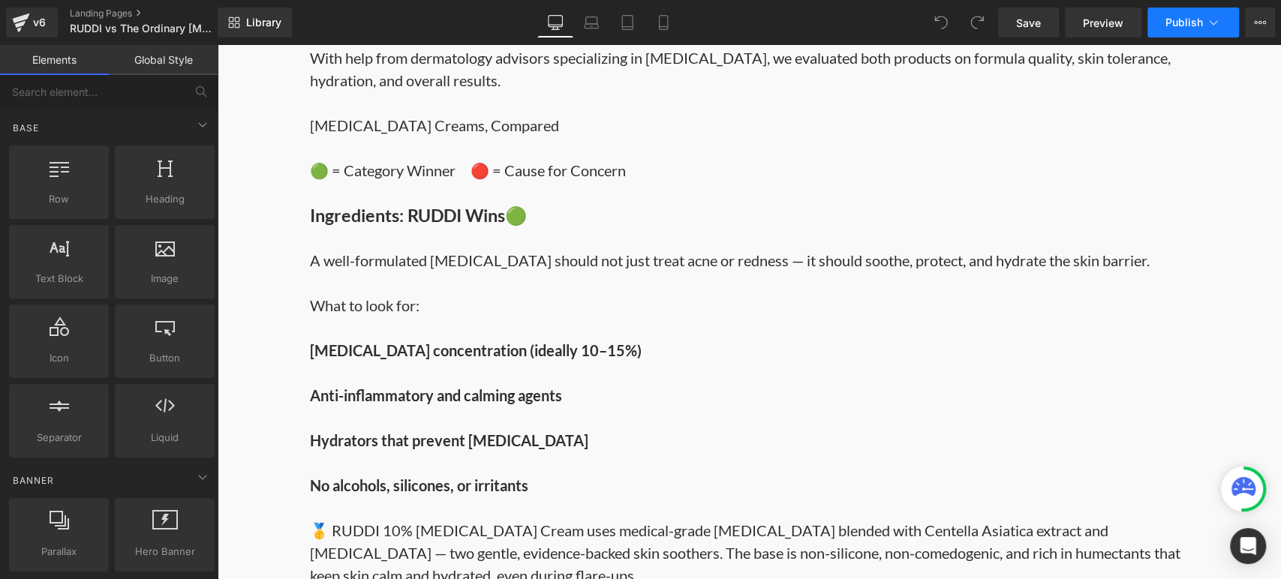
click at [1199, 35] on button "Publish" at bounding box center [1194, 23] width 92 height 30
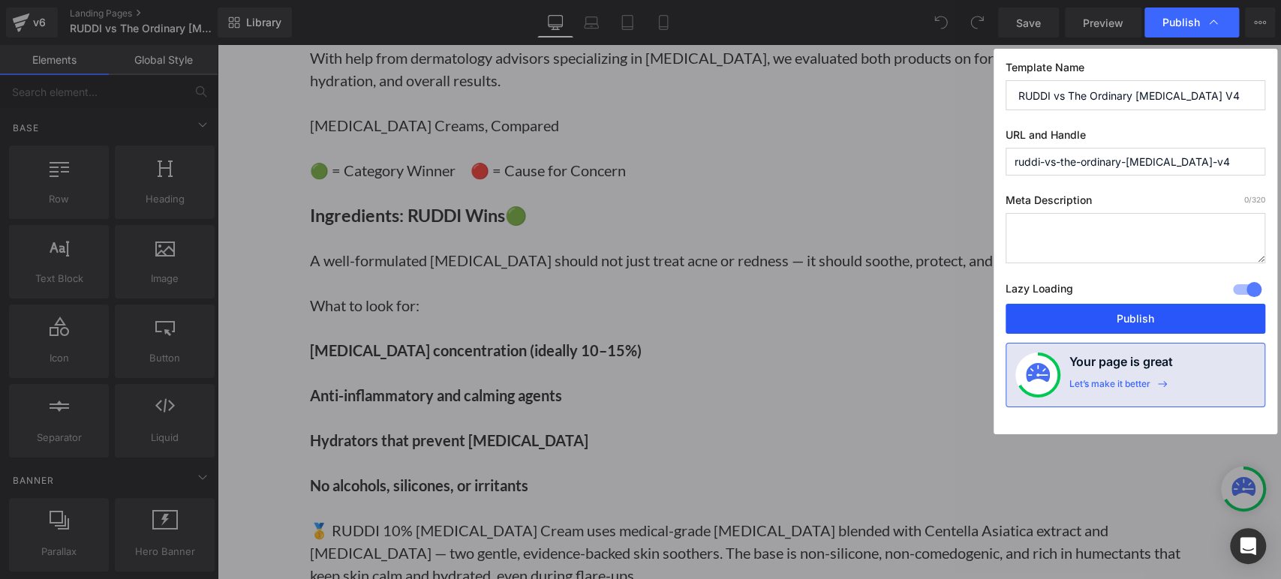
click at [1140, 309] on button "Publish" at bounding box center [1136, 319] width 260 height 30
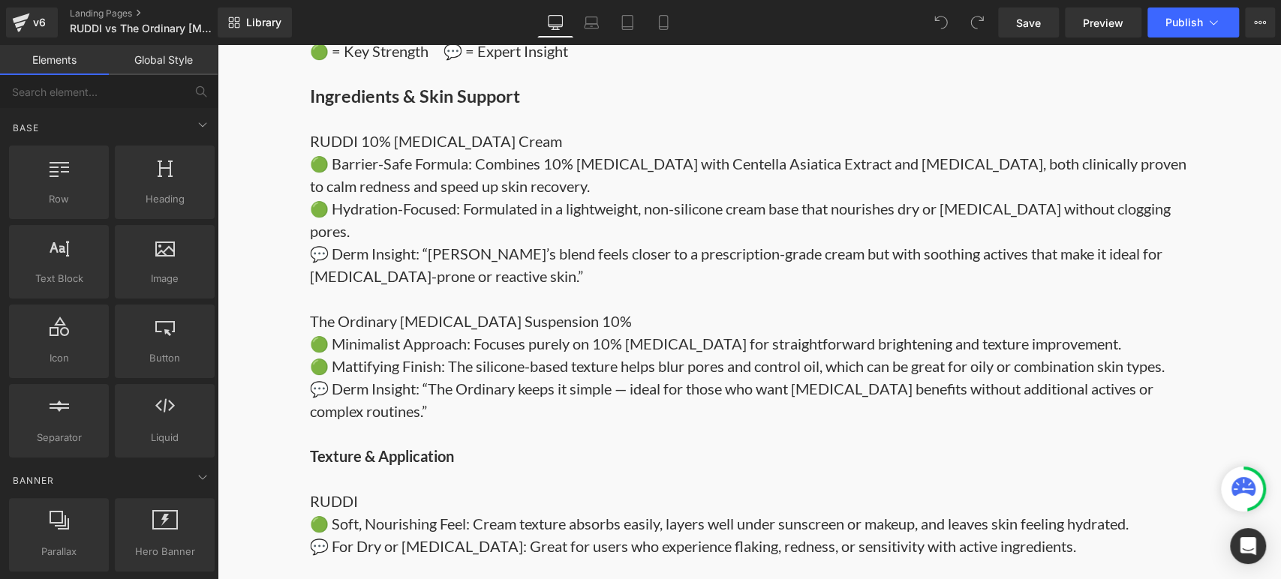
scroll to position [1167, 0]
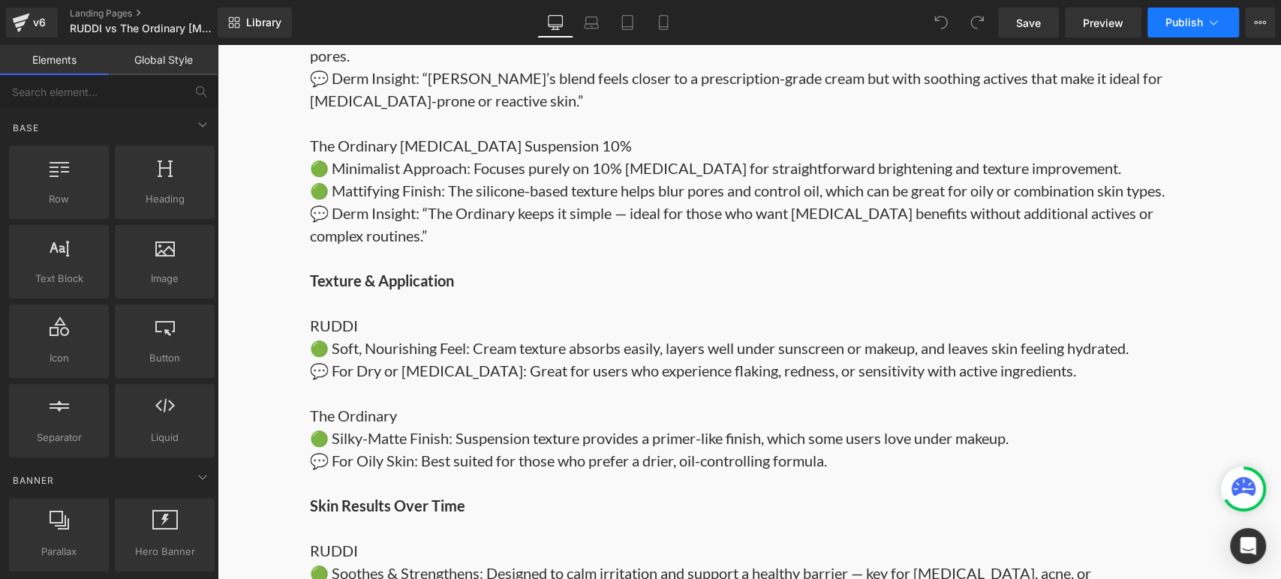
click at [1183, 26] on span "Publish" at bounding box center [1185, 23] width 38 height 12
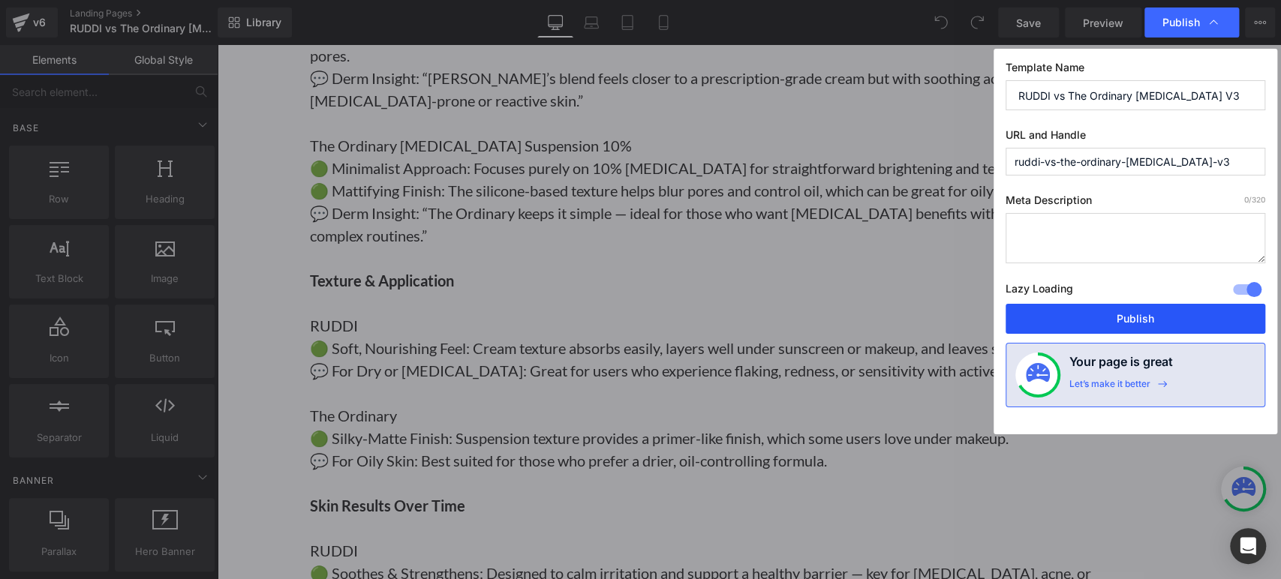
drag, startPoint x: 1148, startPoint y: 309, endPoint x: 930, endPoint y: 263, distance: 223.2
click at [1148, 309] on button "Publish" at bounding box center [1136, 319] width 260 height 30
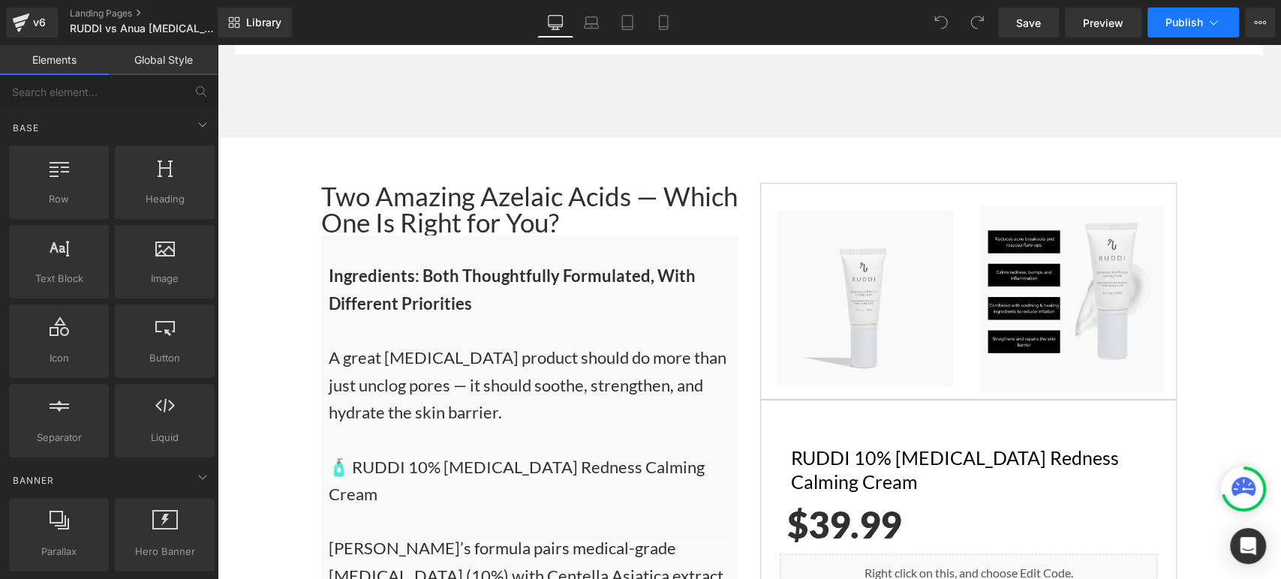
scroll to position [2918, 0]
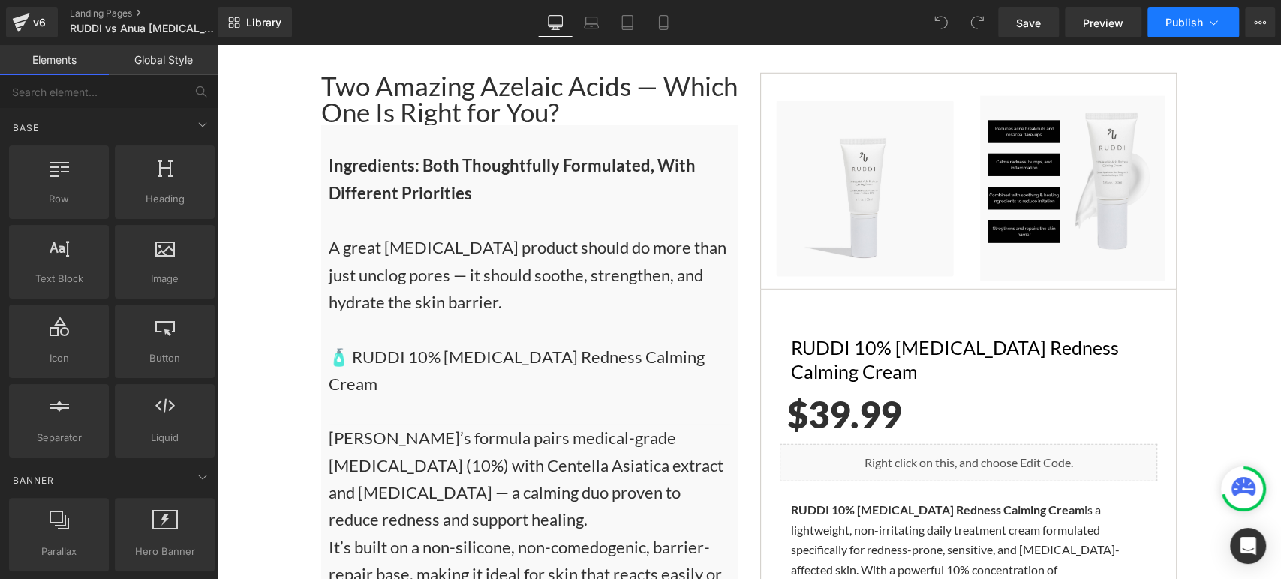
click at [1176, 23] on span "Publish" at bounding box center [1185, 23] width 38 height 12
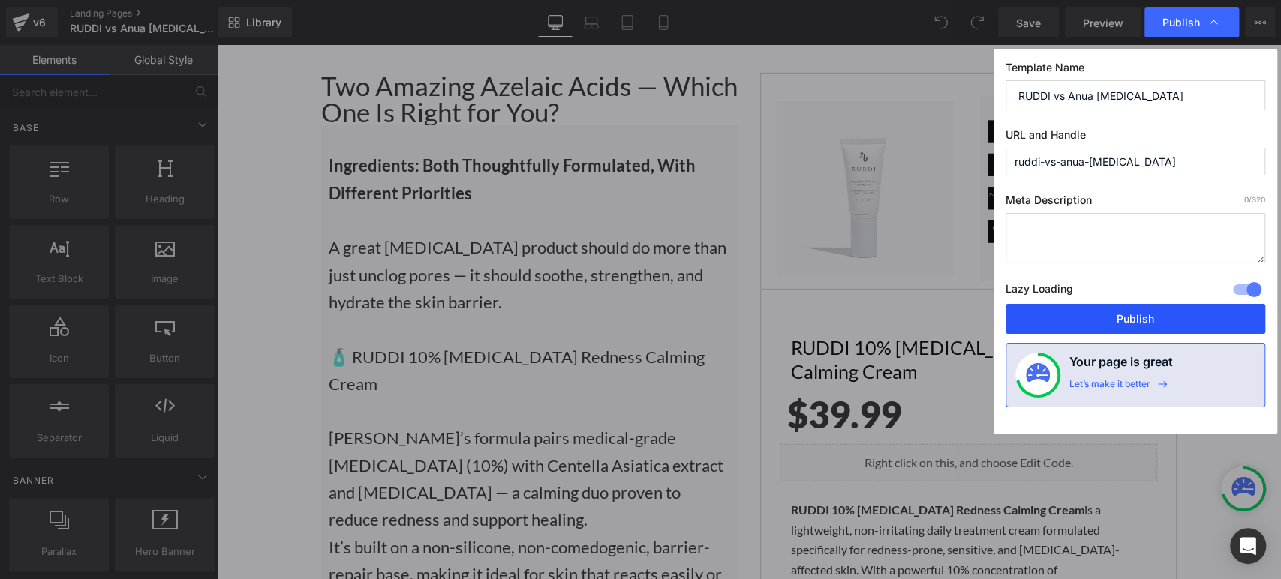
click at [1154, 313] on button "Publish" at bounding box center [1136, 319] width 260 height 30
